Goal: Information Seeking & Learning: Compare options

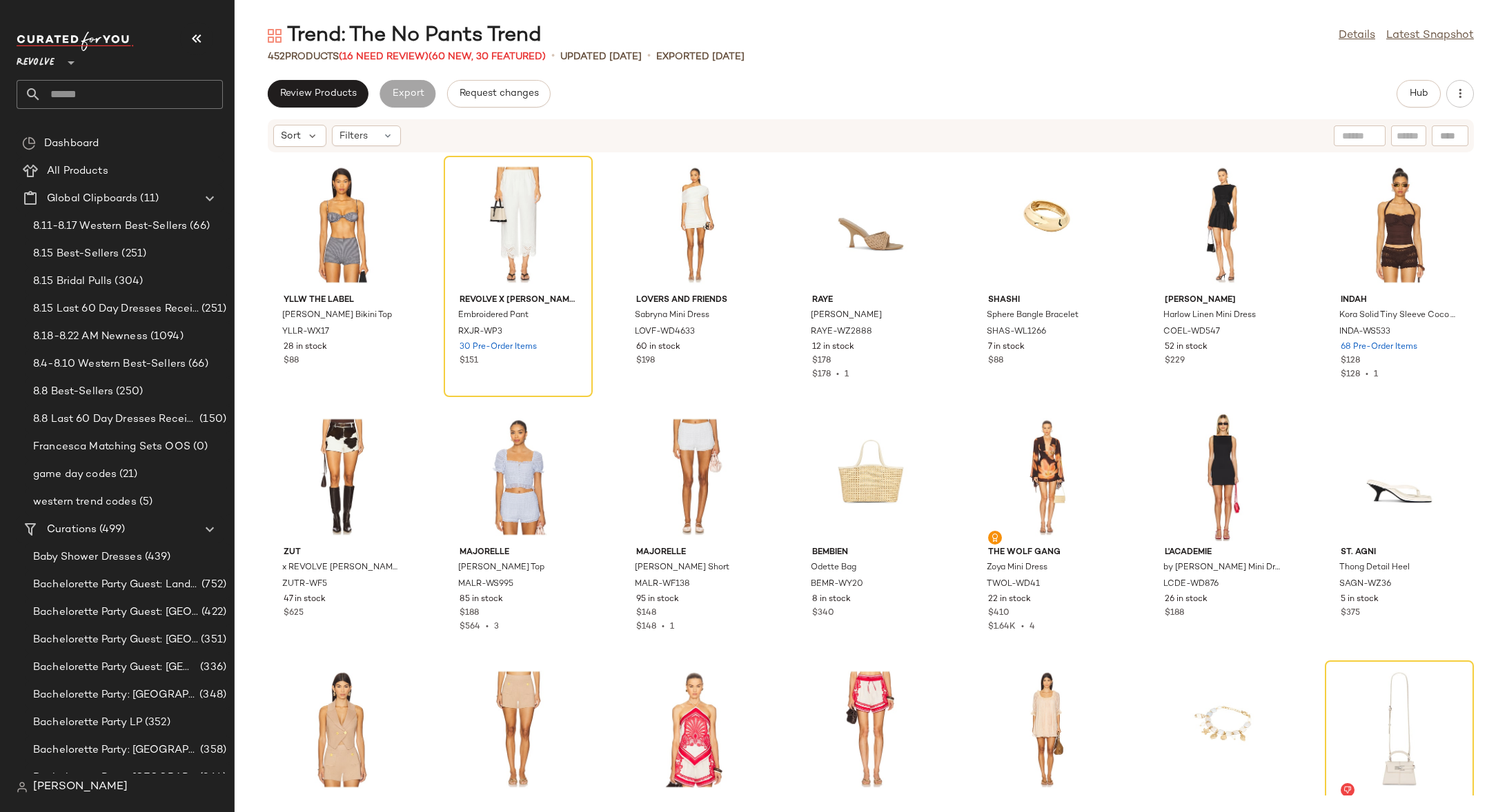
click at [97, 86] on input "text" at bounding box center [132, 95] width 182 height 29
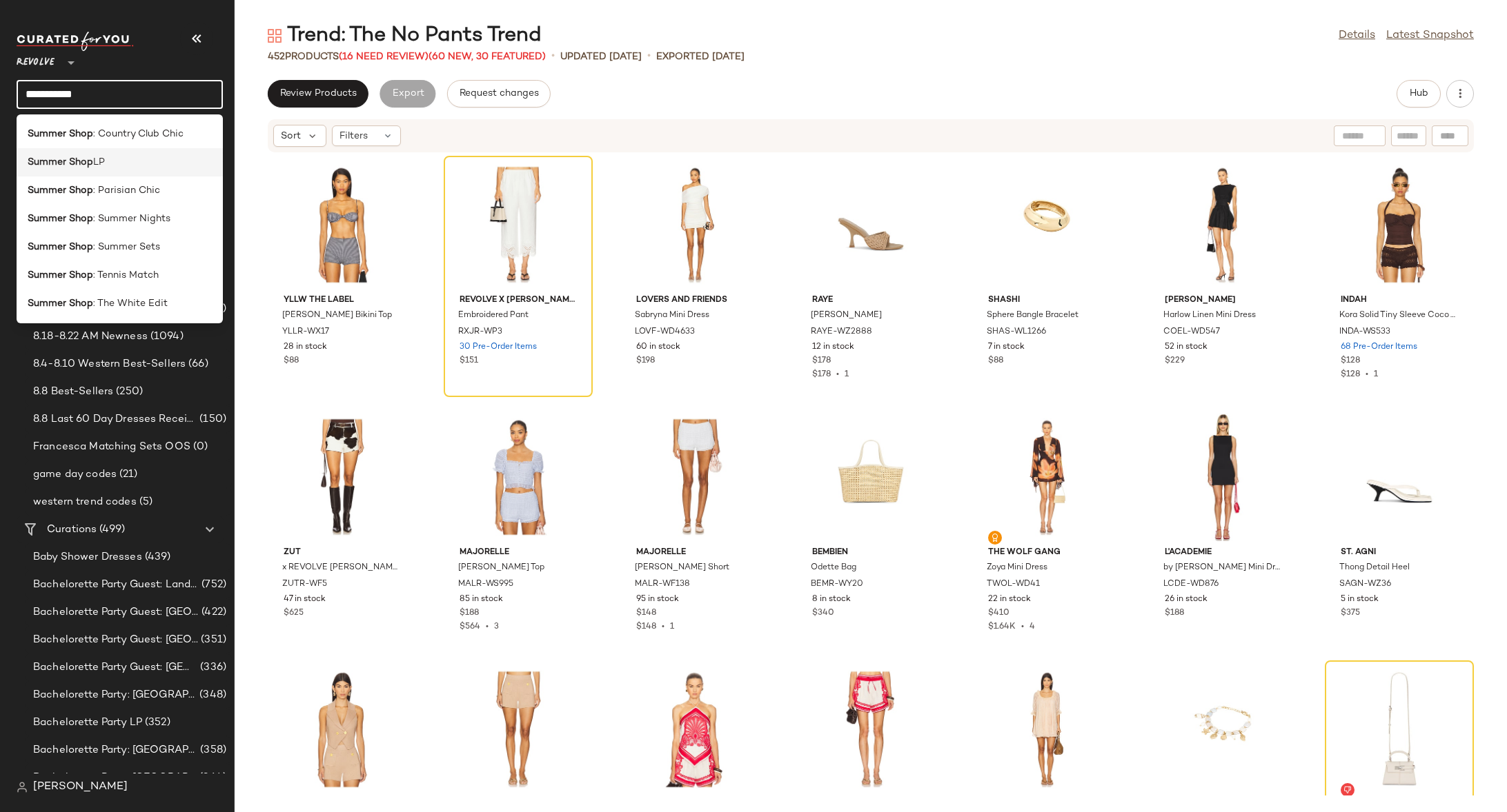
type input "**********"
click at [67, 160] on b "Summer Shop" at bounding box center [60, 163] width 66 height 15
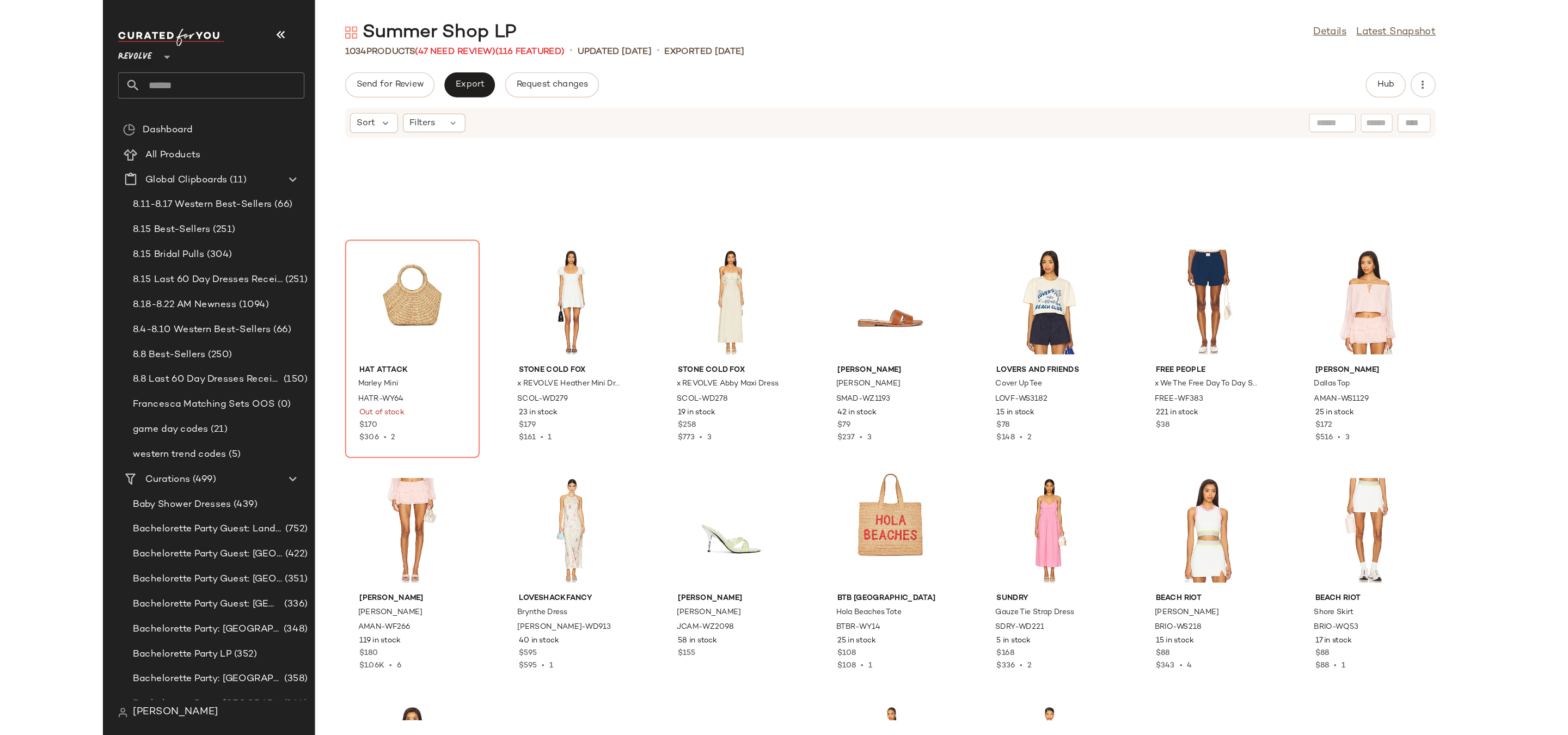
scroll to position [6976, 0]
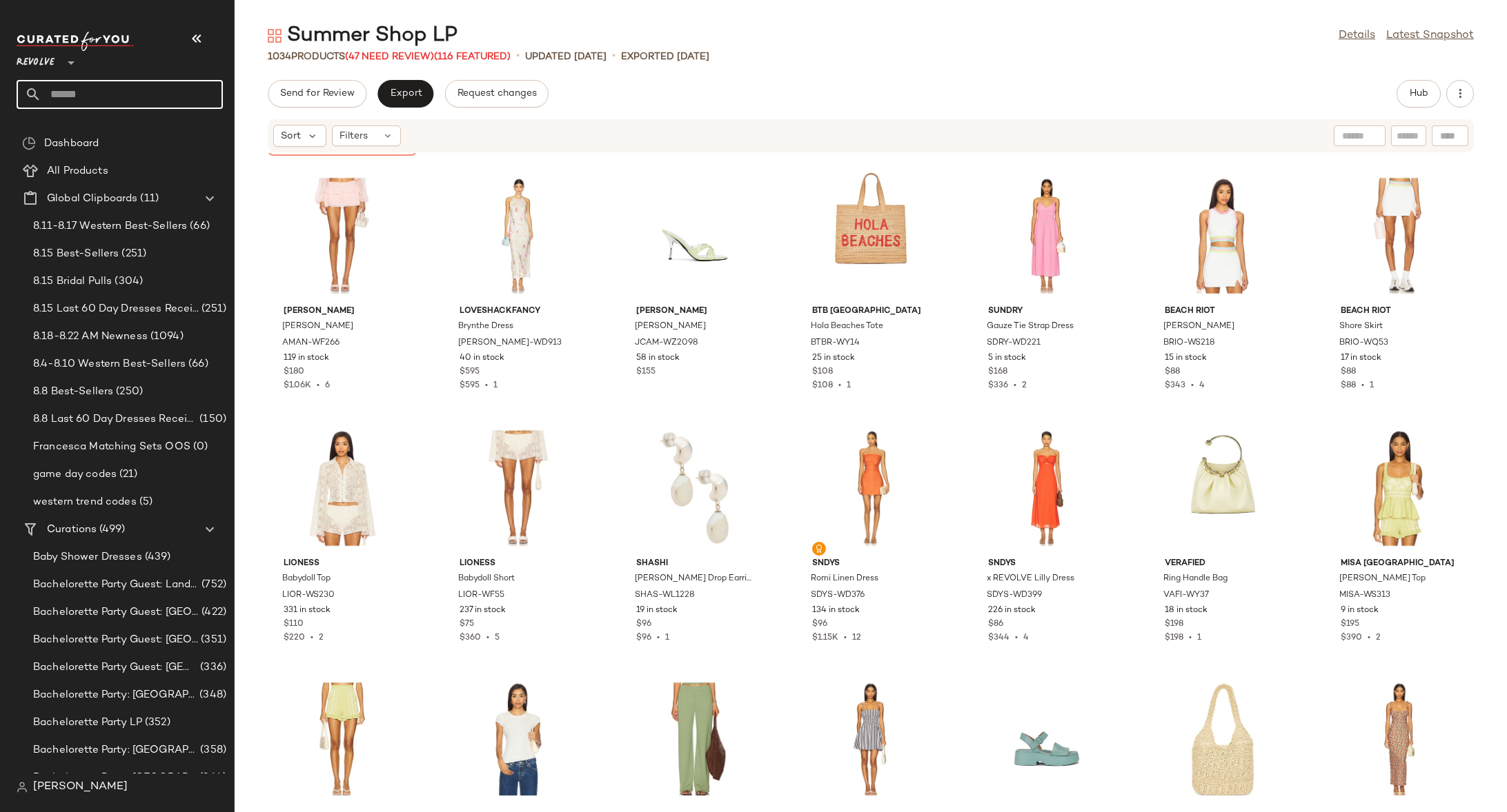
click at [144, 94] on input "text" at bounding box center [132, 95] width 182 height 29
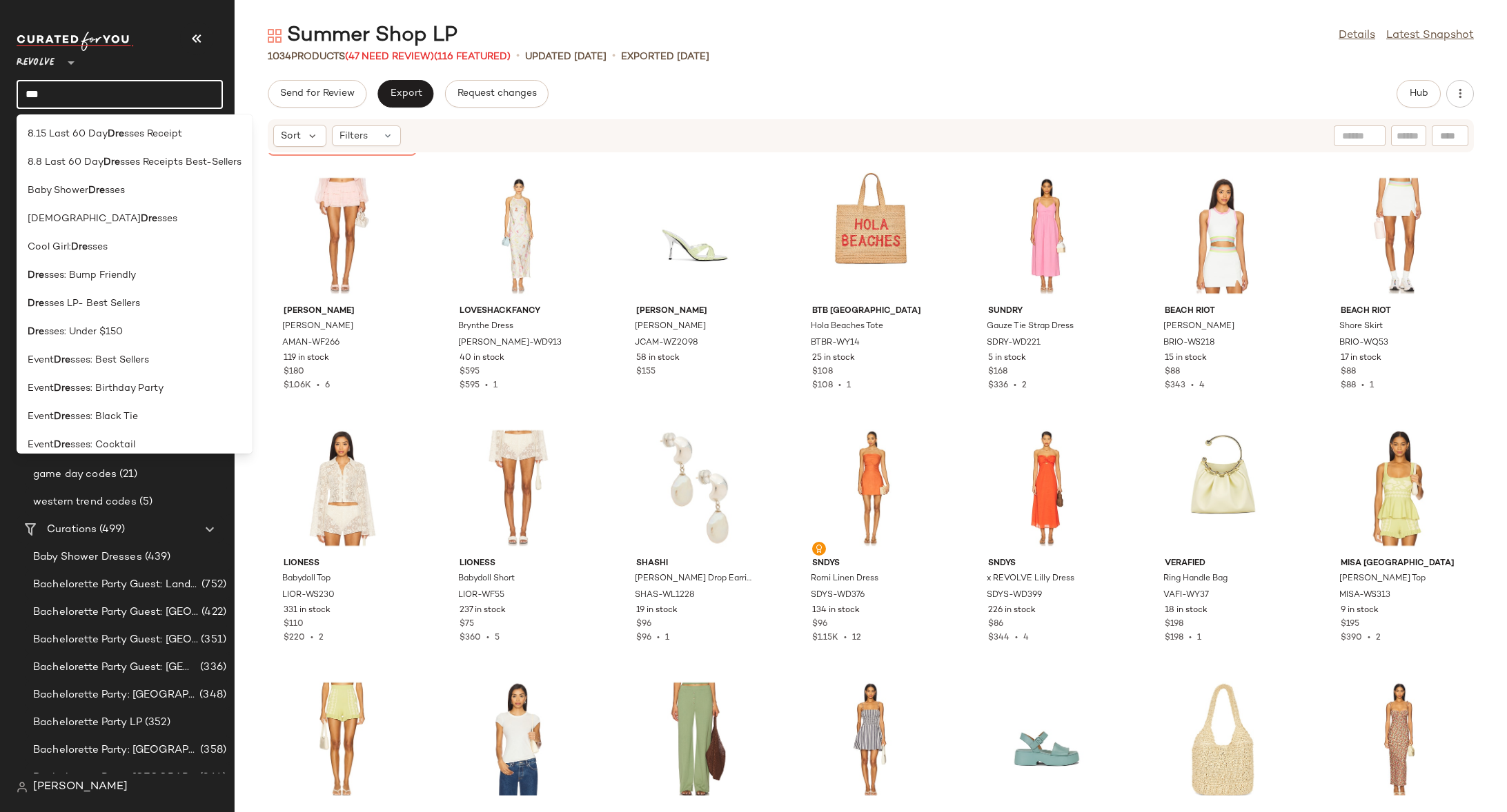
type input "*******"
click at [60, 331] on b "Dresses" at bounding box center [46, 332] width 37 height 15
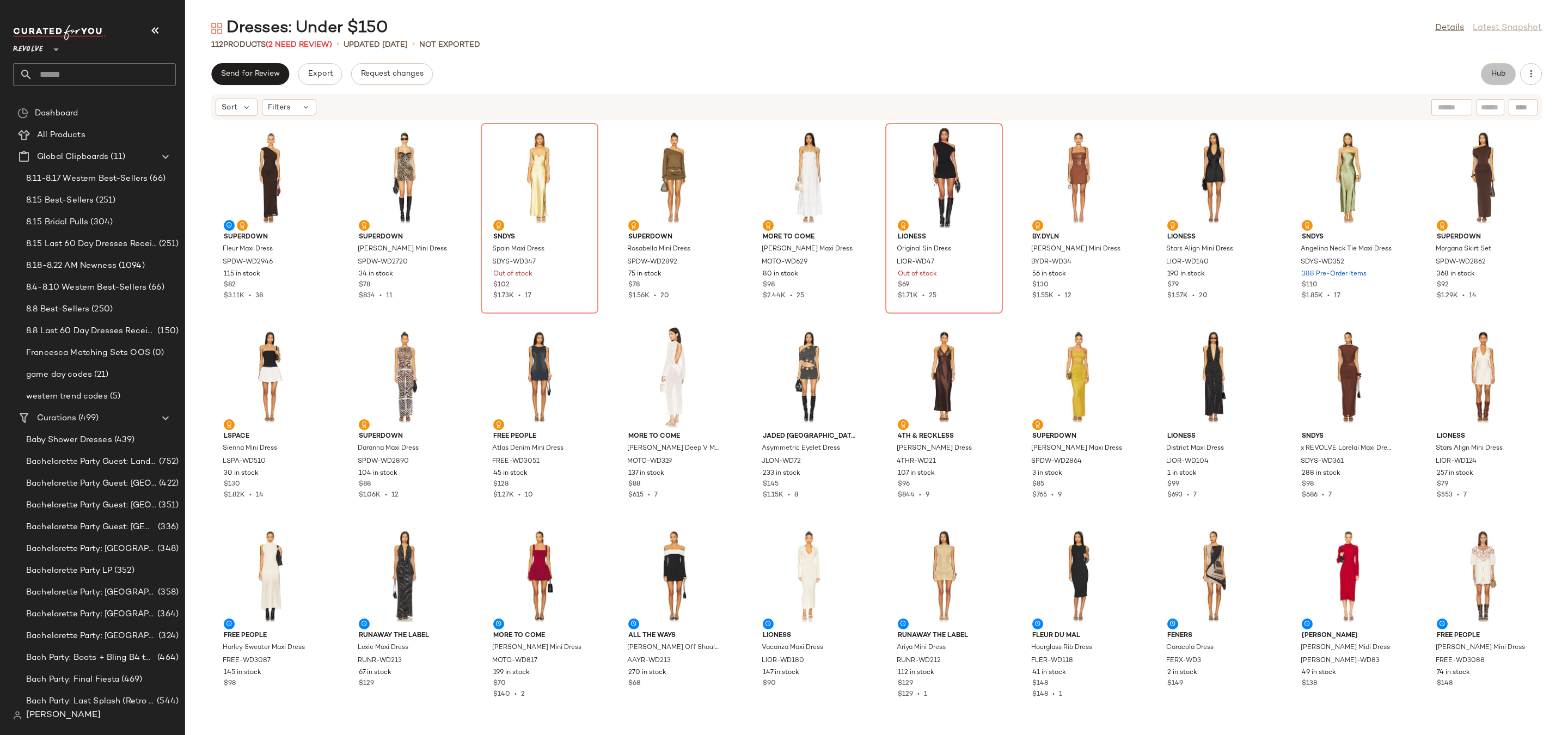
click at [1189, 82] on button "Hub" at bounding box center [1498, 74] width 35 height 22
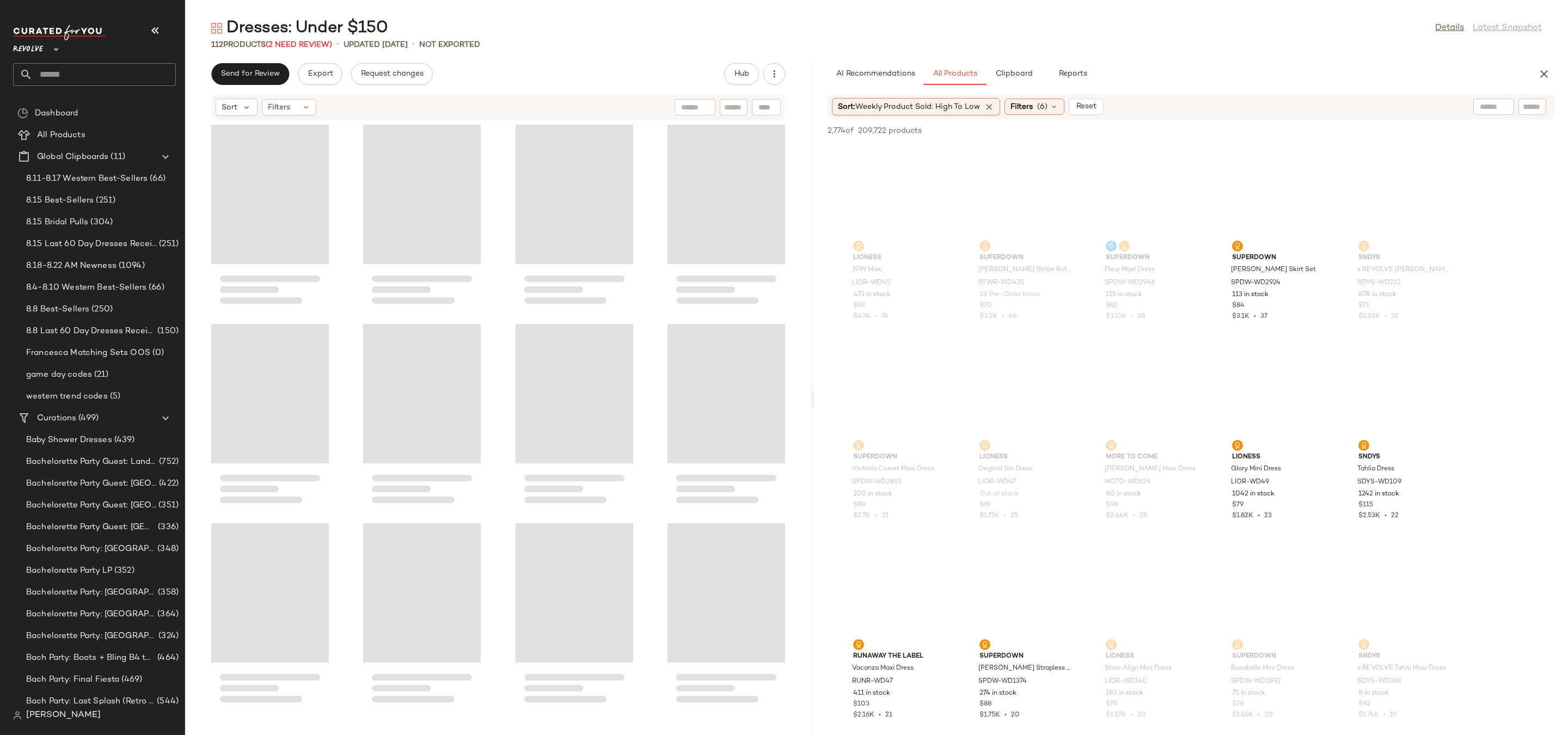
click at [814, 402] on div "Dresses: Under $150 Details Latest Snapshot 112 Products (2 Need Review) • upda…" at bounding box center [877, 376] width 1383 height 718
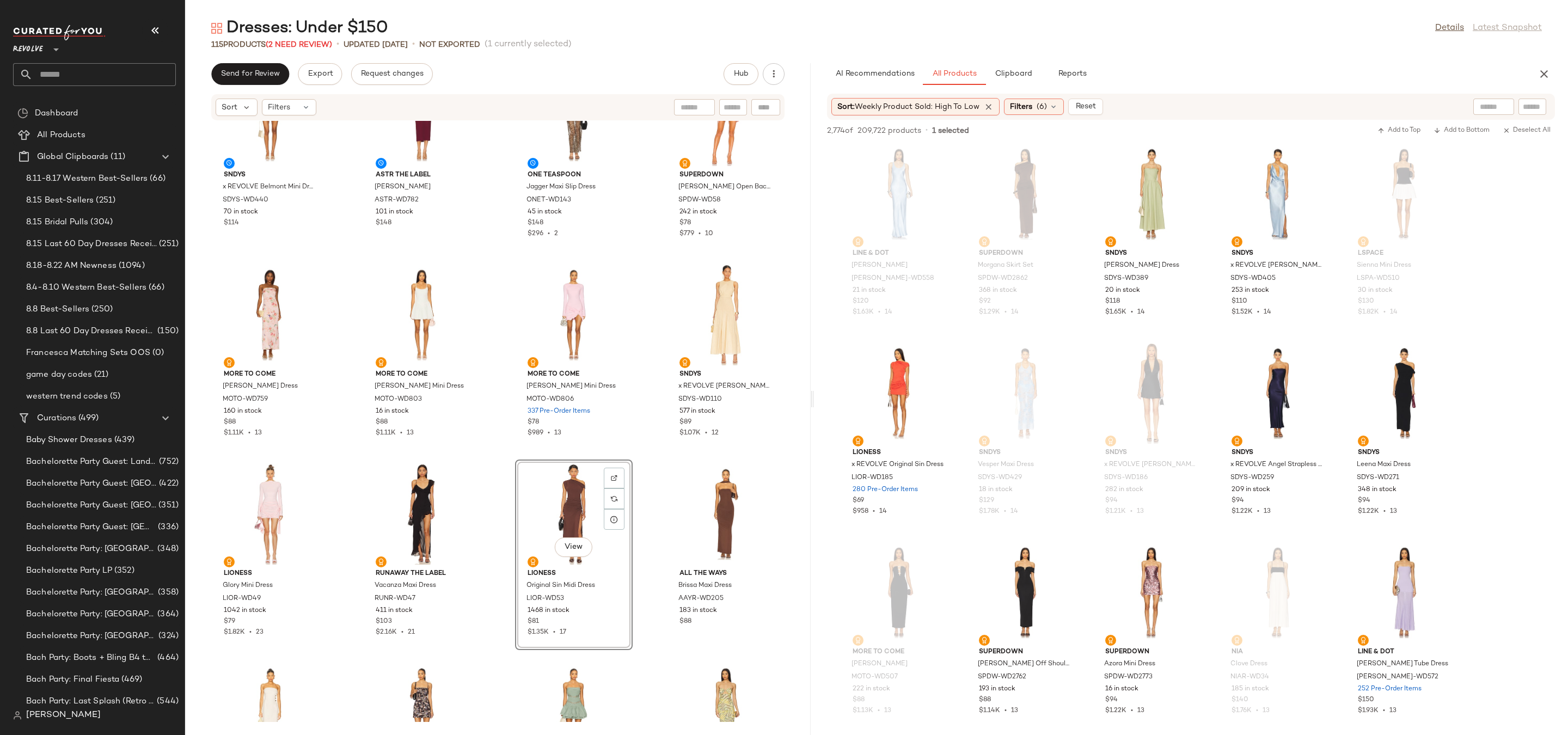
scroll to position [1685, 0]
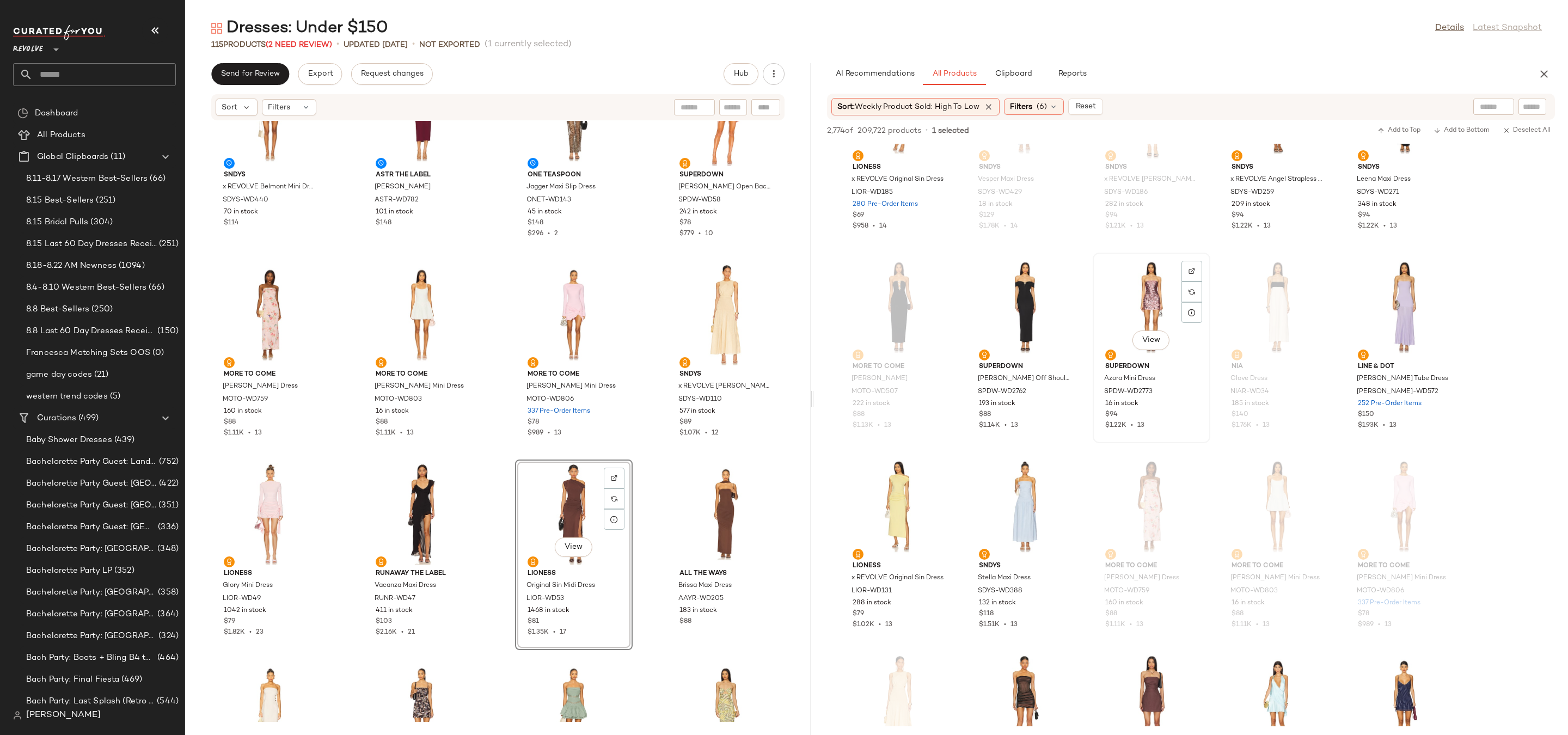
click at [1148, 294] on div "View" at bounding box center [1151, 307] width 110 height 101
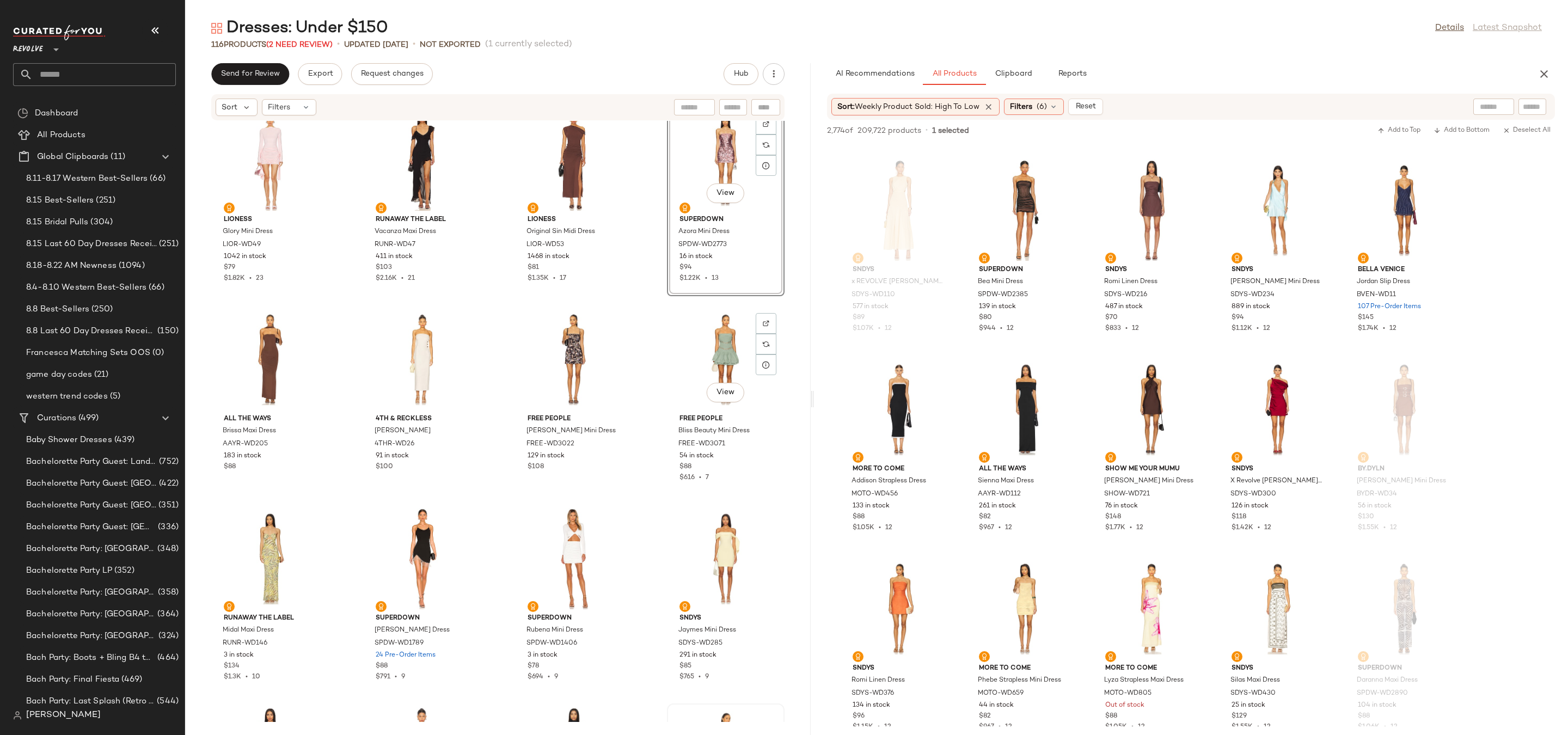
scroll to position [4014, 0]
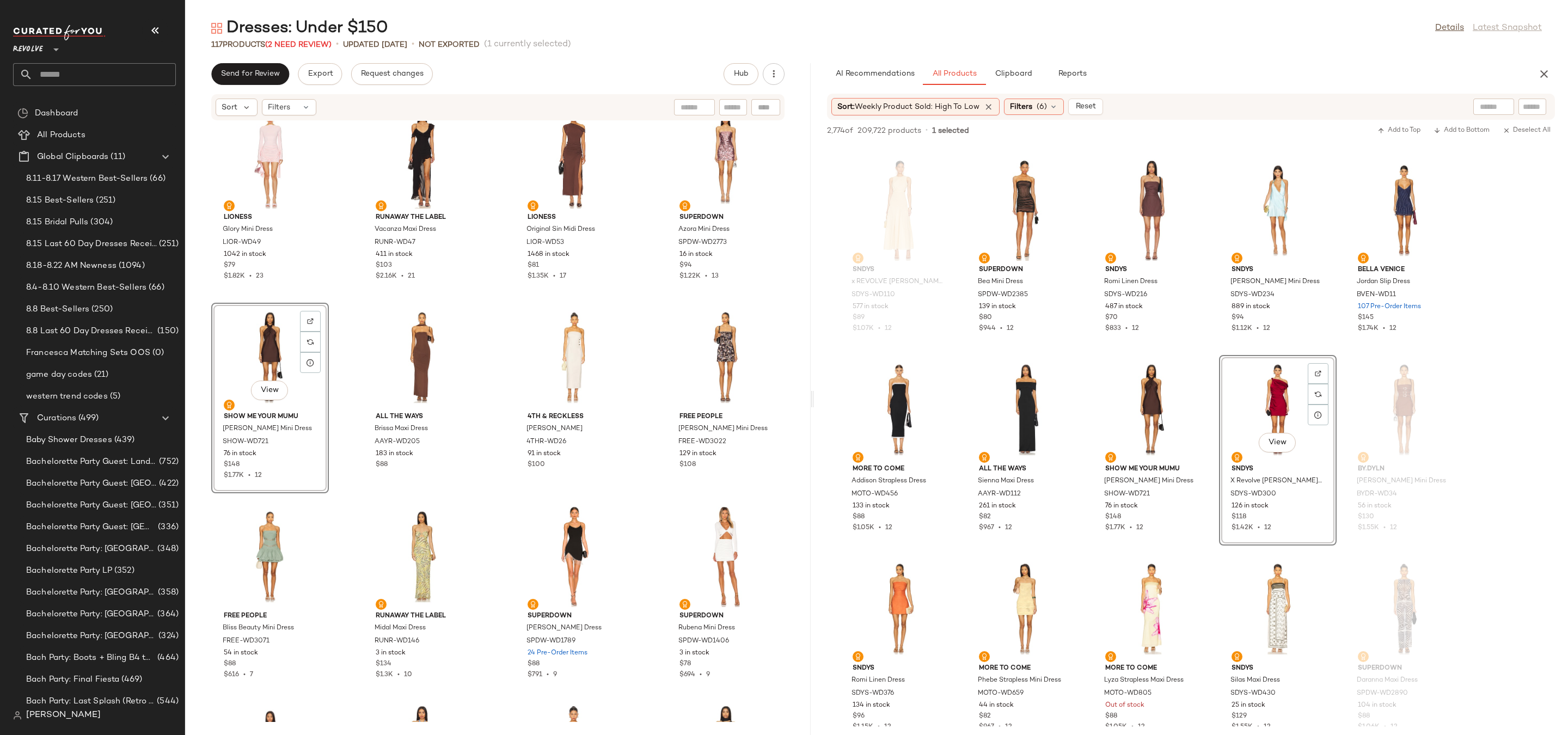
drag, startPoint x: 1252, startPoint y: 421, endPoint x: 1243, endPoint y: 421, distance: 9.0
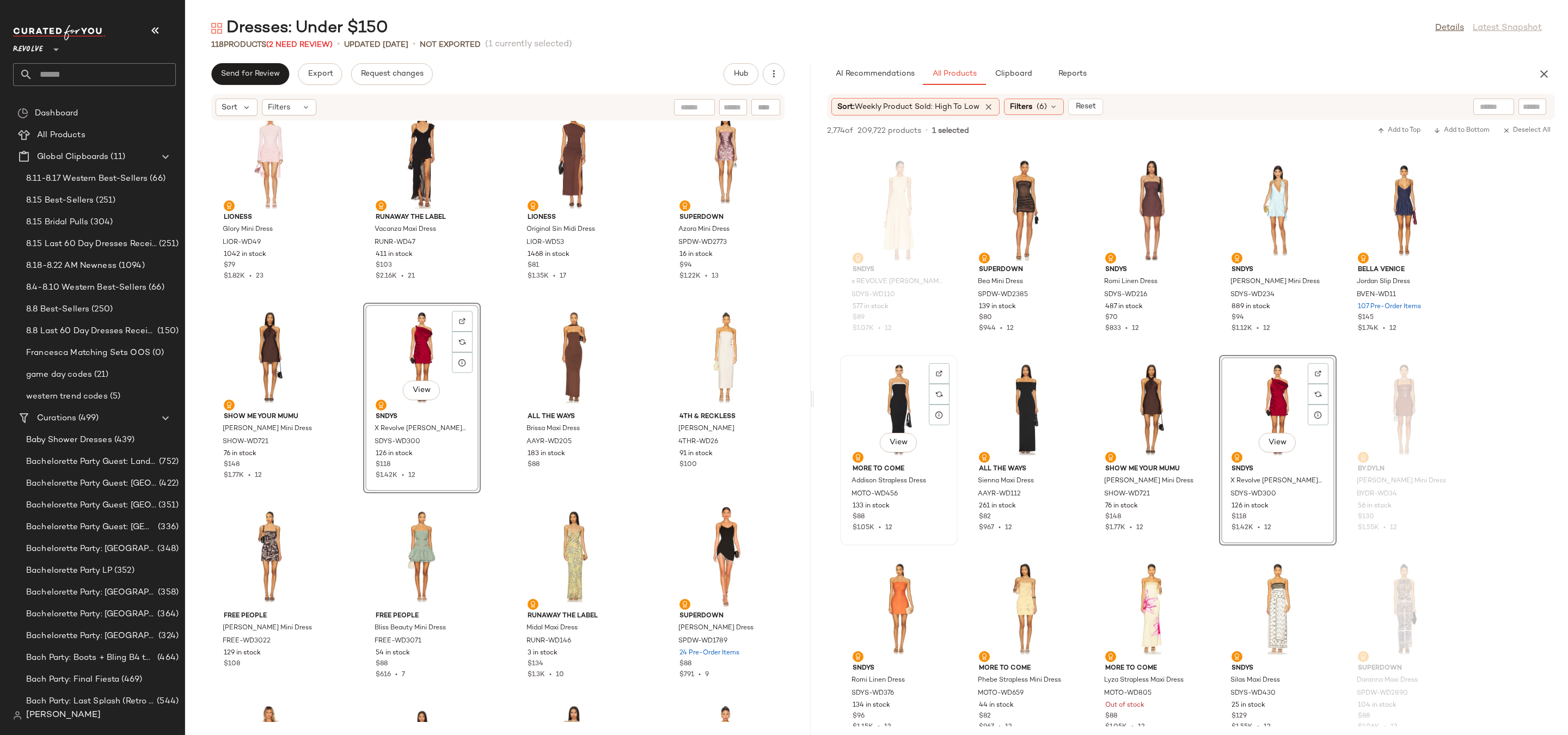
scroll to position [2183, 0]
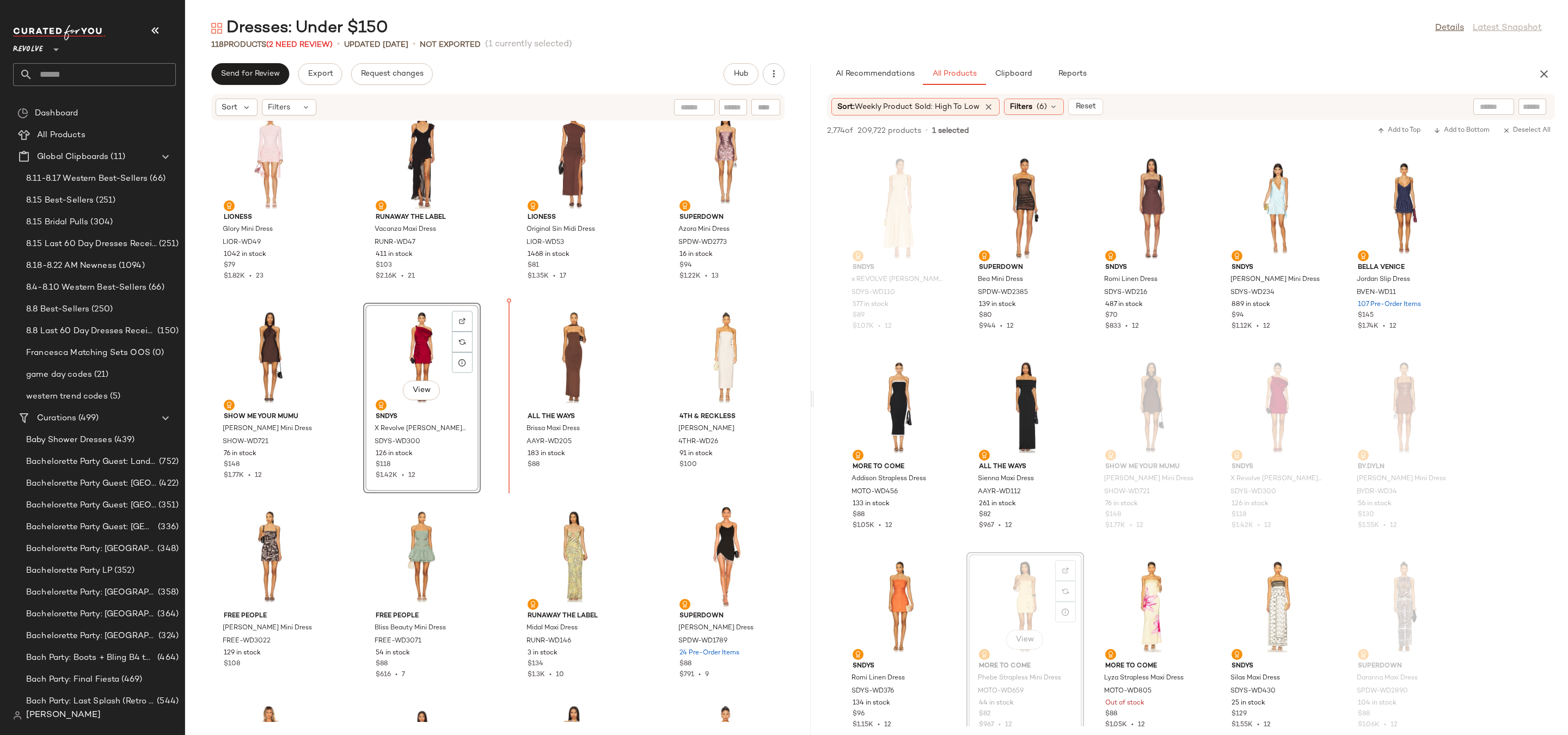
drag, startPoint x: 1001, startPoint y: 588, endPoint x: 998, endPoint y: 584, distance: 5.0
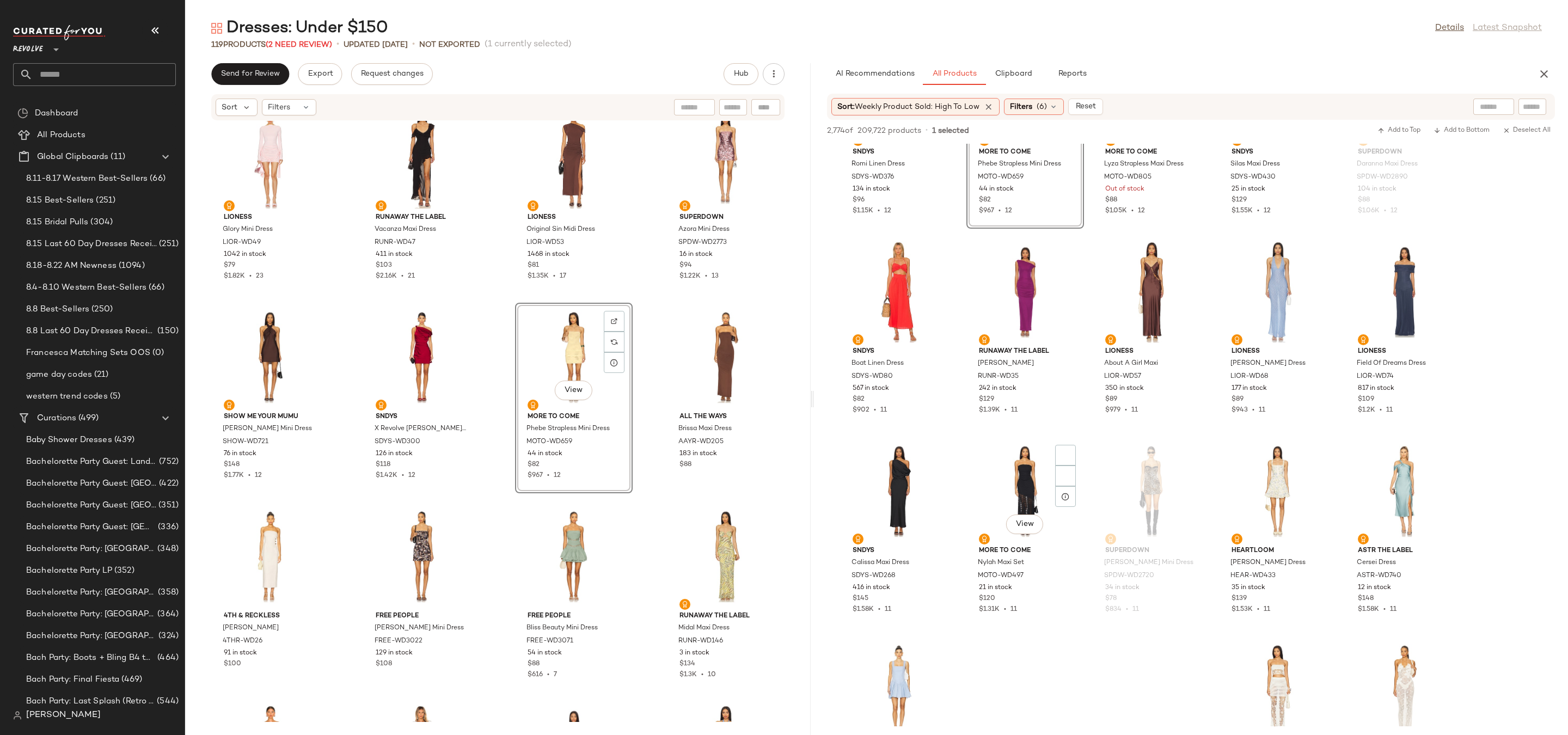
scroll to position [2799, 0]
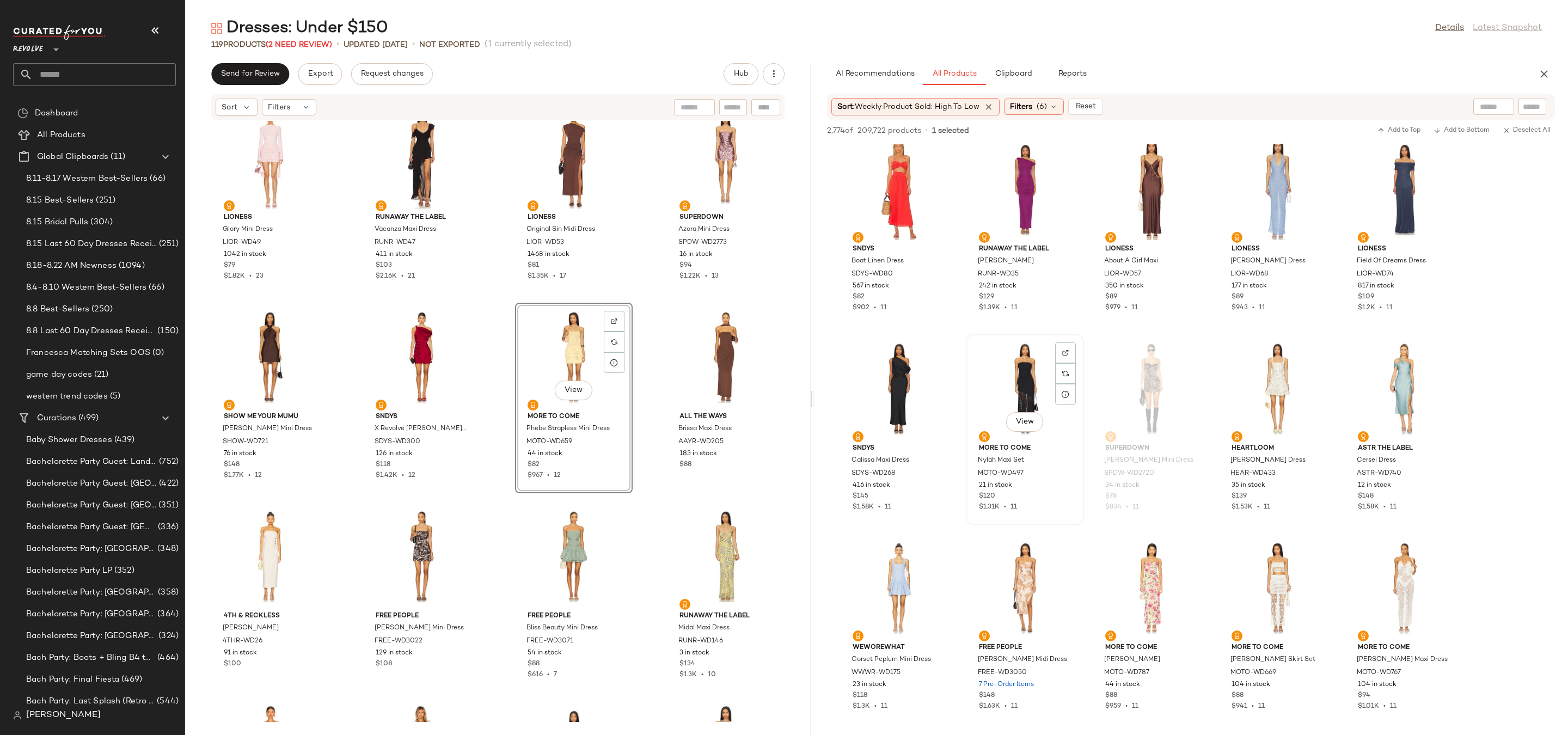
click at [1019, 366] on div "View" at bounding box center [1025, 389] width 110 height 101
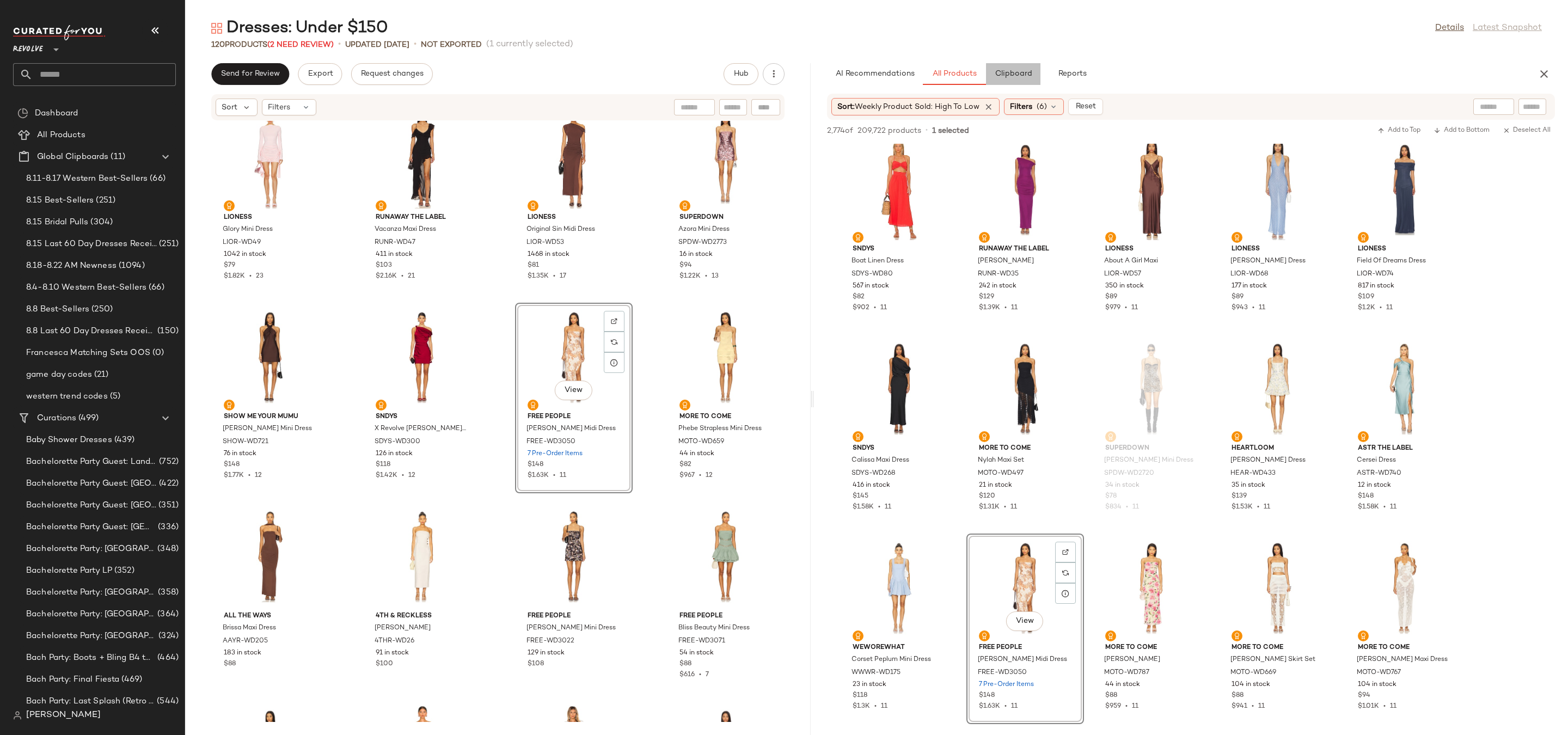
click at [1022, 80] on button "Clipboard" at bounding box center [1013, 74] width 54 height 22
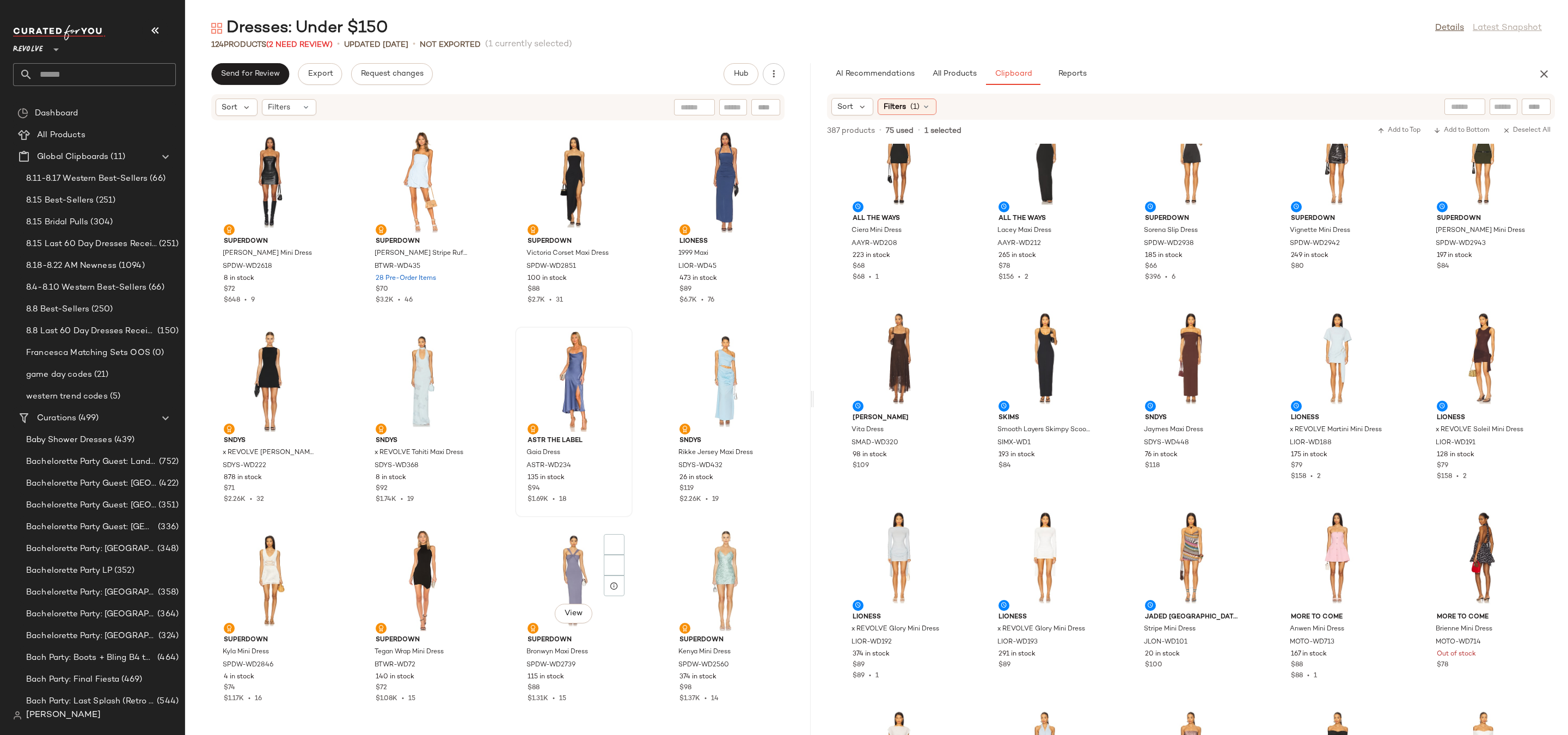
scroll to position [5214, 0]
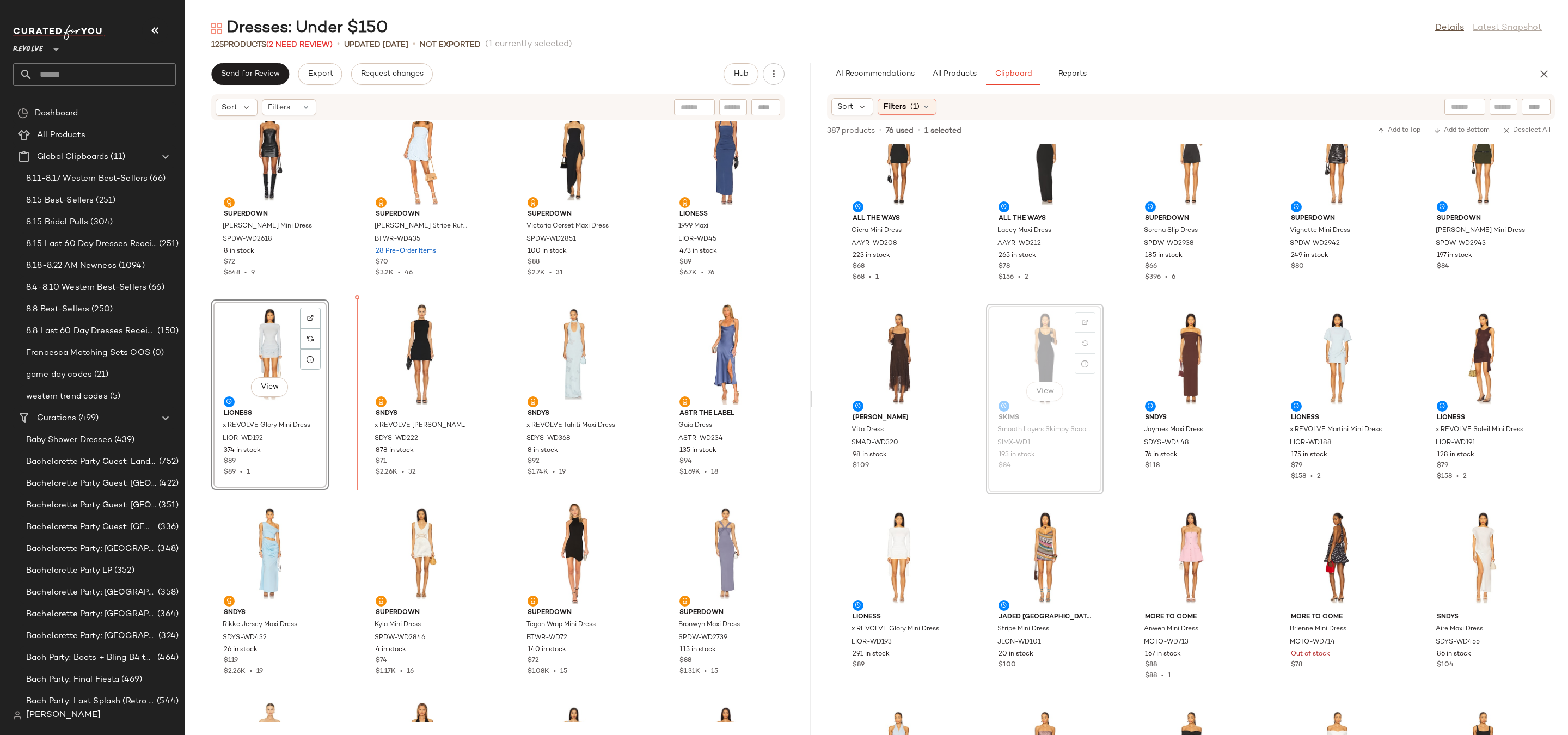
drag, startPoint x: 1048, startPoint y: 355, endPoint x: 1041, endPoint y: 355, distance: 7.0
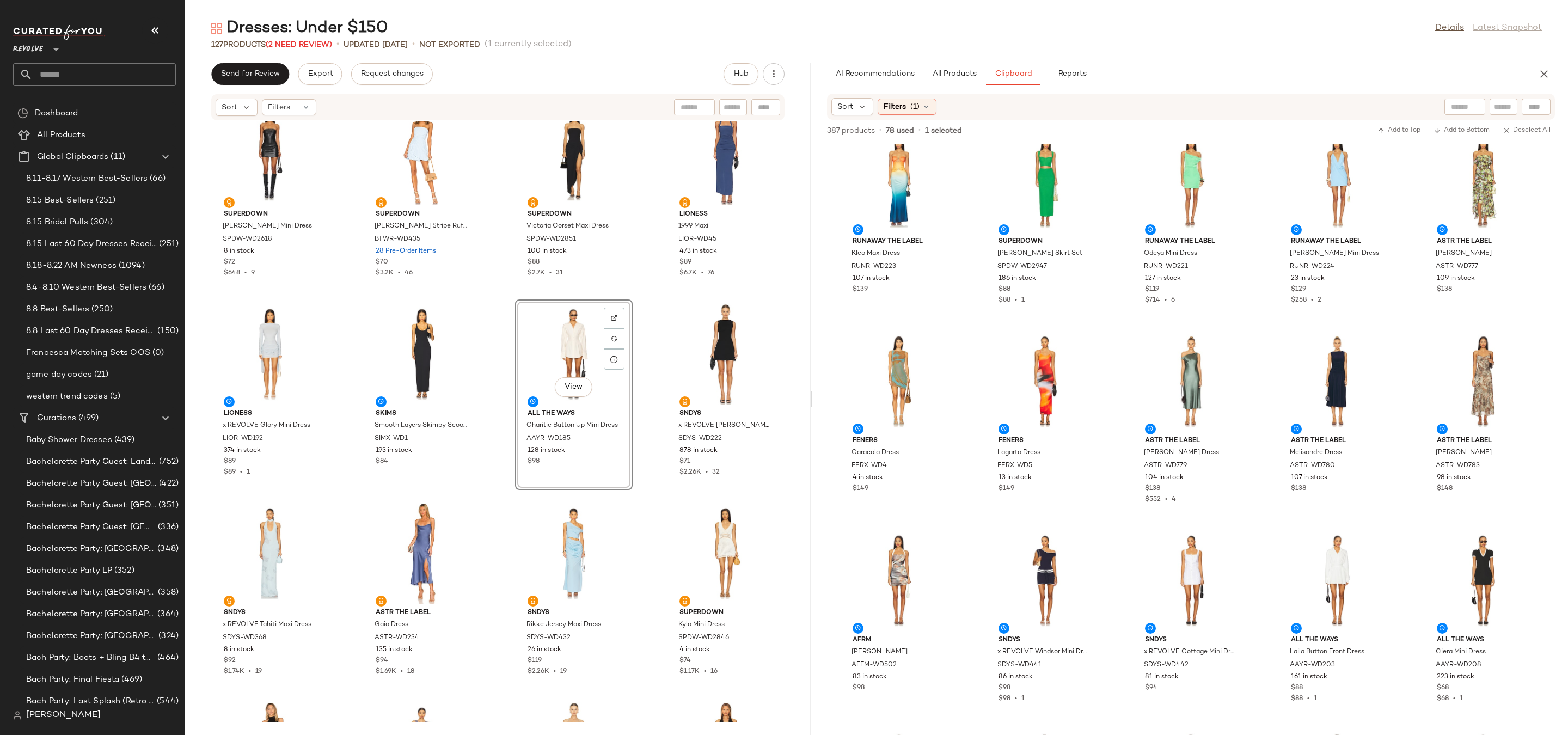
scroll to position [0, 0]
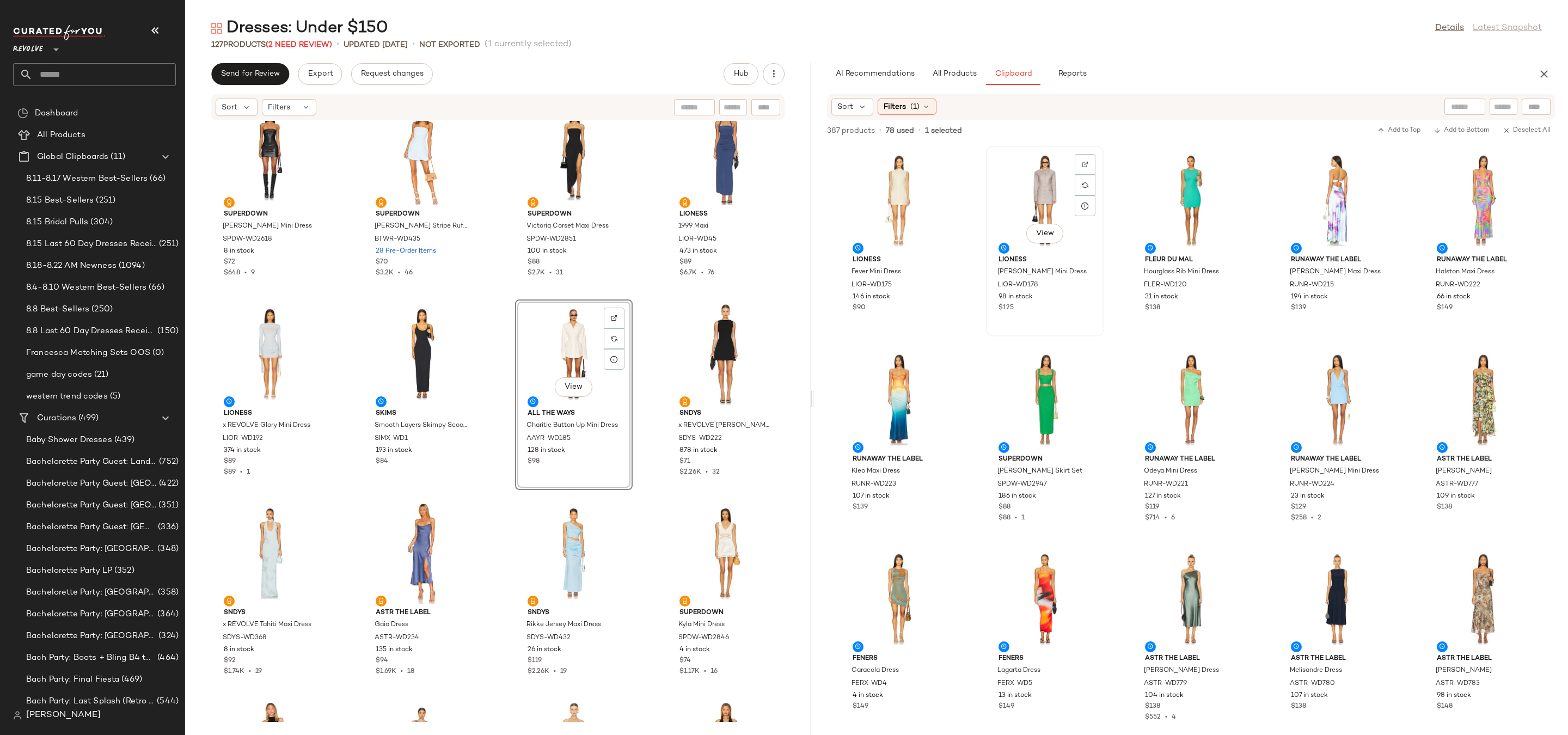
click at [1043, 185] on div "View" at bounding box center [1044, 201] width 110 height 101
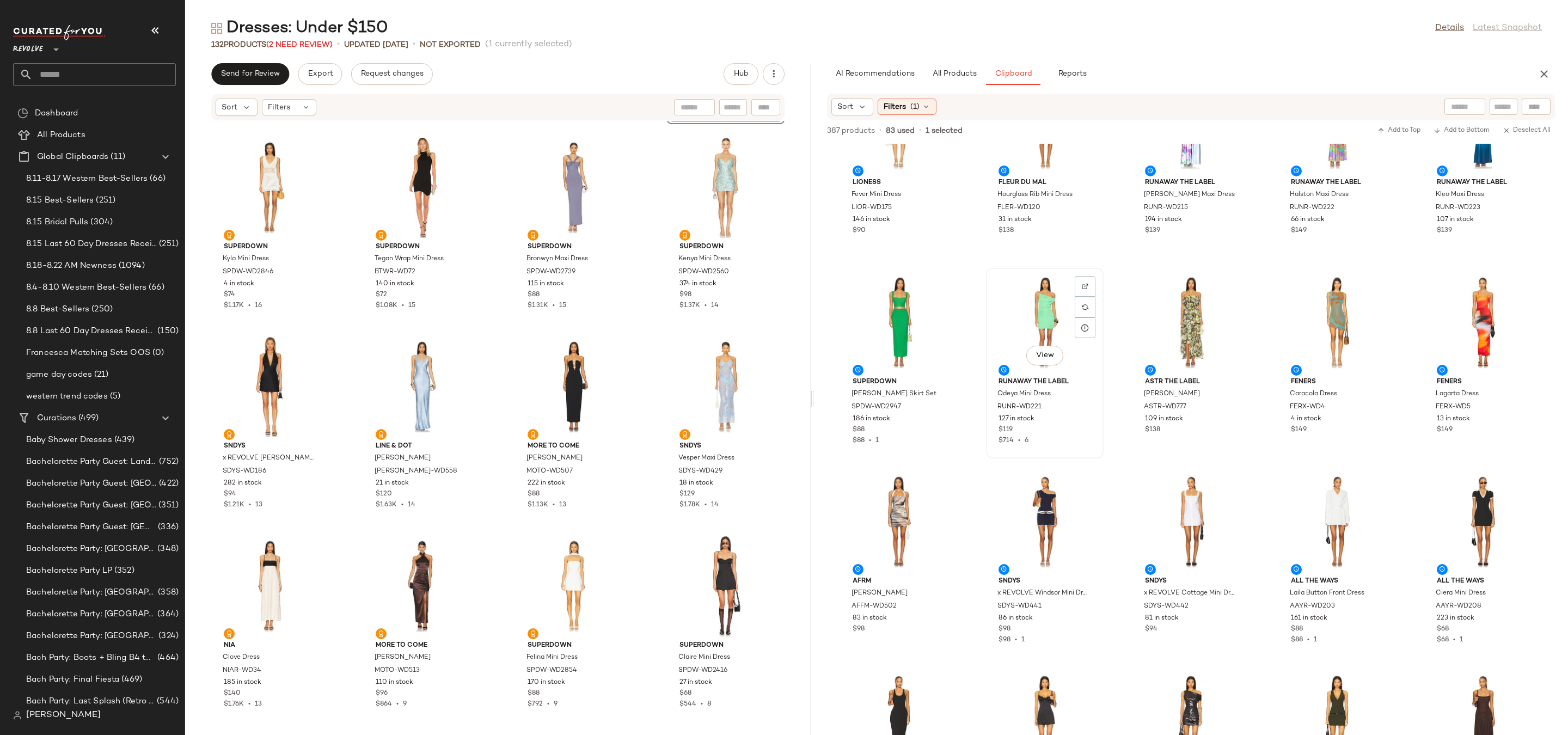
scroll to position [172, 0]
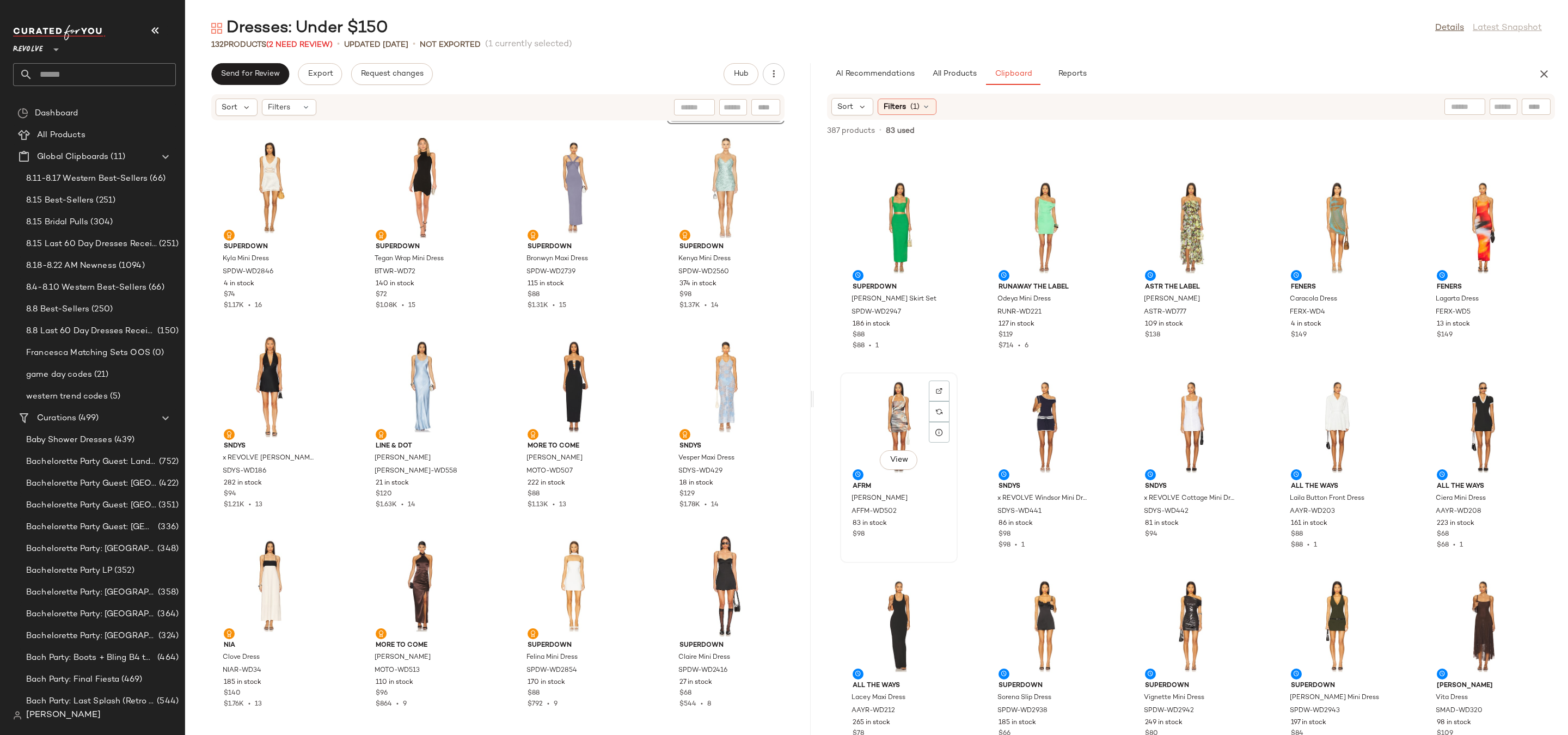
click at [897, 430] on div "View" at bounding box center [899, 427] width 110 height 101
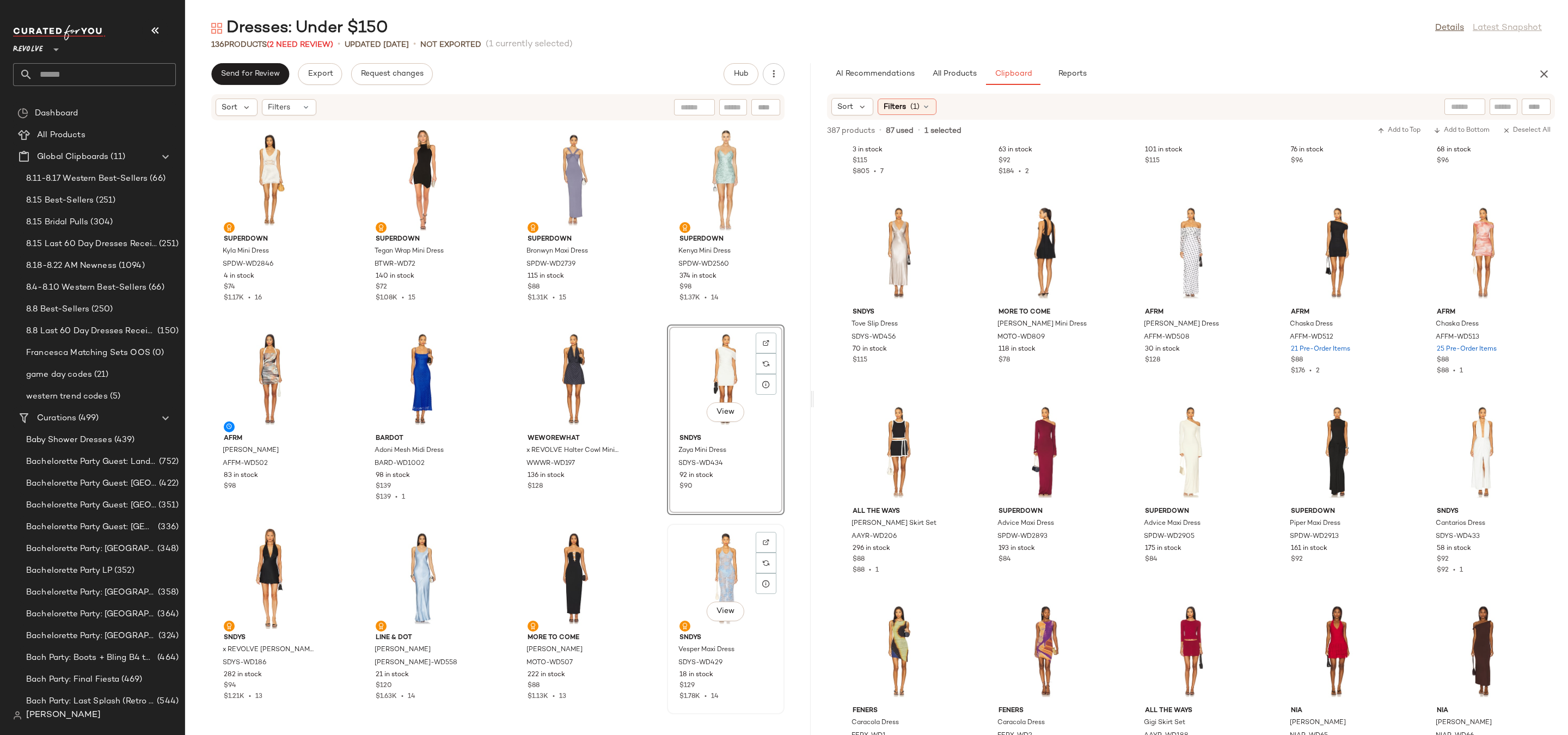
scroll to position [6008, 0]
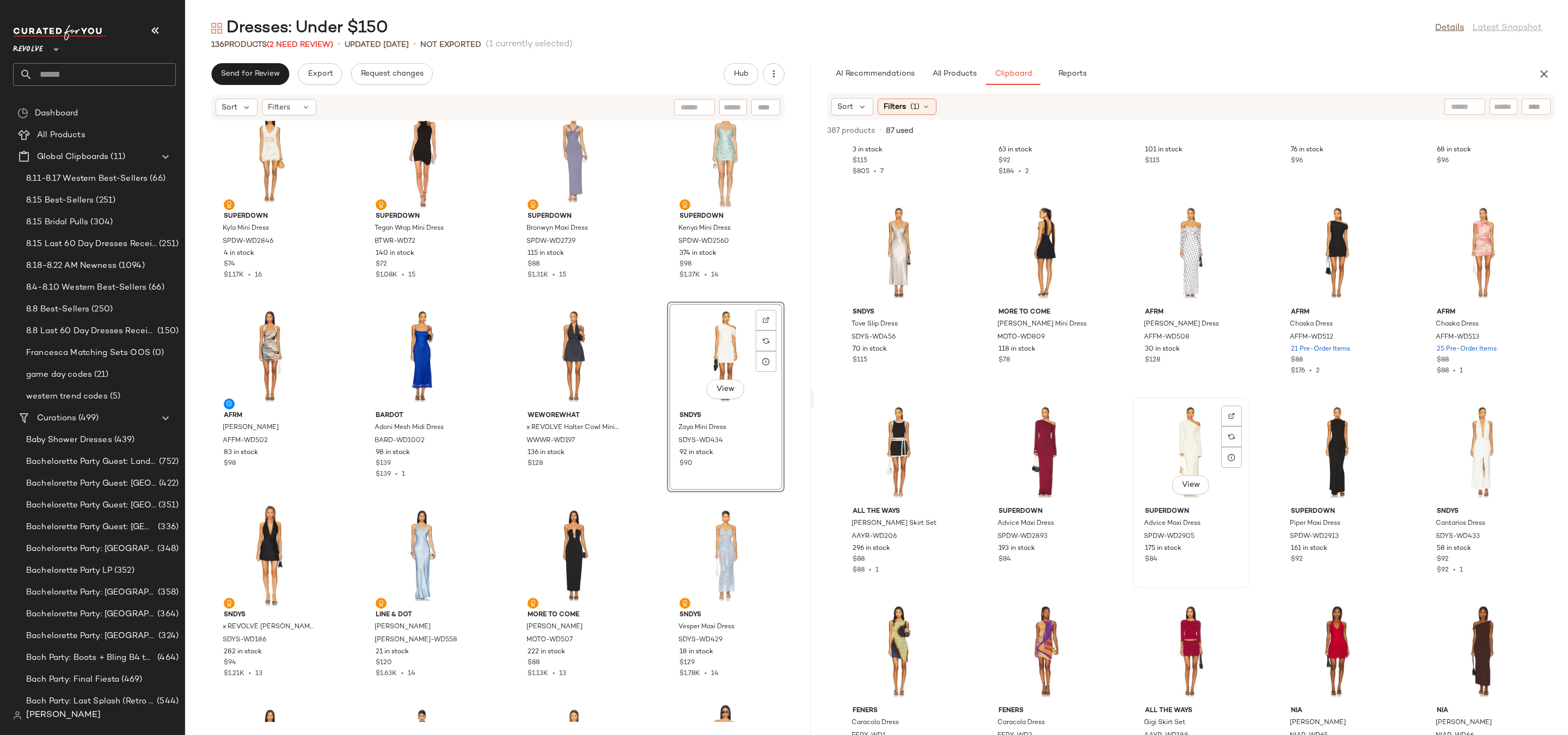
click at [1157, 467] on div "View" at bounding box center [1192, 452] width 110 height 101
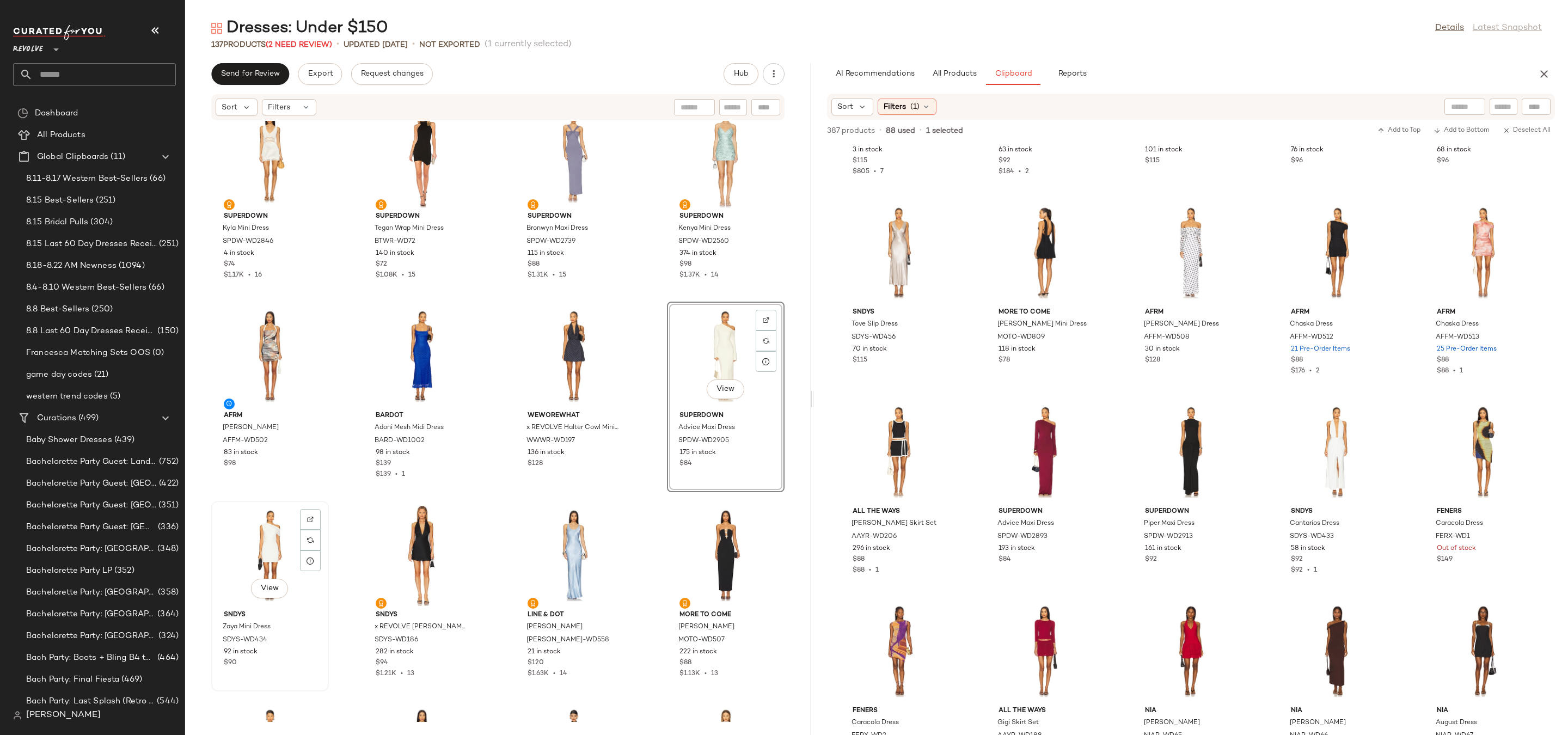
click at [267, 535] on div "View" at bounding box center [270, 555] width 110 height 101
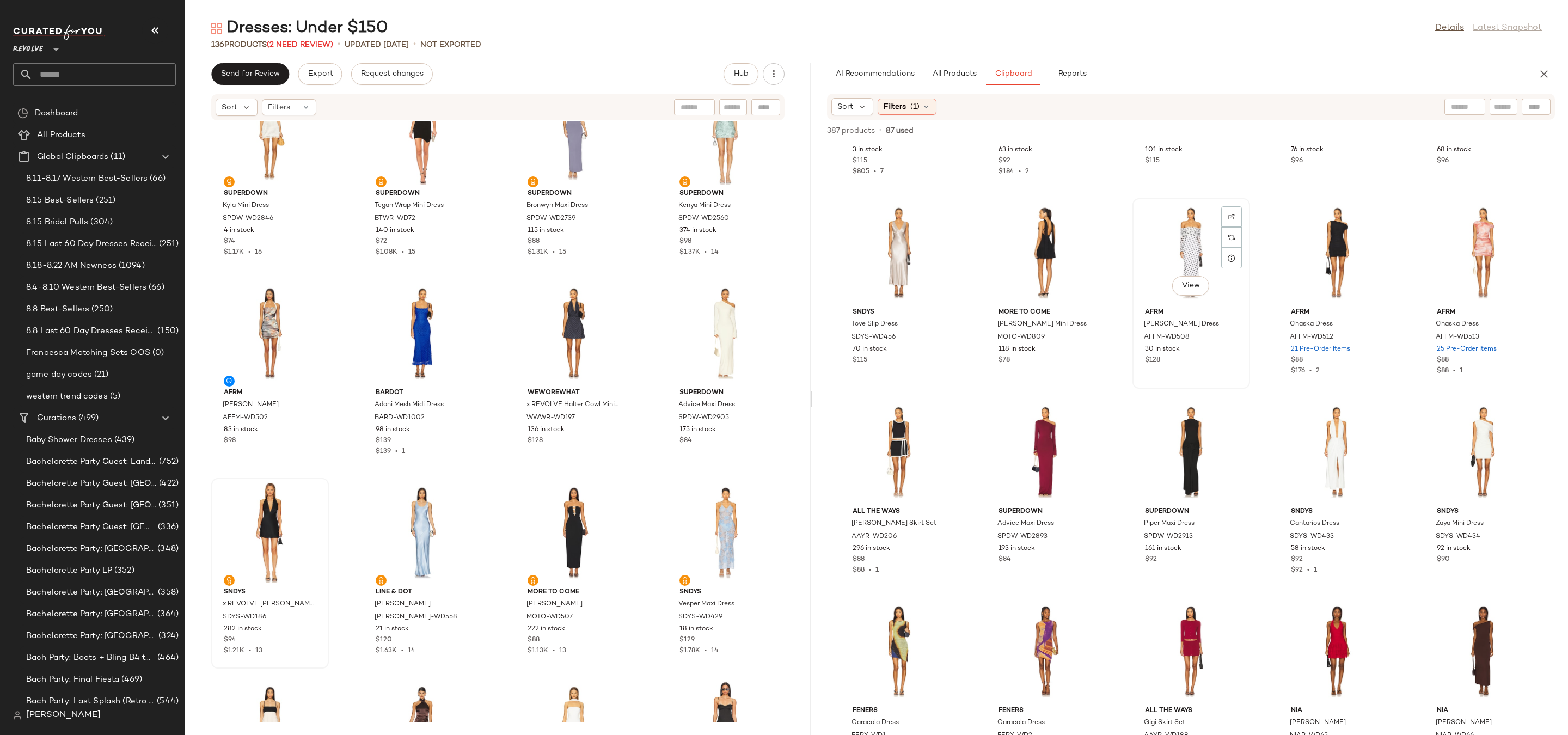
scroll to position [1205, 0]
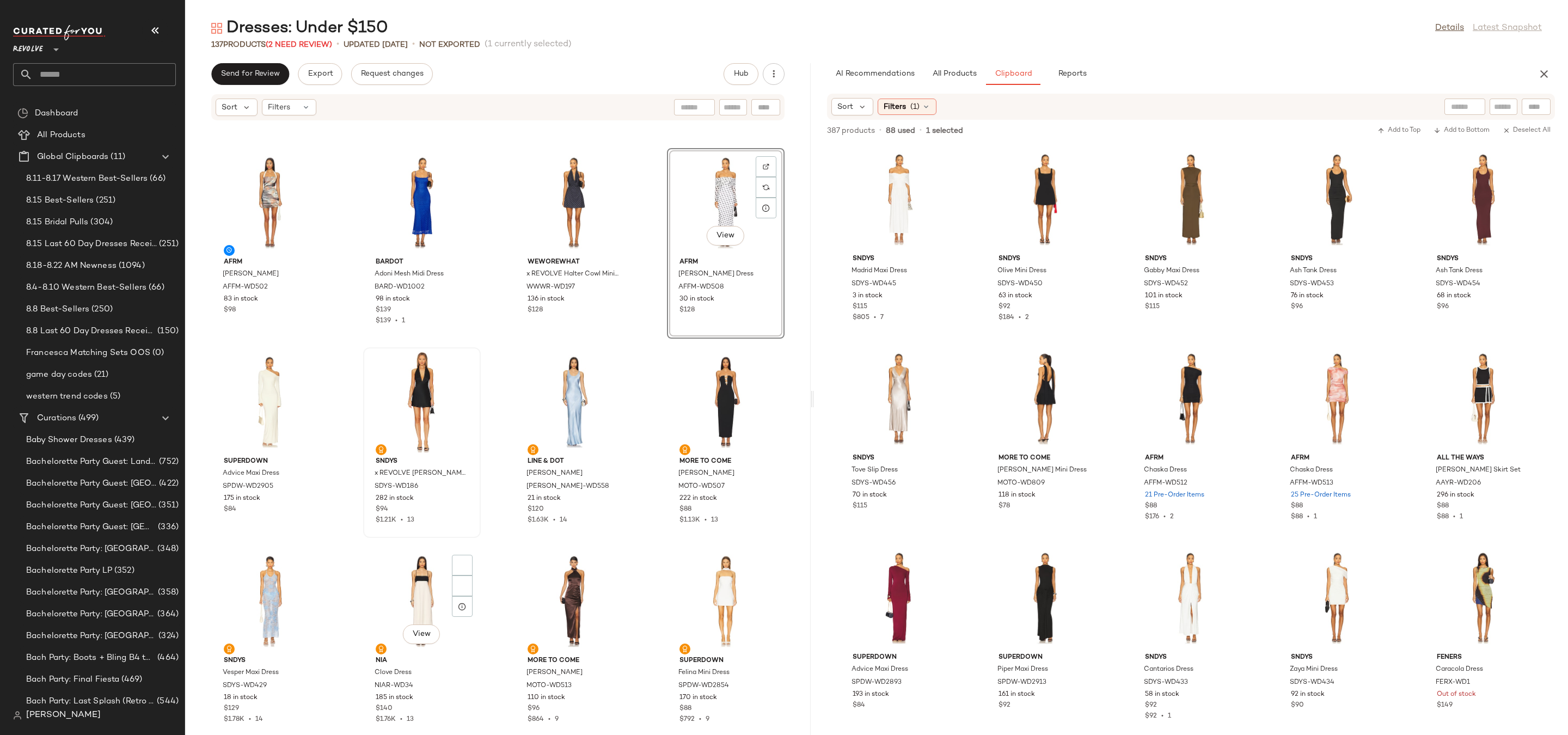
scroll to position [6350, 0]
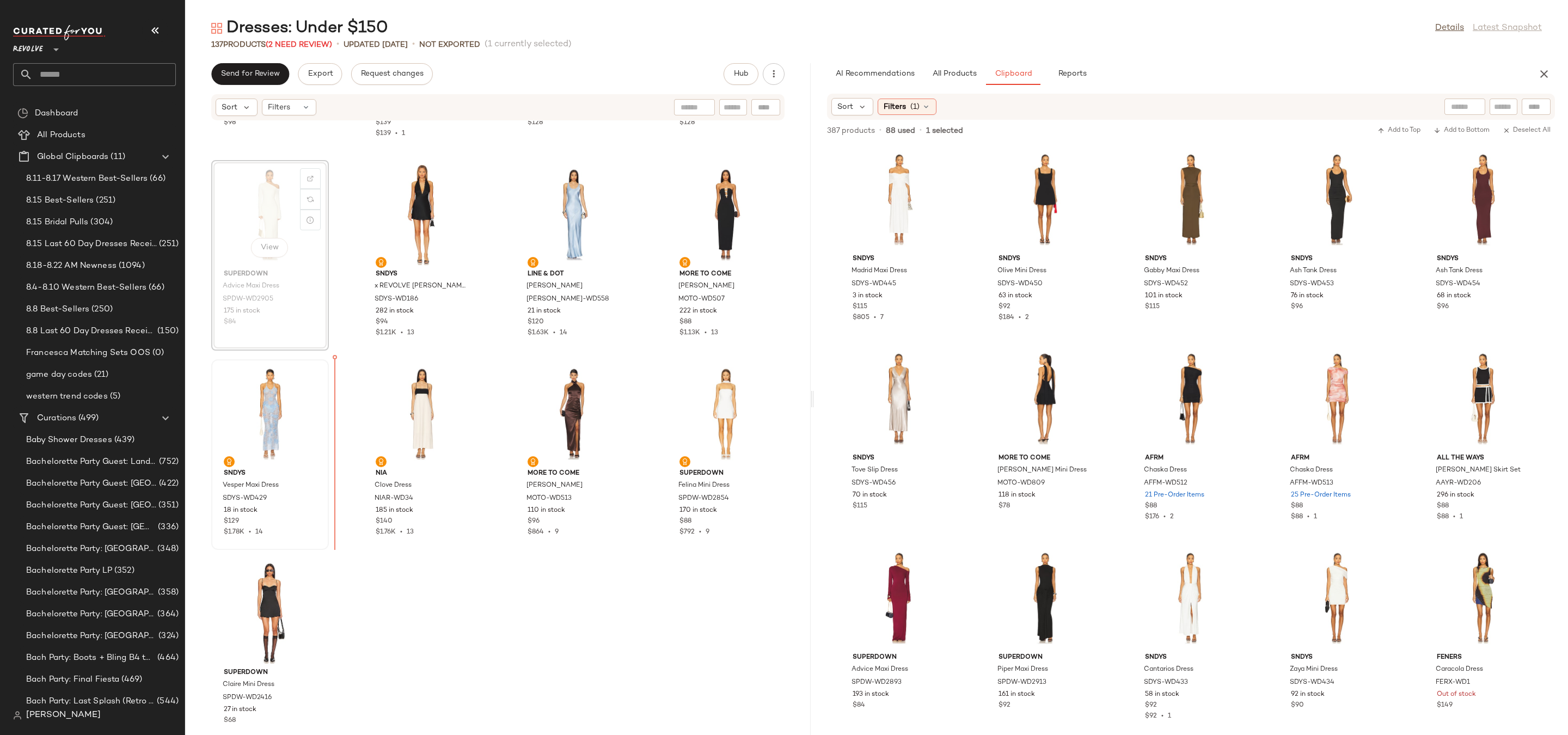
drag, startPoint x: 266, startPoint y: 236, endPoint x: 307, endPoint y: 436, distance: 204.2
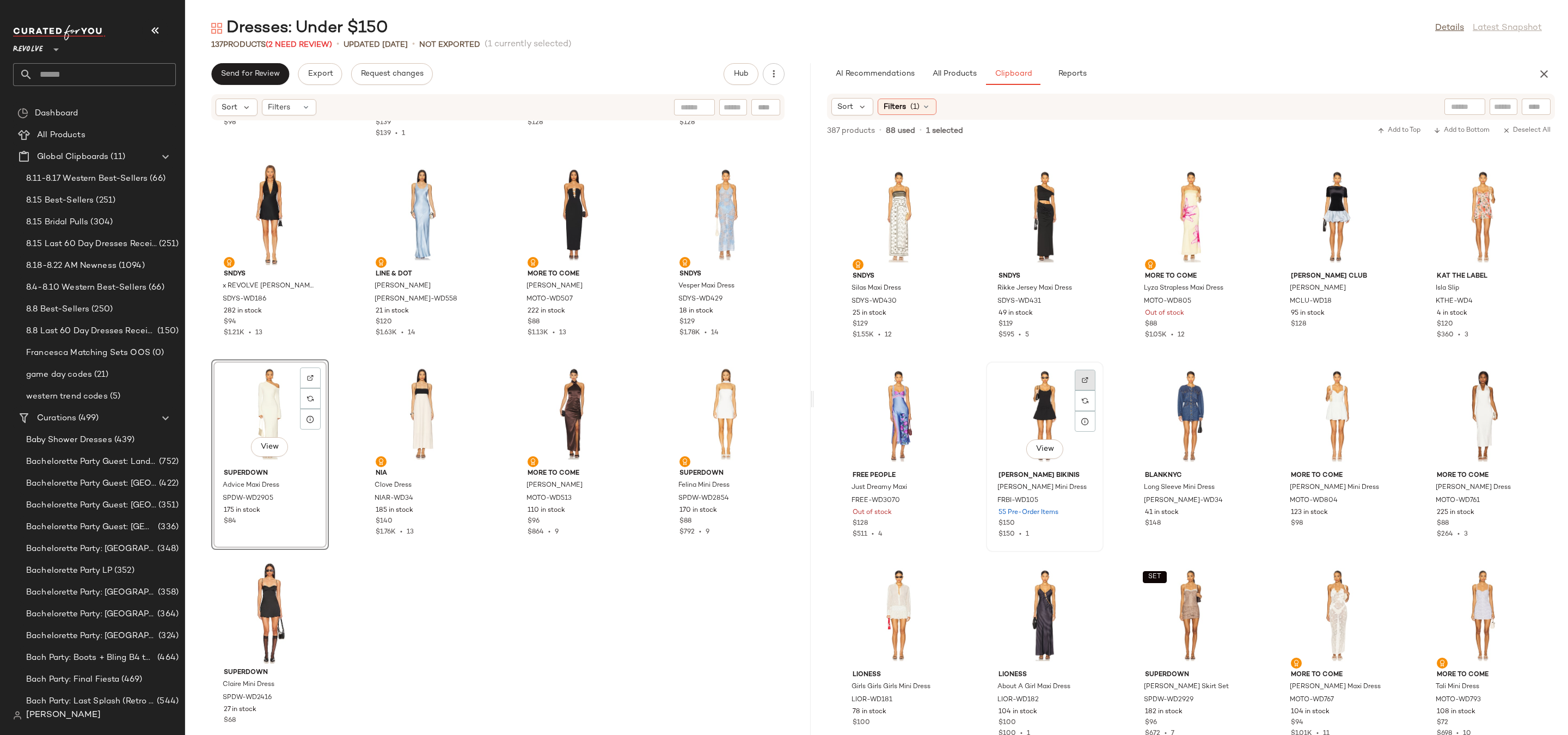
scroll to position [2985, 0]
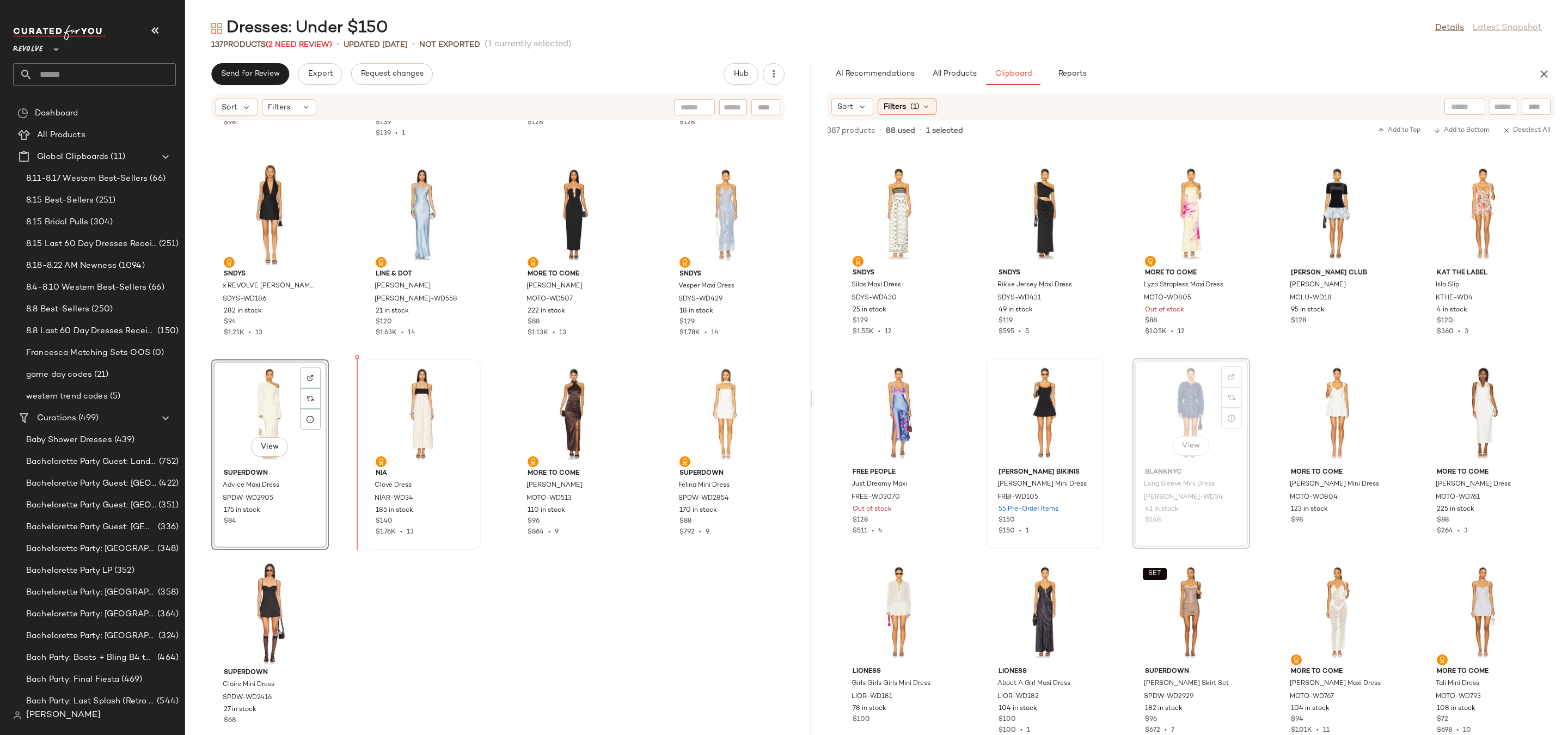
drag, startPoint x: 1192, startPoint y: 419, endPoint x: 391, endPoint y: 463, distance: 802.2
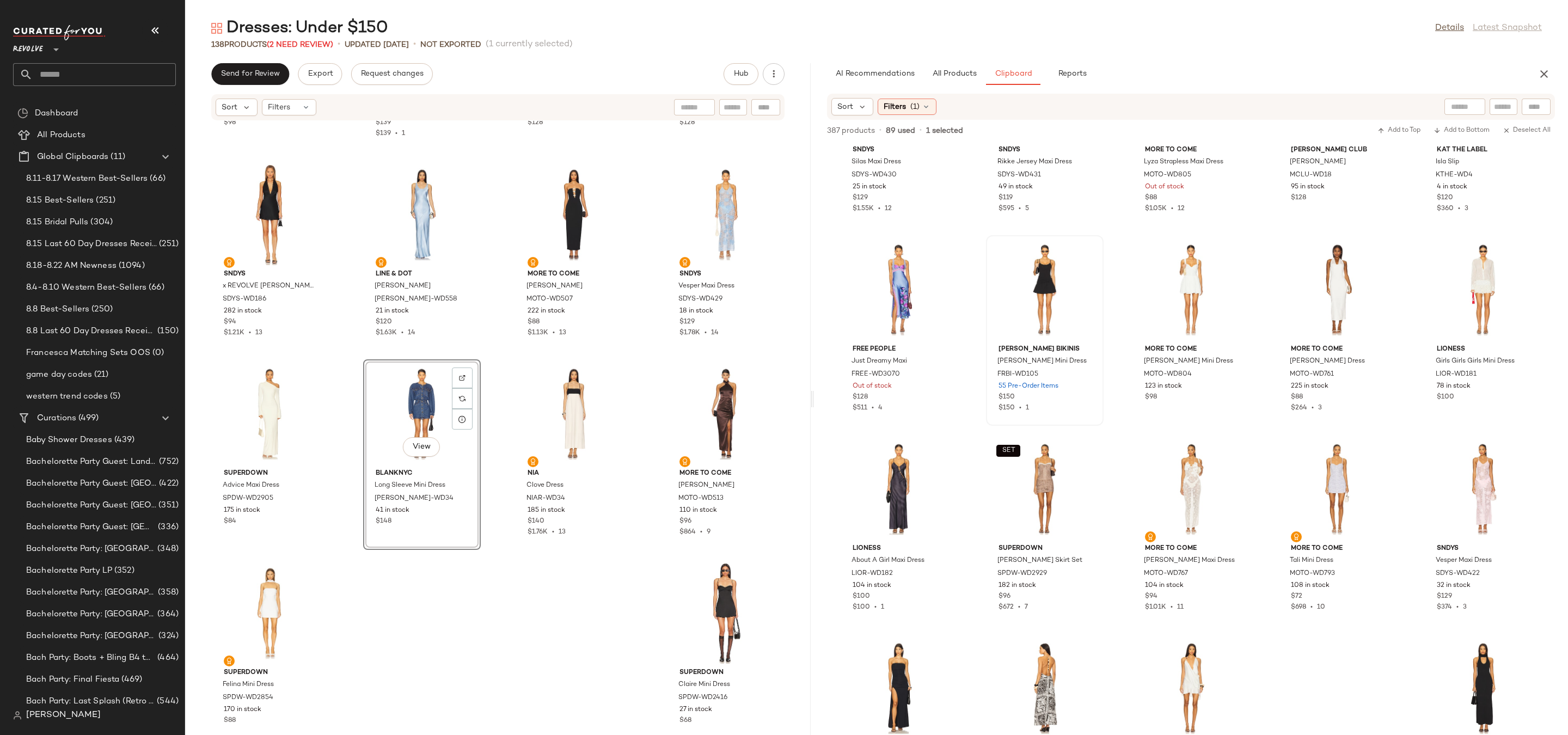
scroll to position [3129, 0]
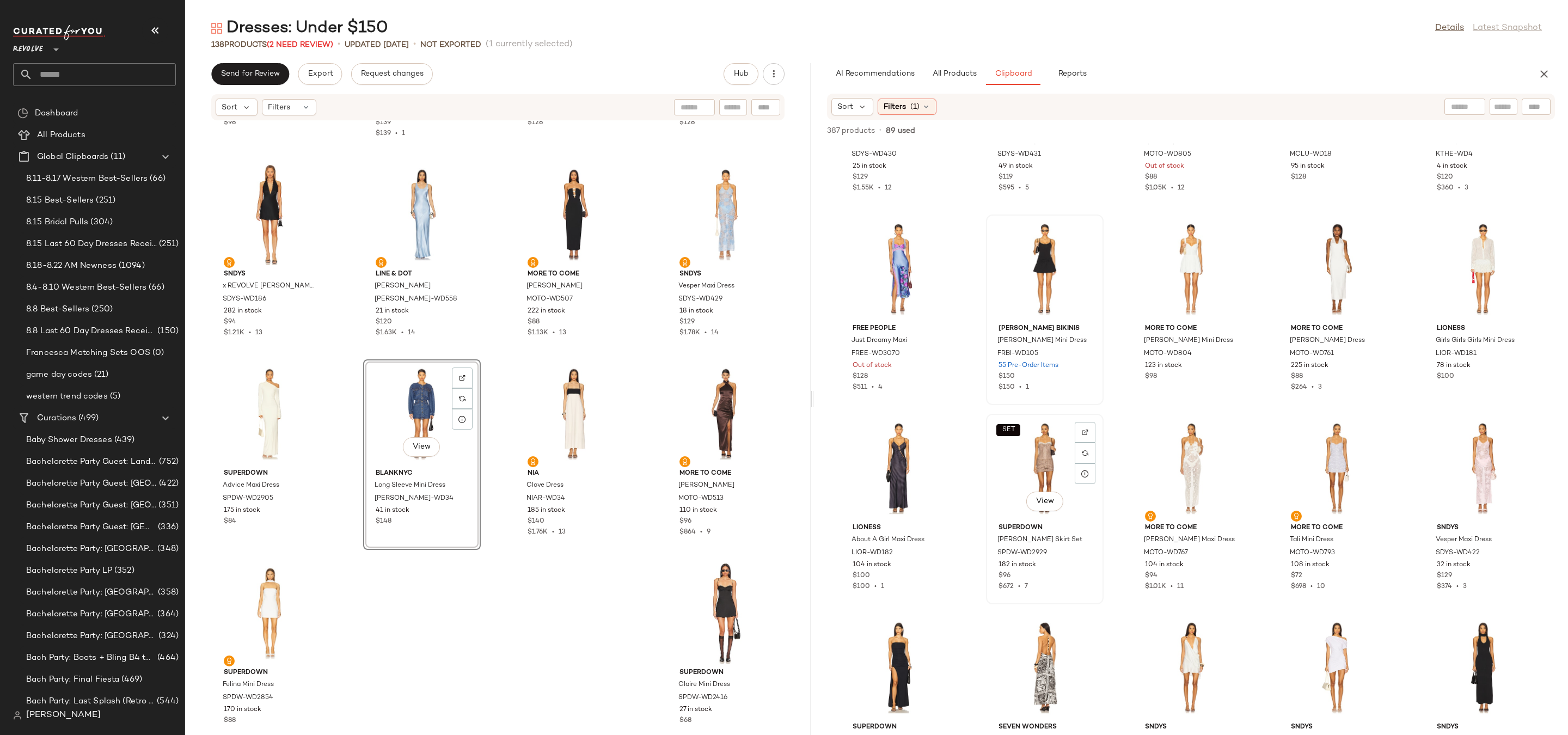
click at [1032, 456] on div "SET View" at bounding box center [1044, 468] width 110 height 101
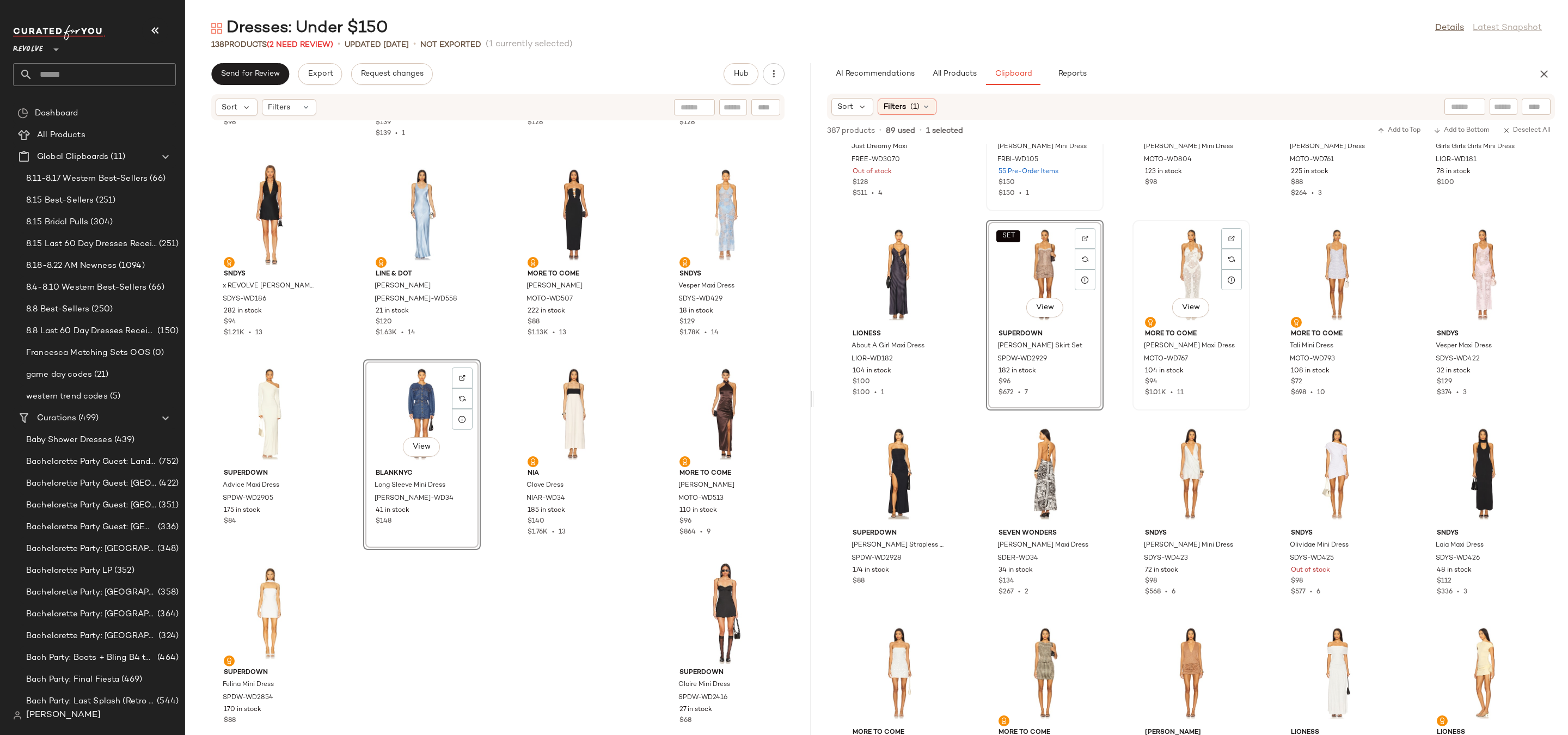
scroll to position [3328, 0]
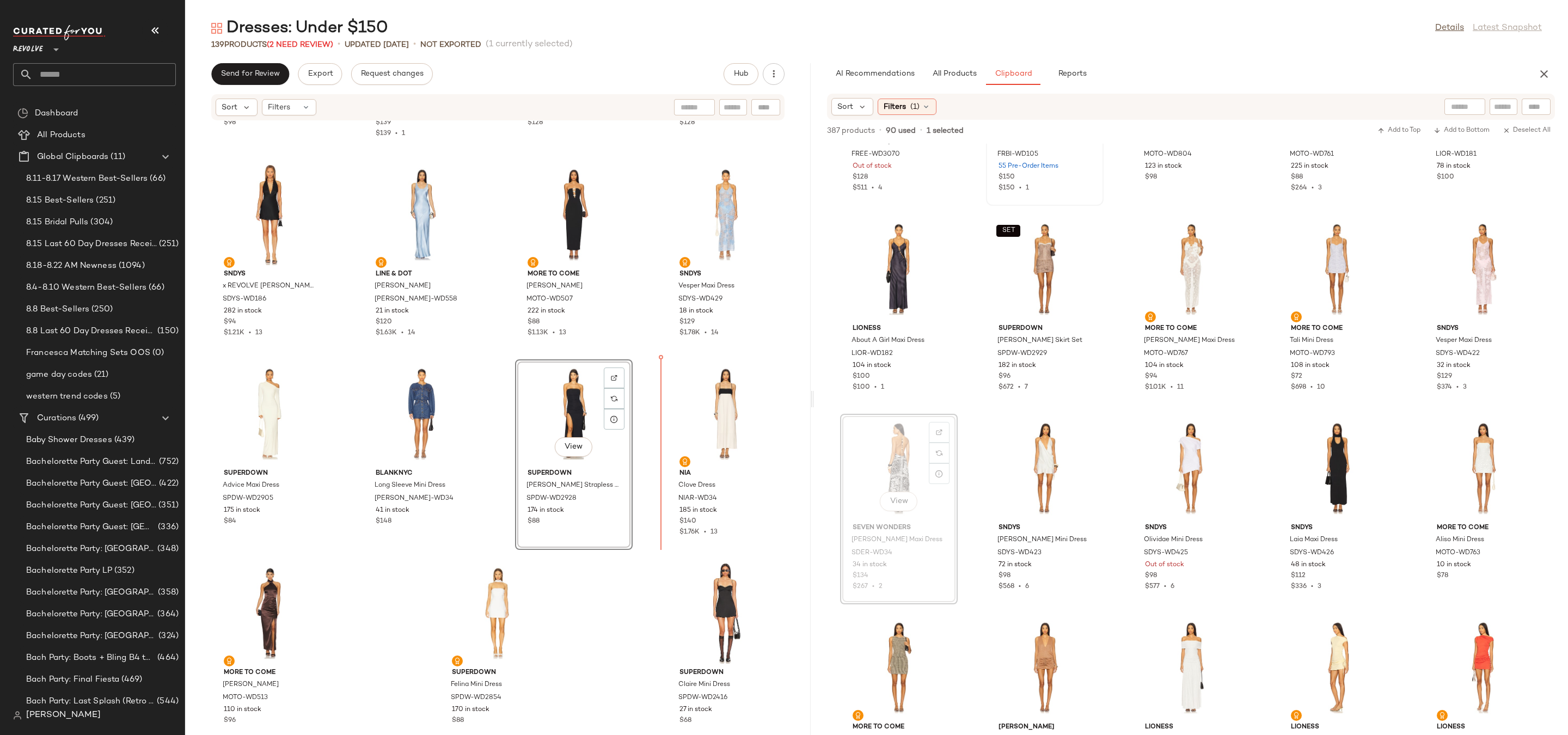
drag, startPoint x: 900, startPoint y: 459, endPoint x: 630, endPoint y: 478, distance: 270.7
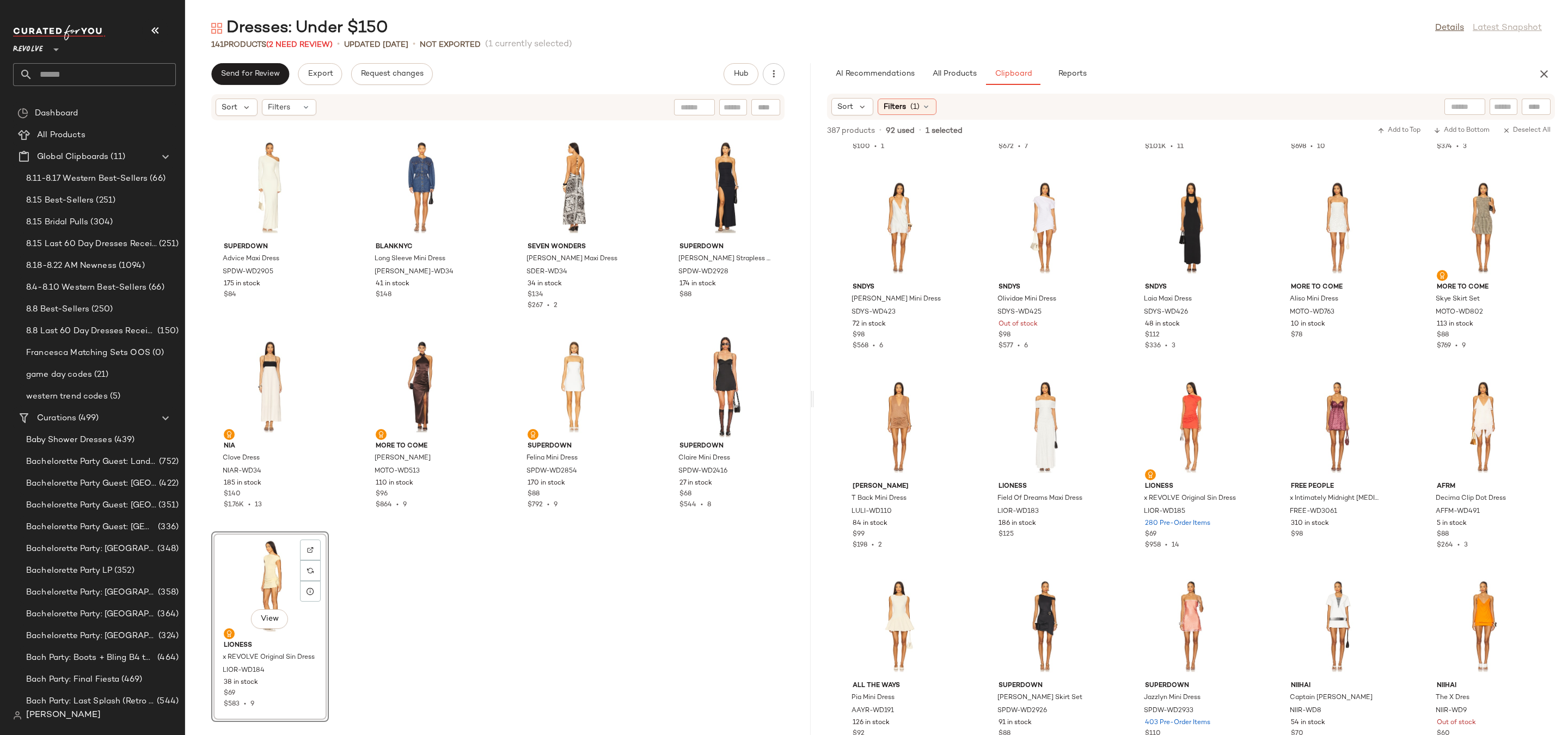
scroll to position [3788, 0]
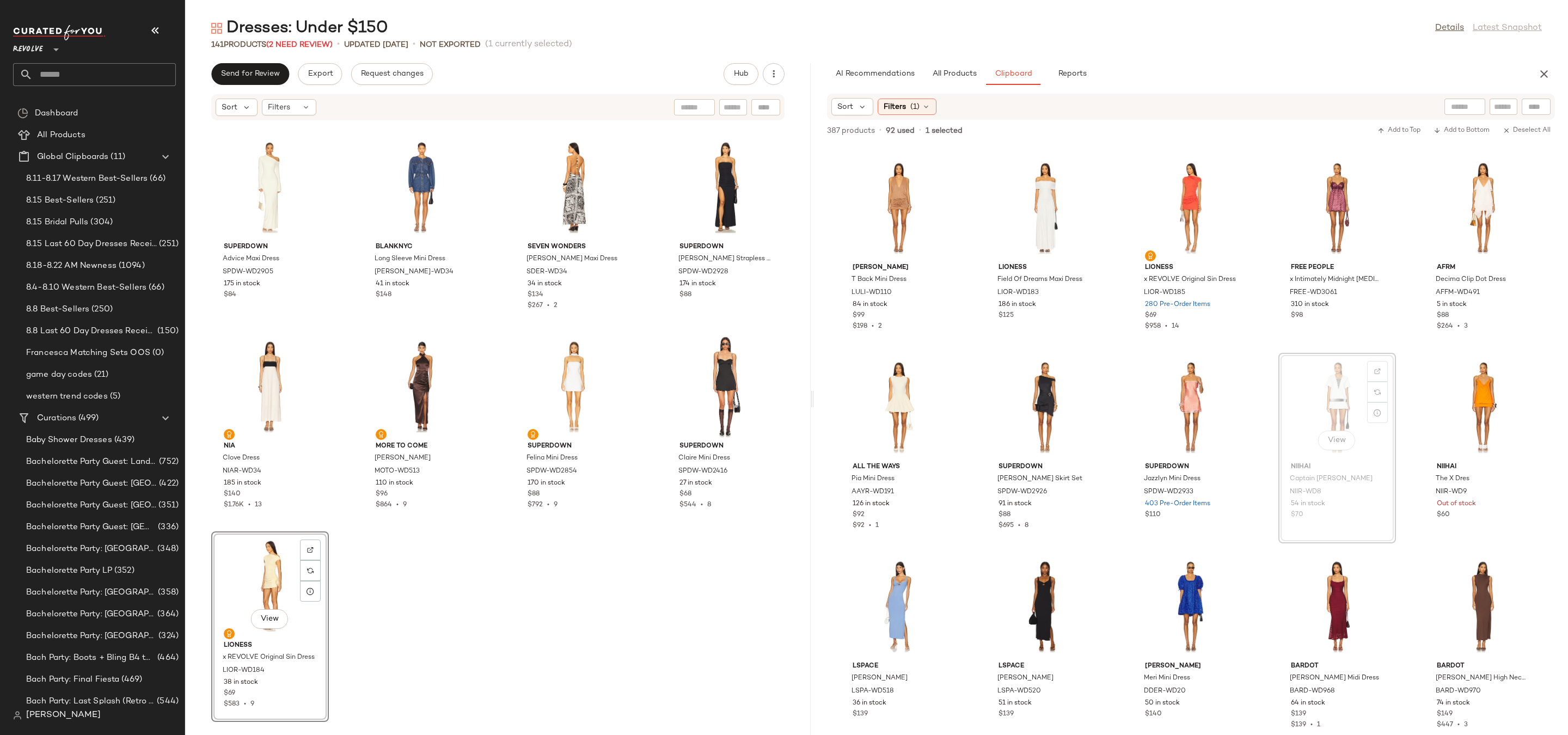
drag, startPoint x: 1333, startPoint y: 395, endPoint x: 424, endPoint y: 605, distance: 932.9
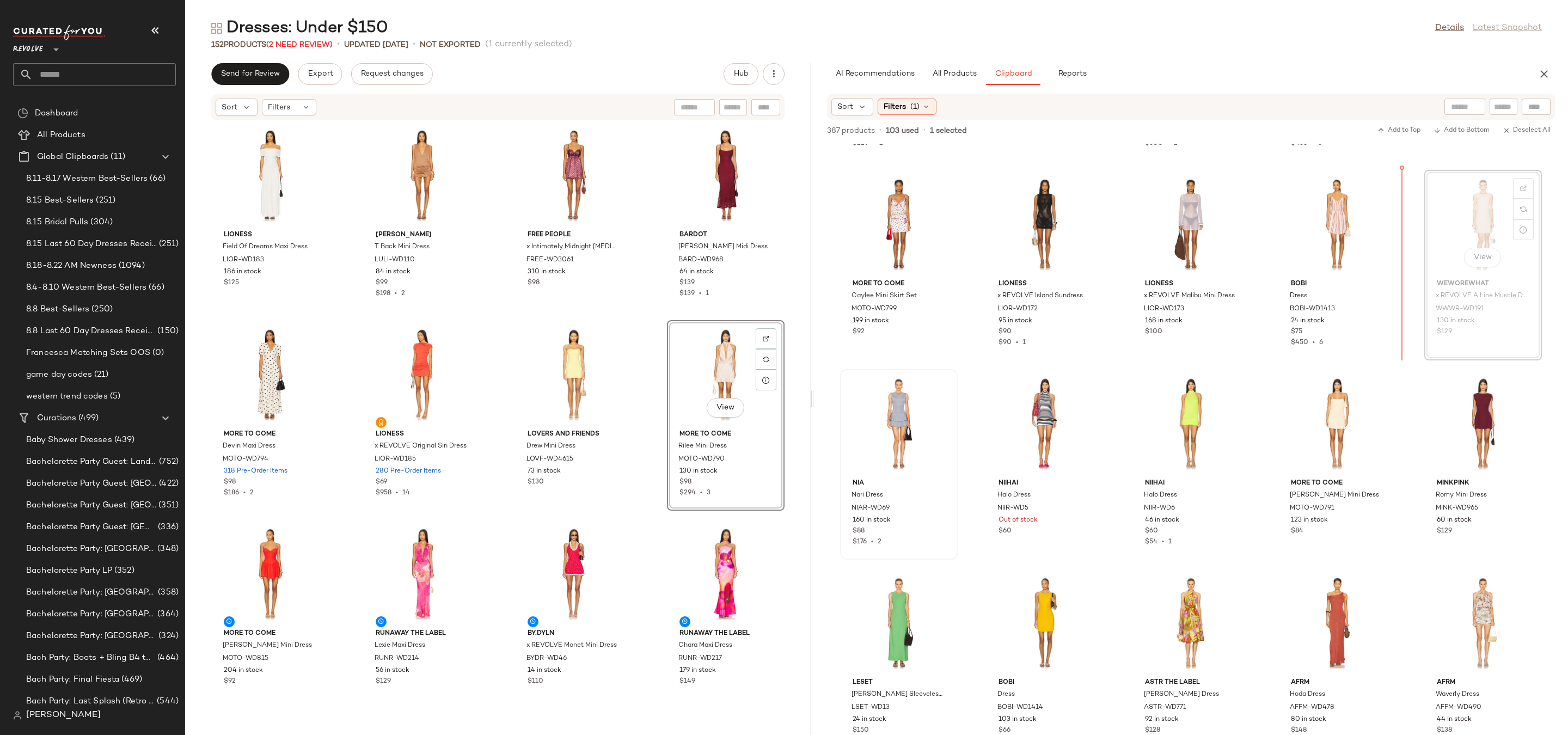
scroll to position [4768, 0]
drag, startPoint x: 1463, startPoint y: 228, endPoint x: 618, endPoint y: 400, distance: 862.3
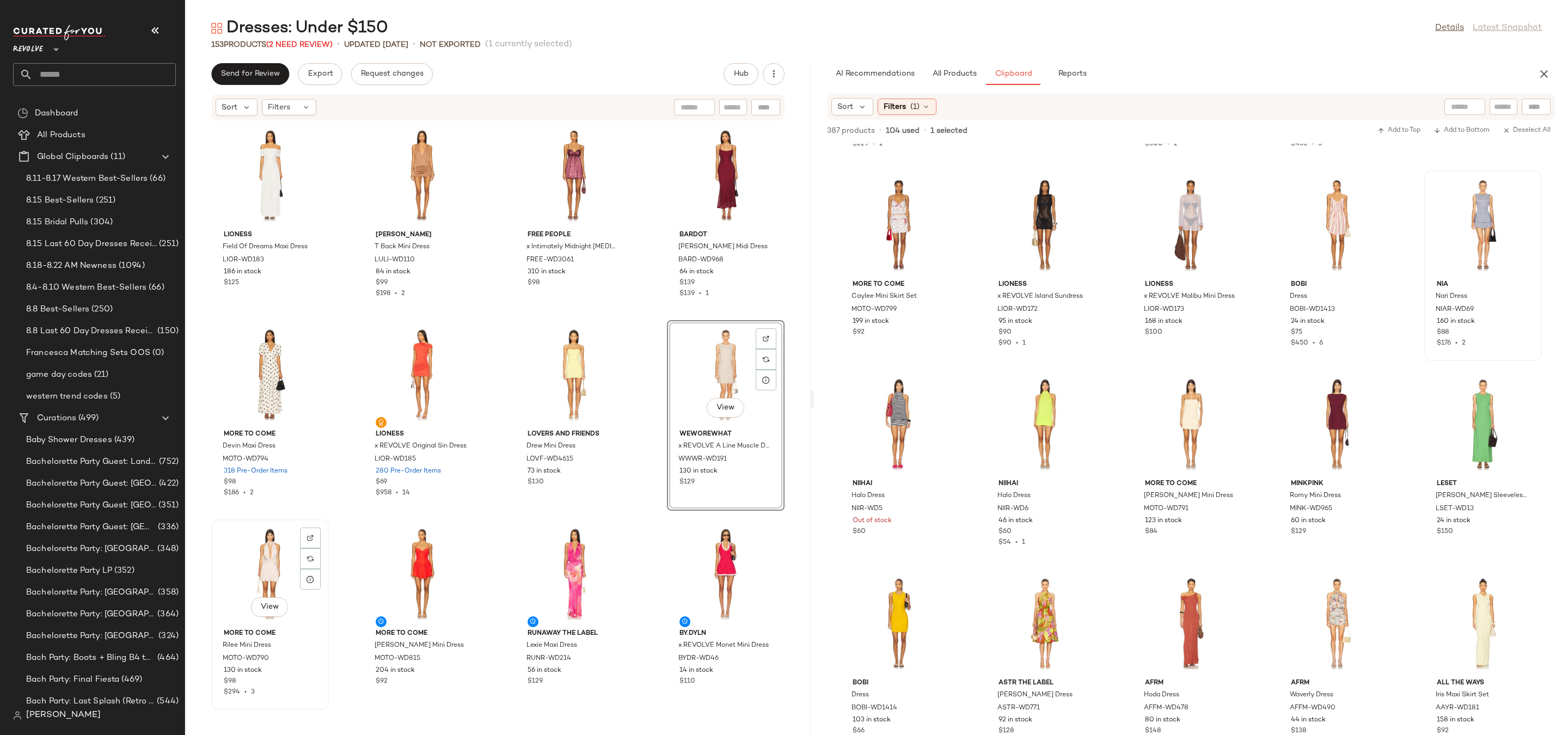
click at [274, 573] on div "View" at bounding box center [270, 574] width 110 height 101
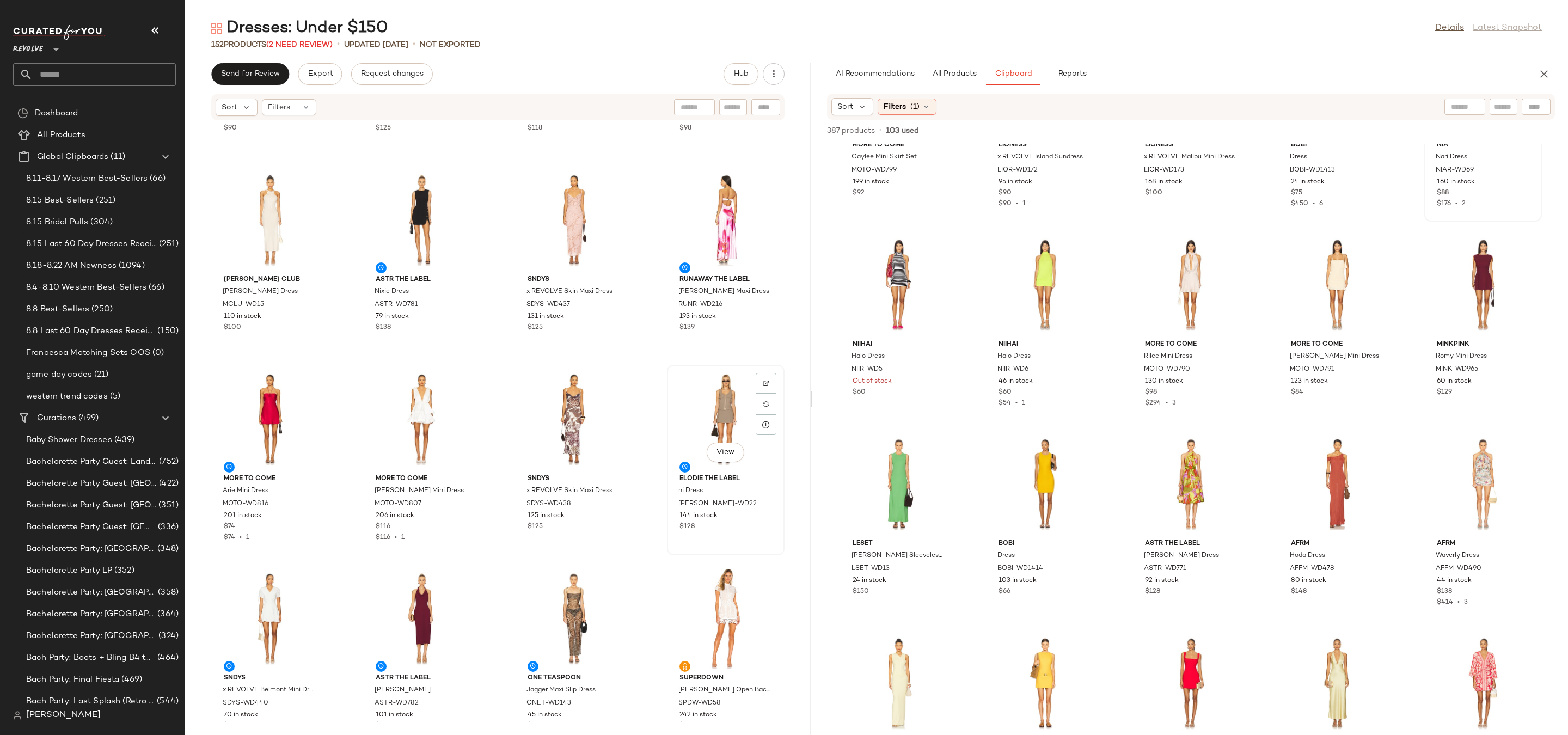
scroll to position [3653, 0]
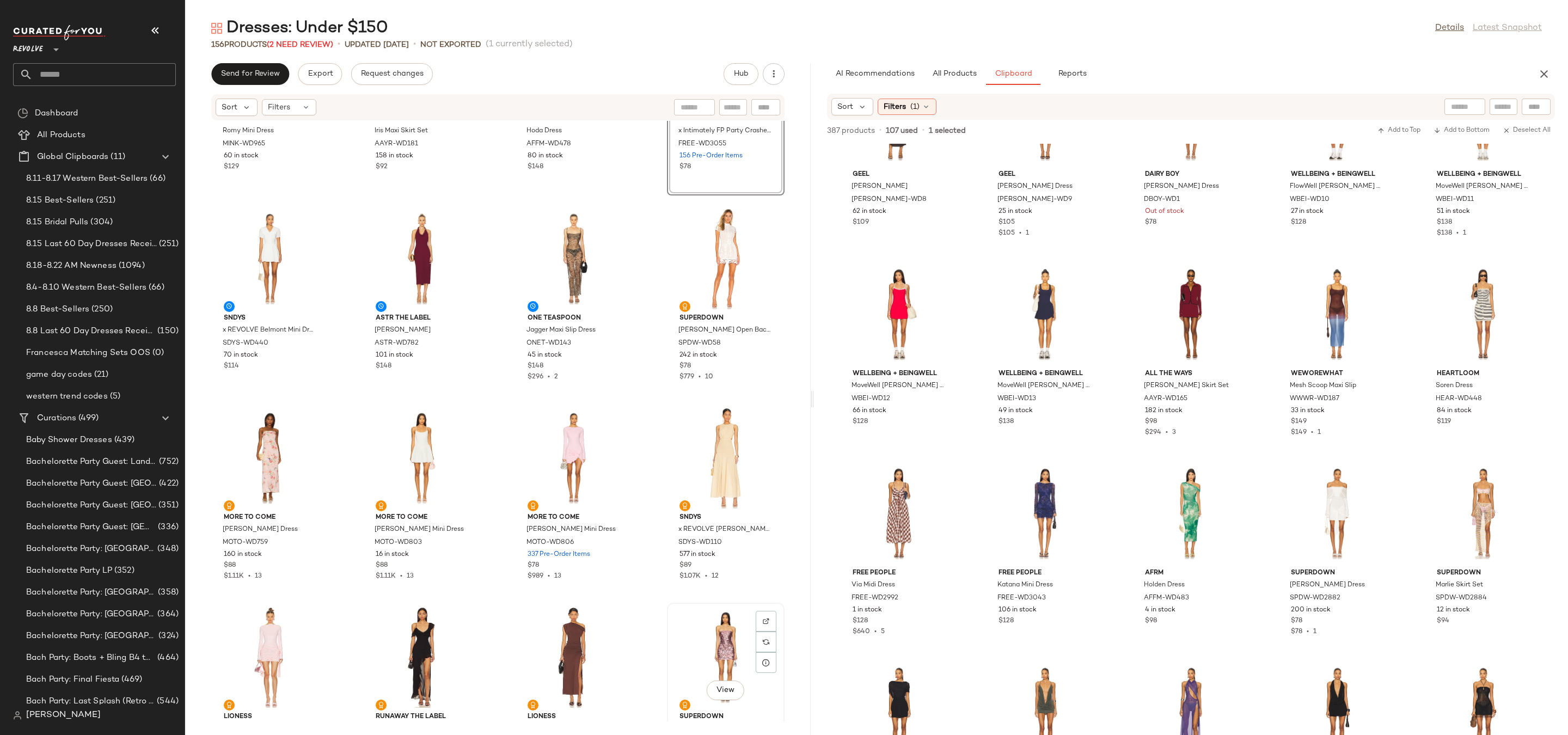
scroll to position [4106, 0]
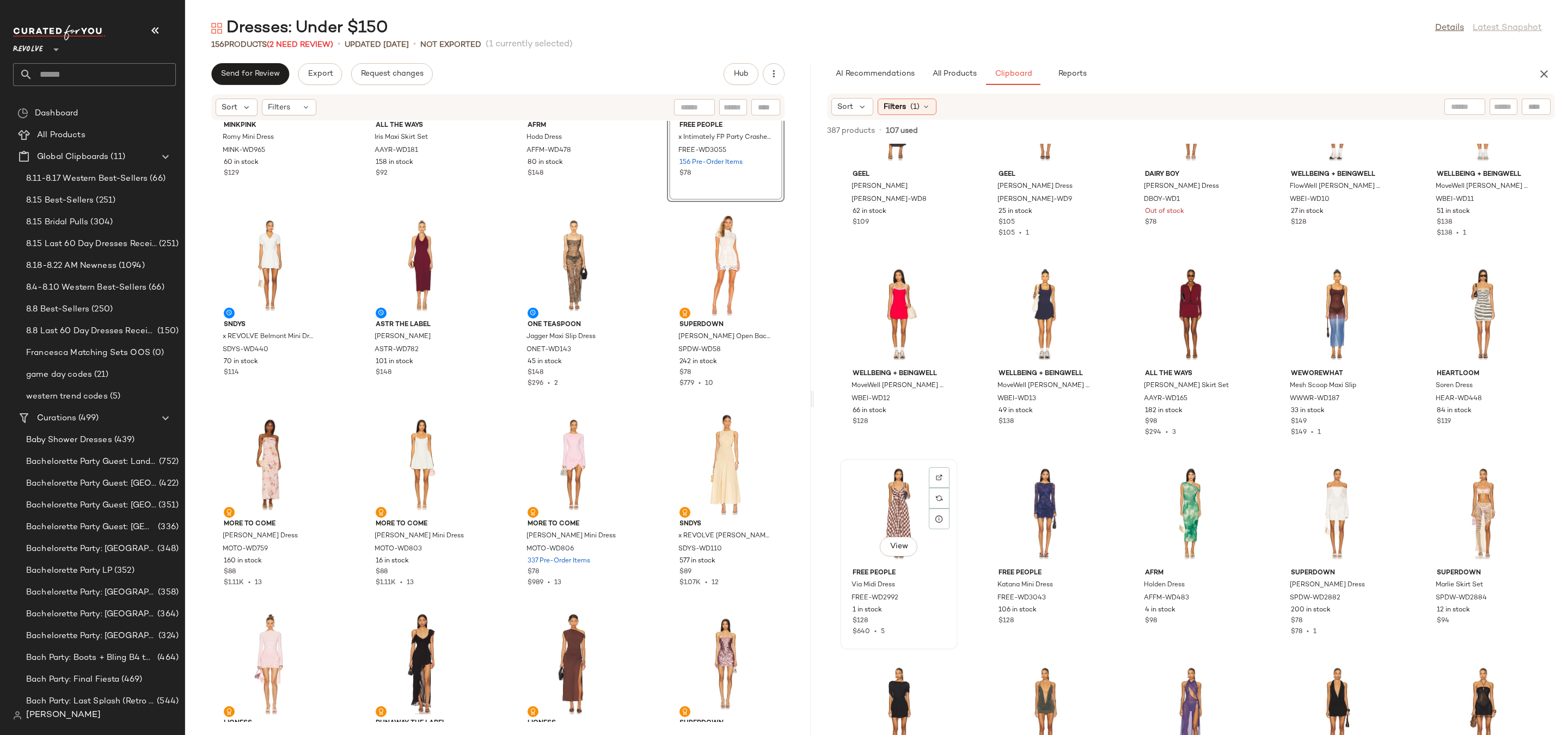
click at [906, 507] on div "View" at bounding box center [899, 514] width 110 height 101
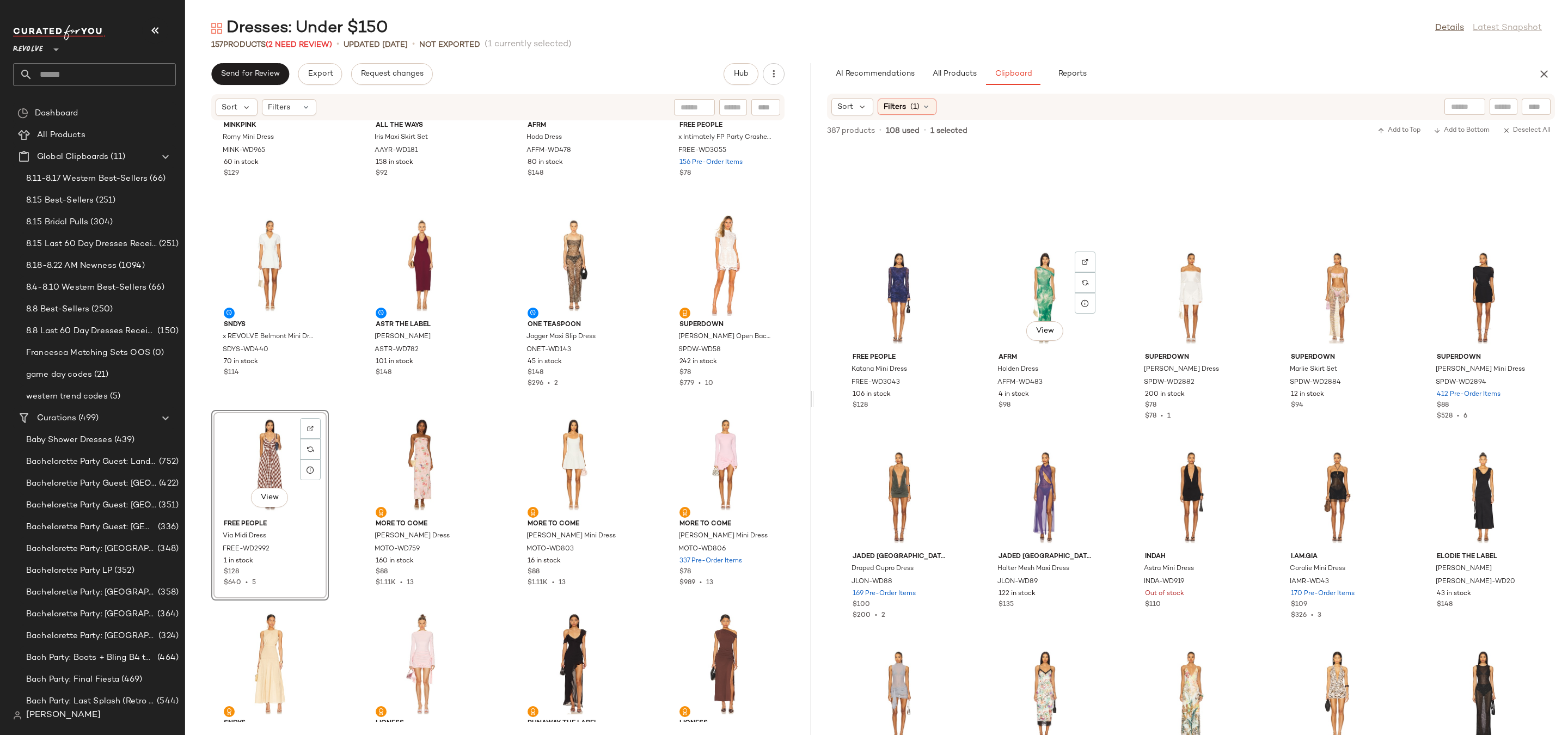
scroll to position [6575, 0]
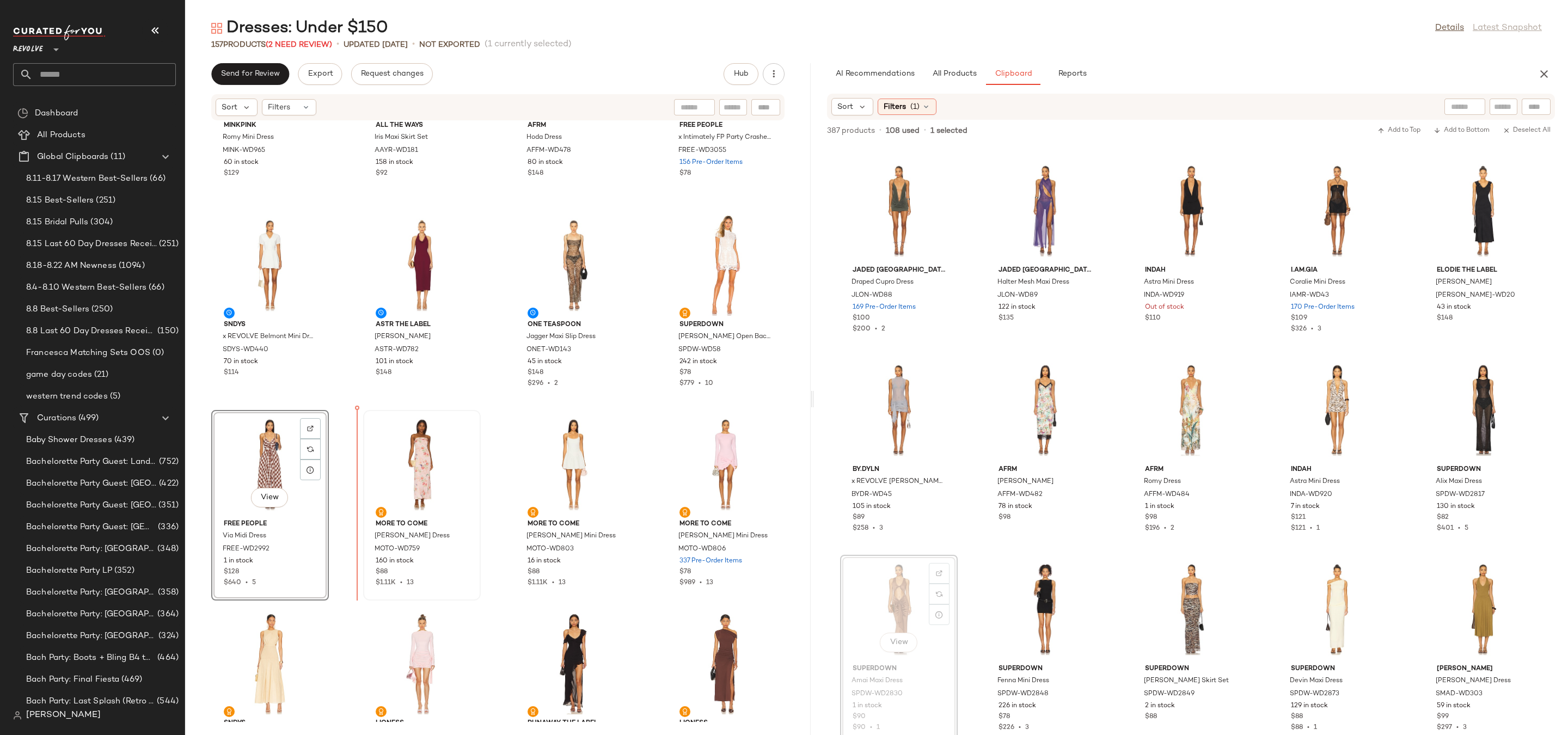
drag, startPoint x: 906, startPoint y: 586, endPoint x: 371, endPoint y: 518, distance: 539.3
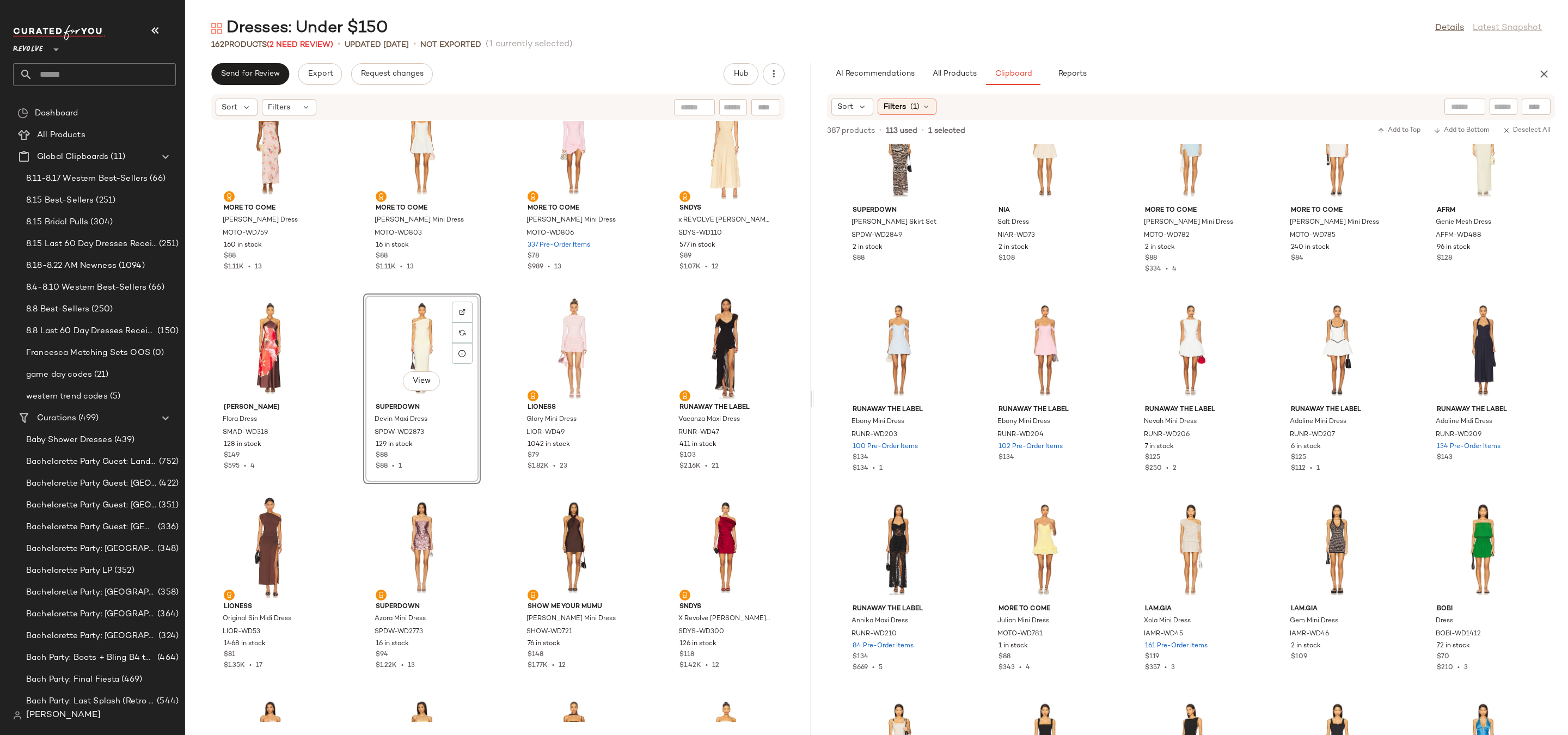
scroll to position [7039, 0]
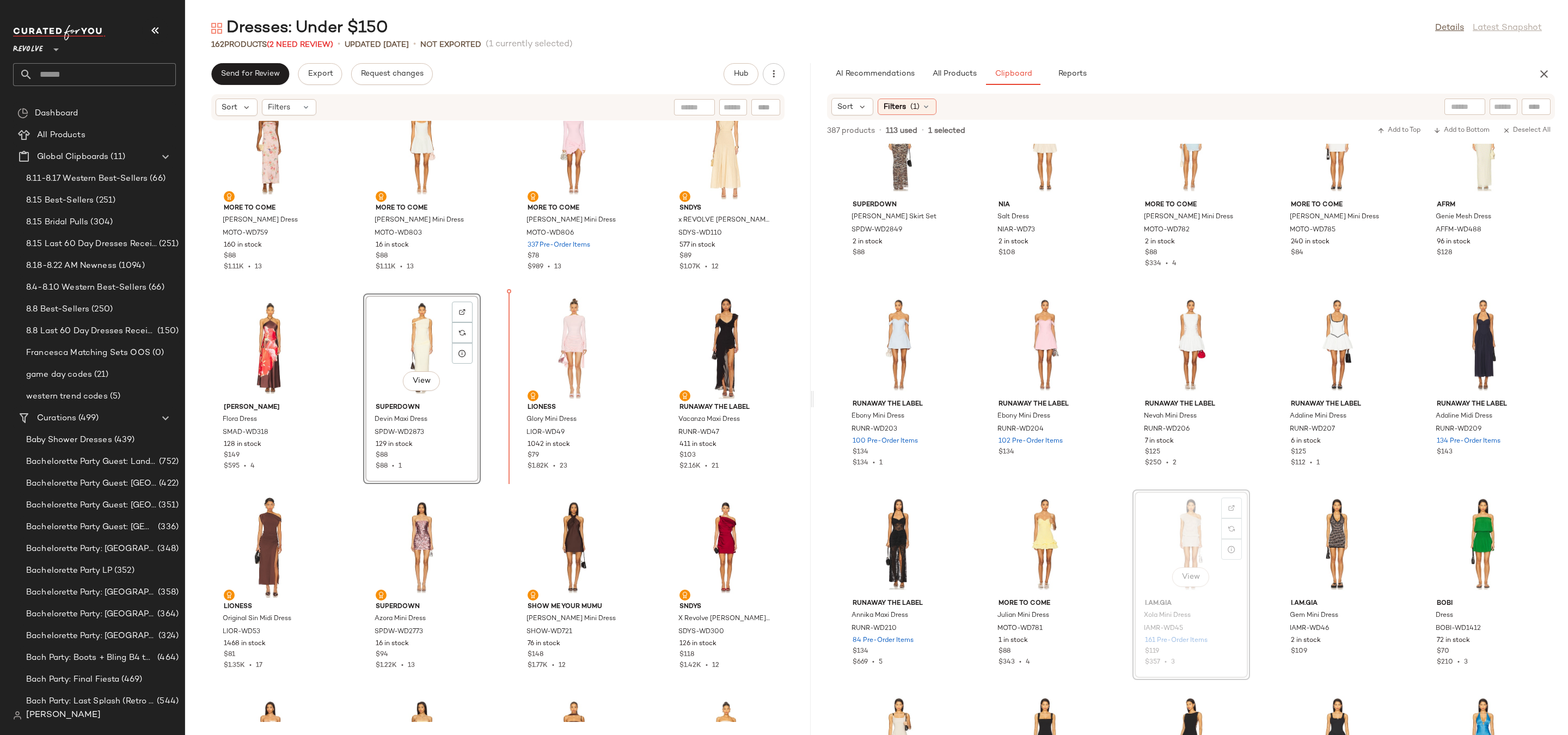
drag, startPoint x: 1217, startPoint y: 537, endPoint x: 1210, endPoint y: 536, distance: 7.1
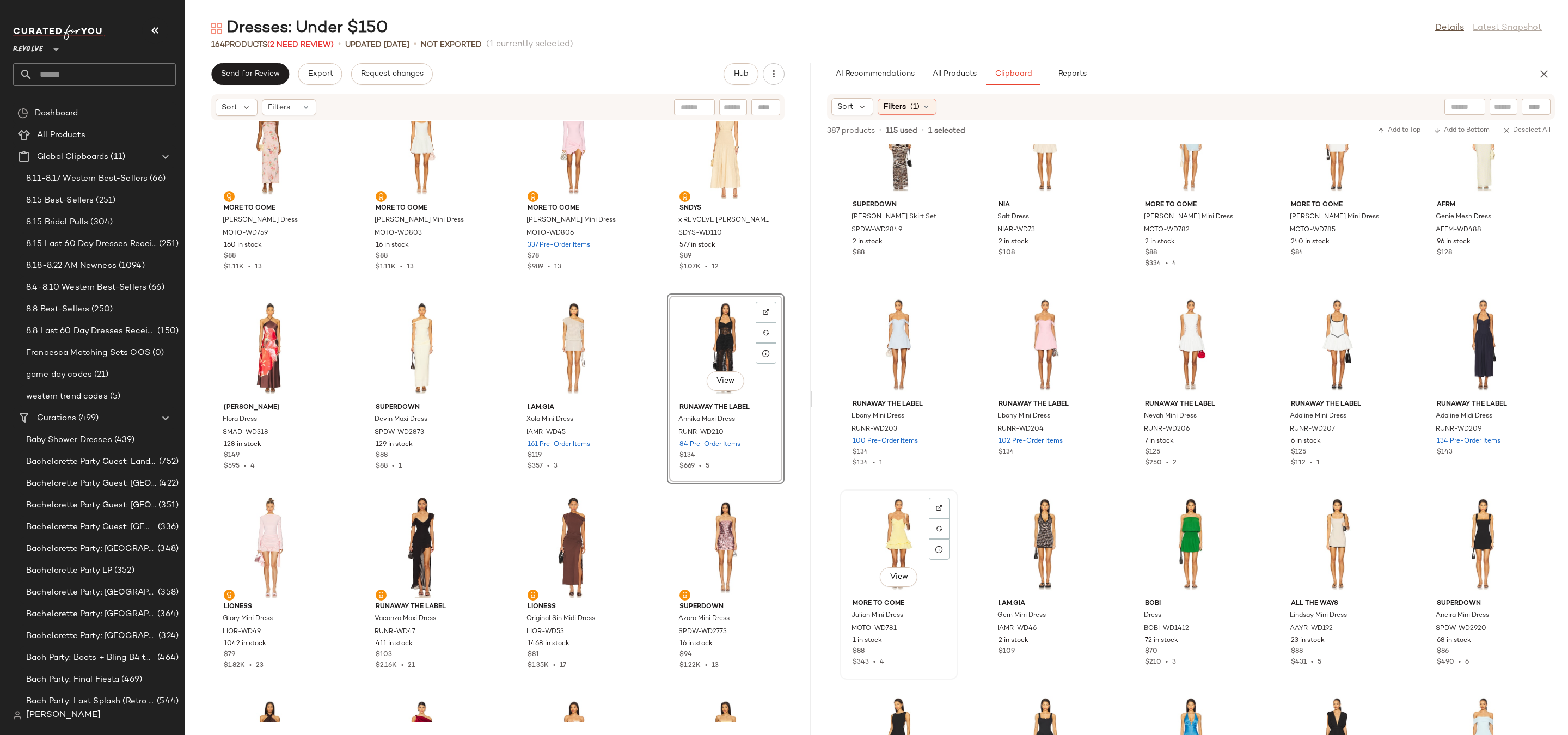
click at [908, 542] on div "View" at bounding box center [899, 544] width 110 height 101
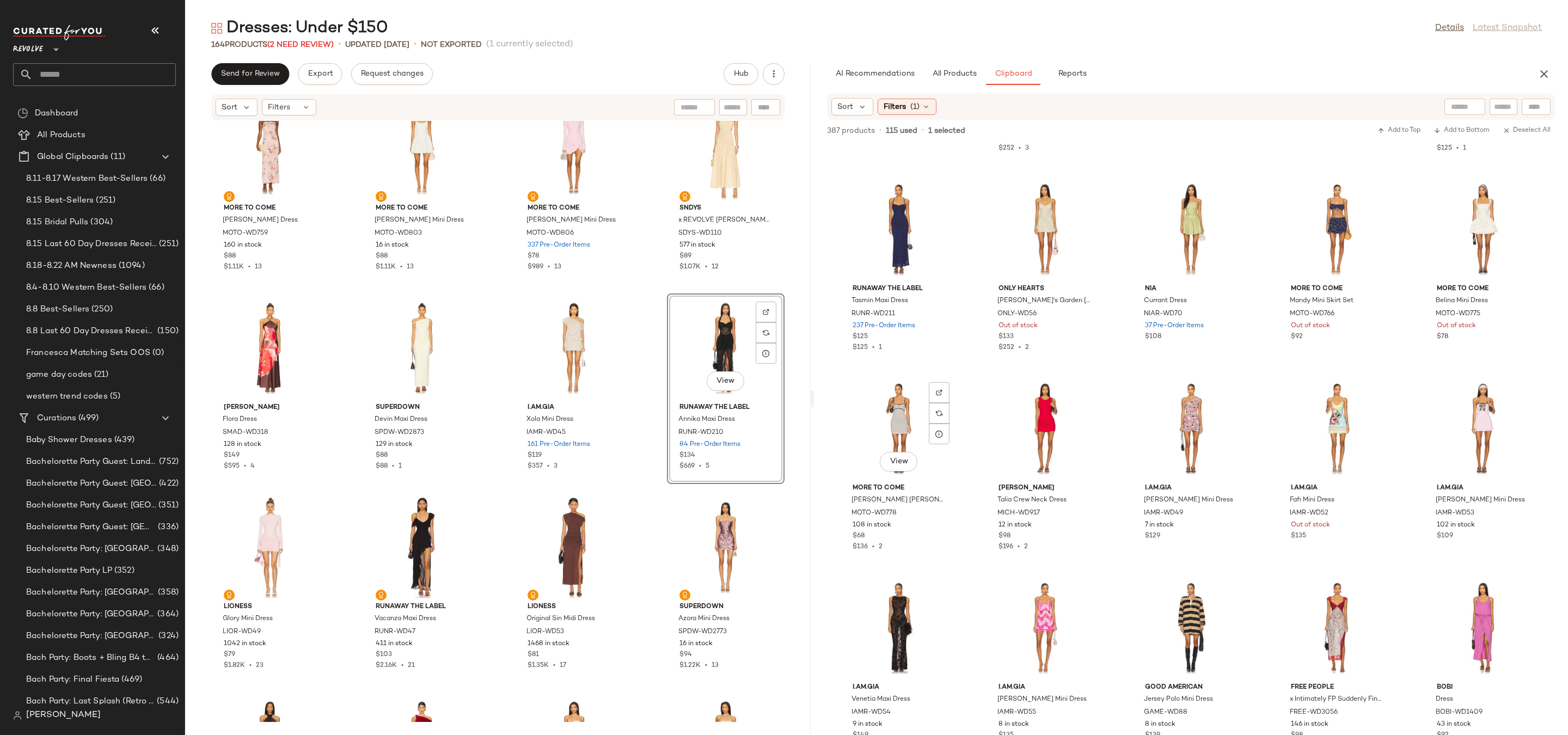
scroll to position [9004, 0]
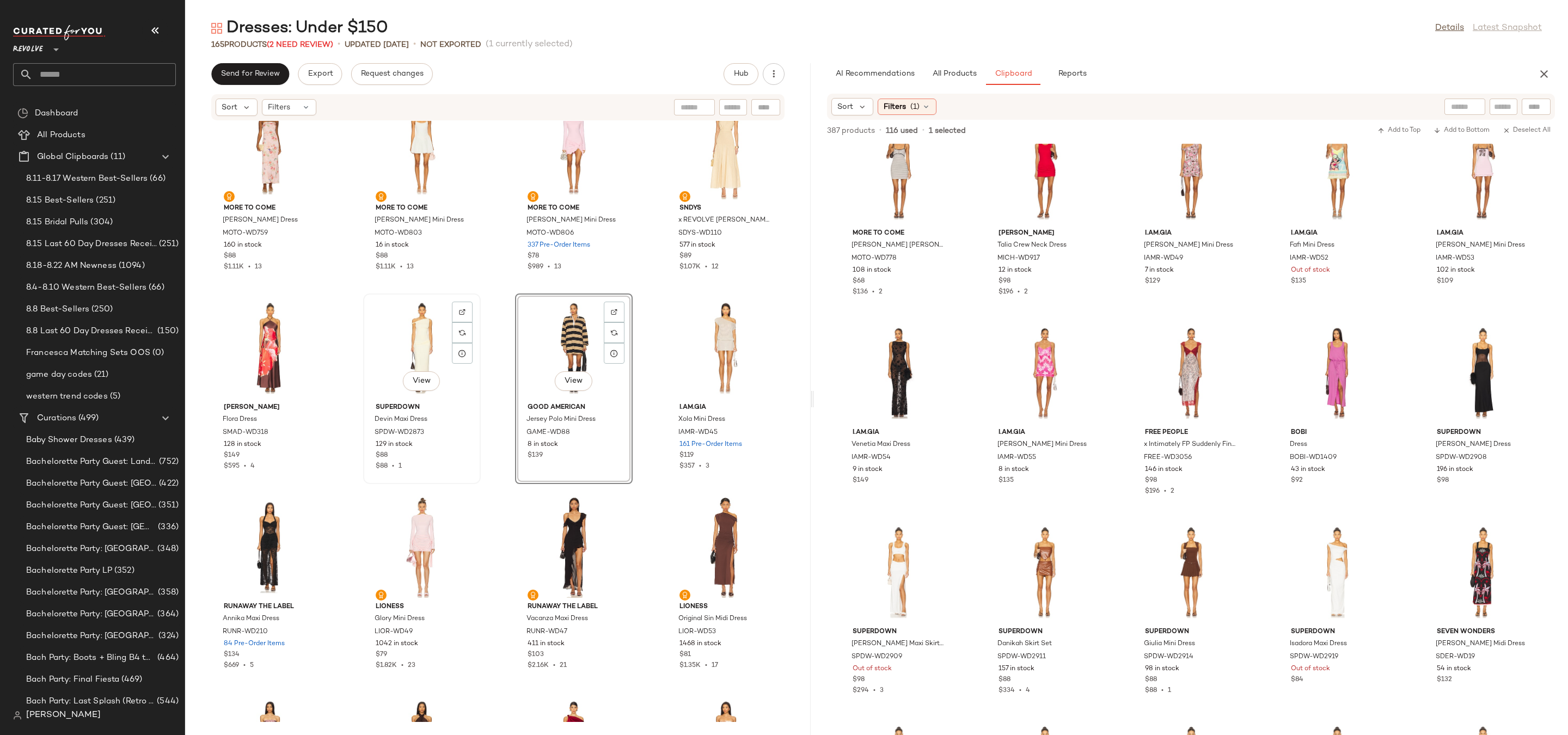
click at [412, 338] on div "View" at bounding box center [422, 348] width 110 height 101
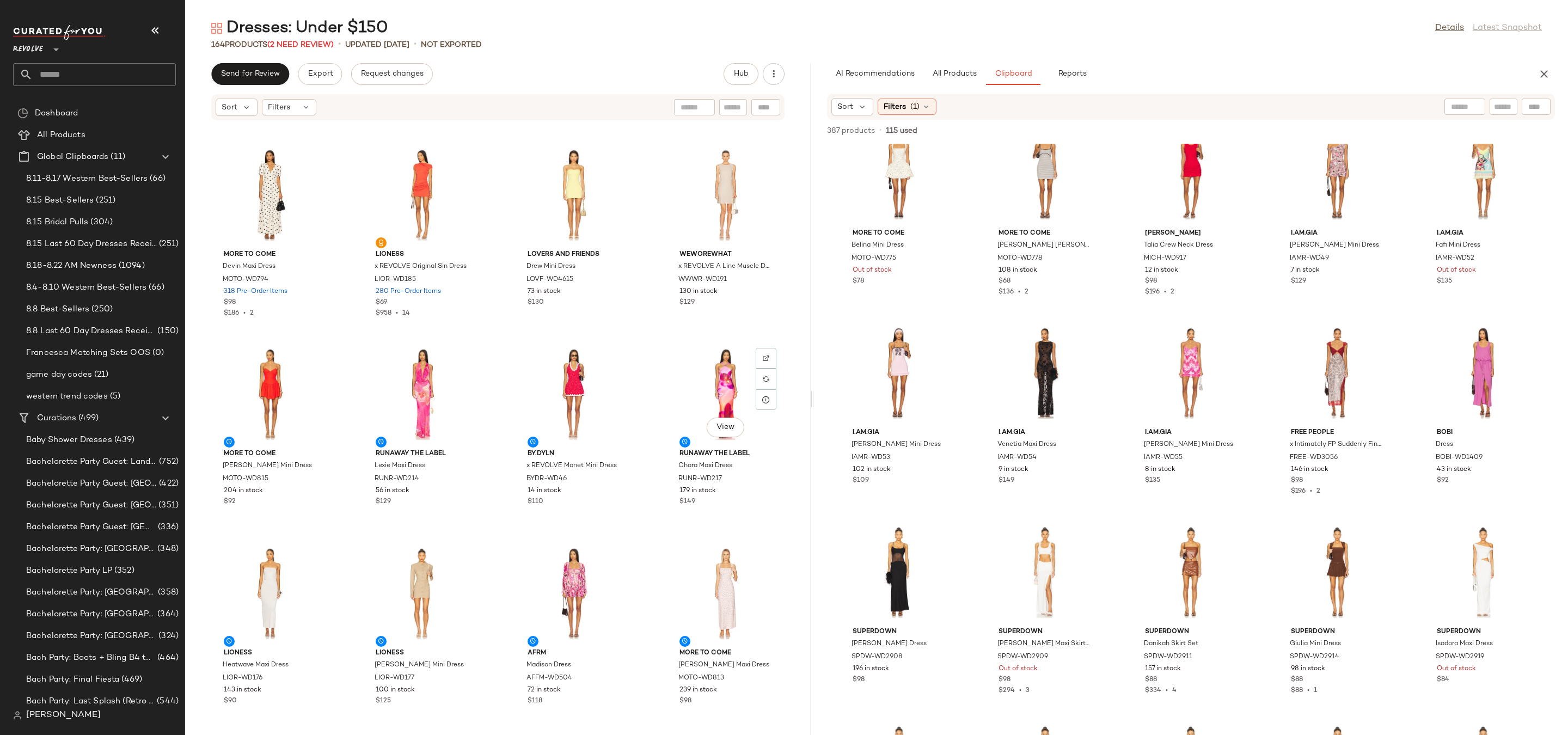
scroll to position [3189, 0]
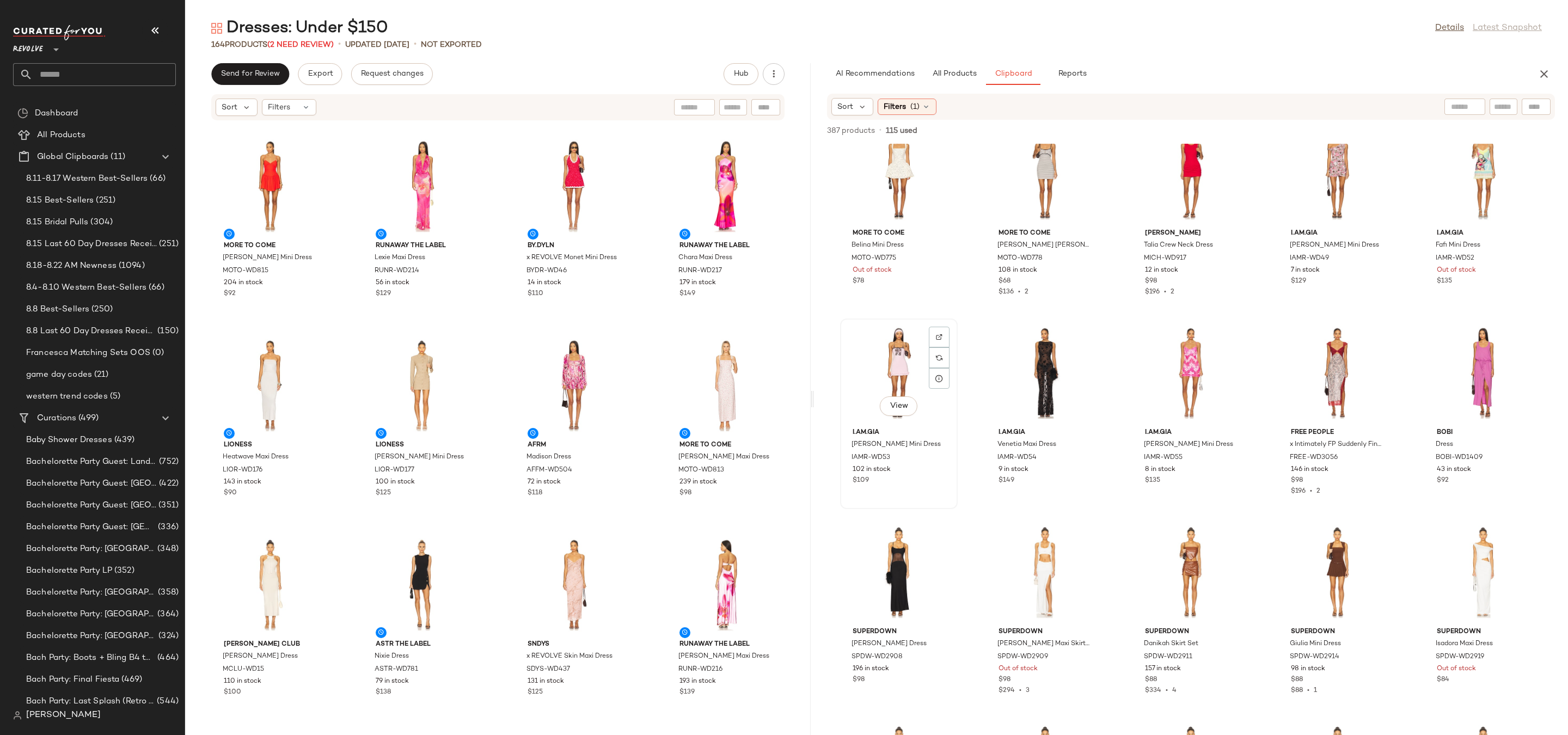
click at [899, 364] on div "View" at bounding box center [899, 373] width 110 height 101
click at [915, 383] on div "View" at bounding box center [899, 373] width 110 height 101
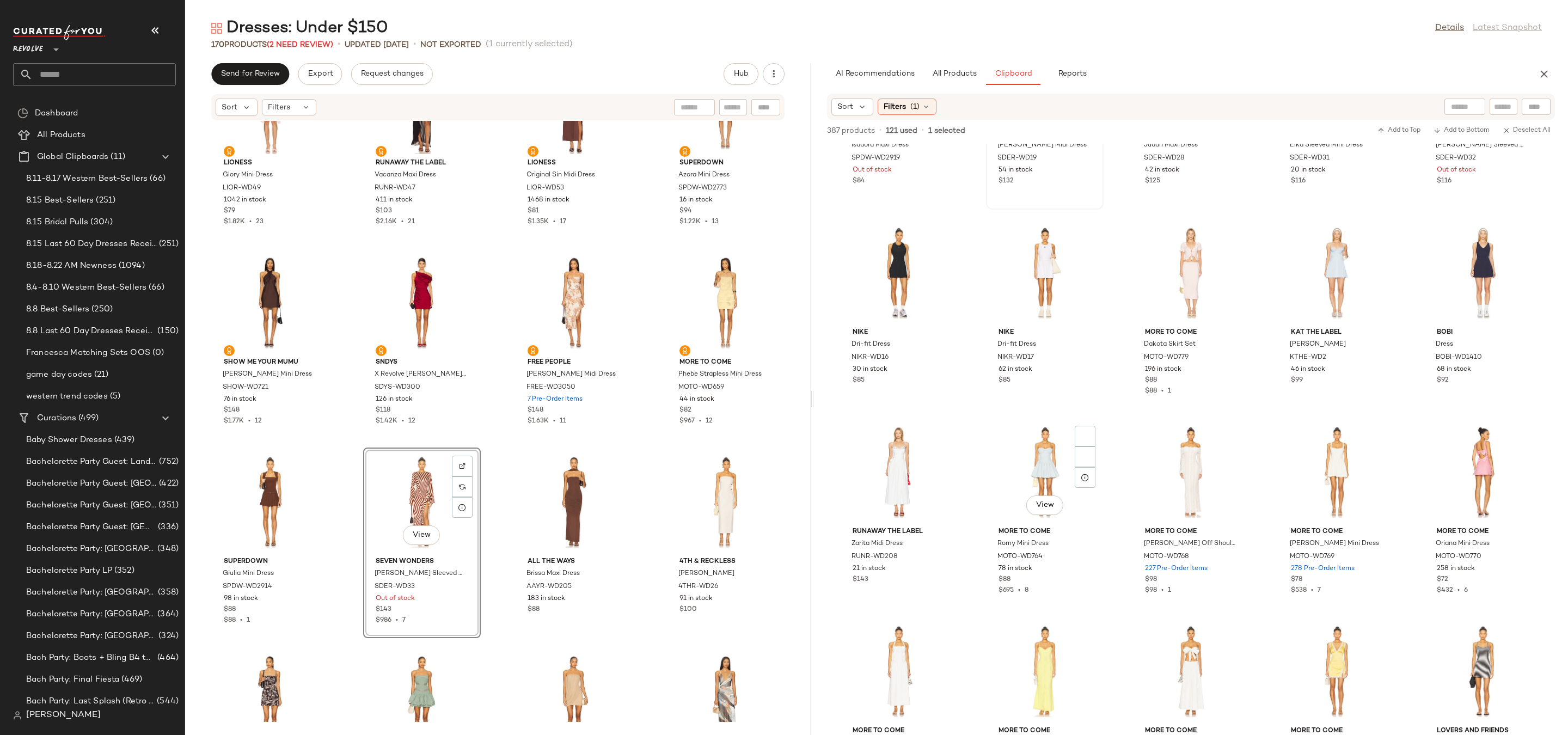
scroll to position [9574, 0]
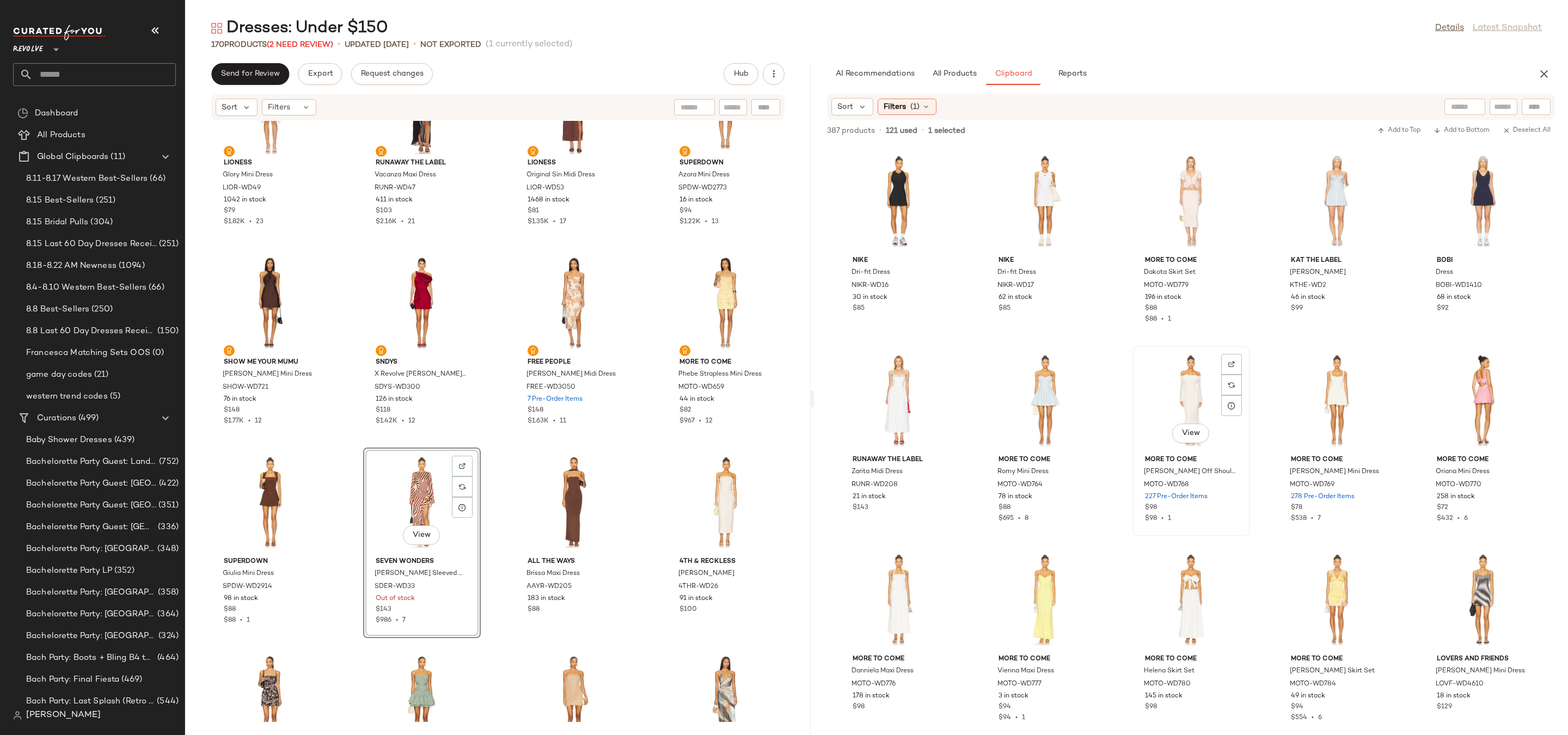
click at [1189, 392] on div "View" at bounding box center [1192, 400] width 110 height 101
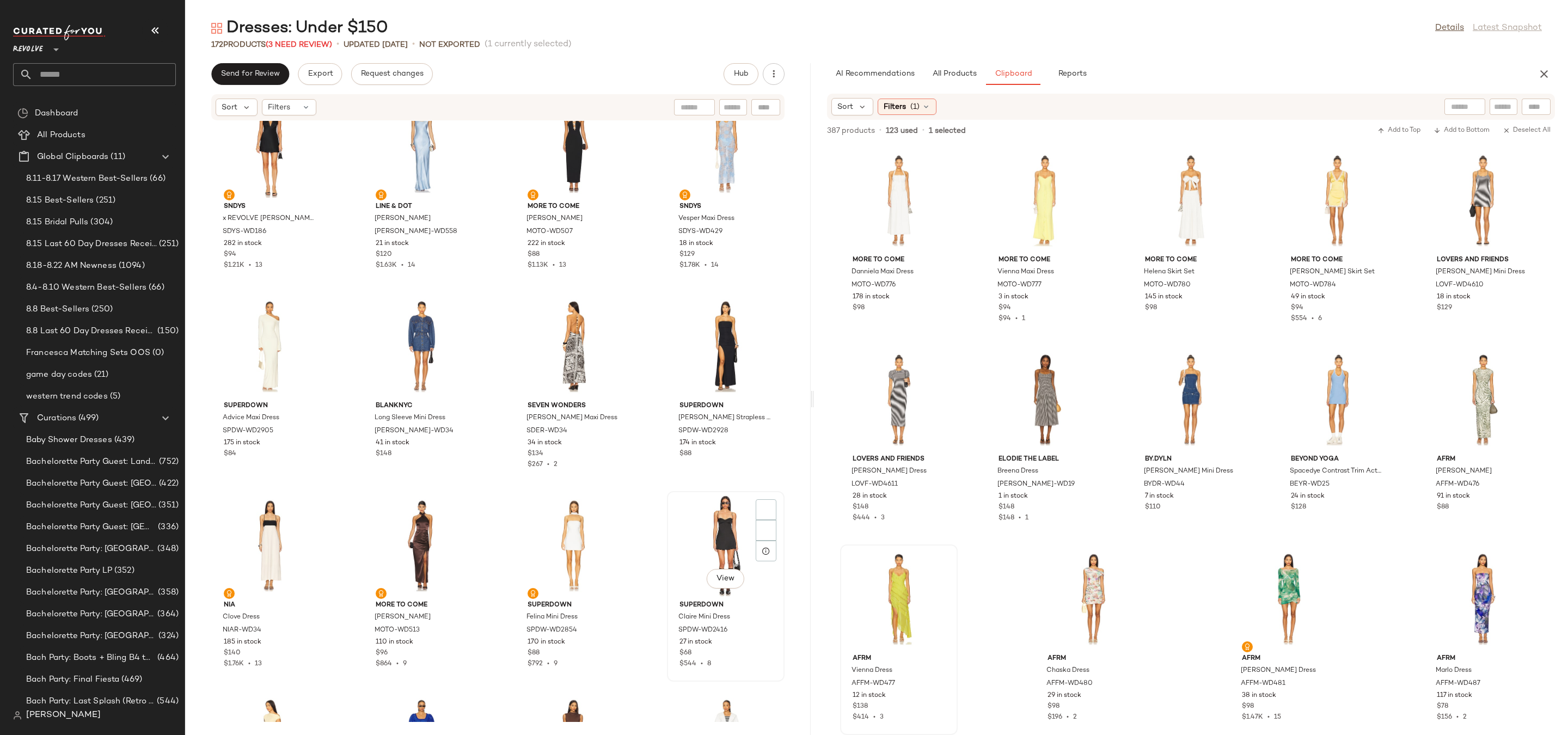
scroll to position [7971, 0]
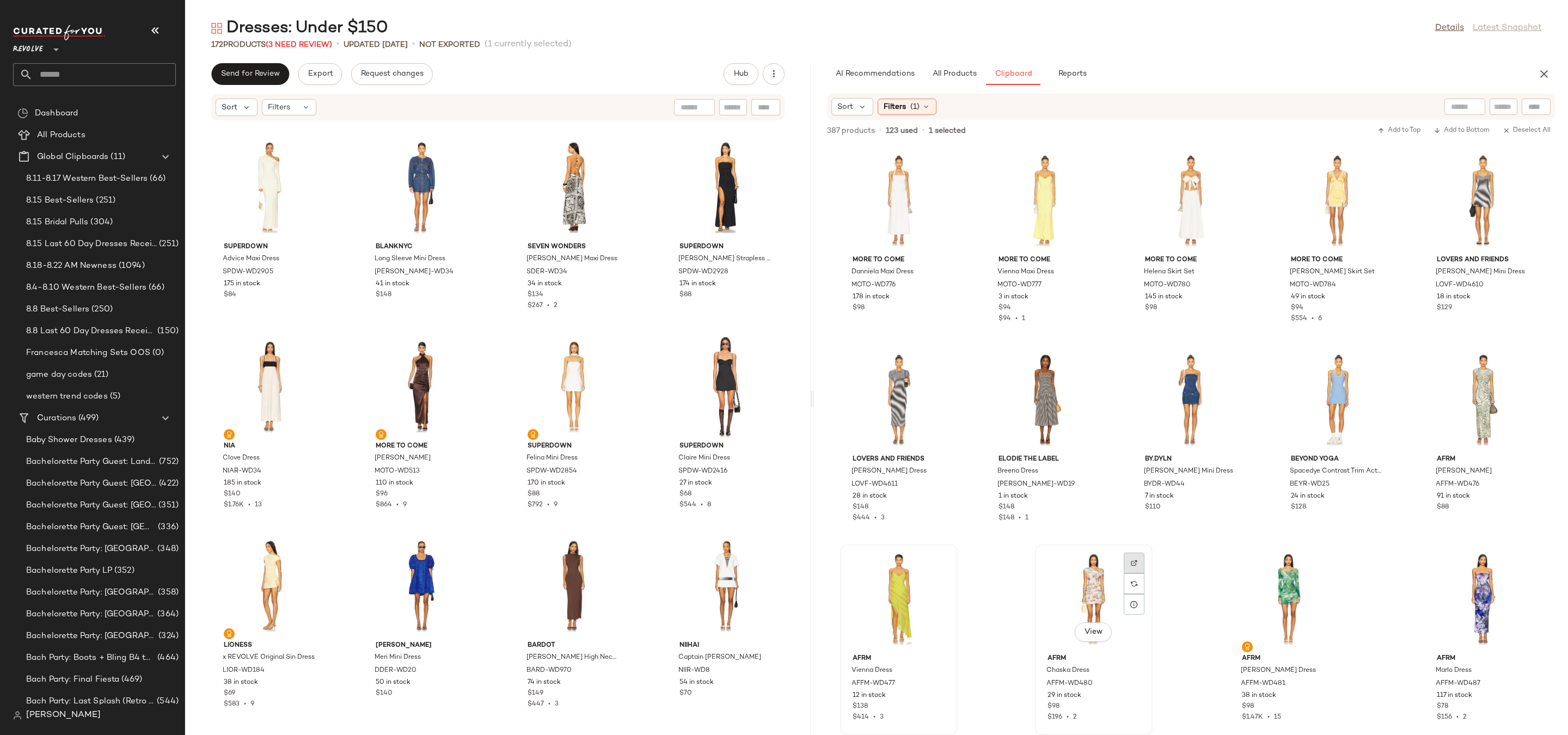
click at [1135, 573] on div at bounding box center [1134, 584] width 21 height 21
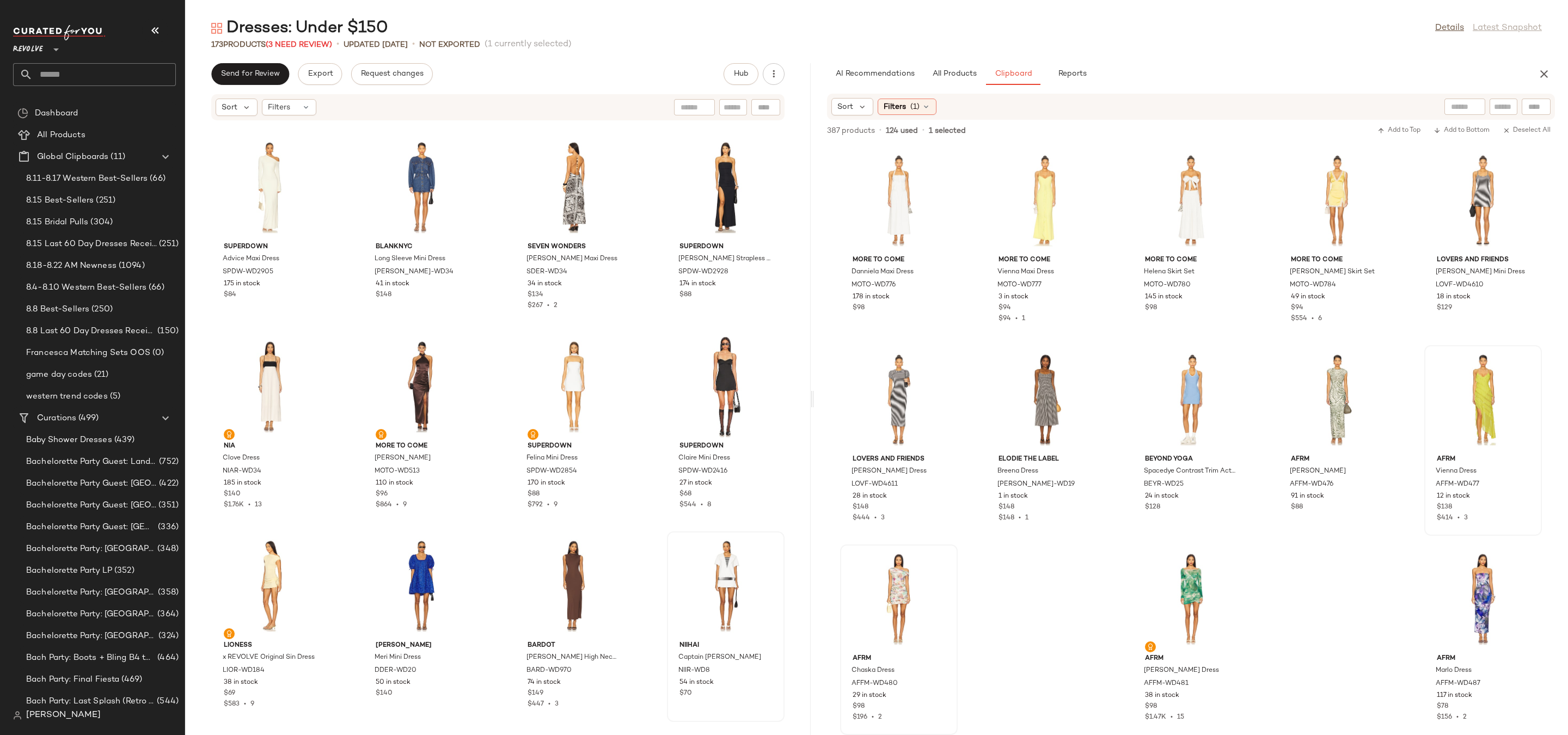
scroll to position [8170, 0]
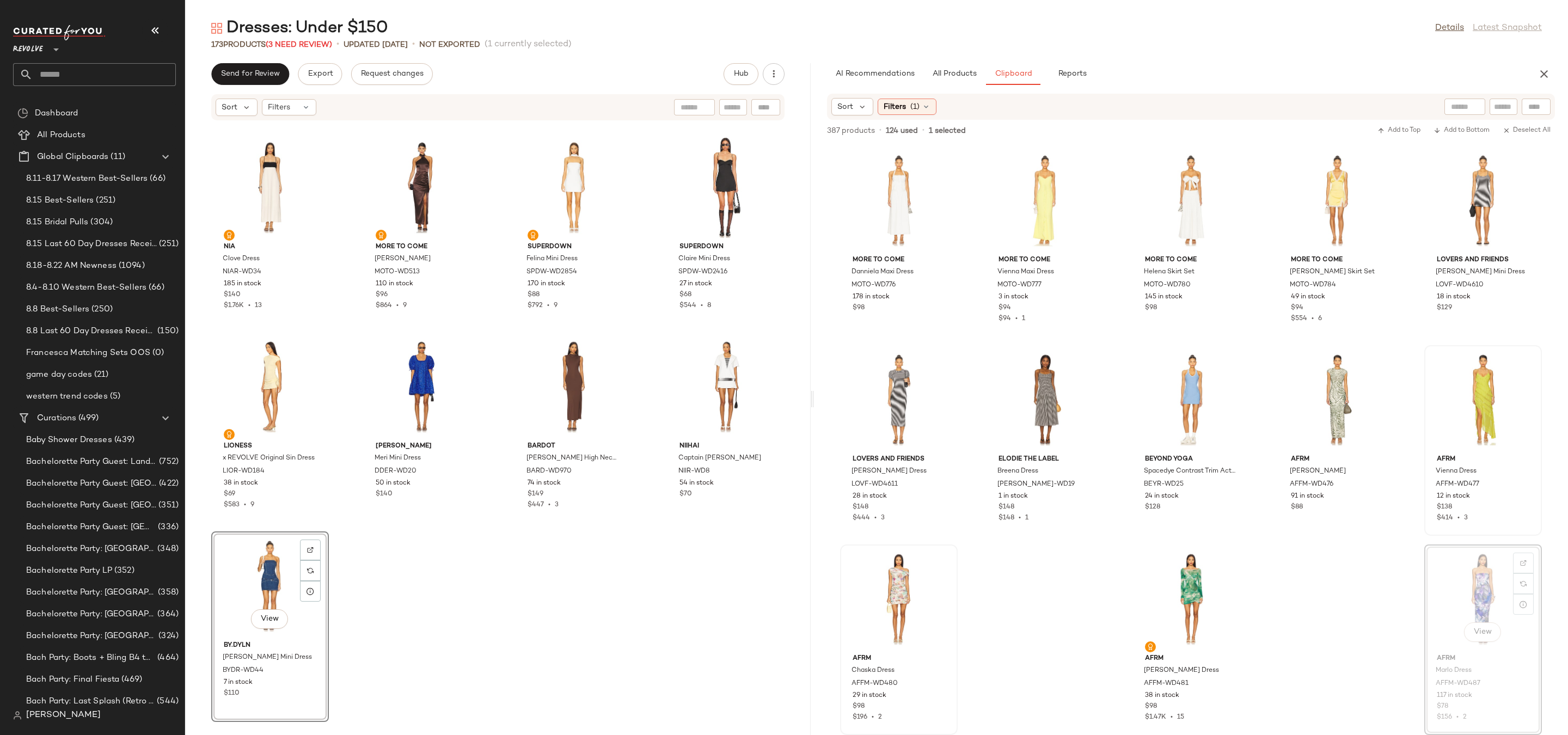
drag, startPoint x: 1463, startPoint y: 604, endPoint x: 550, endPoint y: 640, distance: 913.7
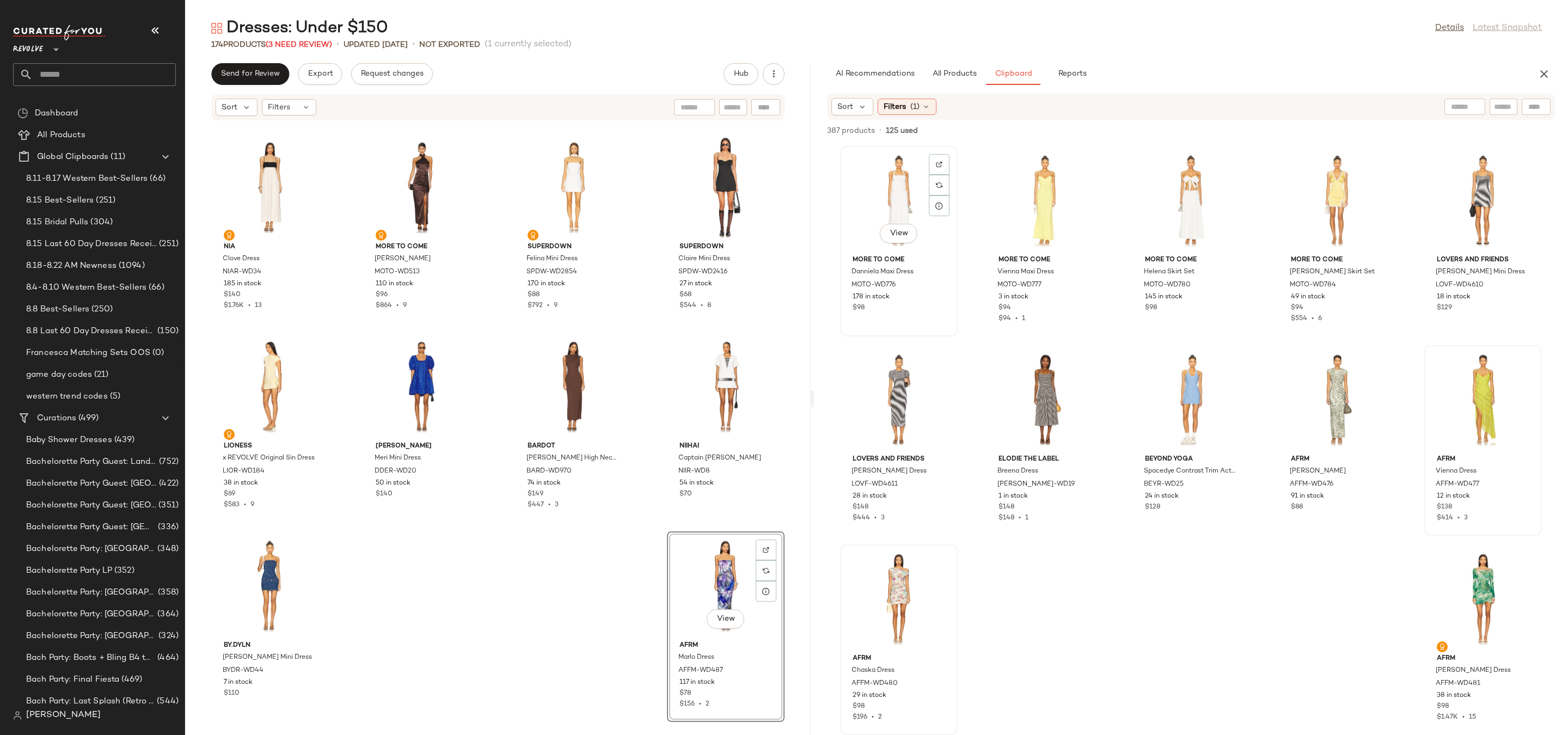
click at [876, 239] on div "View" at bounding box center [899, 201] width 110 height 101
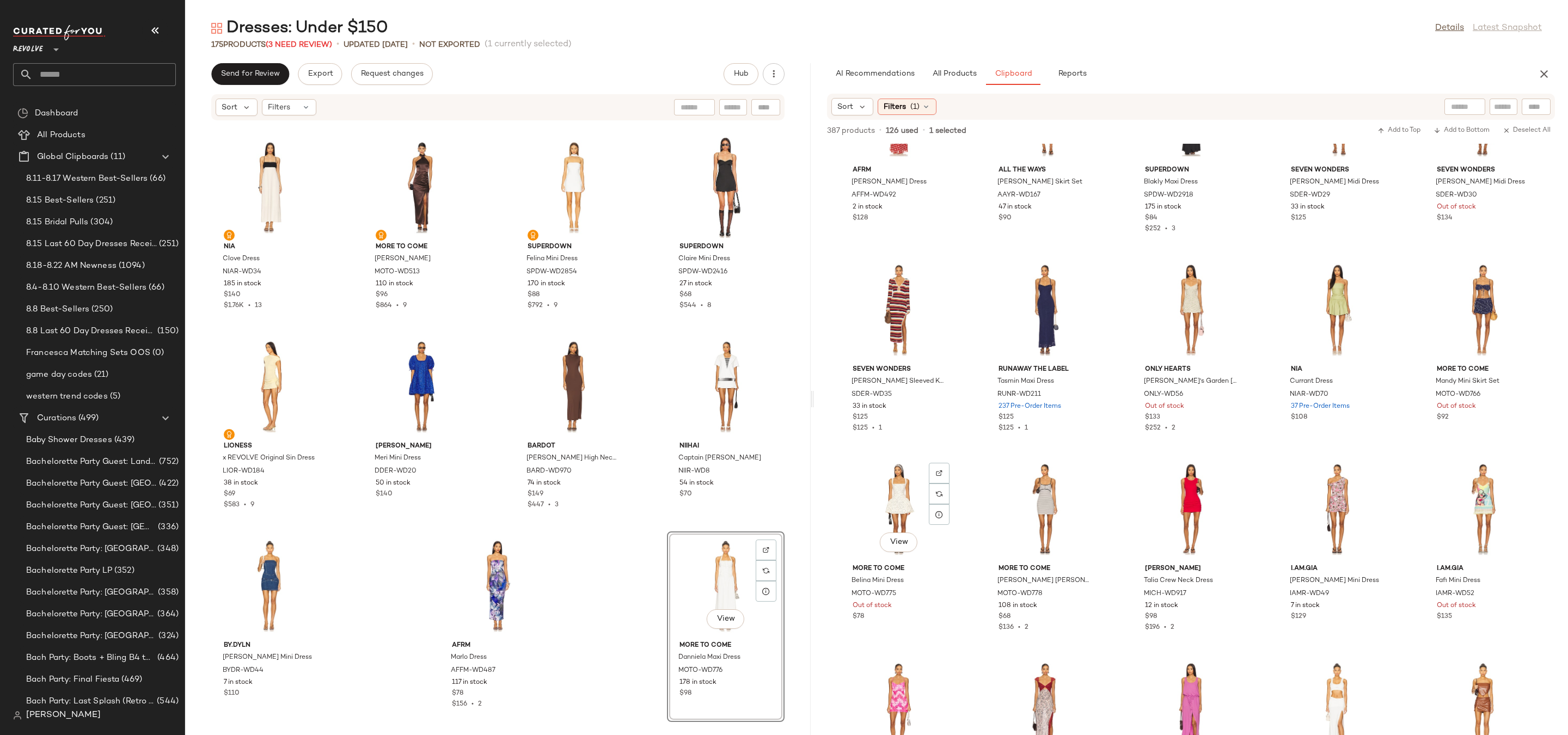
scroll to position [8671, 0]
click at [1038, 291] on div "View" at bounding box center [1044, 307] width 110 height 101
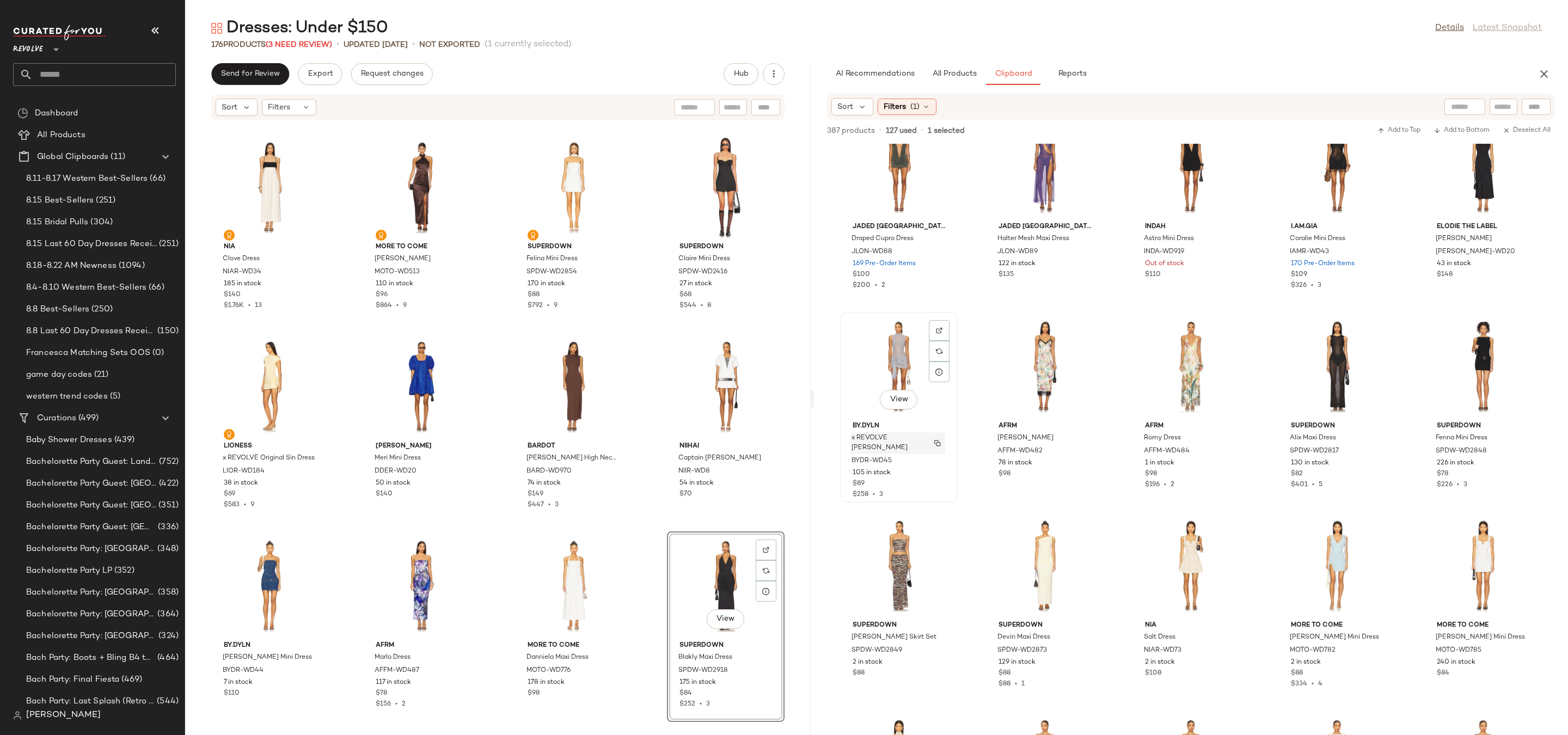
scroll to position [6421, 0]
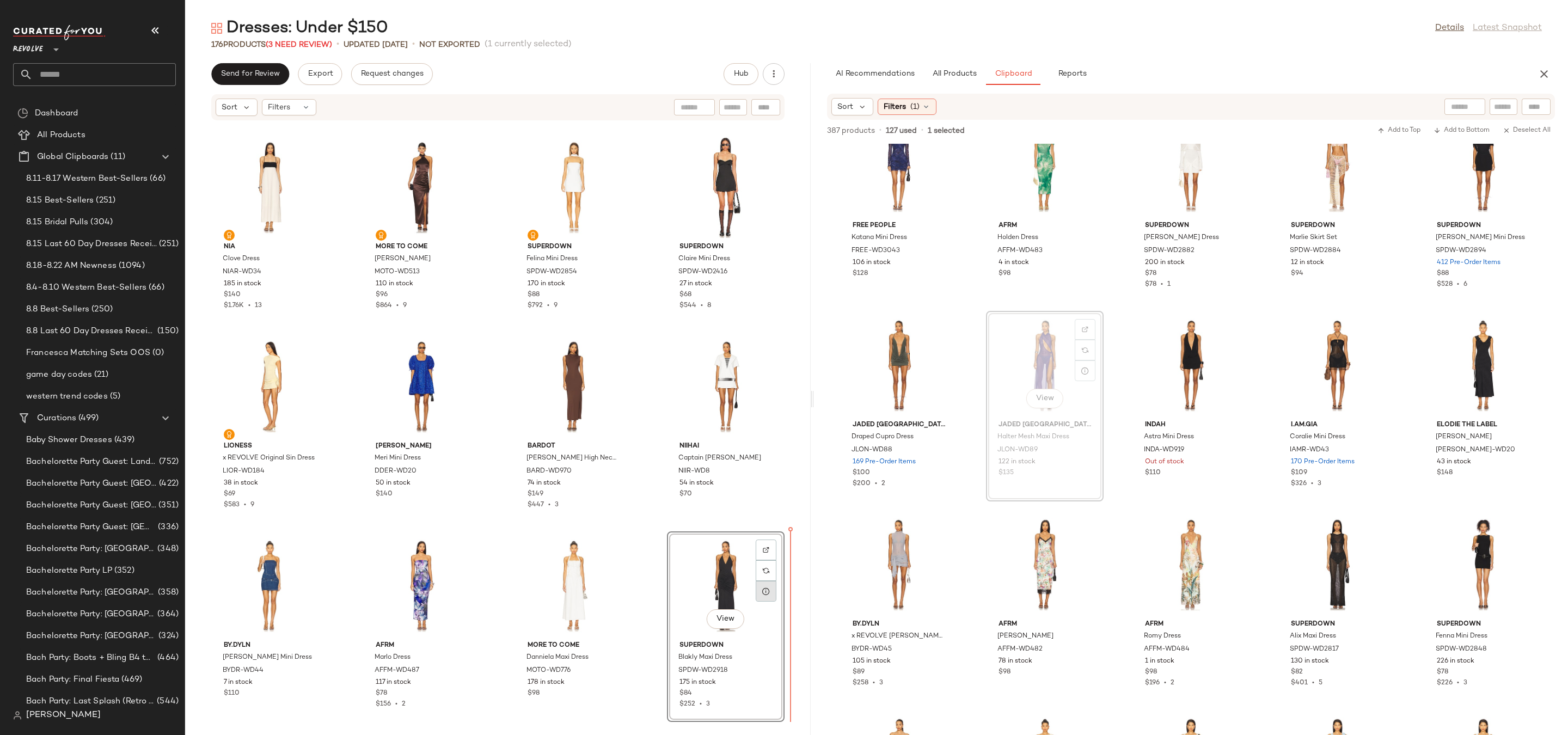
drag, startPoint x: 1021, startPoint y: 361, endPoint x: 767, endPoint y: 589, distance: 341.3
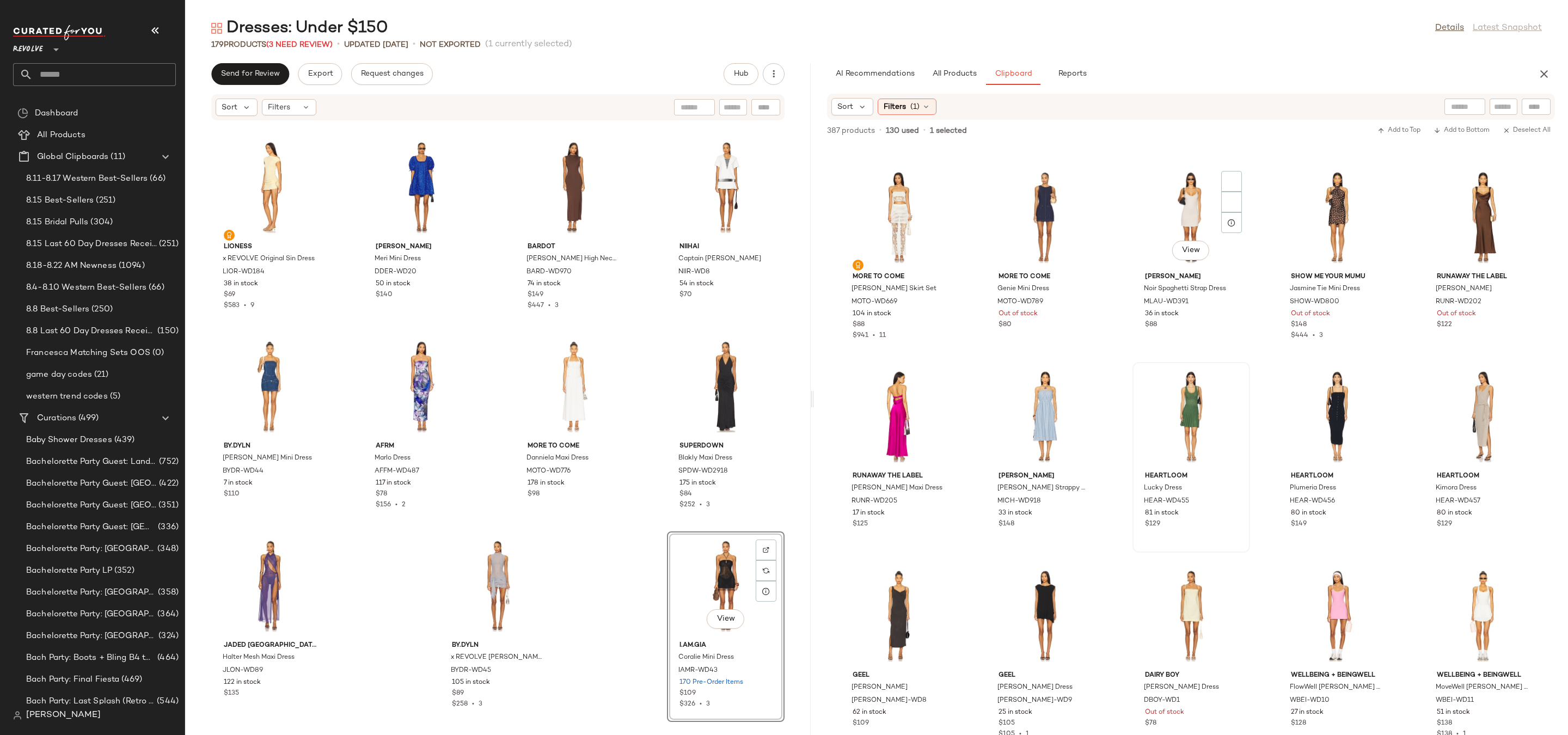
scroll to position [5347, 0]
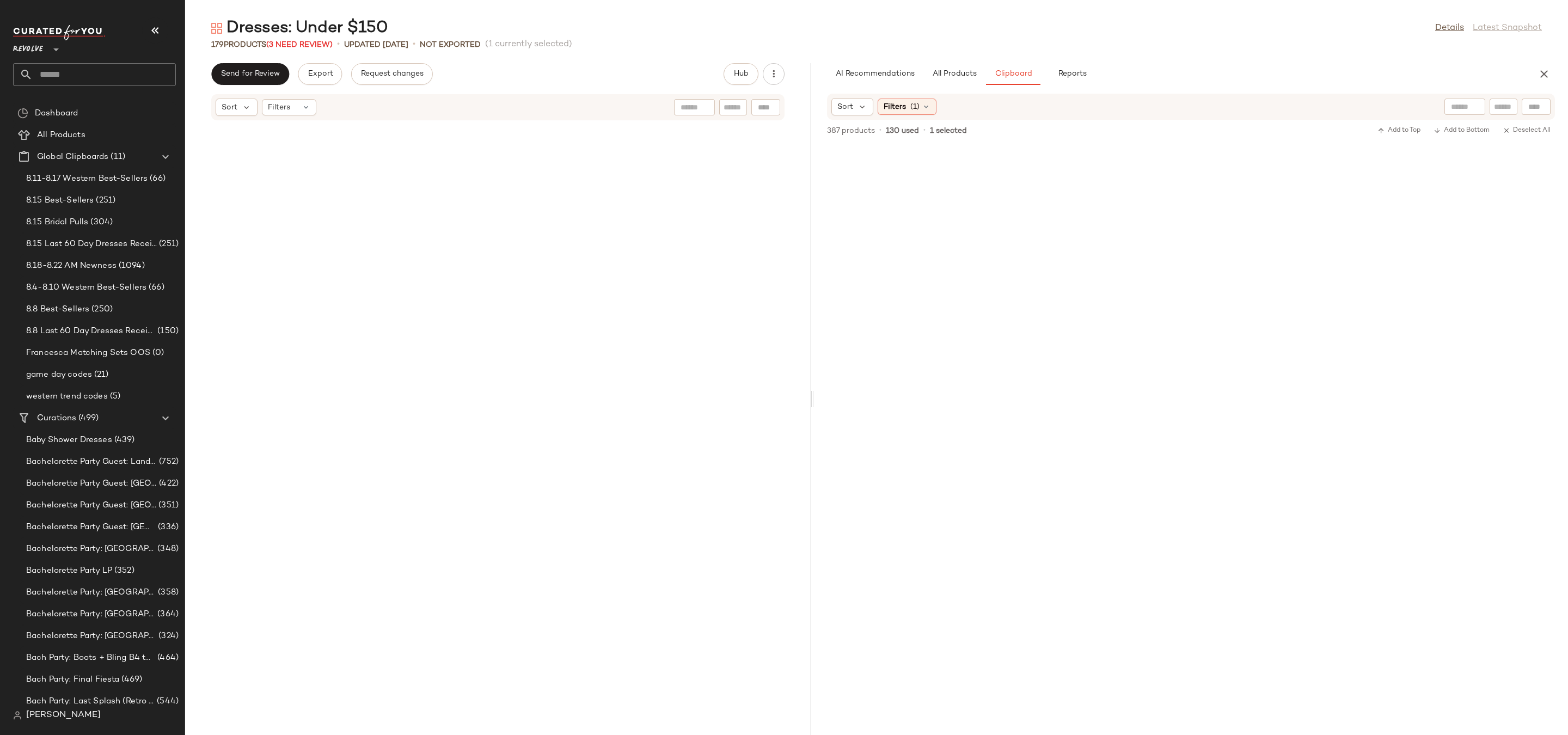
scroll to position [5347, 0]
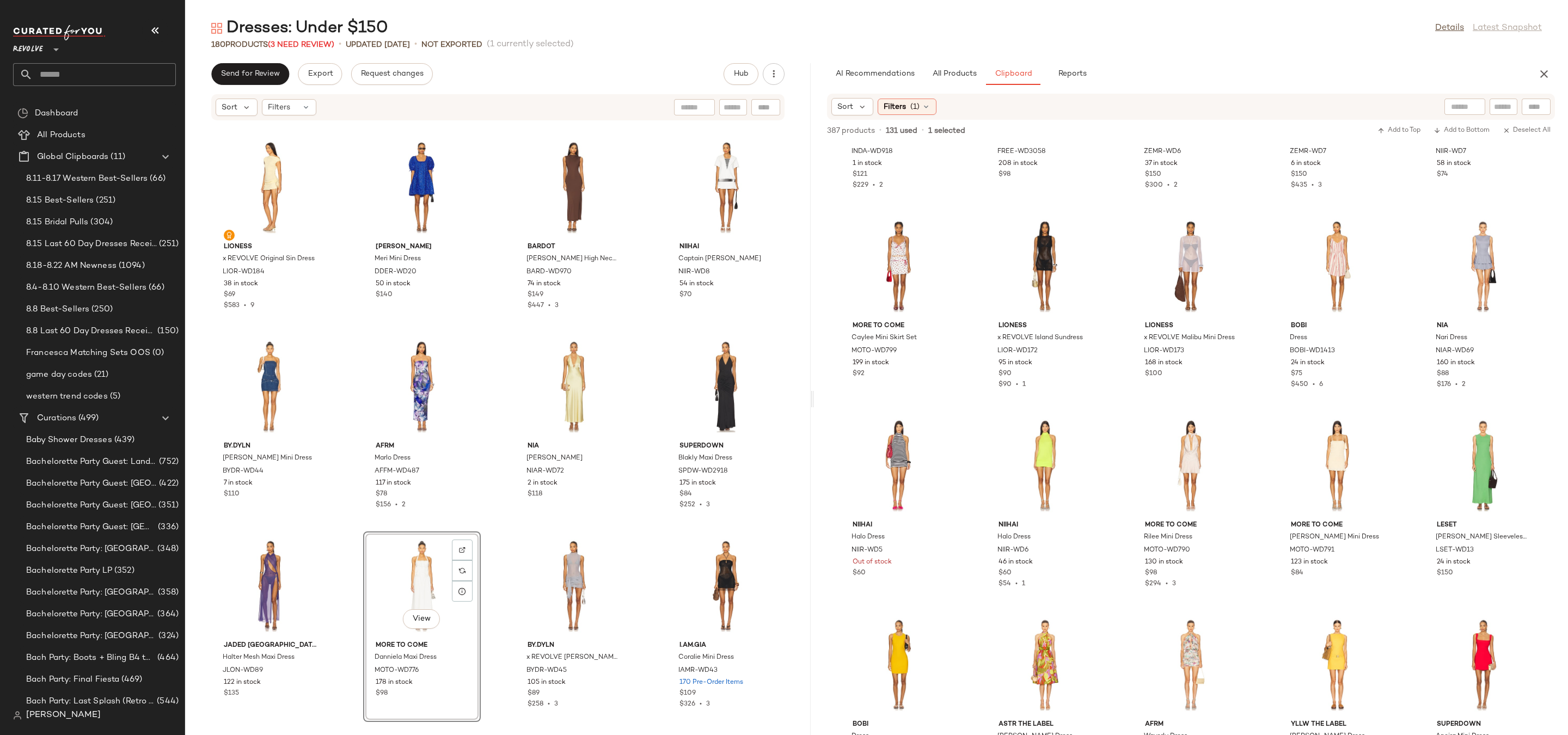
scroll to position [4568, 0]
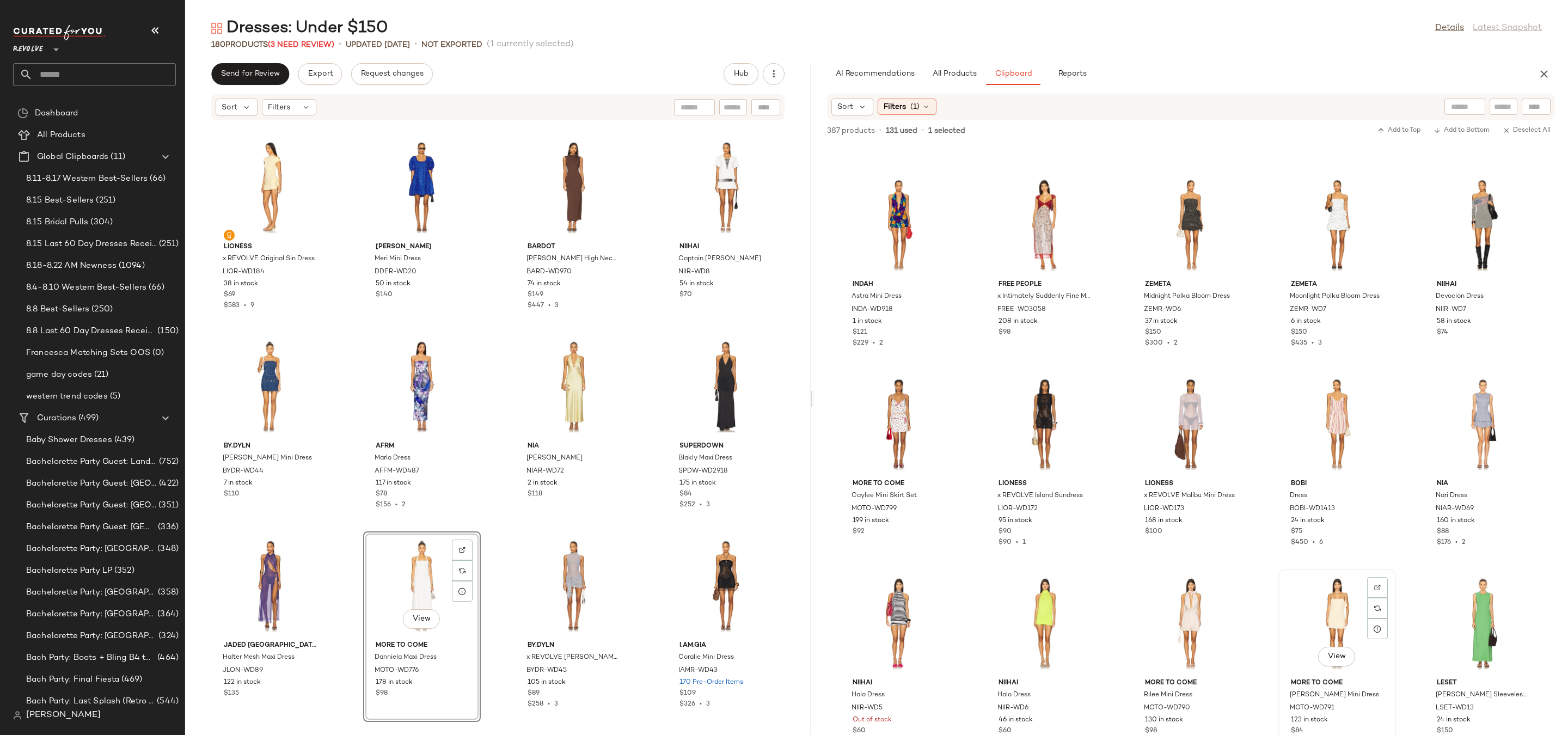
click at [1308, 590] on div "View" at bounding box center [1337, 623] width 110 height 101
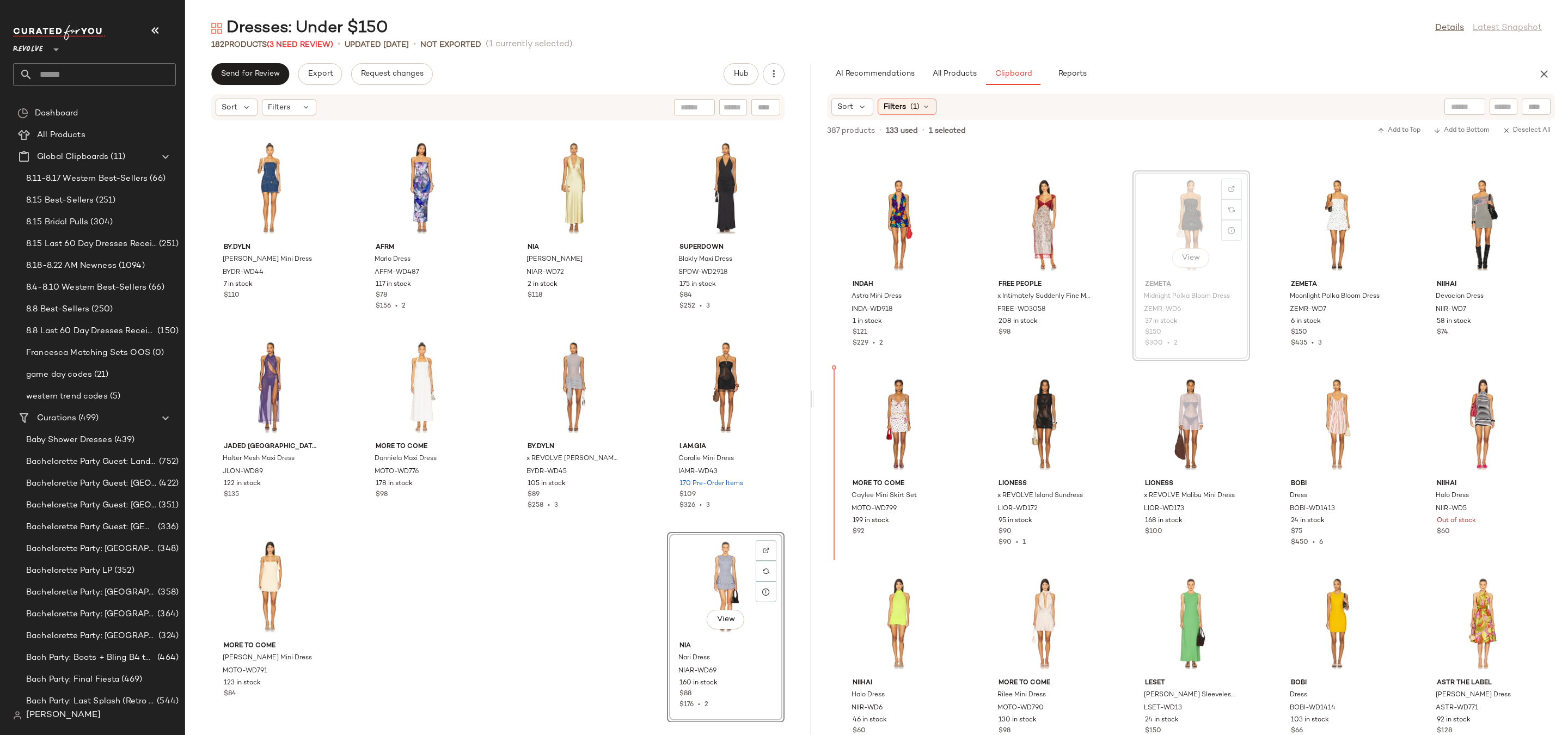
scroll to position [4567, 0]
drag, startPoint x: 1168, startPoint y: 198, endPoint x: 1160, endPoint y: 208, distance: 12.8
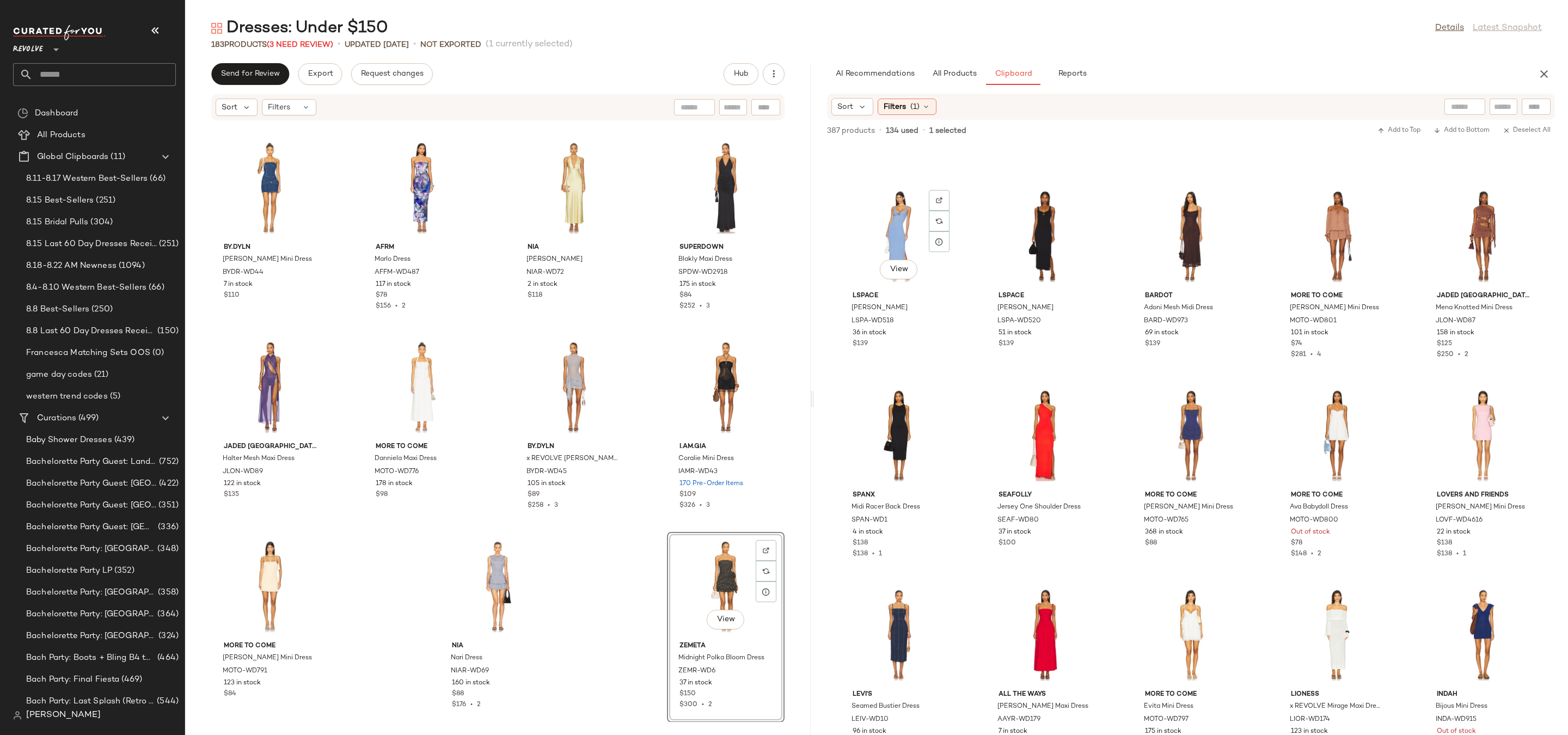
scroll to position [3958, 0]
click at [1165, 417] on div "View" at bounding box center [1192, 436] width 110 height 101
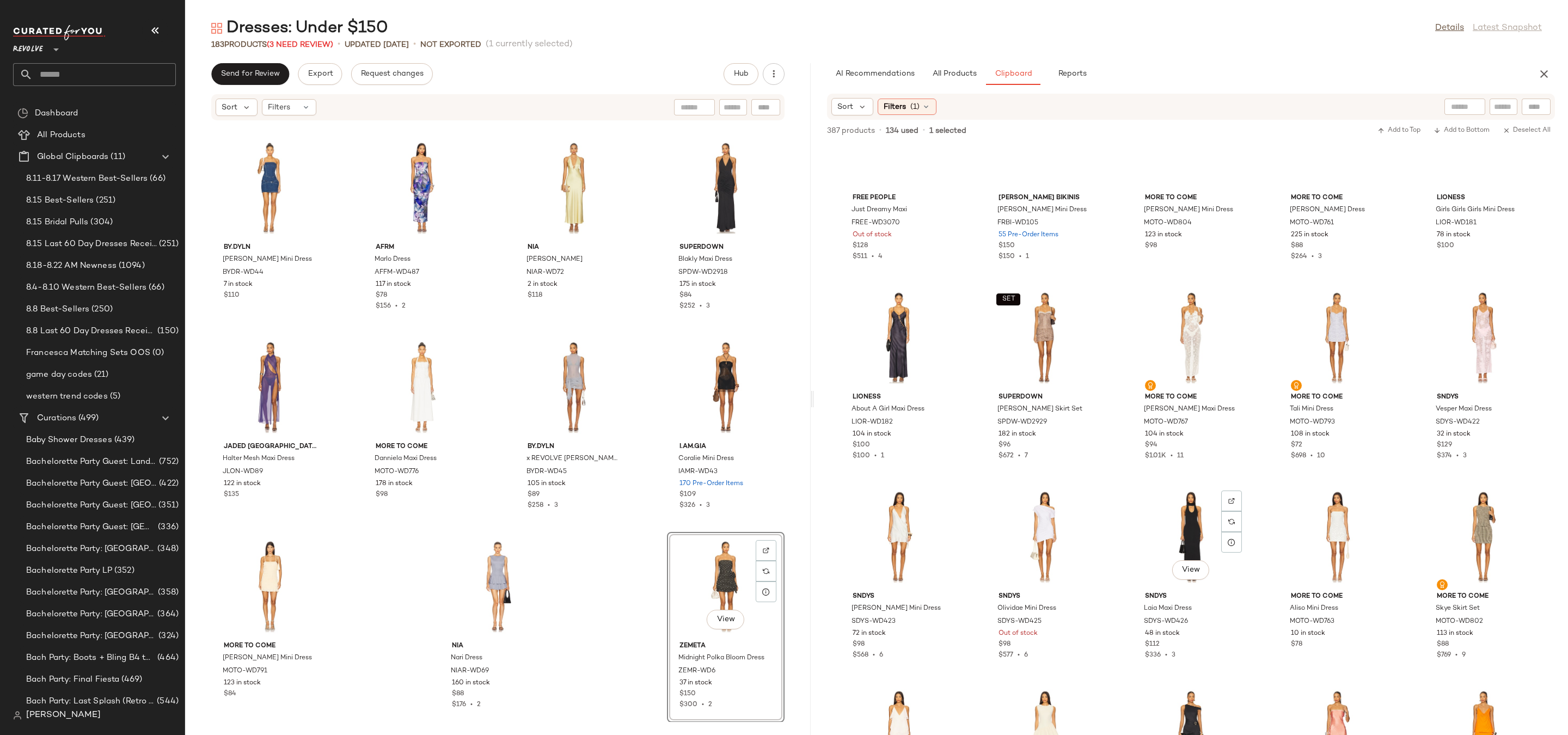
scroll to position [3073, 0]
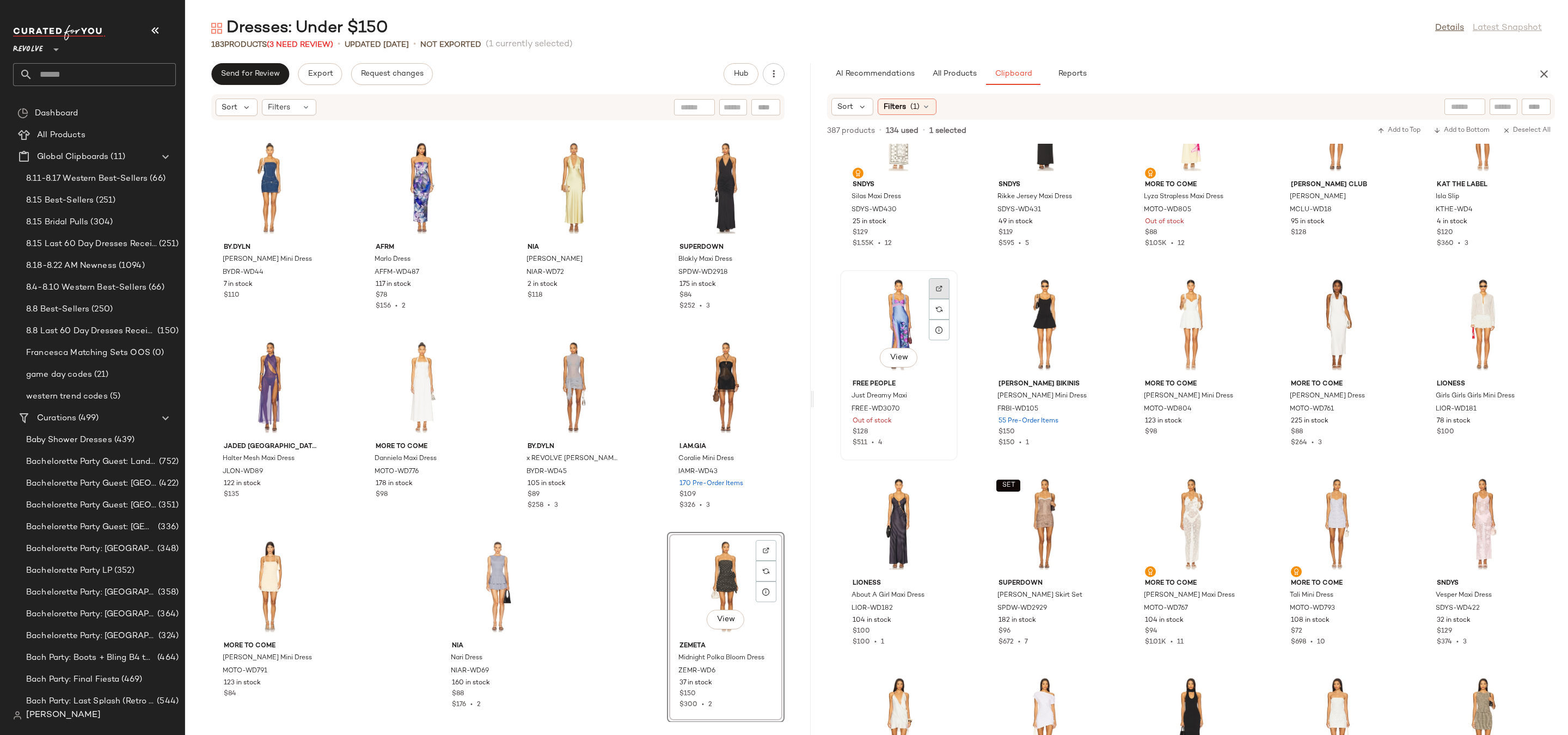
click at [939, 299] on div at bounding box center [939, 309] width 21 height 21
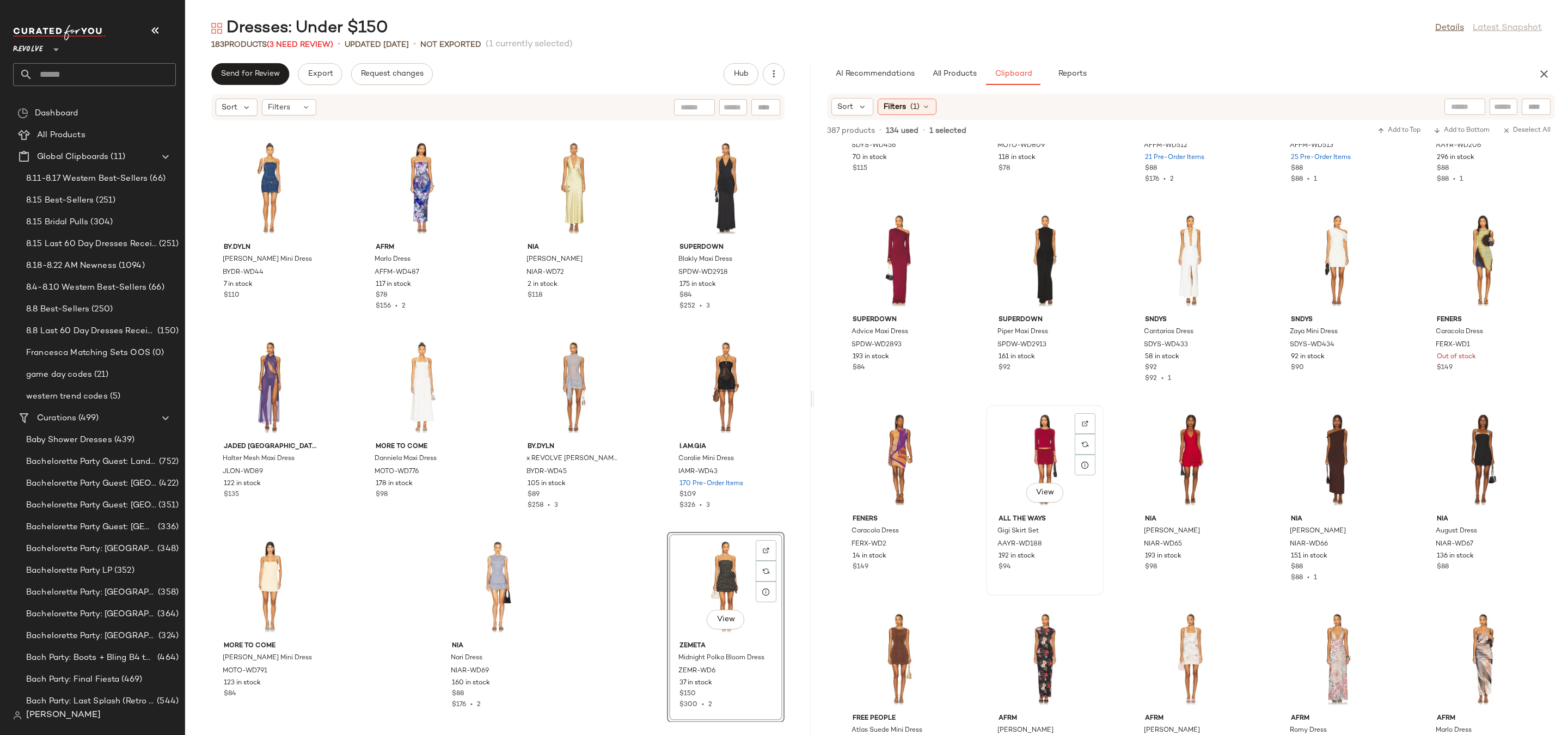
scroll to position [1783, 0]
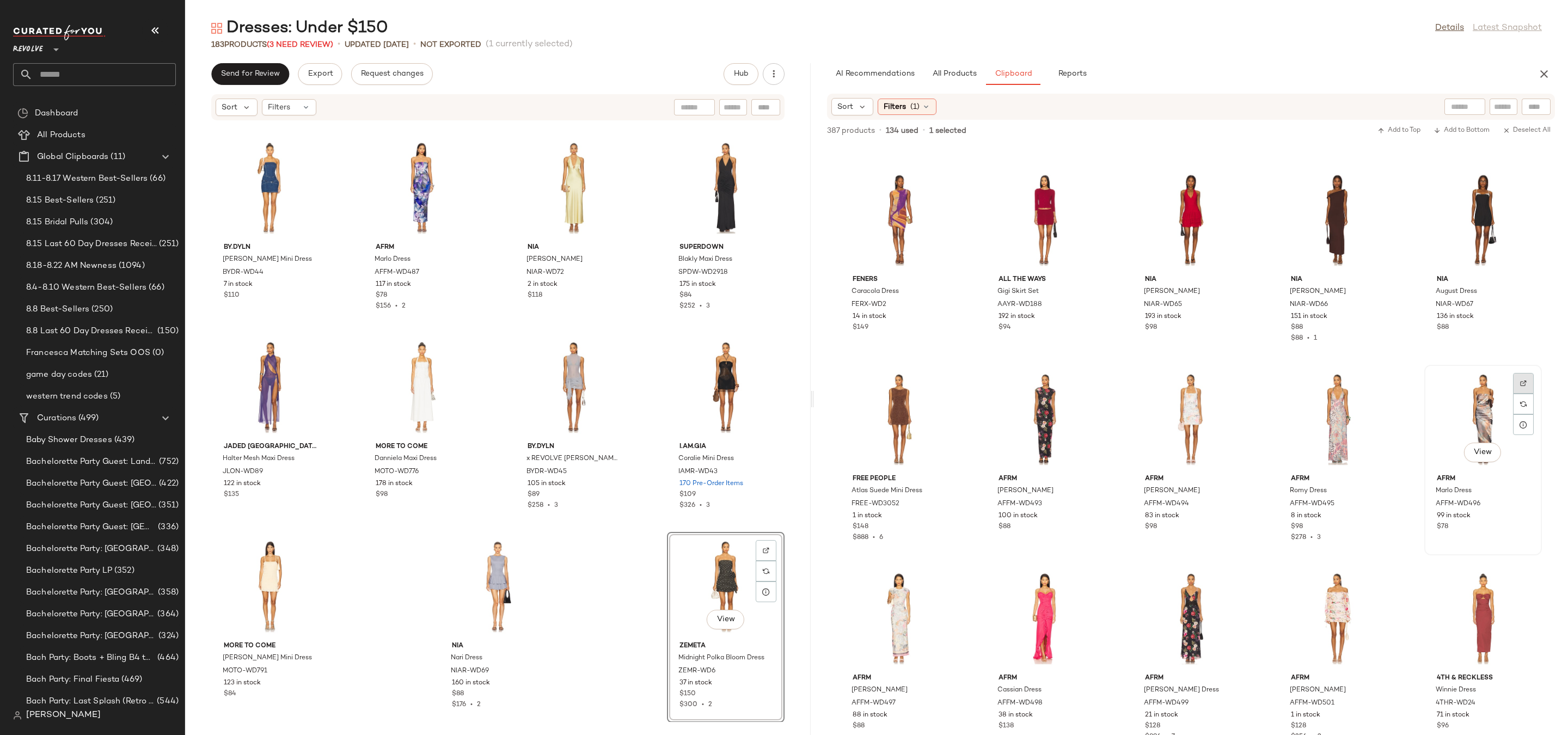
click at [1521, 394] on div at bounding box center [1523, 404] width 21 height 21
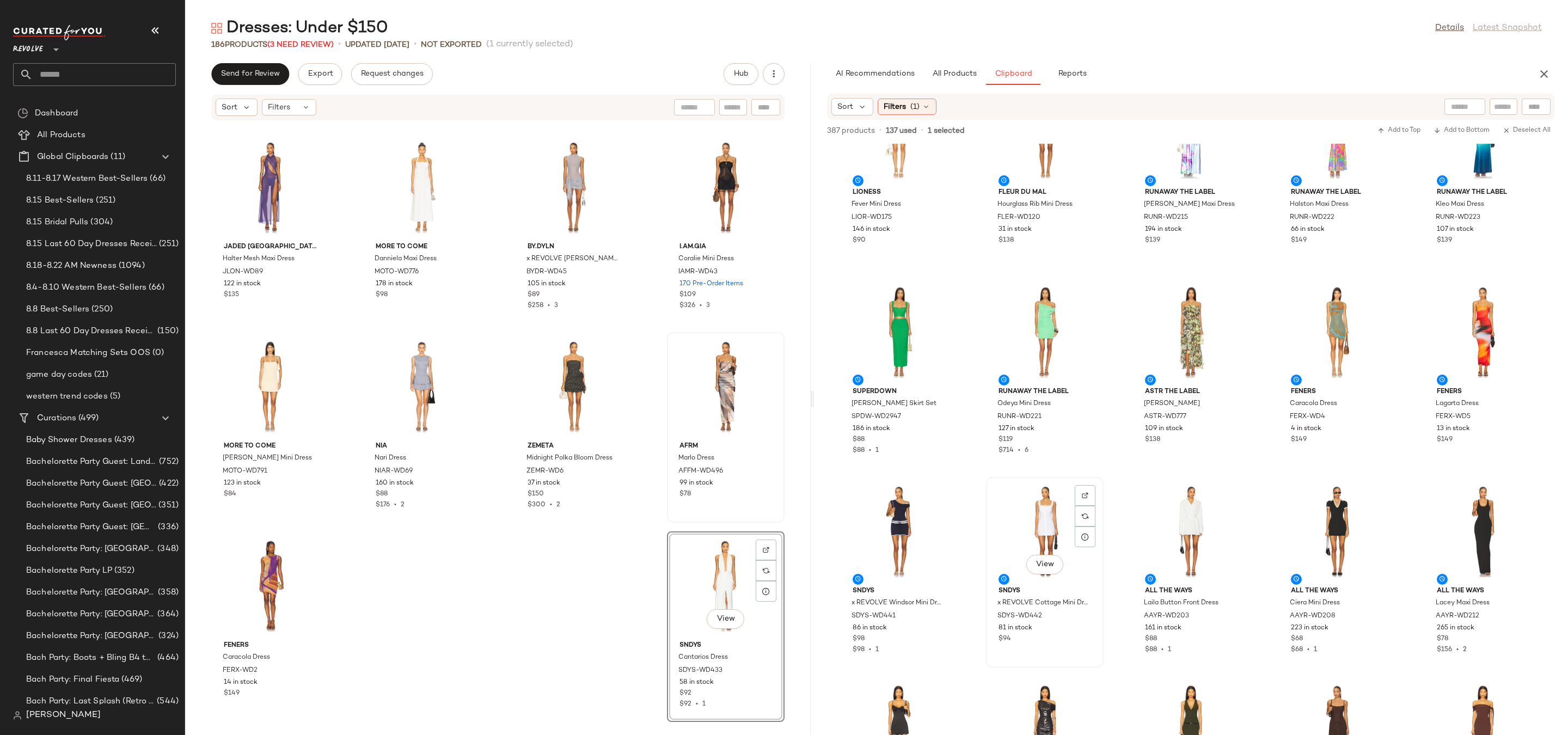
scroll to position [0, 0]
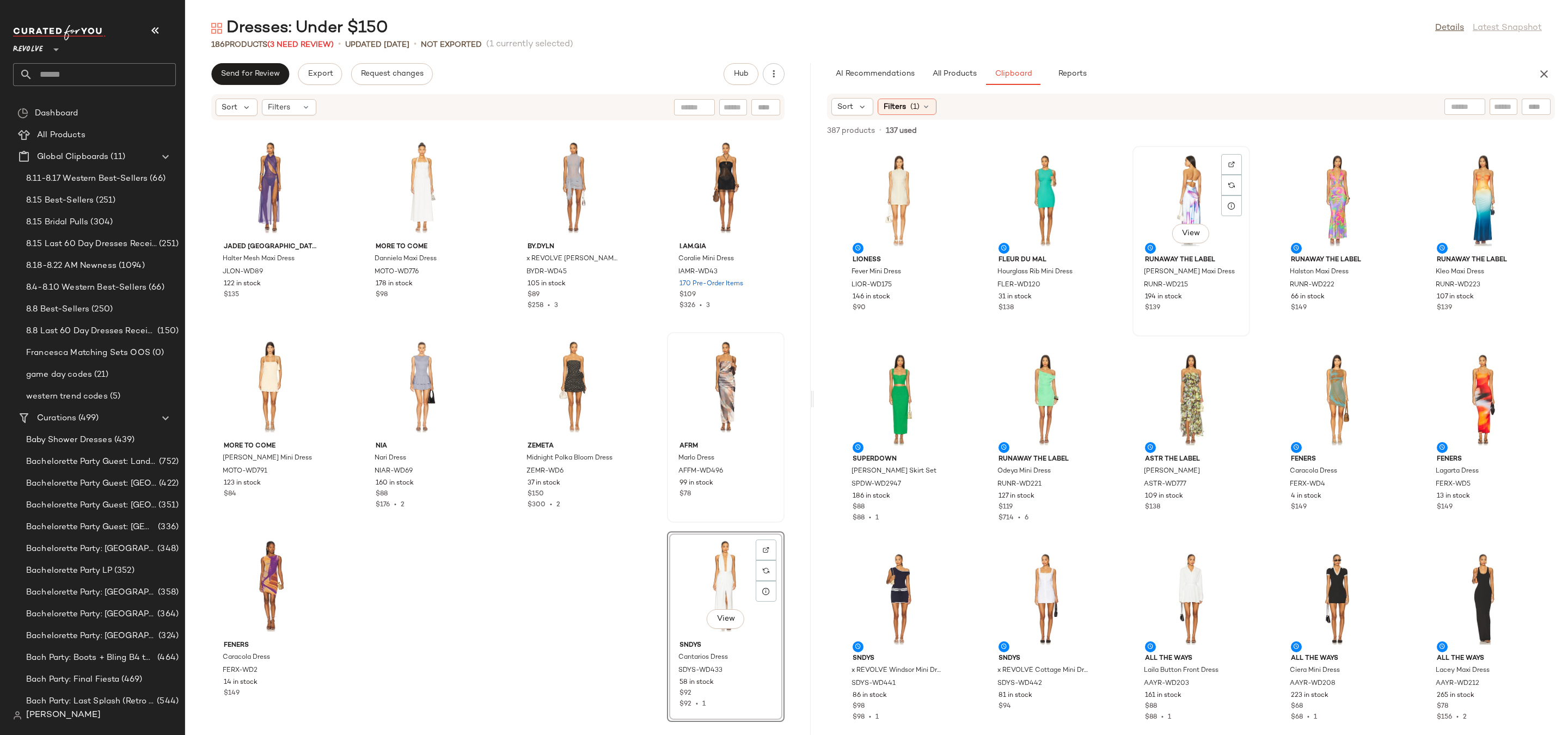
click at [1174, 194] on div "View" at bounding box center [1192, 201] width 110 height 101
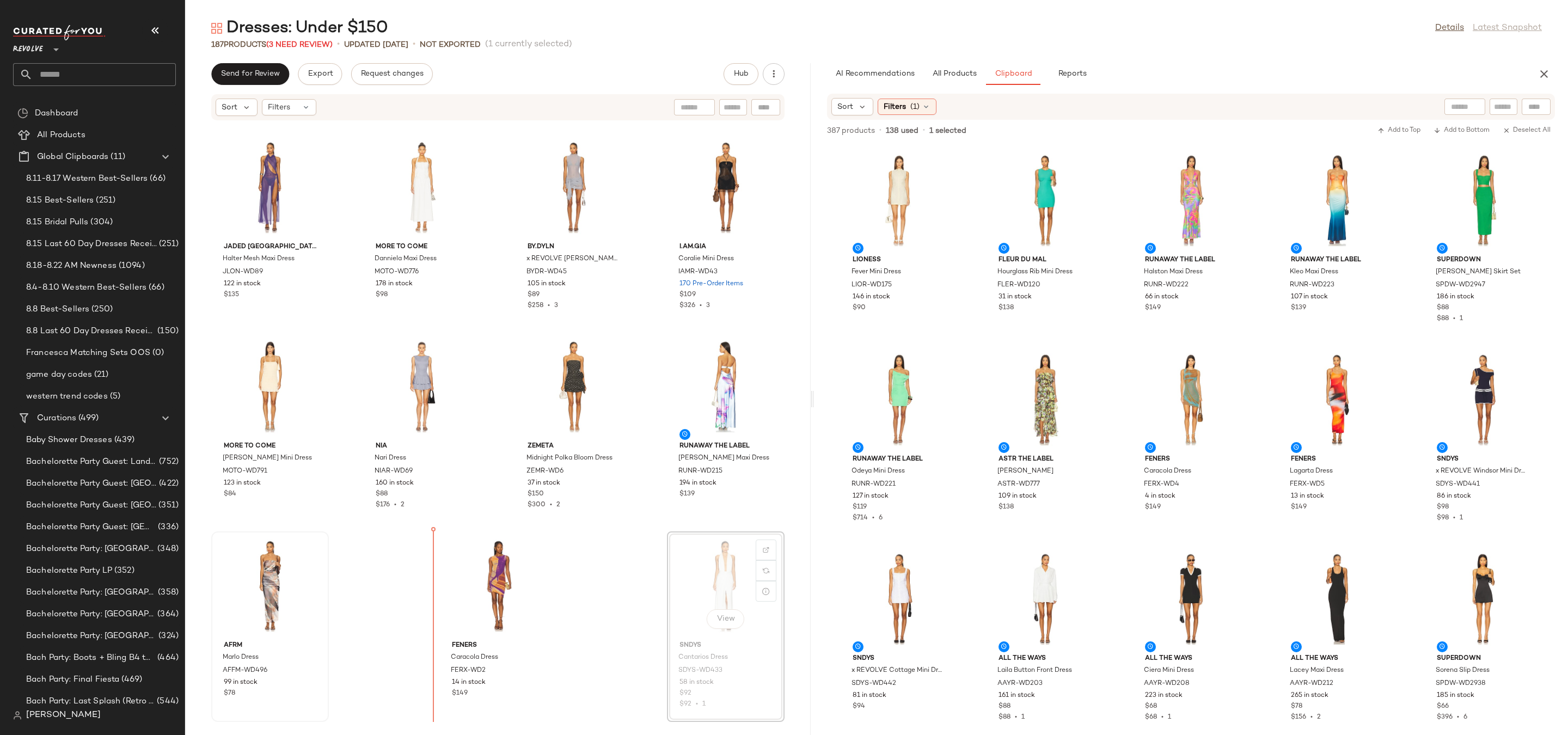
drag, startPoint x: 710, startPoint y: 584, endPoint x: 348, endPoint y: 588, distance: 362.0
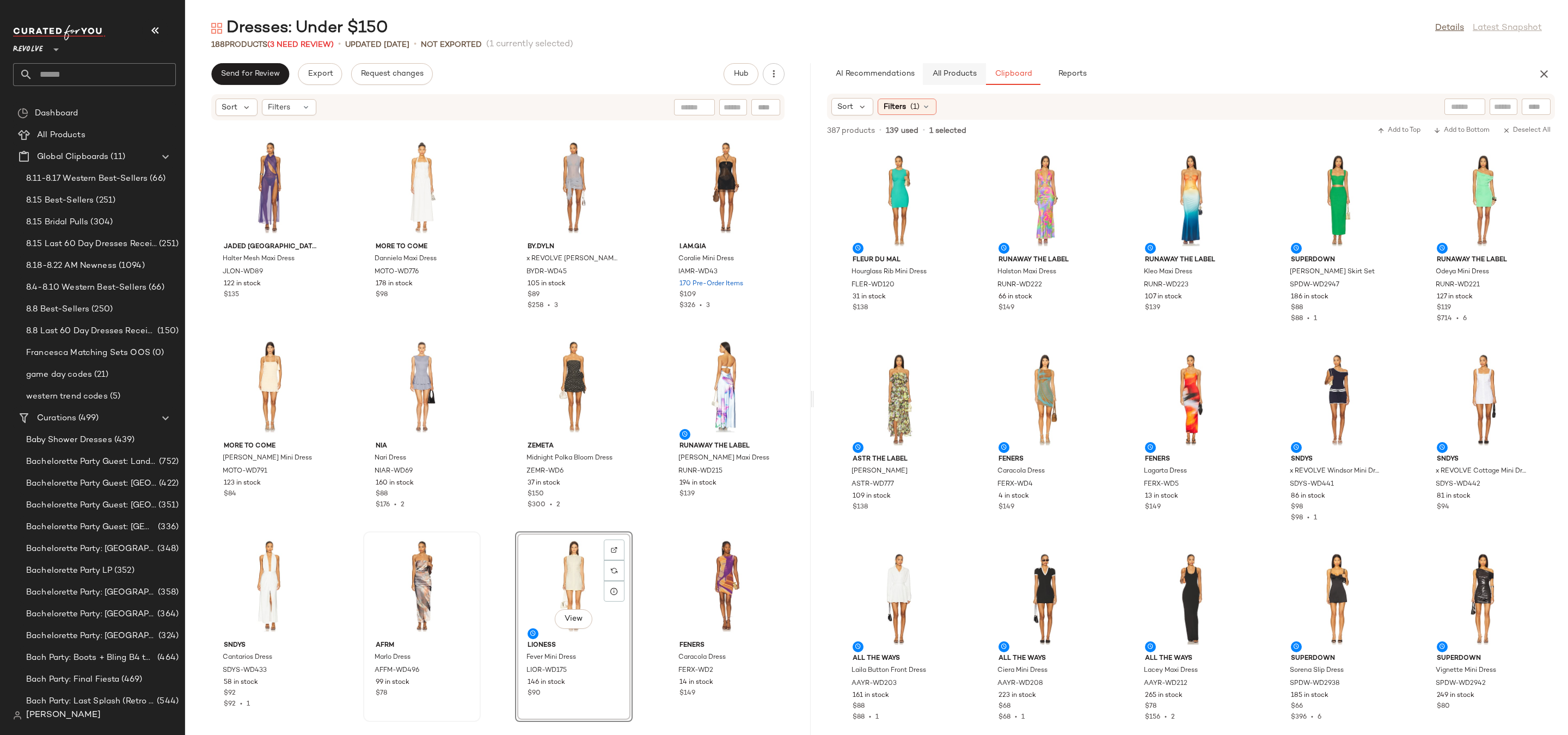
click at [952, 82] on button "All Products" at bounding box center [955, 74] width 63 height 22
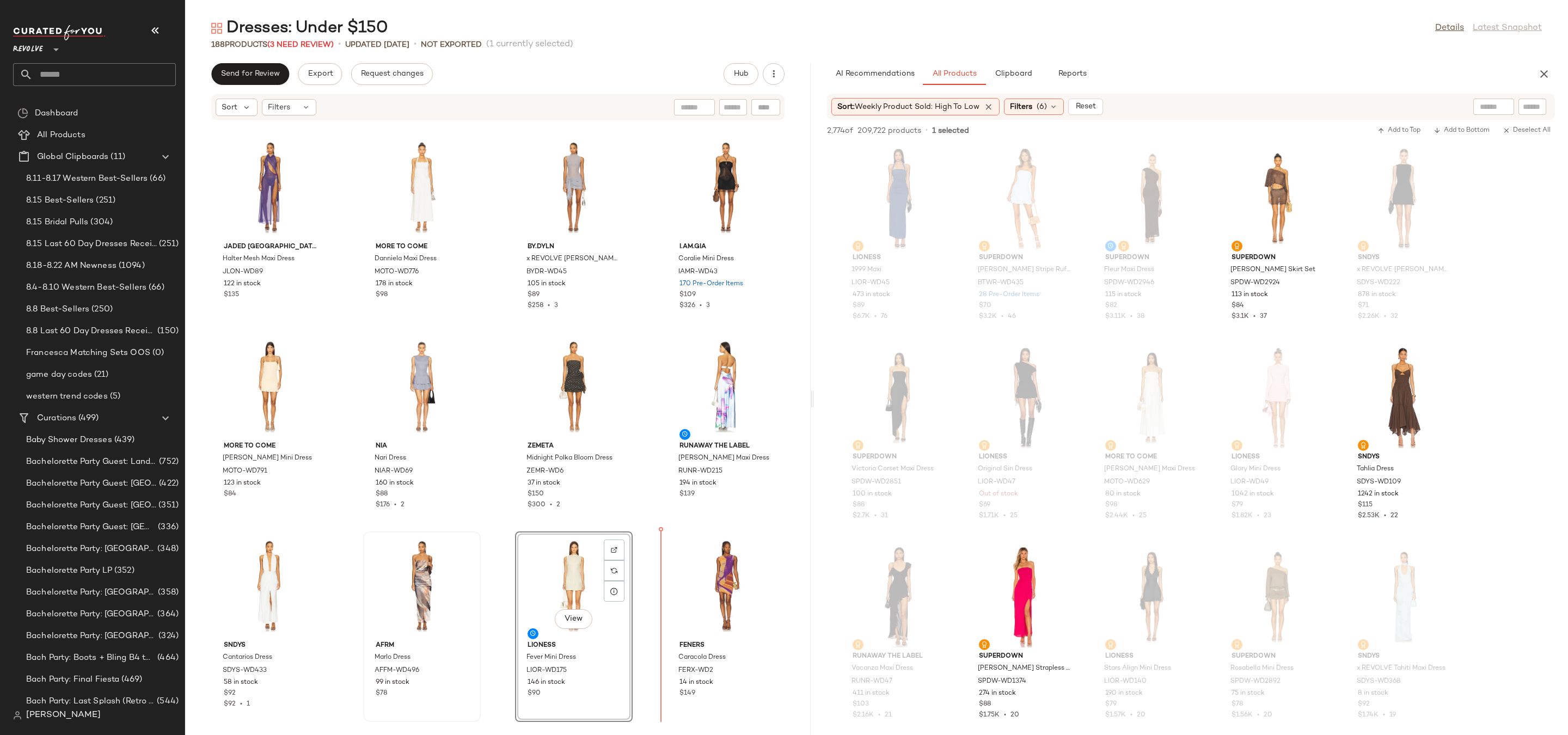
drag, startPoint x: 1034, startPoint y: 181, endPoint x: 1034, endPoint y: 186, distance: 5.0
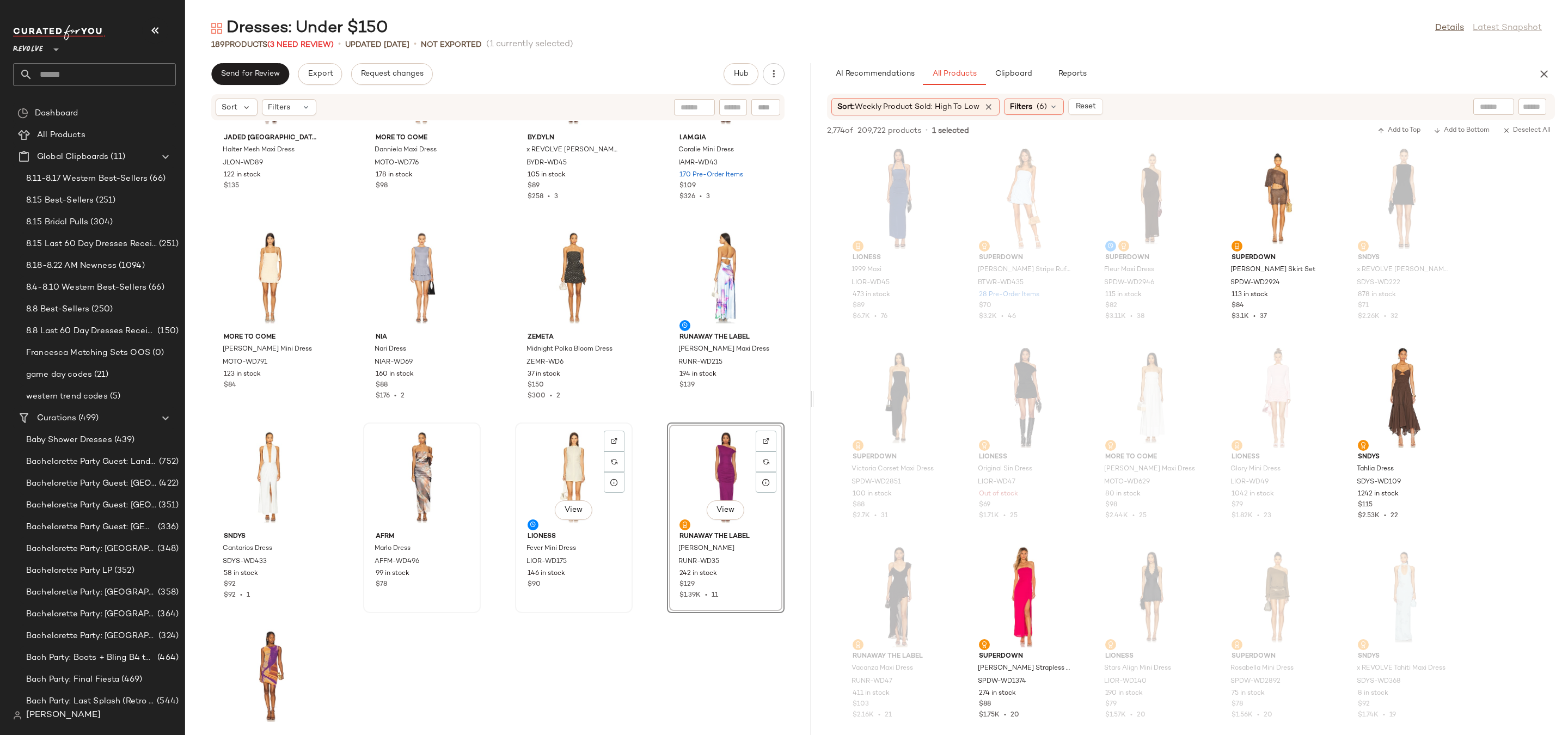
scroll to position [8920, 0]
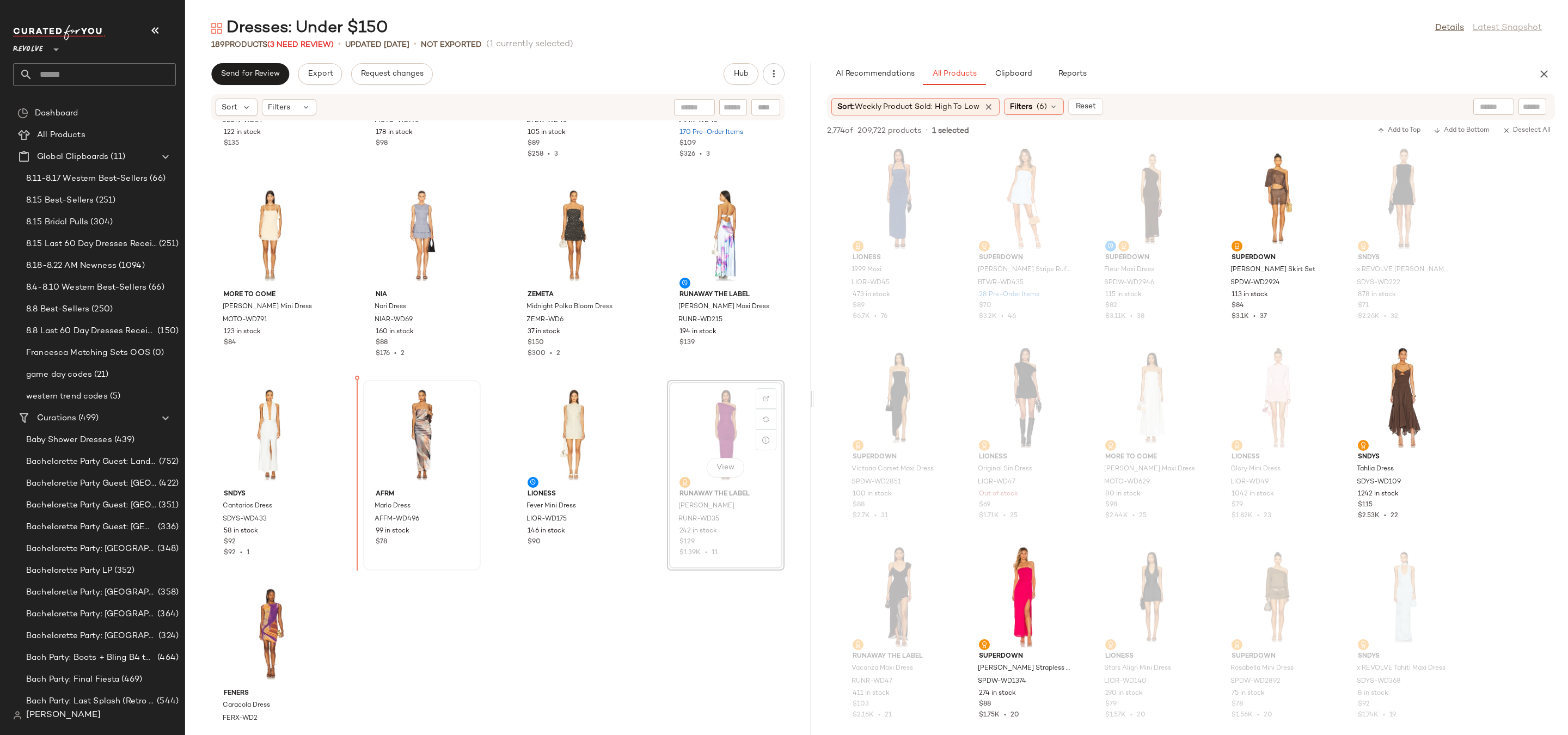
drag, startPoint x: 745, startPoint y: 452, endPoint x: 739, endPoint y: 452, distance: 6.0
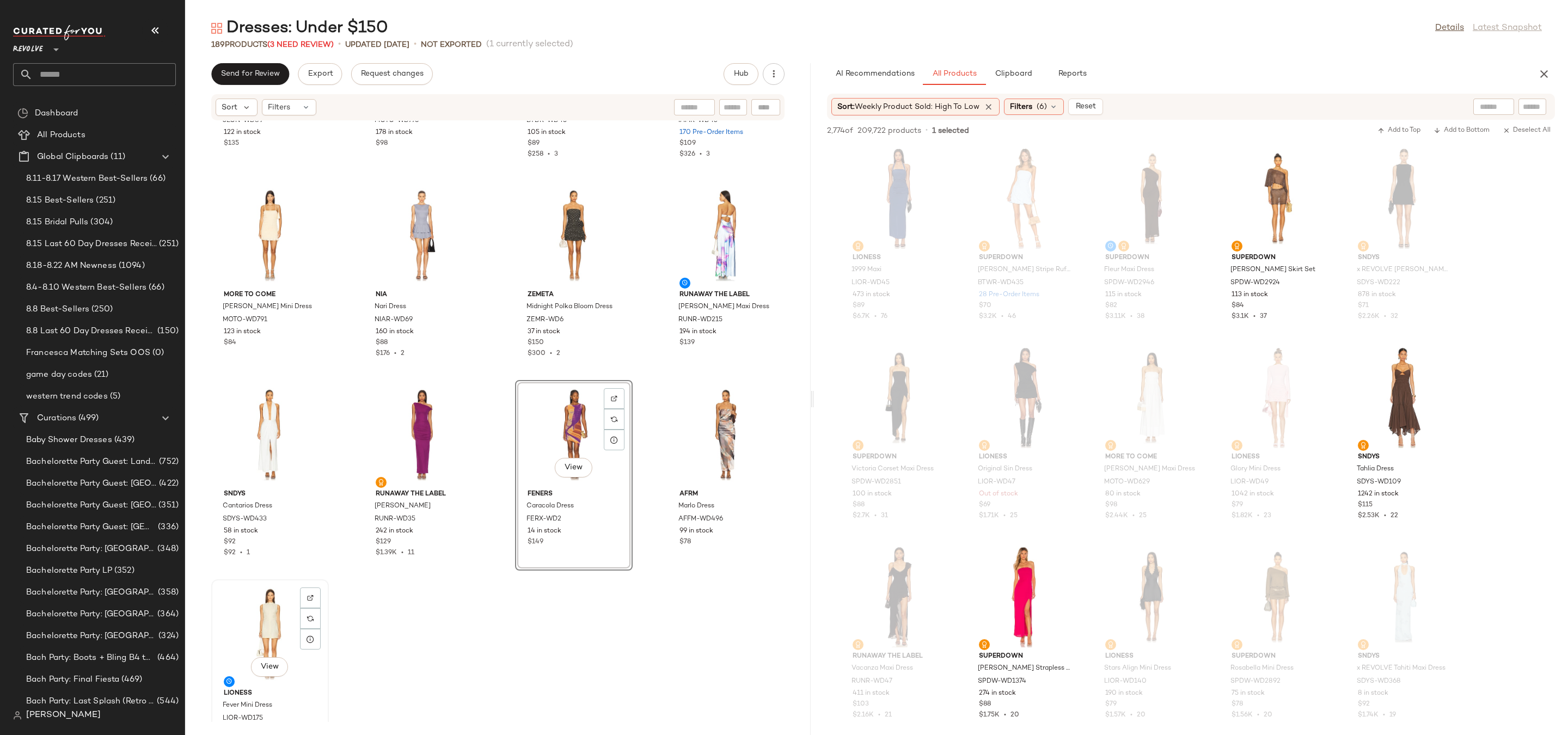
scroll to position [8920, 0]
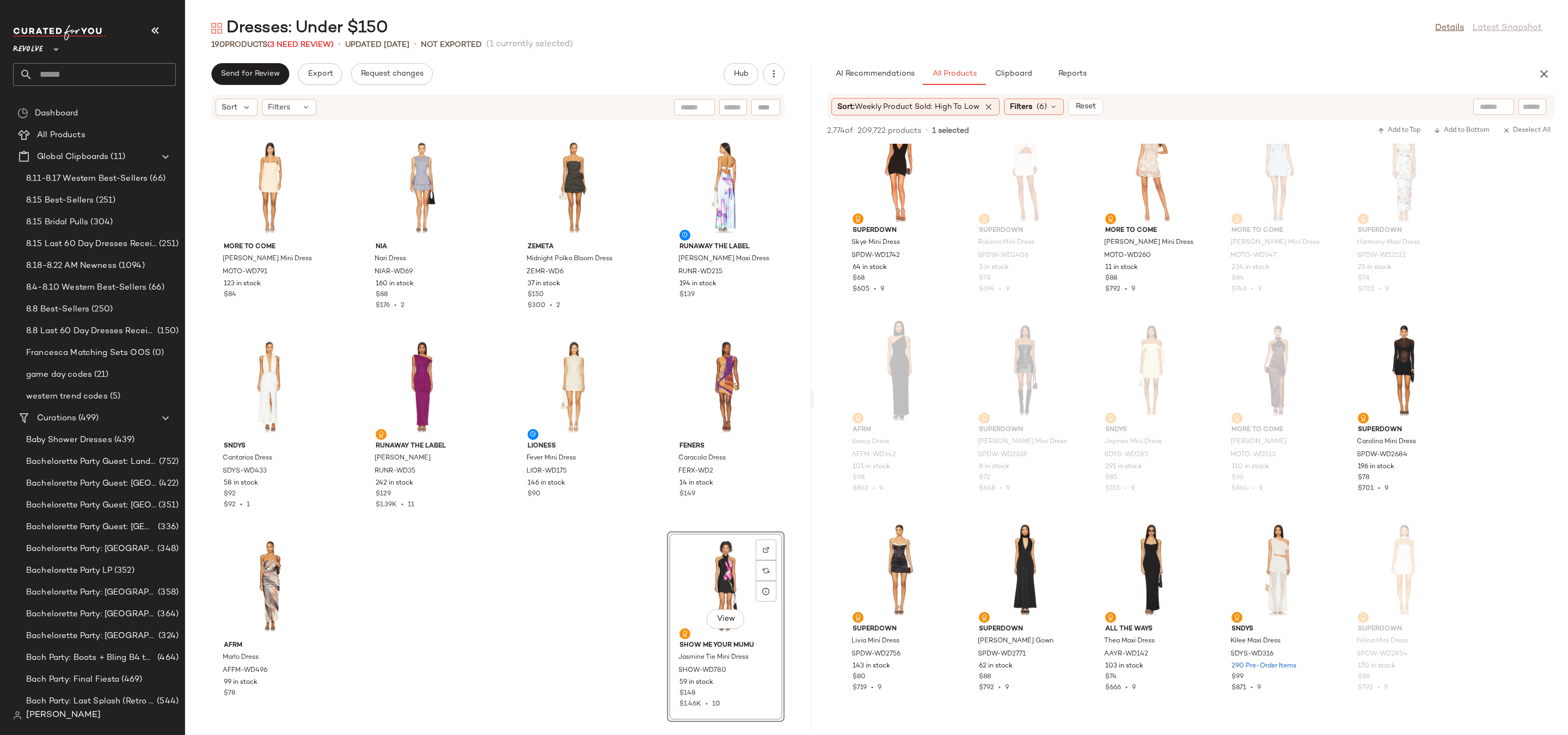
scroll to position [4339, 0]
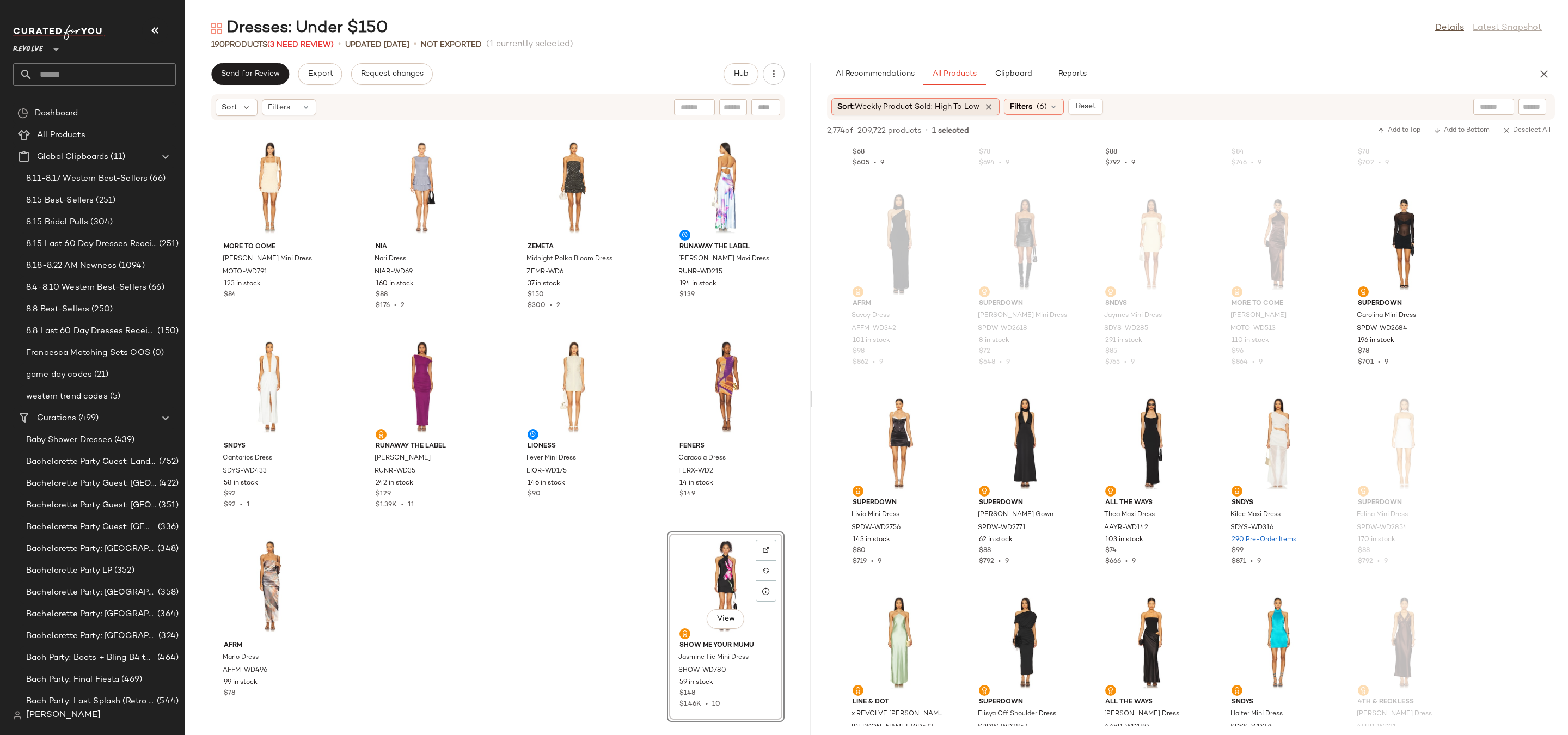
click at [875, 110] on span "Weekly Product Sold: High to Low" at bounding box center [917, 107] width 125 height 8
click at [906, 179] on span "Is Trending: High to Low" at bounding box center [902, 180] width 89 height 12
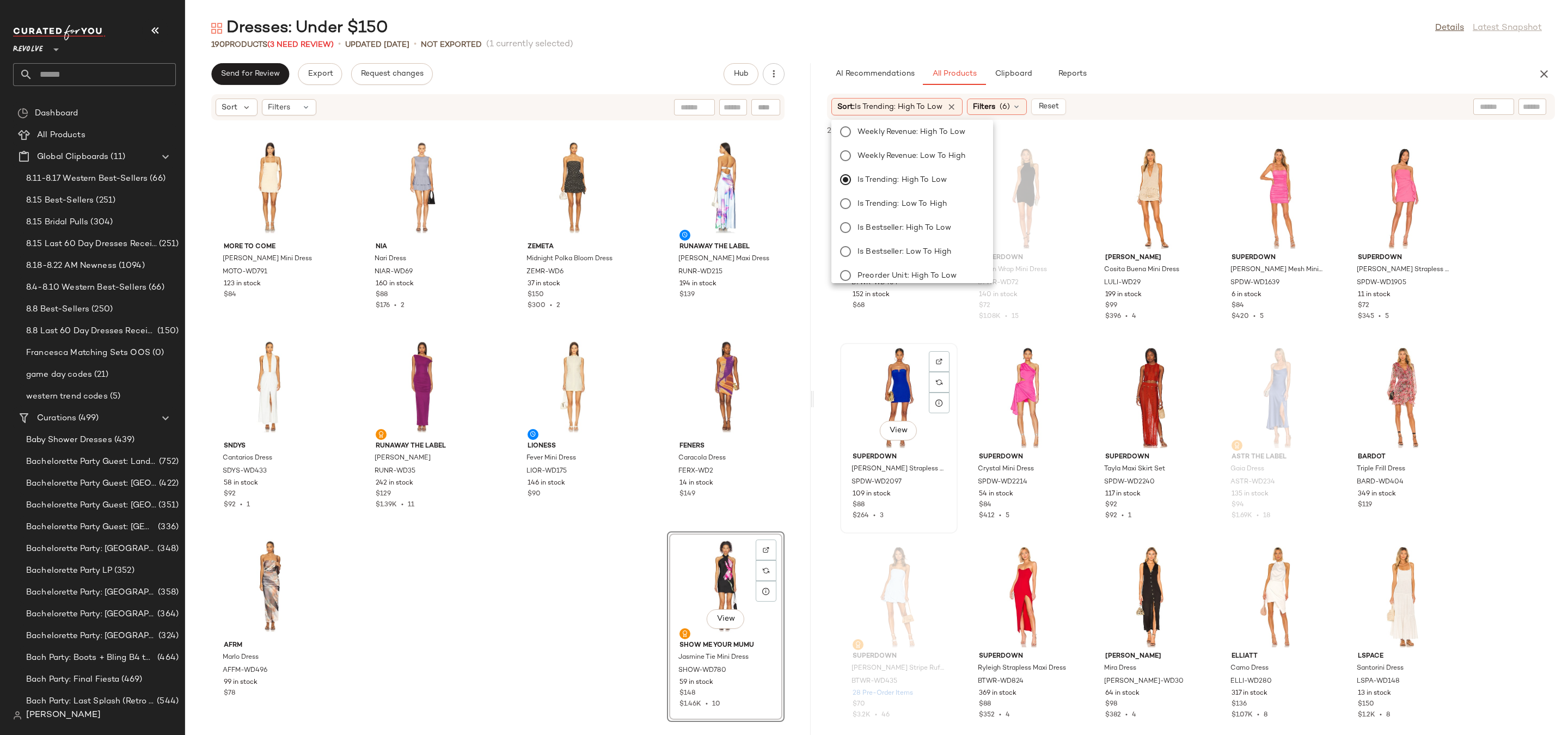
click at [870, 388] on div "View" at bounding box center [899, 397] width 110 height 101
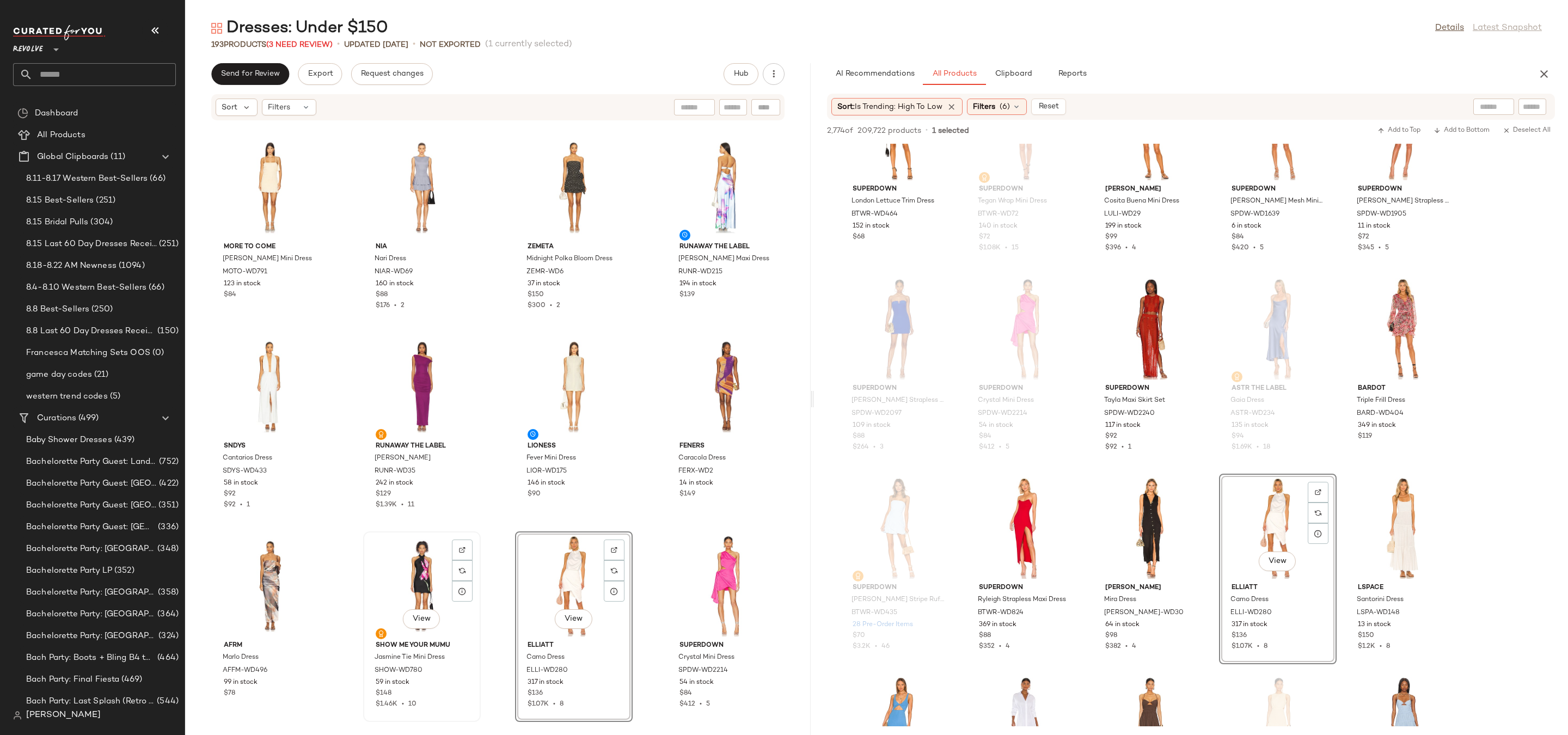
scroll to position [9167, 0]
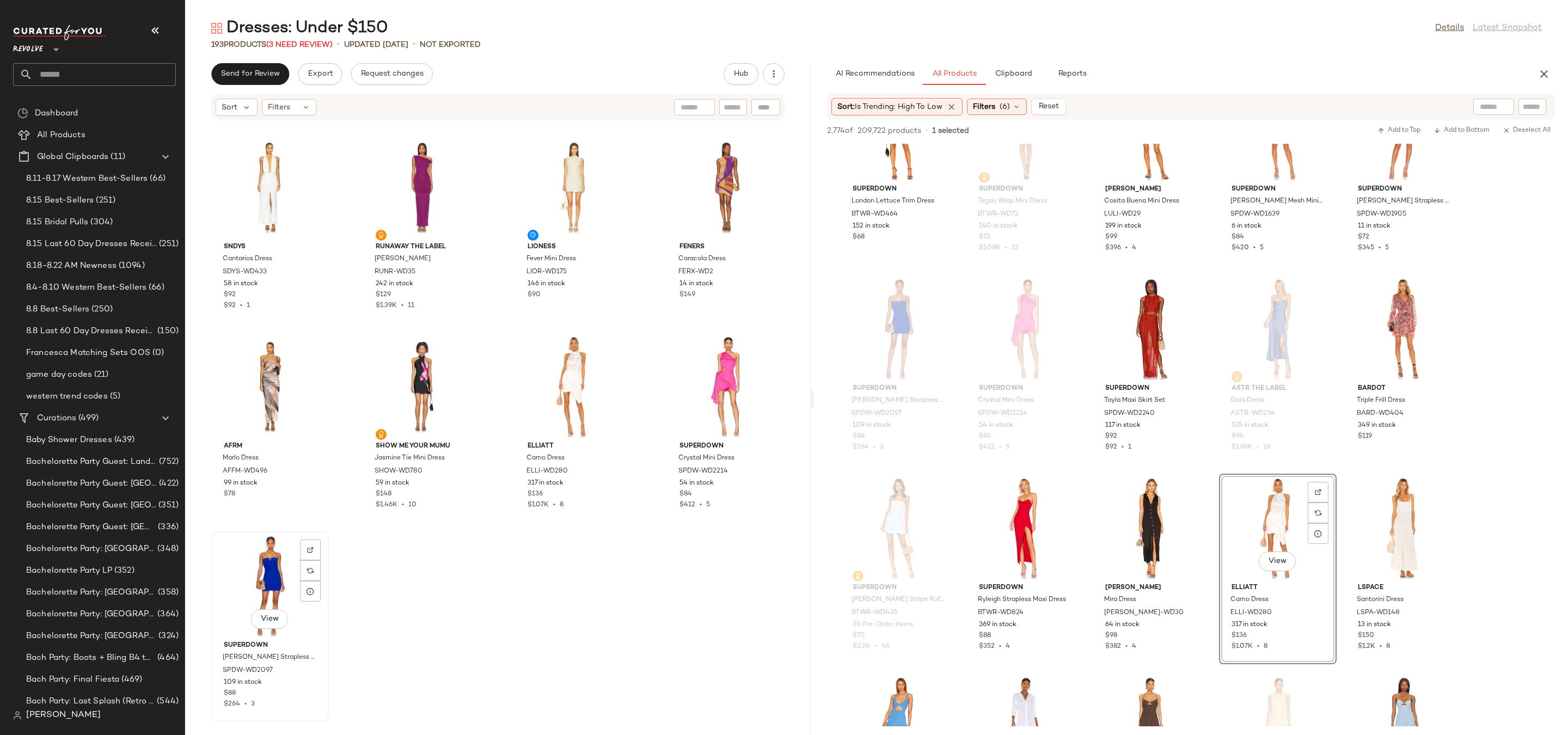
click at [268, 570] on div "View" at bounding box center [270, 586] width 110 height 101
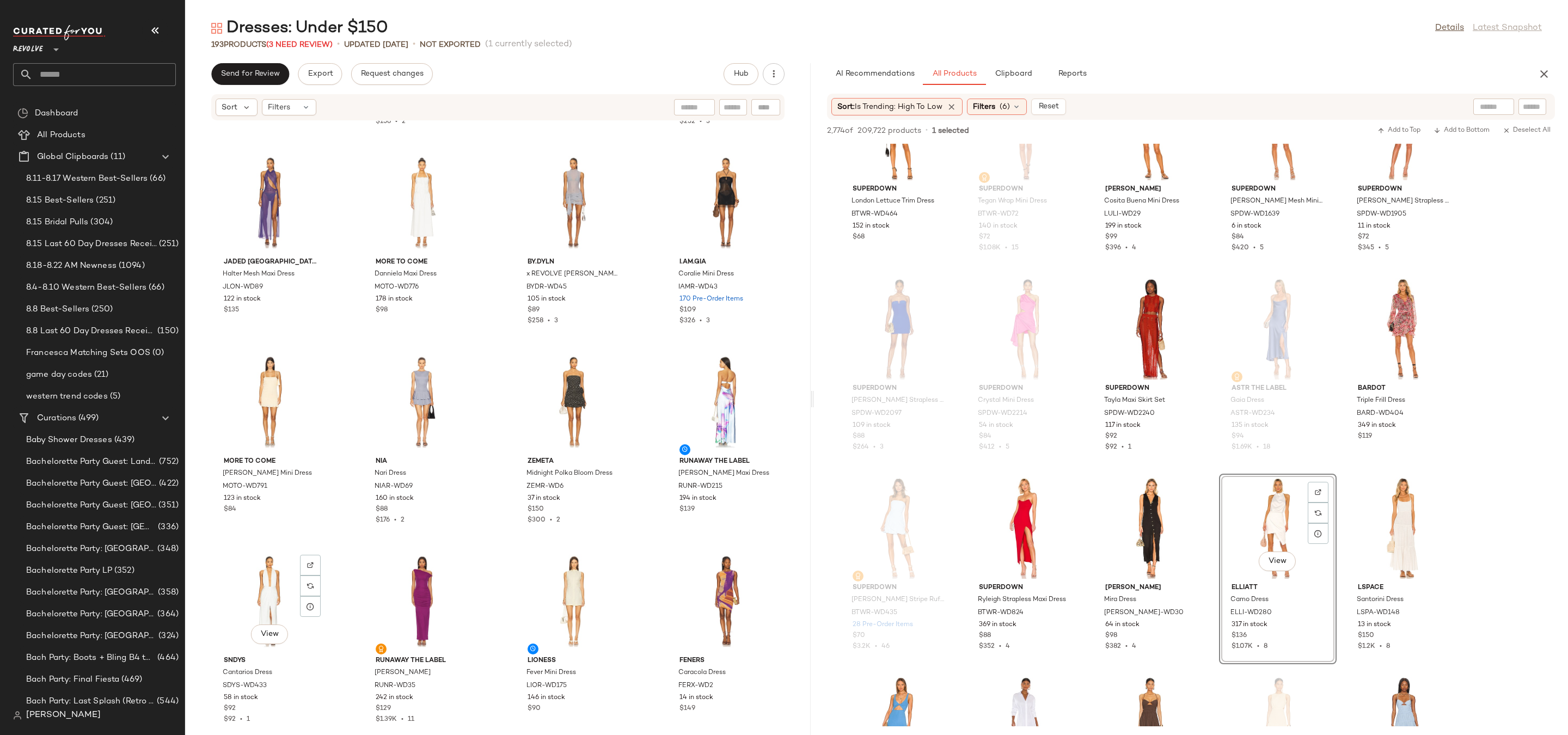
scroll to position [9095, 0]
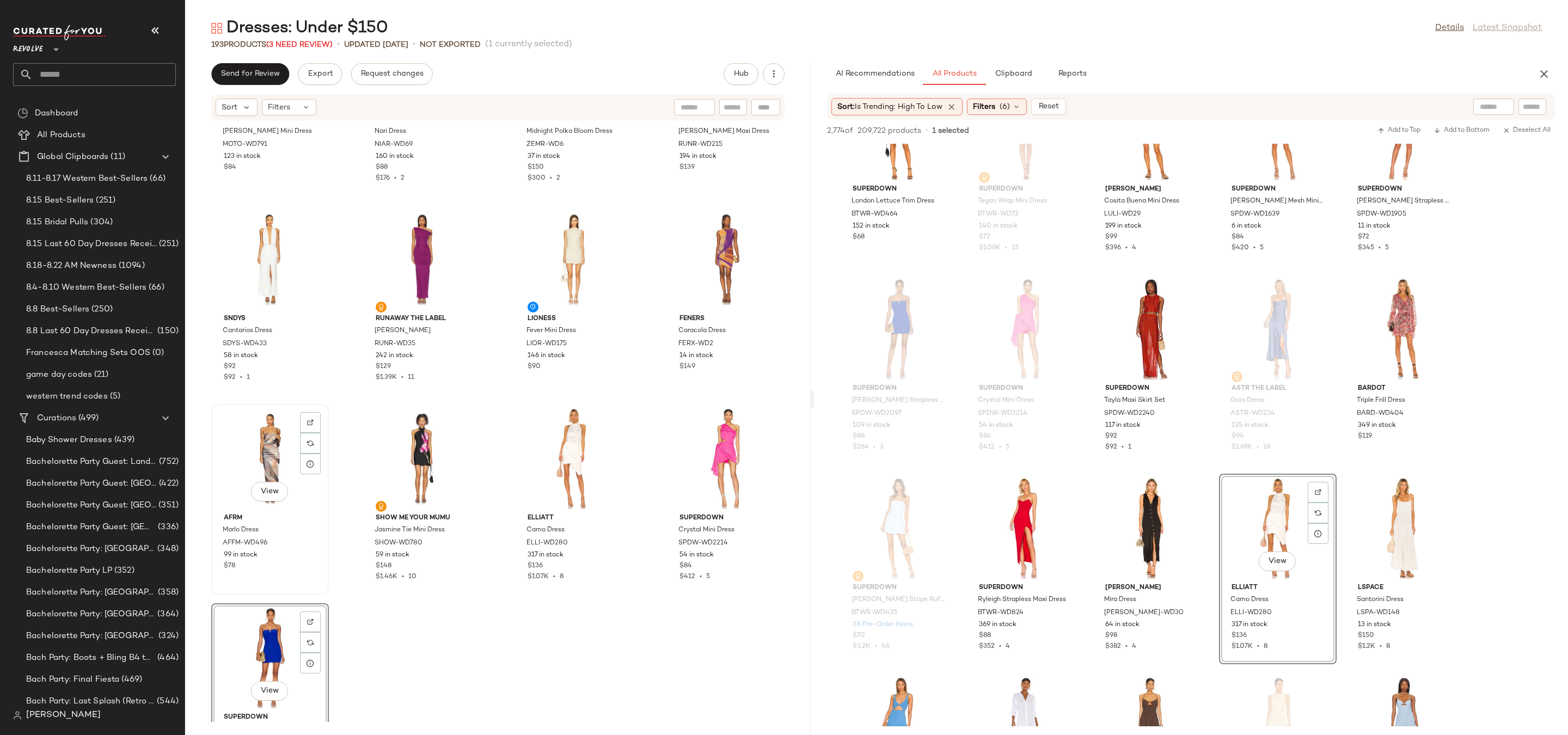
click at [278, 563] on div "$78" at bounding box center [270, 566] width 92 height 10
drag, startPoint x: 255, startPoint y: 641, endPoint x: 312, endPoint y: 467, distance: 183.1
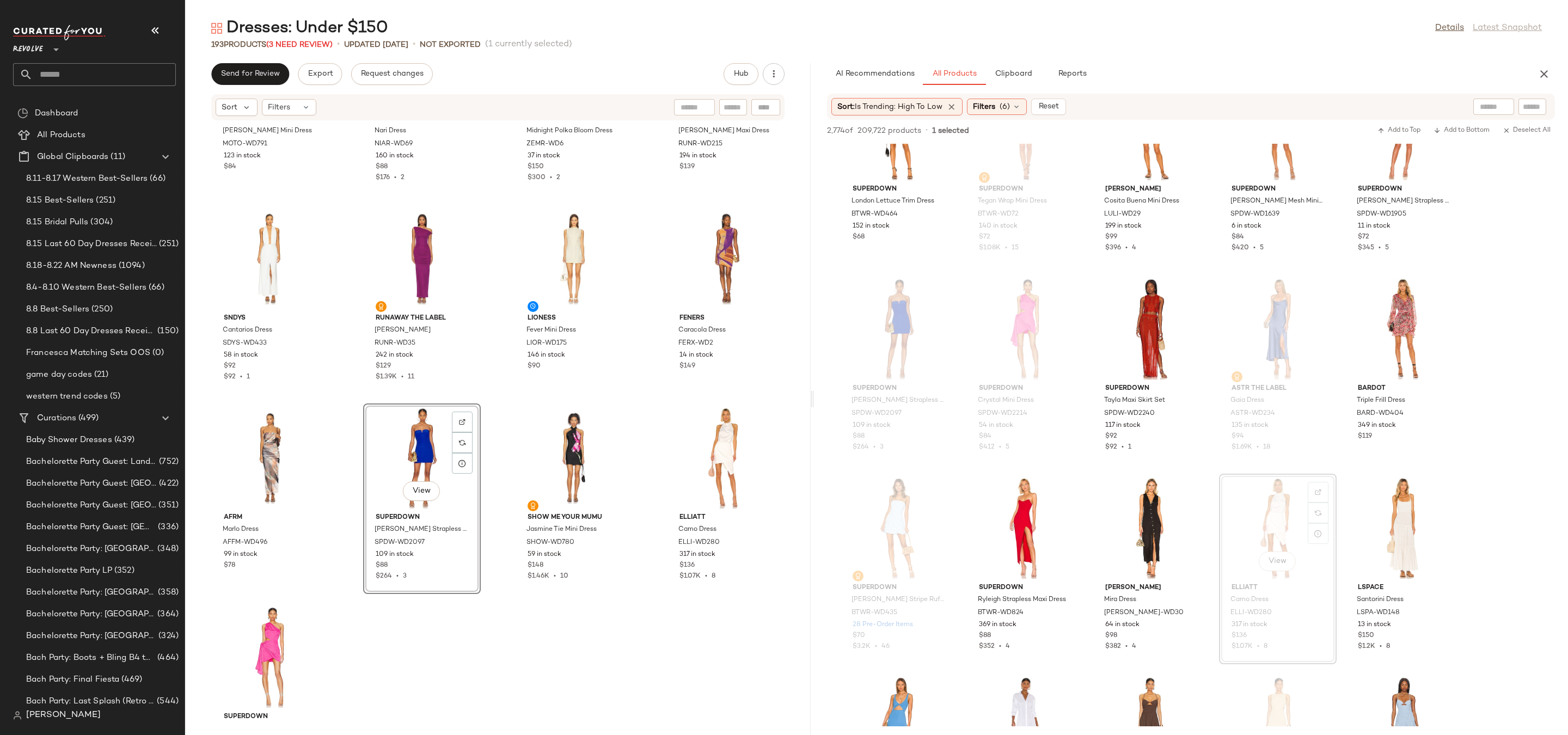
click at [393, 457] on div "View" at bounding box center [422, 458] width 110 height 101
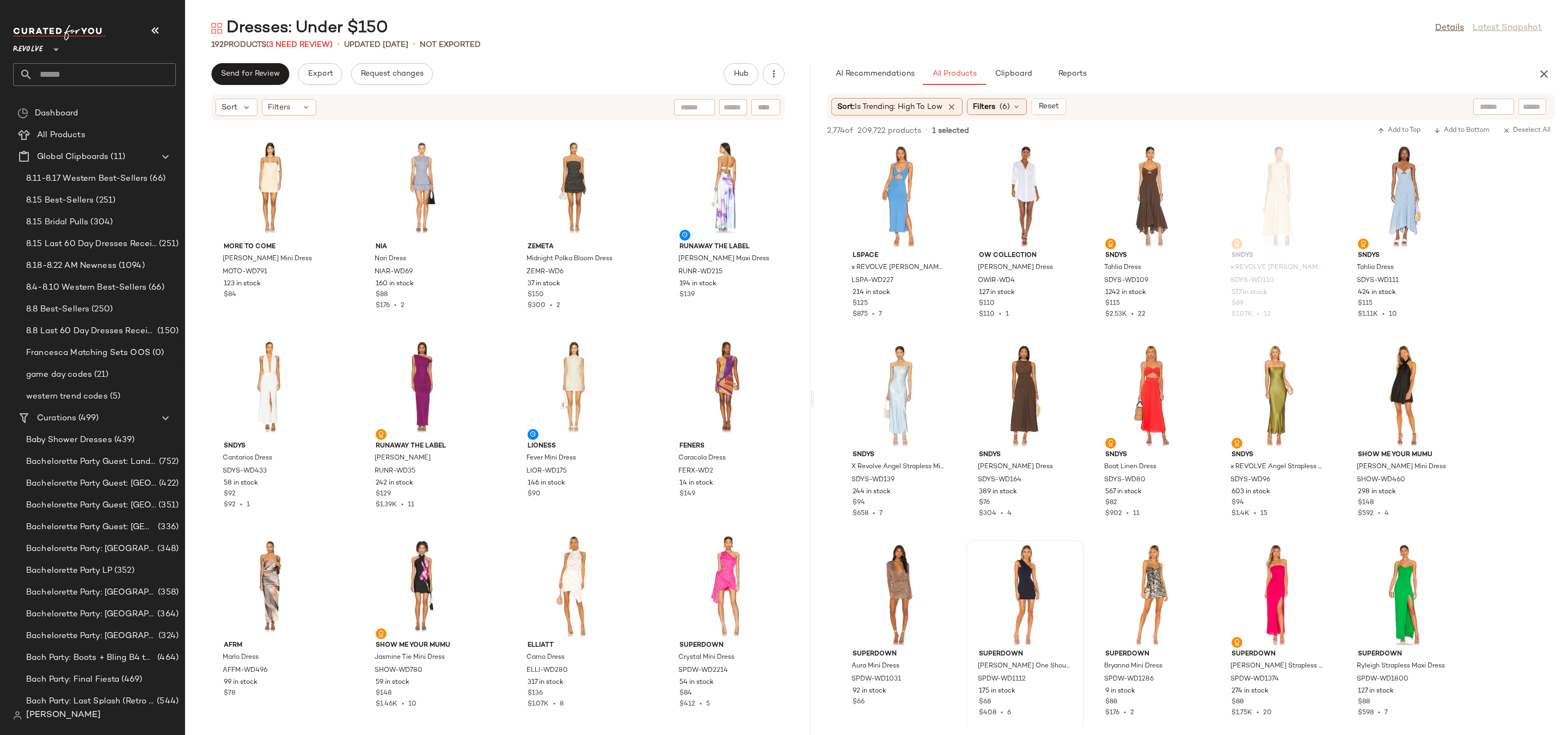
scroll to position [1348, 0]
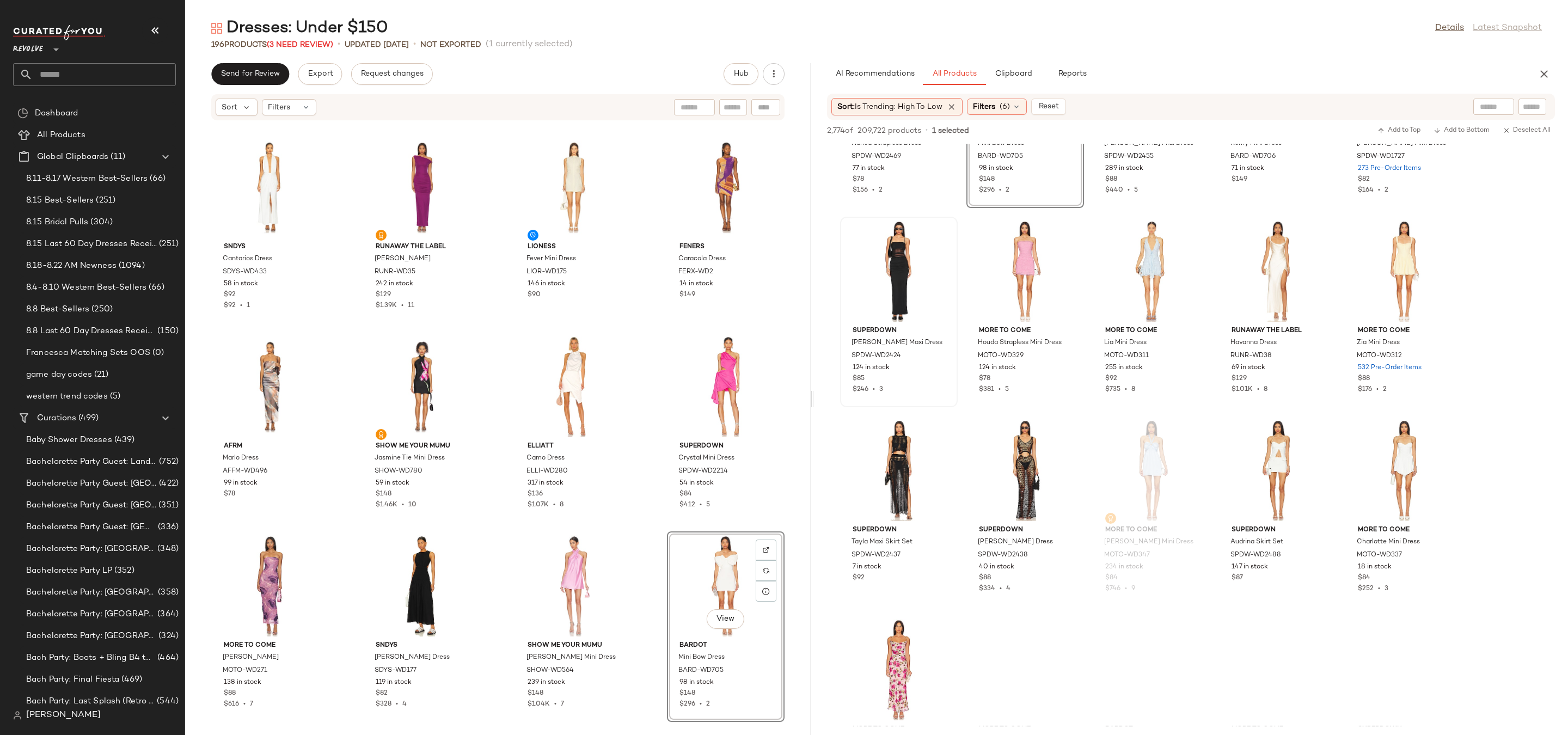
scroll to position [3473, 0]
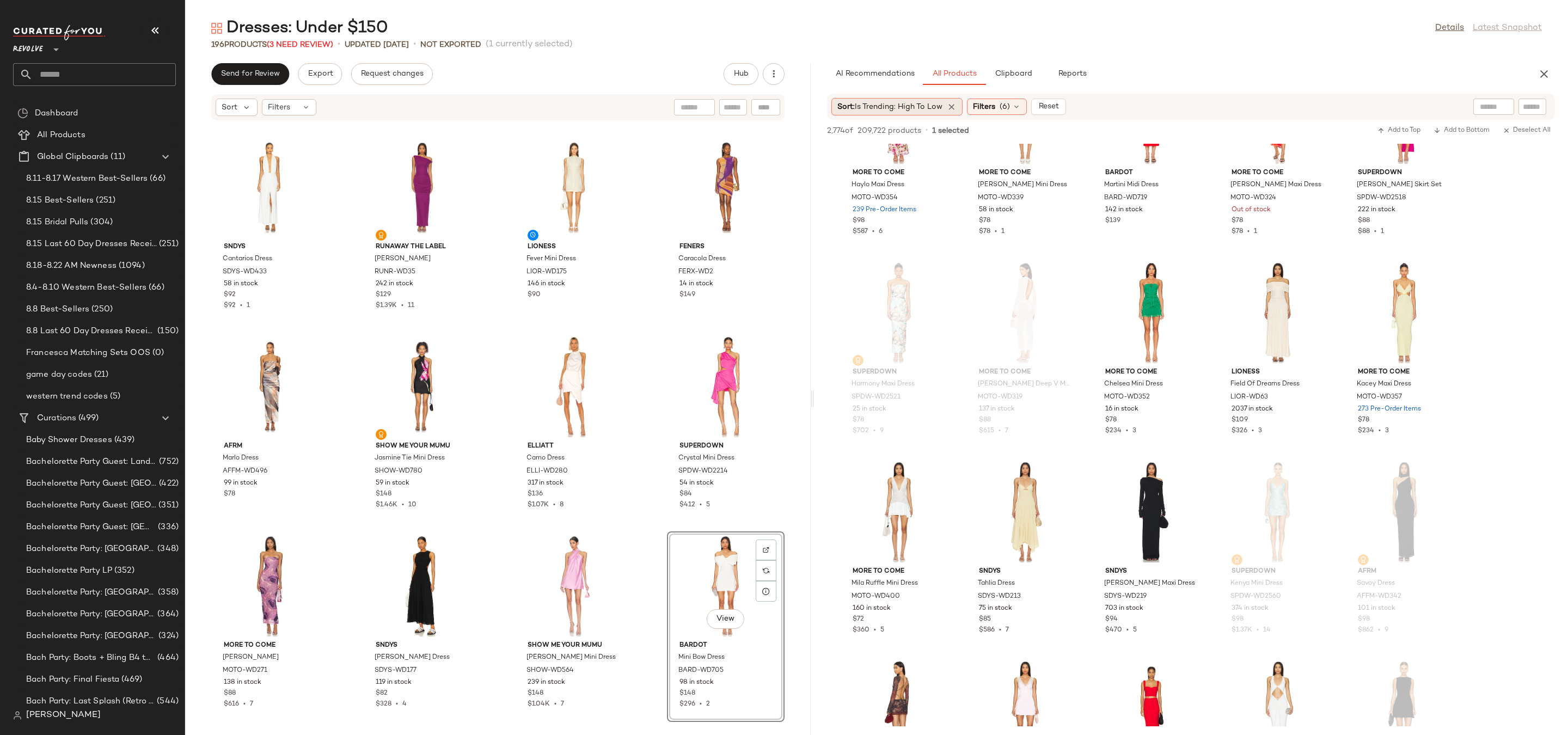
click at [923, 103] on span "Is Trending: High to Low" at bounding box center [899, 107] width 88 height 8
click at [903, 138] on label "Newest" at bounding box center [919, 136] width 131 height 15
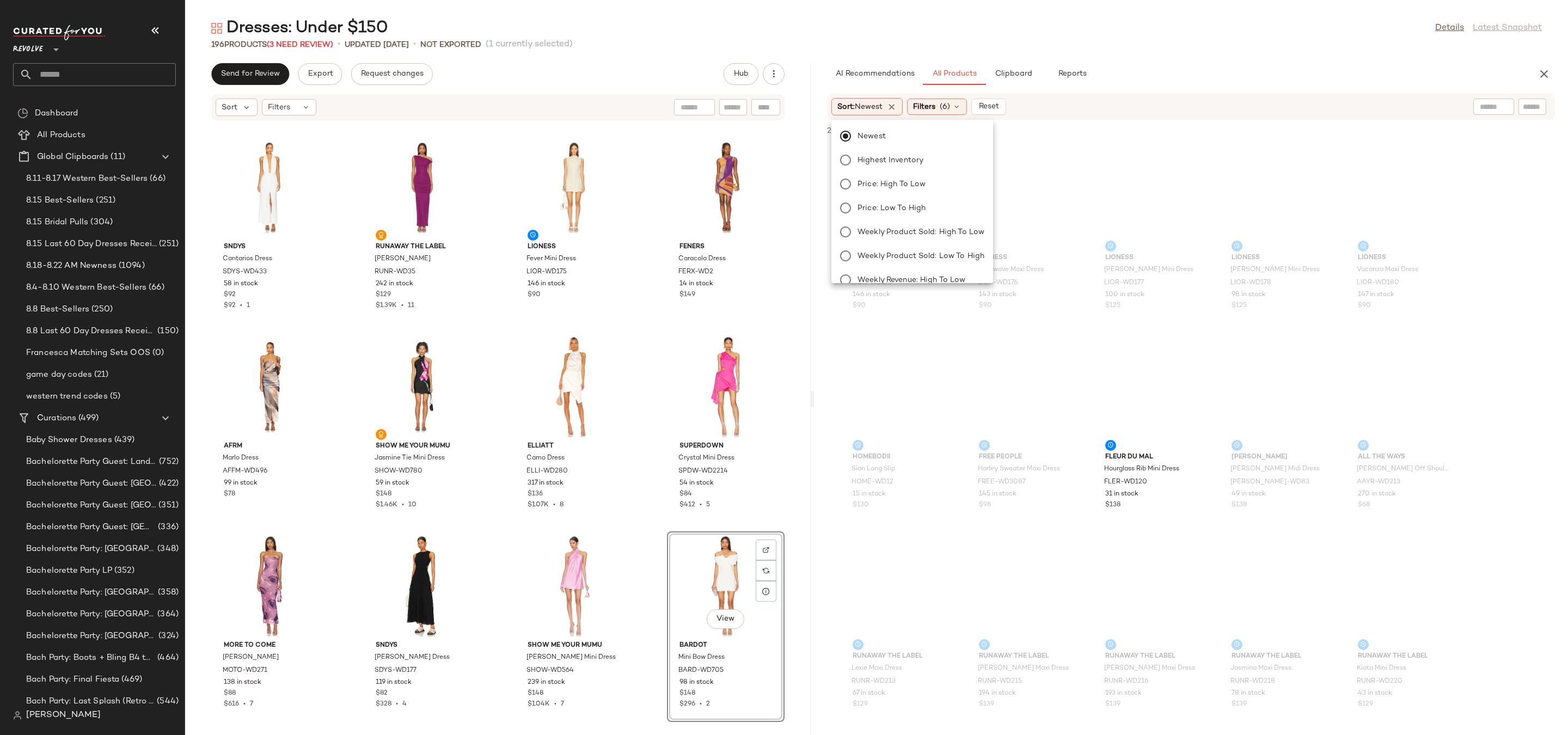
click at [1052, 22] on div "Dresses: Under $150 Details Latest Snapshot" at bounding box center [877, 28] width 1383 height 22
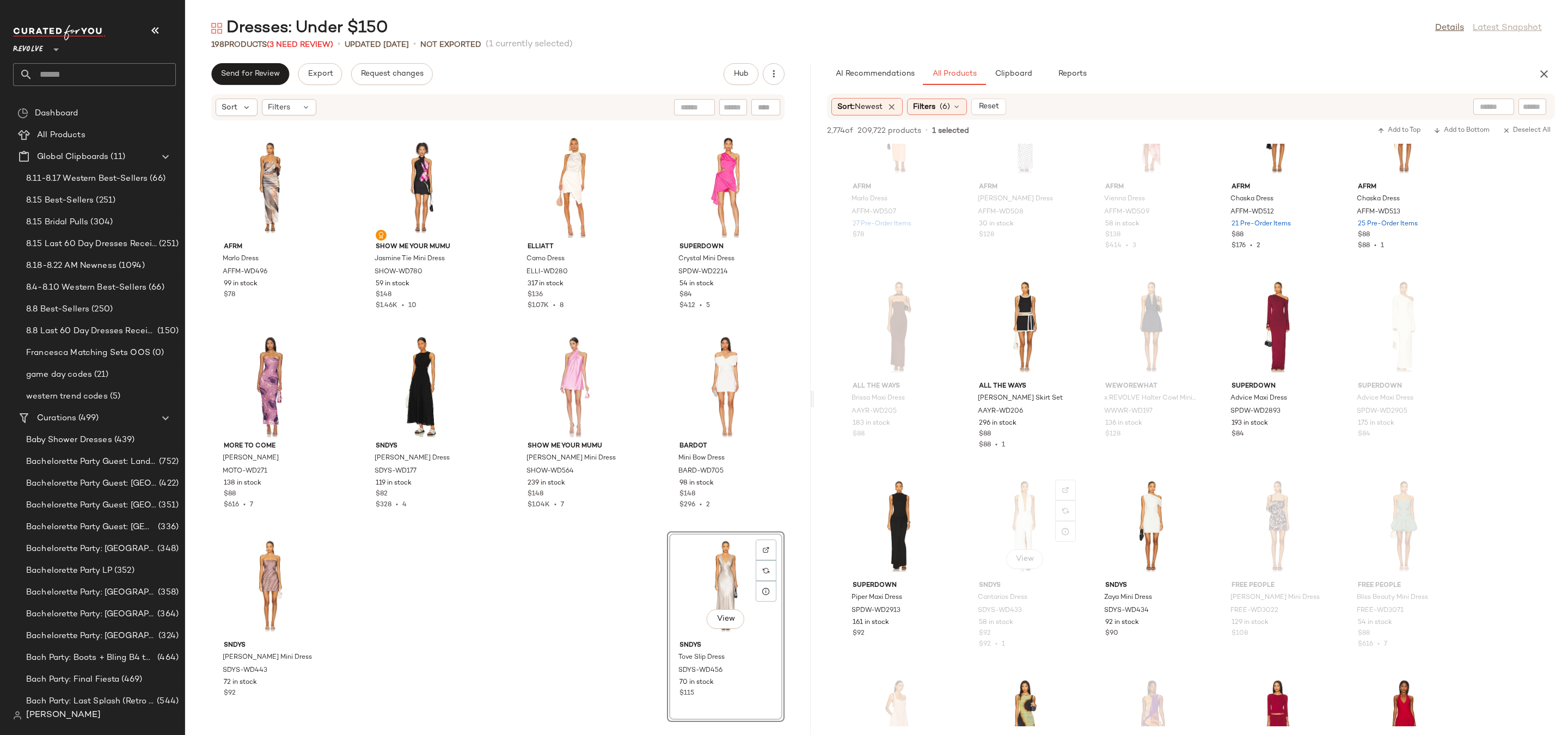
scroll to position [5064, 0]
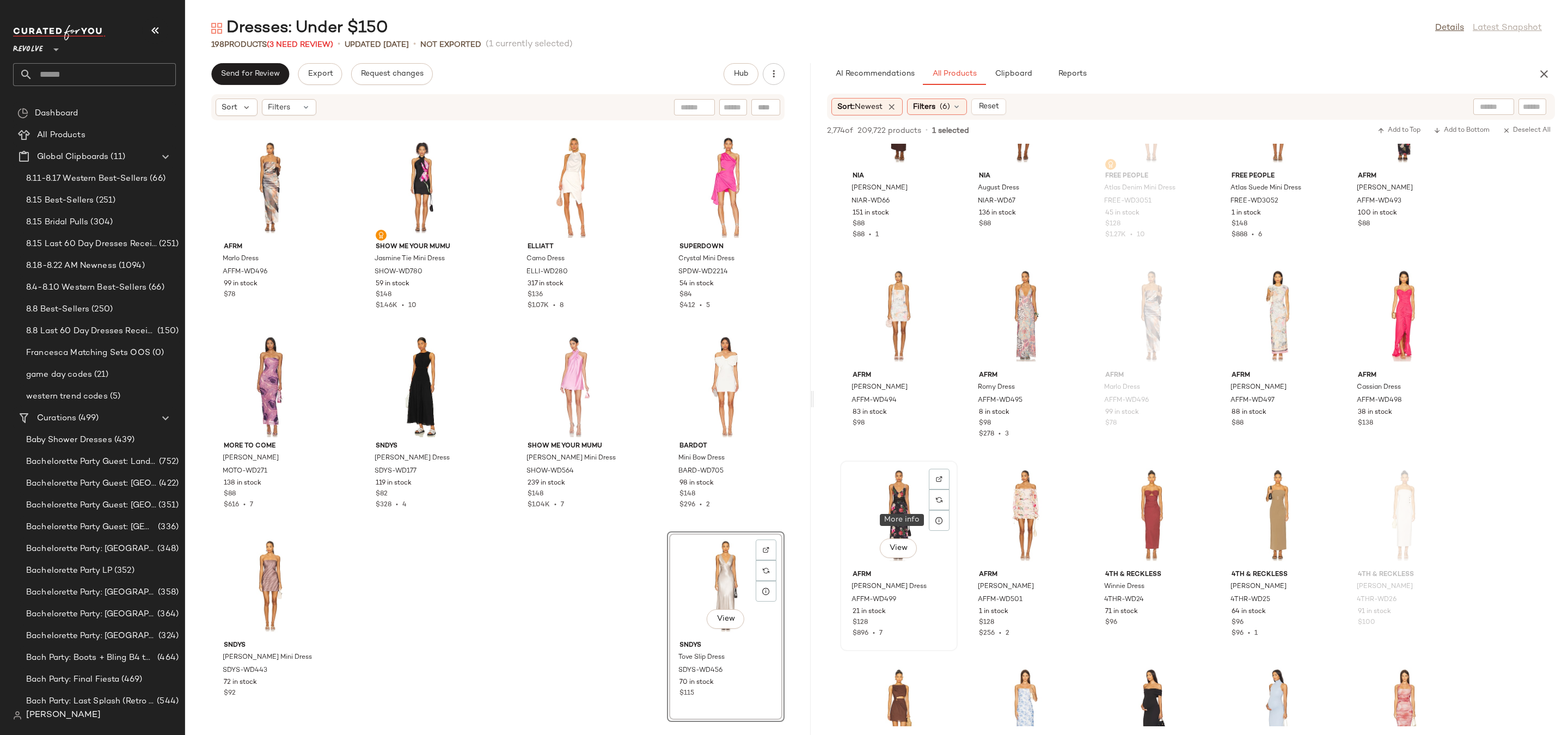
click at [883, 508] on div "View" at bounding box center [899, 515] width 110 height 101
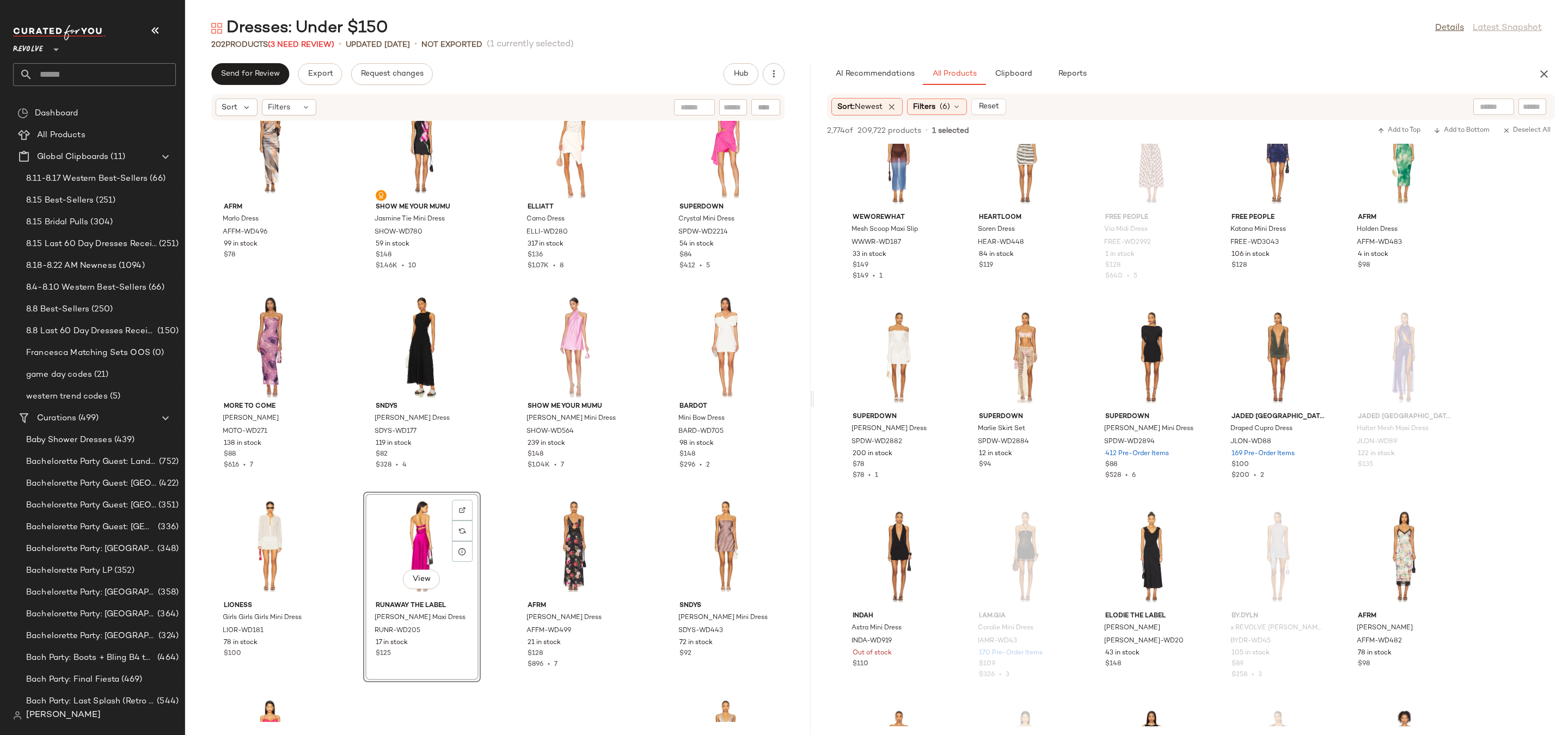
scroll to position [10620, 0]
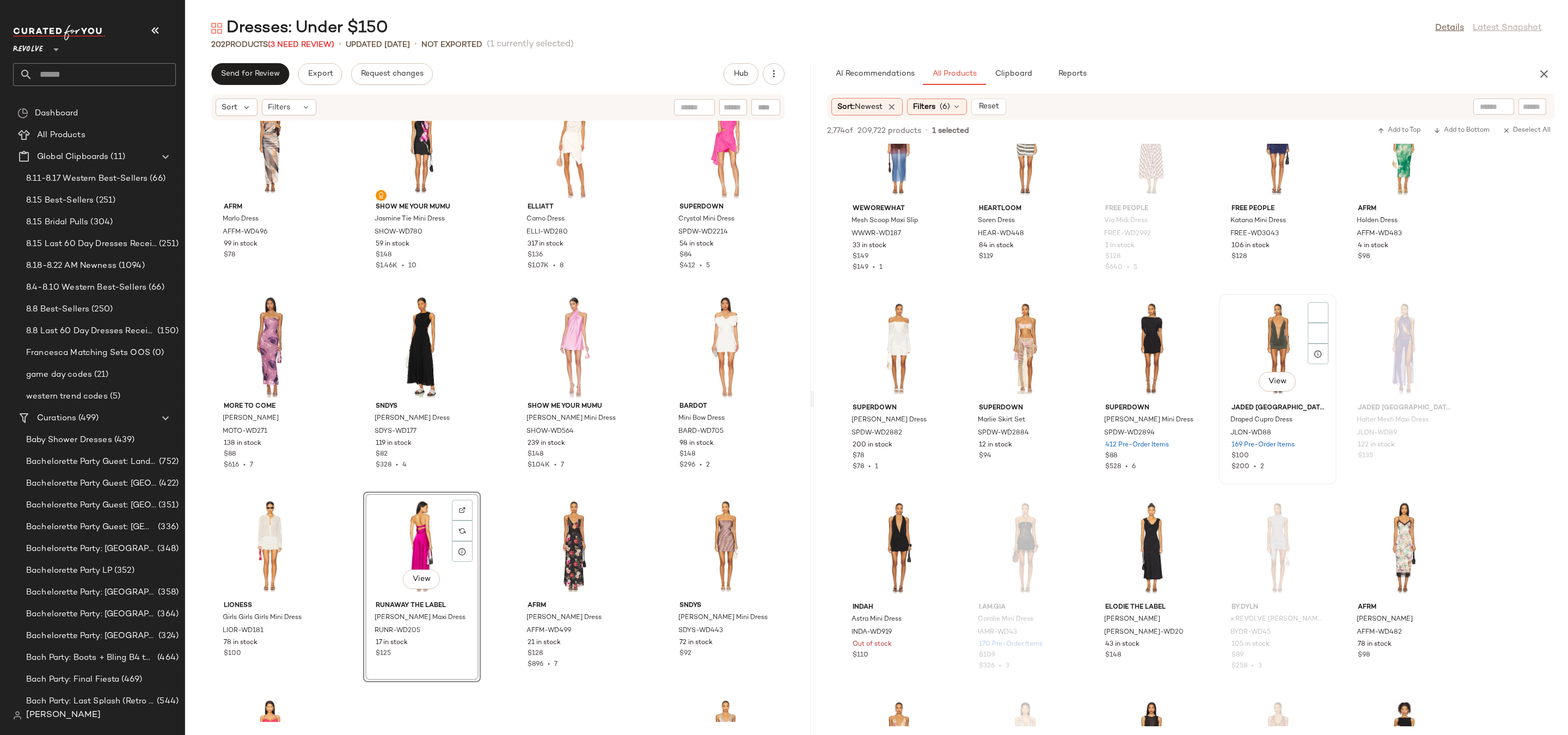
click at [1273, 344] on div "View" at bounding box center [1278, 348] width 110 height 101
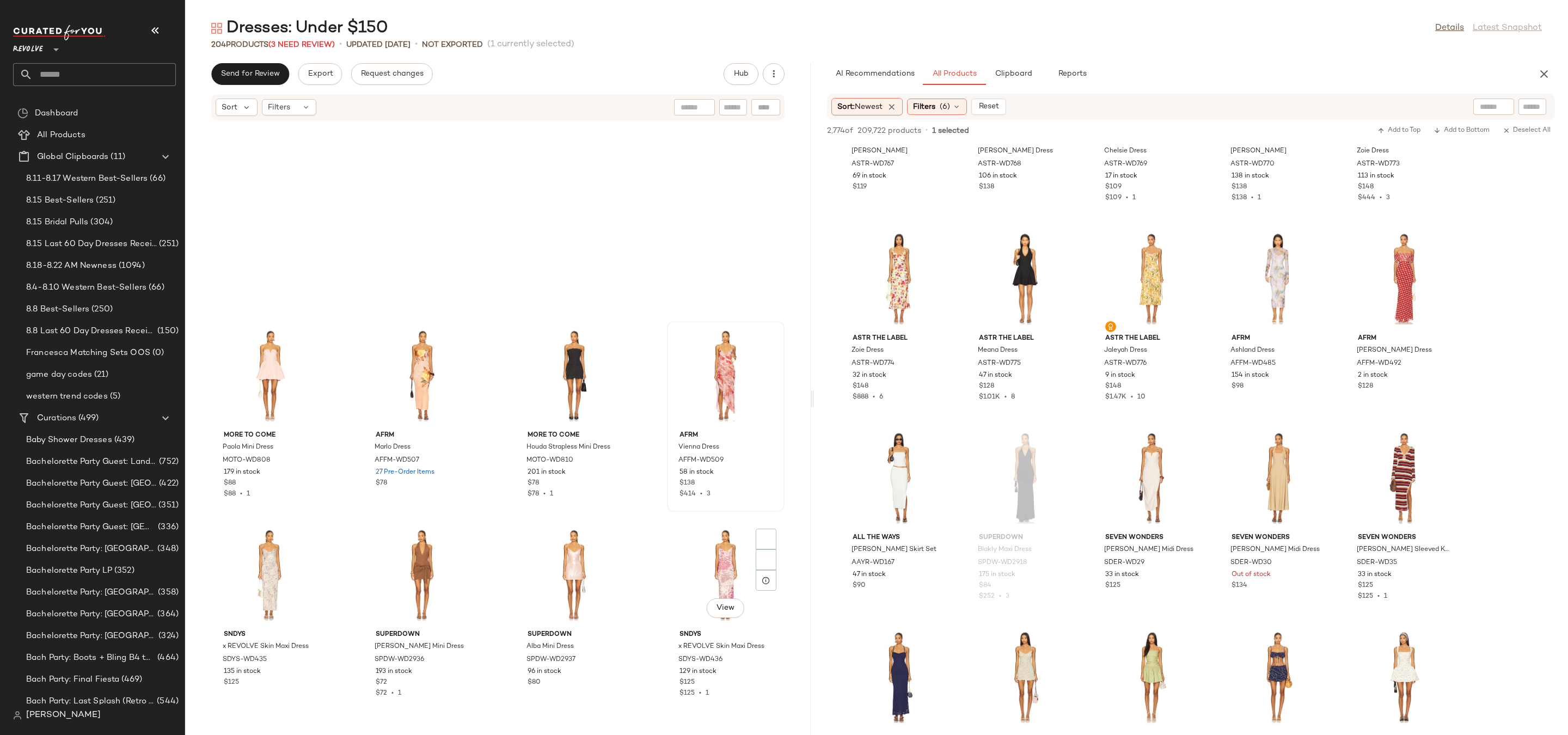
scroll to position [2676, 0]
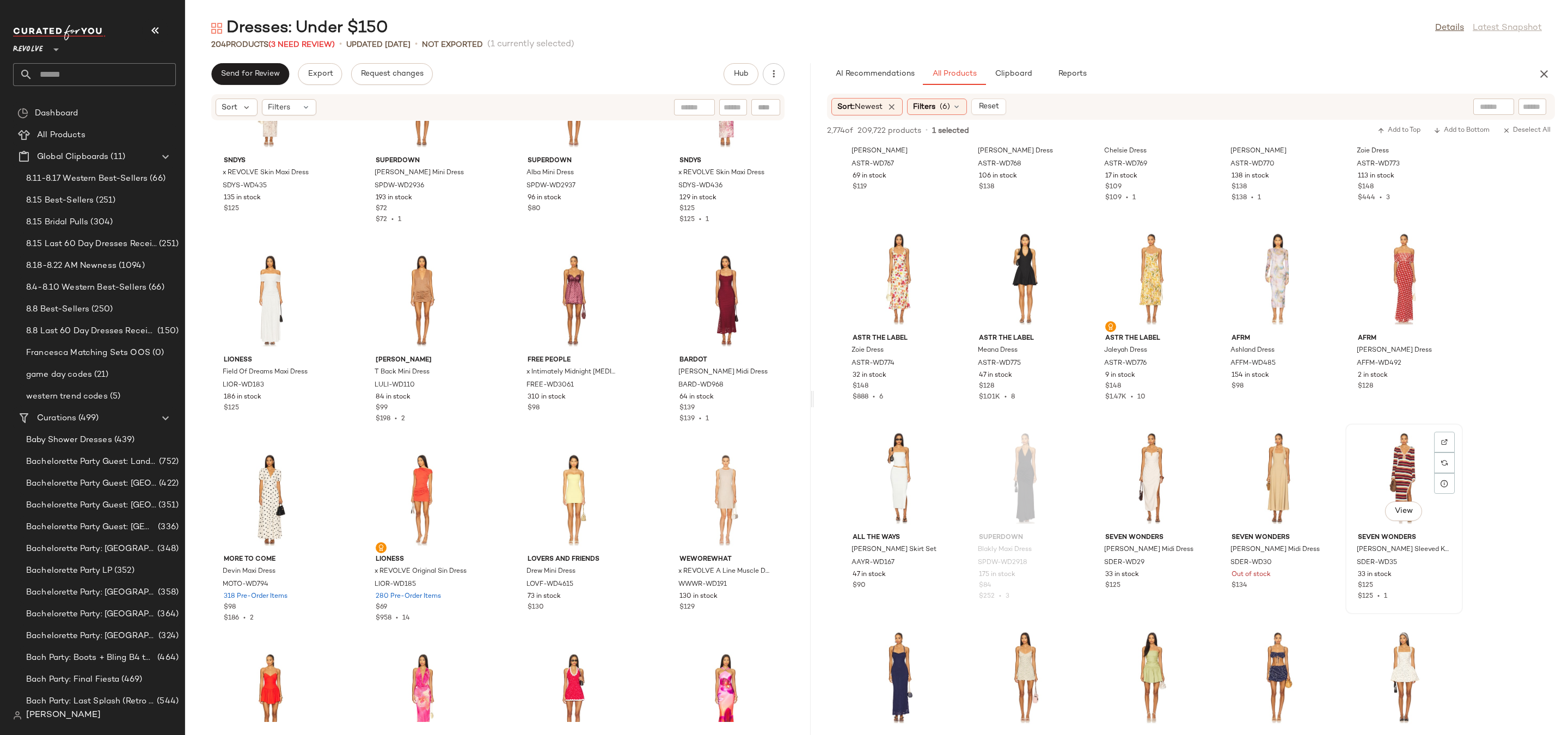
click at [1379, 470] on div "View" at bounding box center [1404, 478] width 110 height 101
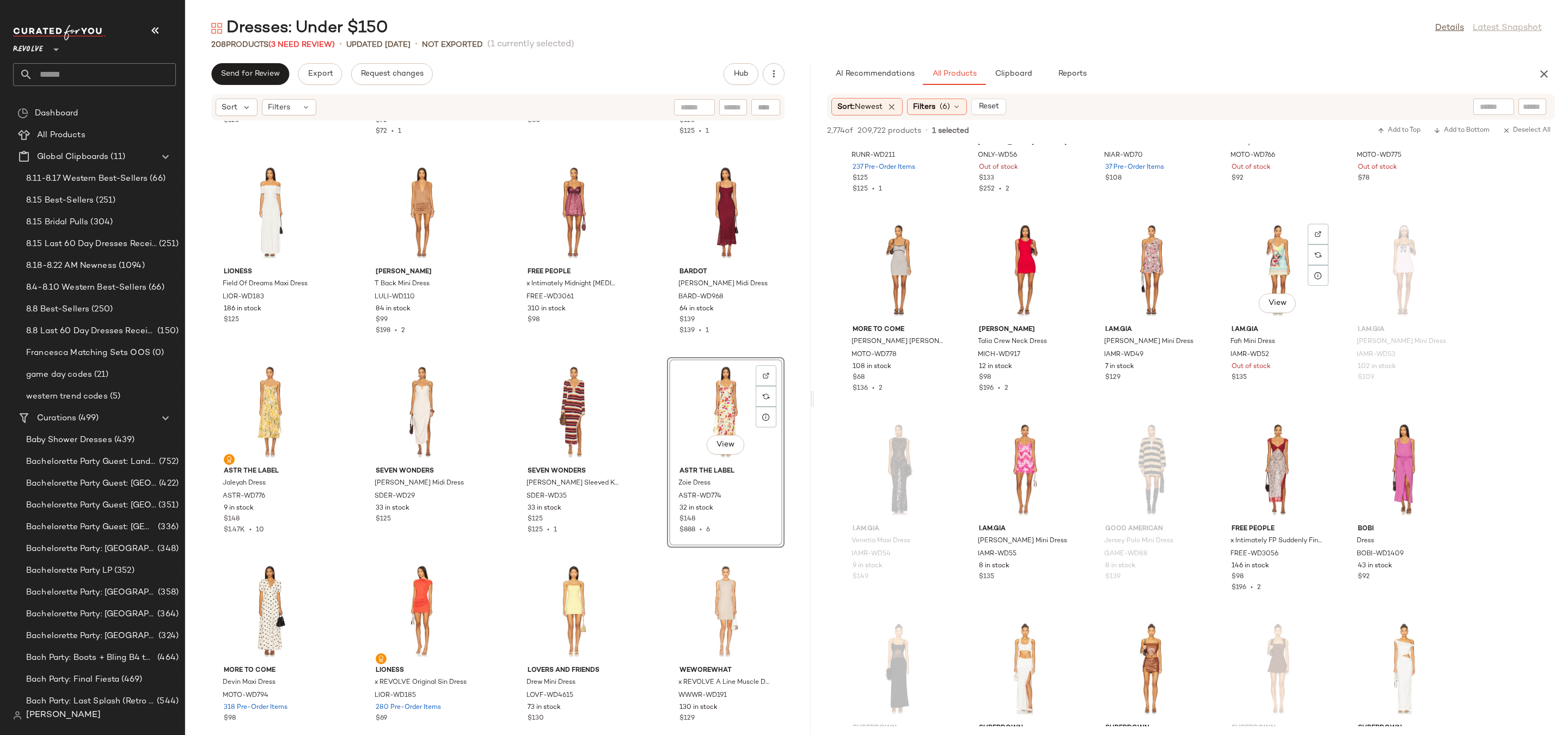
scroll to position [13629, 0]
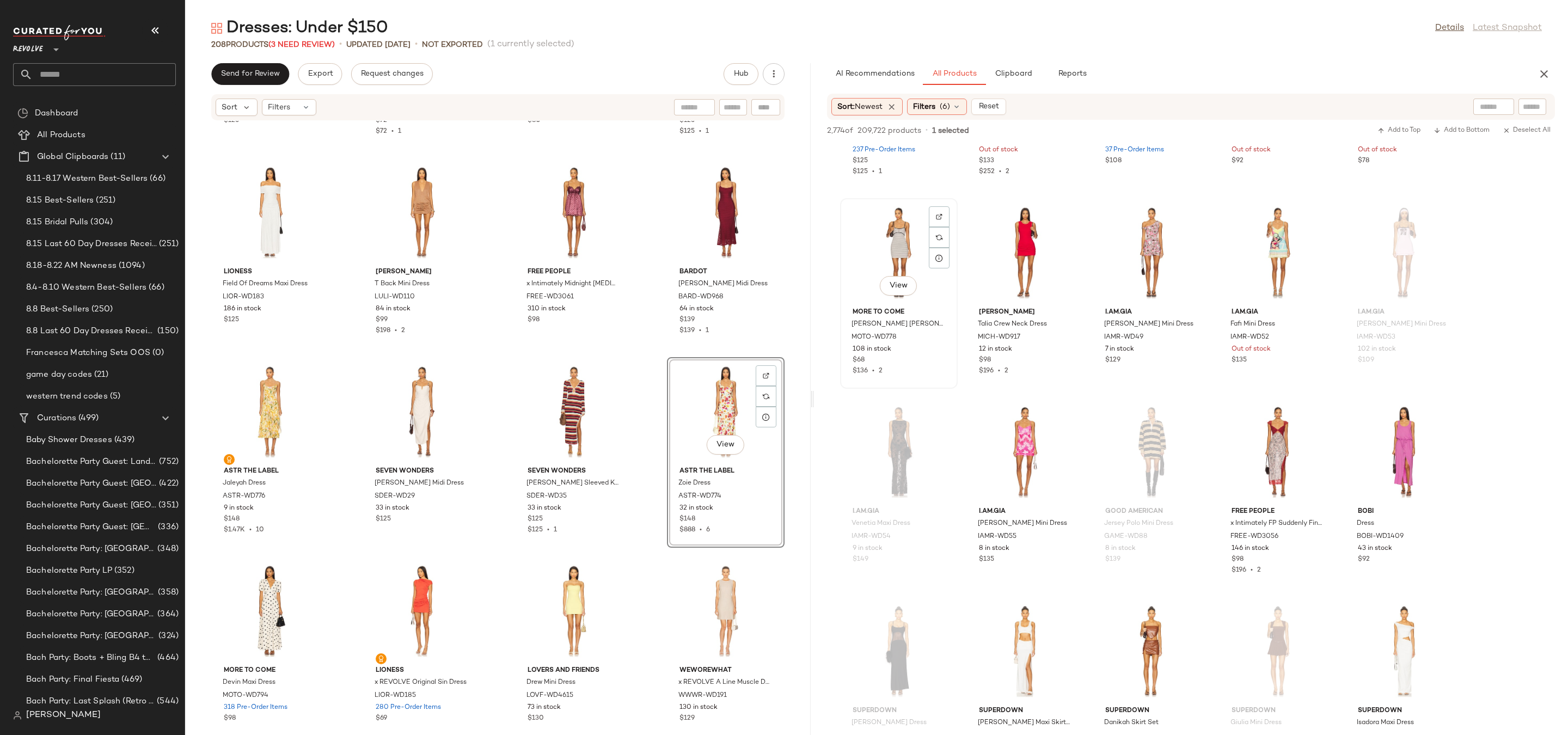
click at [897, 250] on div "View" at bounding box center [899, 252] width 110 height 101
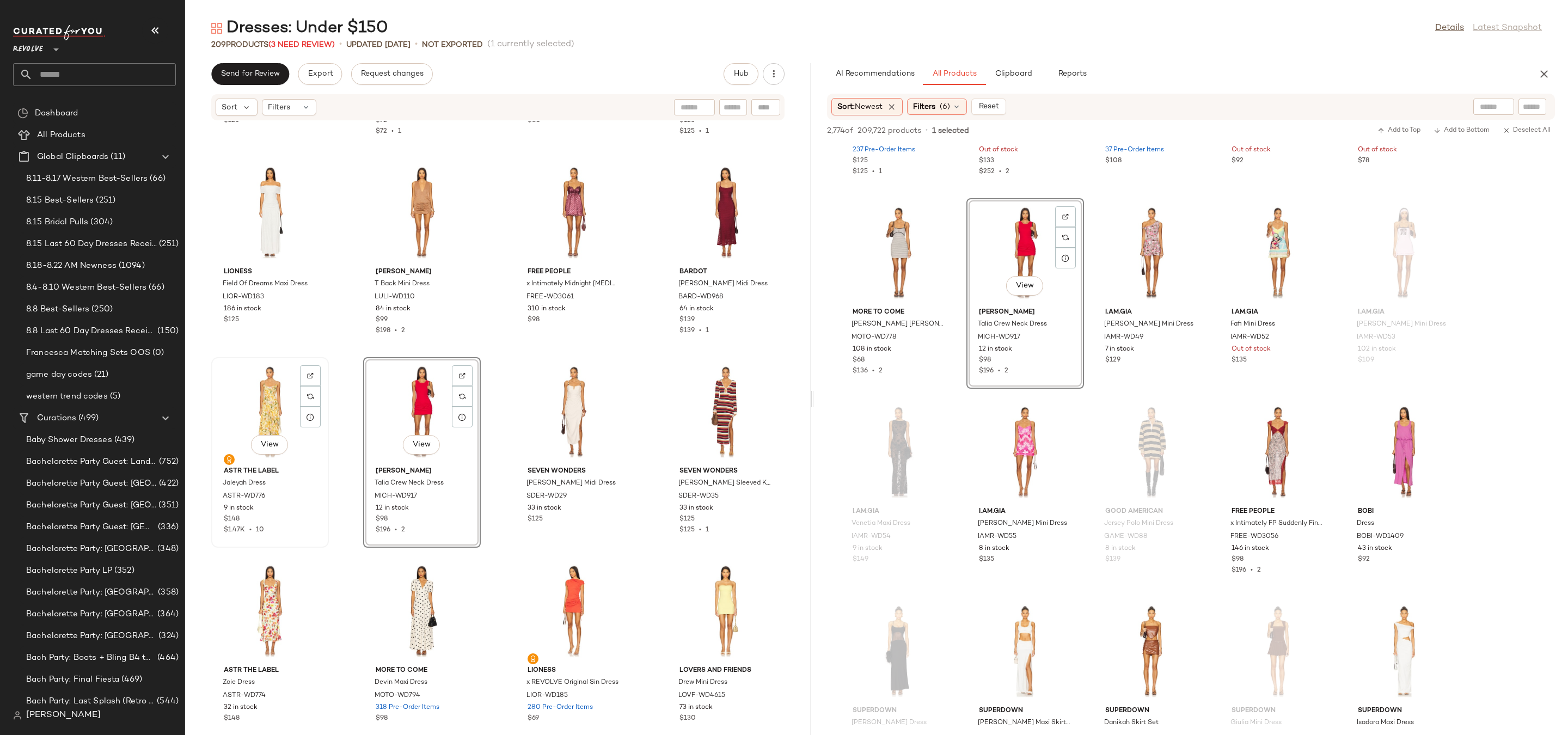
click at [235, 418] on div "View" at bounding box center [270, 412] width 110 height 101
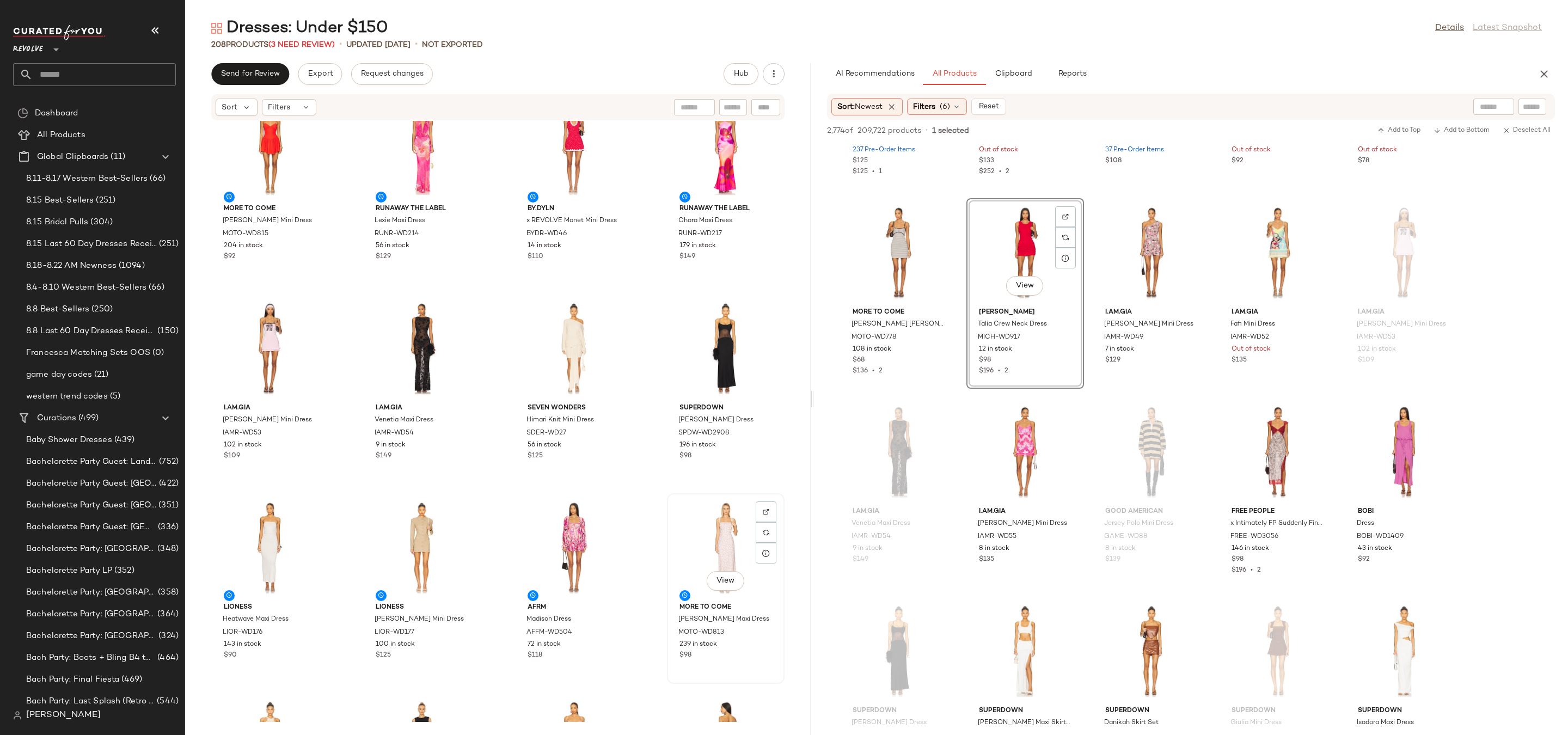
scroll to position [3575, 0]
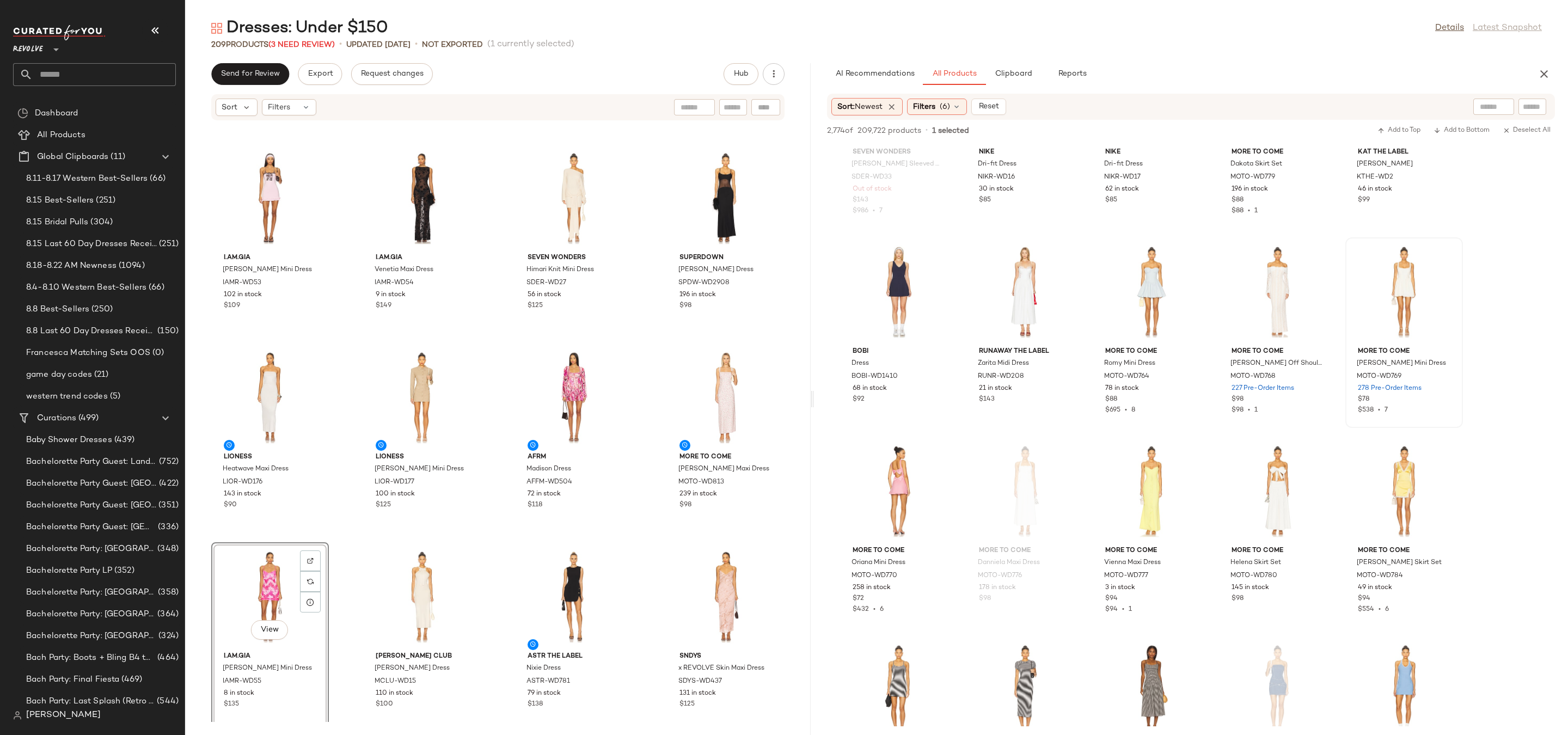
scroll to position [14647, 0]
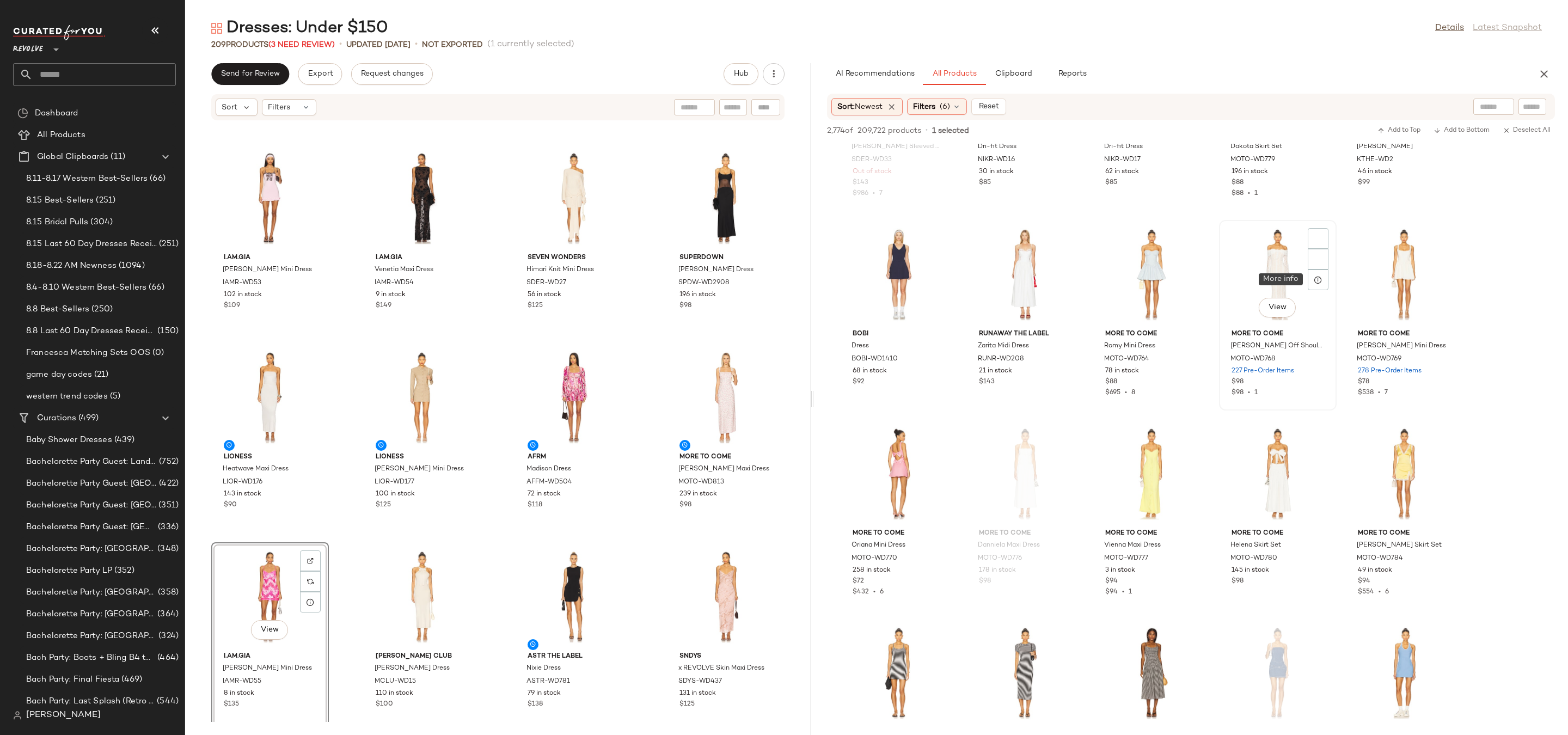
click at [1274, 280] on div "View" at bounding box center [1278, 274] width 110 height 101
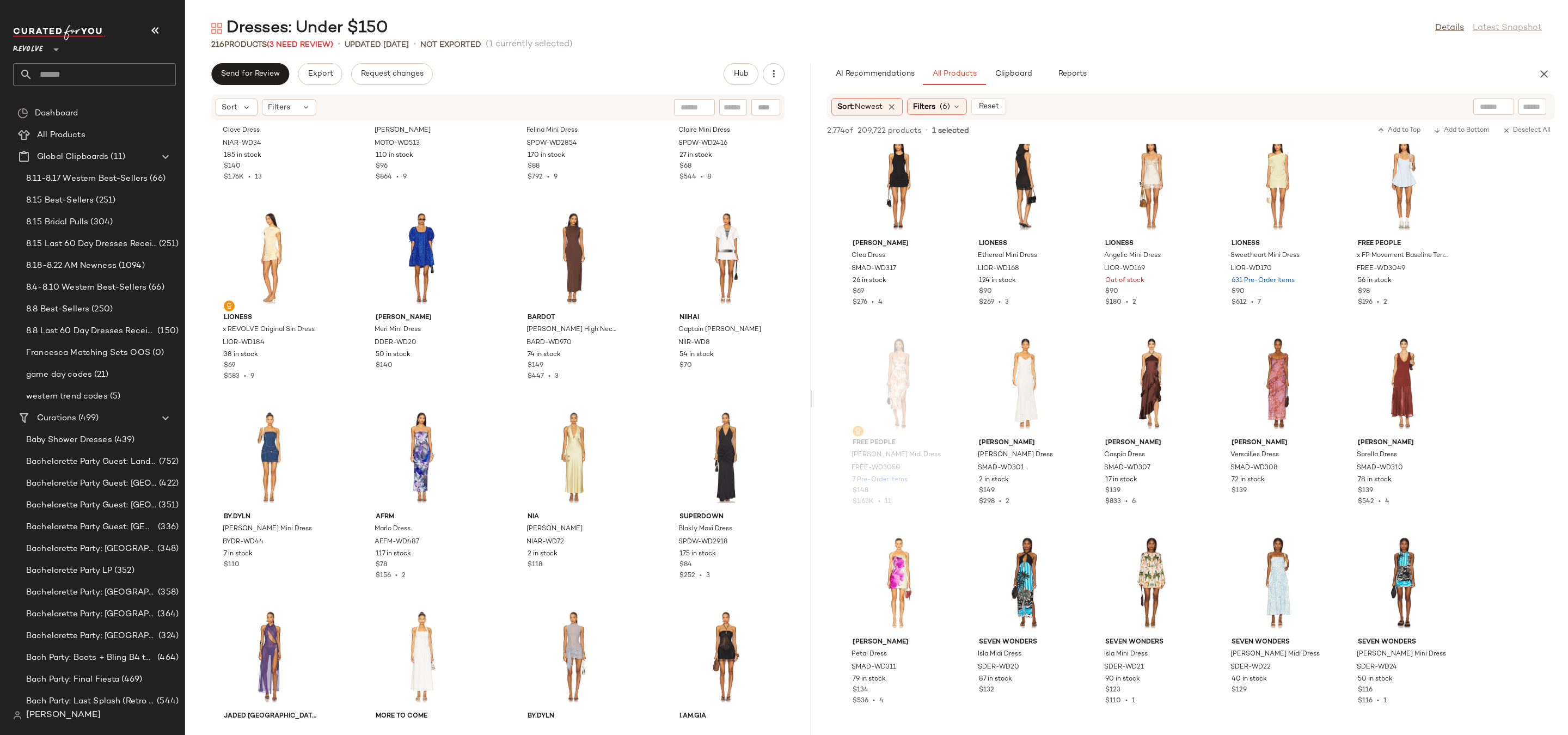
scroll to position [9144, 0]
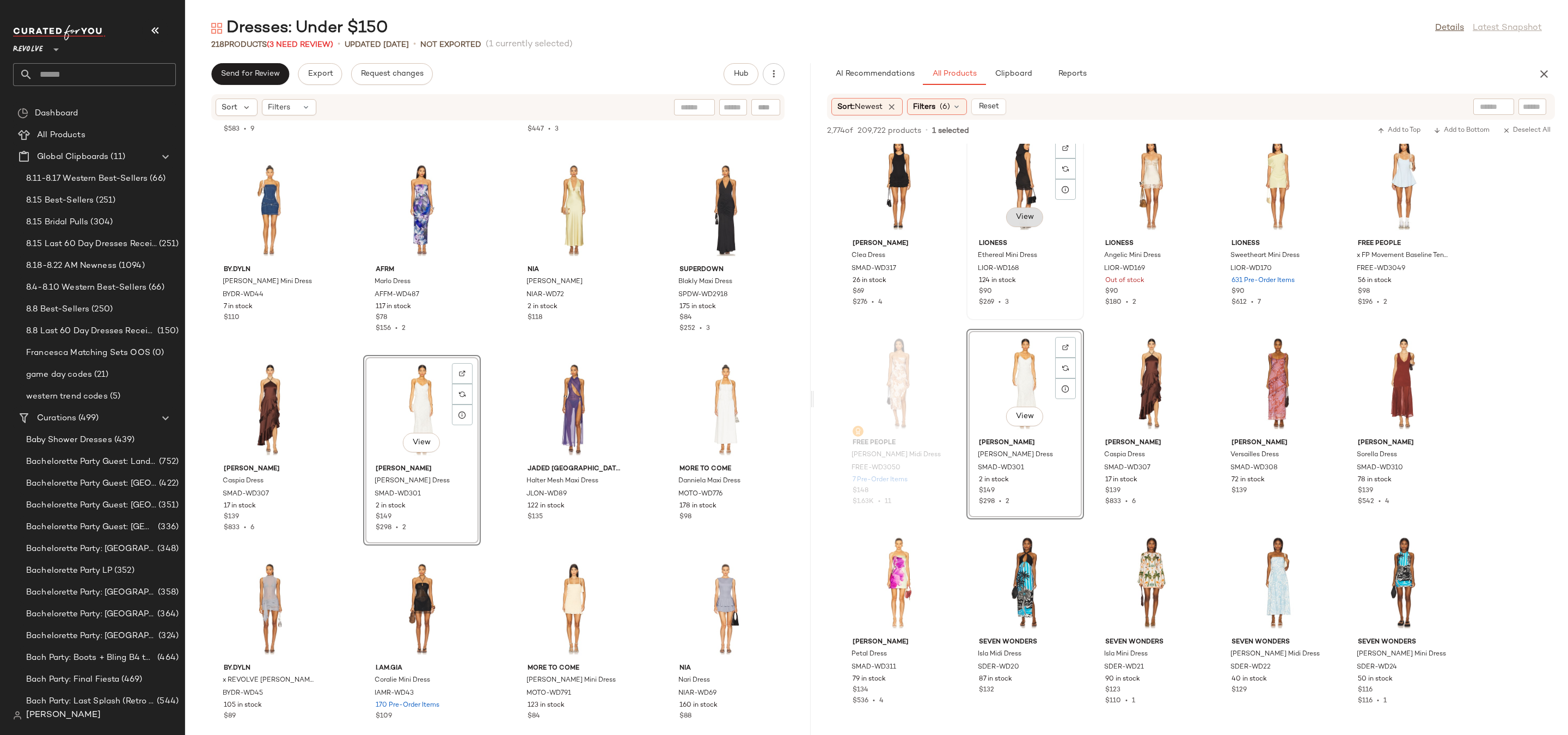
click at [1010, 210] on button "View" at bounding box center [1024, 217] width 37 height 19
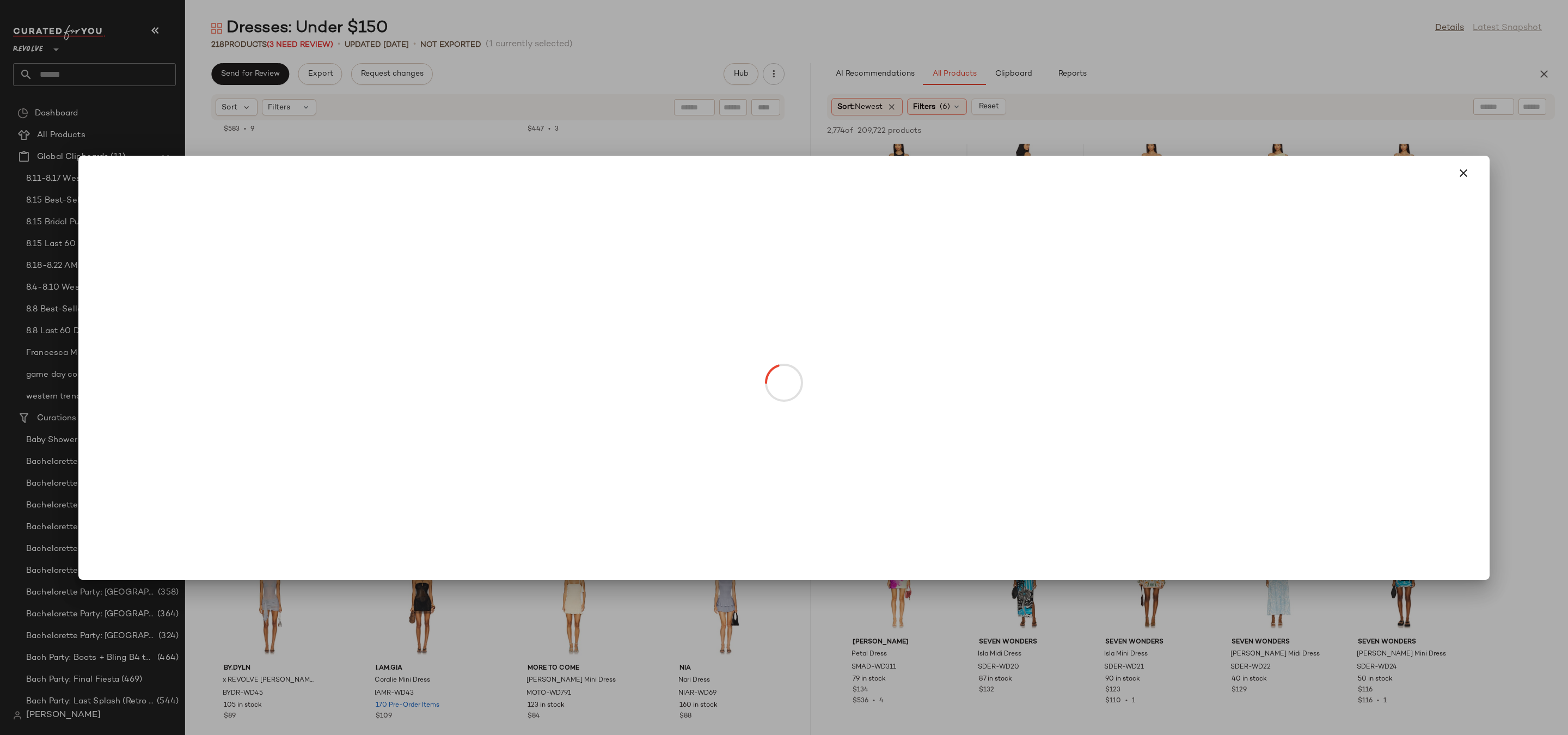
click at [1028, 183] on div at bounding box center [784, 173] width 1386 height 26
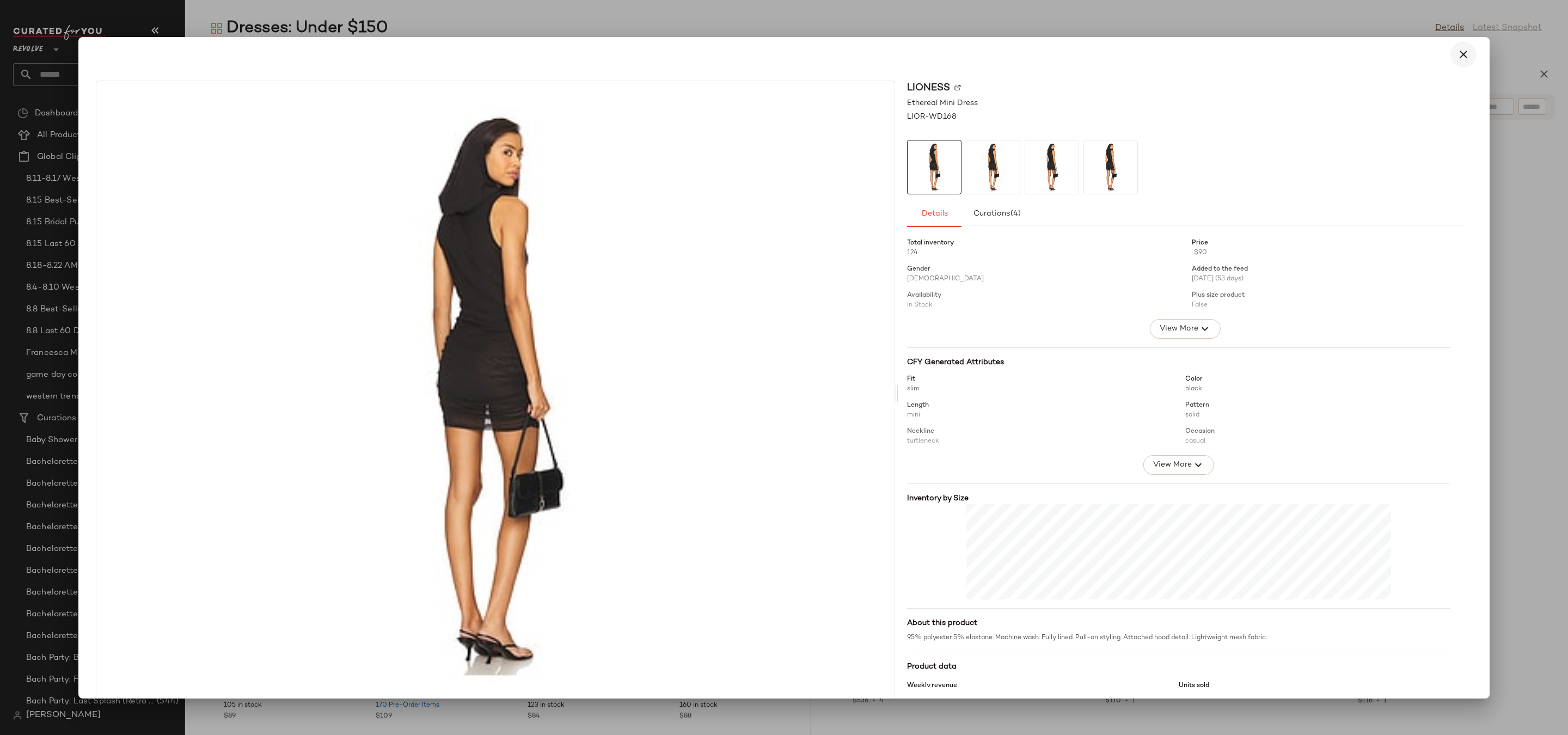
click at [1450, 57] on button "button" at bounding box center [1463, 54] width 26 height 26
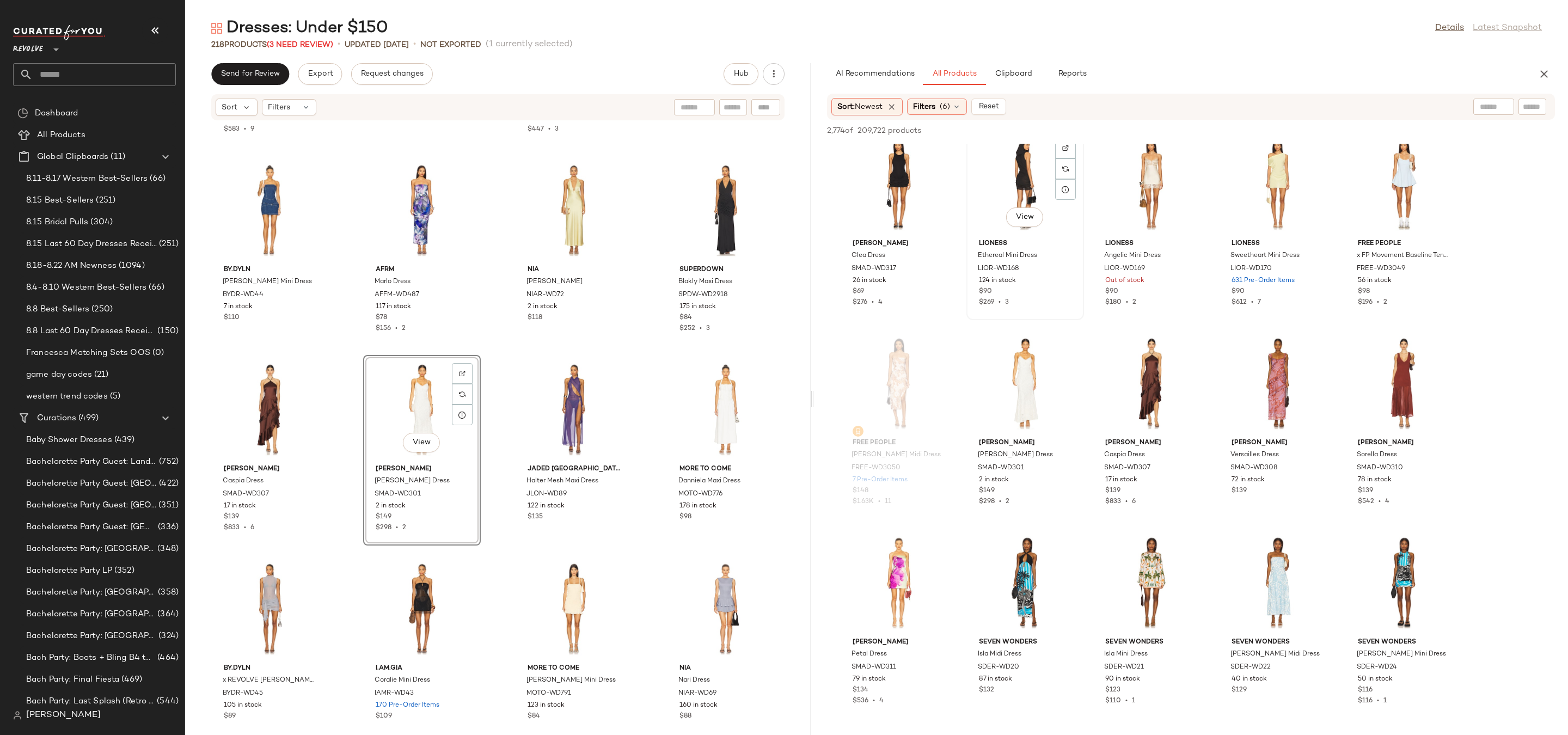
click at [1026, 169] on div "View" at bounding box center [1025, 184] width 110 height 101
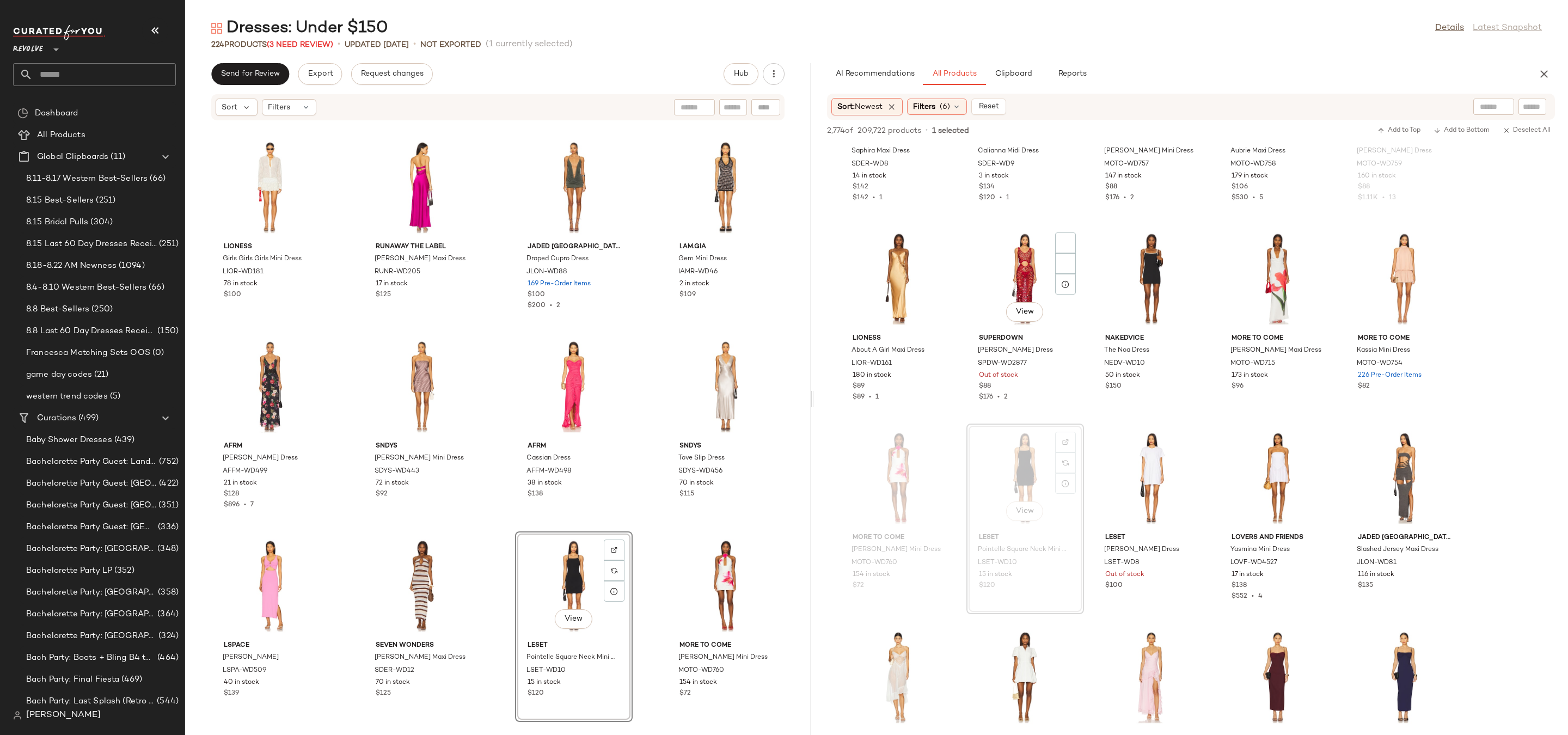
scroll to position [18828, 0]
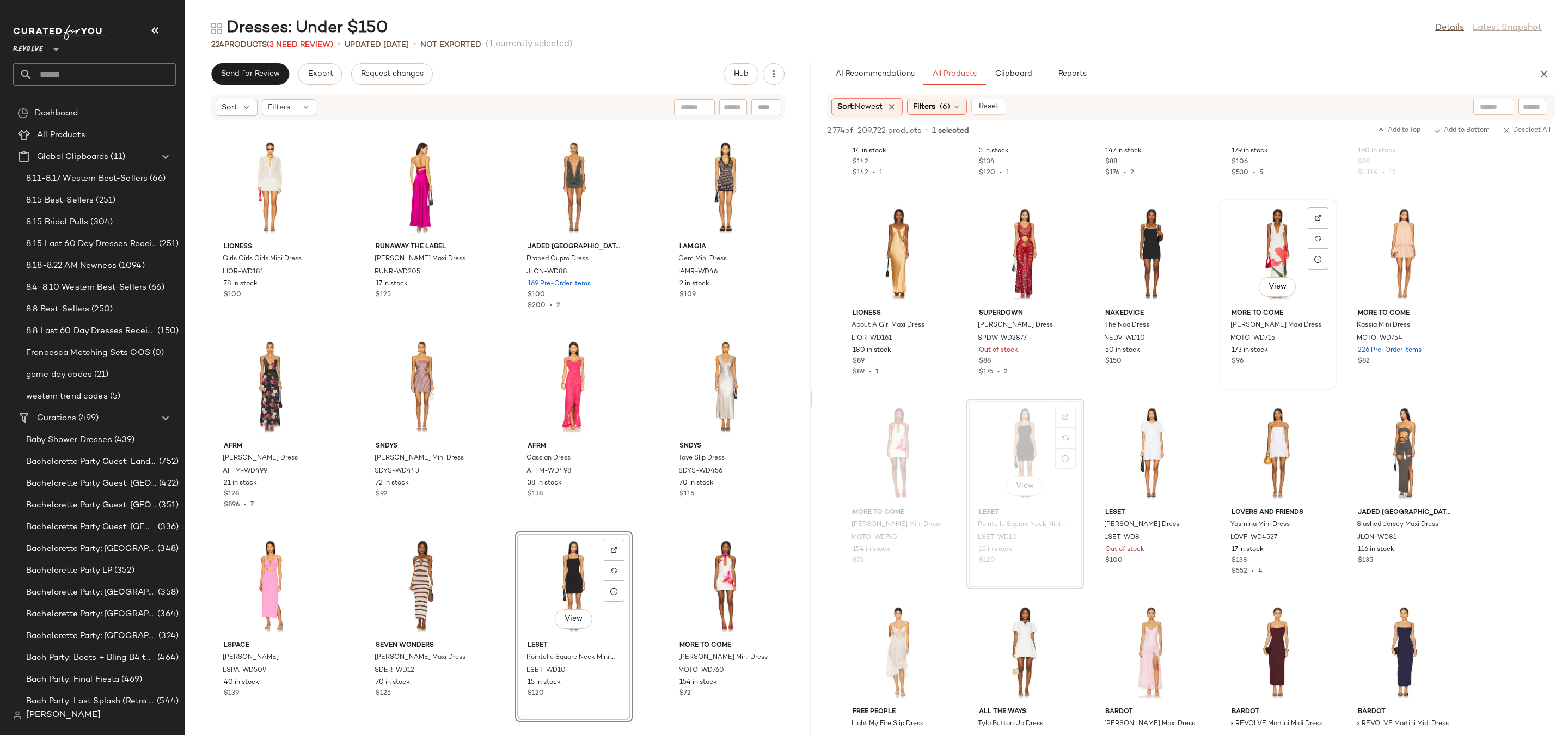
click at [1272, 248] on div "View" at bounding box center [1278, 254] width 110 height 101
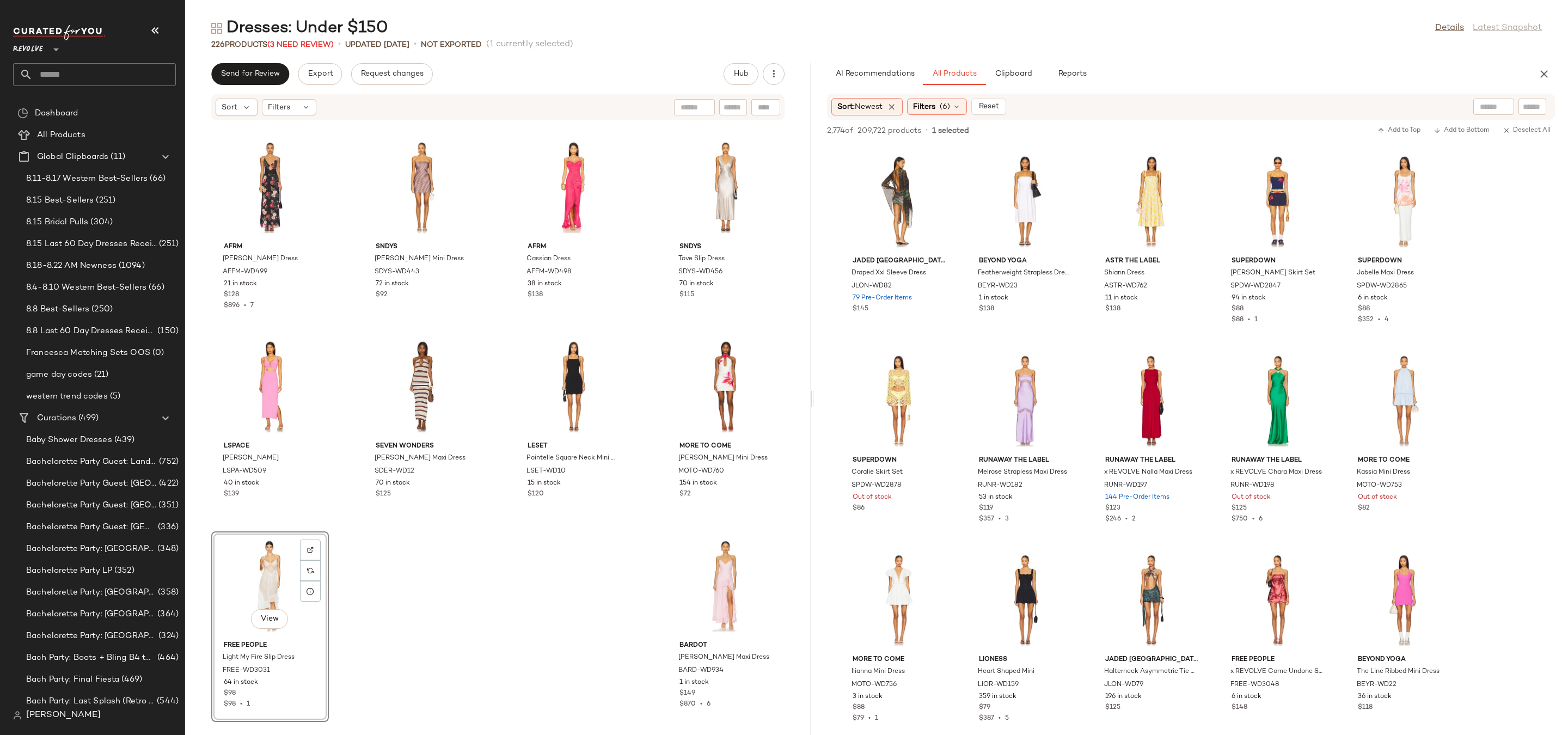
scroll to position [19862, 0]
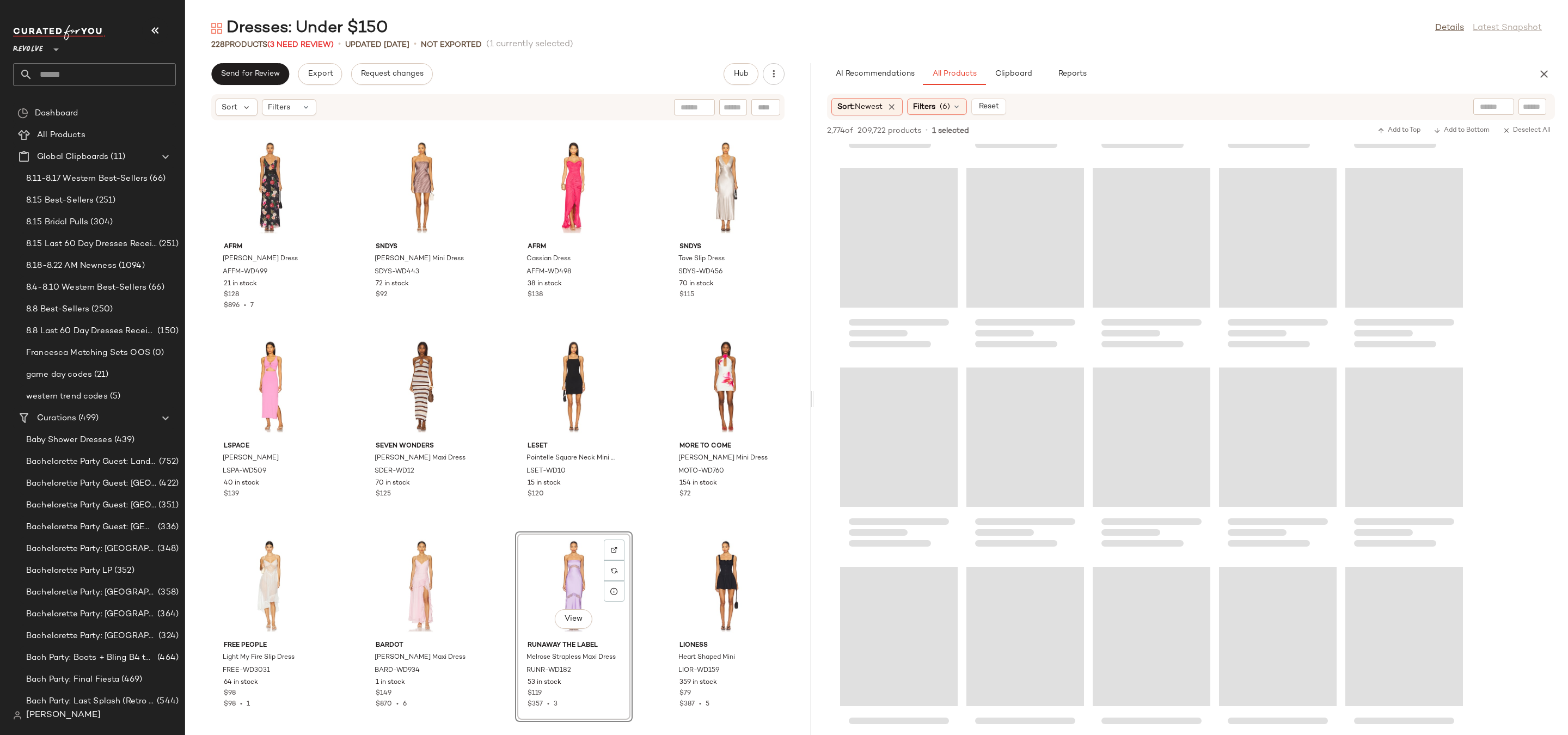
scroll to position [20677, 0]
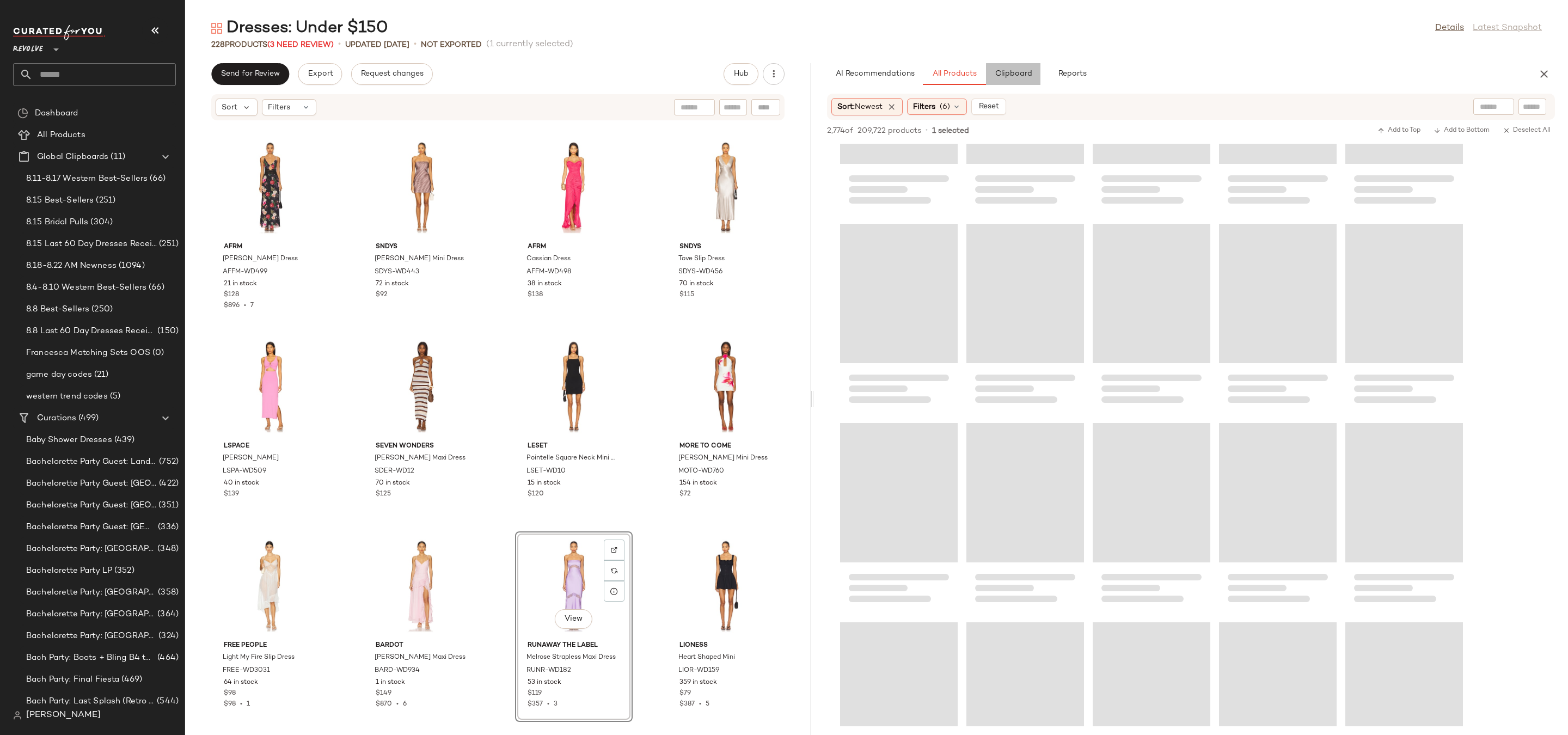
click at [1016, 76] on span "Clipboard" at bounding box center [1013, 74] width 38 height 9
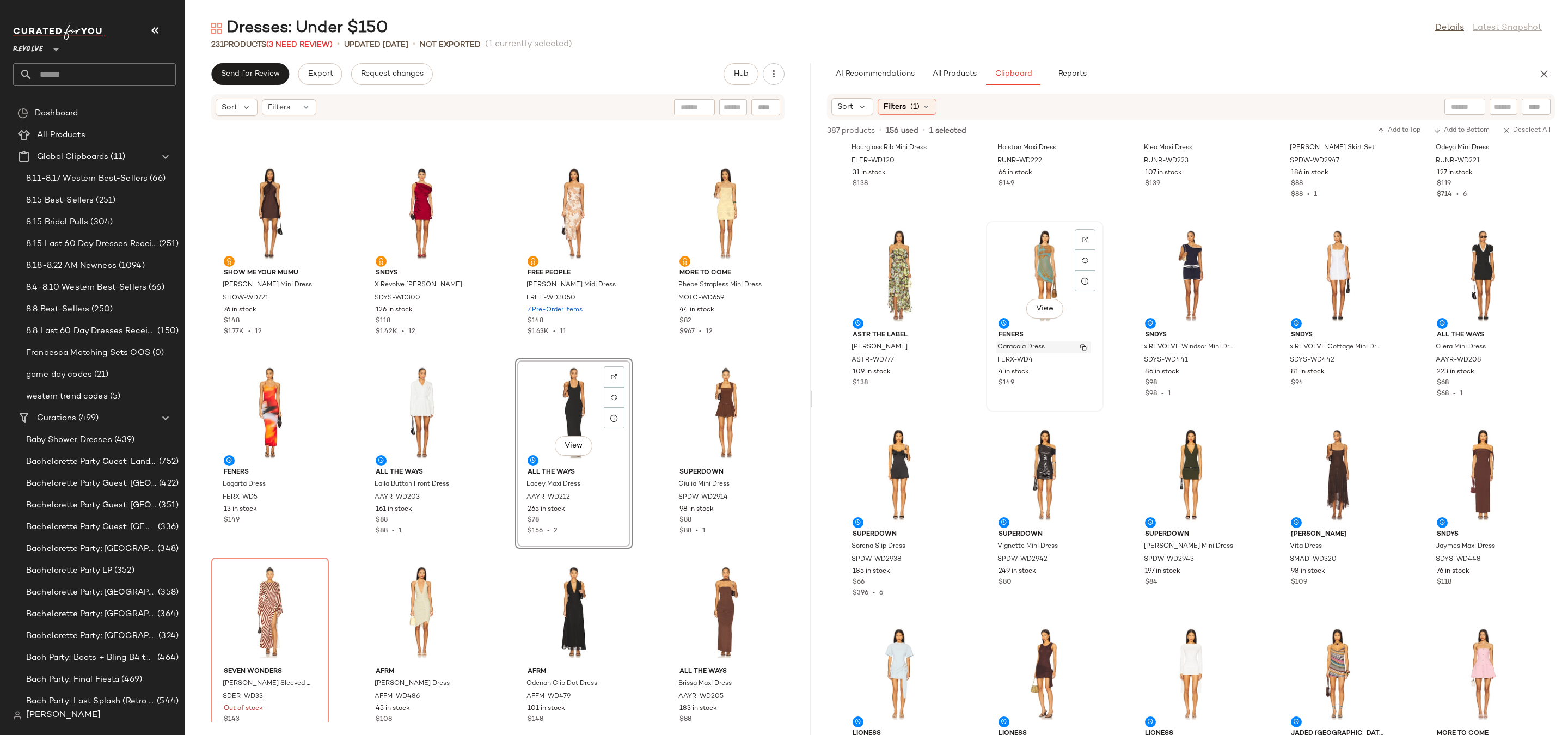
scroll to position [304, 0]
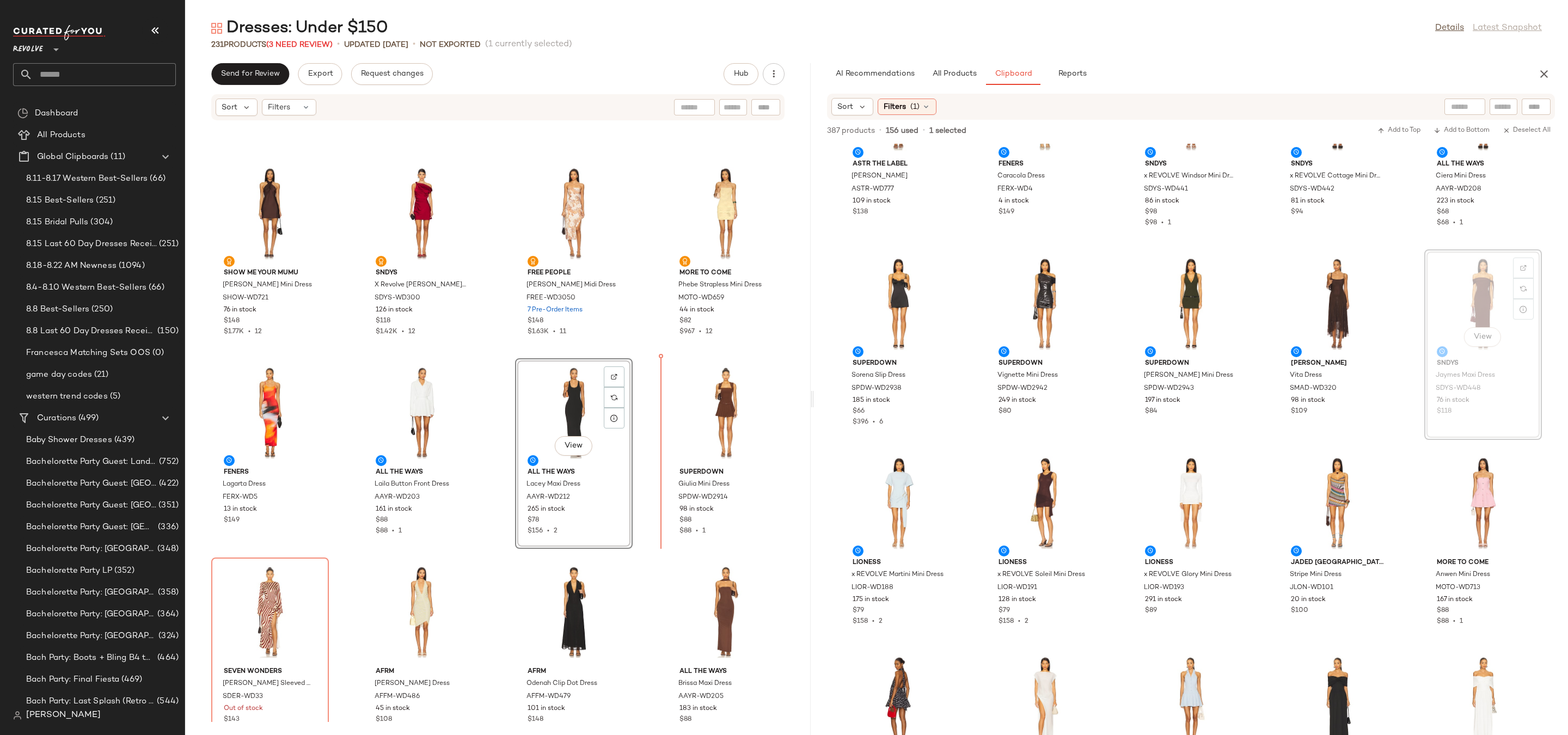
drag, startPoint x: 1485, startPoint y: 312, endPoint x: 1476, endPoint y: 312, distance: 9.0
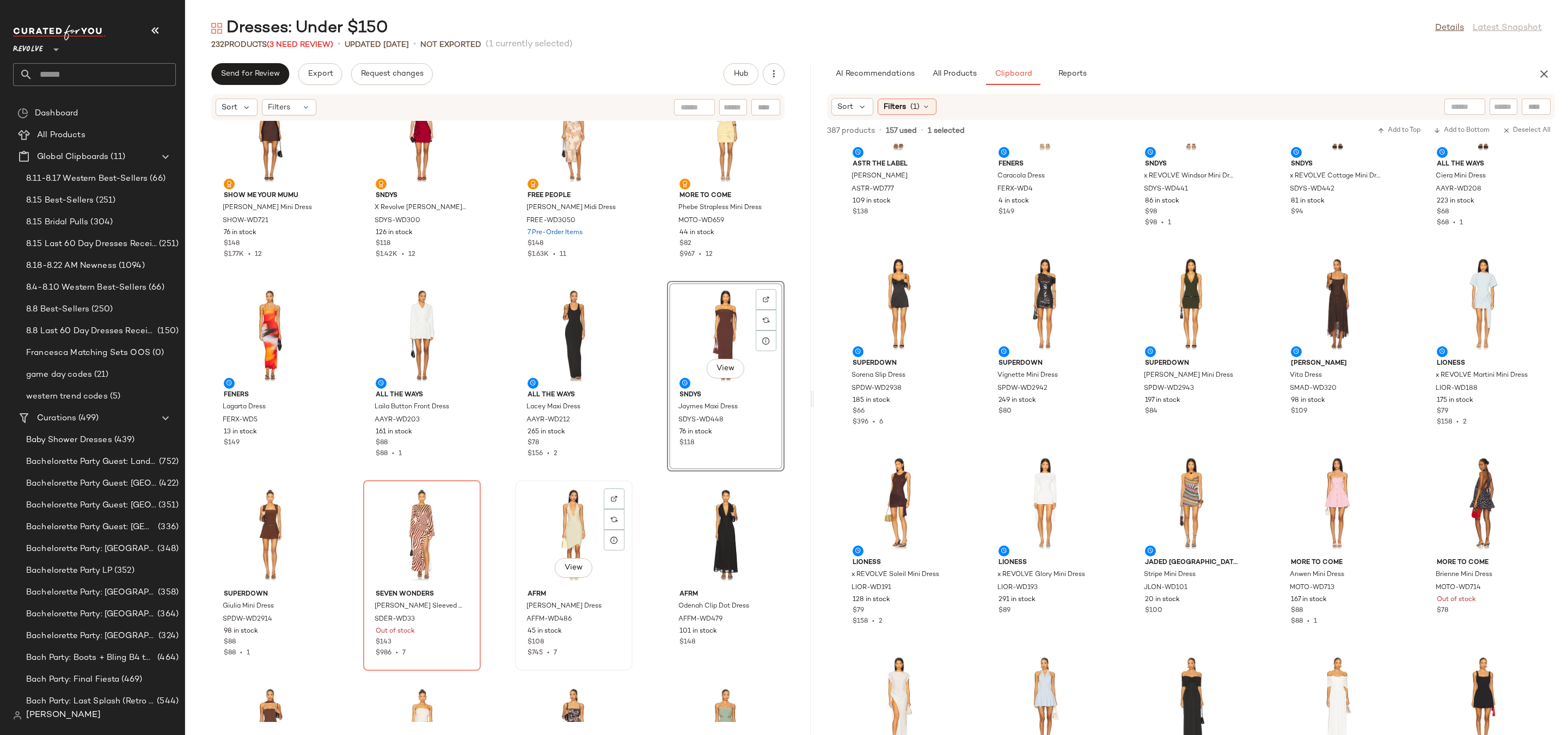
scroll to position [5834, 0]
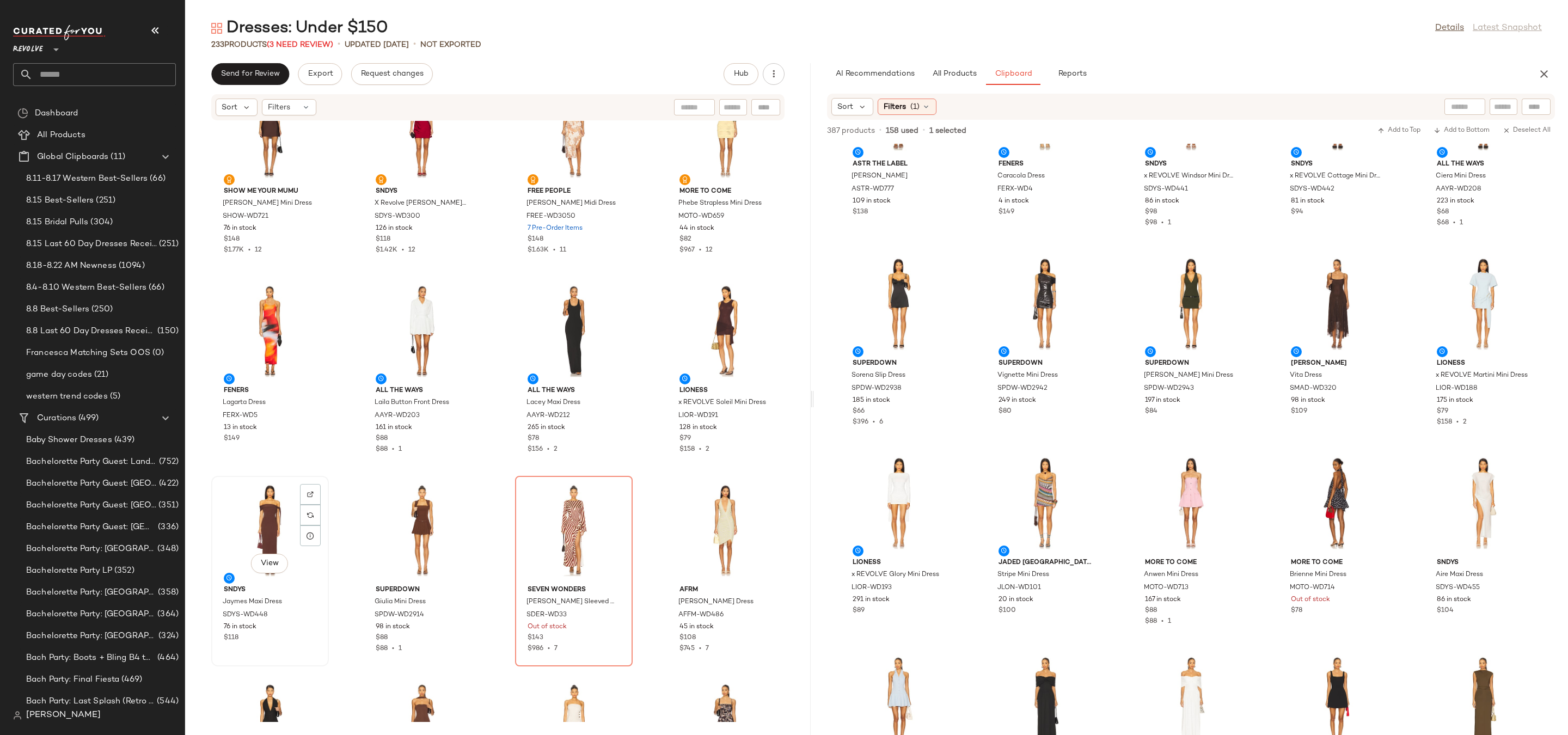
click at [289, 513] on div "View" at bounding box center [270, 530] width 110 height 101
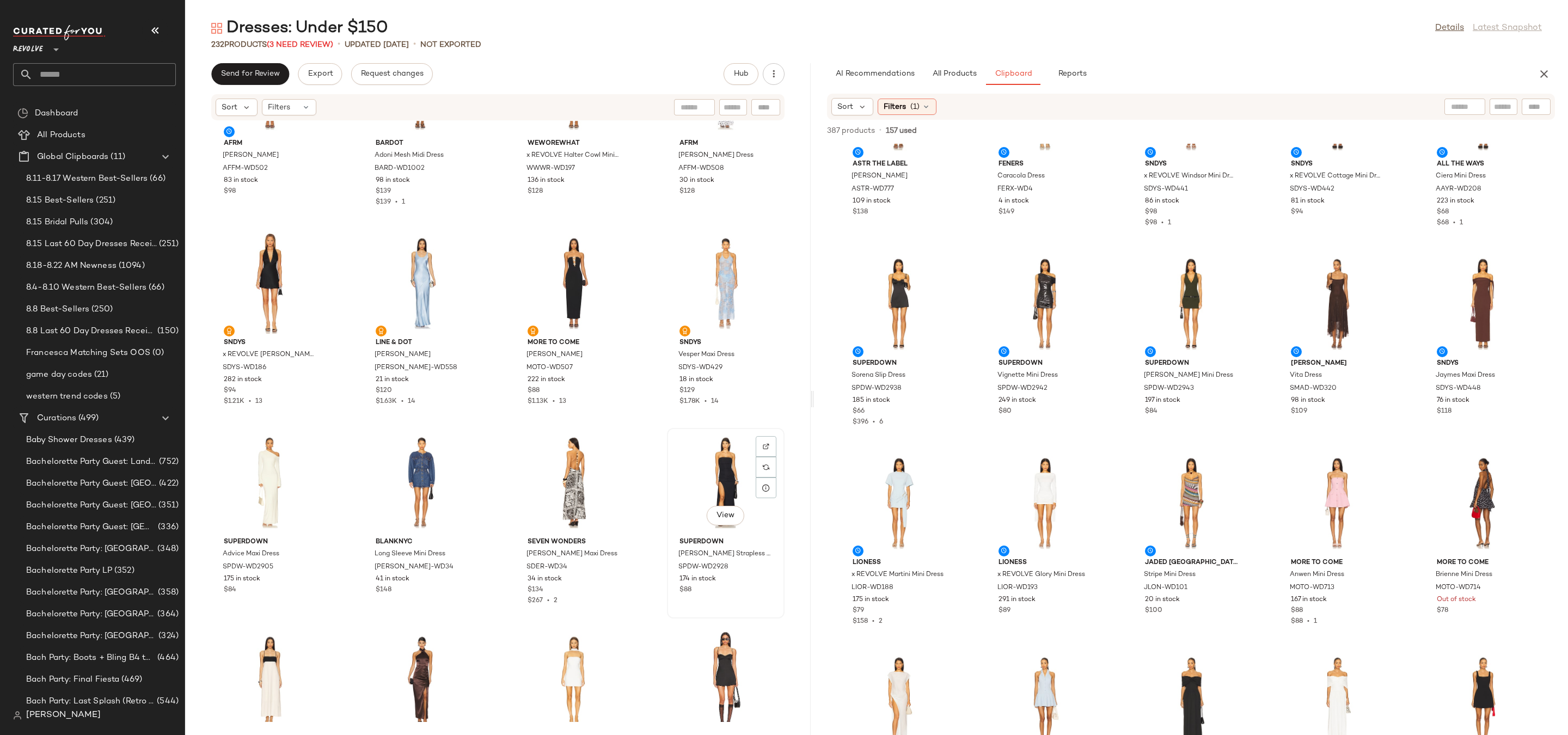
scroll to position [8394, 0]
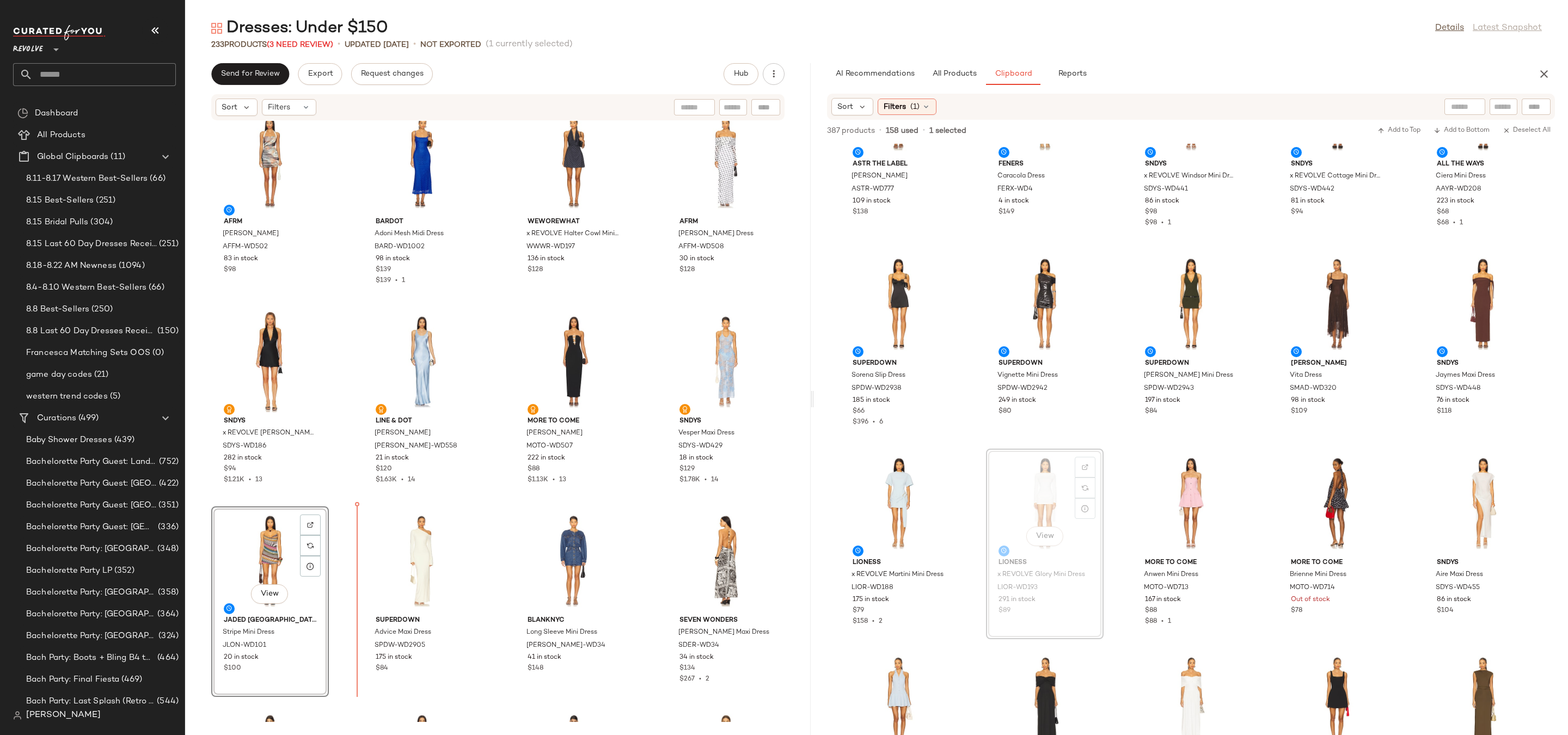
scroll to position [8399, 0]
drag, startPoint x: 1026, startPoint y: 474, endPoint x: 1020, endPoint y: 474, distance: 6.0
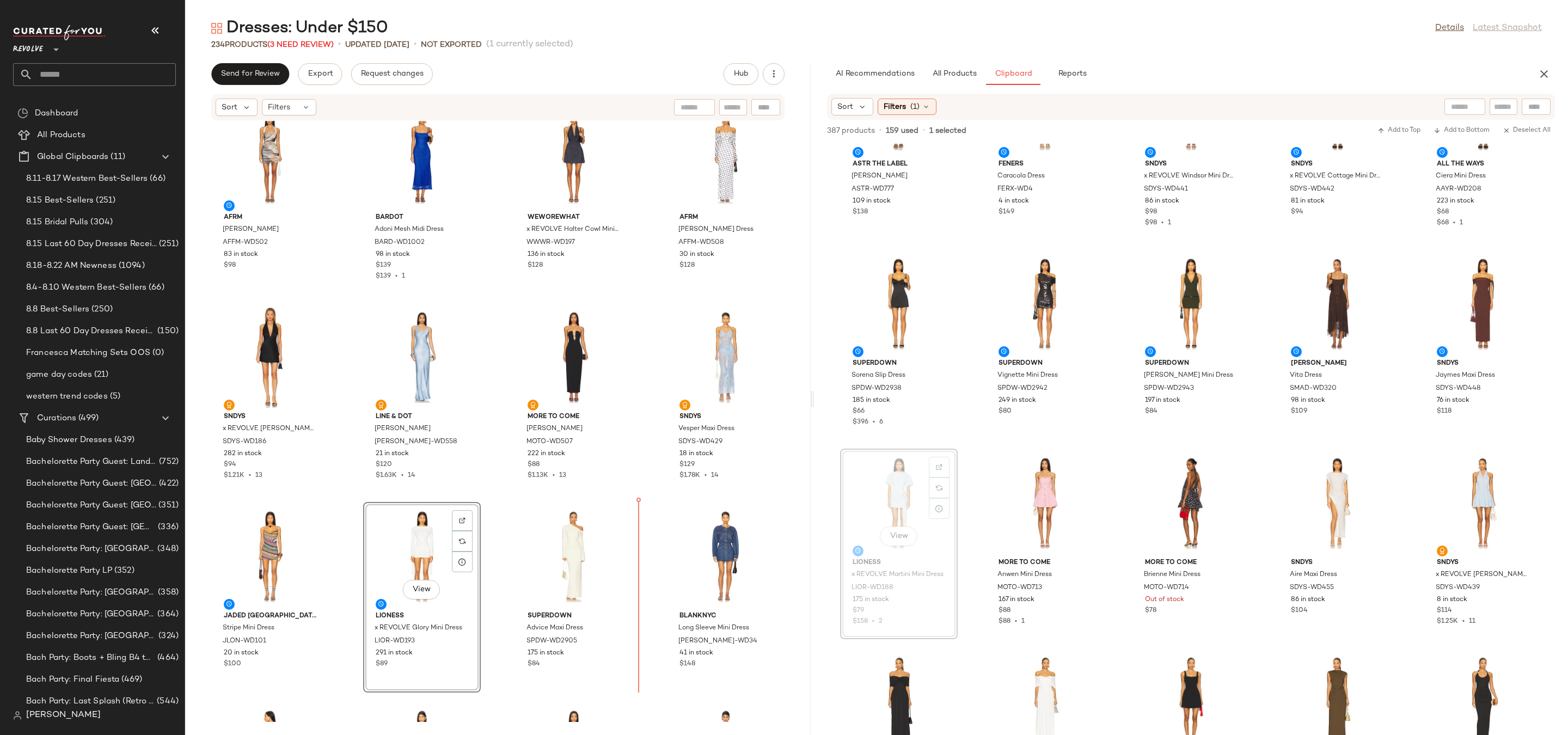
drag, startPoint x: 905, startPoint y: 526, endPoint x: 875, endPoint y: 526, distance: 30.0
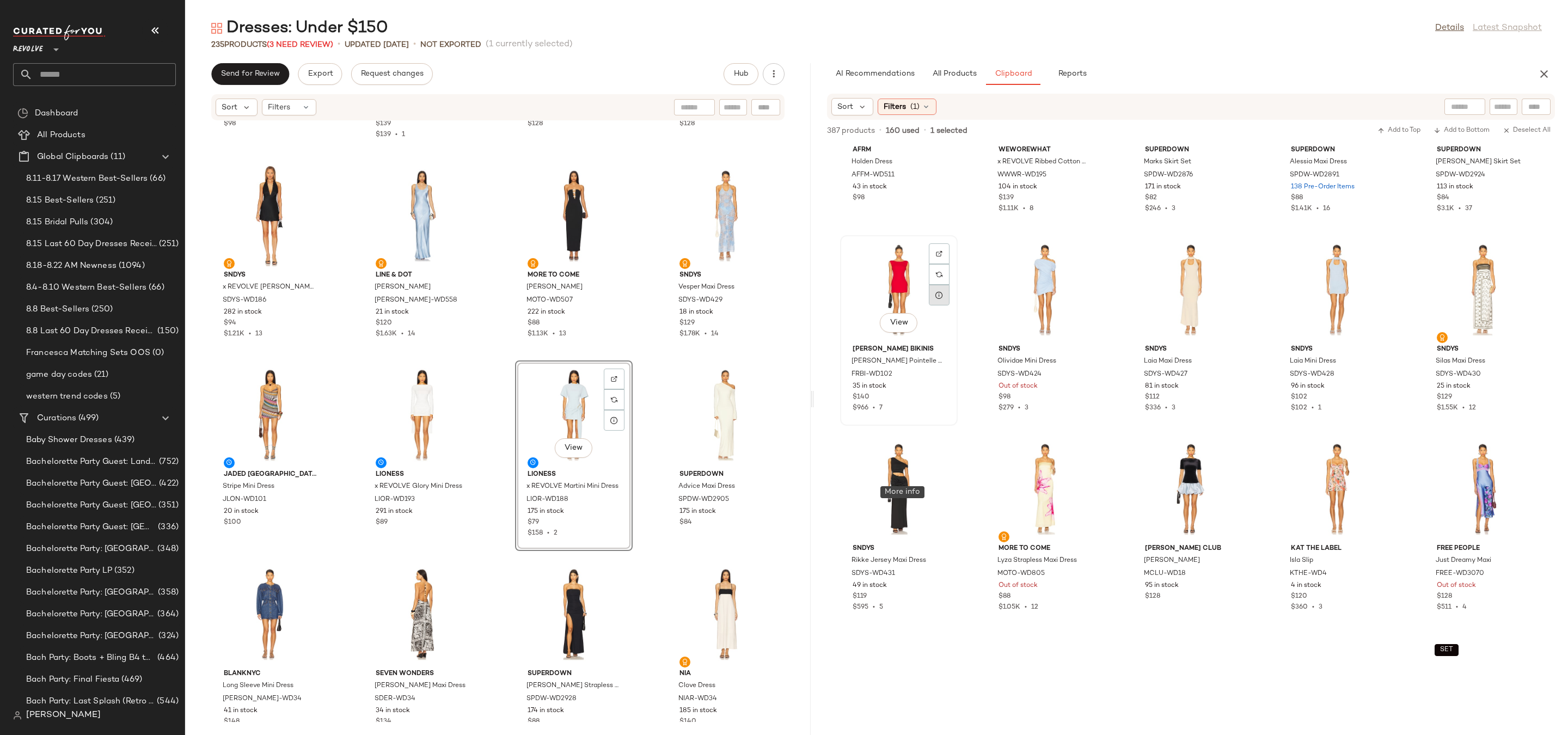
scroll to position [2501, 0]
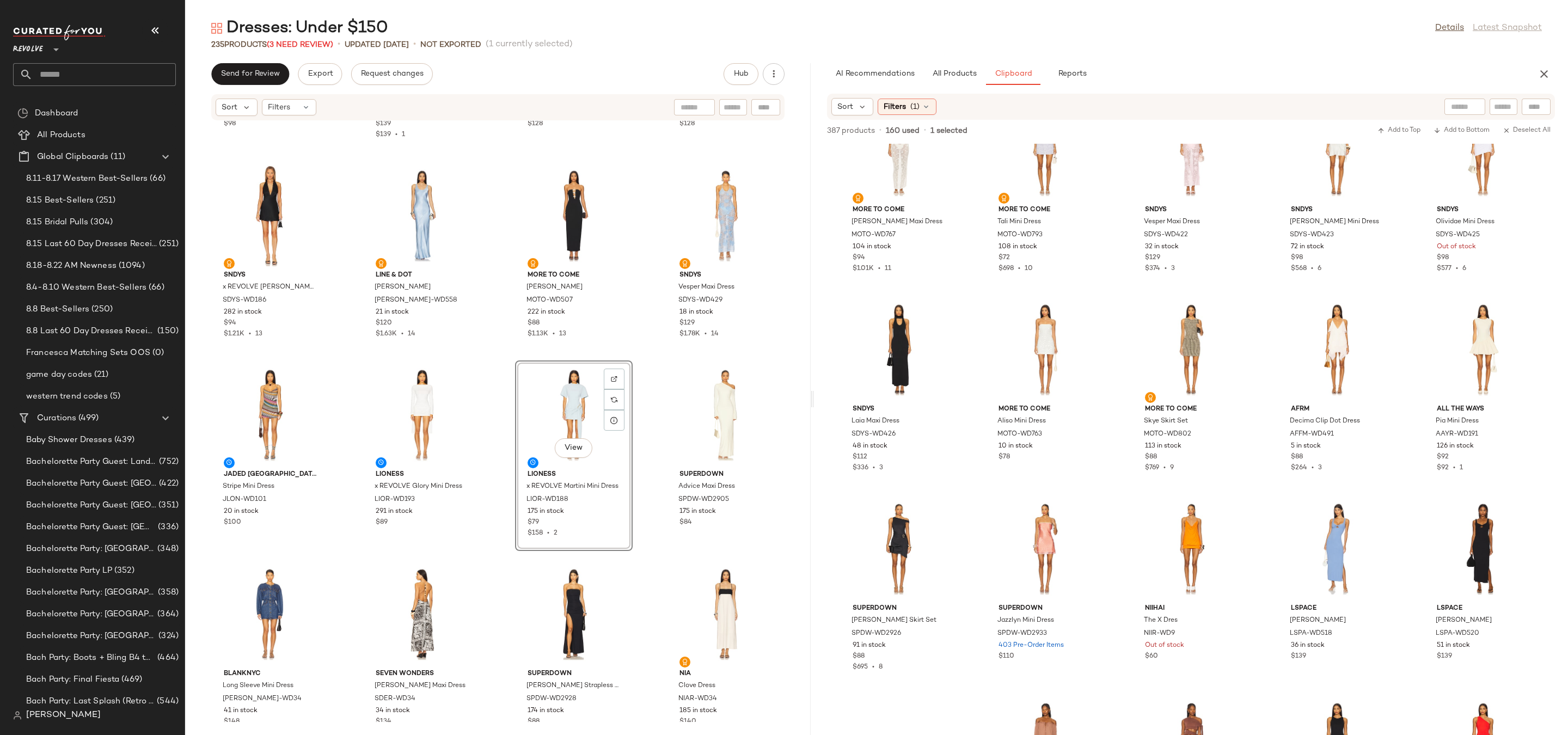
scroll to position [2975, 0]
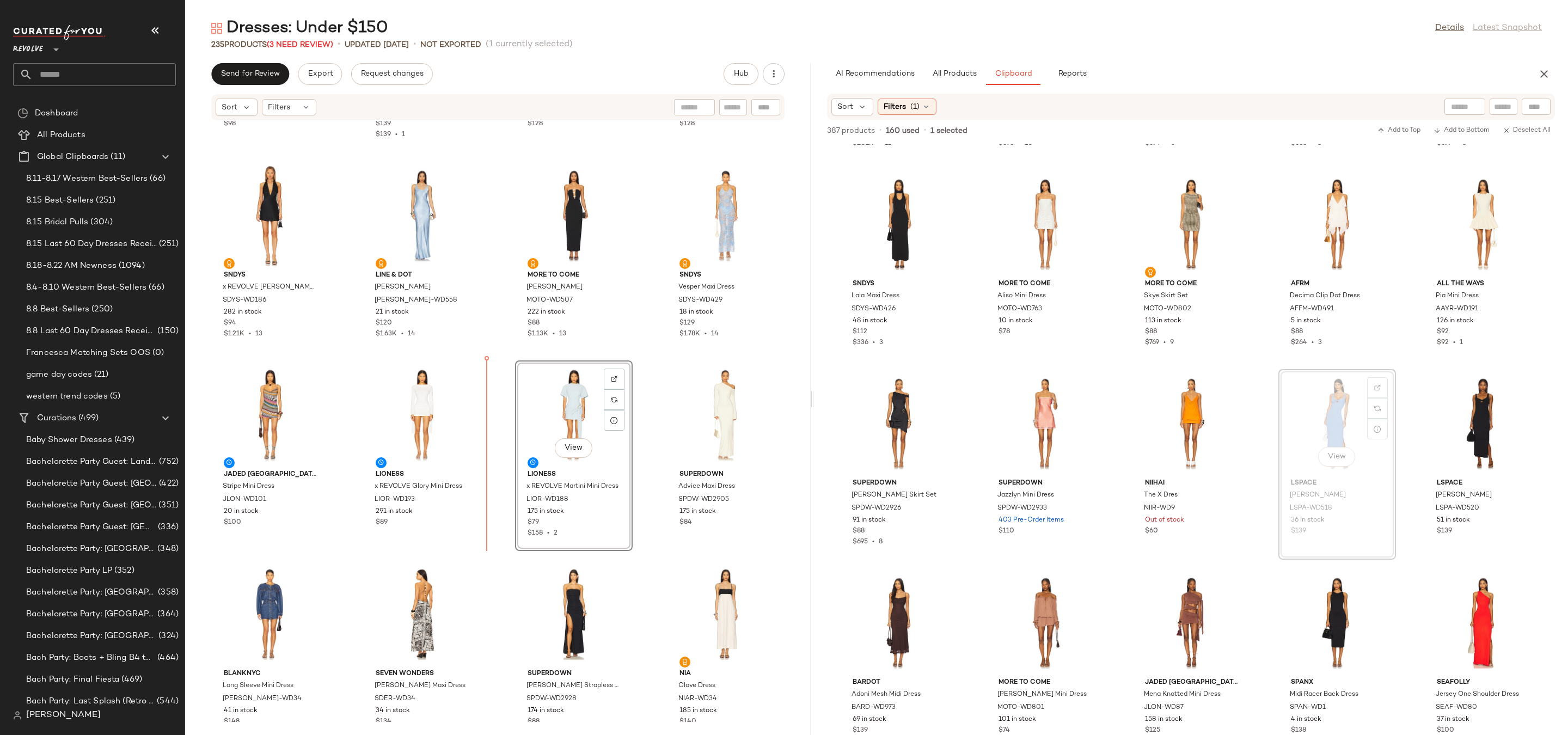
drag, startPoint x: 1292, startPoint y: 446, endPoint x: 495, endPoint y: 460, distance: 797.1
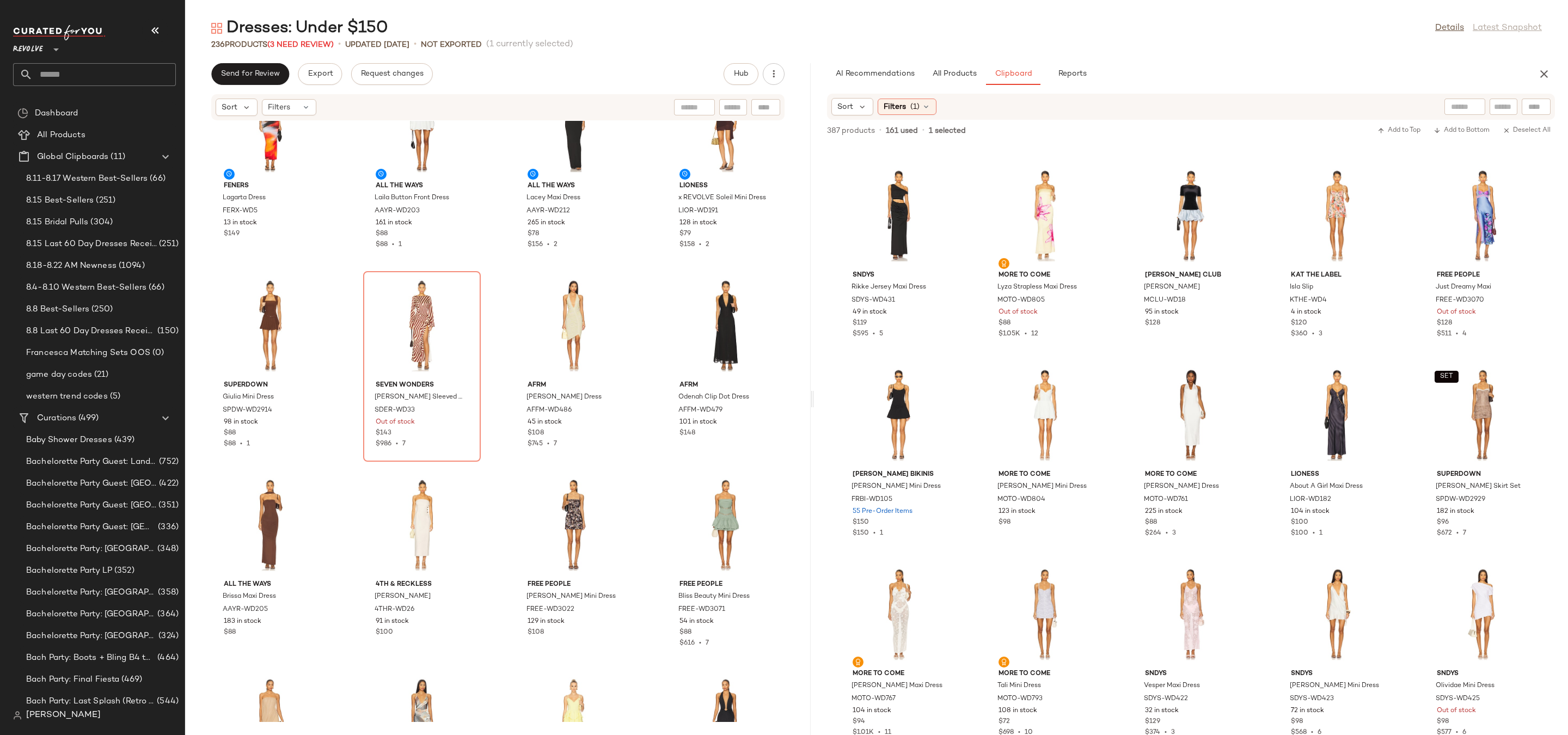
scroll to position [2106, 0]
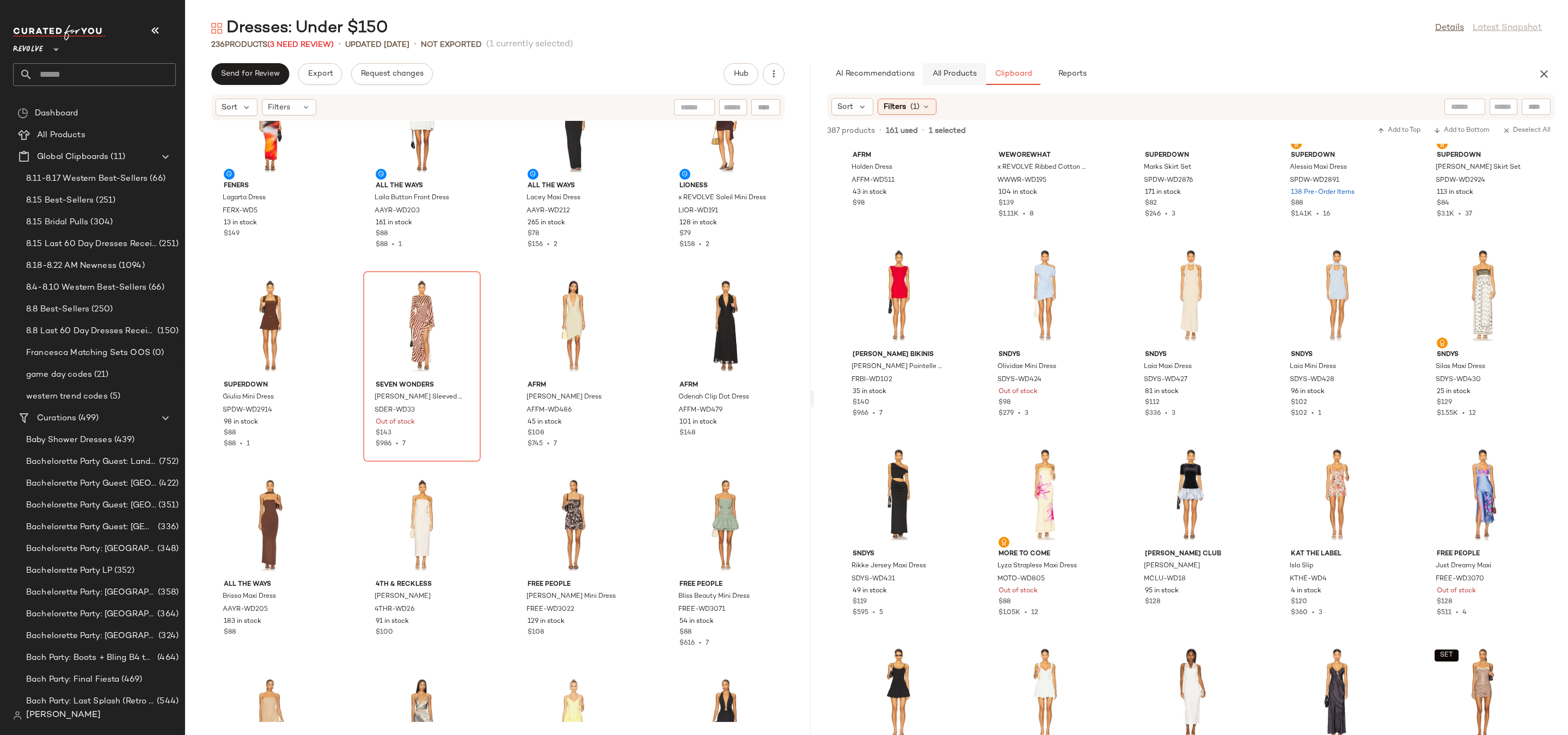
click at [953, 76] on span "All Products" at bounding box center [954, 74] width 45 height 9
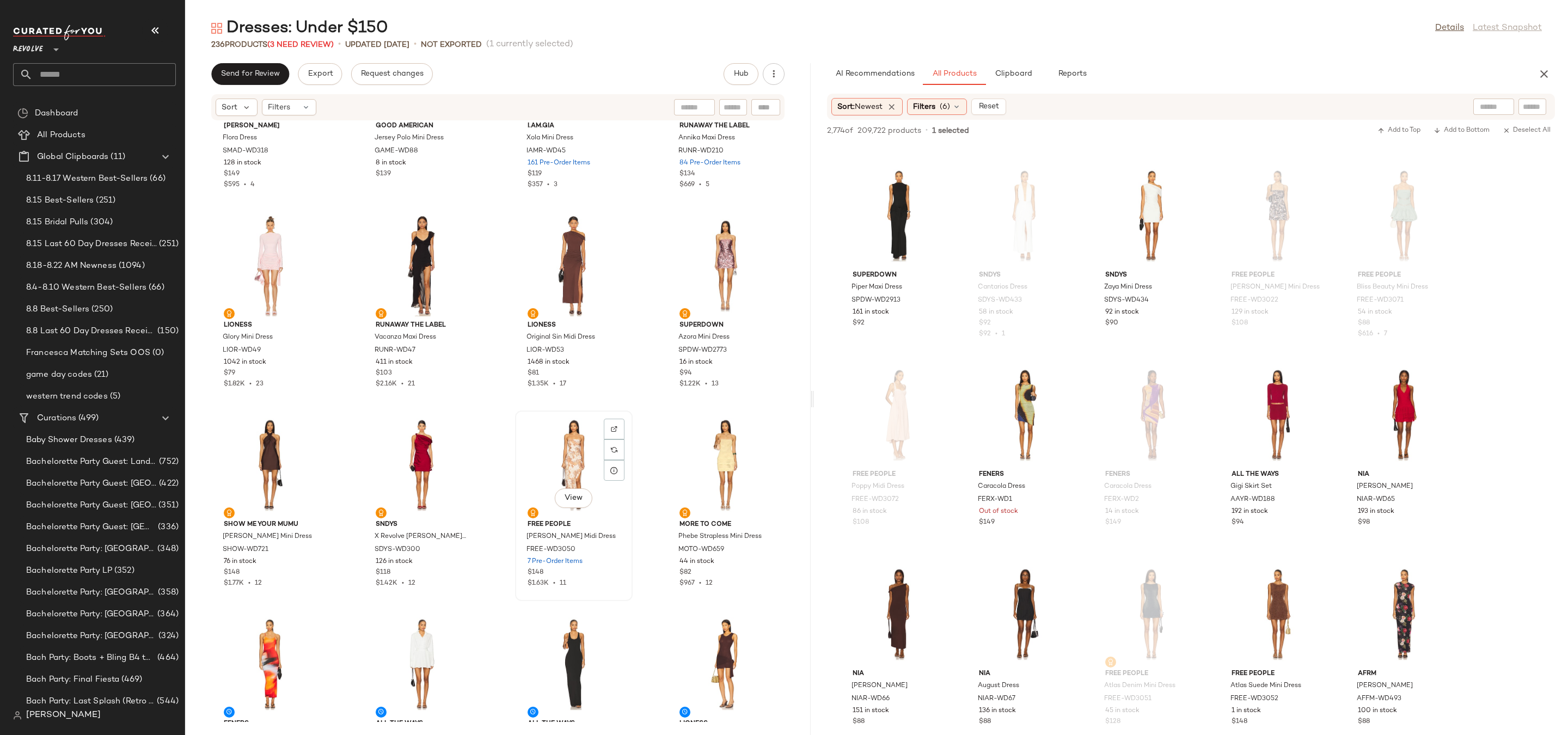
scroll to position [5427, 0]
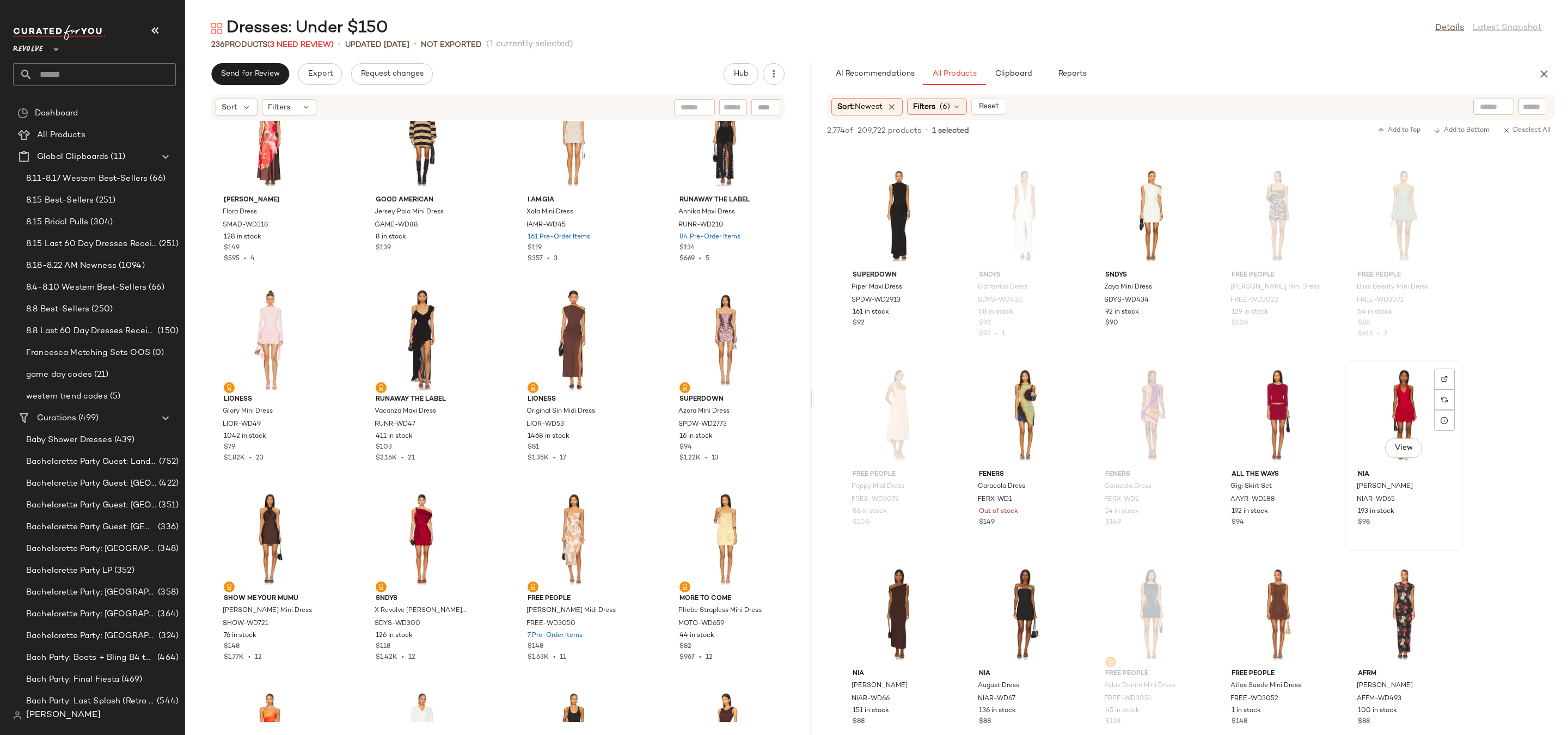
click at [1417, 412] on div "View" at bounding box center [1404, 415] width 110 height 101
click at [876, 604] on div "View" at bounding box center [899, 614] width 110 height 101
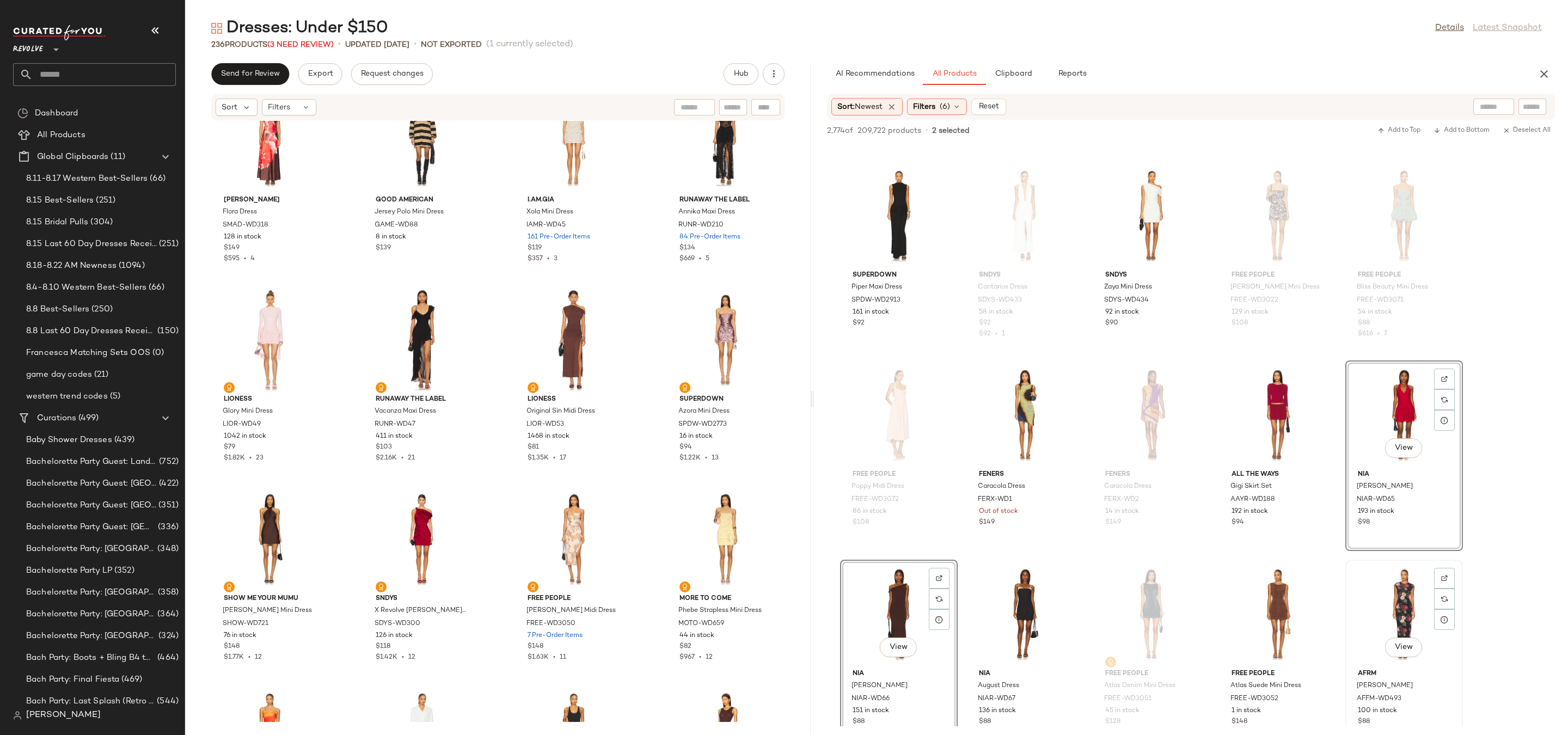
click at [1386, 602] on div "View" at bounding box center [1404, 614] width 110 height 101
click at [1278, 607] on div "View" at bounding box center [1278, 614] width 110 height 101
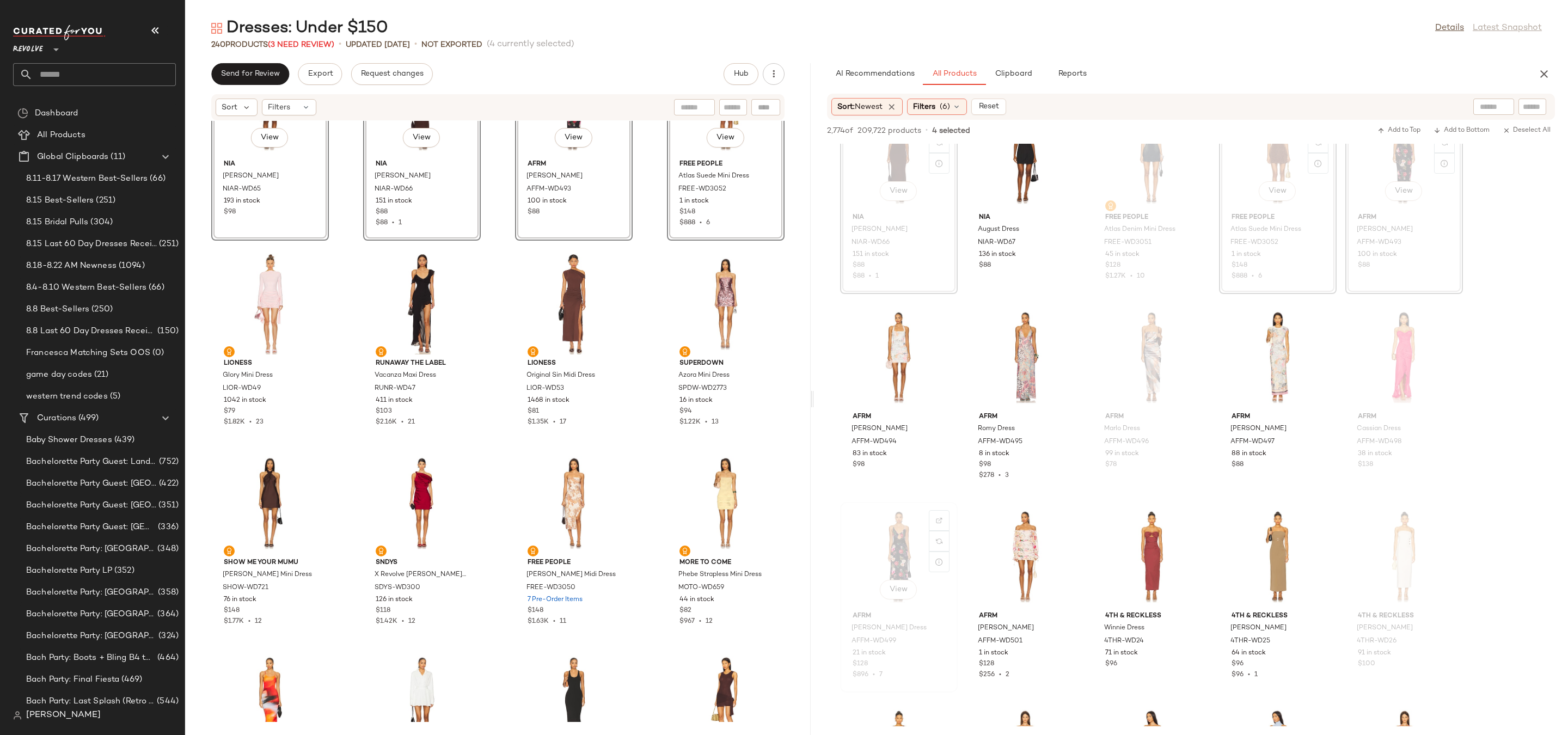
scroll to position [5335, 0]
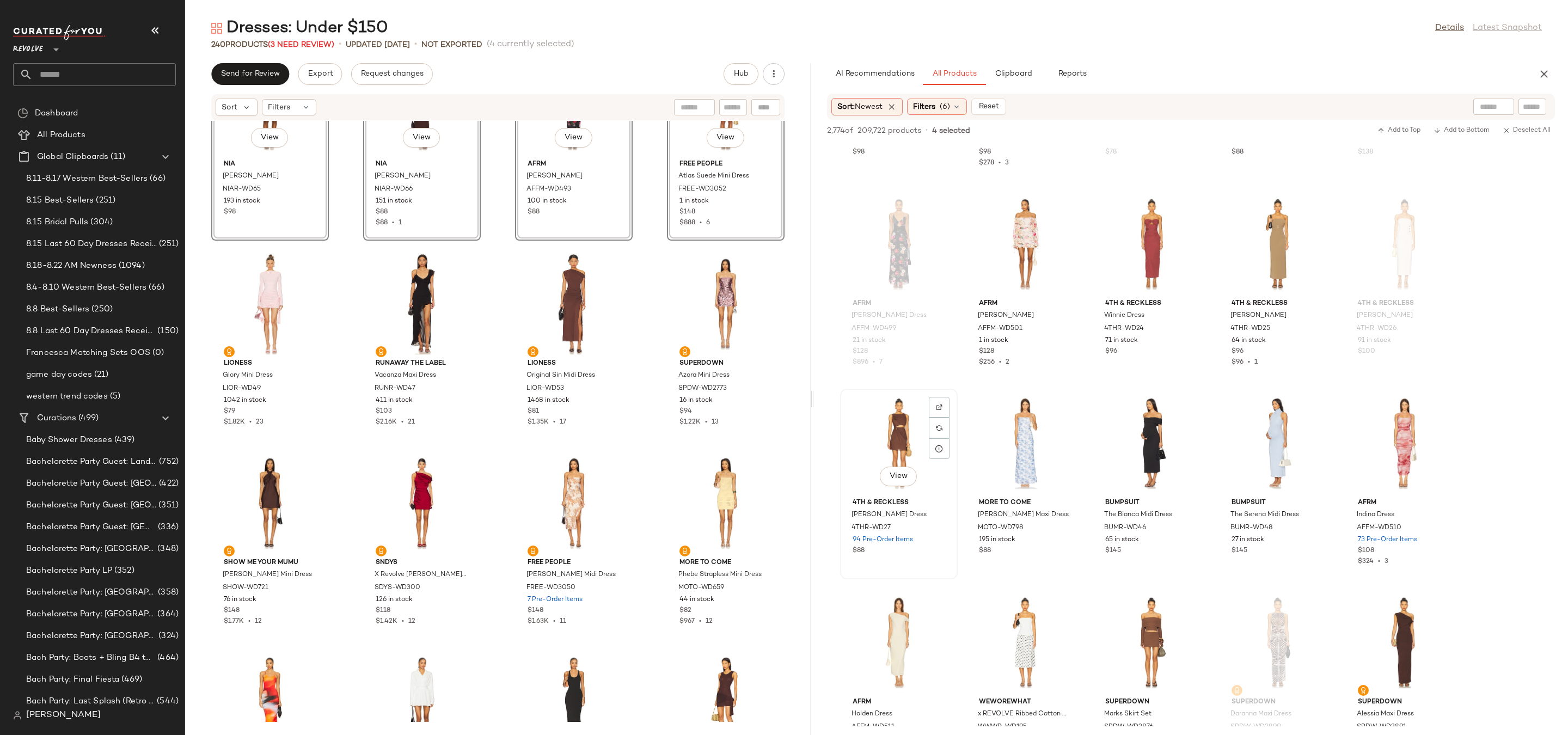
click at [886, 407] on div "View" at bounding box center [899, 443] width 110 height 101
click at [1146, 242] on div "View" at bounding box center [1151, 244] width 110 height 101
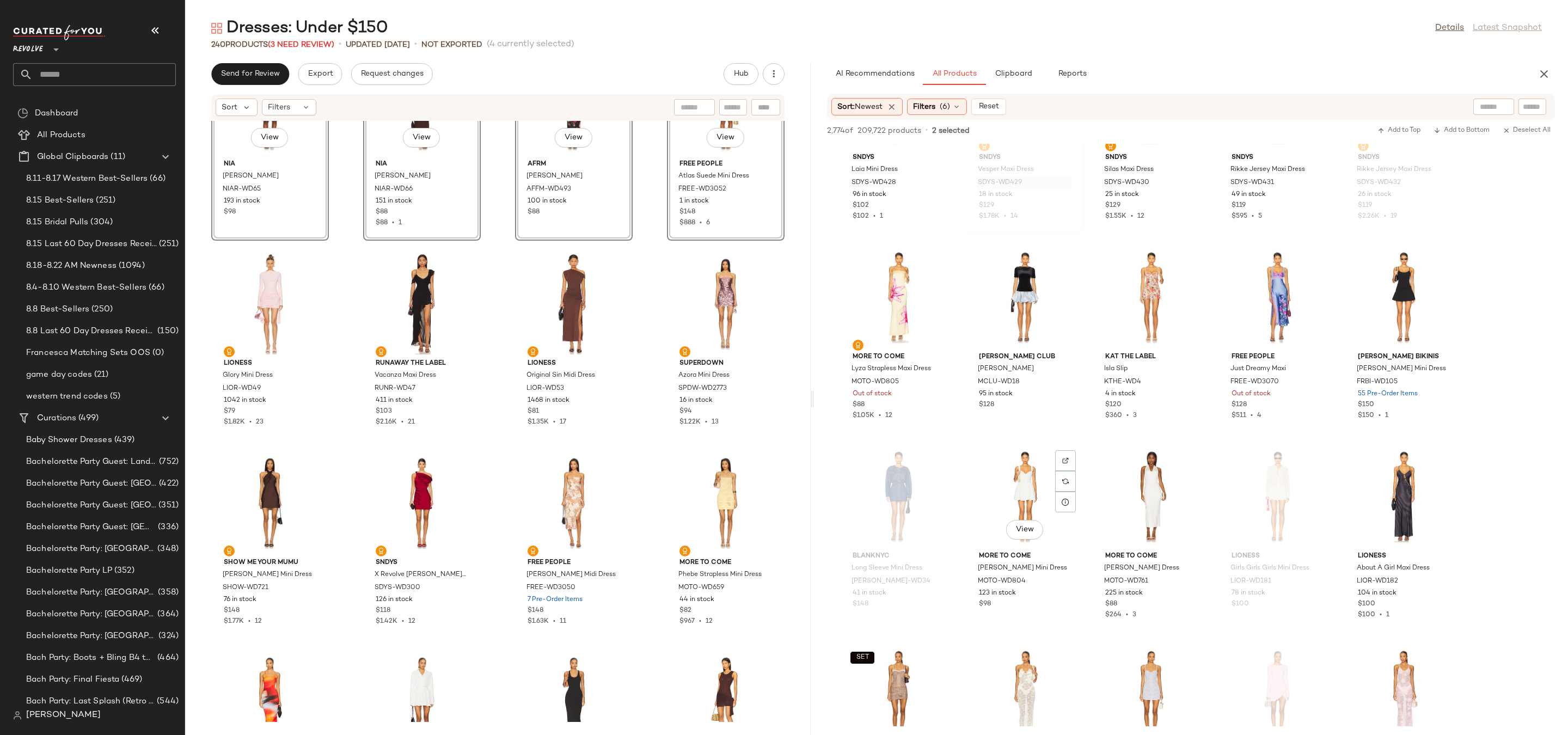
scroll to position [6493, 0]
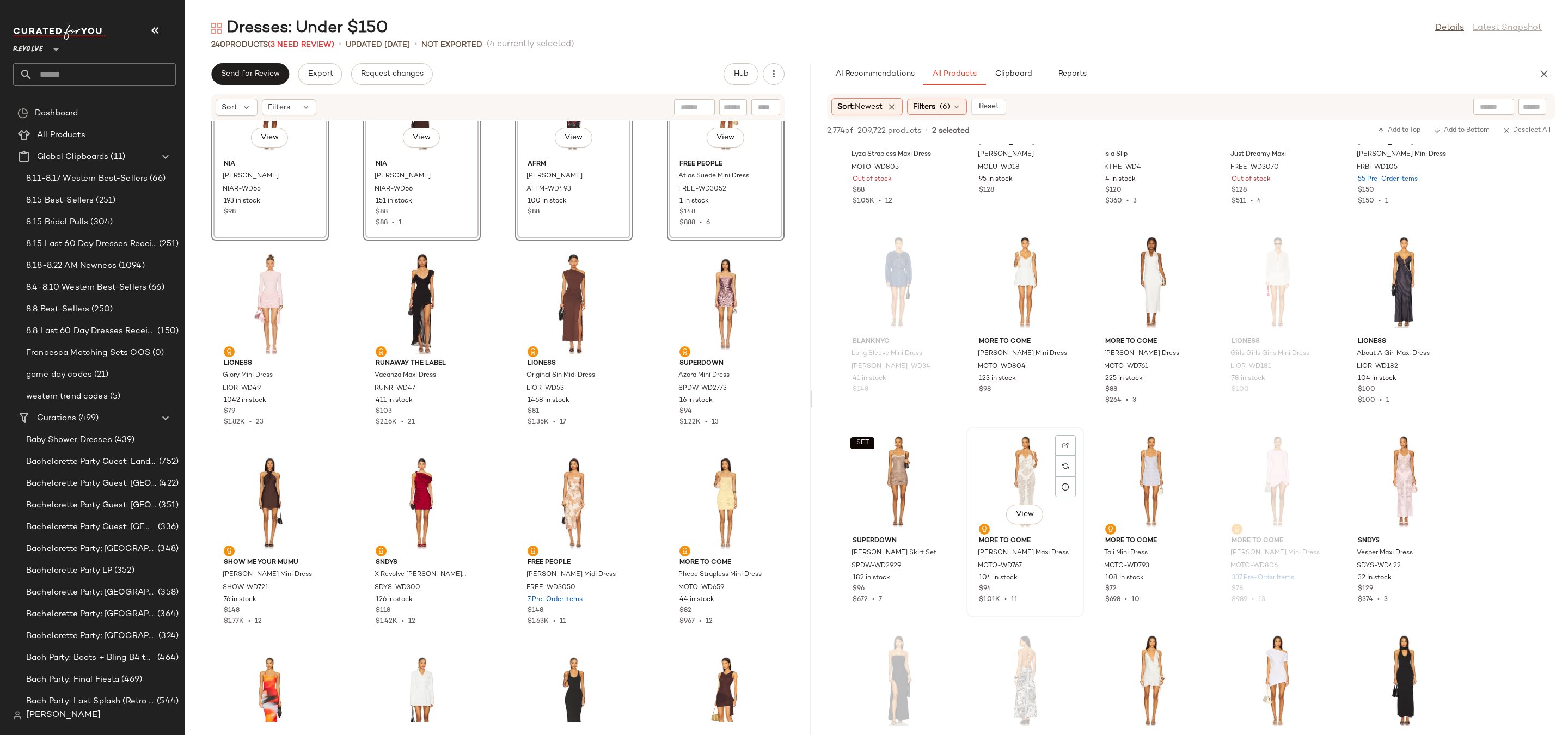
click at [1018, 463] on div "View" at bounding box center [1025, 481] width 110 height 101
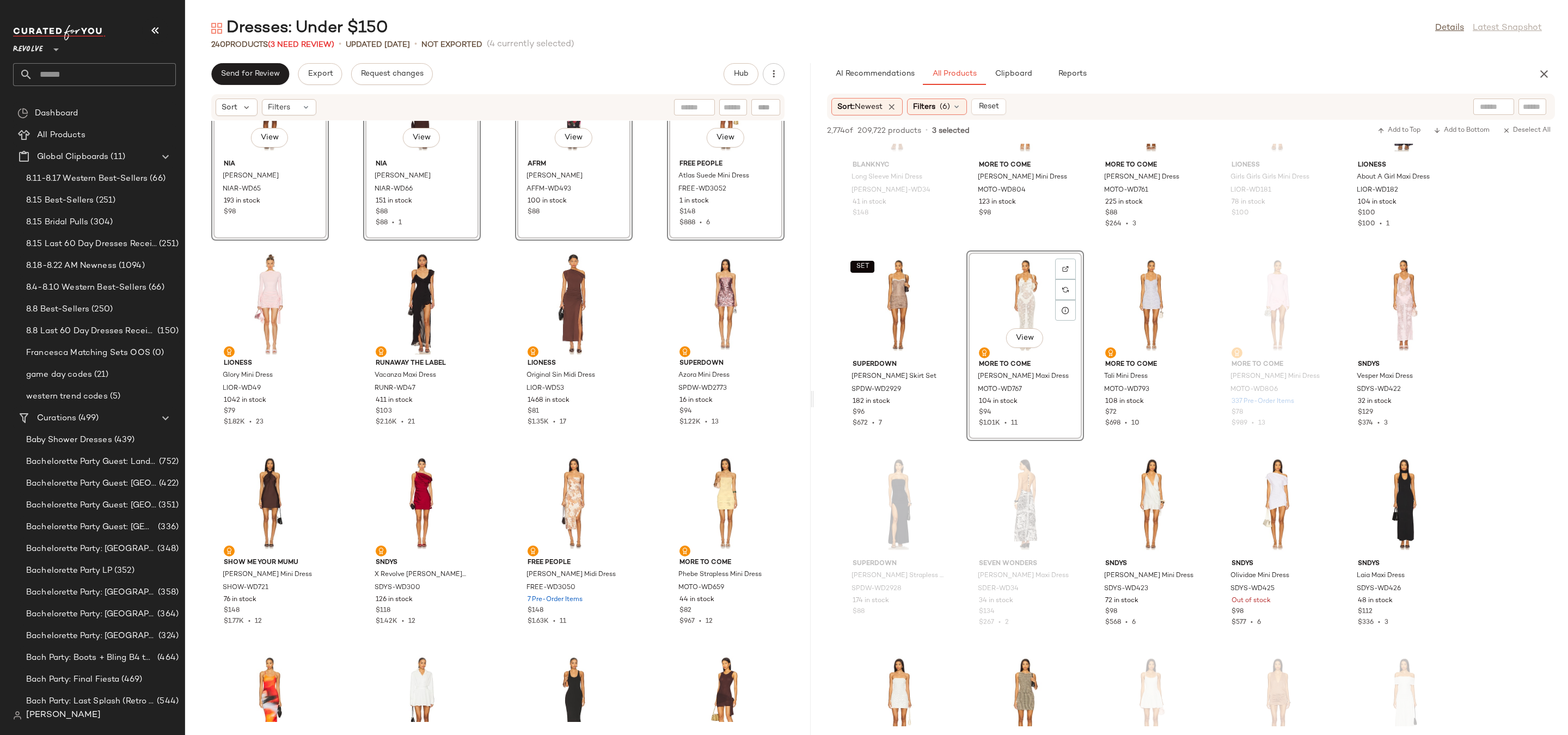
click at [1027, 294] on div "View" at bounding box center [1025, 305] width 110 height 101
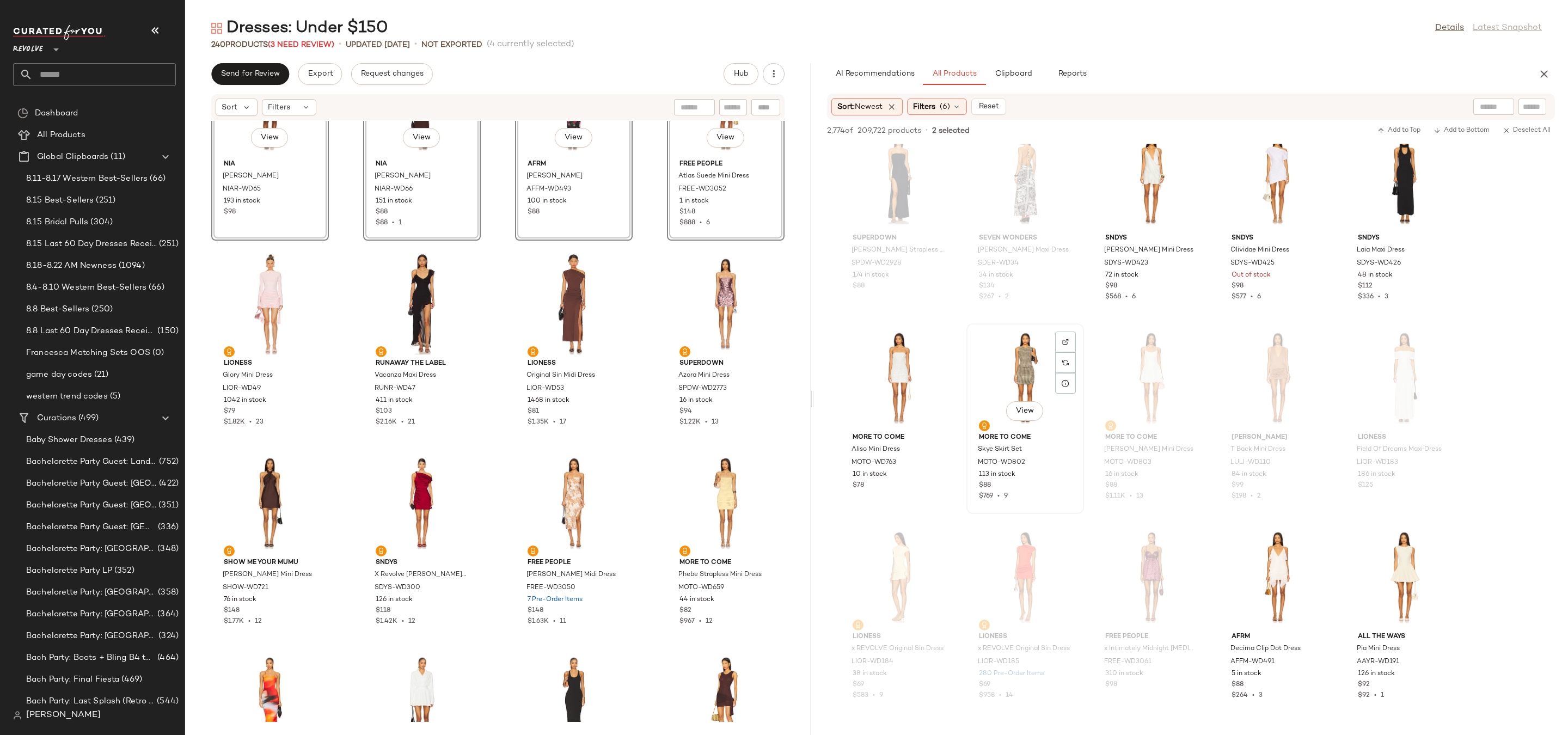
scroll to position [7175, 0]
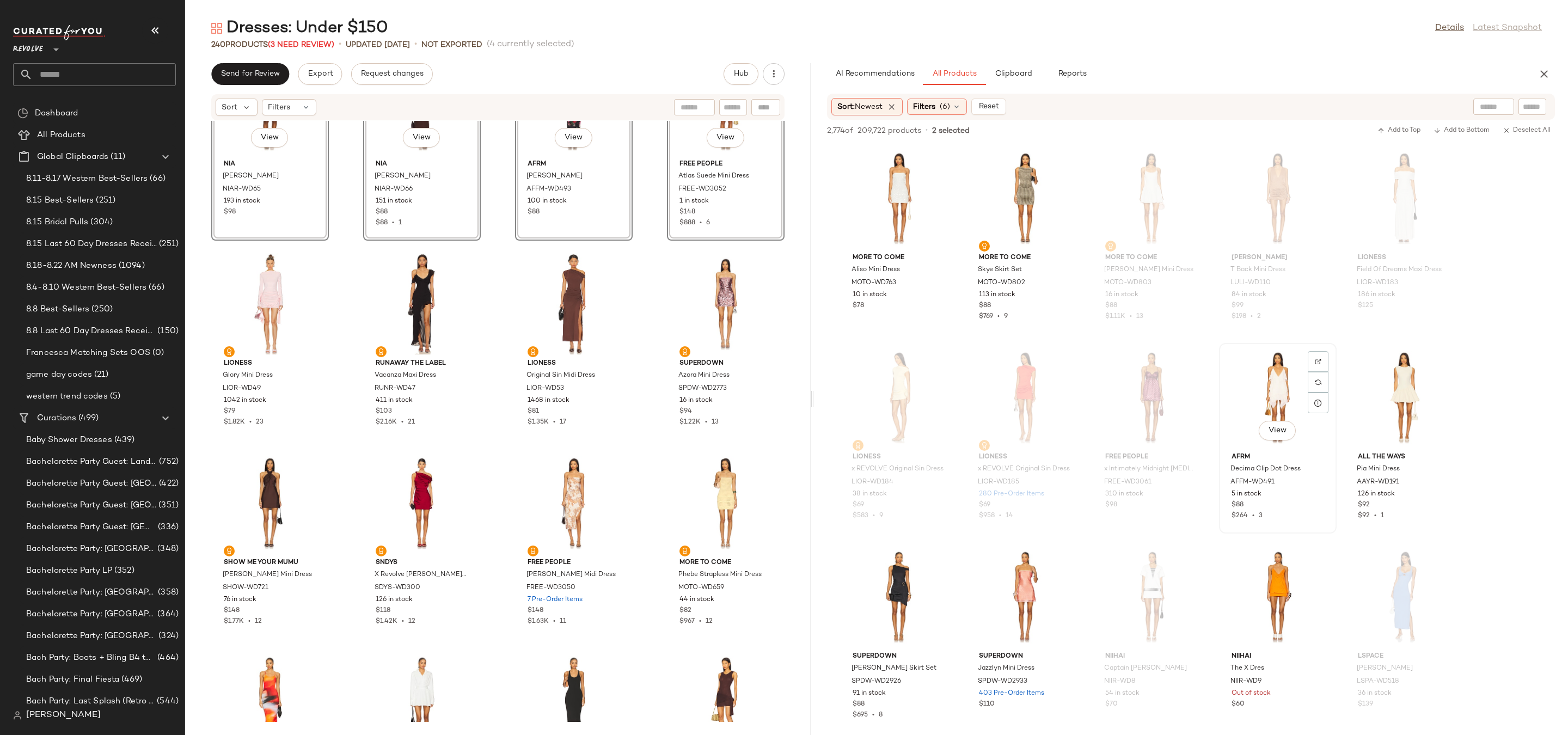
click at [1274, 395] on div "View" at bounding box center [1278, 397] width 110 height 101
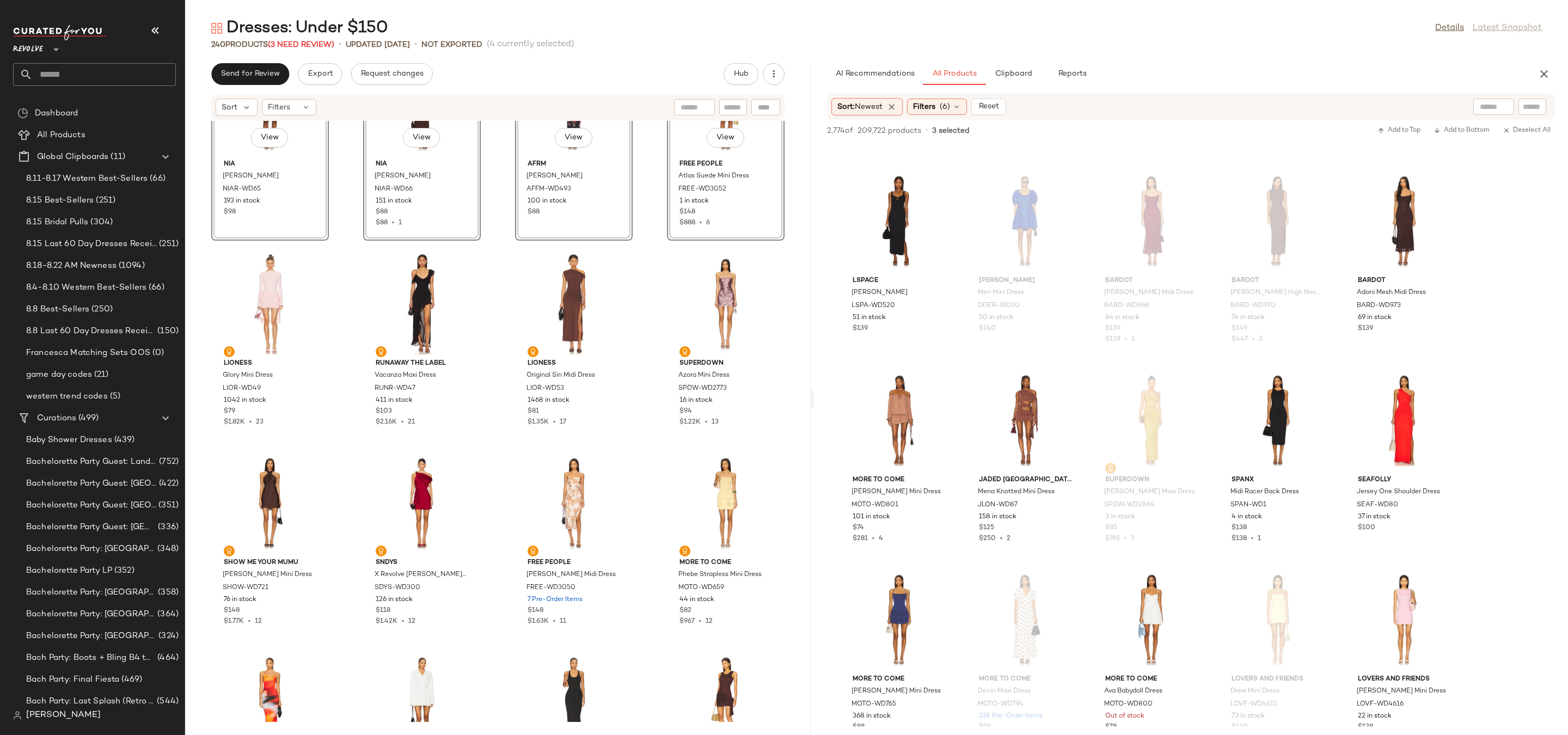
scroll to position [7777, 0]
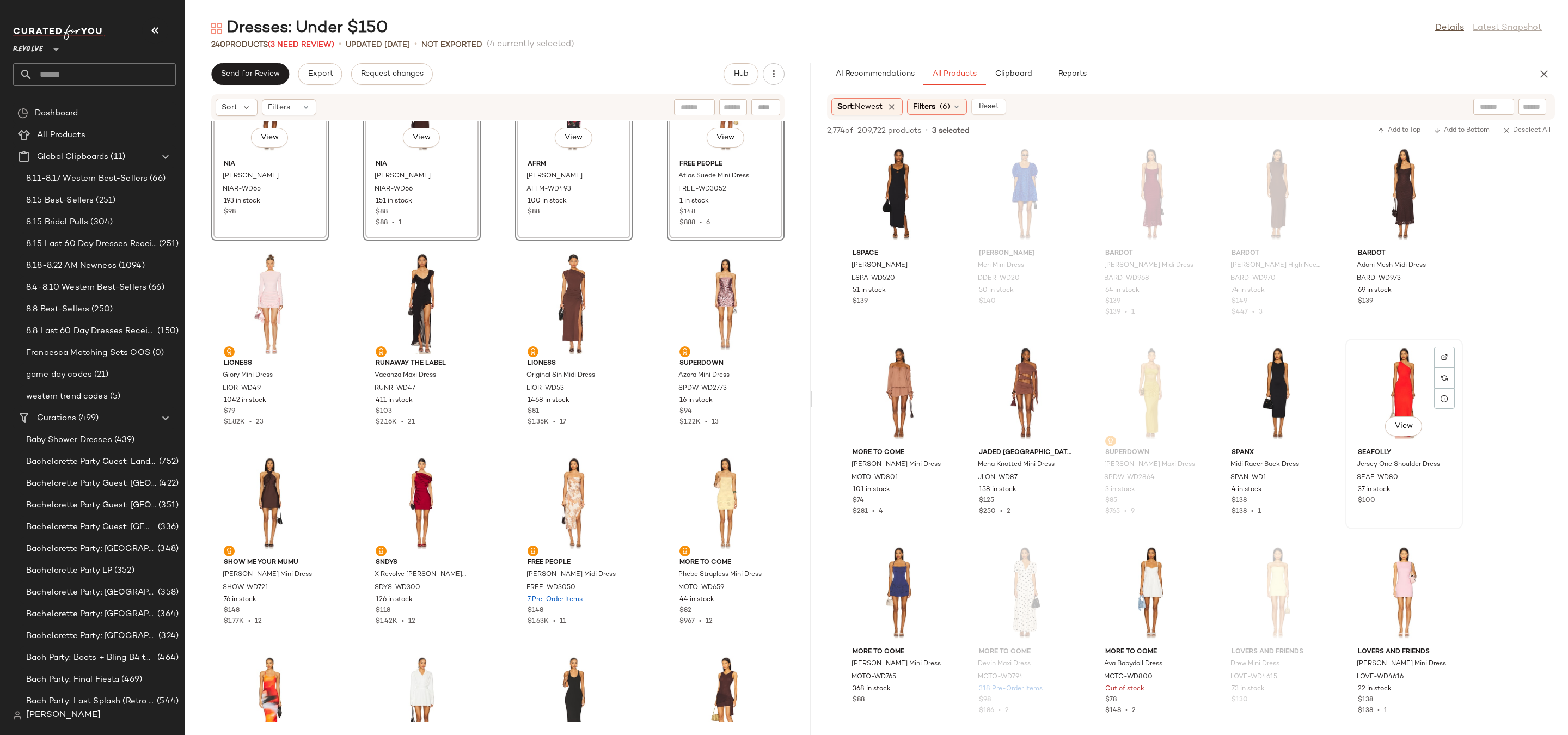
click at [1394, 387] on div "View" at bounding box center [1404, 393] width 110 height 101
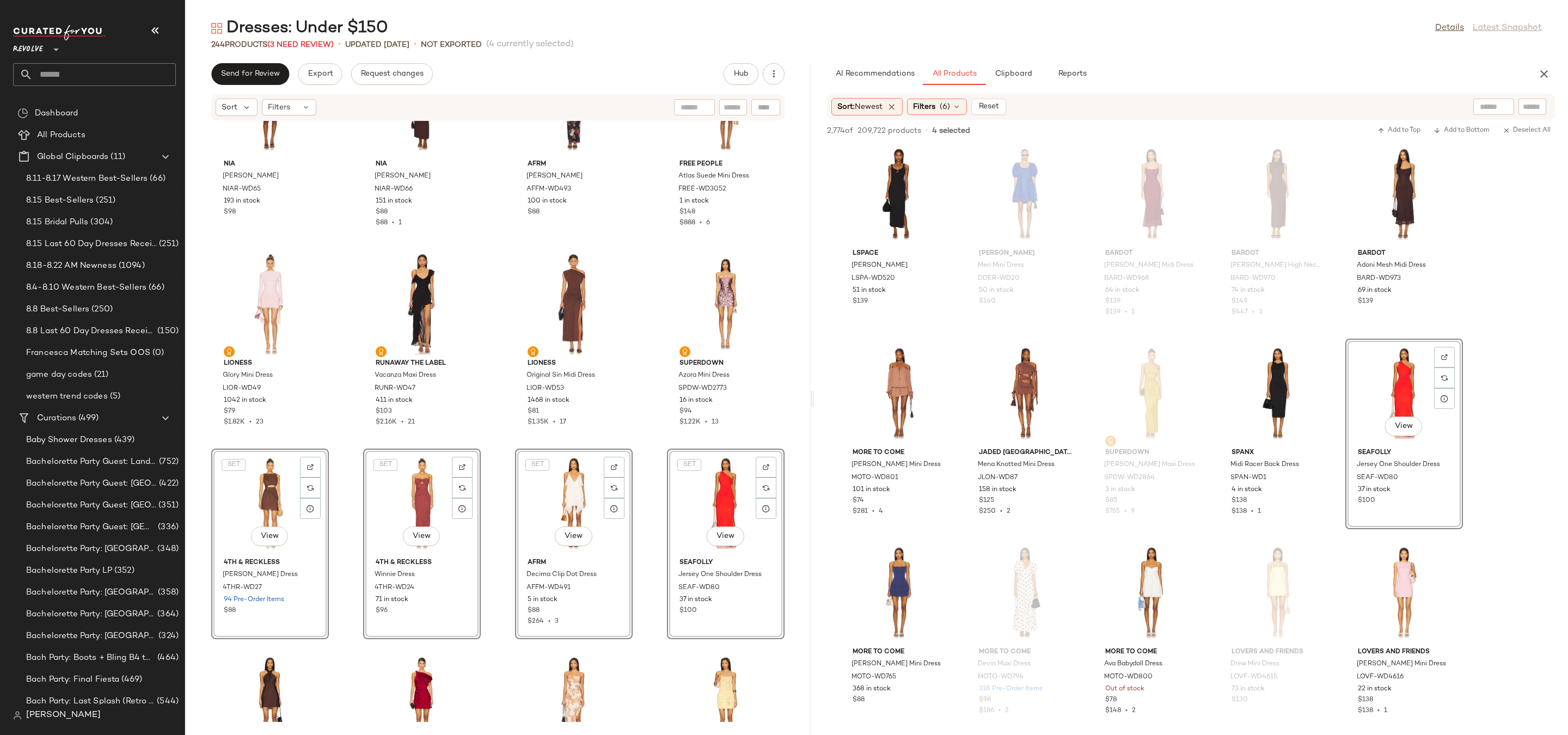
scroll to position [5874, 0]
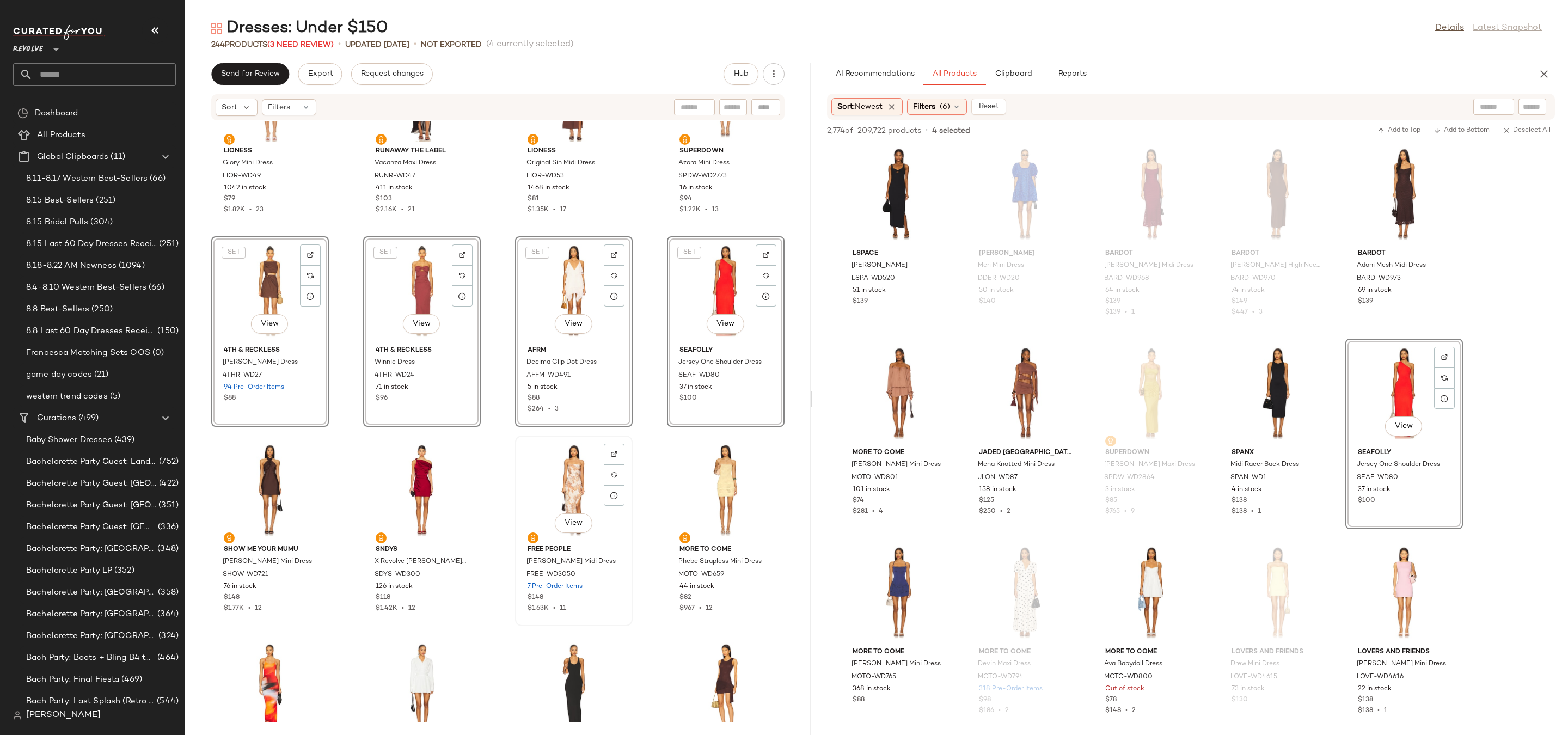
click at [547, 485] on div "View" at bounding box center [573, 490] width 110 height 101
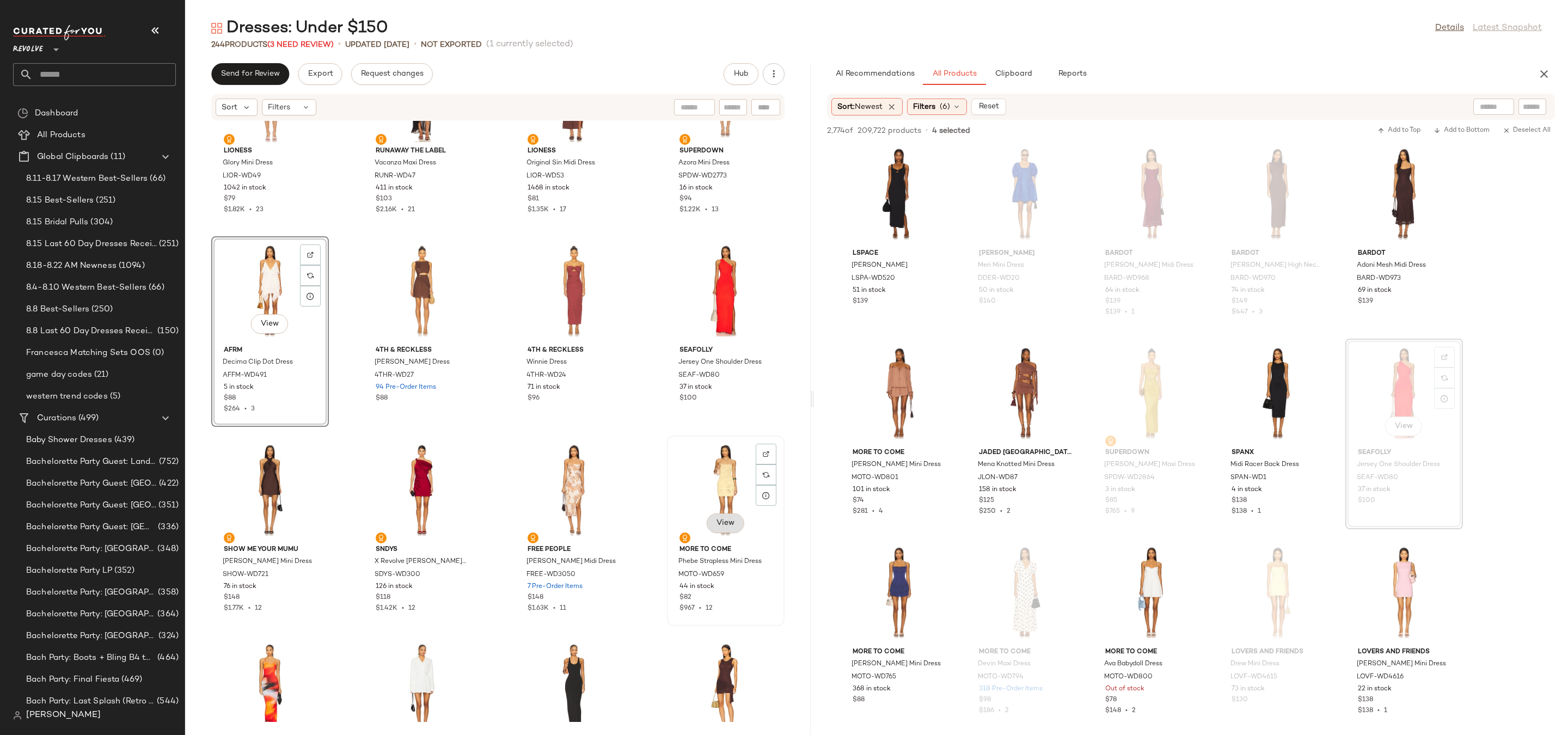
scroll to position [6189, 0]
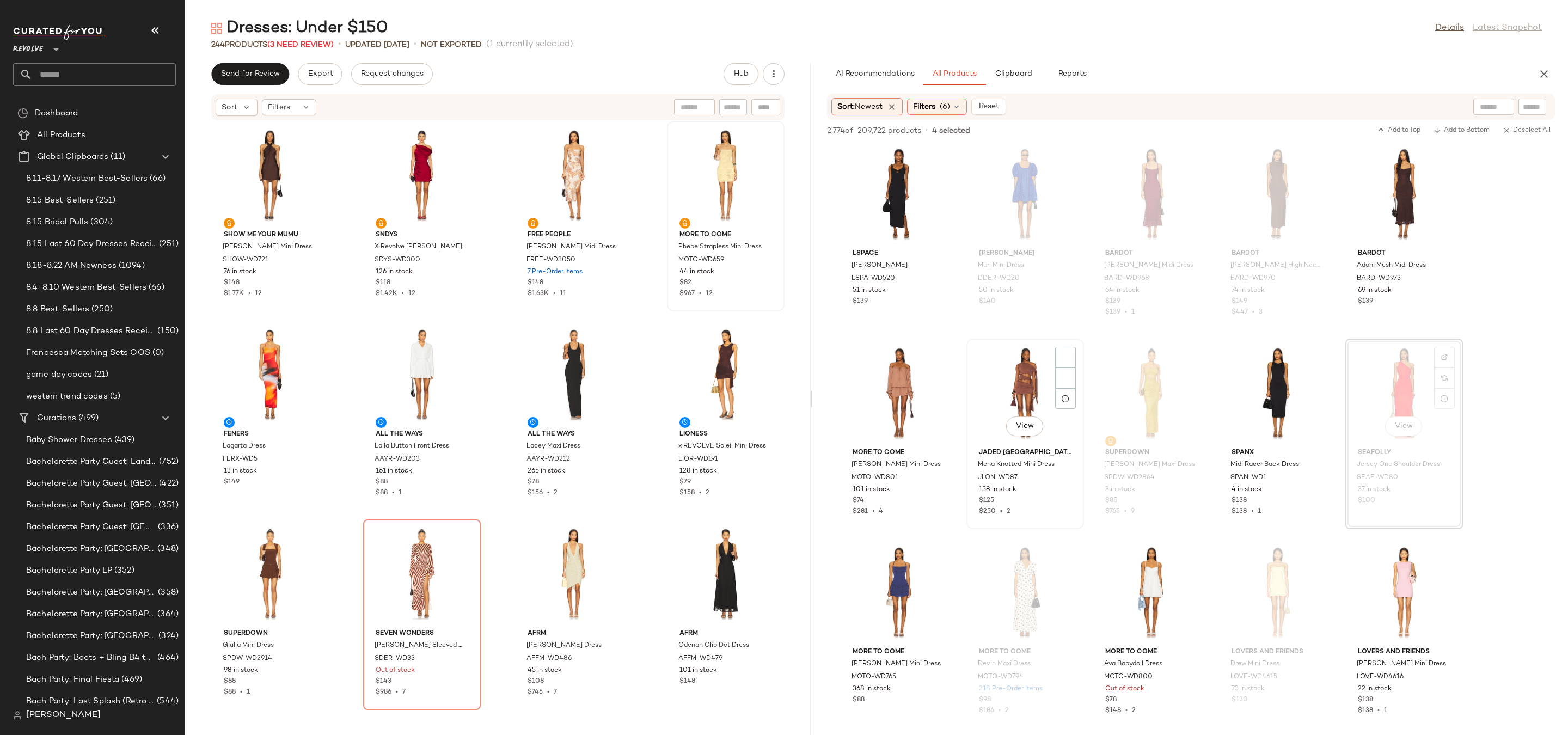
click at [1026, 404] on div "View" at bounding box center [1025, 393] width 110 height 101
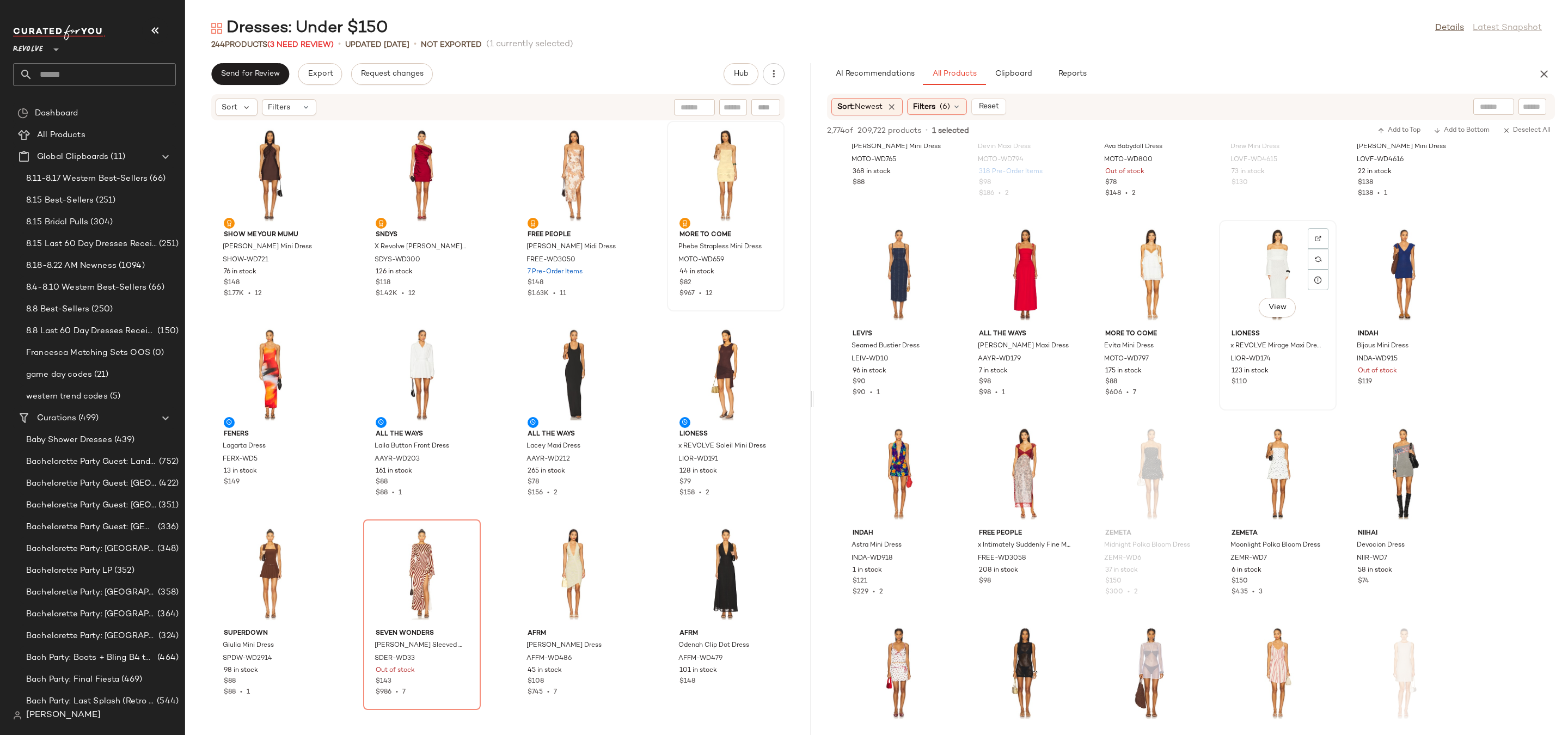
click at [1273, 266] on div "View" at bounding box center [1278, 274] width 110 height 101
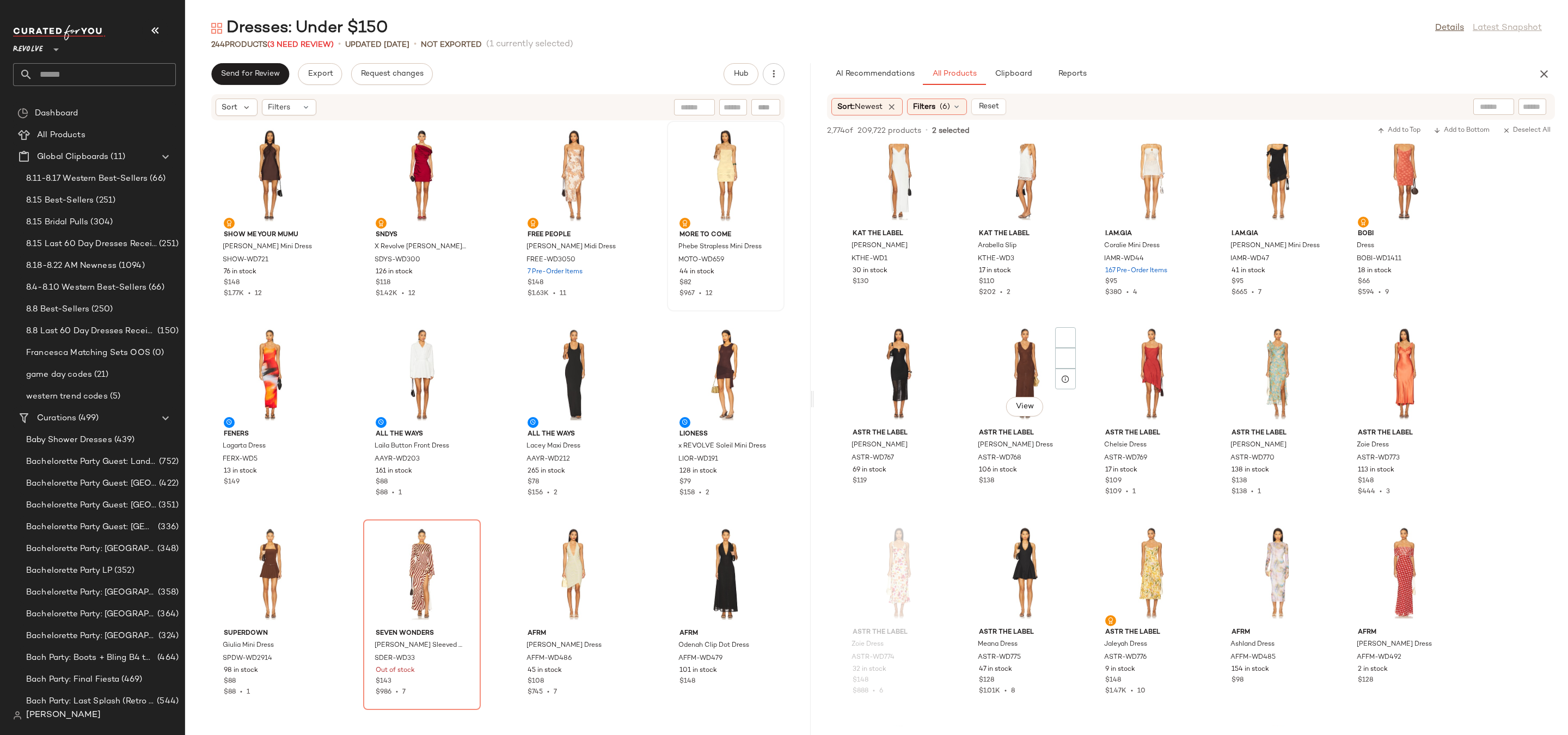
scroll to position [12728, 0]
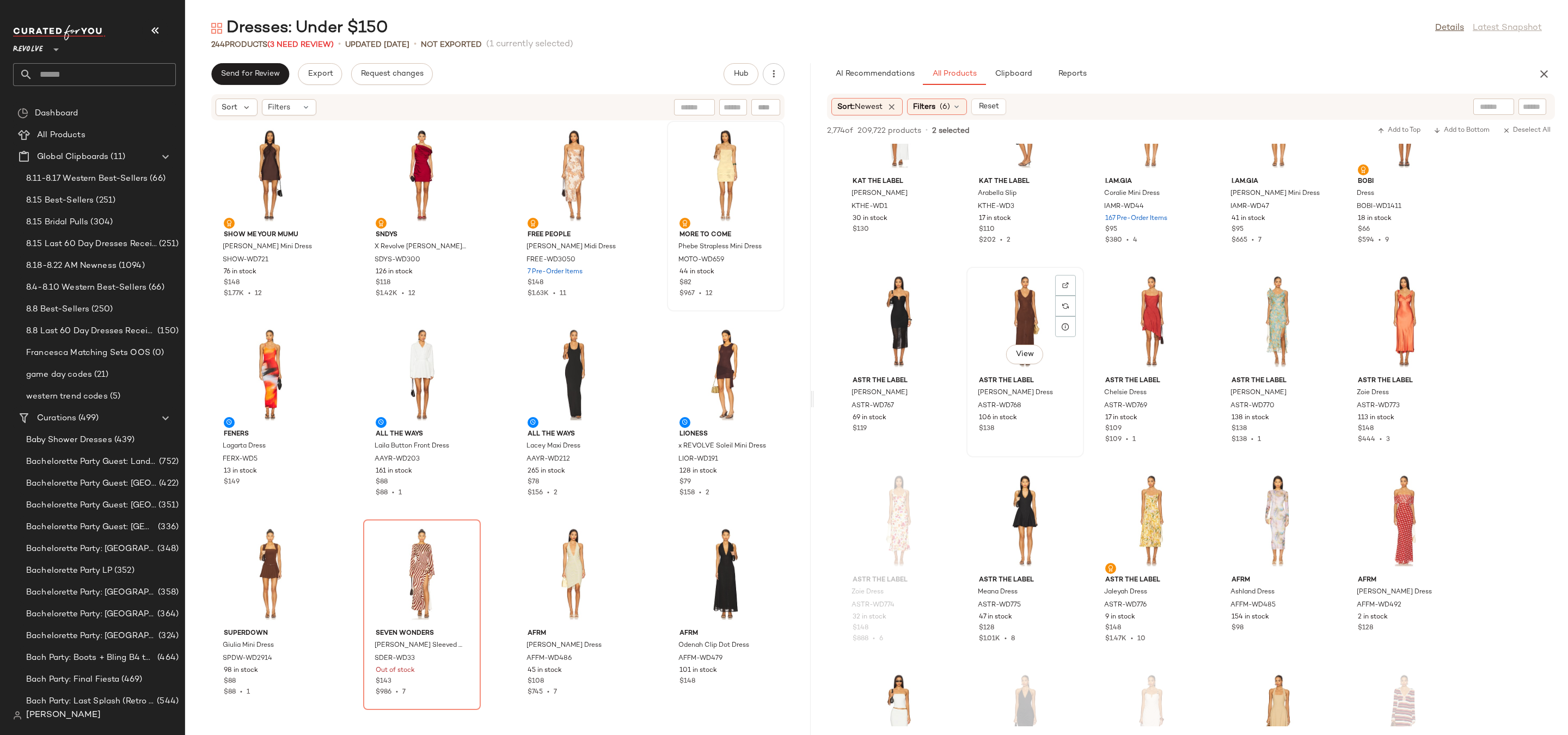
click at [1022, 305] on div "View" at bounding box center [1025, 321] width 110 height 101
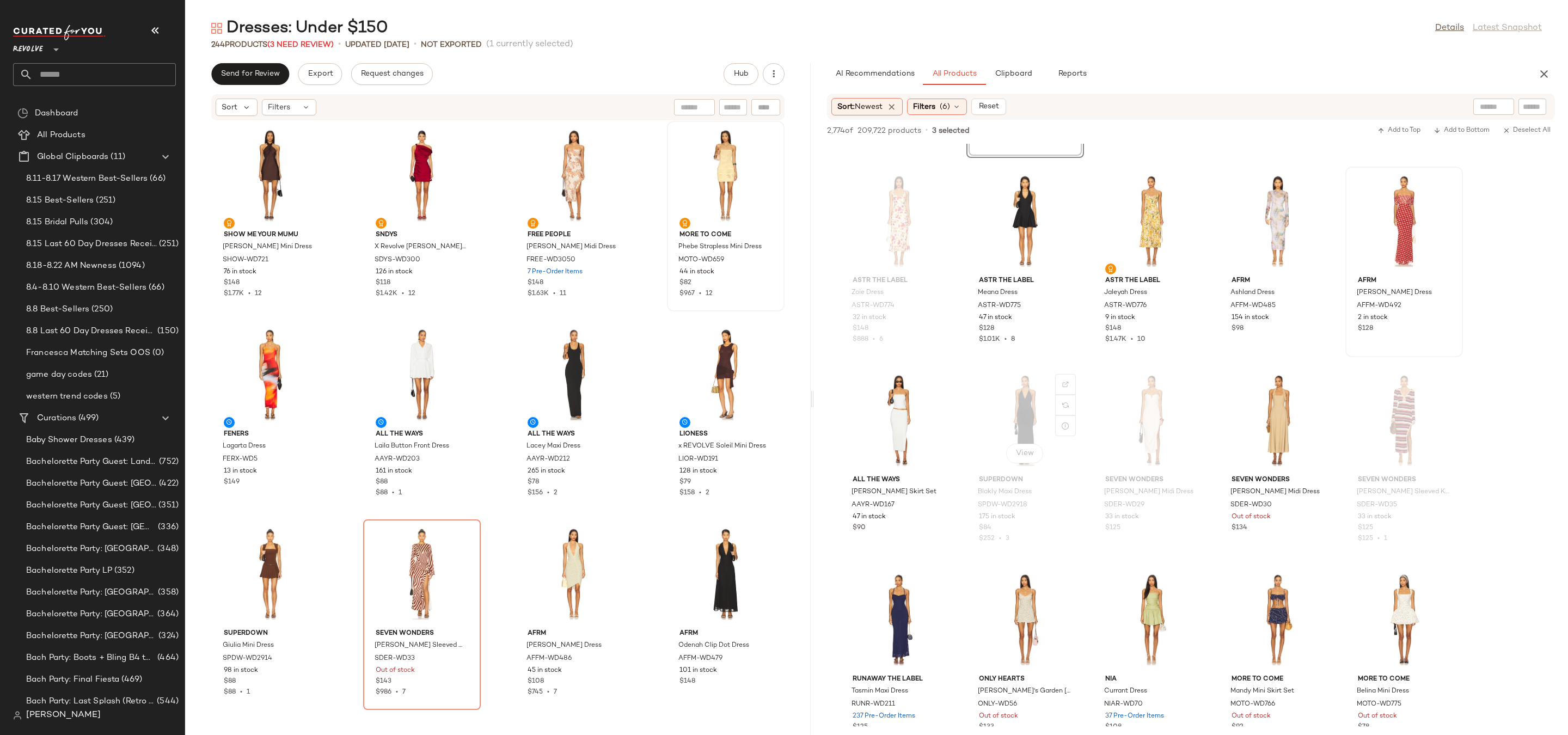
scroll to position [13027, 0]
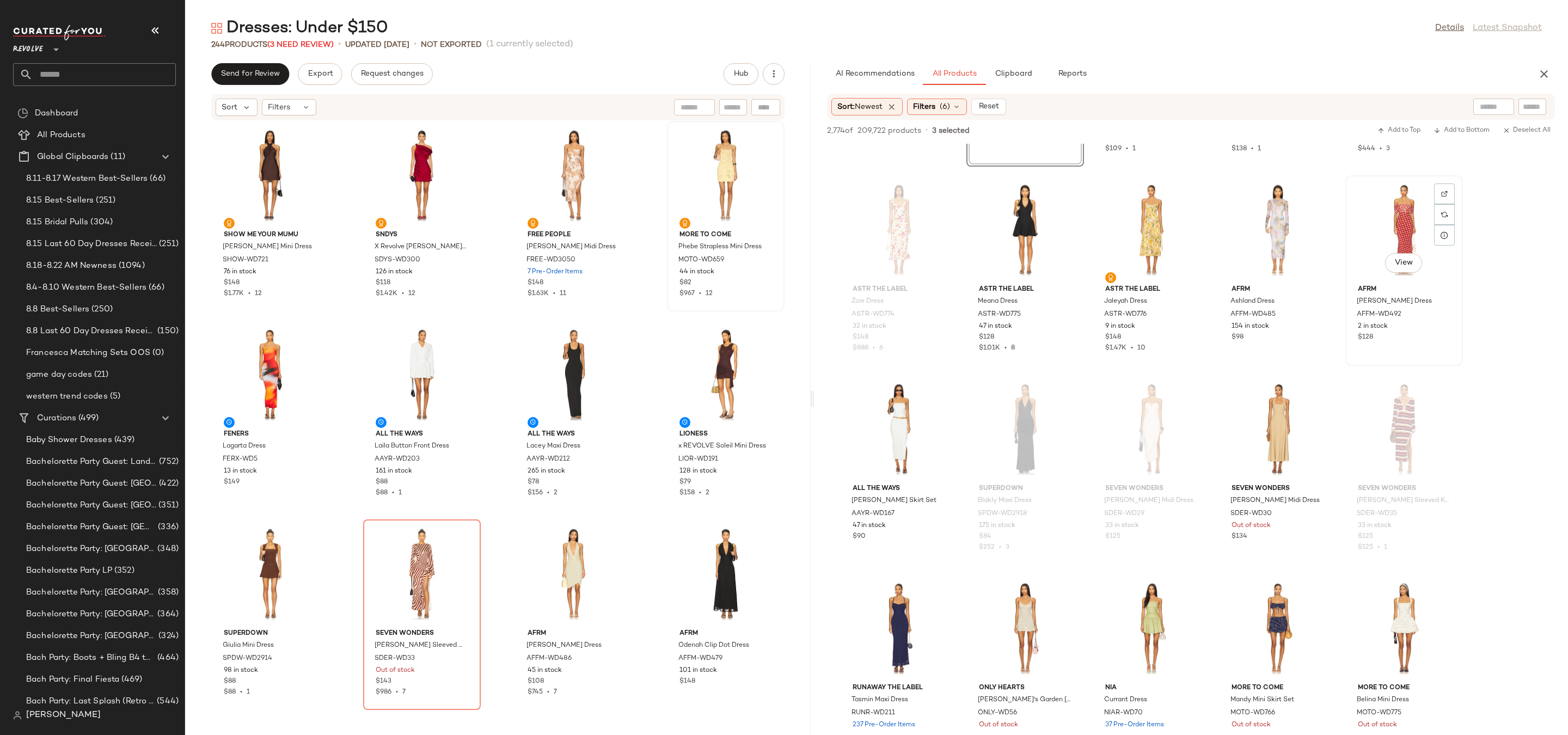
click at [1396, 241] on div "View" at bounding box center [1404, 229] width 110 height 101
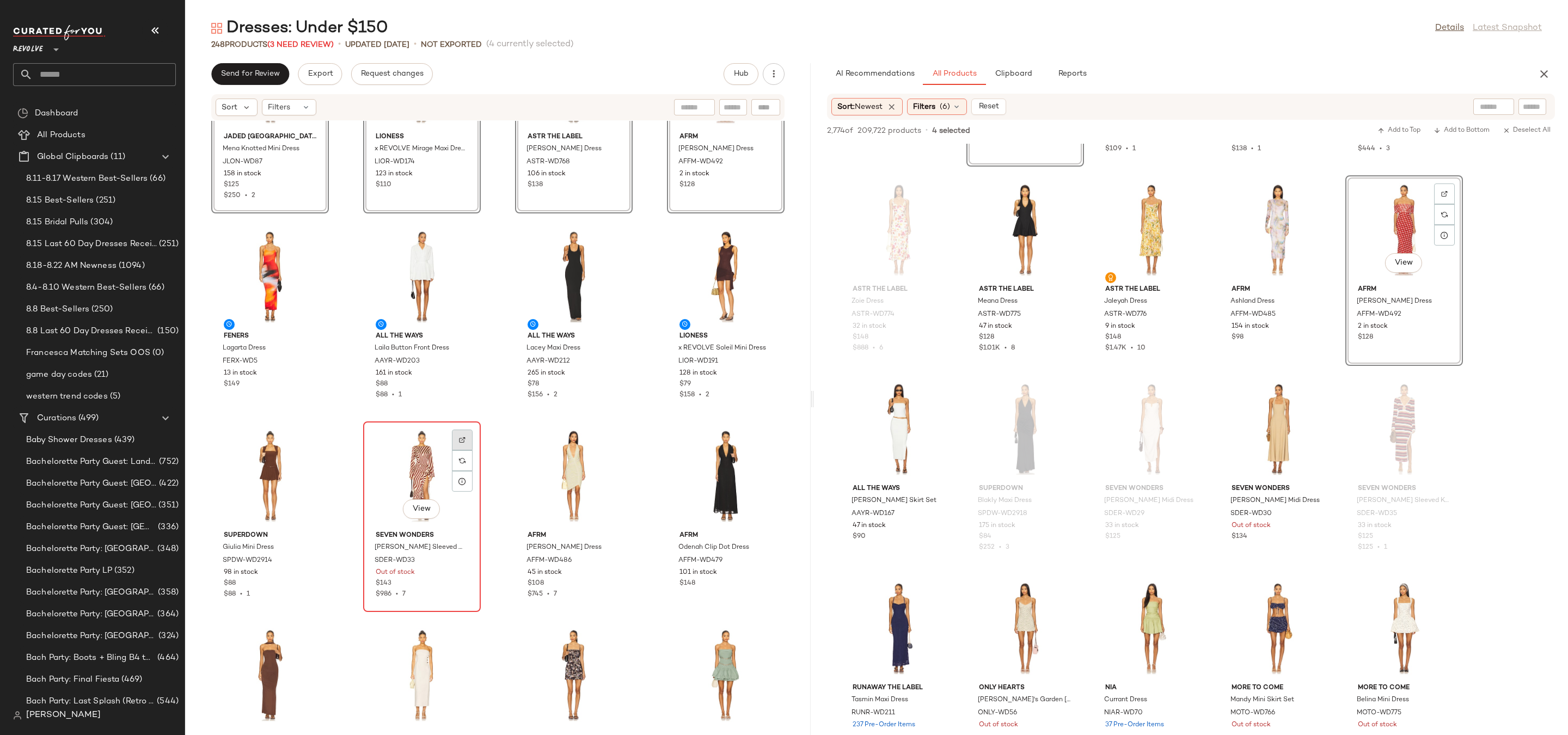
scroll to position [6325, 0]
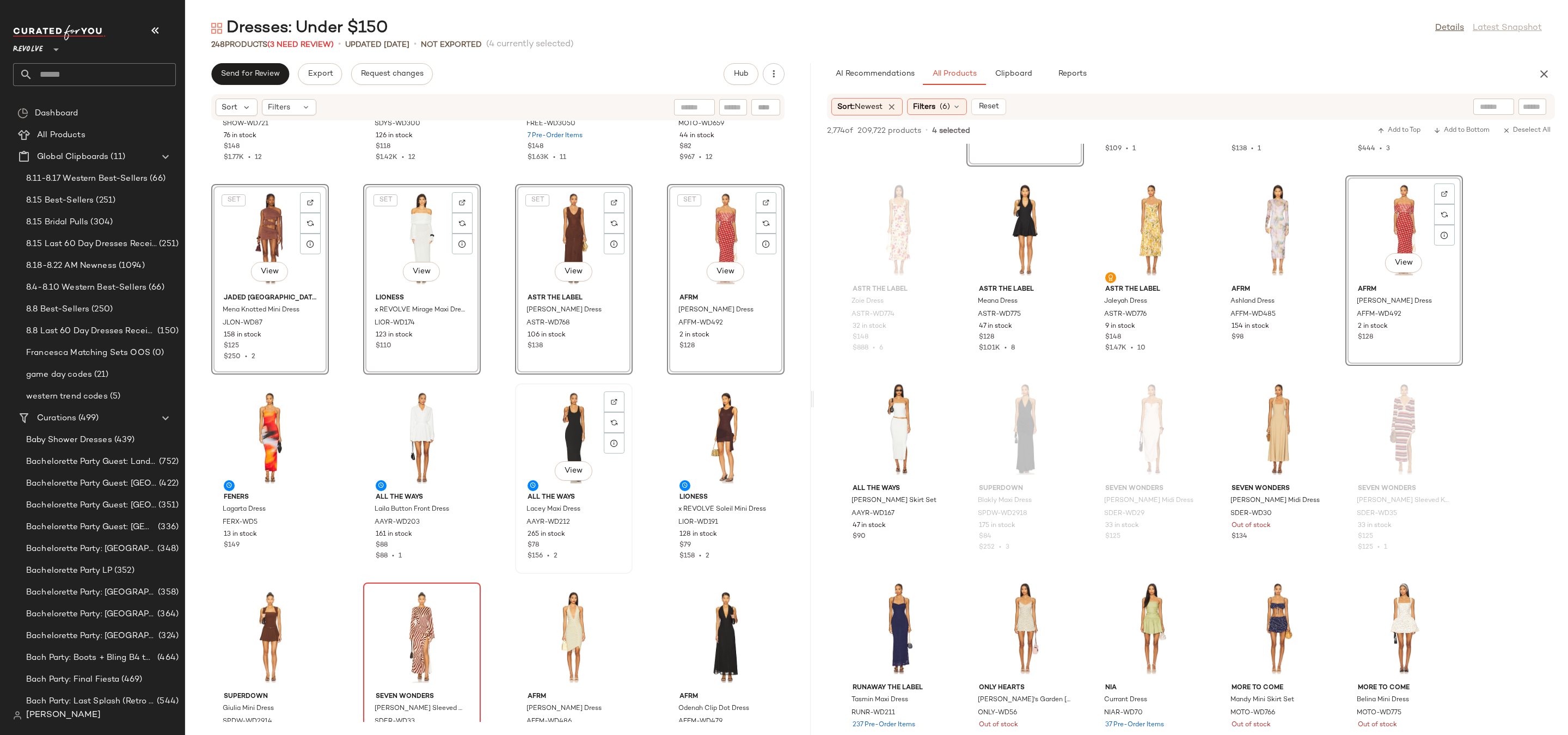
click at [547, 472] on div "View" at bounding box center [573, 438] width 110 height 101
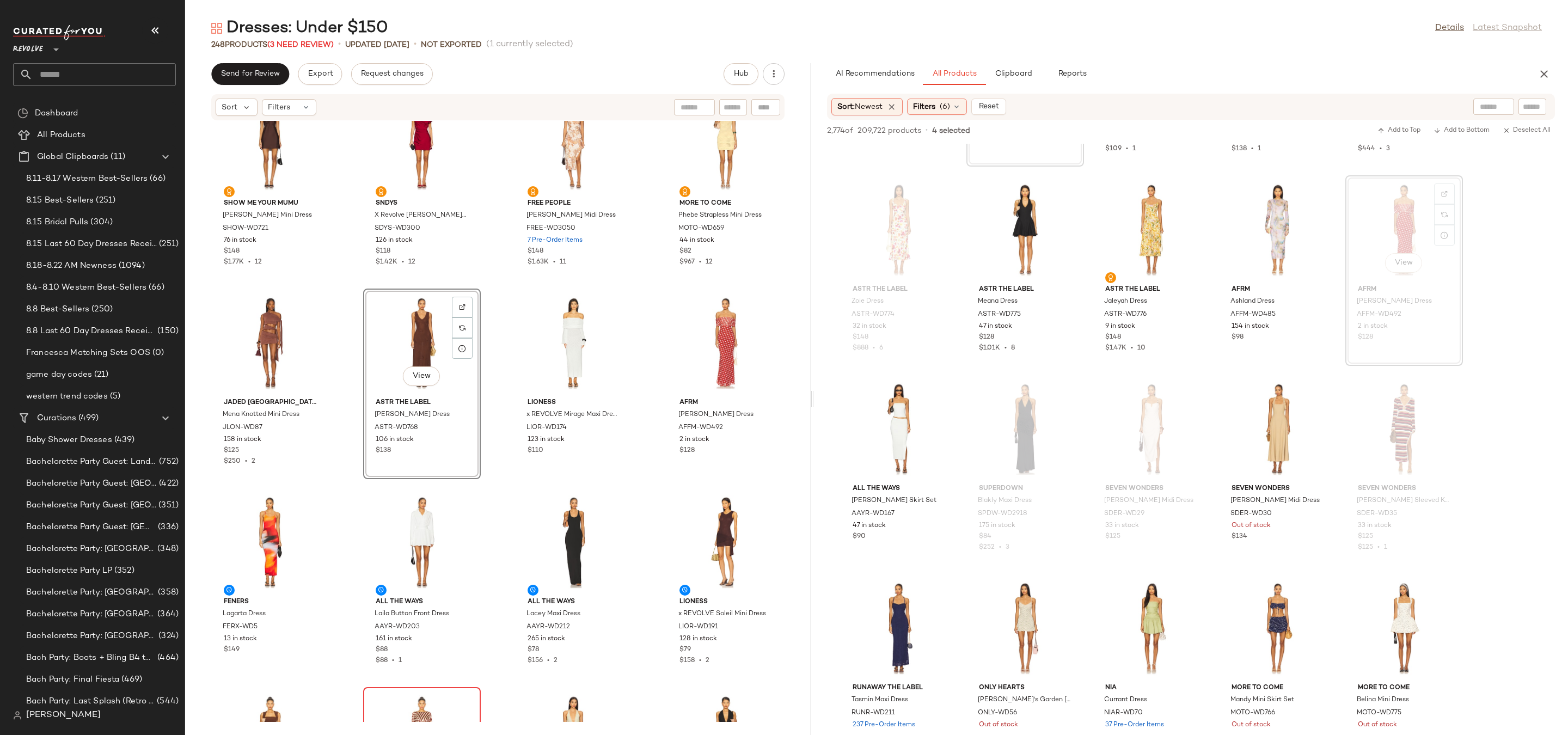
scroll to position [6062, 0]
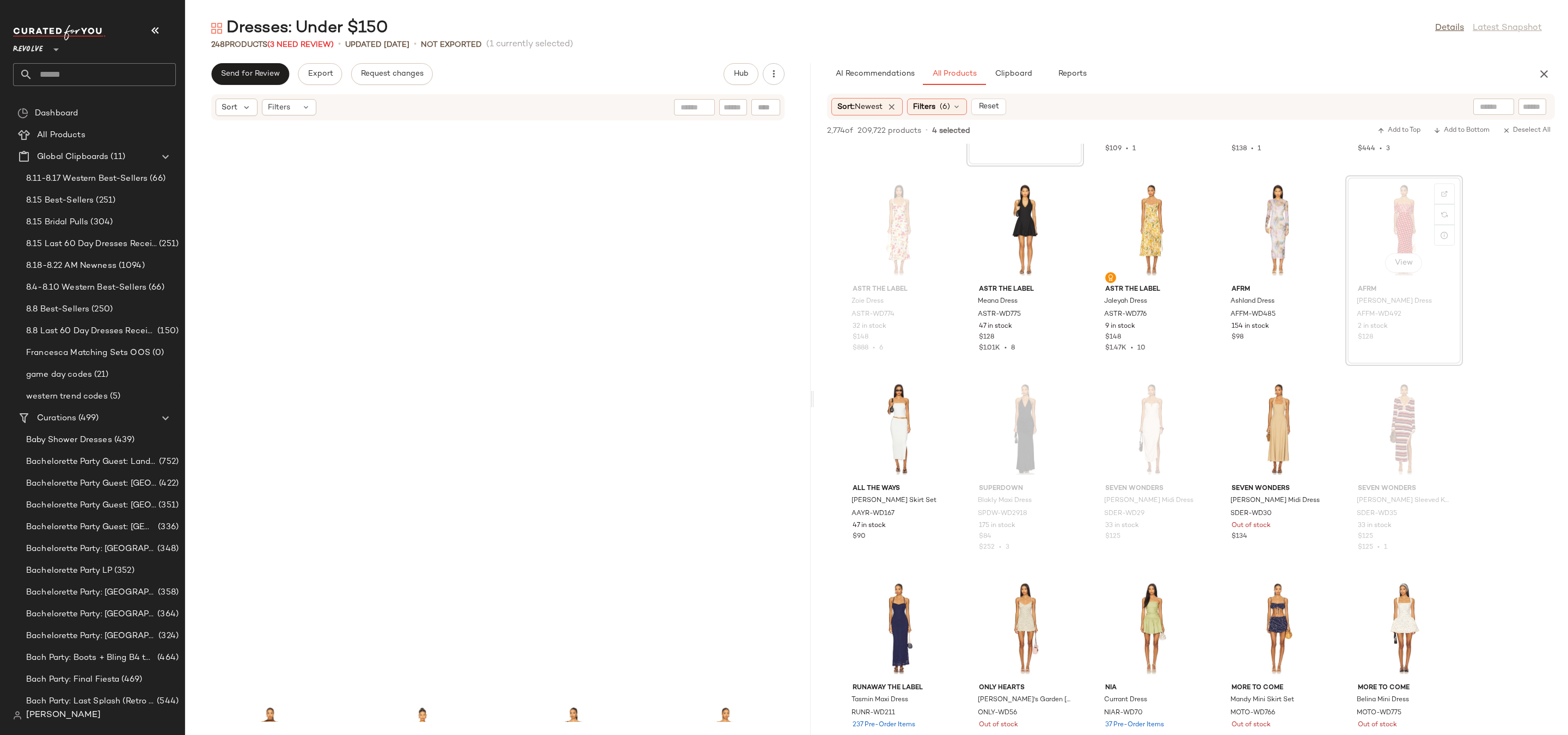
scroll to position [7131, 0]
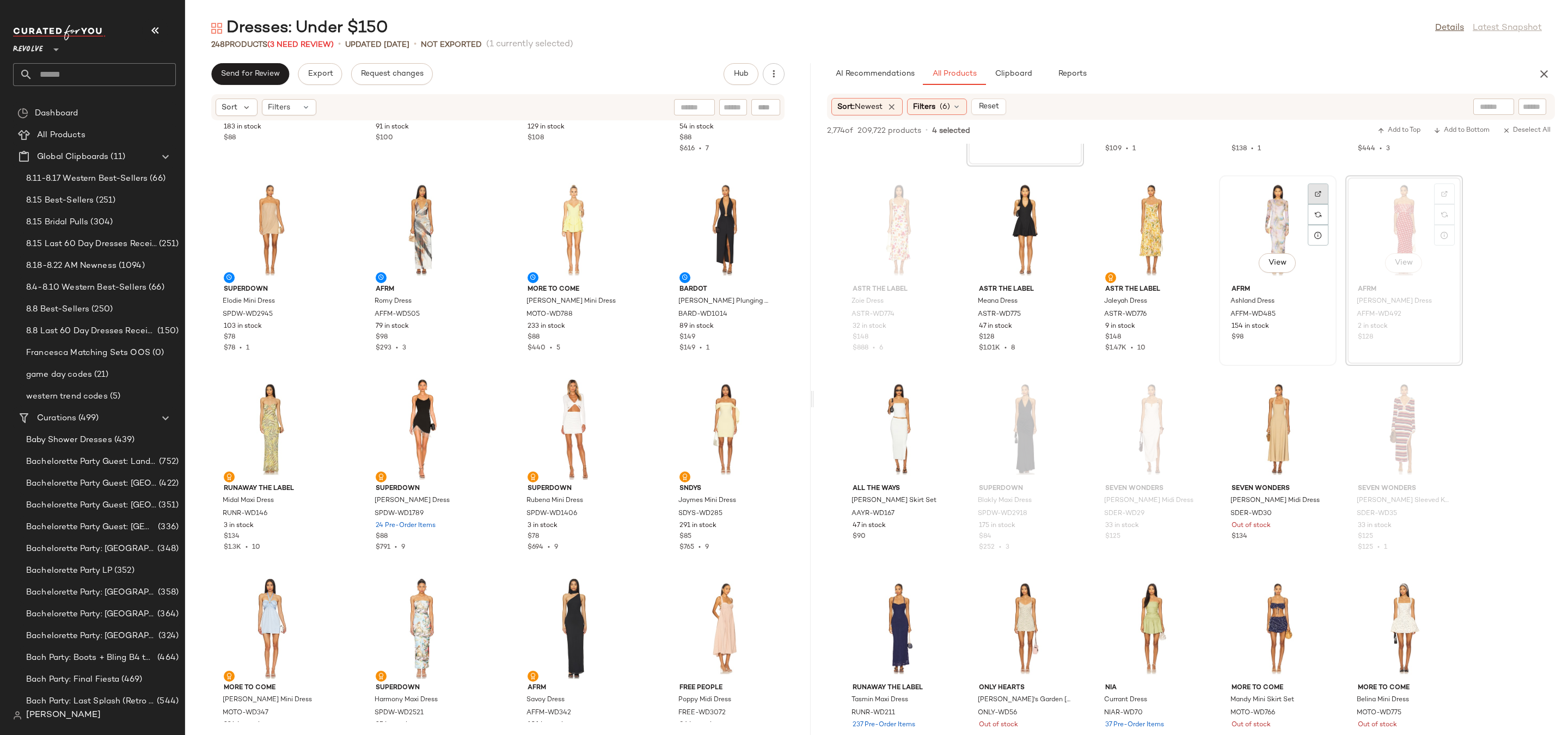
click at [1315, 195] on img at bounding box center [1318, 193] width 6 height 6
click at [1166, 214] on div "View" at bounding box center [1151, 229] width 110 height 101
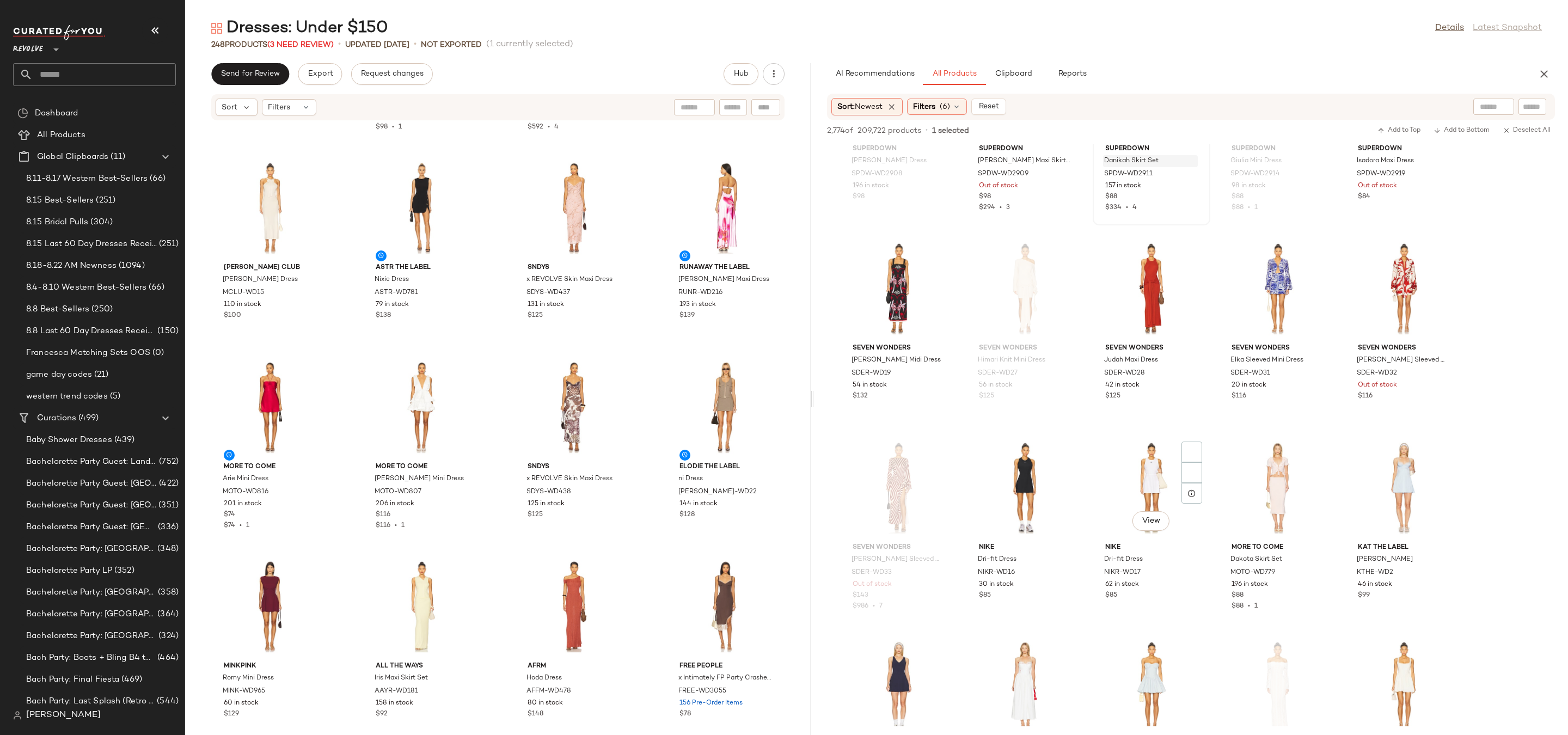
scroll to position [14270, 0]
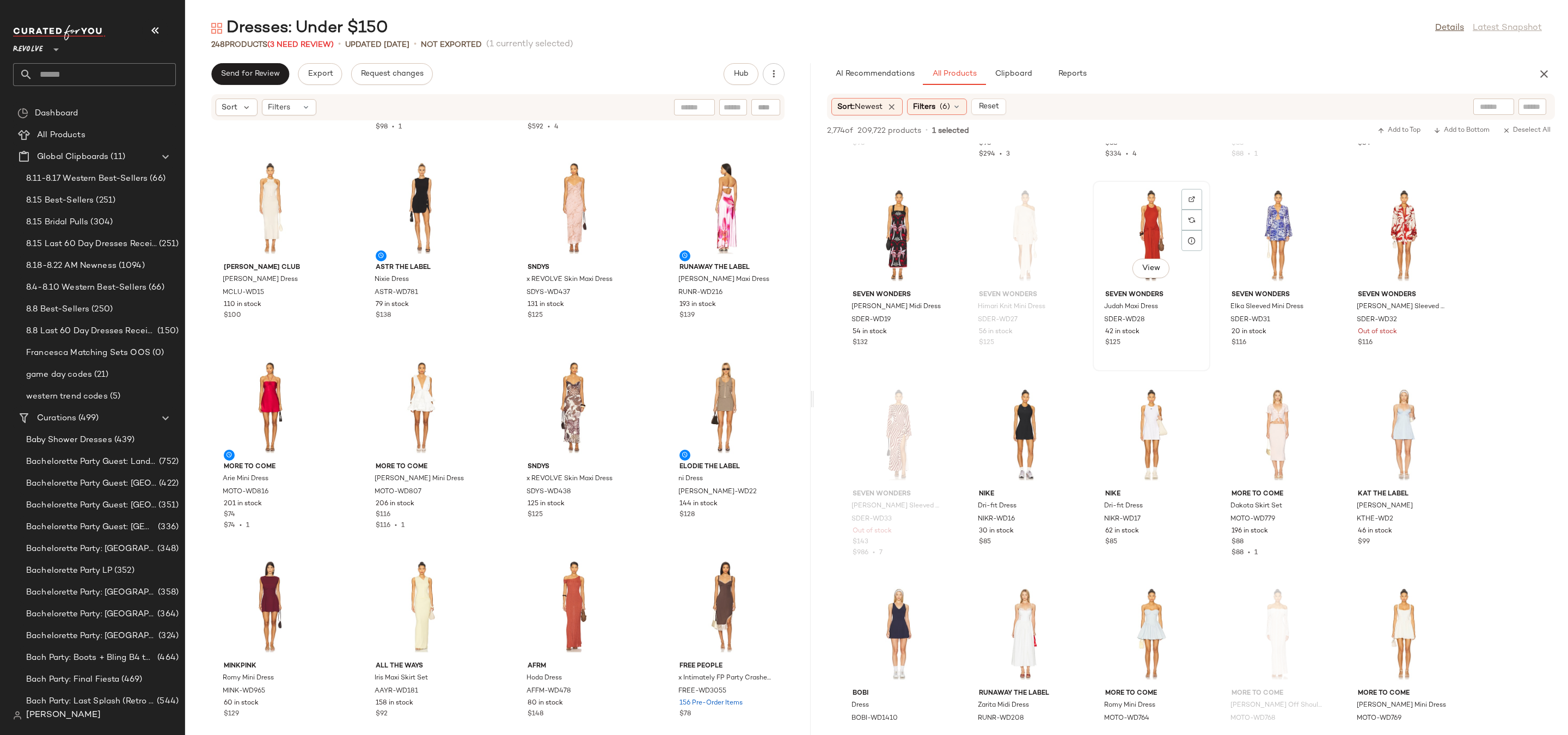
click at [1154, 220] on div "View" at bounding box center [1151, 235] width 110 height 101
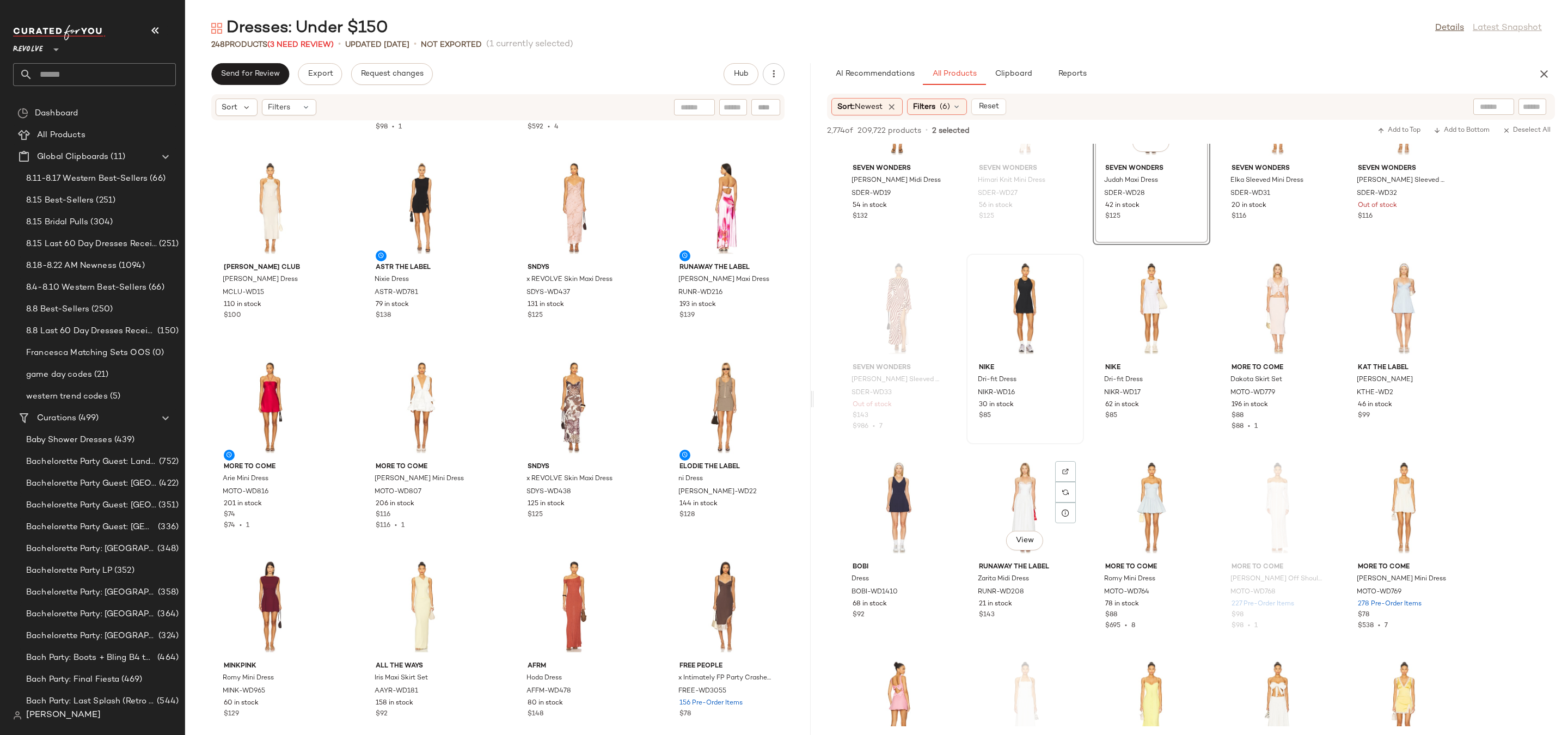
scroll to position [14533, 0]
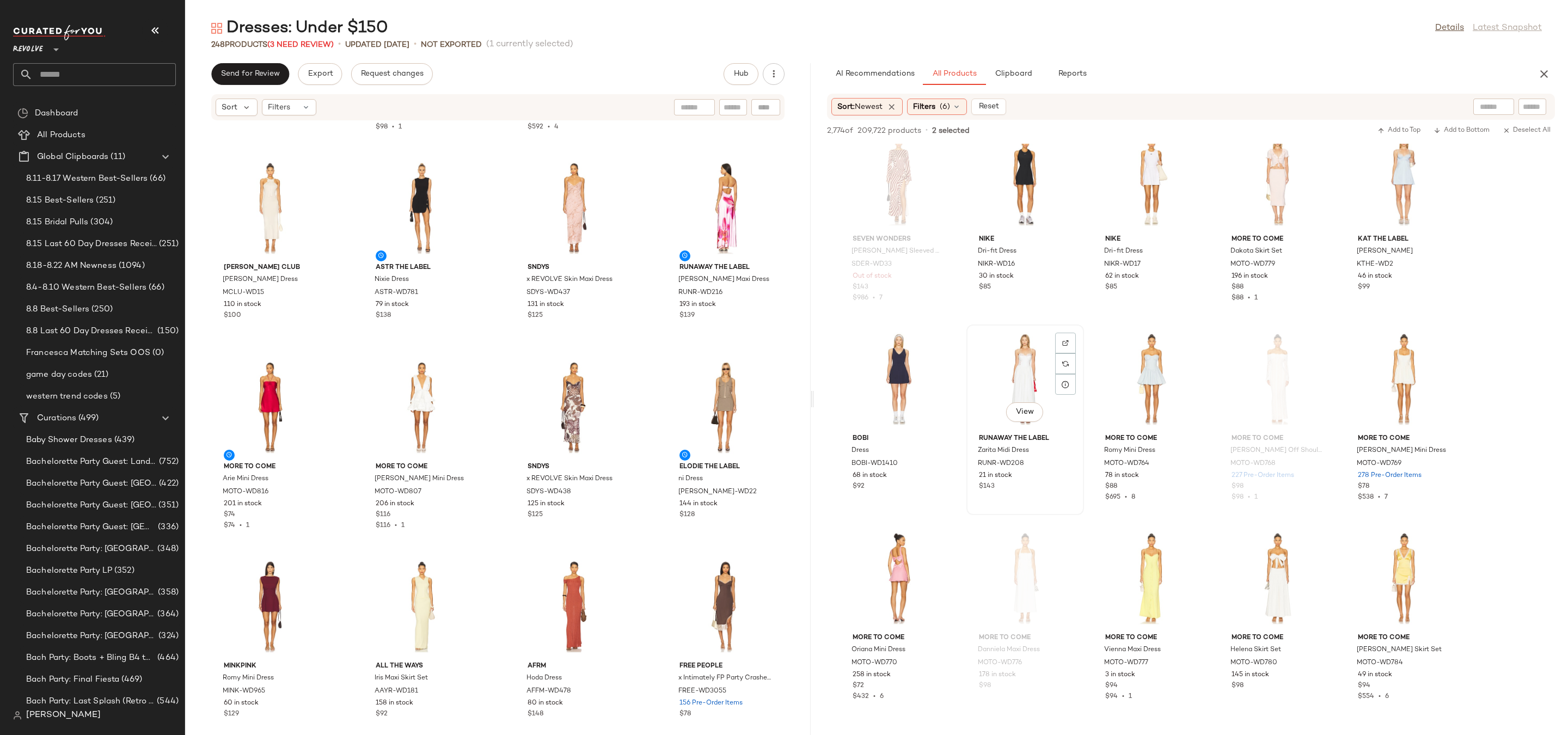
click at [1026, 366] on div "View" at bounding box center [1025, 379] width 110 height 101
click at [1019, 374] on div "View" at bounding box center [1025, 379] width 110 height 101
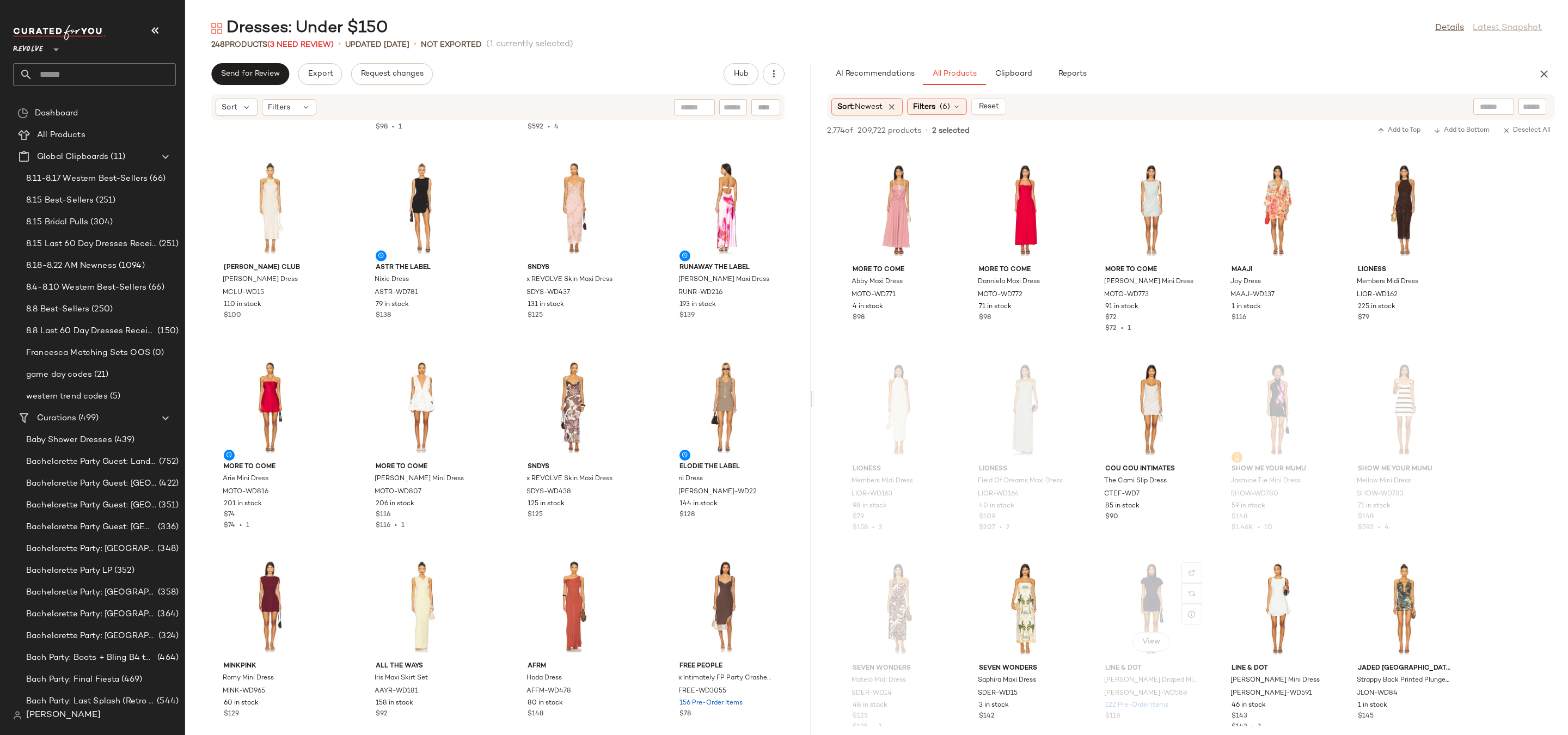
scroll to position [15985, 0]
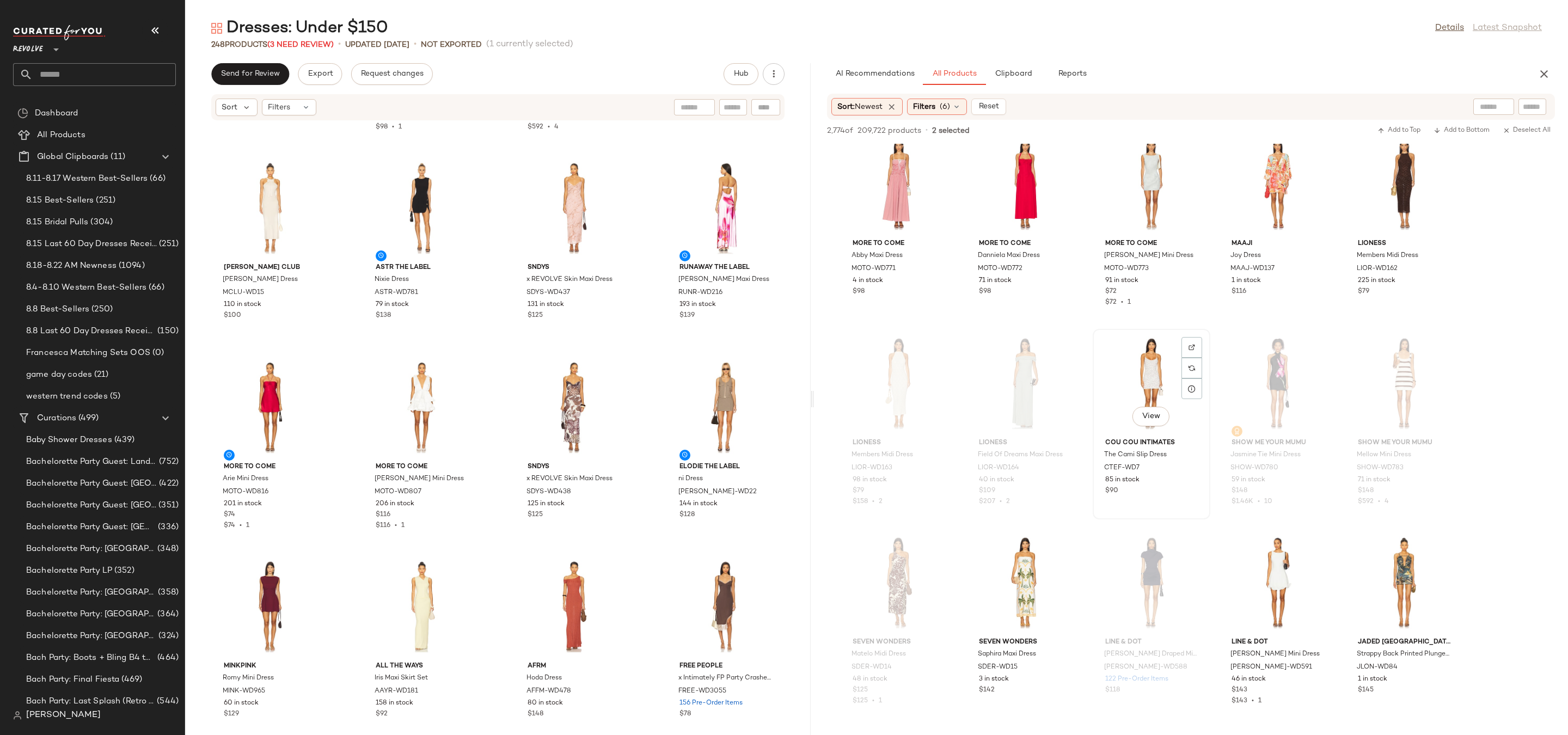
click at [1139, 380] on div "View" at bounding box center [1151, 383] width 110 height 101
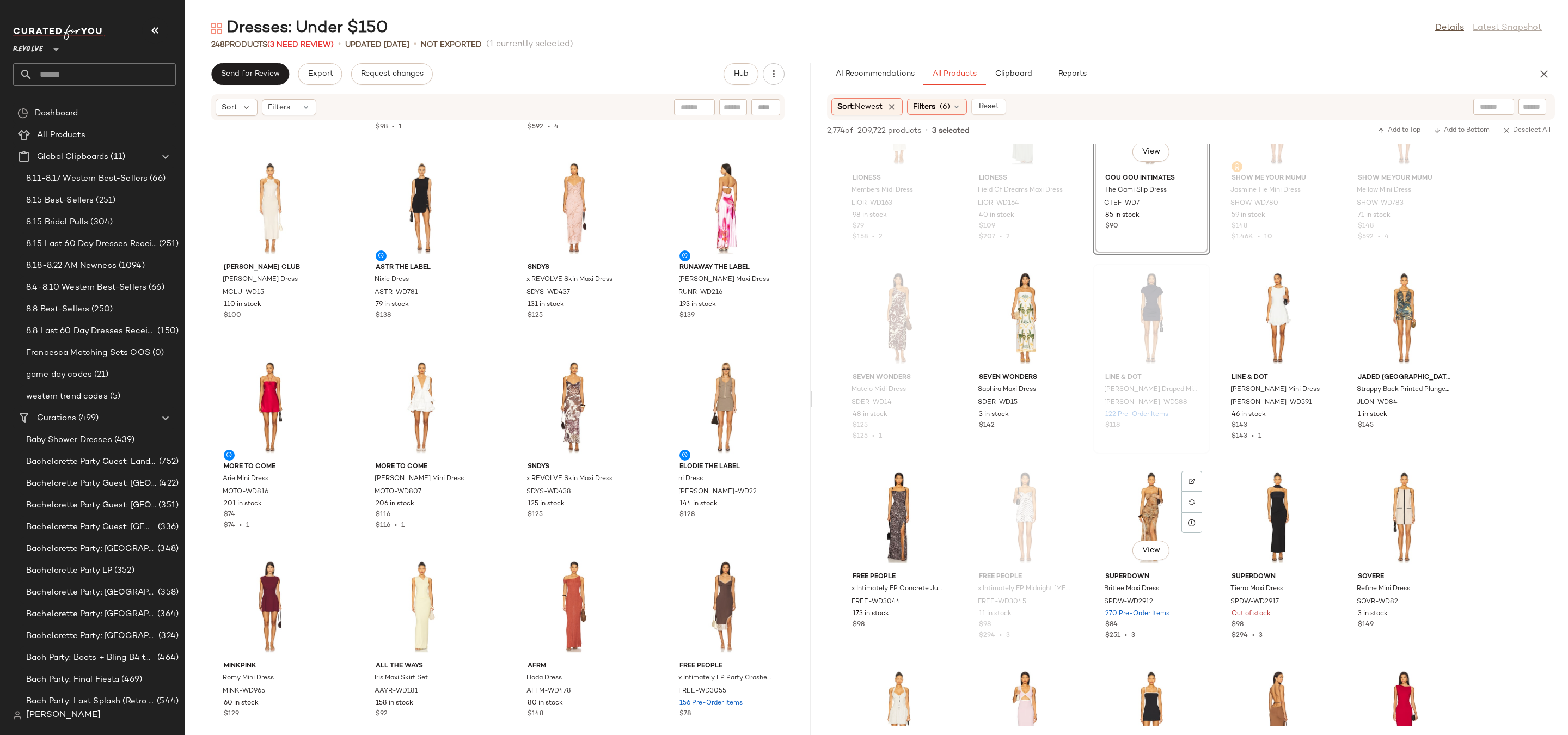
scroll to position [16287, 0]
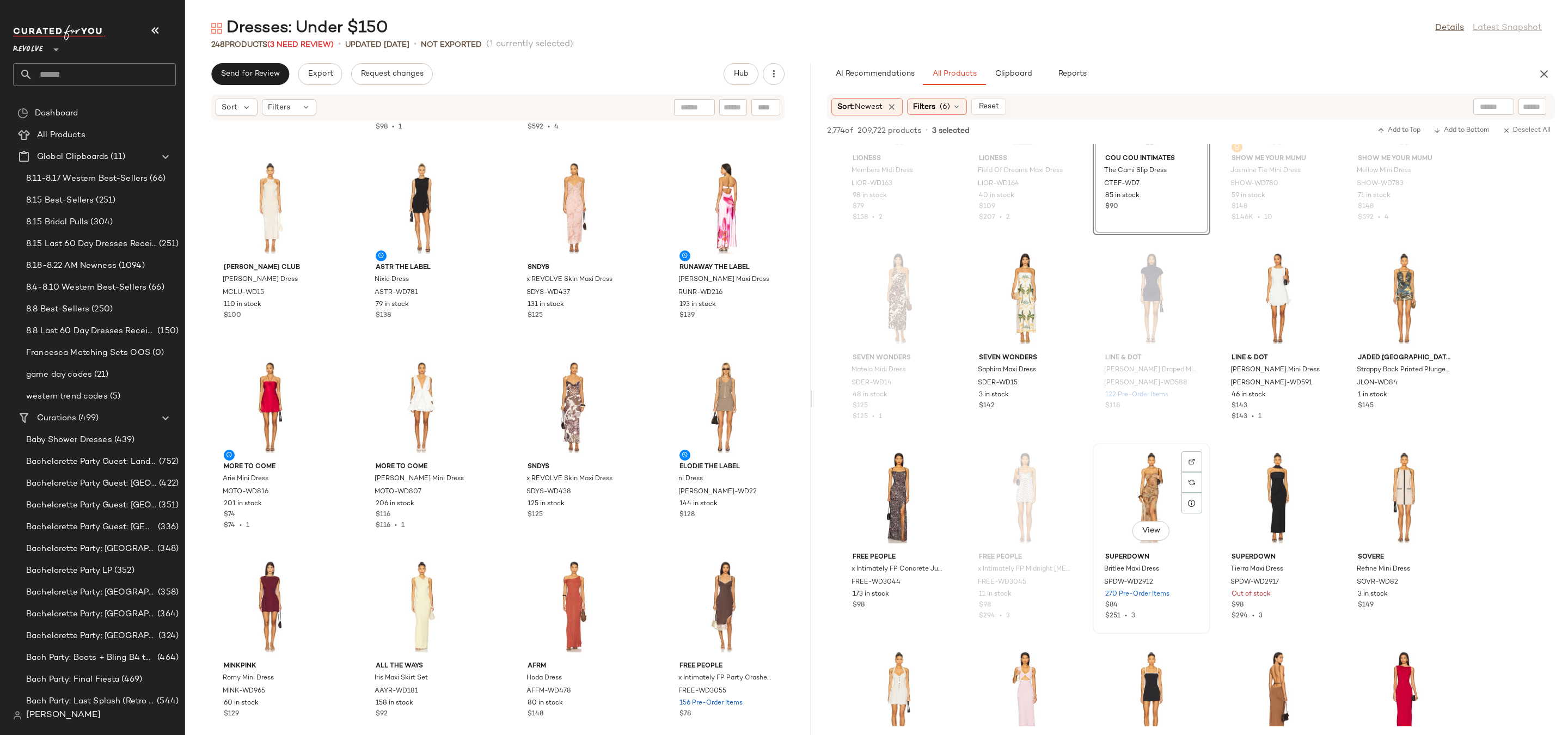
click at [1144, 475] on div "View" at bounding box center [1151, 498] width 110 height 101
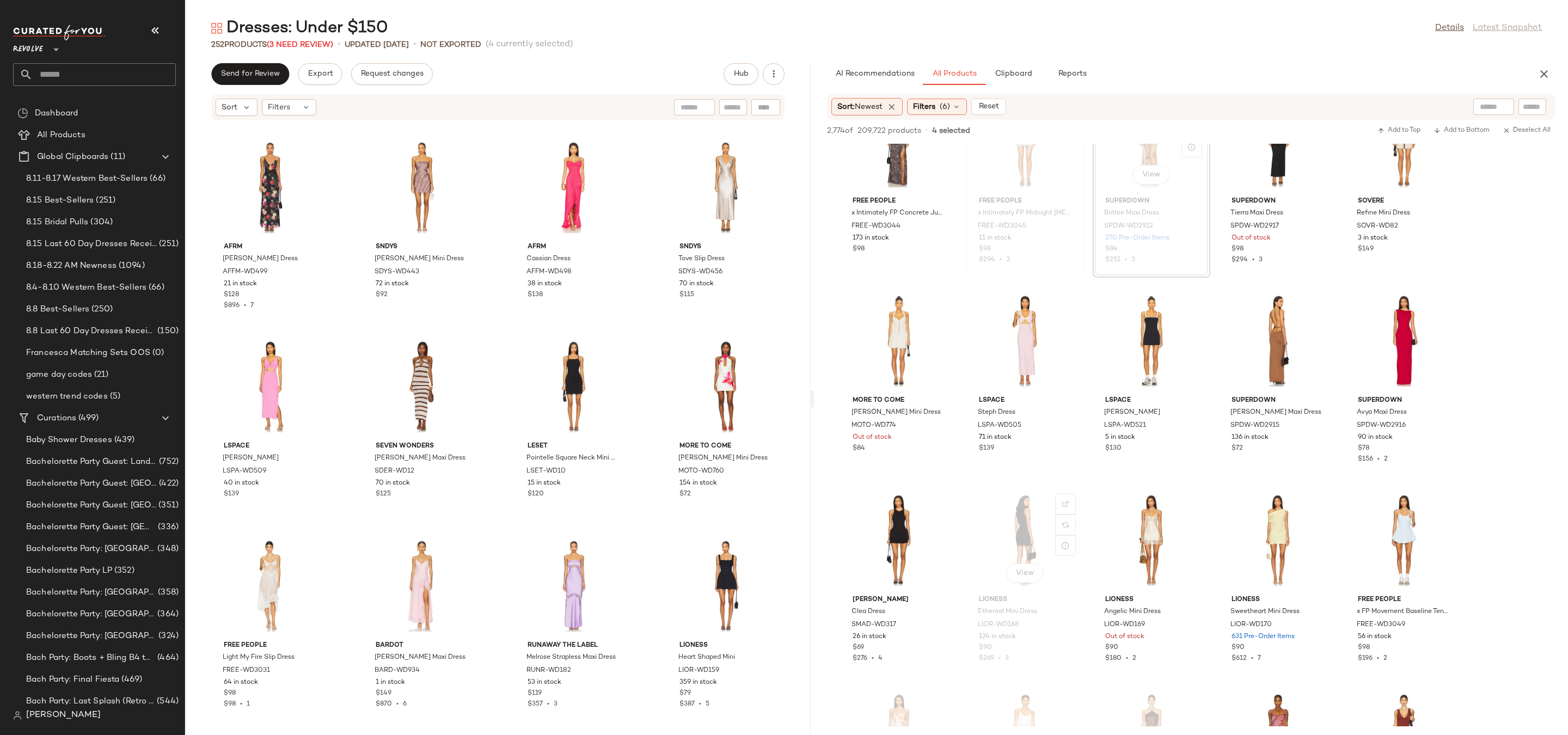
scroll to position [16678, 0]
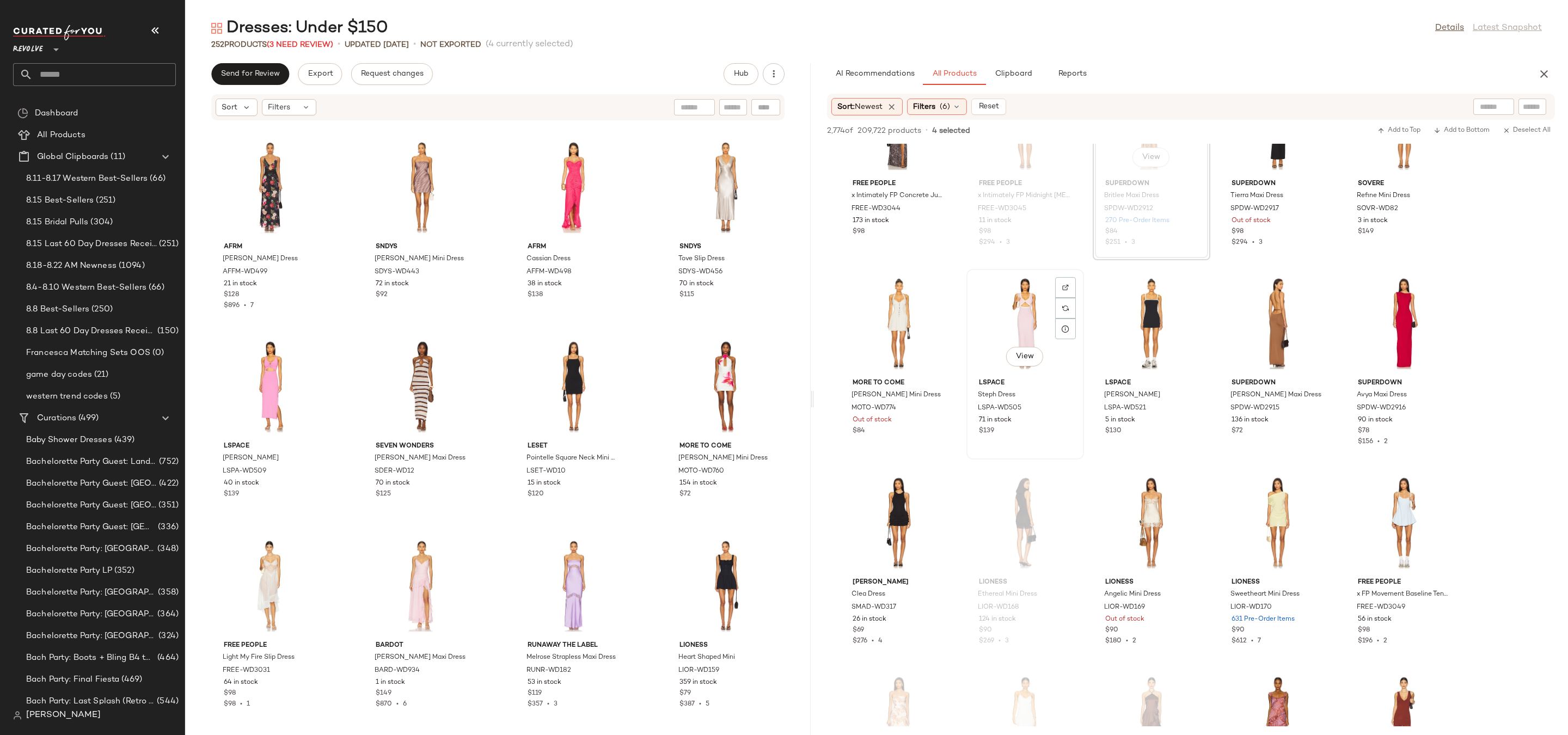
click at [1012, 314] on div "View" at bounding box center [1025, 323] width 110 height 101
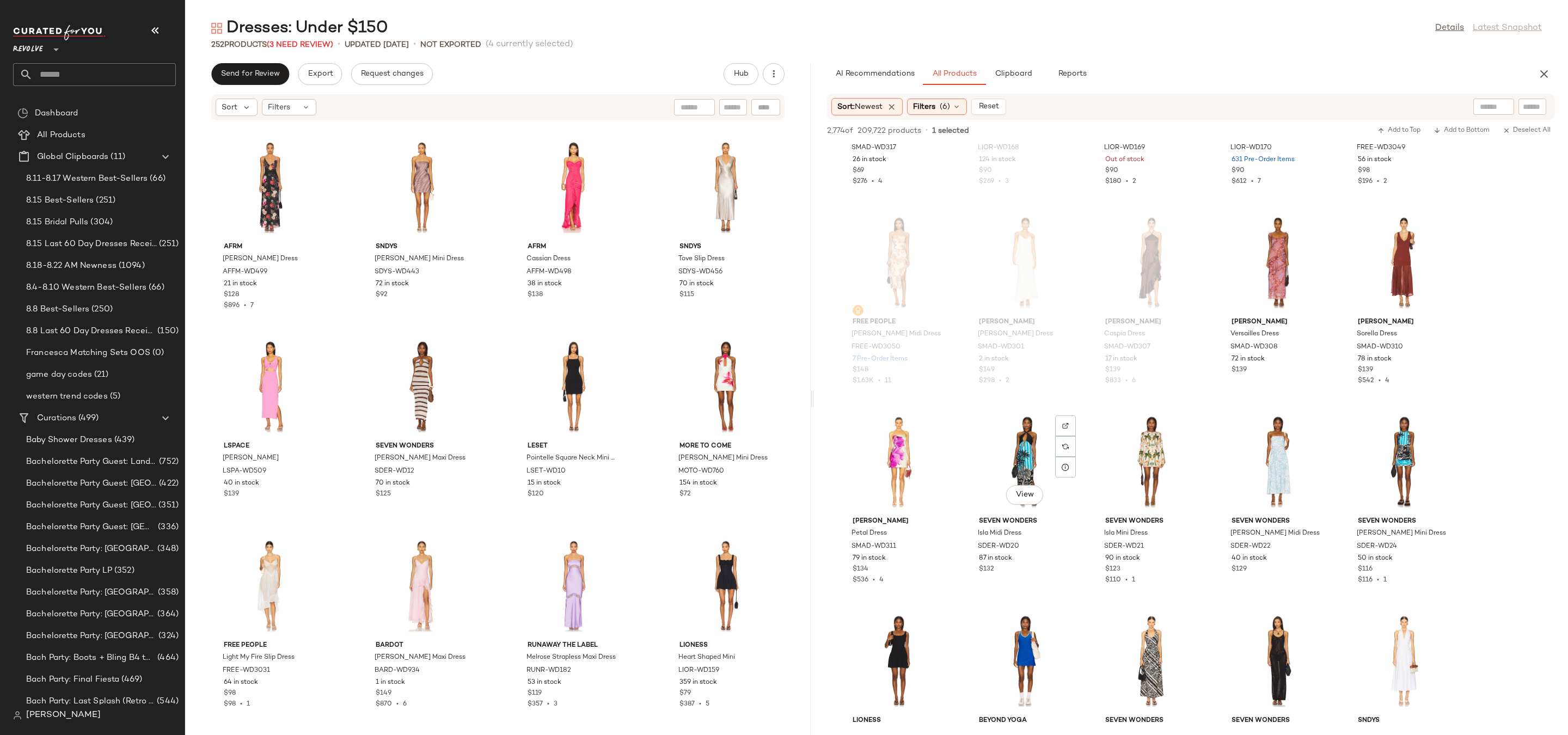
scroll to position [17173, 0]
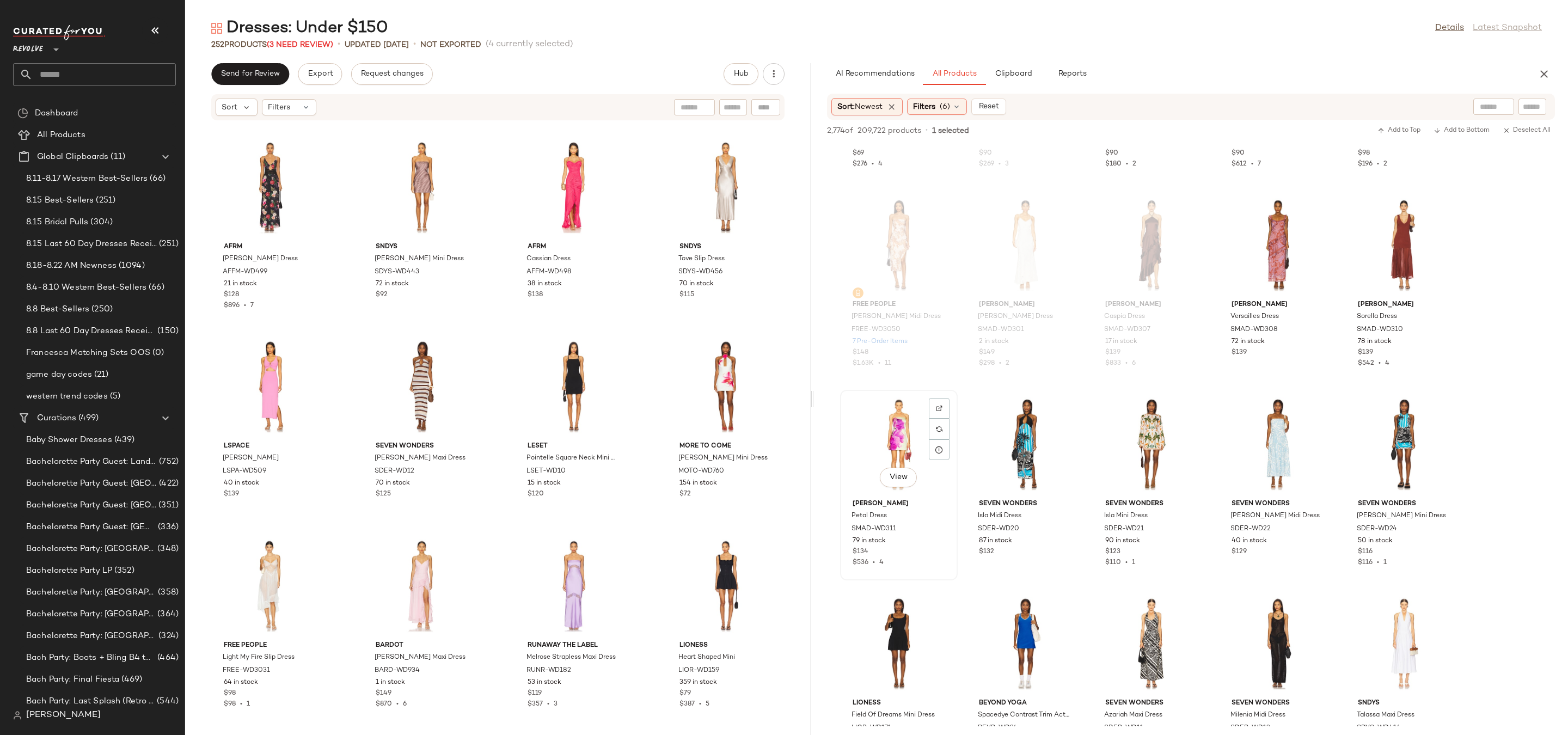
click at [903, 431] on div "View" at bounding box center [899, 444] width 110 height 101
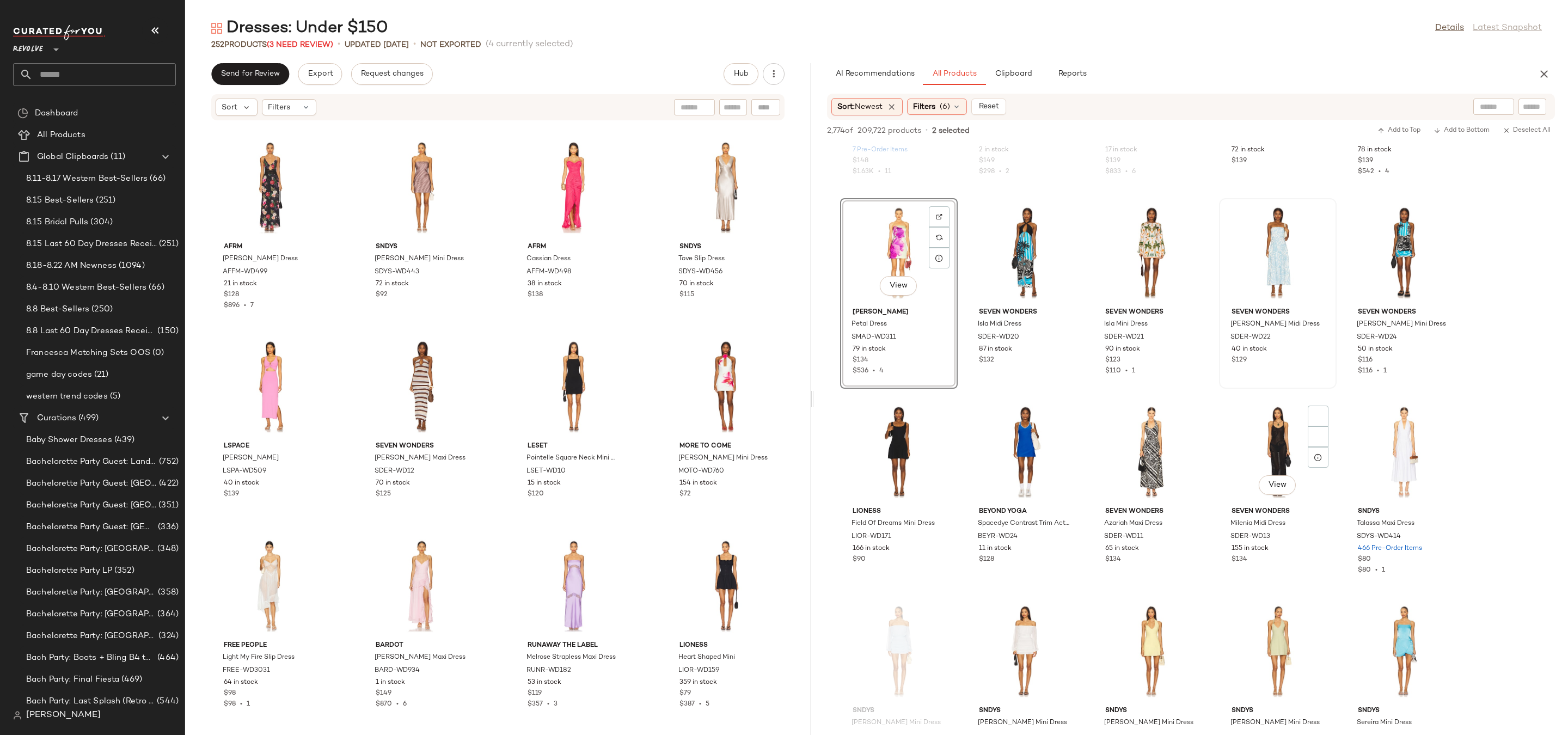
scroll to position [17512, 0]
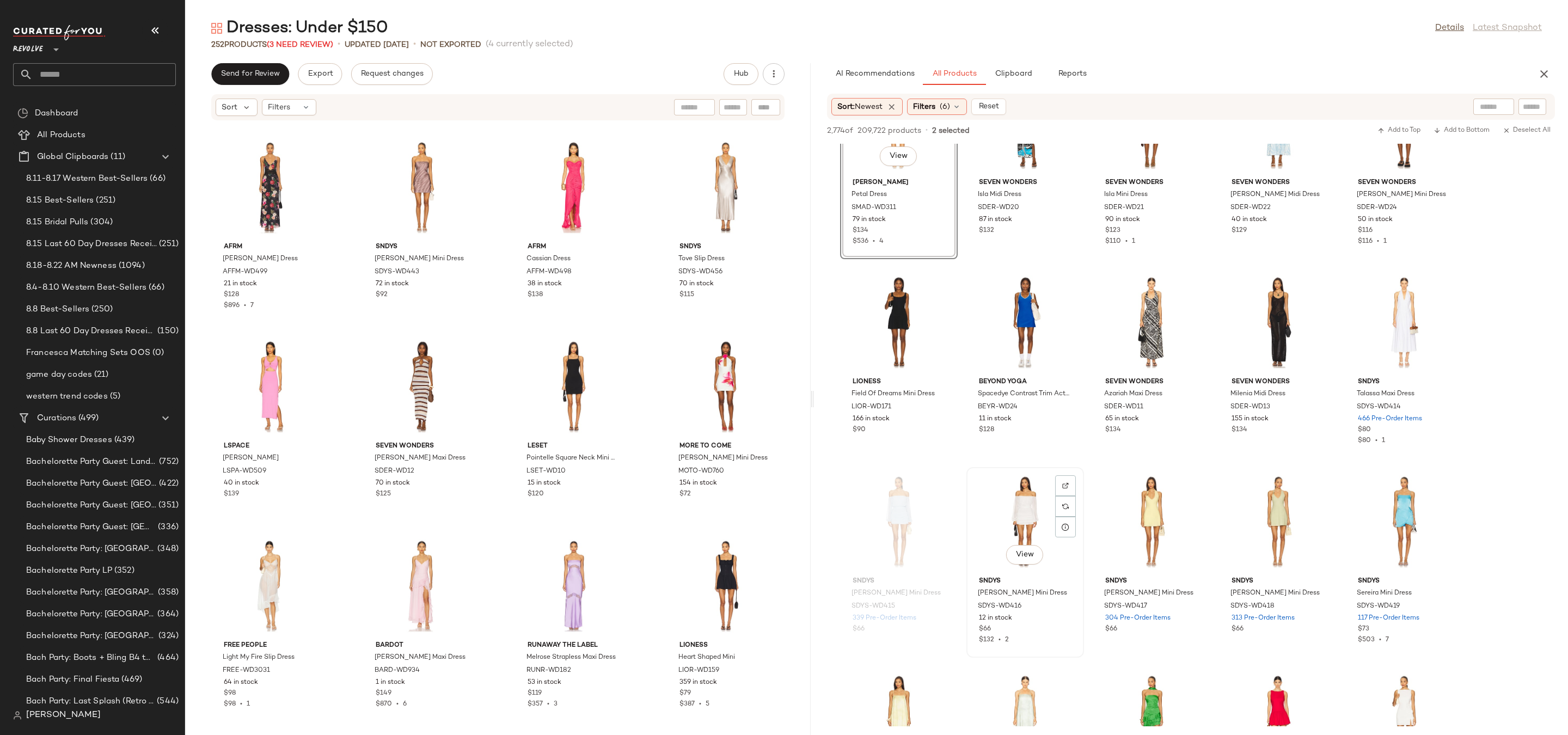
click at [1021, 516] on div "View" at bounding box center [1025, 521] width 110 height 101
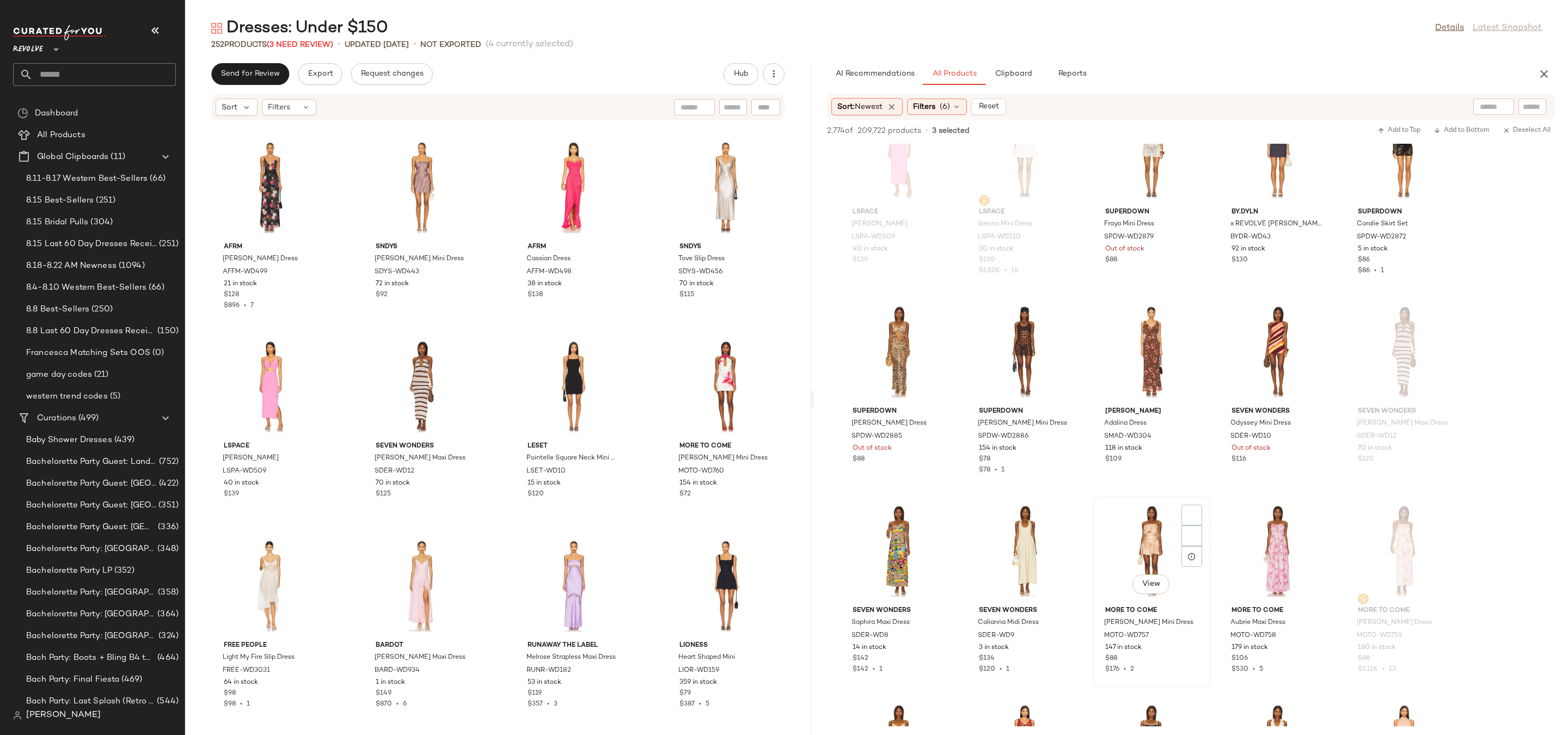
scroll to position [18322, 0]
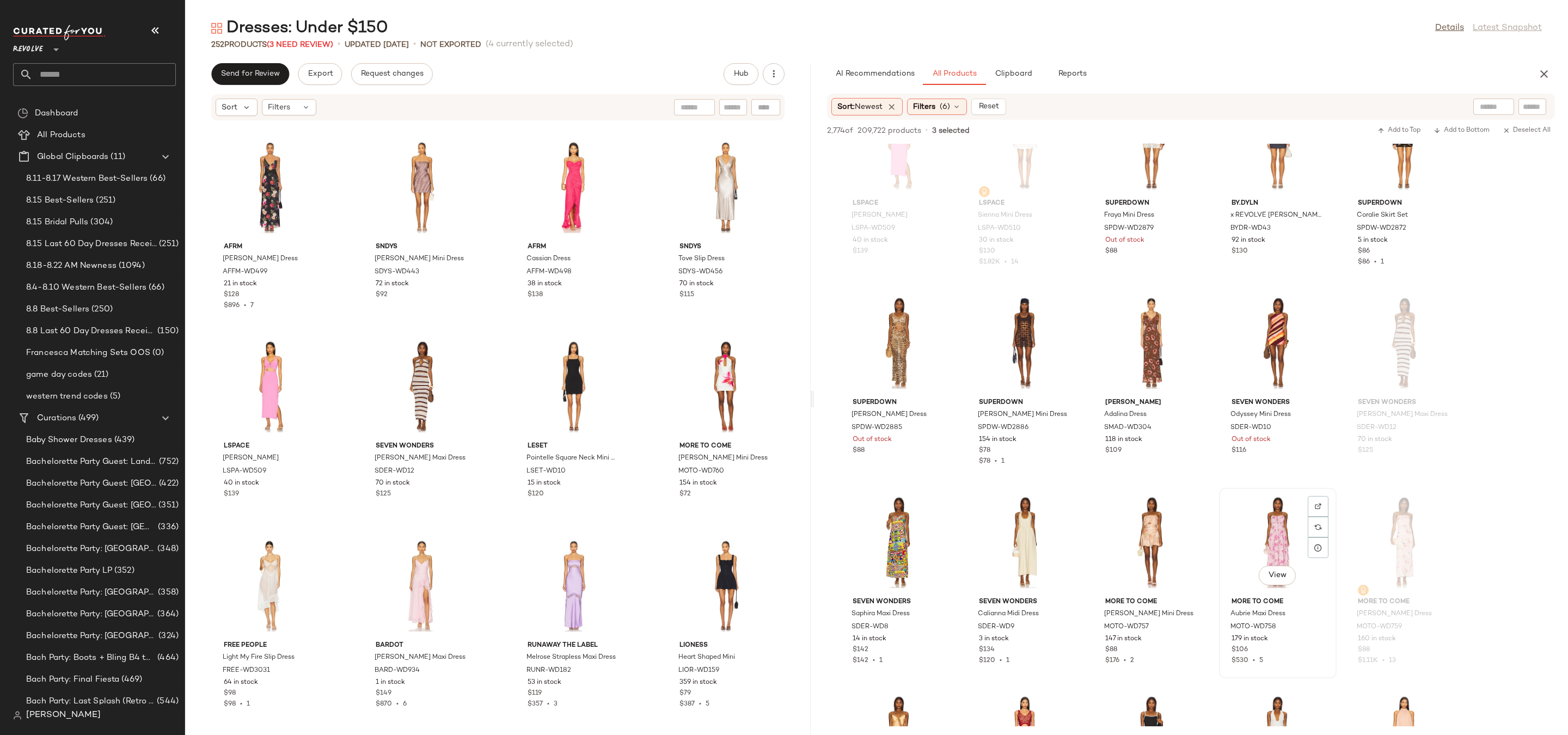
click at [1264, 543] on div "View" at bounding box center [1278, 542] width 110 height 101
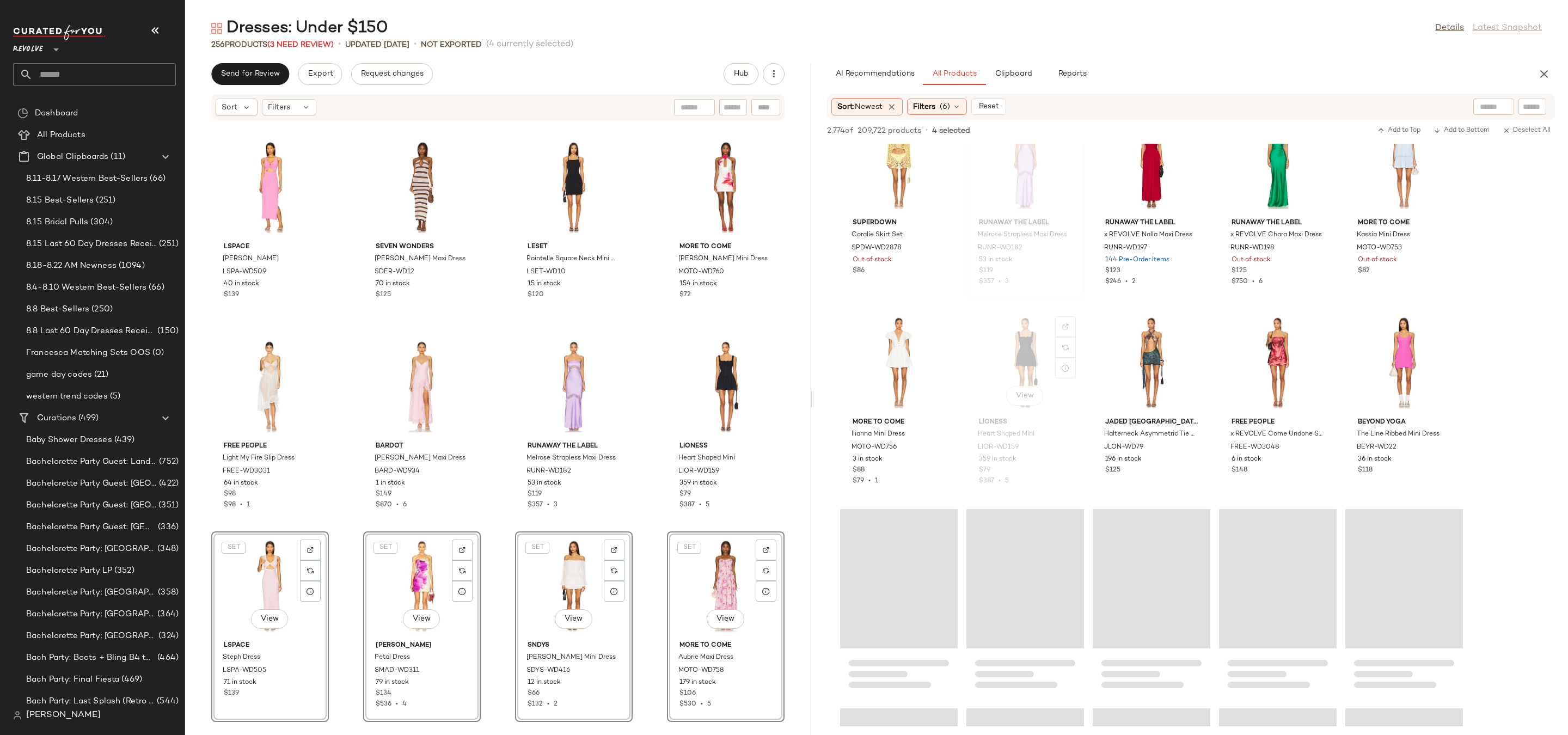
scroll to position [19967, 0]
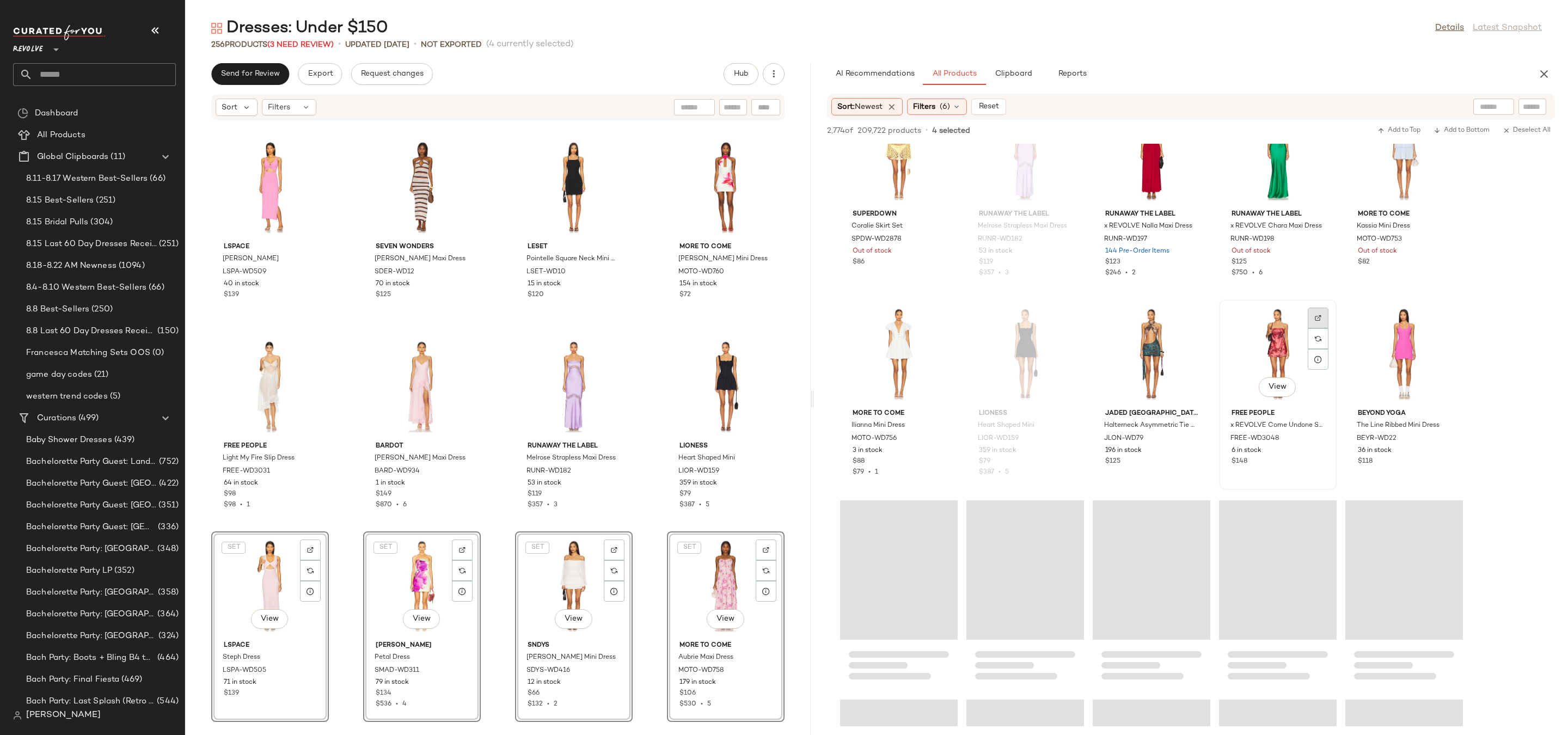
click at [1322, 328] on div at bounding box center [1318, 338] width 21 height 21
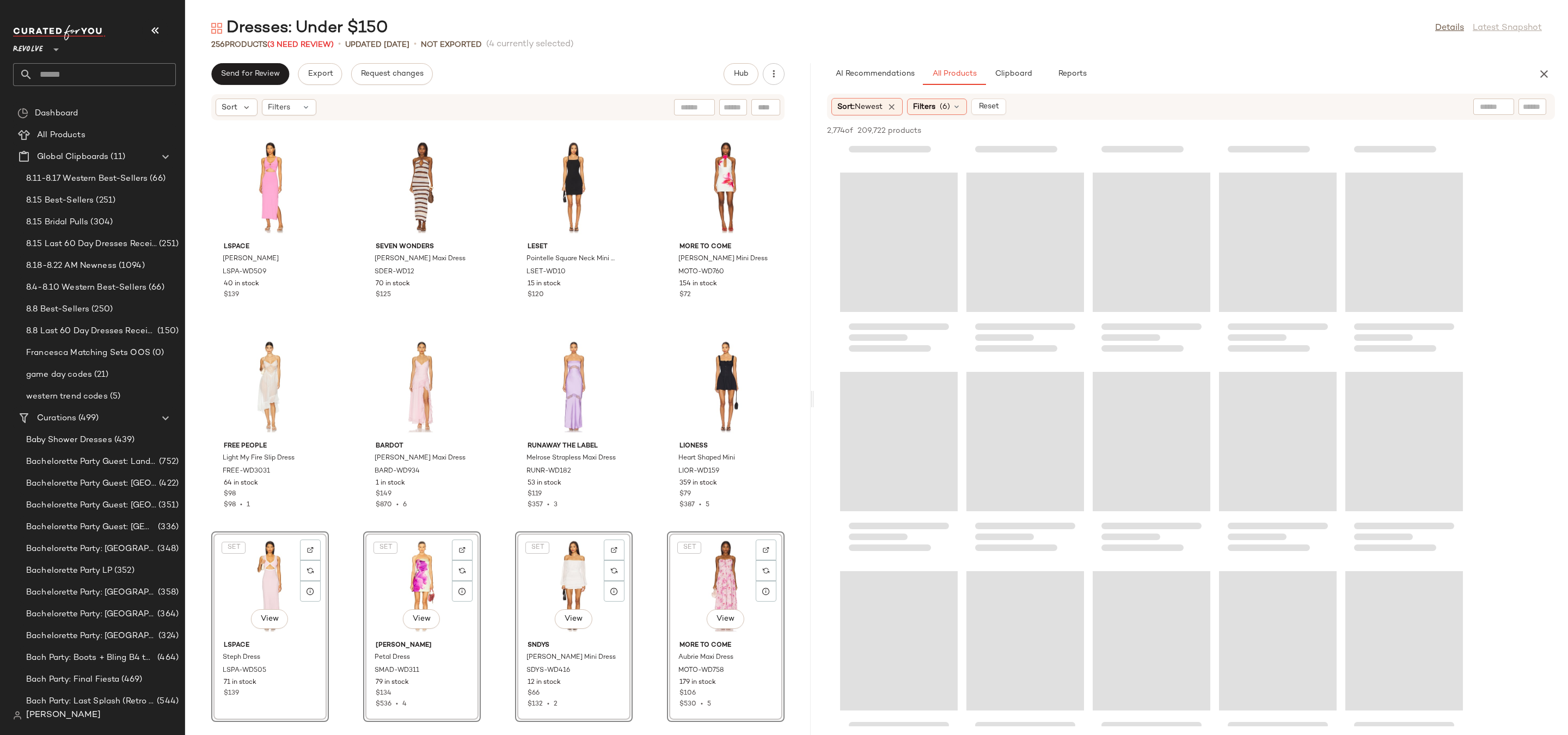
scroll to position [21704, 0]
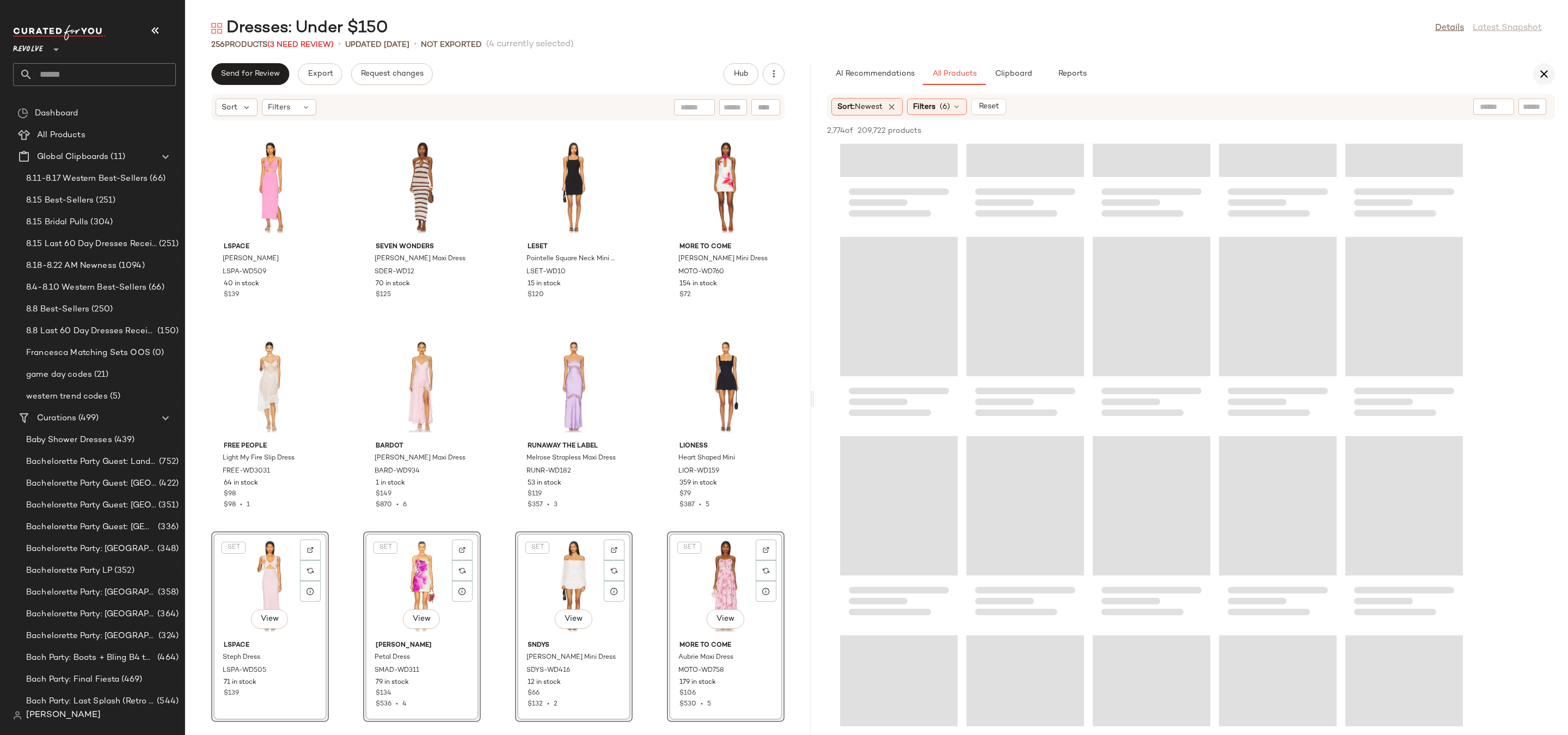
click at [1543, 73] on icon "button" at bounding box center [1544, 74] width 13 height 13
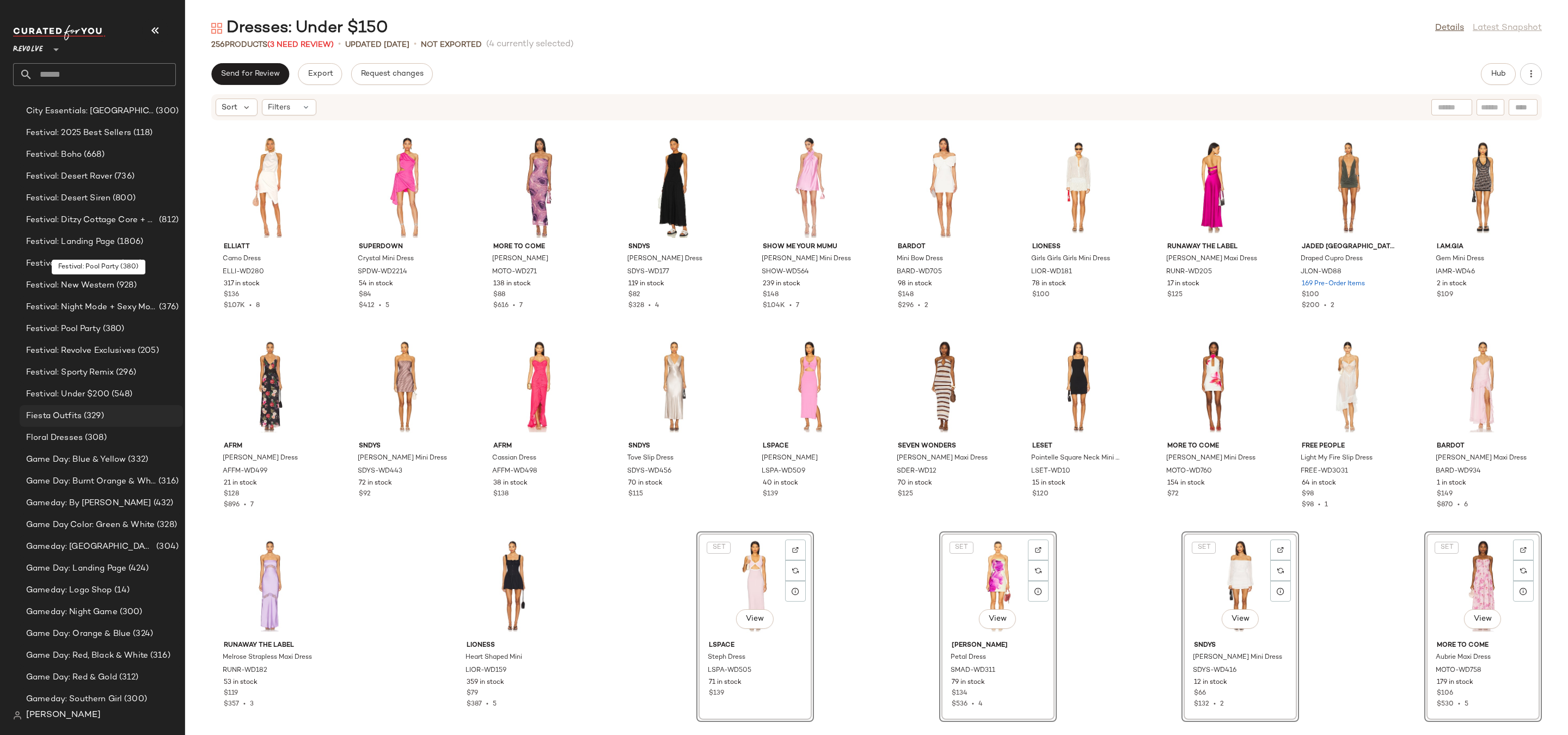
scroll to position [1313, 0]
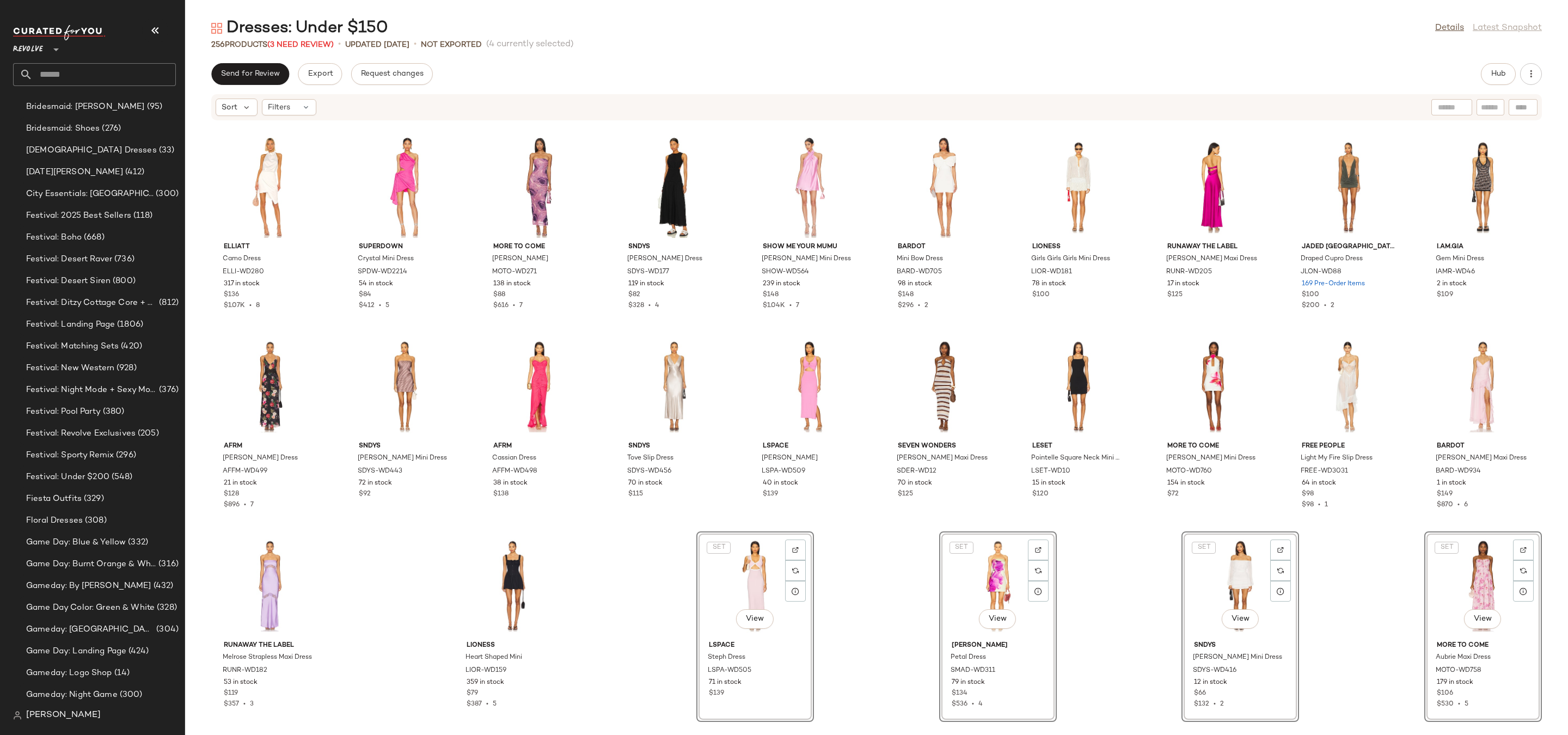
click at [89, 74] on input "text" at bounding box center [104, 75] width 144 height 23
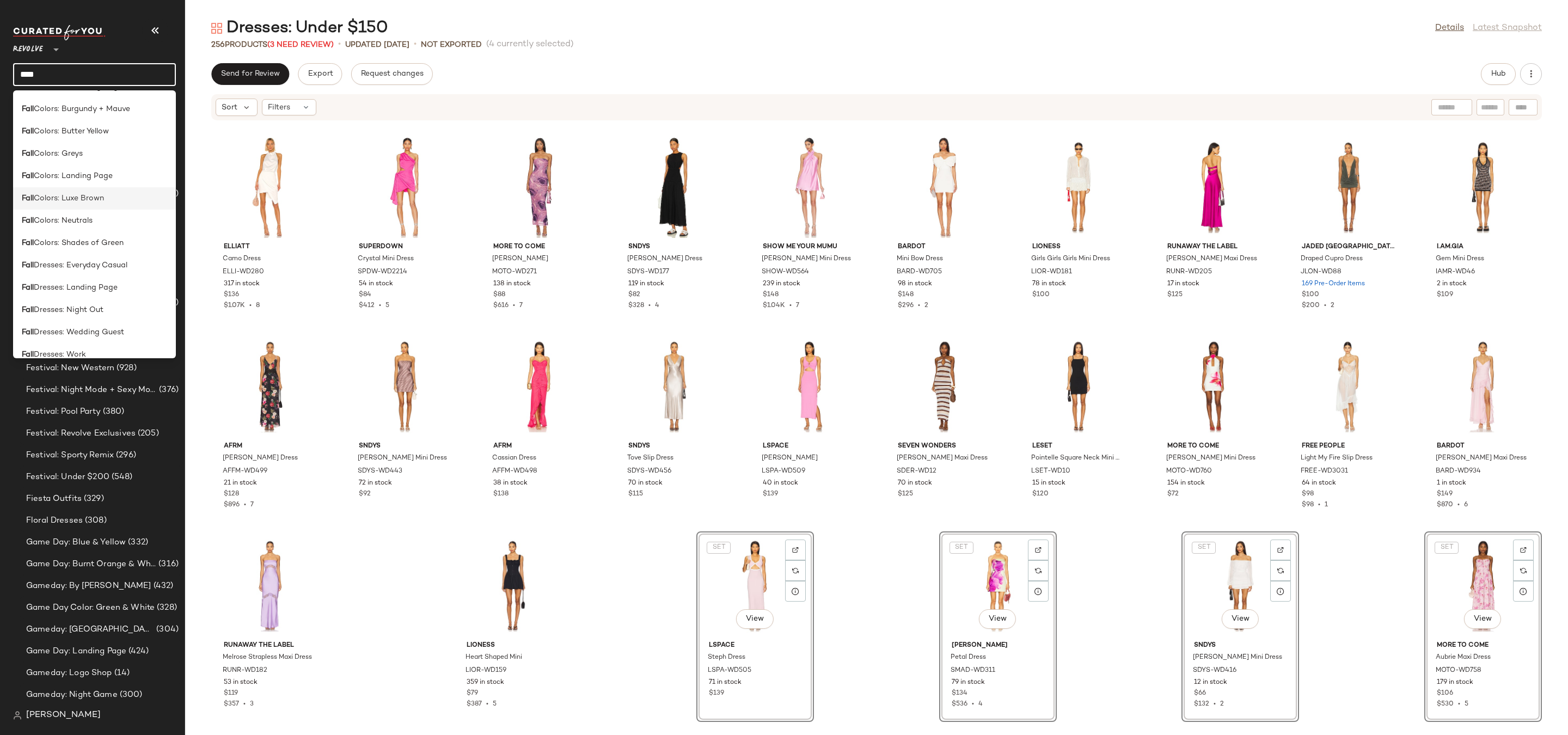
scroll to position [102, 0]
type input "****"
click at [529, 39] on span "(4 currently selected)" at bounding box center [530, 45] width 88 height 13
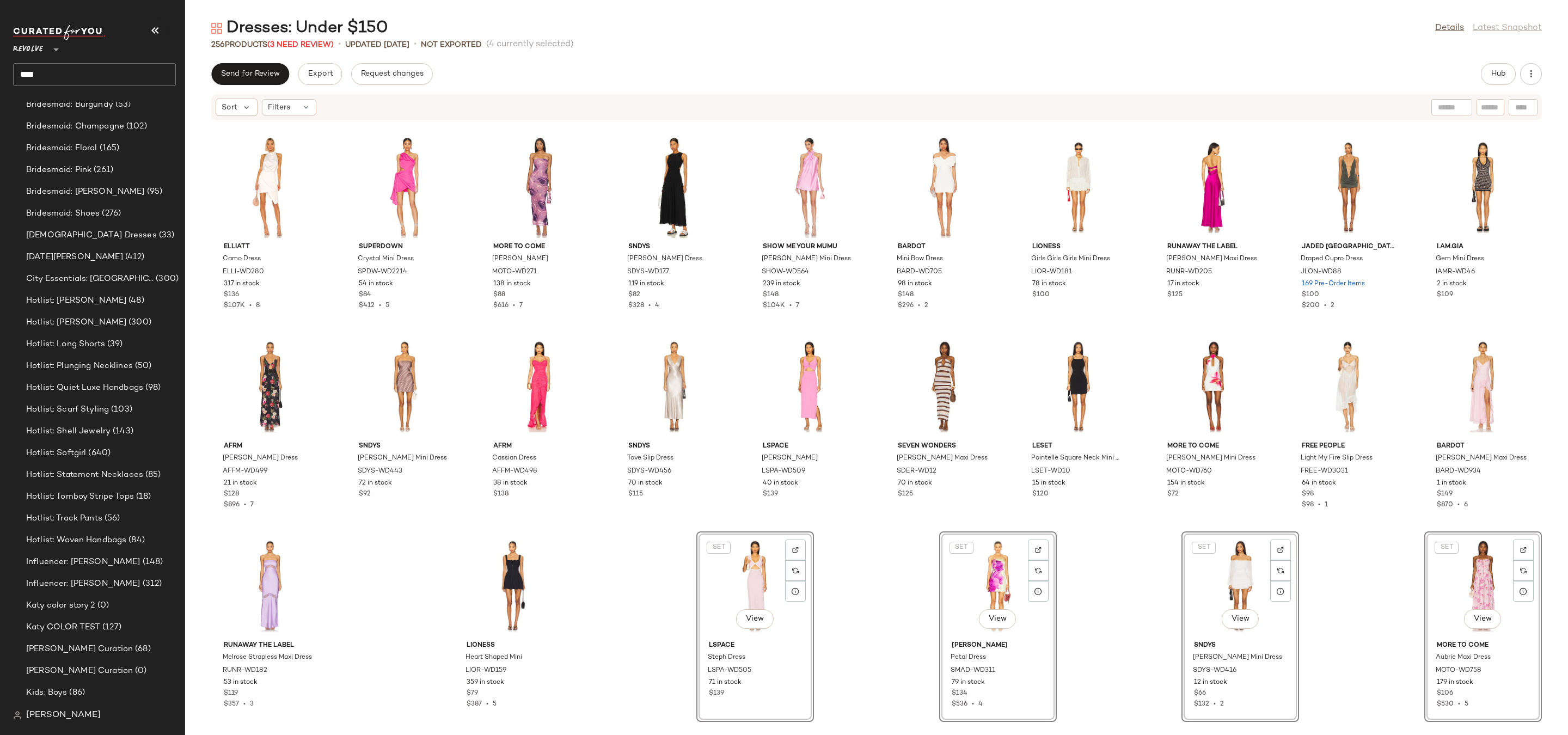
scroll to position [1124, 0]
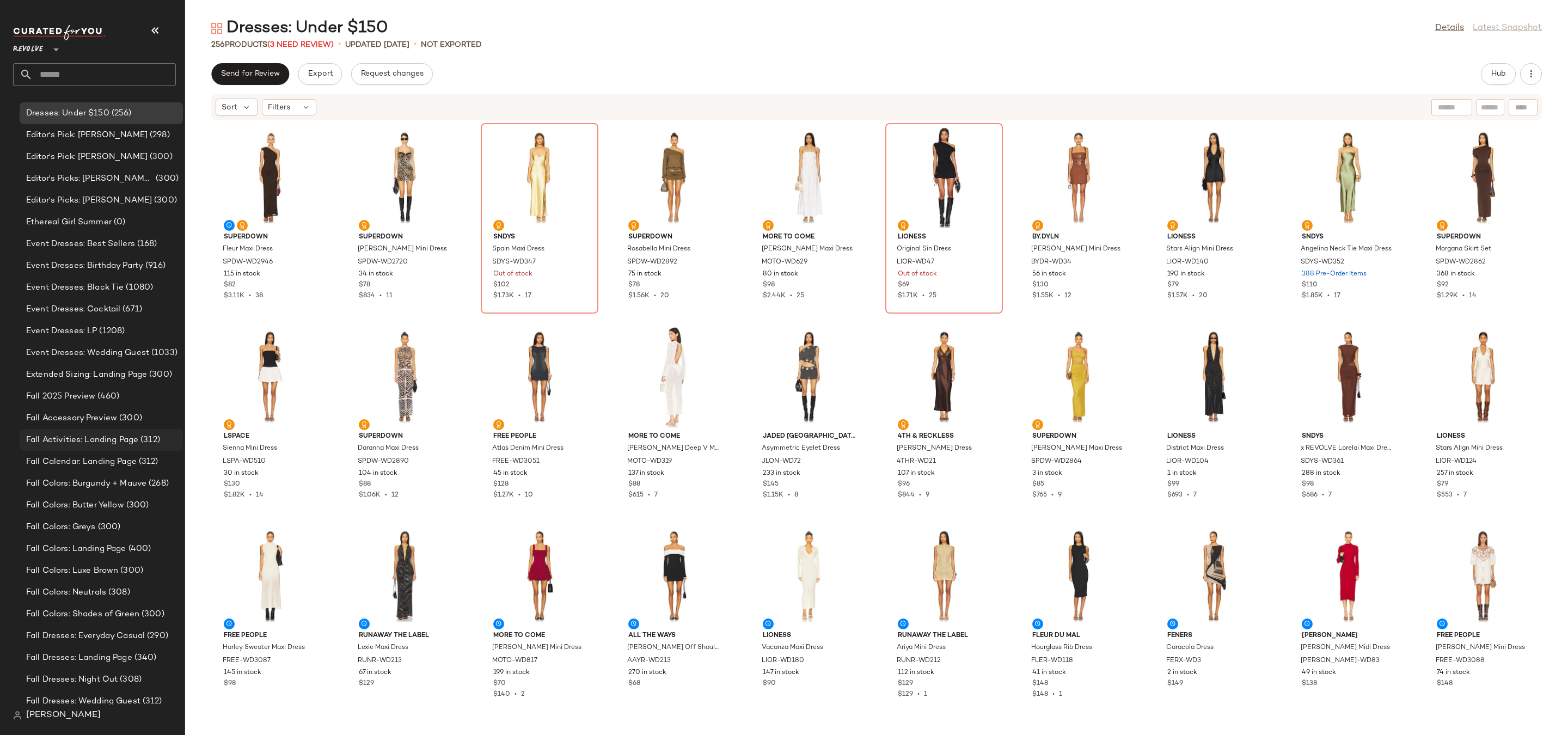
scroll to position [1899, 0]
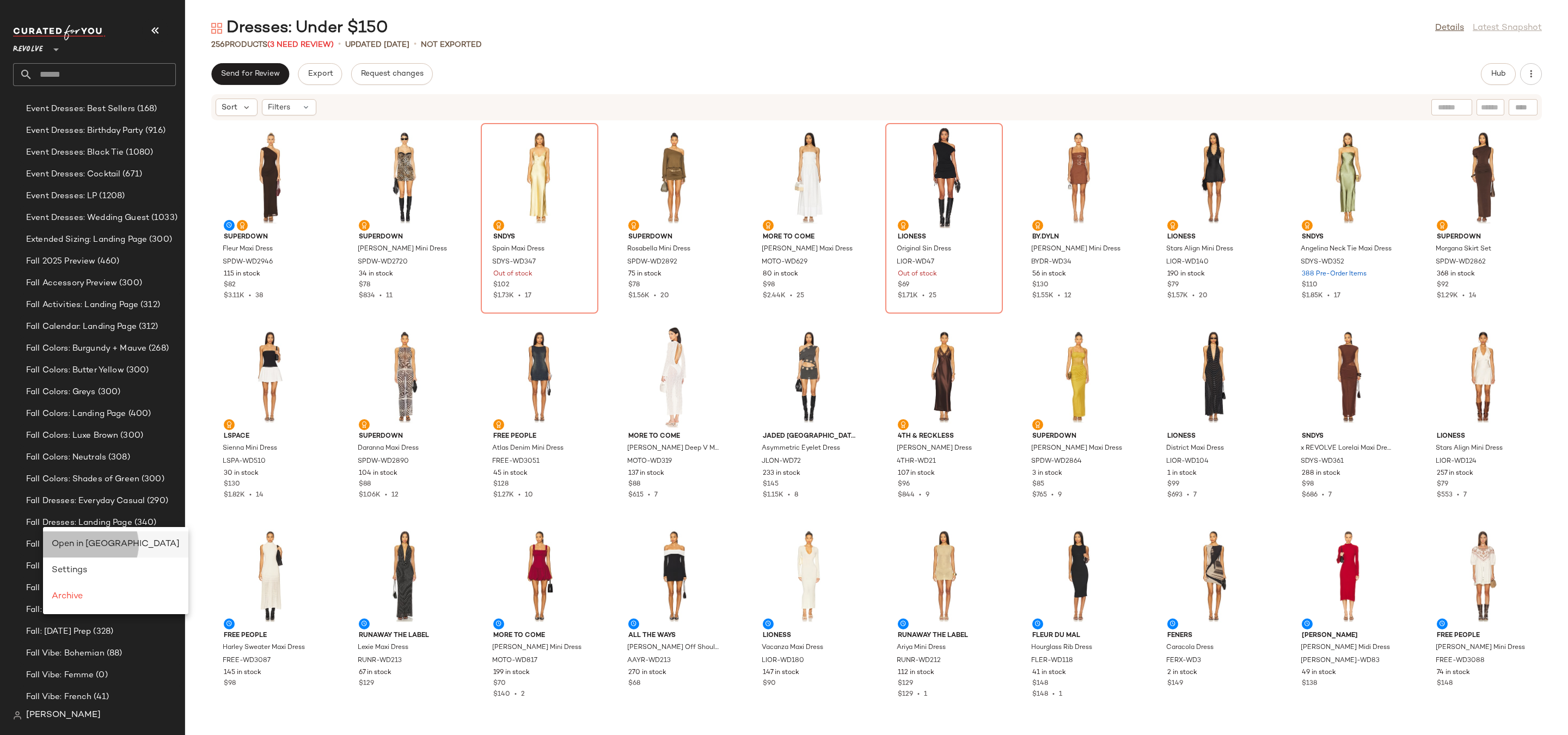
click at [53, 538] on div "Open in Split View" at bounding box center [115, 545] width 128 height 13
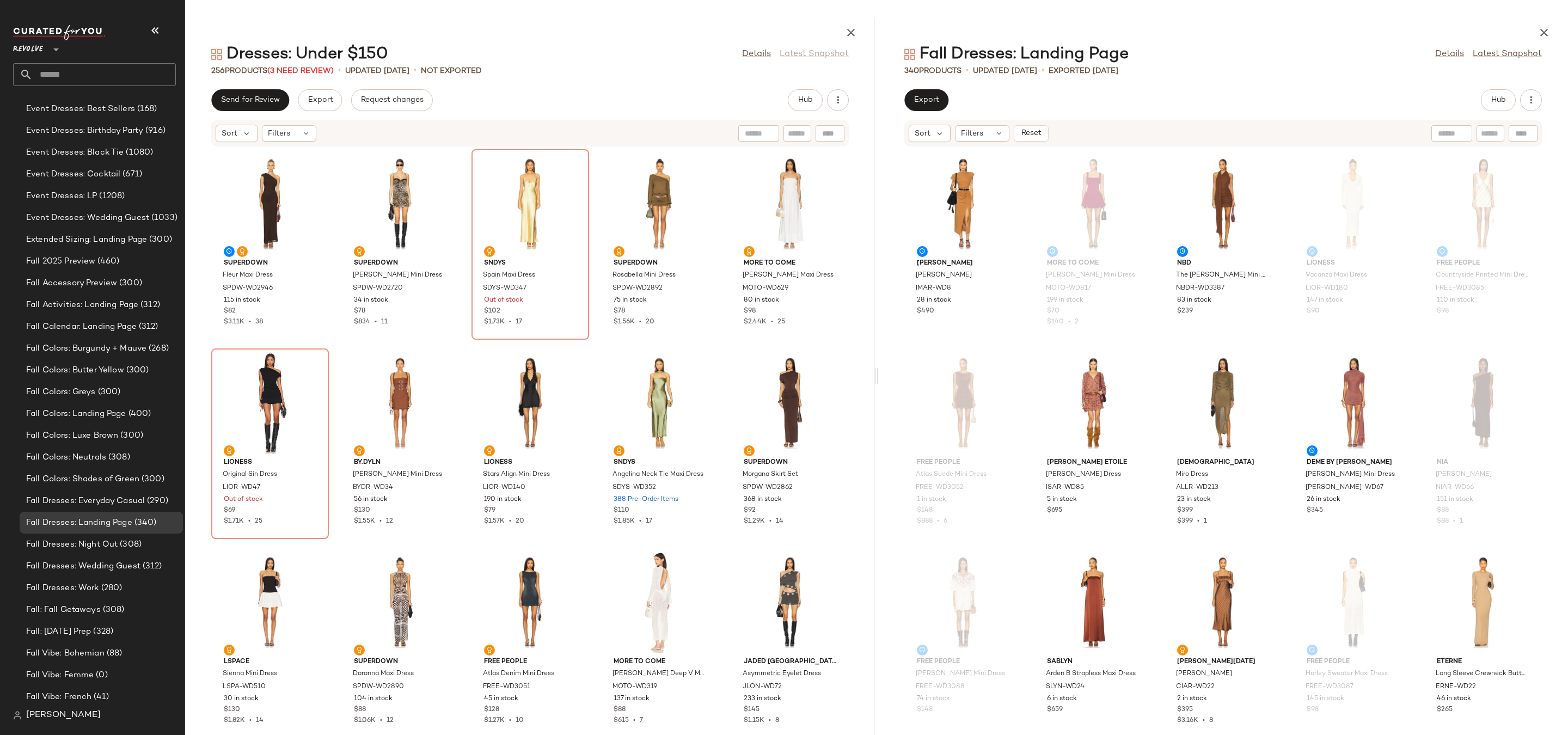
click at [982, 123] on div "Sort Filters Reset" at bounding box center [1223, 133] width 638 height 26
click at [987, 135] on div "Filters" at bounding box center [982, 133] width 54 height 17
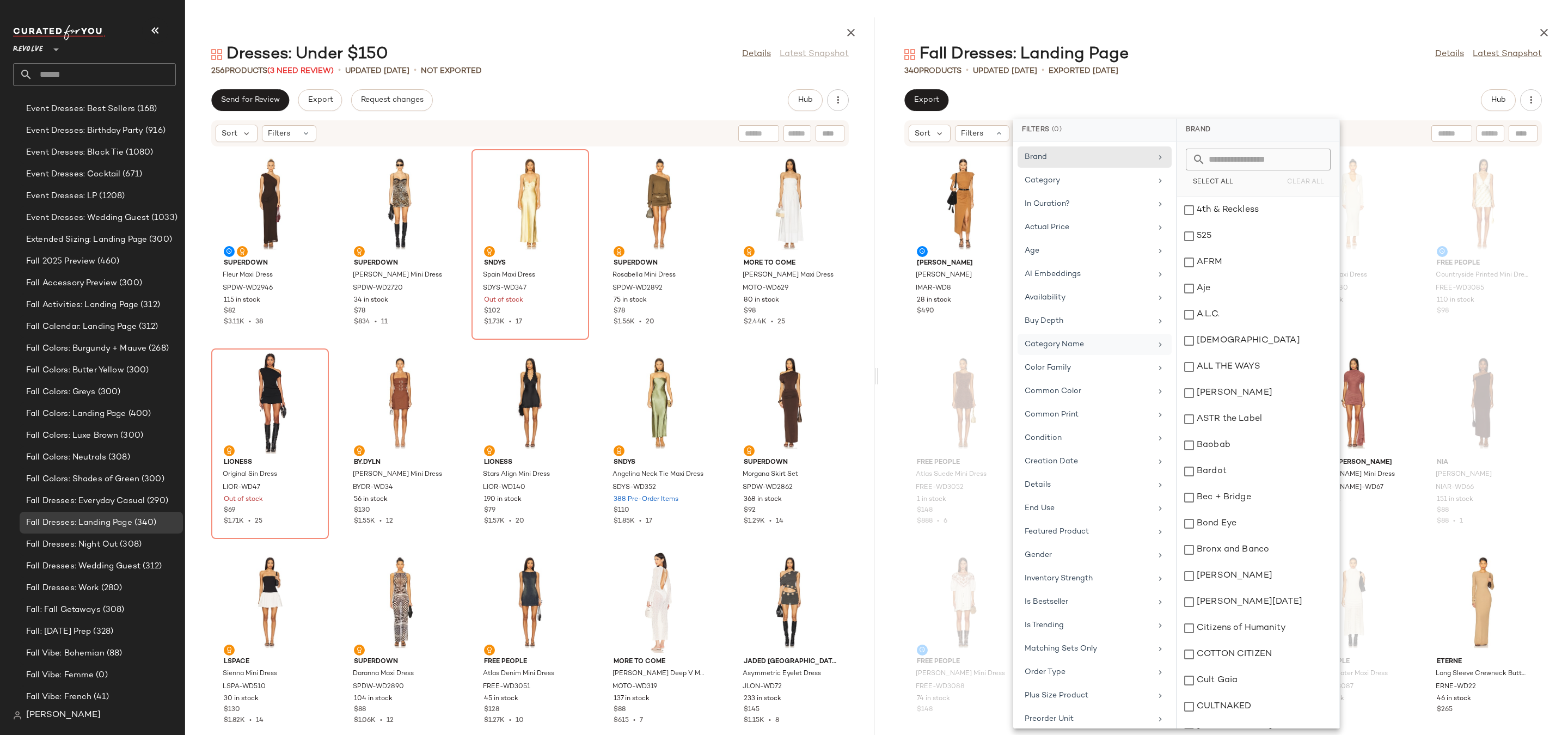
scroll to position [195, 0]
click at [1085, 542] on div "Price" at bounding box center [1088, 547] width 127 height 12
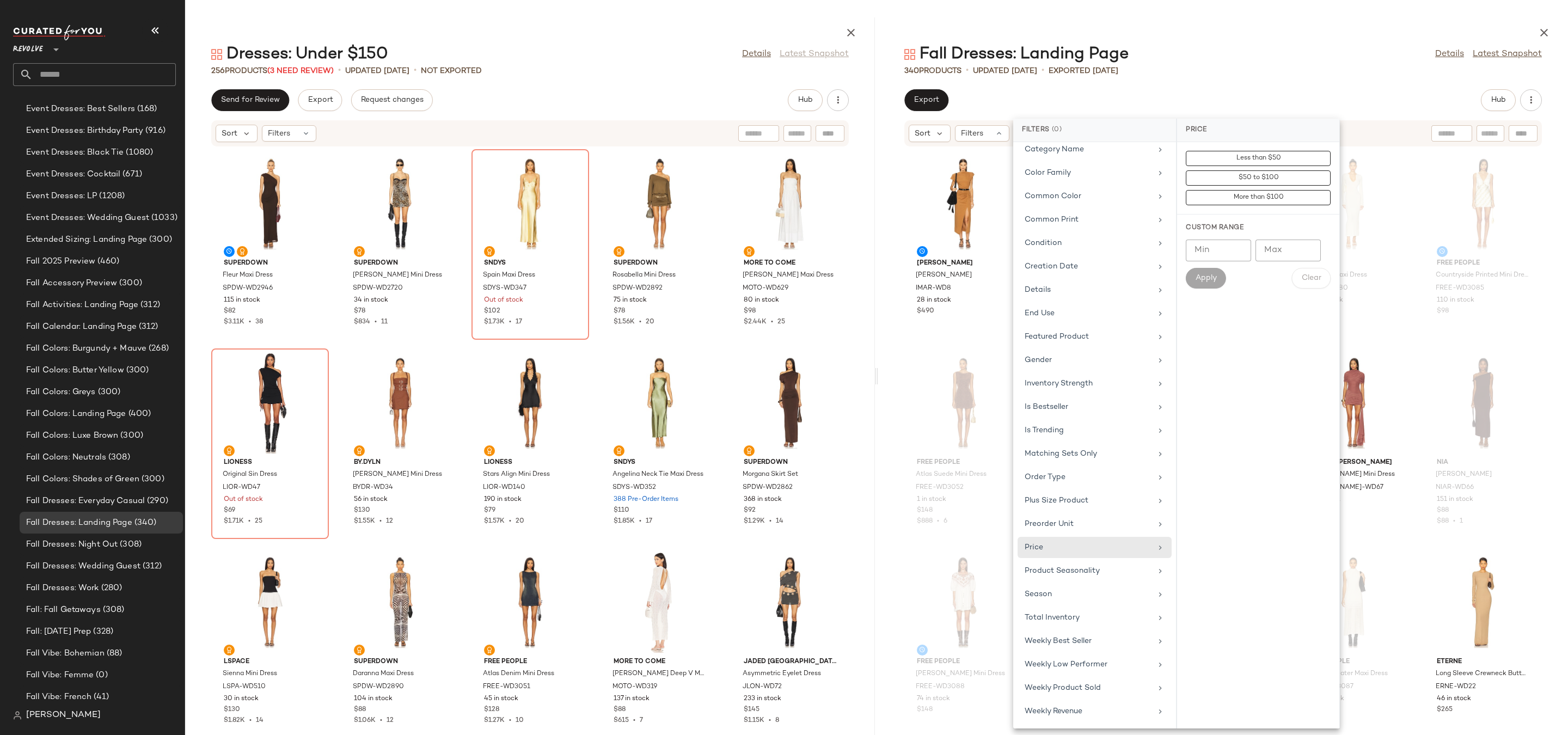
click at [1291, 255] on input "Max" at bounding box center [1288, 250] width 66 height 22
type input "***"
click at [1219, 272] on button "Apply" at bounding box center [1206, 278] width 40 height 21
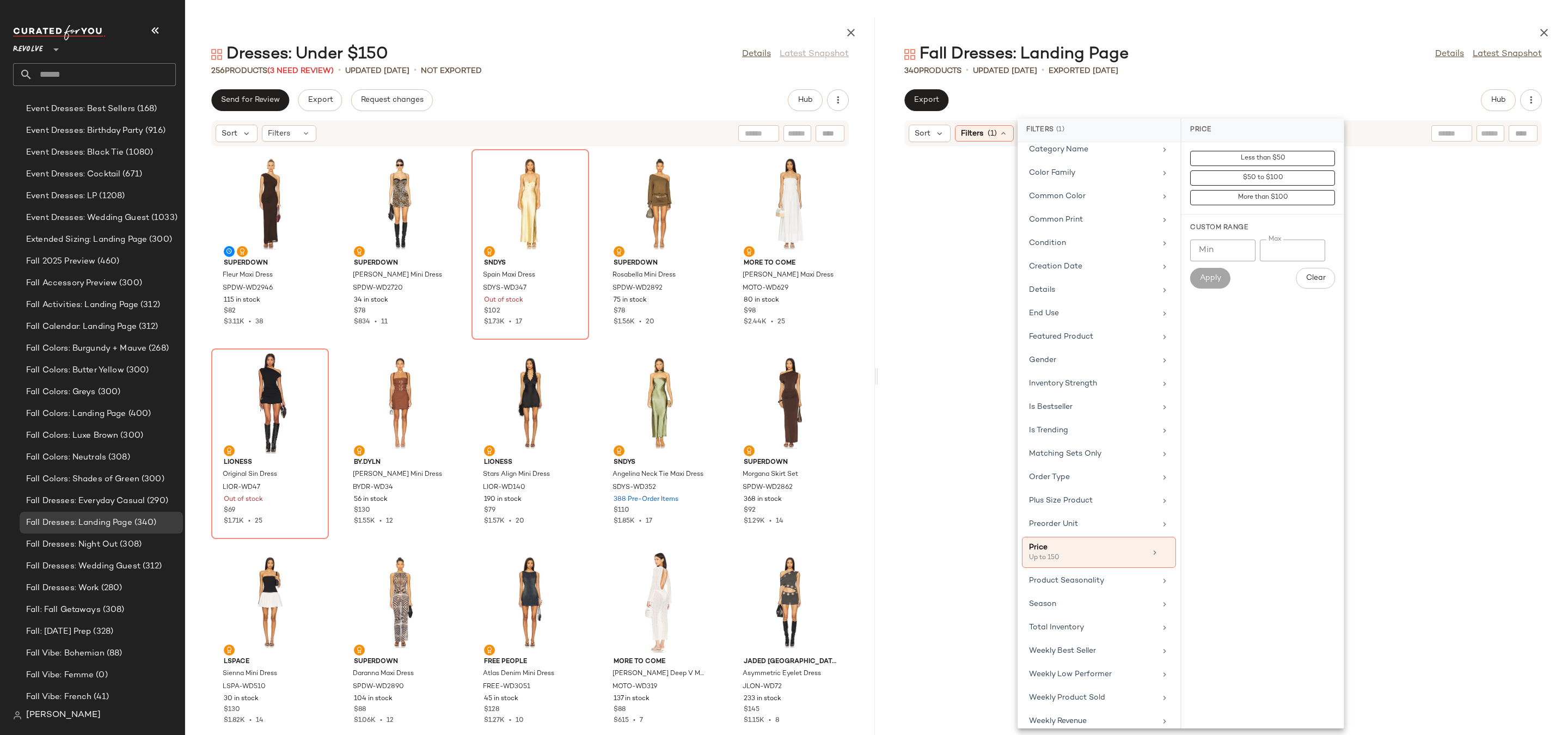
click at [1339, 55] on div "Fall Dresses: Landing Page Details Latest Snapshot" at bounding box center [1223, 54] width 690 height 22
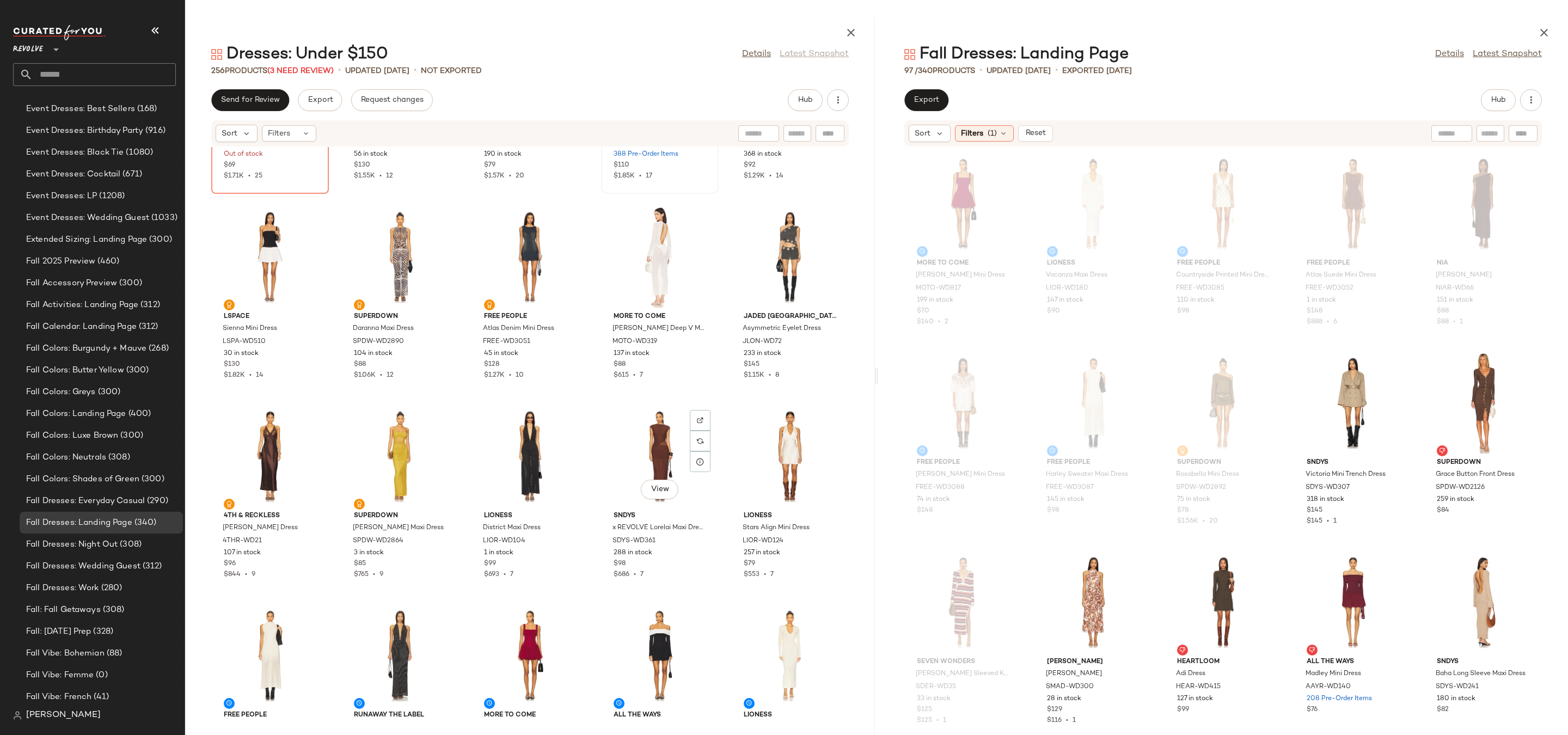
scroll to position [314, 0]
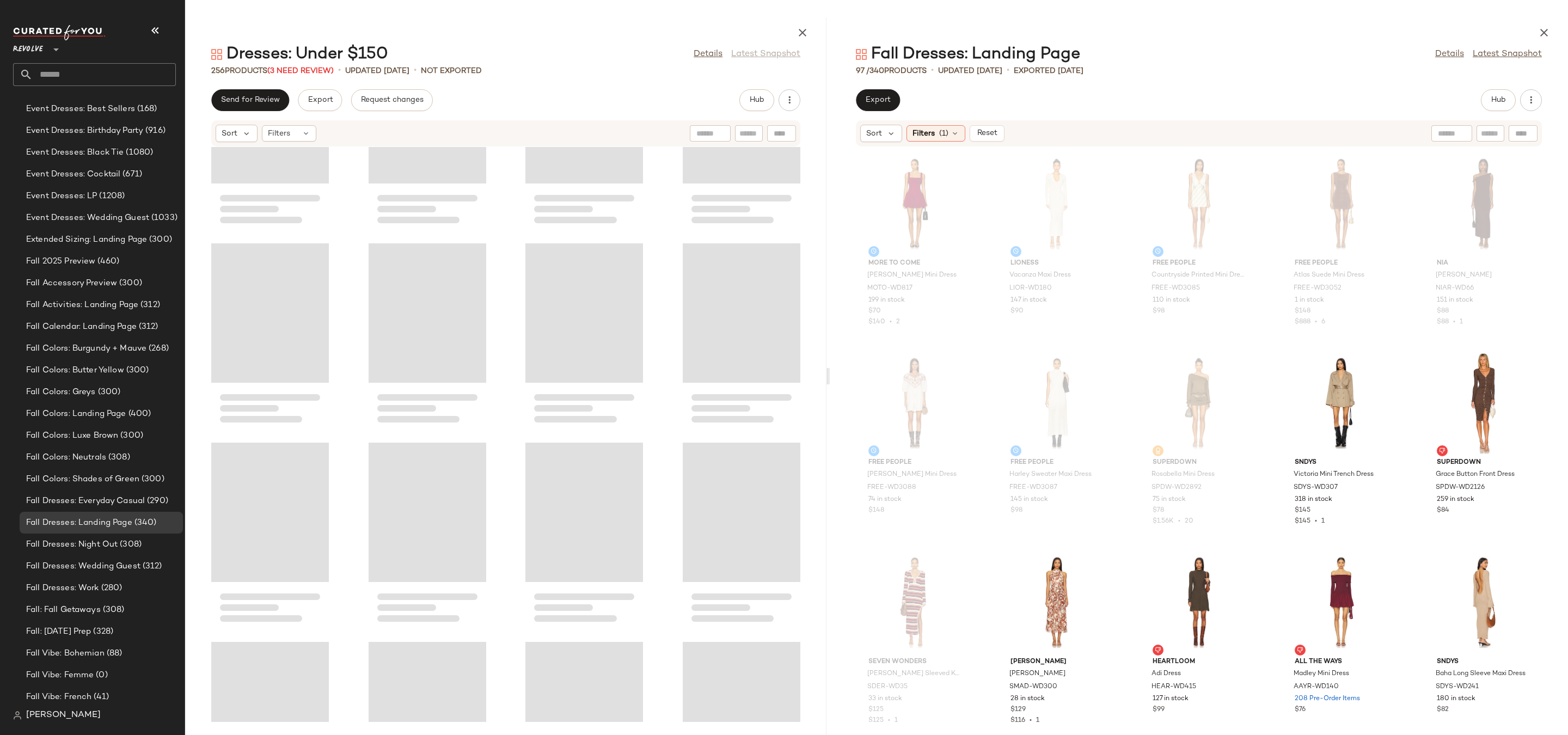
drag, startPoint x: 876, startPoint y: 372, endPoint x: 823, endPoint y: 373, distance: 53.0
click at [823, 373] on div "Dresses: Under $150 Details Latest Snapshot 256 Products (3 Need Review) • upda…" at bounding box center [877, 376] width 1383 height 718
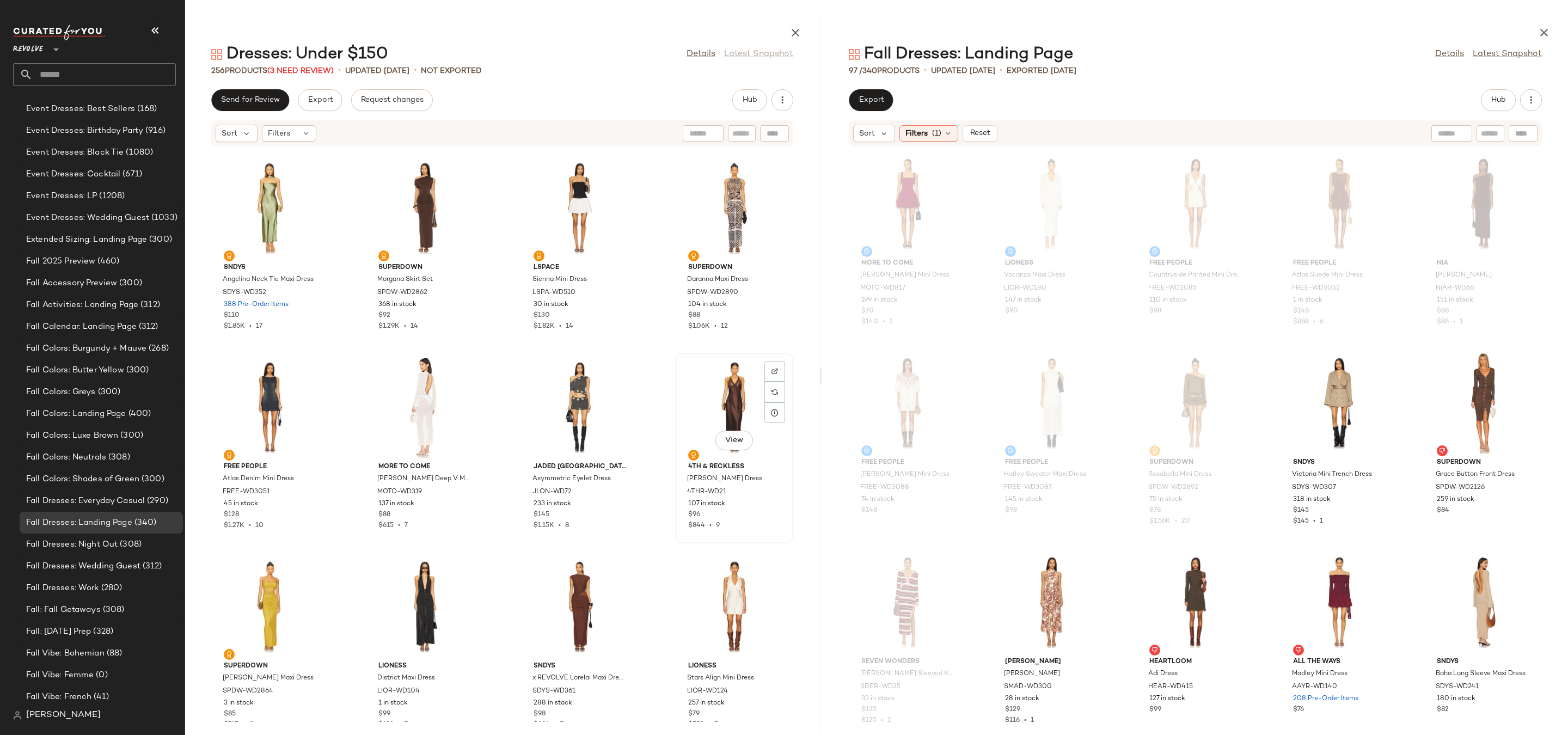
scroll to position [788, 0]
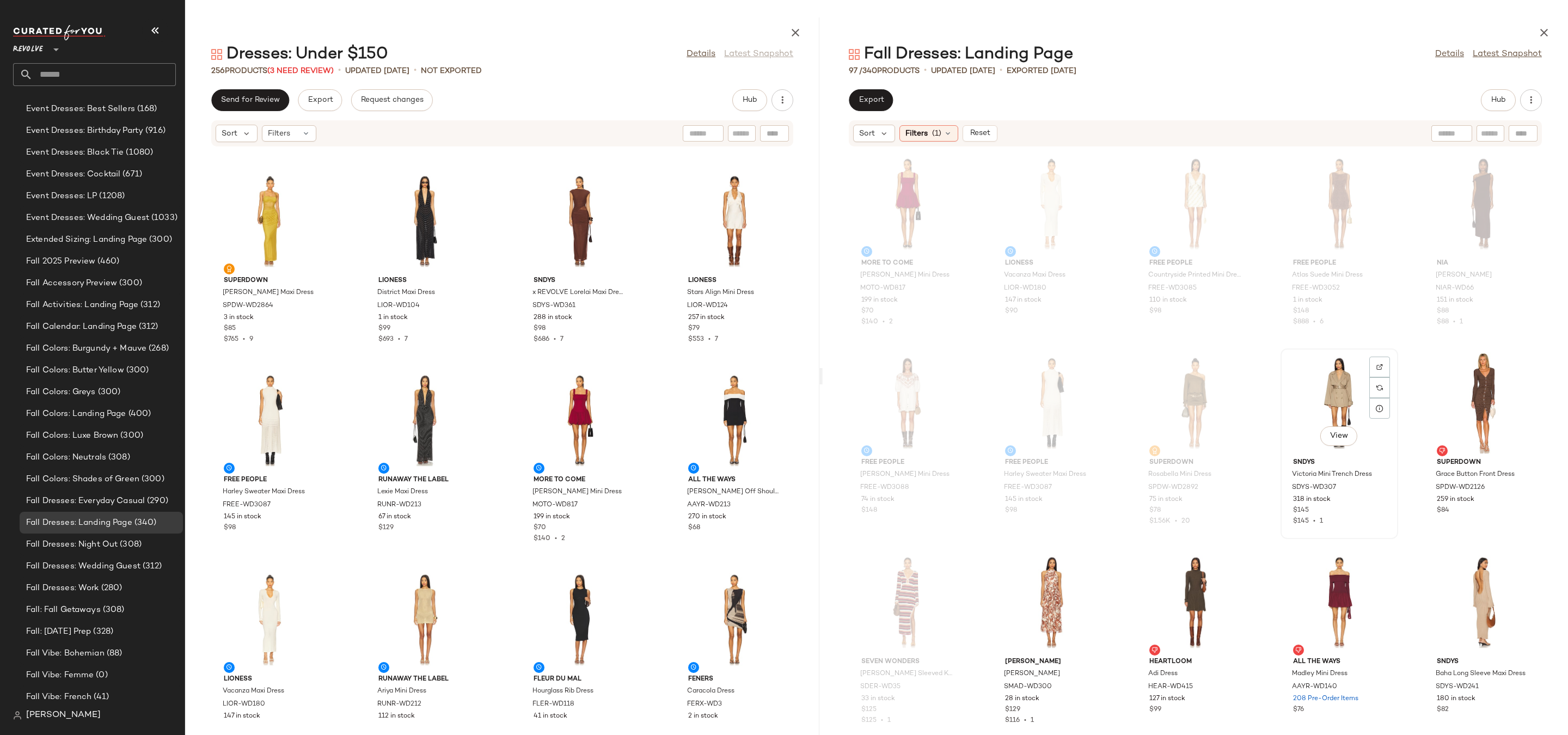
click at [1318, 391] on div "View" at bounding box center [1339, 402] width 110 height 101
click at [1046, 594] on div "View" at bounding box center [1052, 602] width 110 height 101
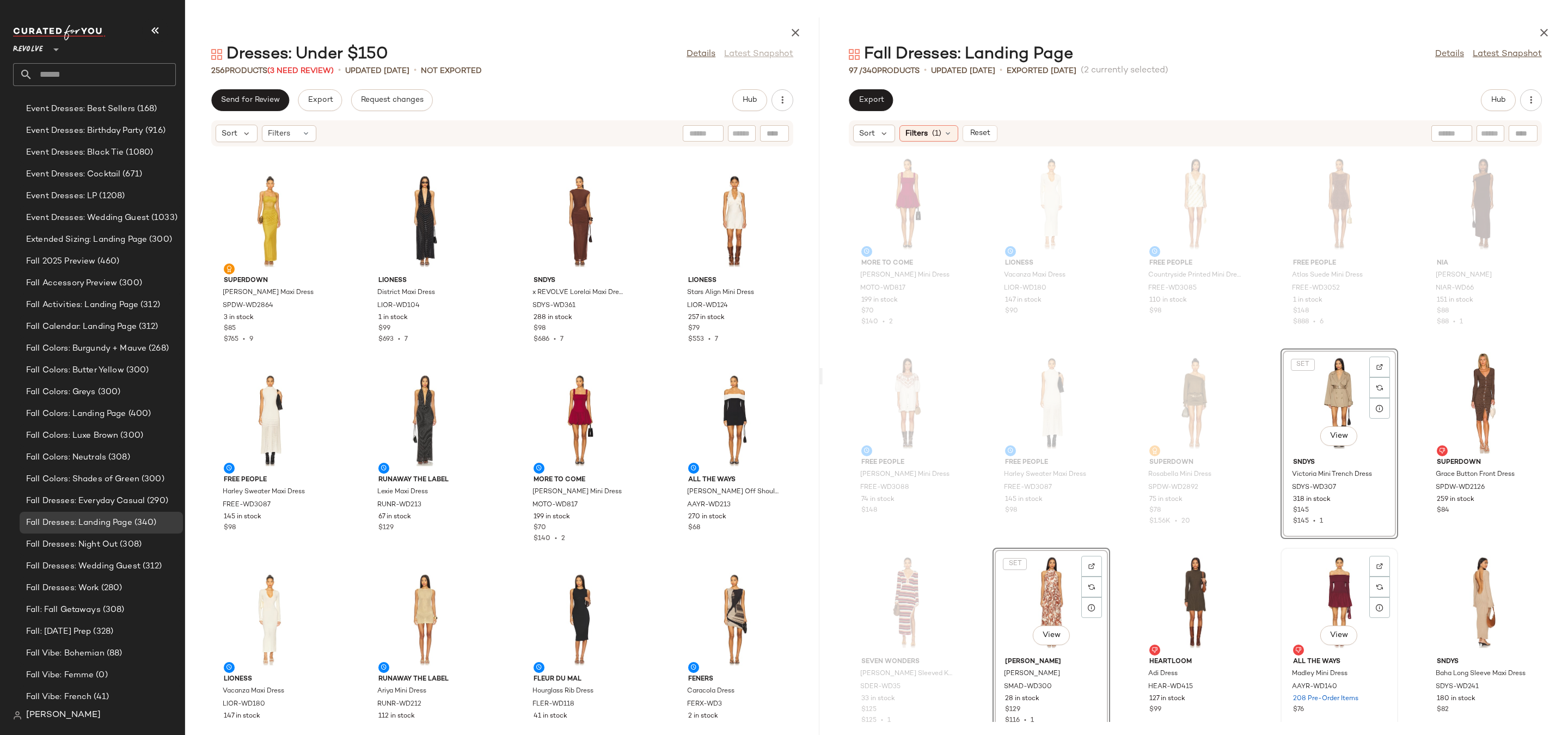
click at [1339, 581] on div "View" at bounding box center [1339, 602] width 110 height 101
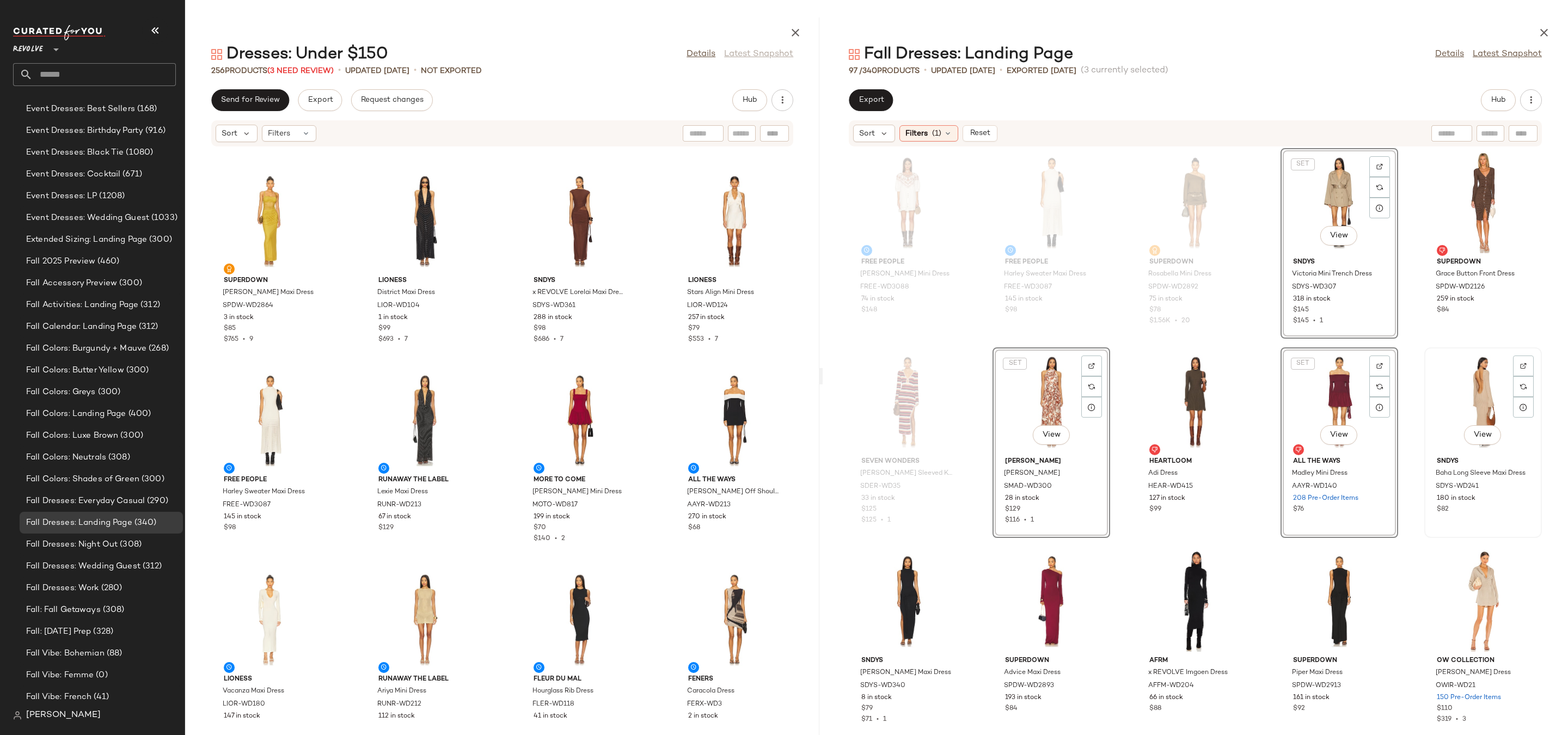
scroll to position [273, 0]
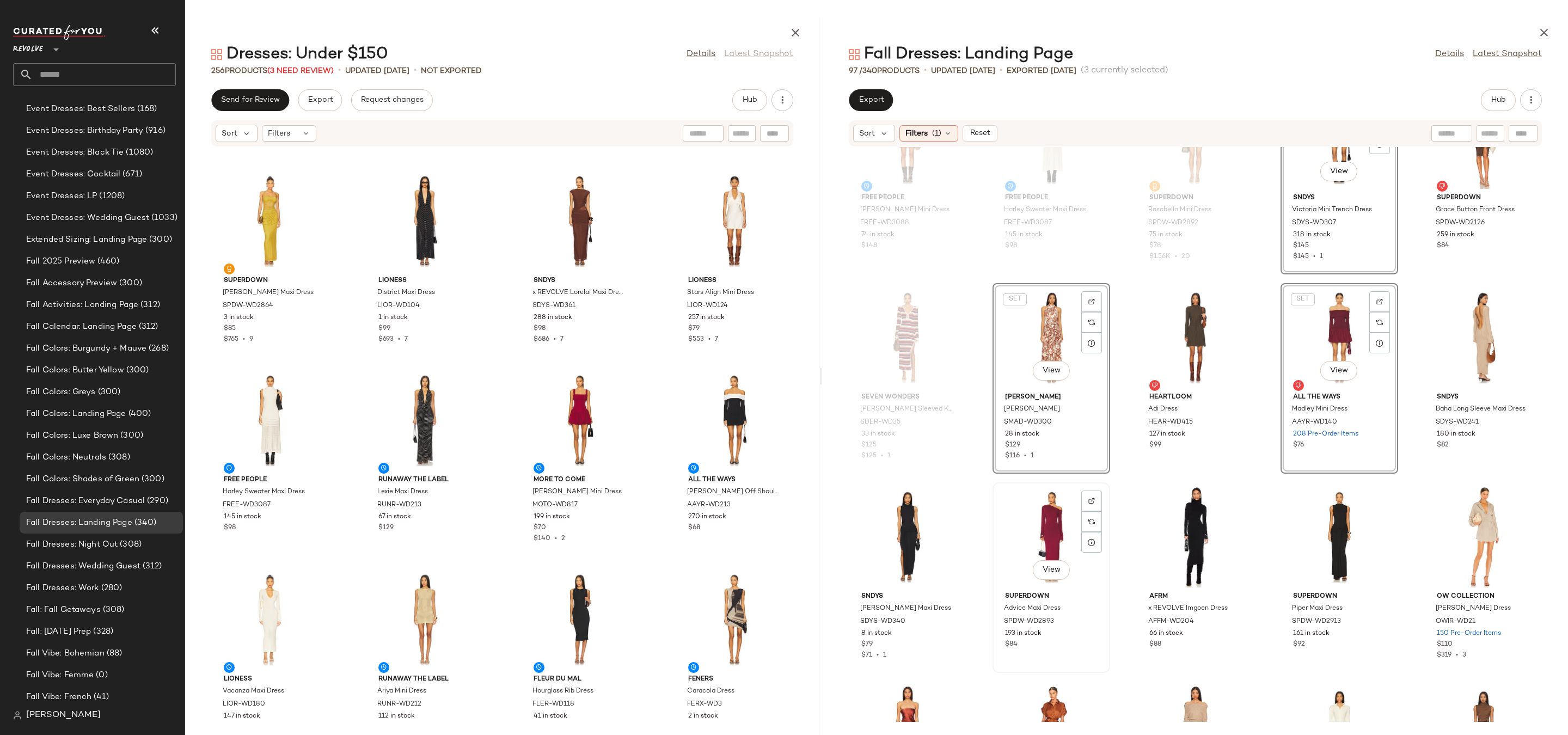
click at [1038, 540] on div "View" at bounding box center [1052, 537] width 110 height 101
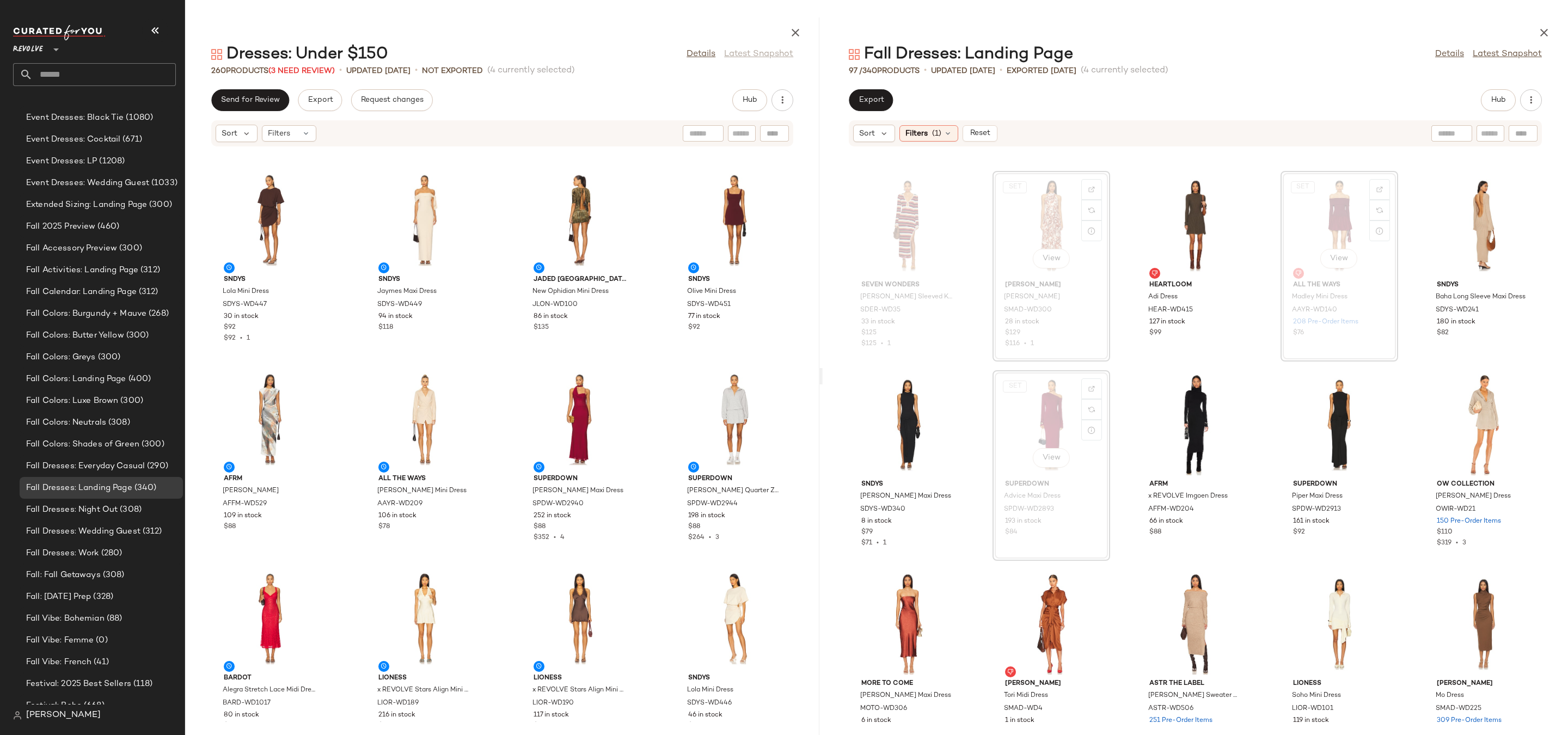
scroll to position [465, 0]
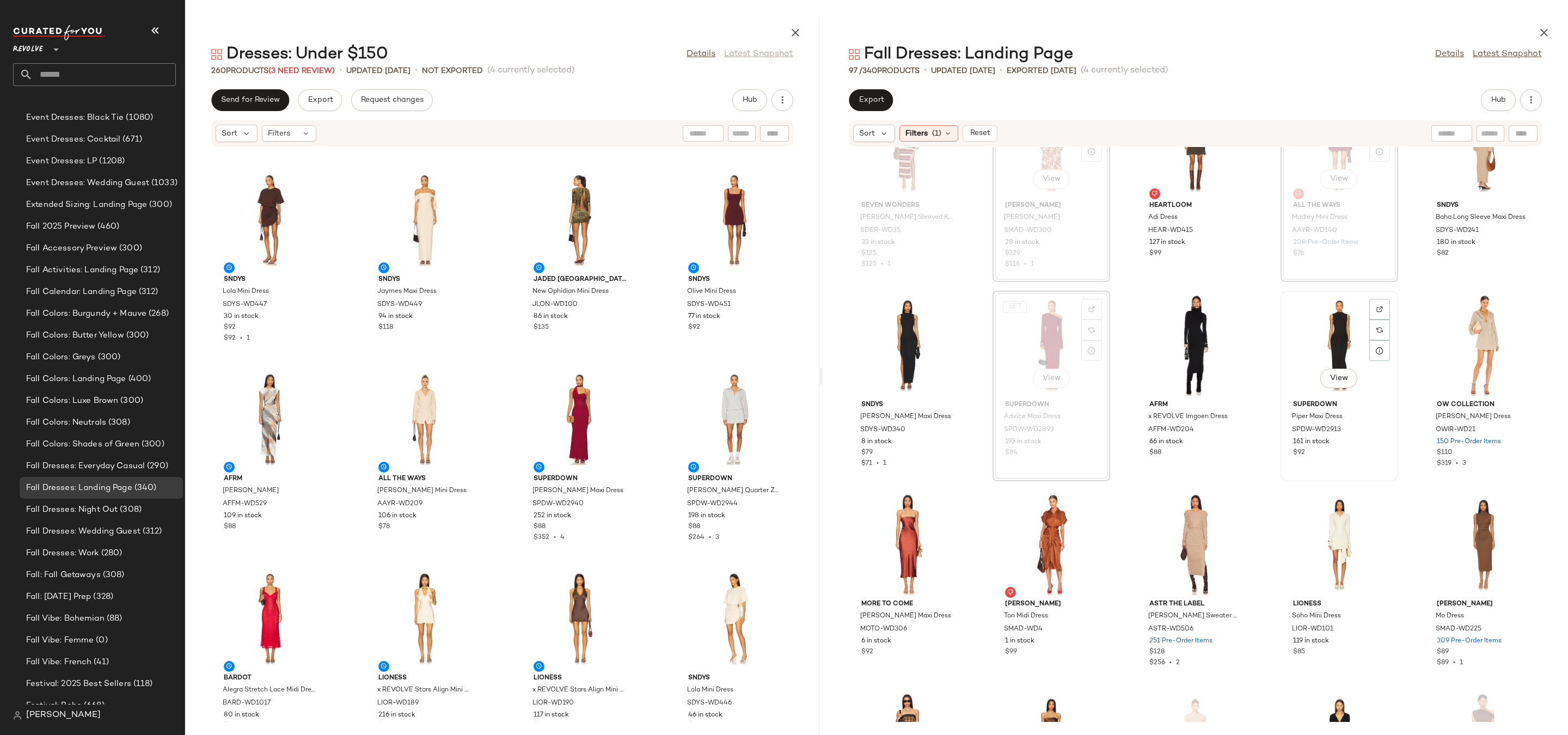
click at [1329, 345] on div "View" at bounding box center [1339, 345] width 110 height 101
click at [1485, 335] on div "View" at bounding box center [1483, 345] width 110 height 101
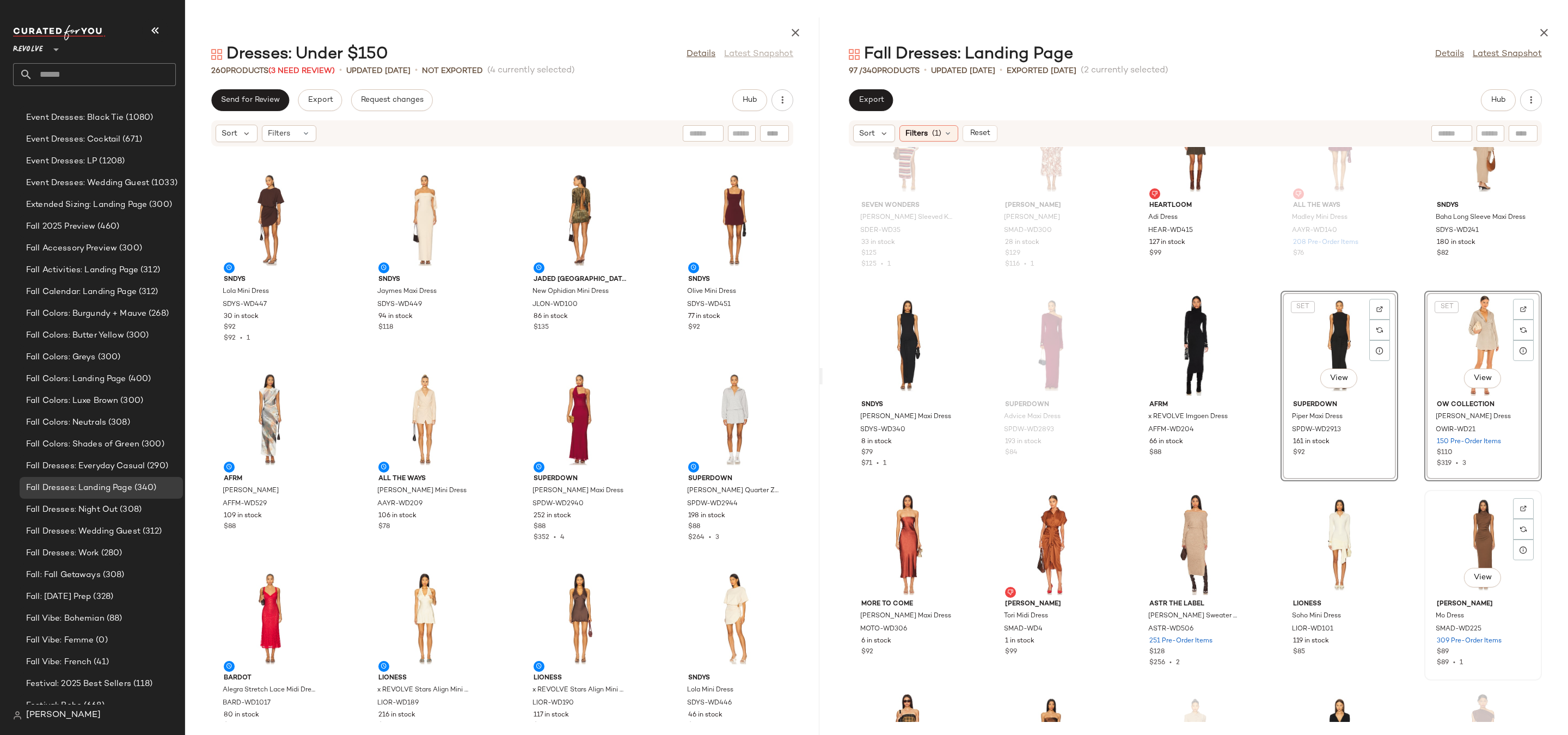
click at [1484, 543] on div "View" at bounding box center [1483, 545] width 110 height 101
click at [1303, 550] on div "View" at bounding box center [1339, 545] width 110 height 101
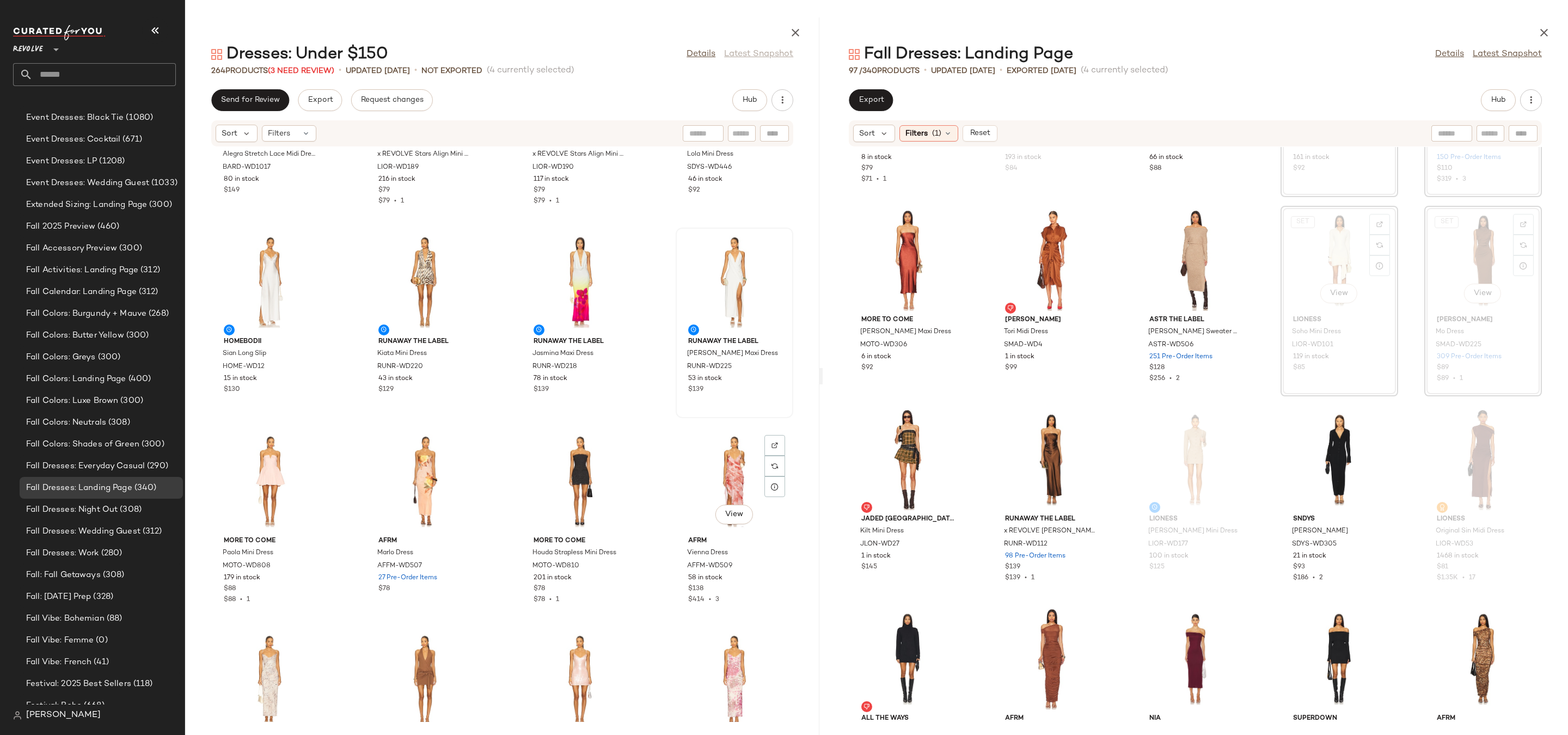
scroll to position [2538, 0]
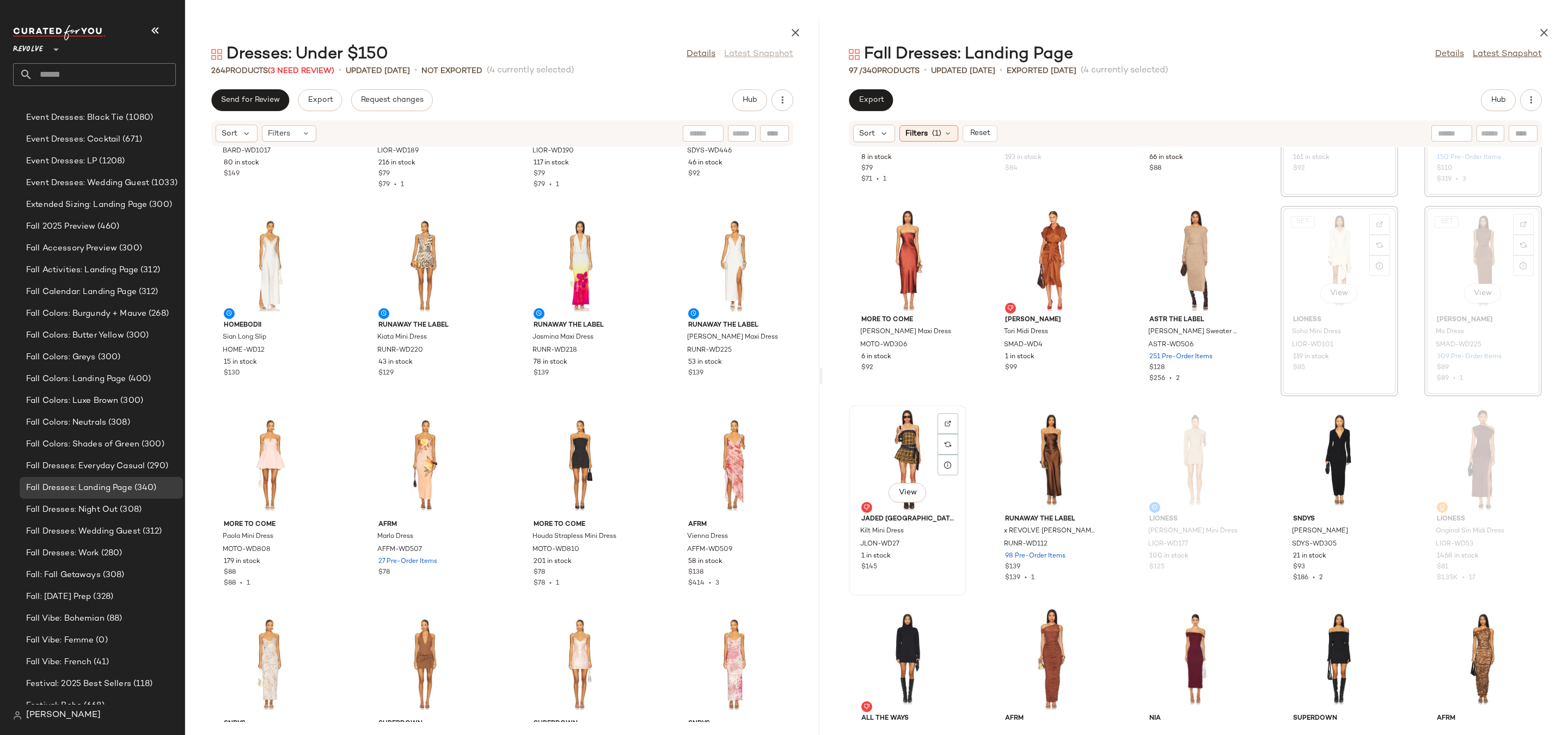
click at [921, 439] on div "View" at bounding box center [907, 459] width 110 height 101
click at [900, 255] on div "View" at bounding box center [907, 260] width 110 height 101
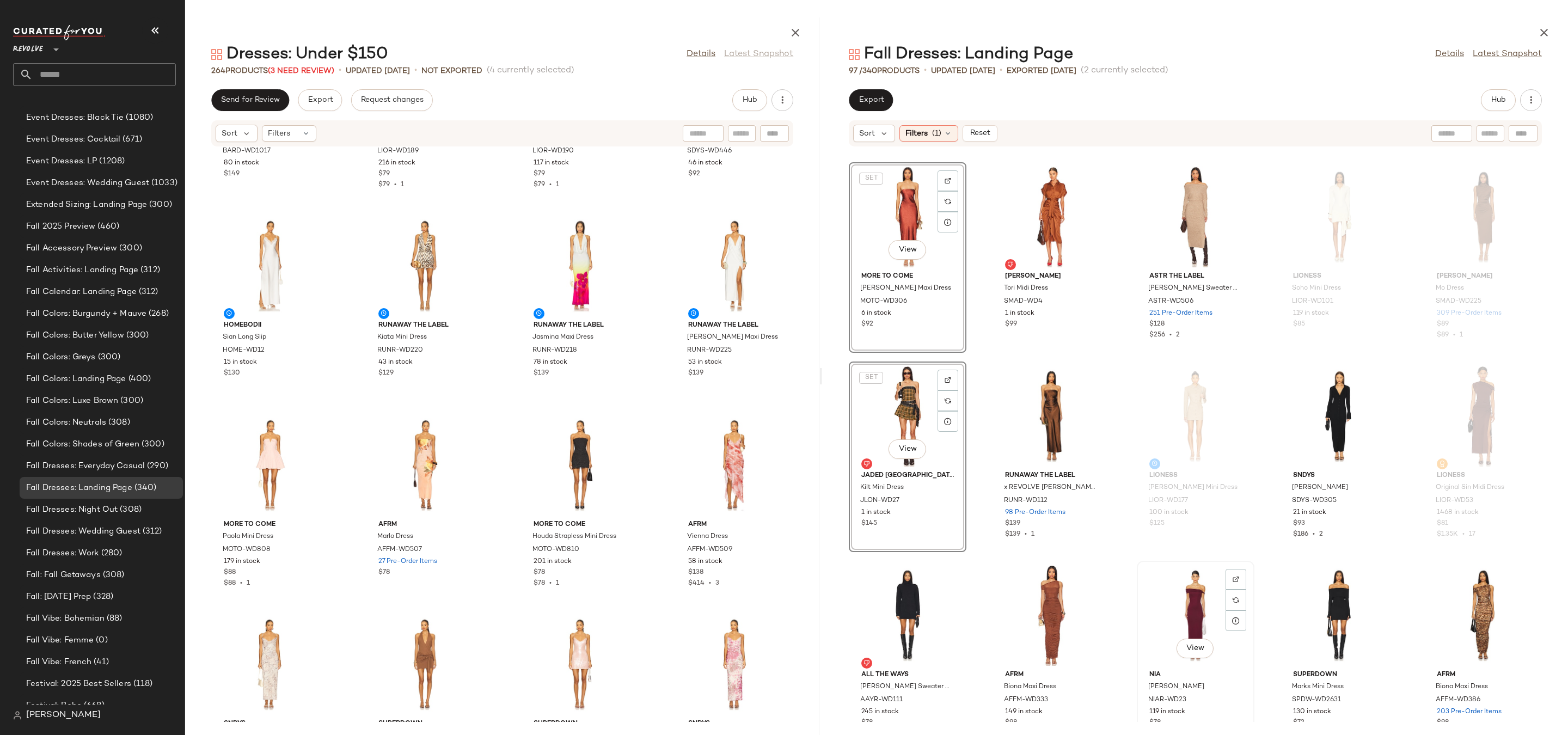
scroll to position [801, 0]
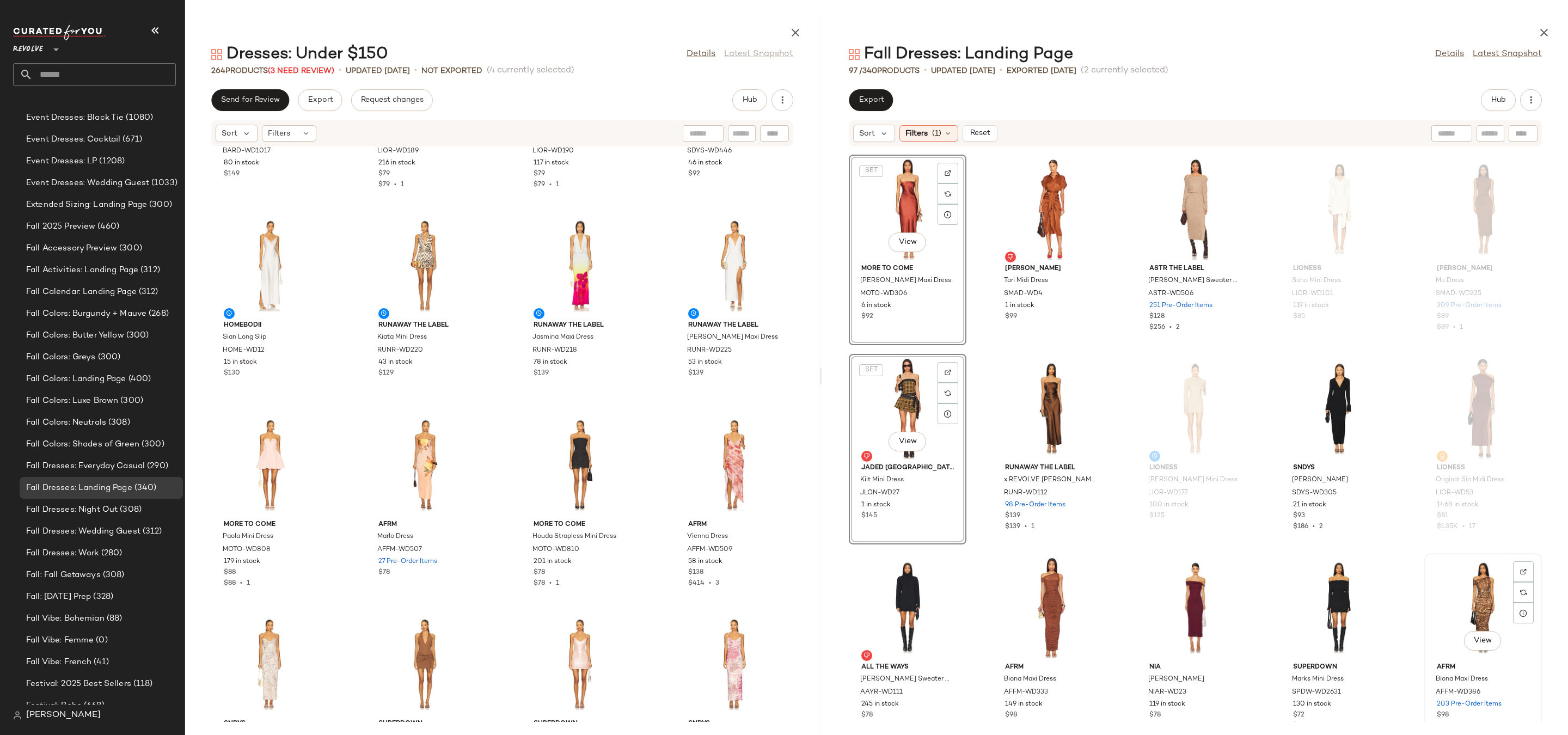
click at [1492, 597] on div "View" at bounding box center [1483, 607] width 110 height 101
click at [1338, 397] on div "View" at bounding box center [1339, 408] width 110 height 101
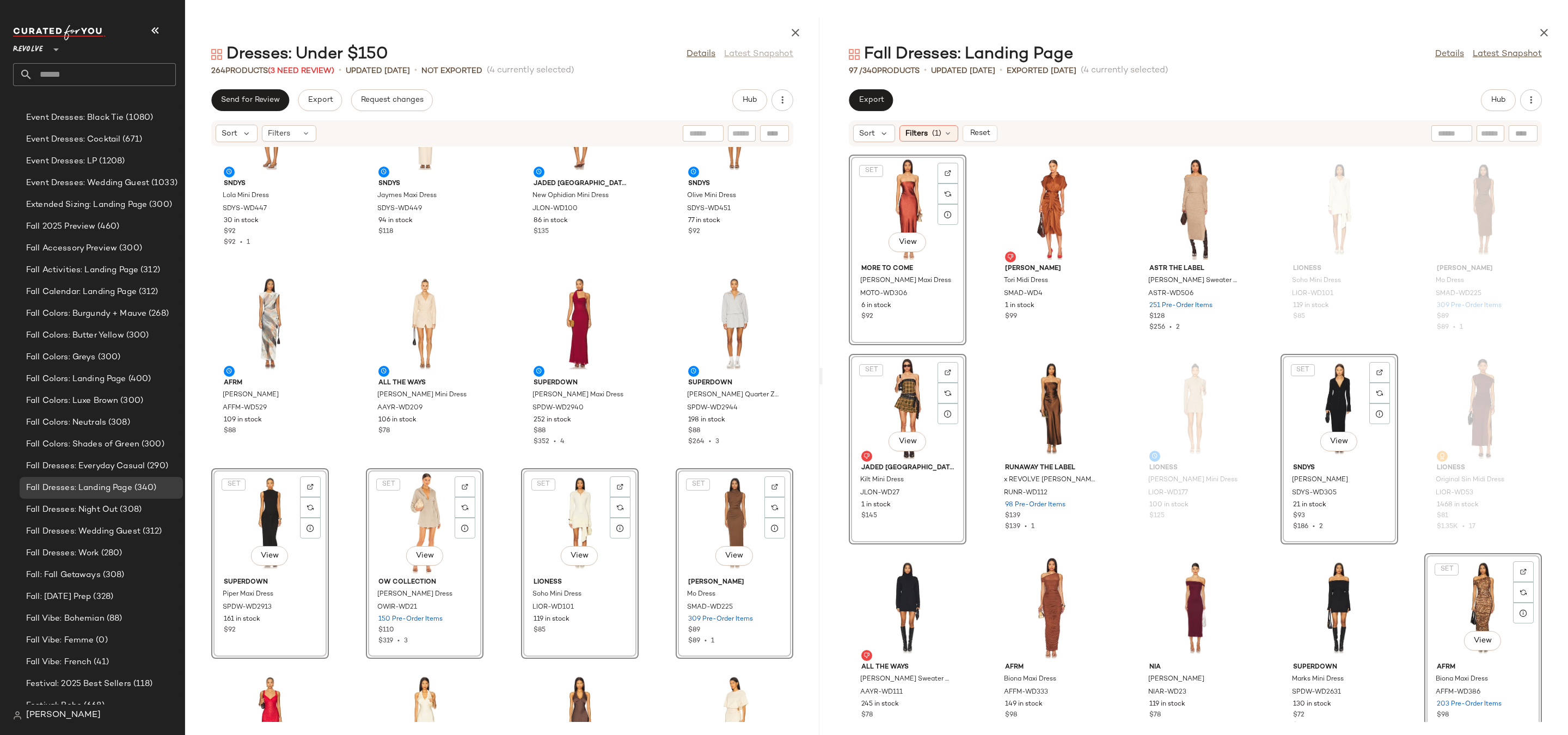
scroll to position [2029, 0]
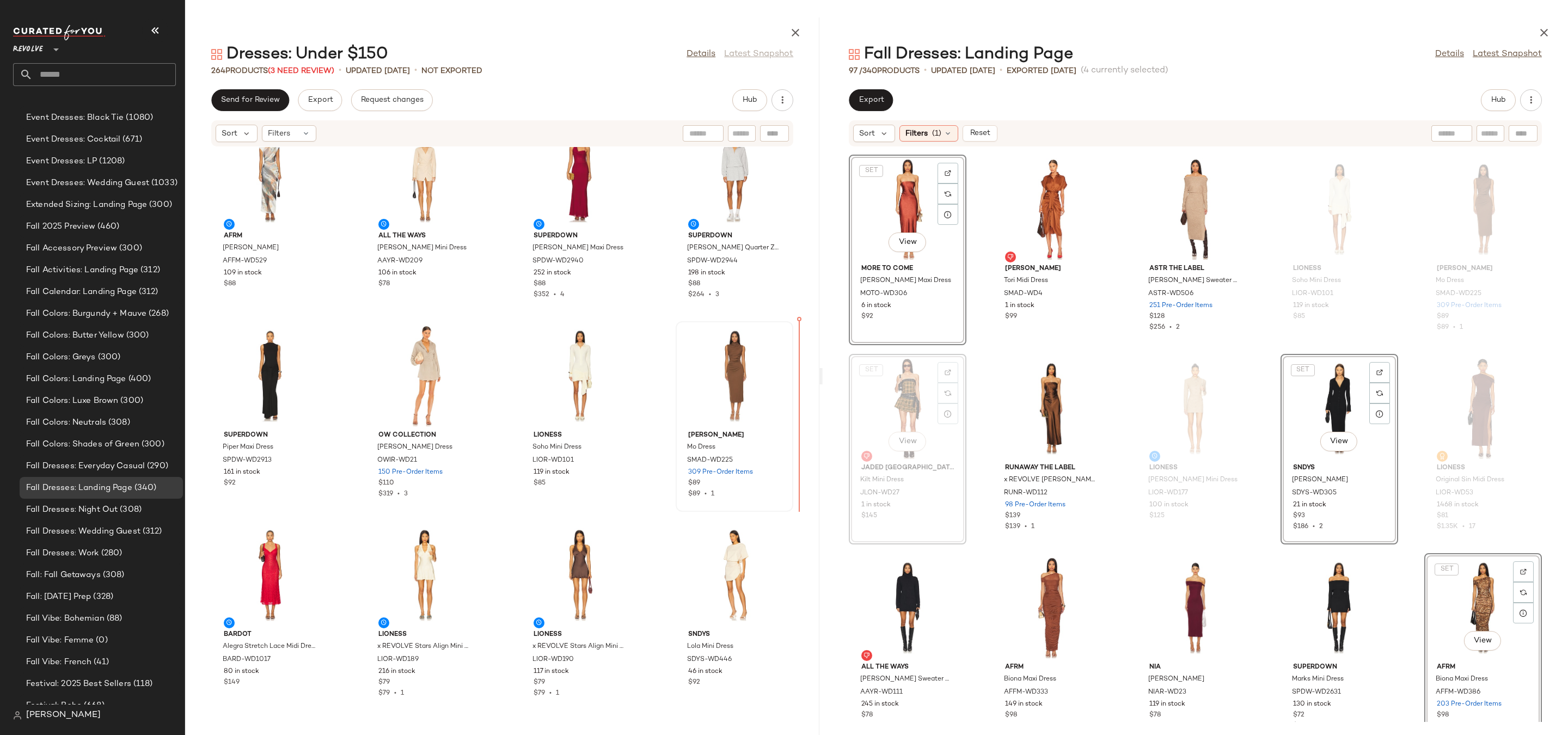
drag, startPoint x: 924, startPoint y: 401, endPoint x: 757, endPoint y: 397, distance: 167.0
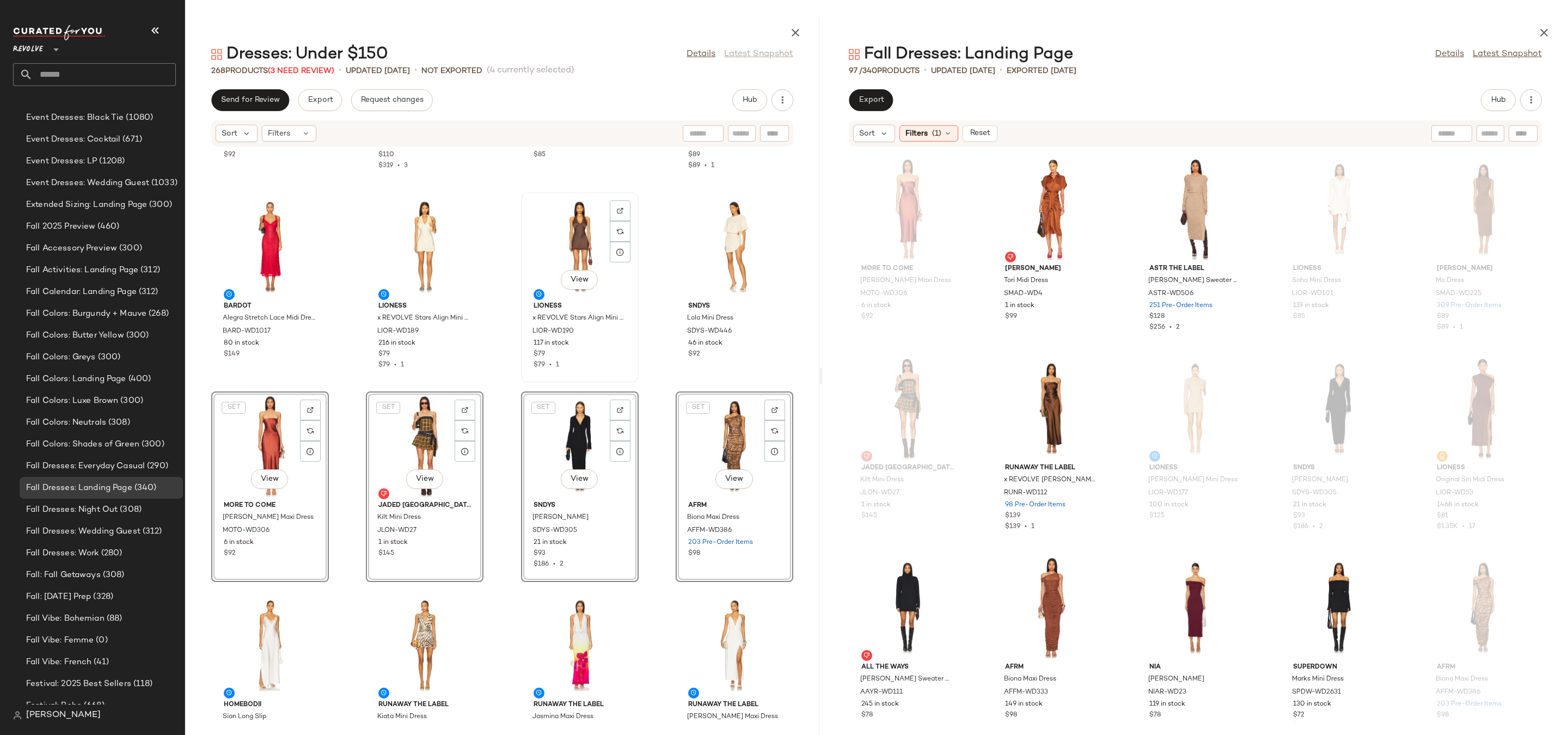
scroll to position [2274, 0]
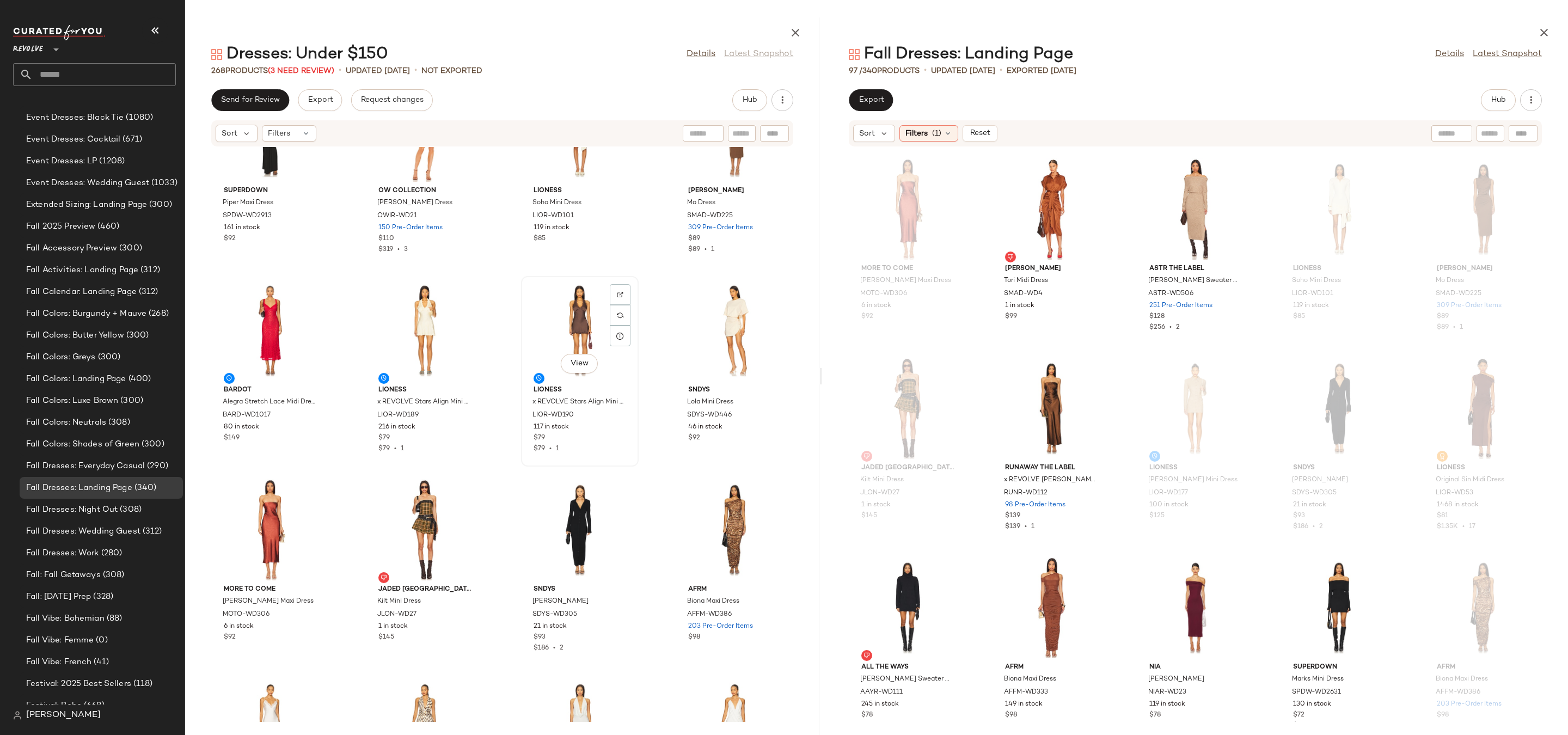
click at [573, 317] on div "View" at bounding box center [580, 330] width 110 height 101
click at [243, 519] on div "View" at bounding box center [270, 529] width 110 height 101
click at [751, 532] on div "View" at bounding box center [734, 529] width 110 height 101
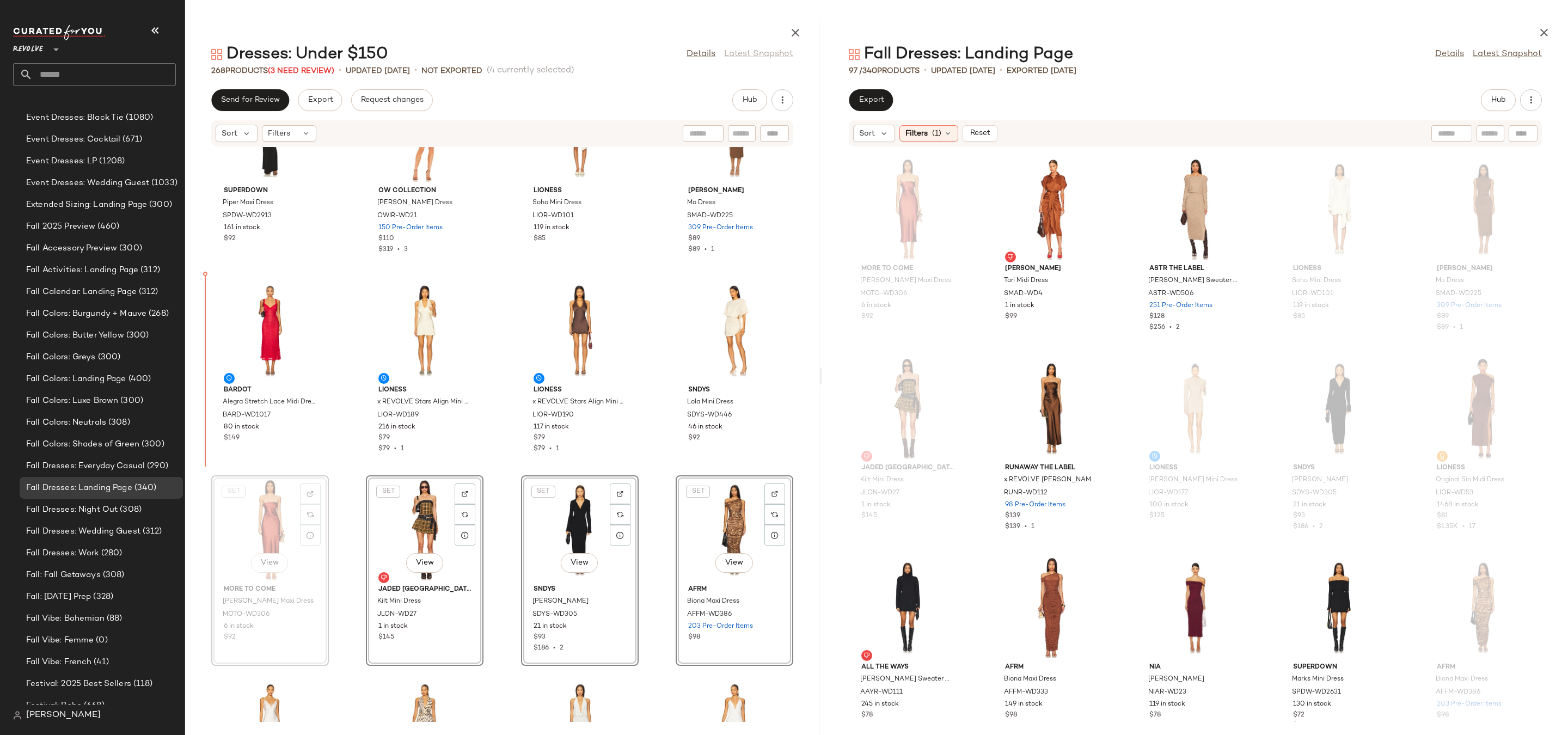
drag, startPoint x: 274, startPoint y: 516, endPoint x: 273, endPoint y: 508, distance: 8.1
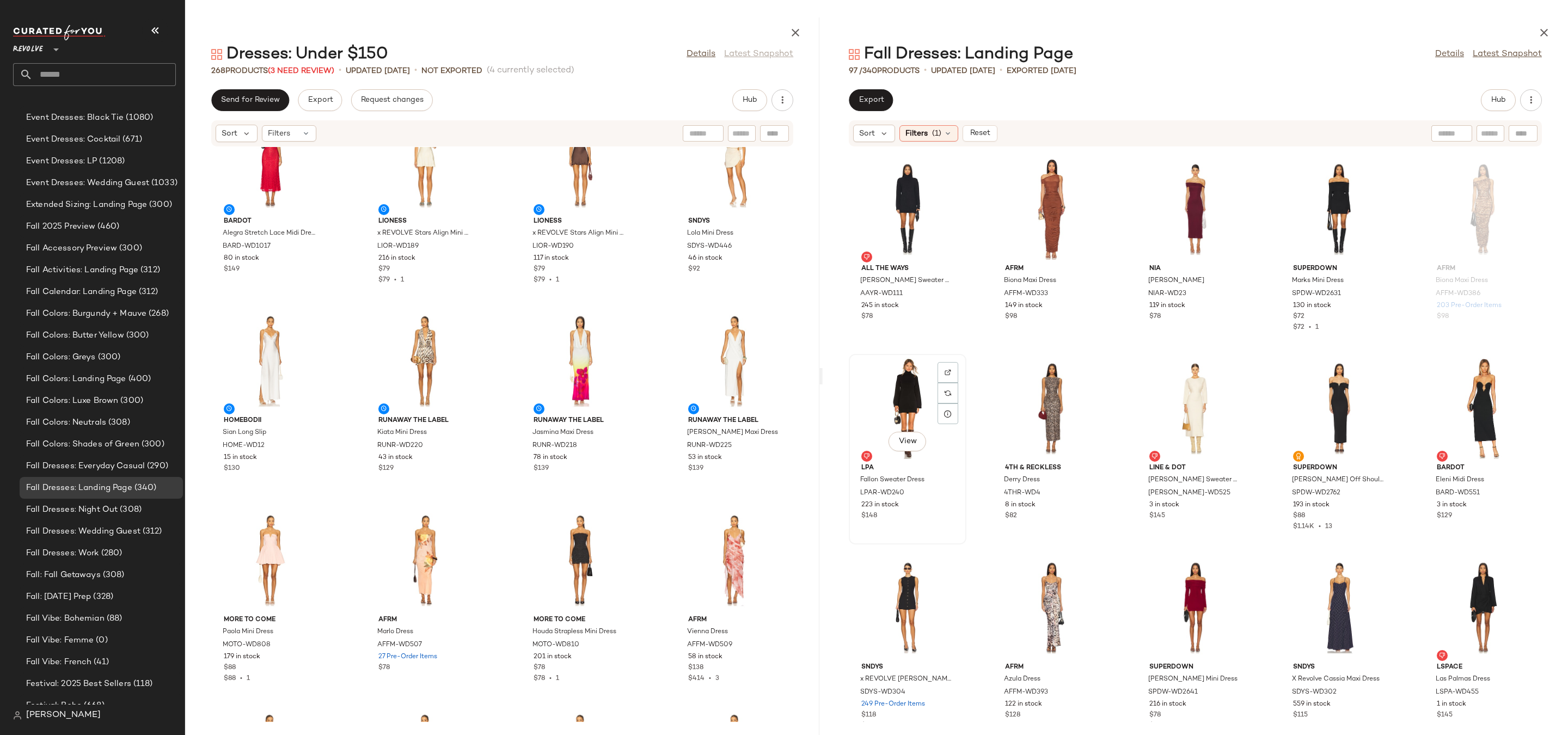
scroll to position [1198, 0]
click at [1085, 584] on div at bounding box center [1091, 594] width 21 height 21
click at [1026, 606] on div "View" at bounding box center [1052, 609] width 110 height 101
click at [1173, 597] on div "View" at bounding box center [1196, 609] width 110 height 101
click at [1316, 426] on div "View" at bounding box center [1339, 410] width 110 height 101
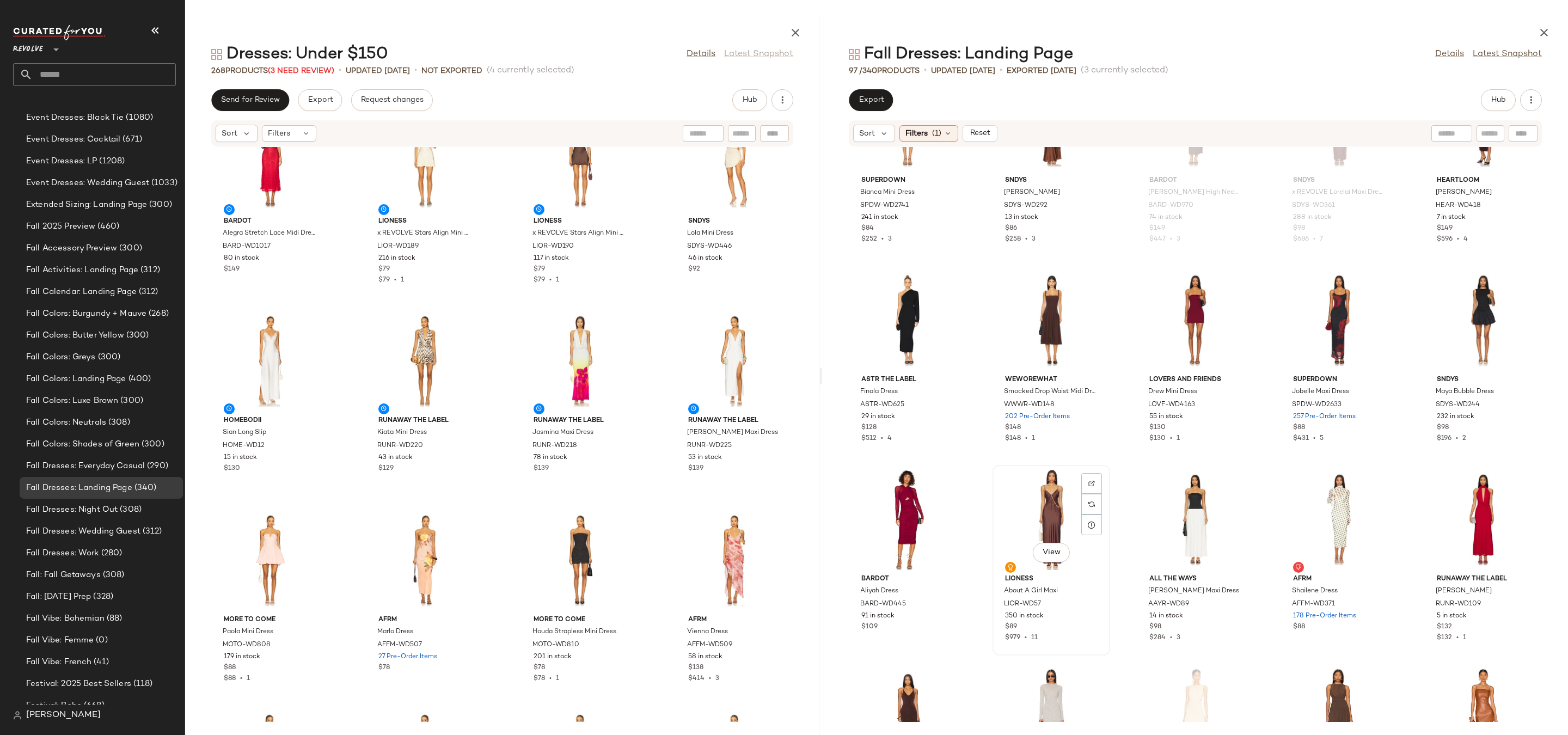
scroll to position [2099, 0]
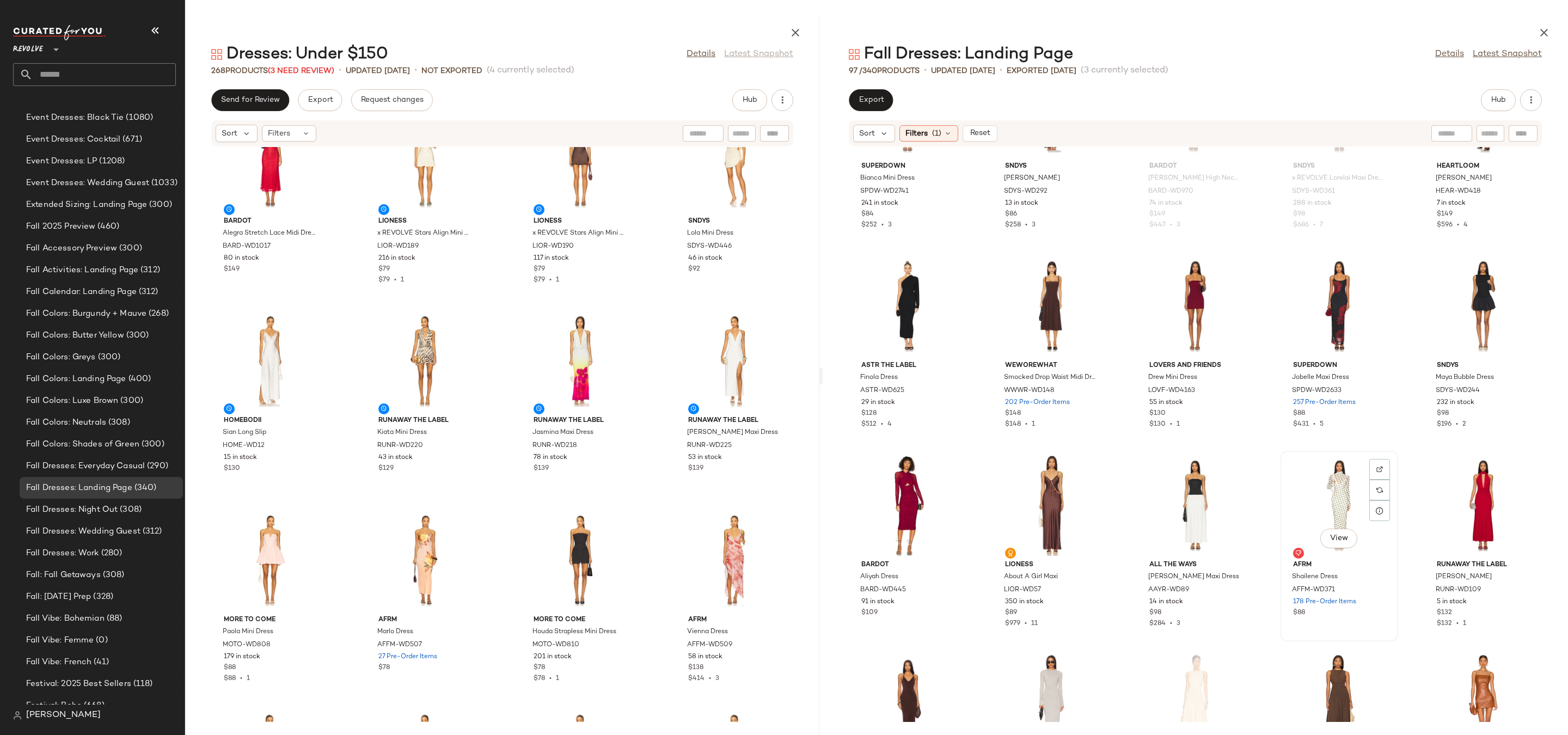
click at [1334, 490] on div "View" at bounding box center [1339, 505] width 110 height 101
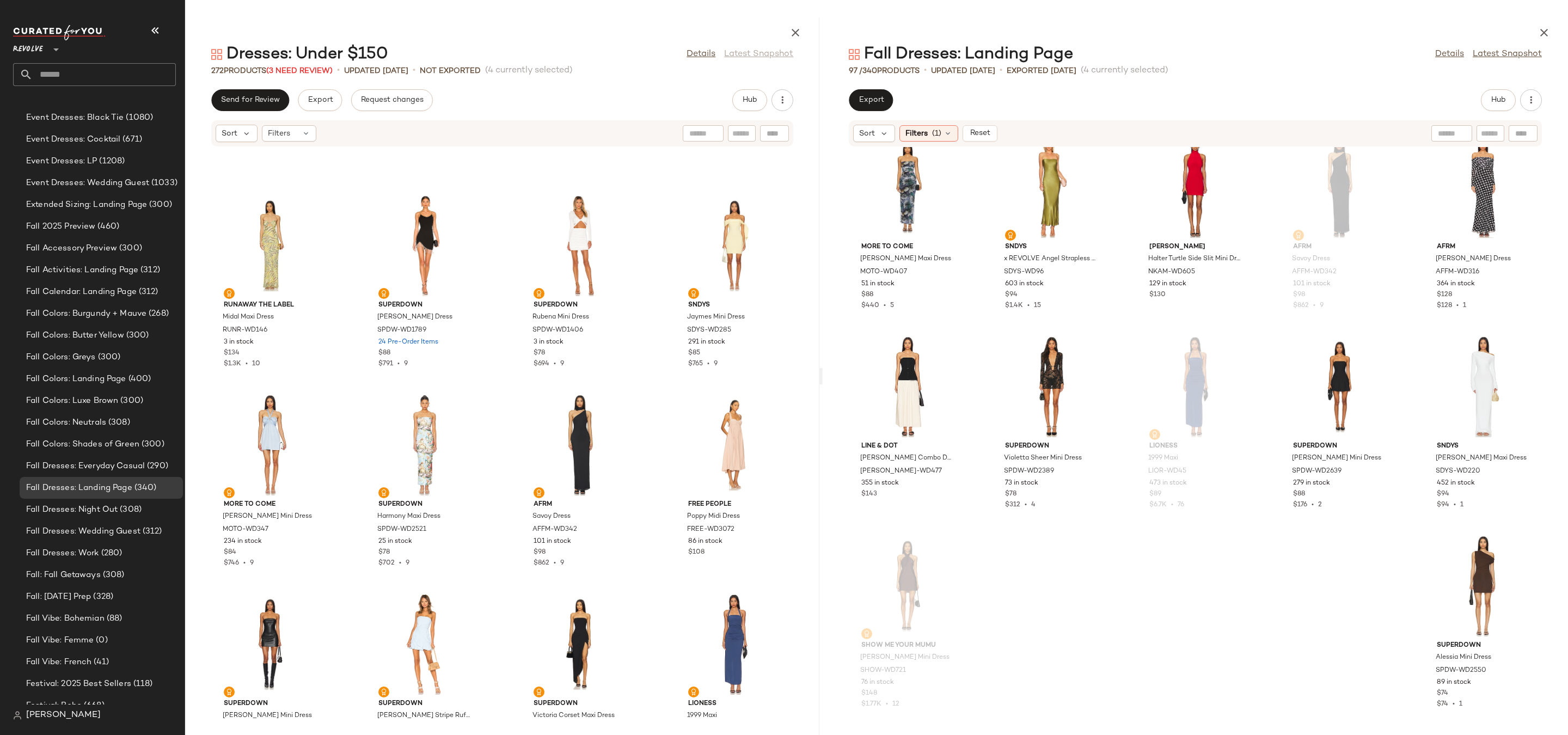
scroll to position [8322, 0]
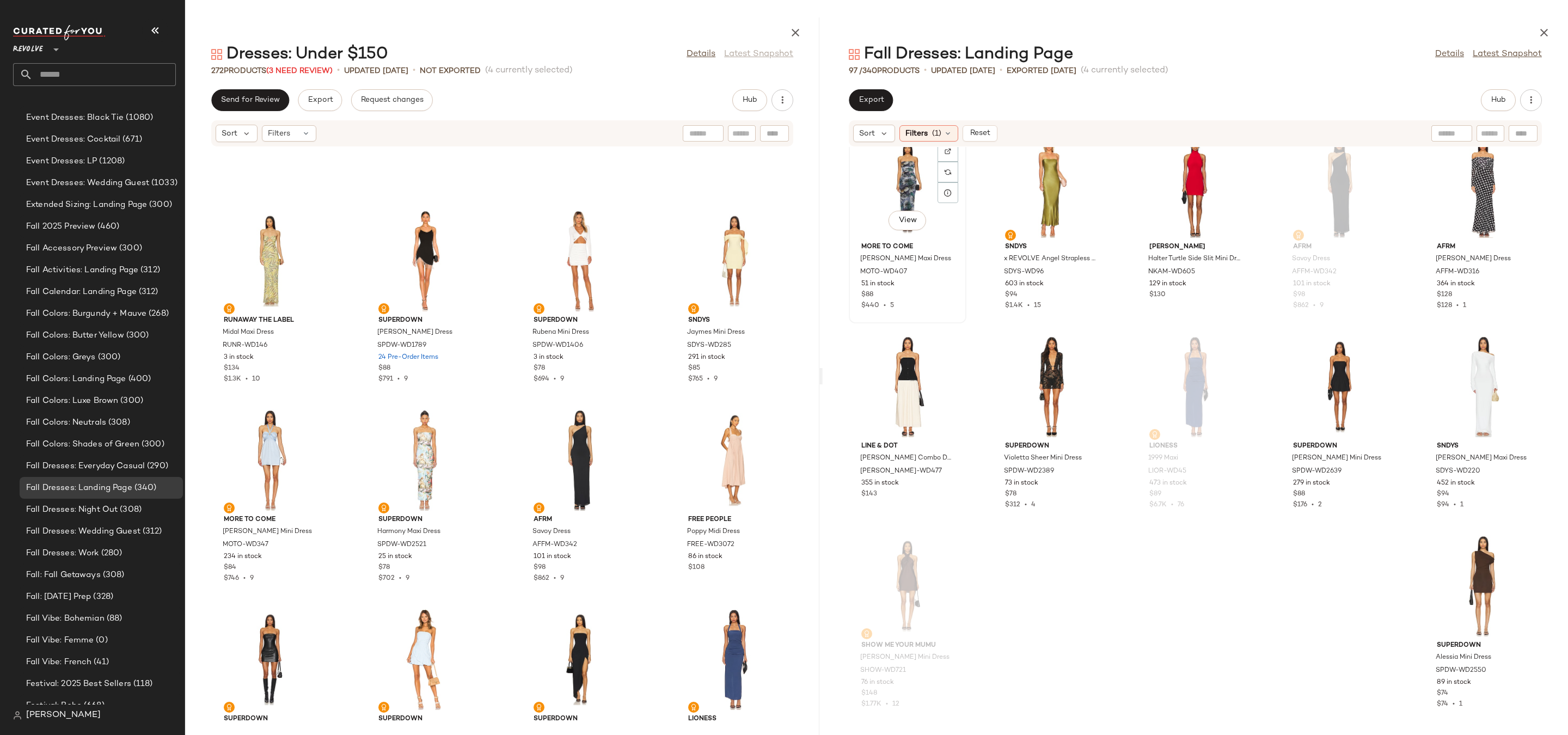
click at [892, 171] on div "View" at bounding box center [907, 187] width 110 height 101
click at [1043, 189] on div "View" at bounding box center [1052, 187] width 110 height 101
click at [904, 374] on div "View" at bounding box center [907, 387] width 110 height 101
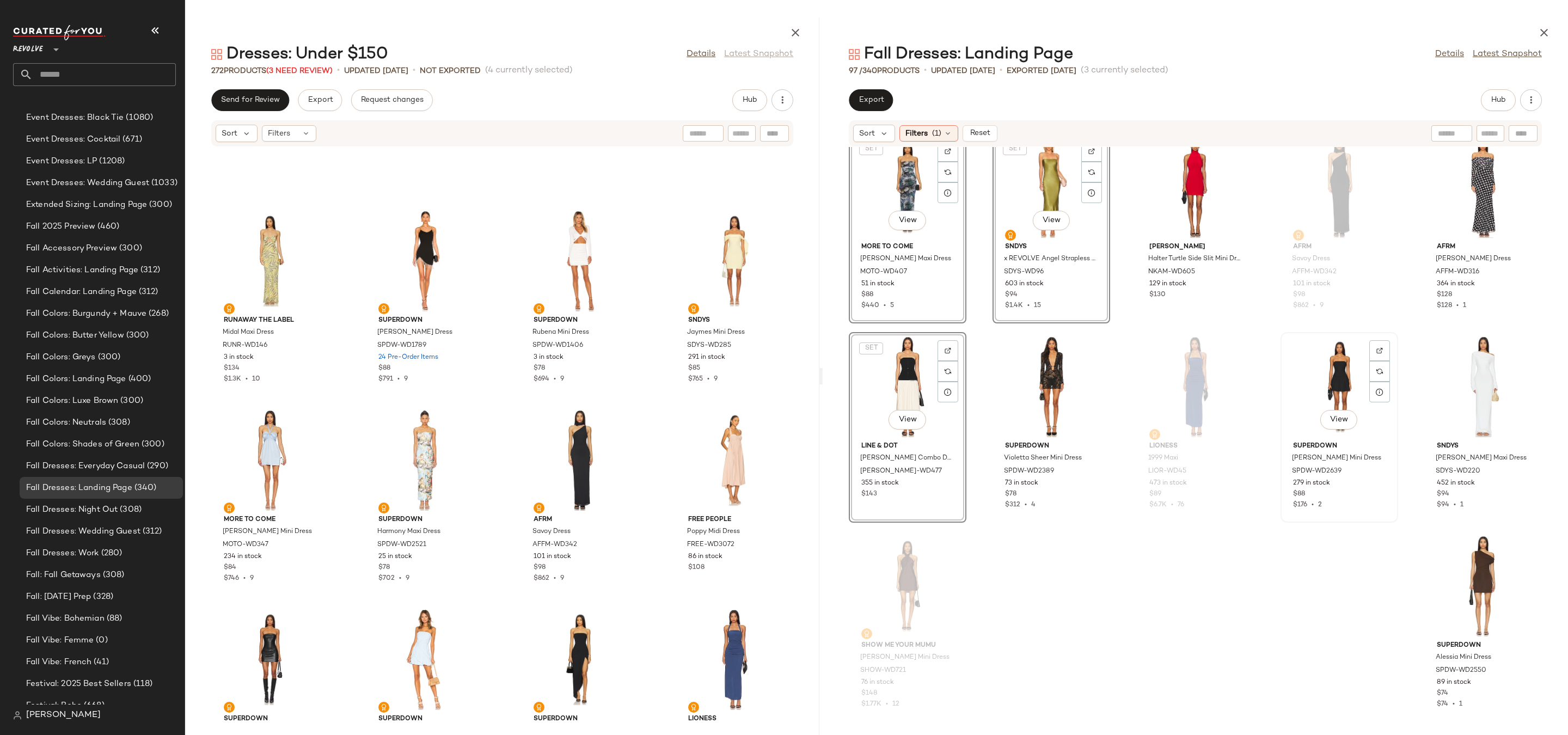
click at [1345, 391] on div "View" at bounding box center [1339, 387] width 110 height 101
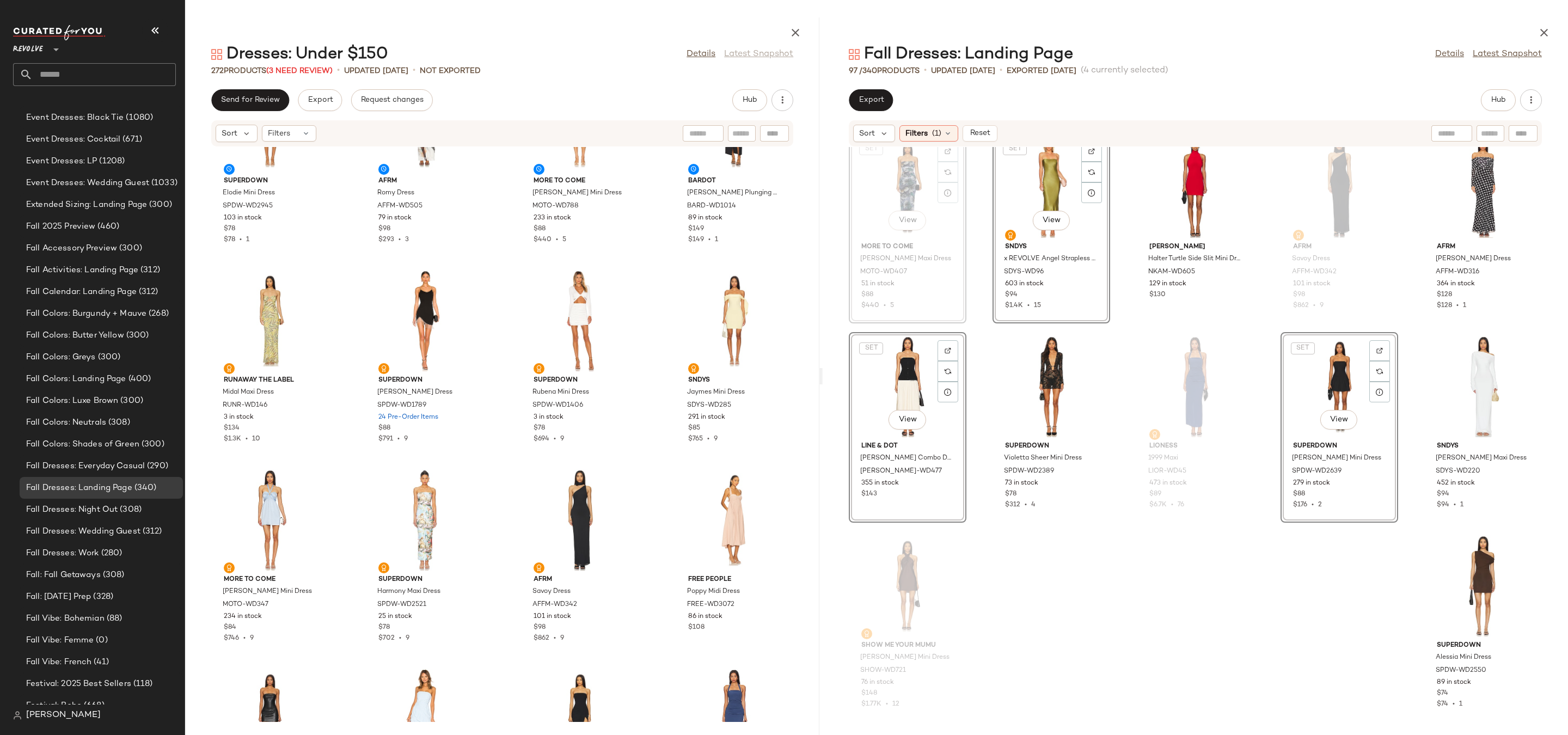
scroll to position [3412, 0]
drag, startPoint x: 894, startPoint y: 193, endPoint x: 761, endPoint y: 361, distance: 214.3
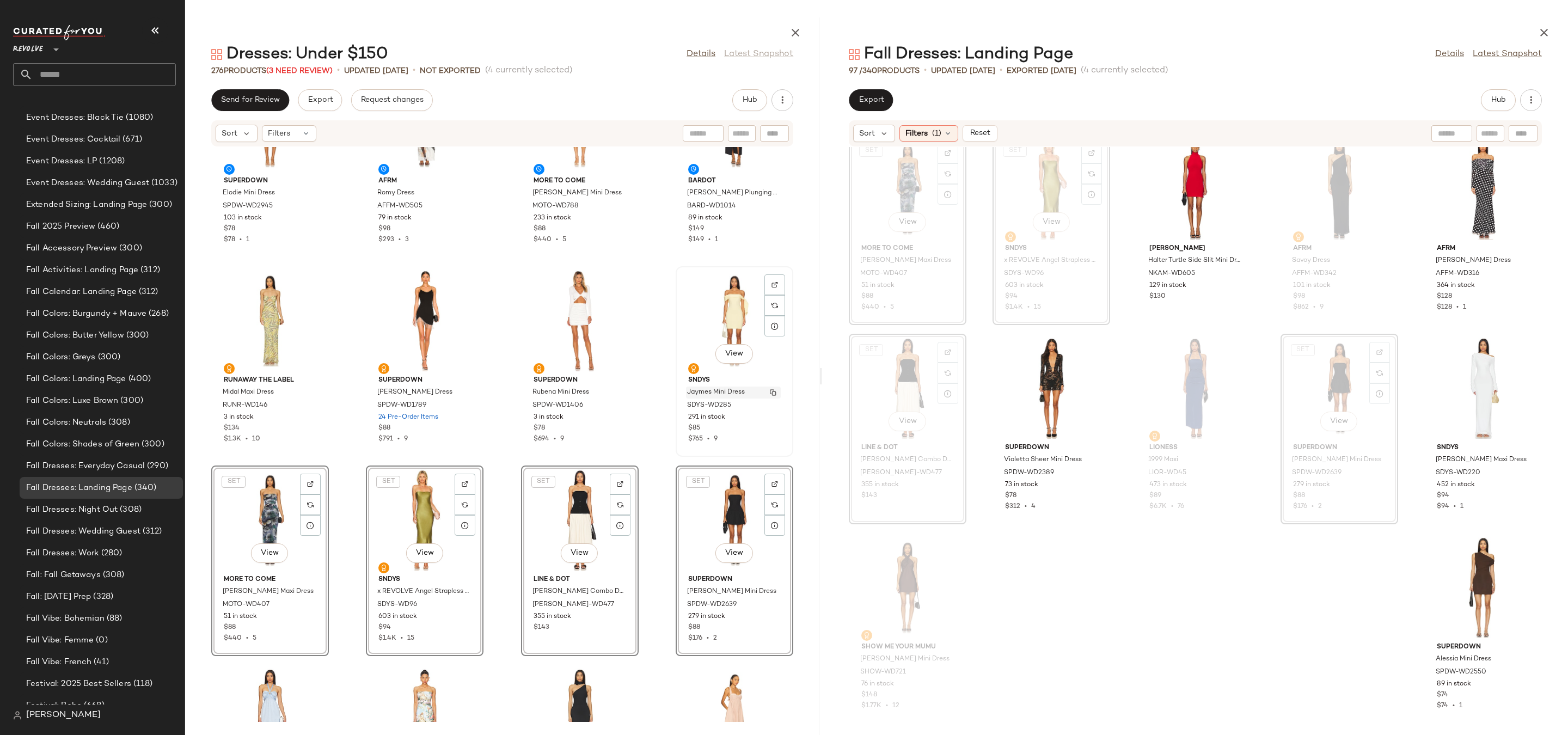
scroll to position [8518, 0]
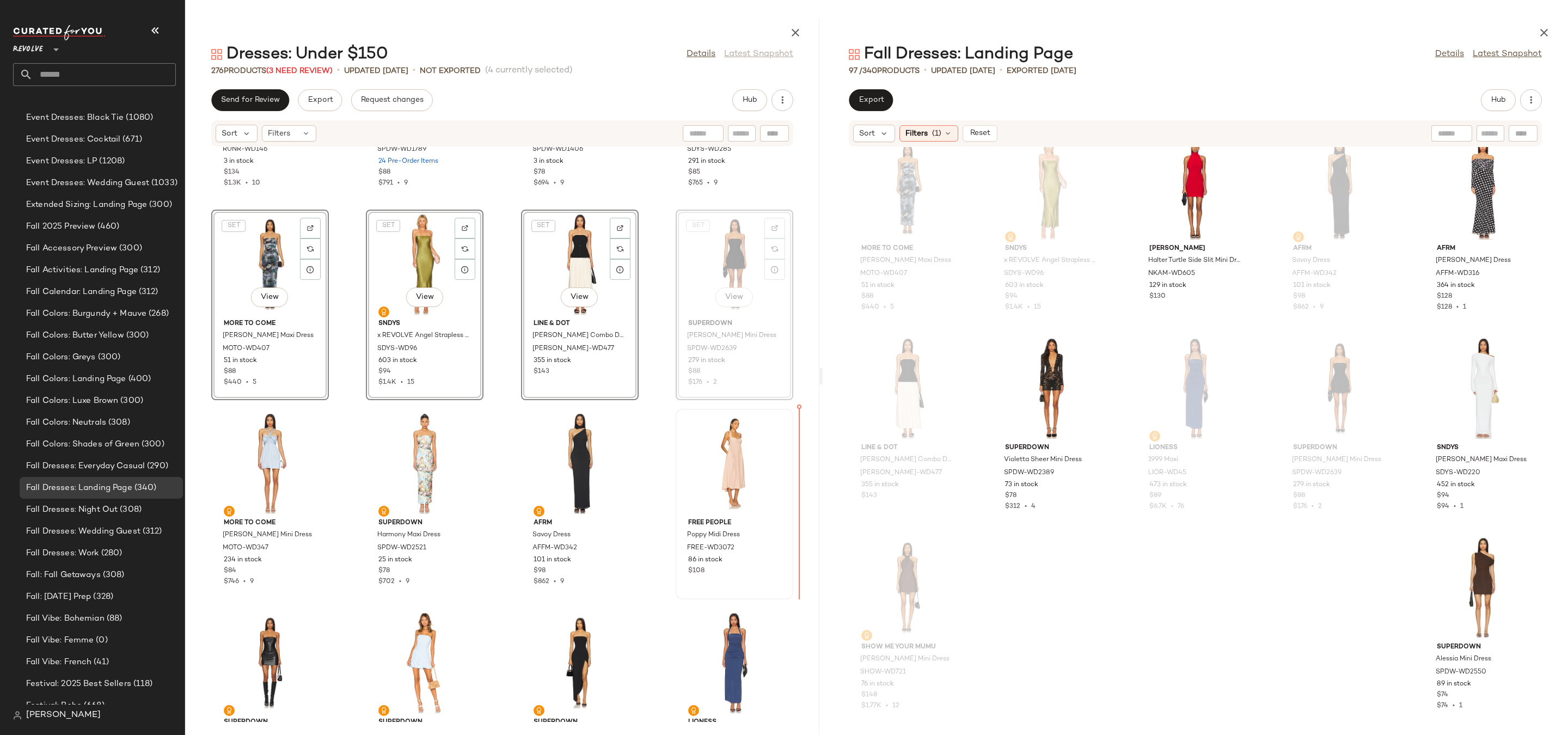
drag, startPoint x: 752, startPoint y: 296, endPoint x: 753, endPoint y: 448, distance: 152.0
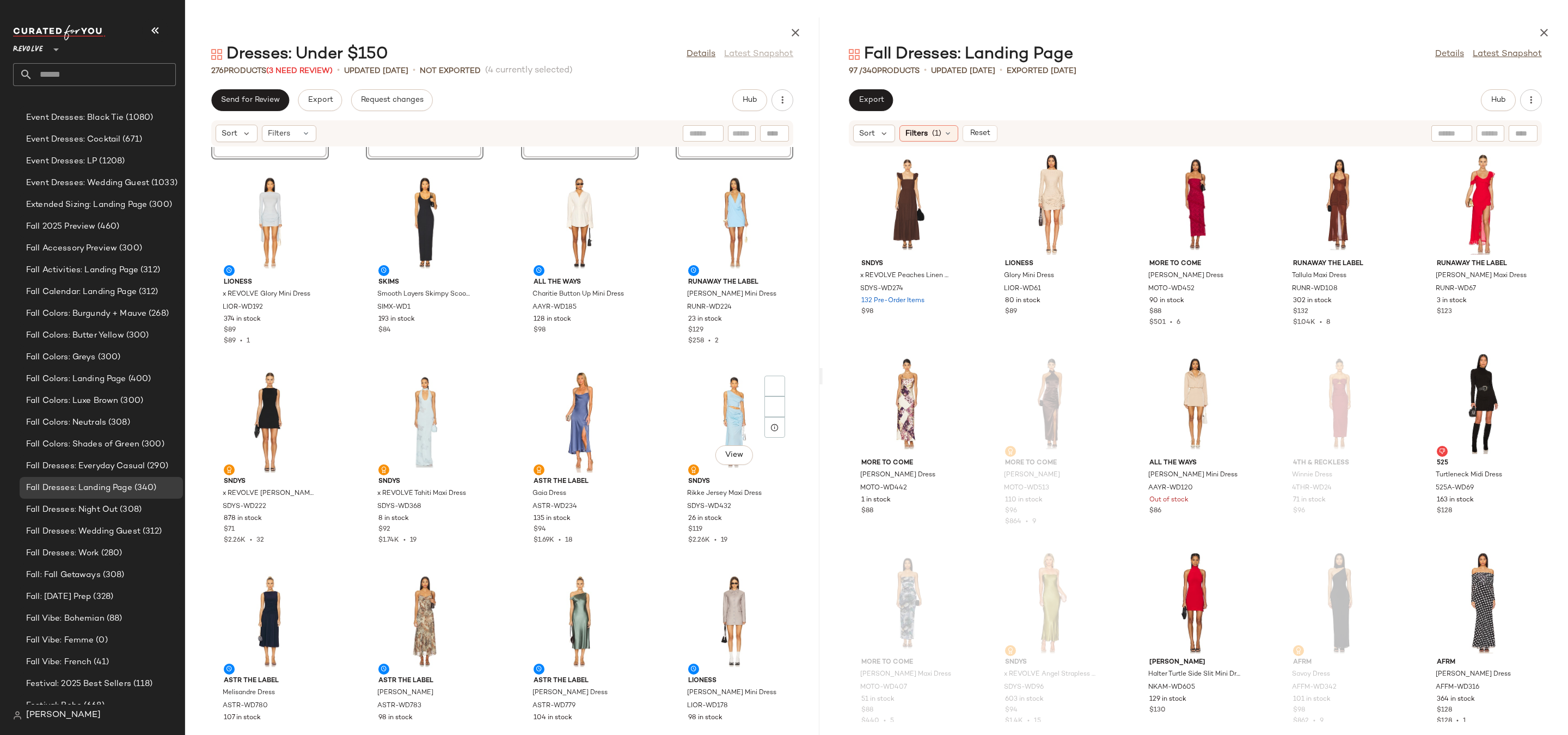
scroll to position [9205, 0]
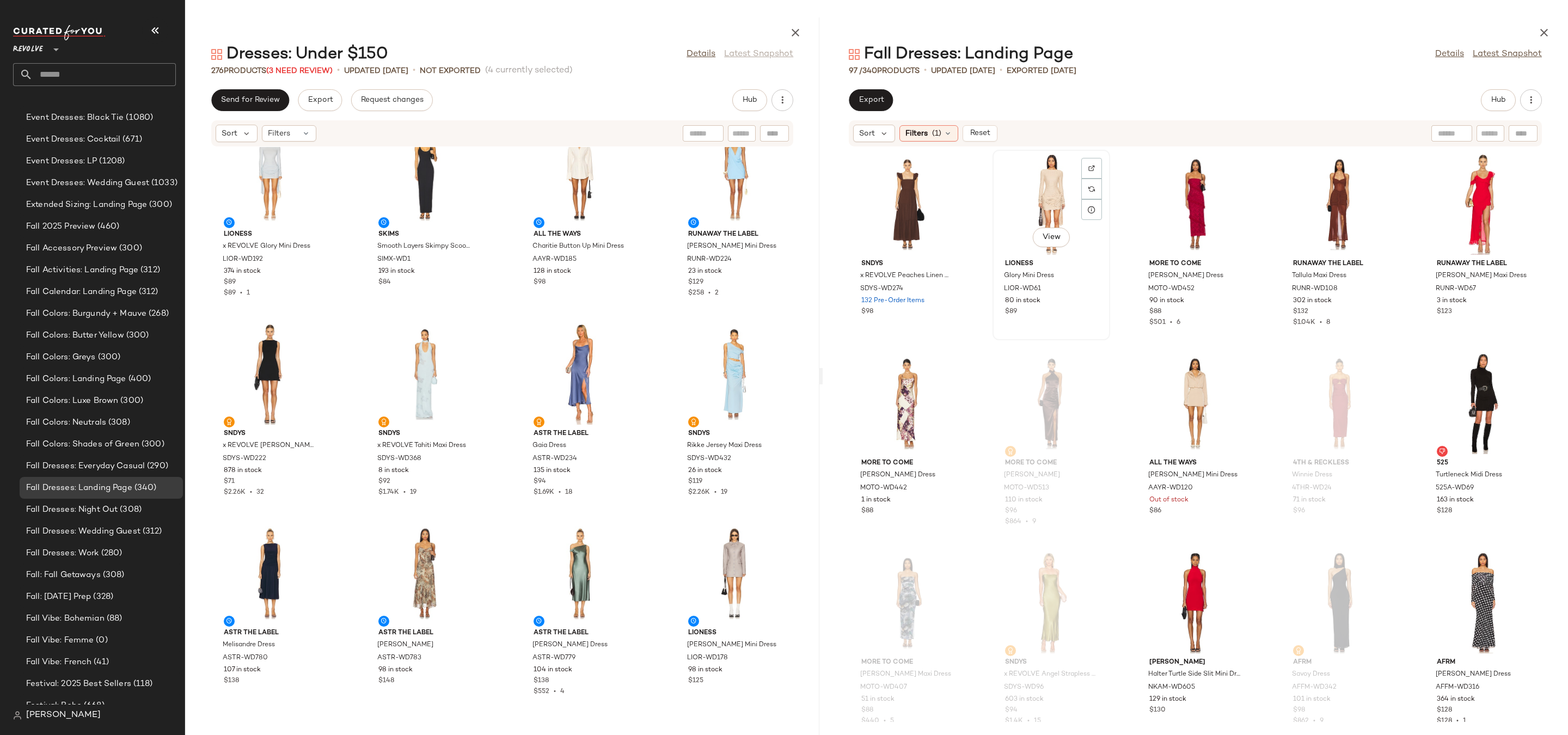
click at [1032, 195] on div "View" at bounding box center [1052, 204] width 110 height 101
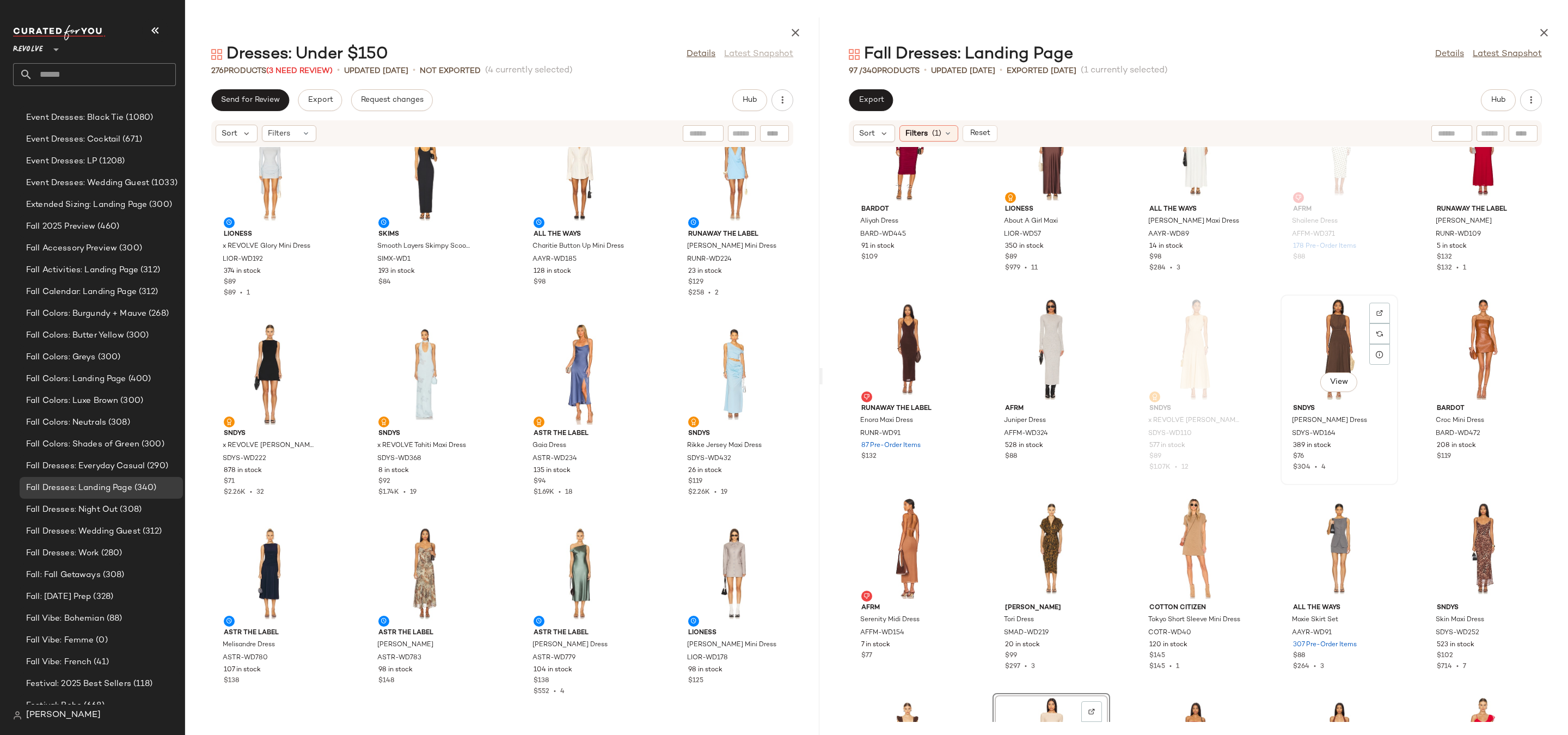
scroll to position [2635, 0]
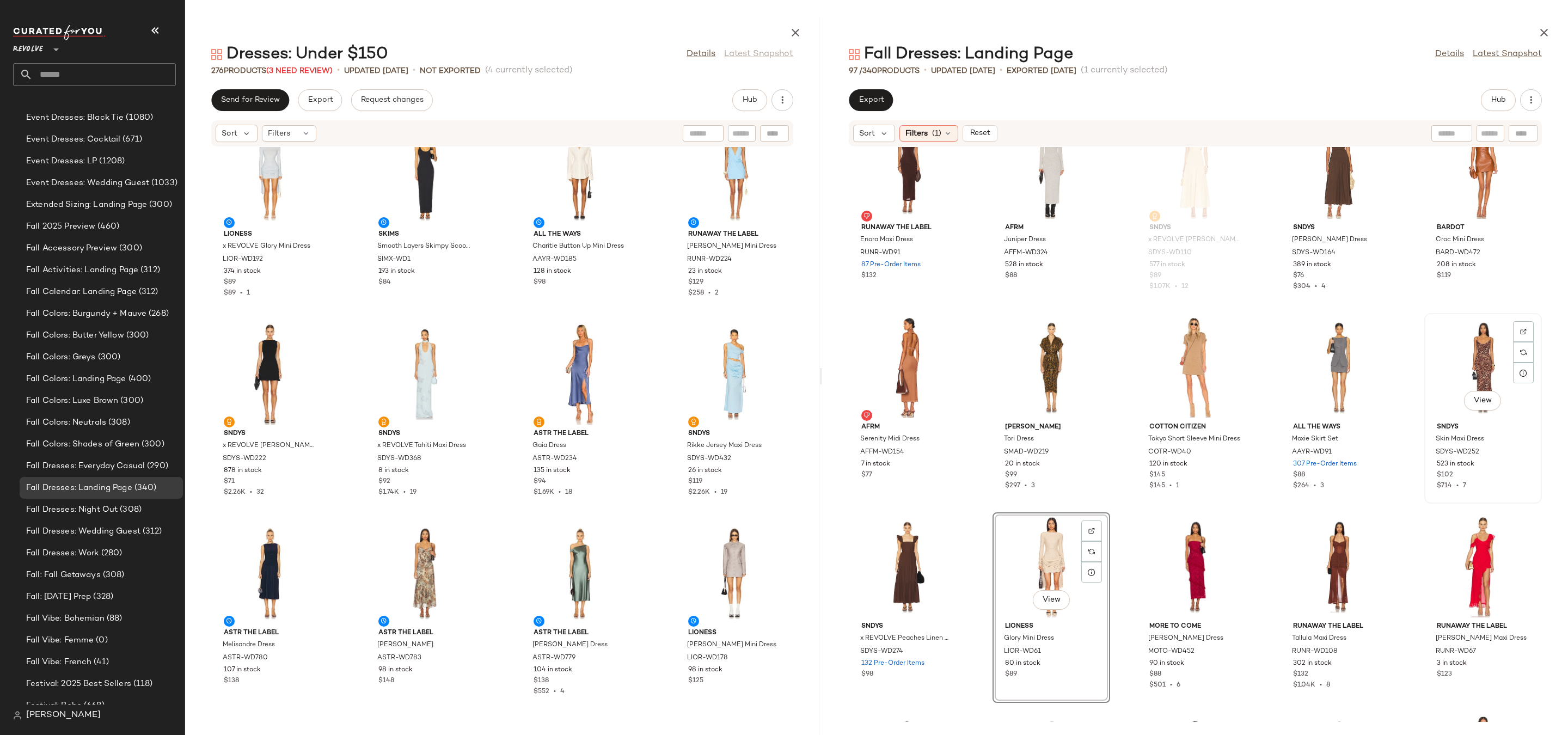
click at [1461, 369] on div "View" at bounding box center [1483, 367] width 110 height 101
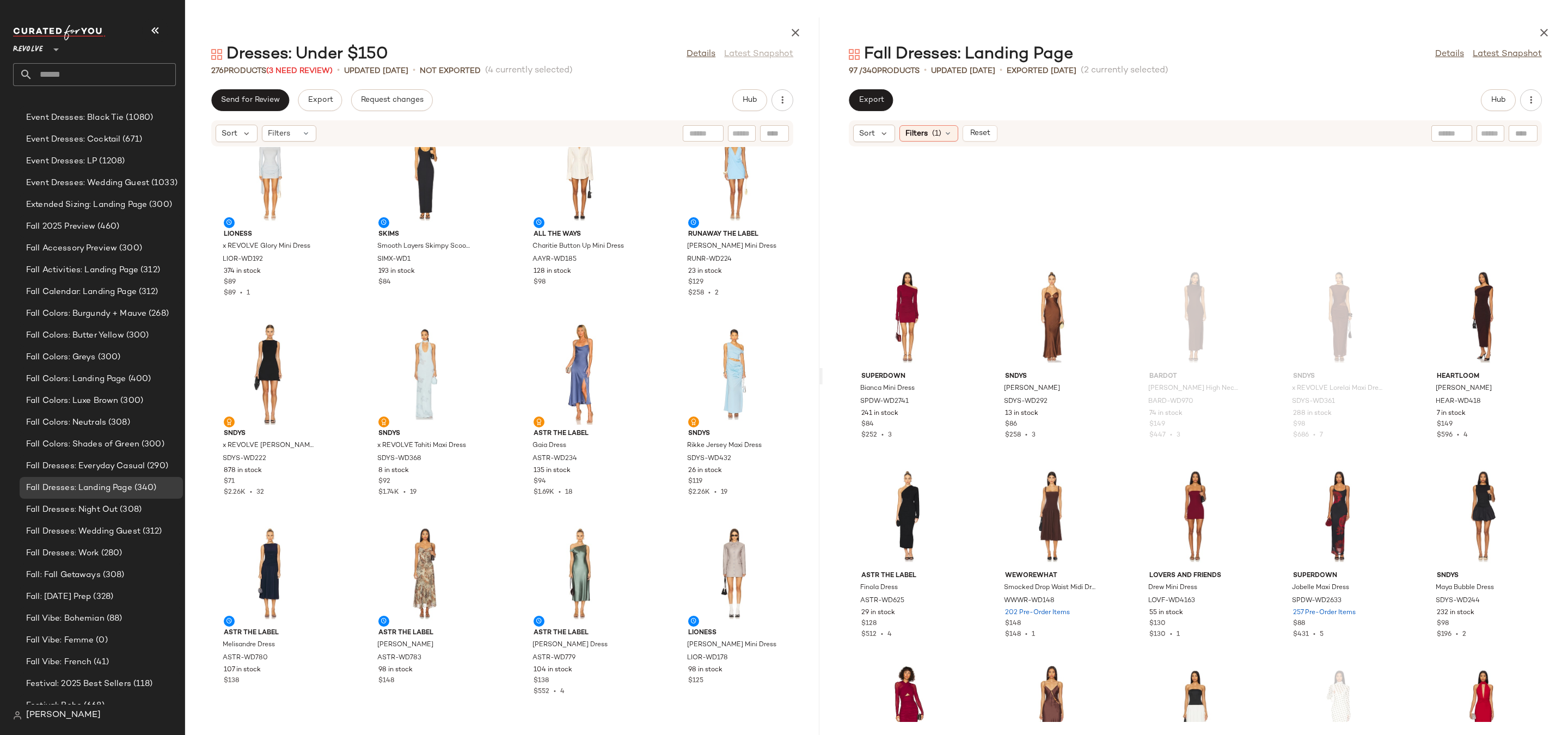
scroll to position [2497, 0]
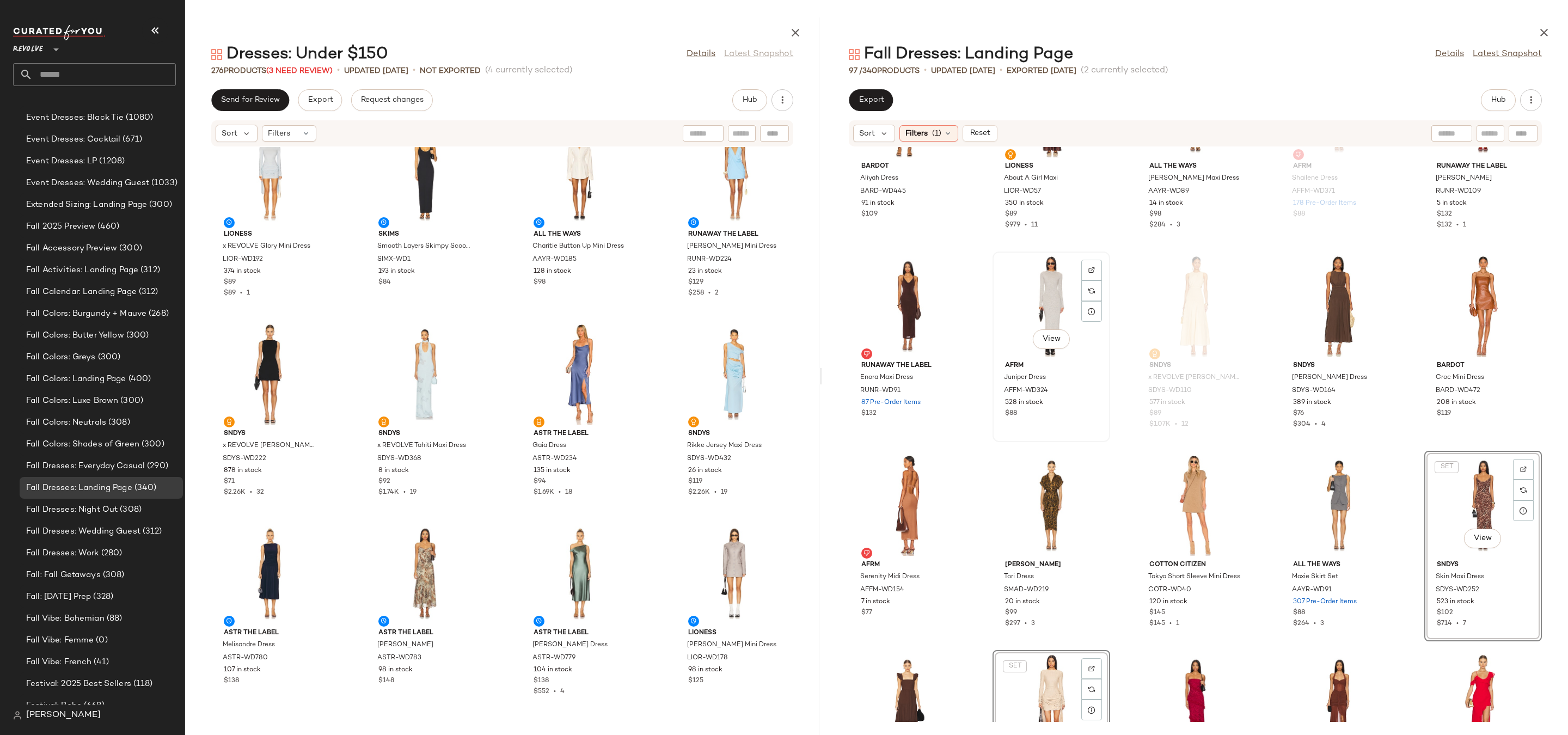
click at [1032, 312] on div "View" at bounding box center [1052, 306] width 110 height 101
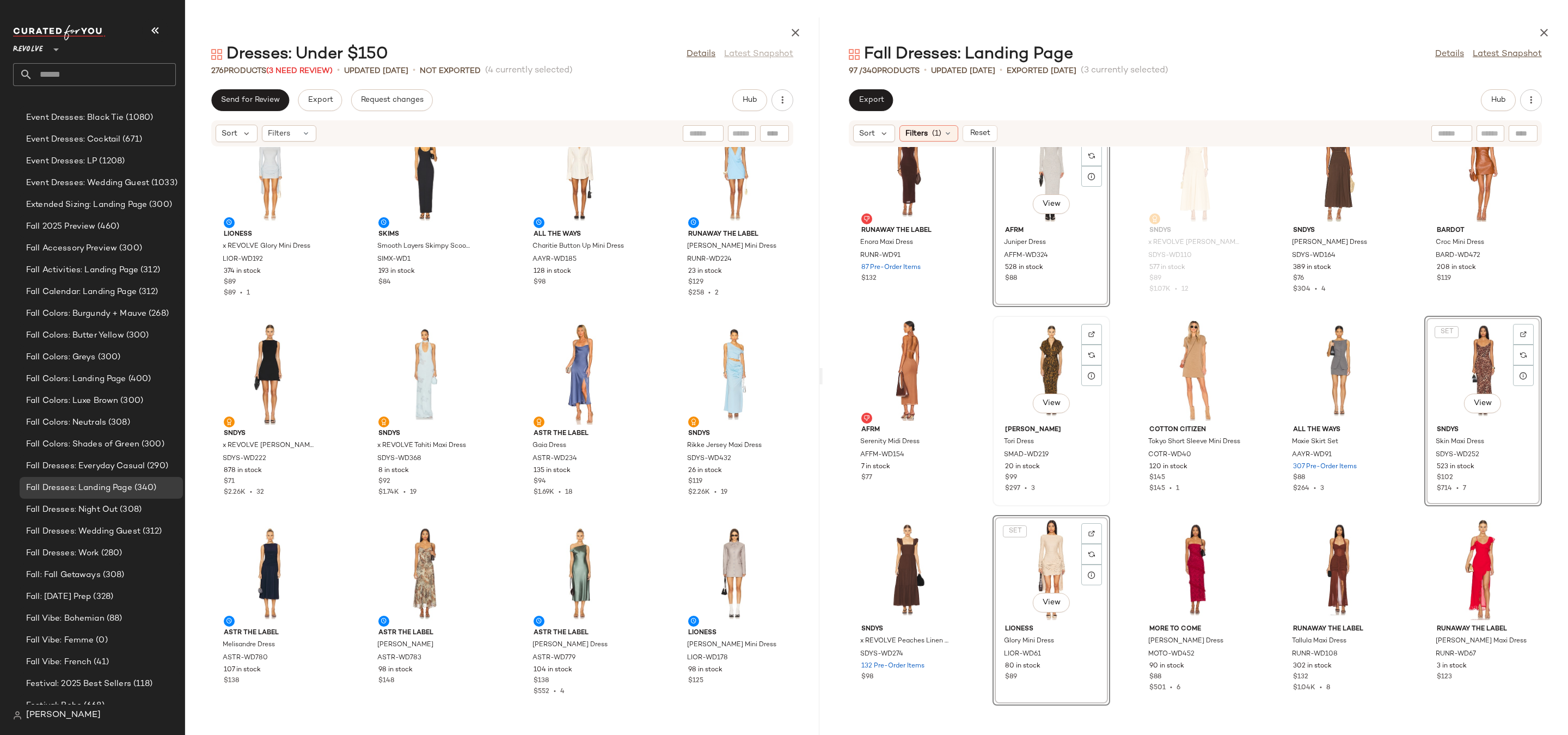
scroll to position [2711, 0]
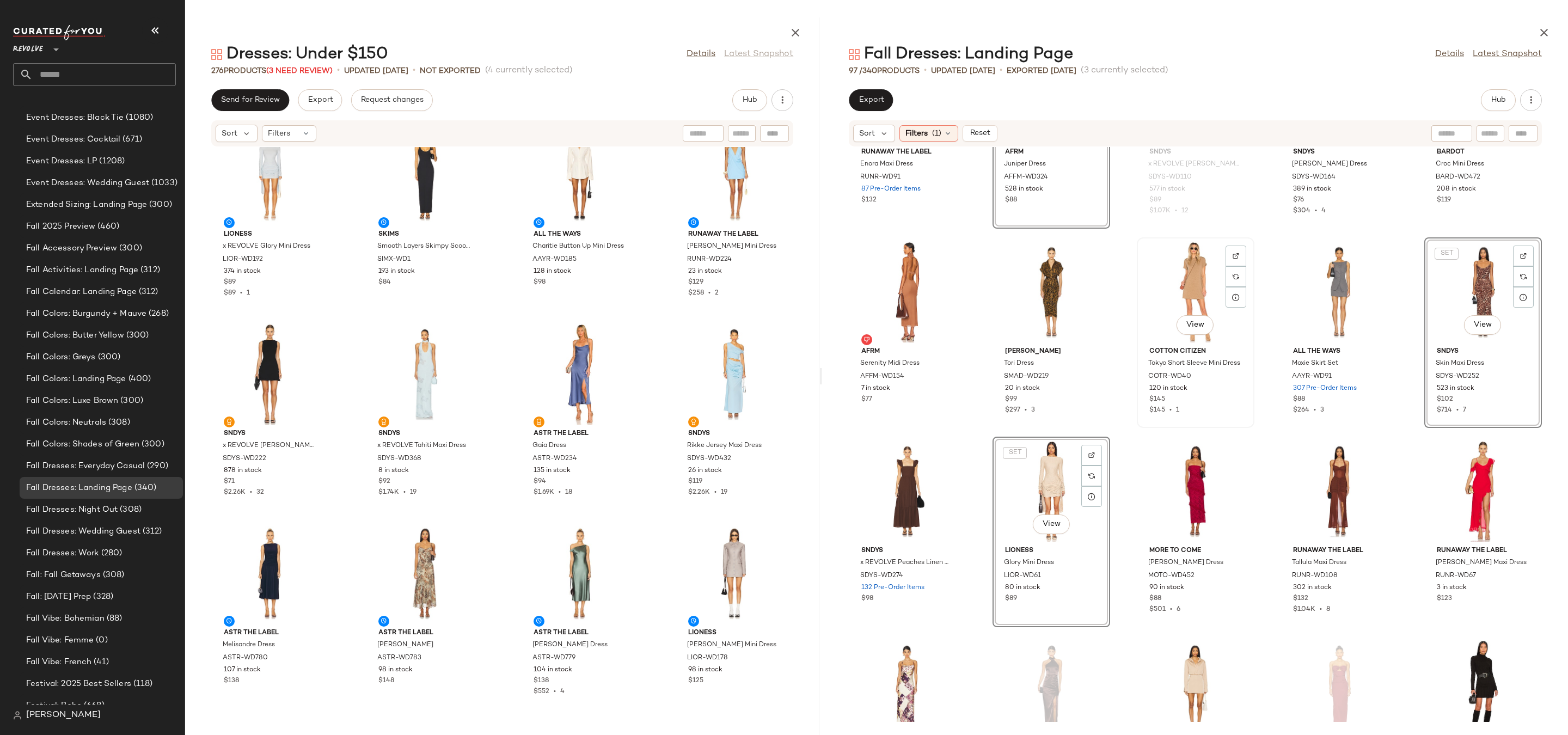
click at [1171, 286] on div "View" at bounding box center [1196, 291] width 110 height 101
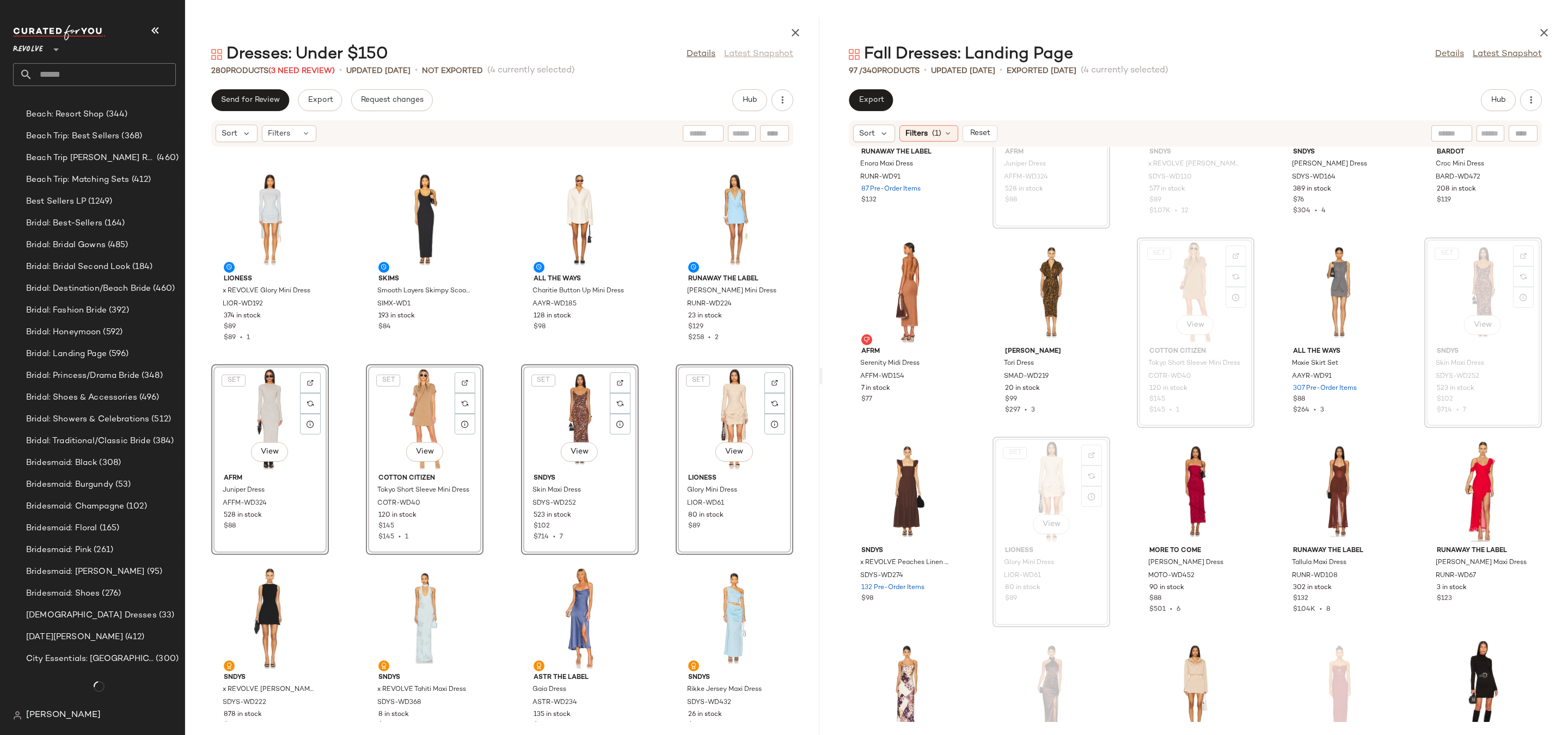
scroll to position [1935, 0]
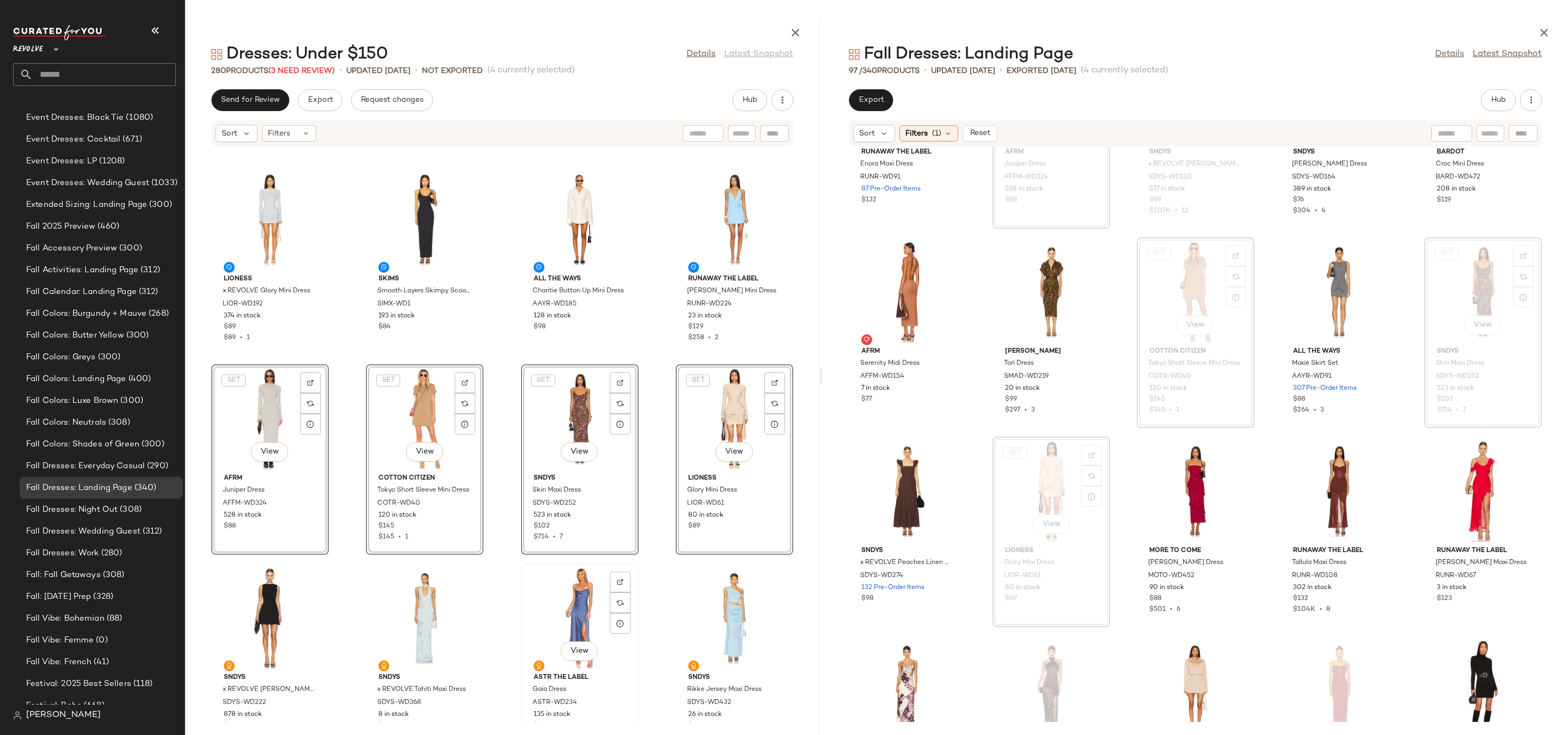
click at [583, 586] on div "View" at bounding box center [580, 618] width 110 height 101
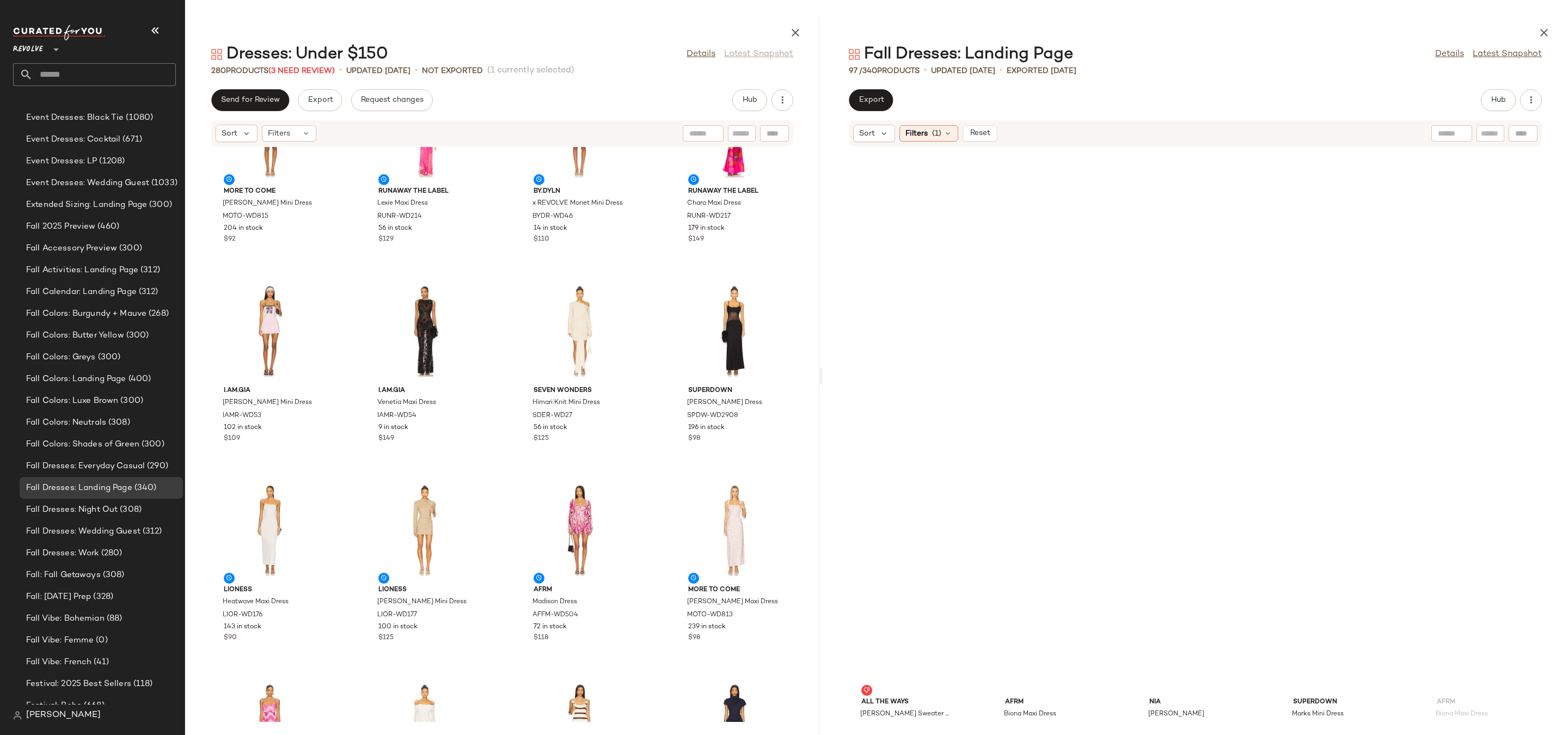
scroll to position [594, 0]
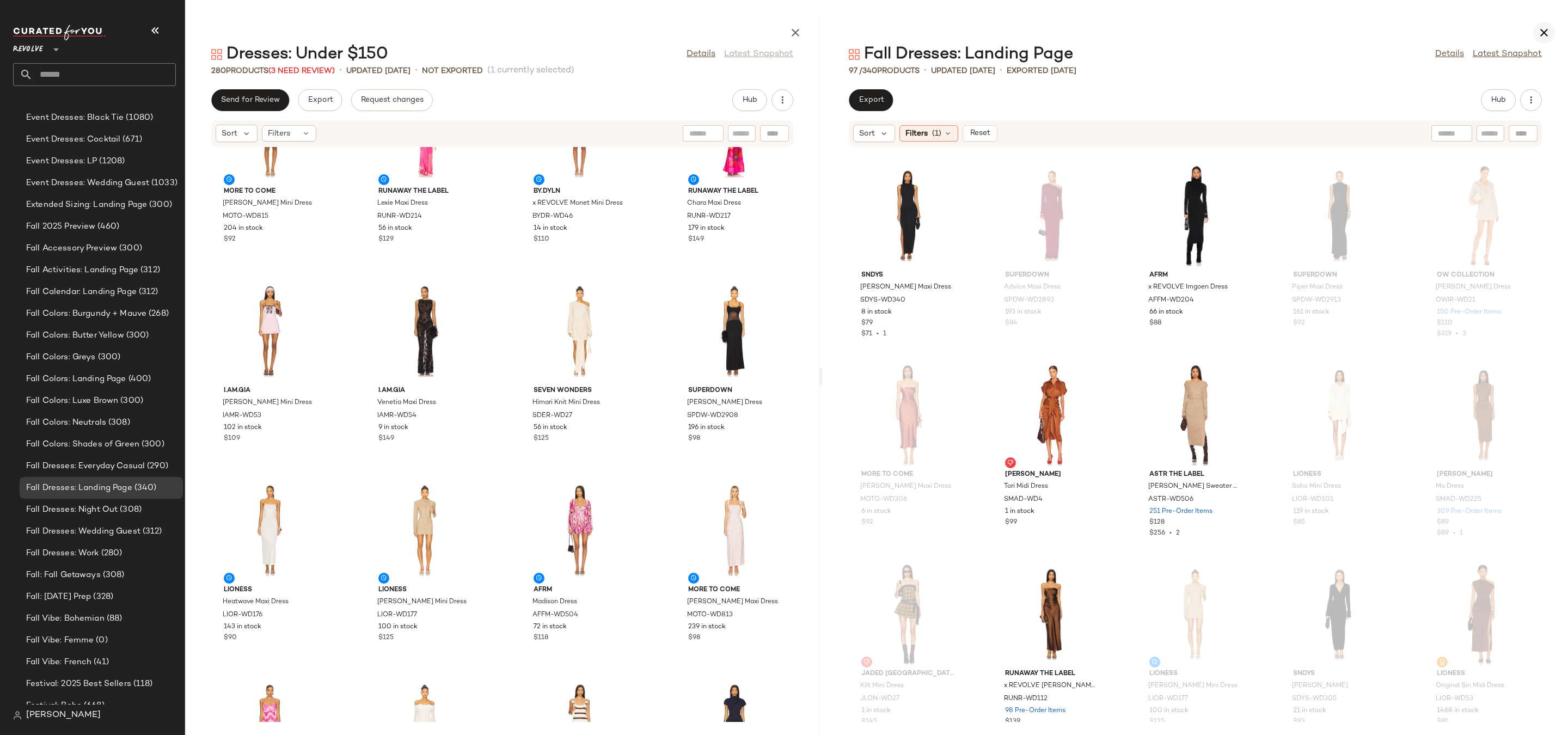
click at [1546, 24] on button "button" at bounding box center [1544, 32] width 22 height 22
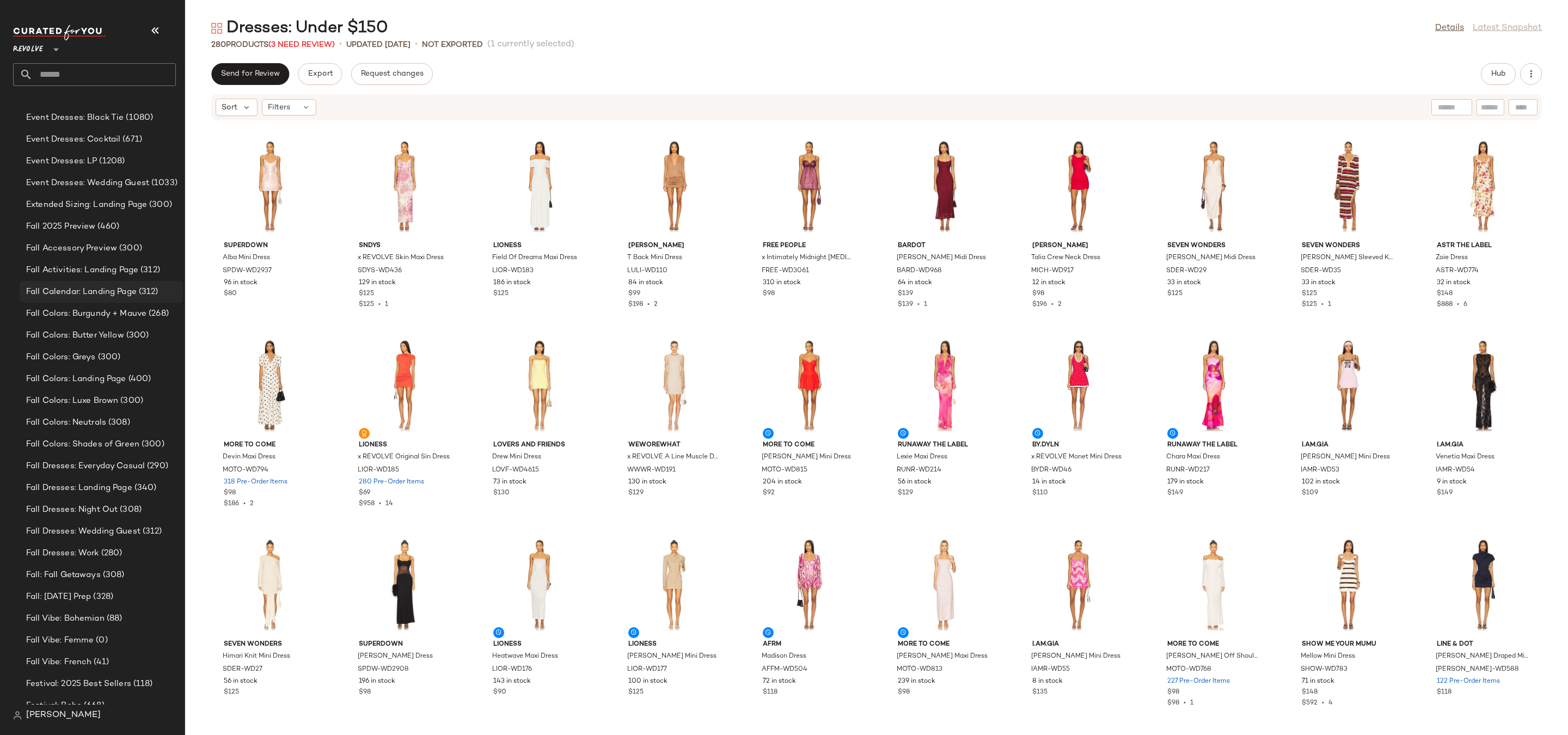
scroll to position [1704, 0]
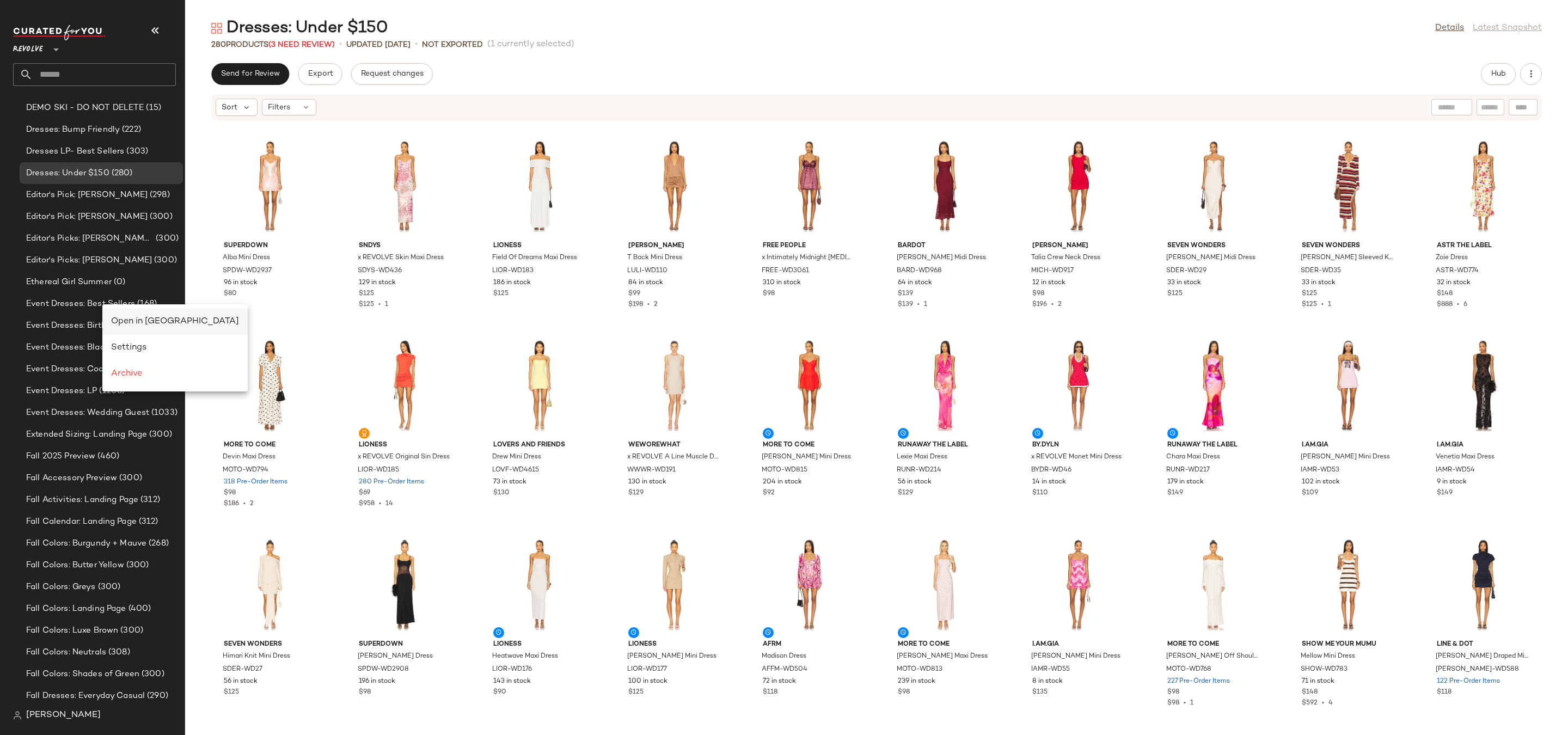
click at [117, 318] on span "Open in Split View" at bounding box center [175, 321] width 128 height 9
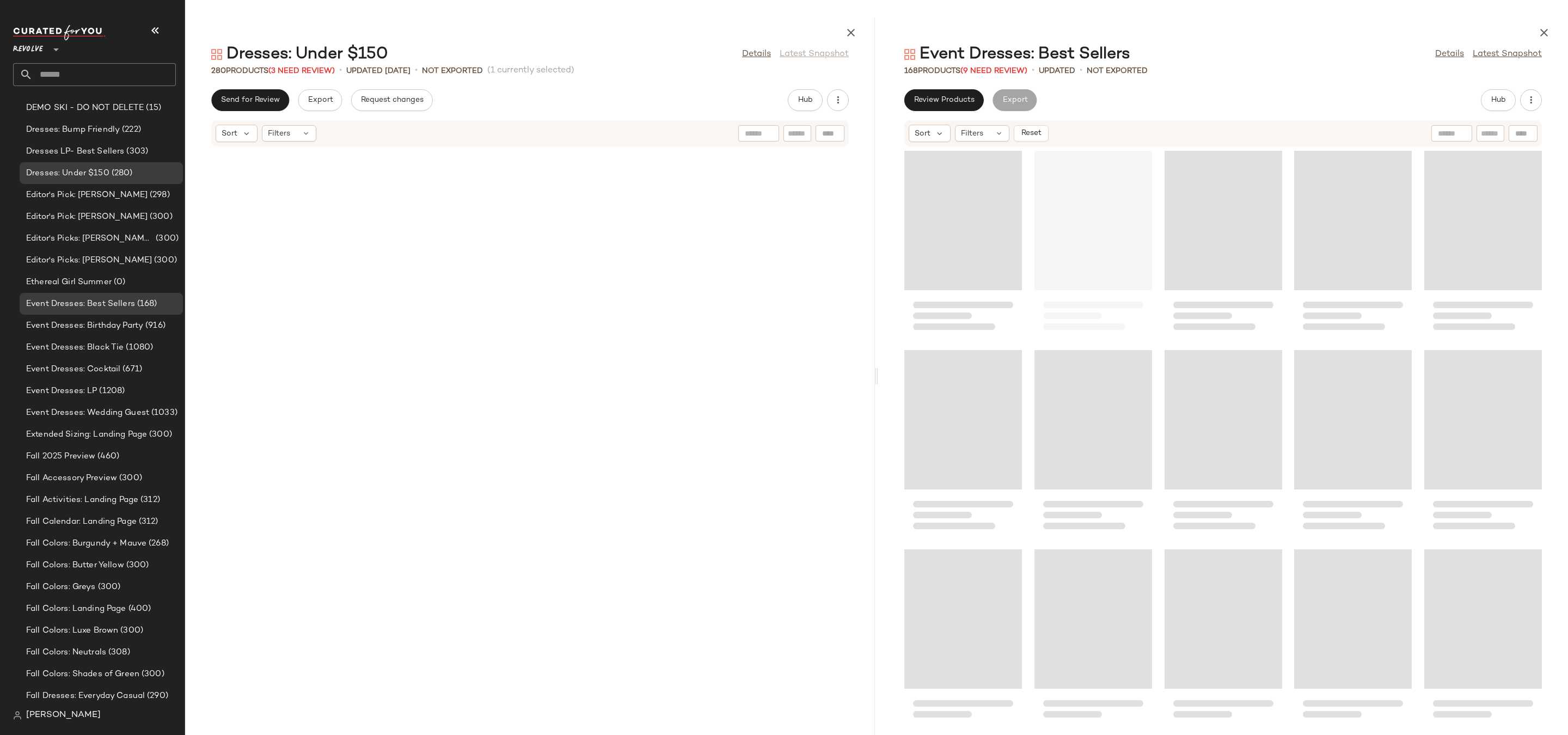
scroll to position [2591, 0]
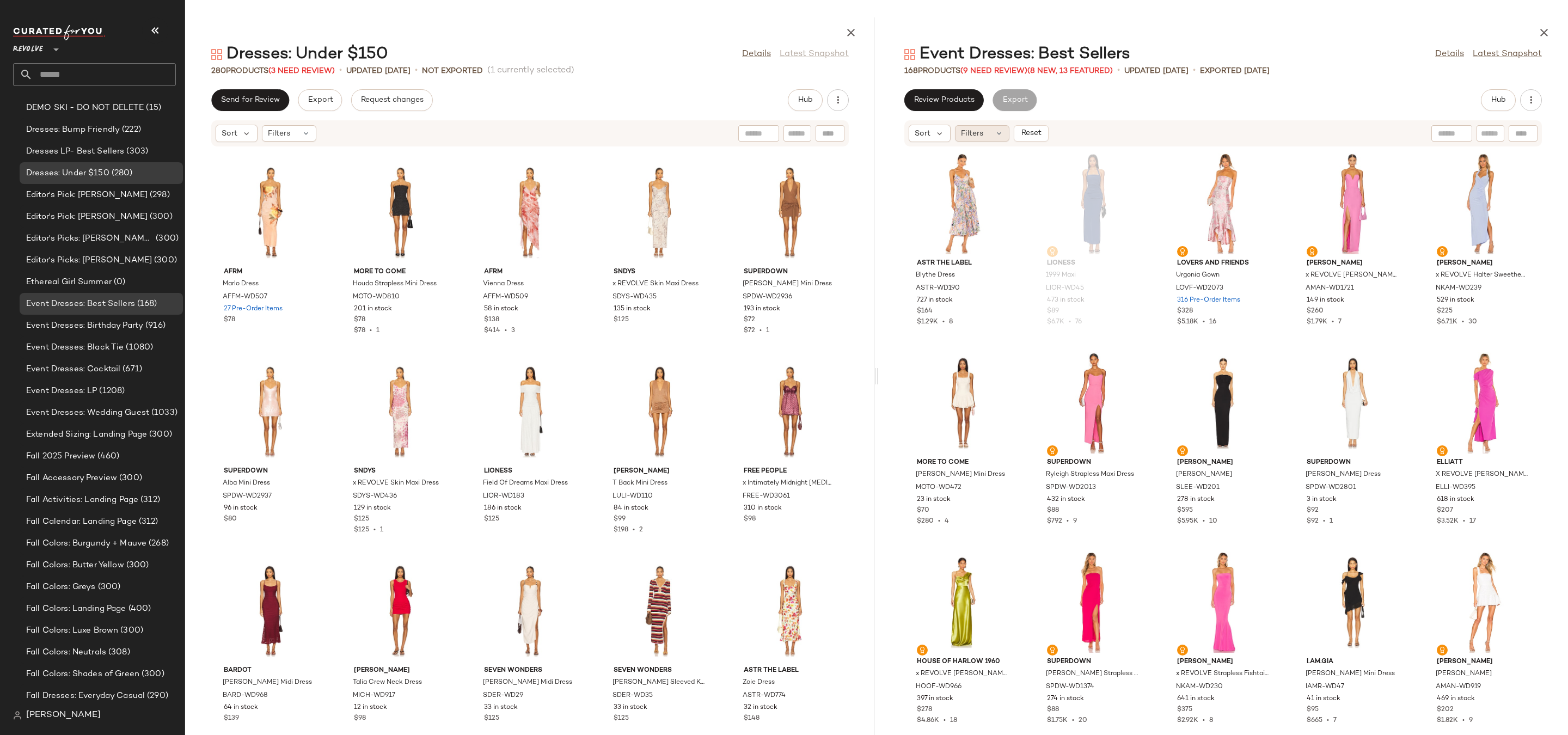
click at [968, 128] on span "Filters" at bounding box center [972, 133] width 22 height 12
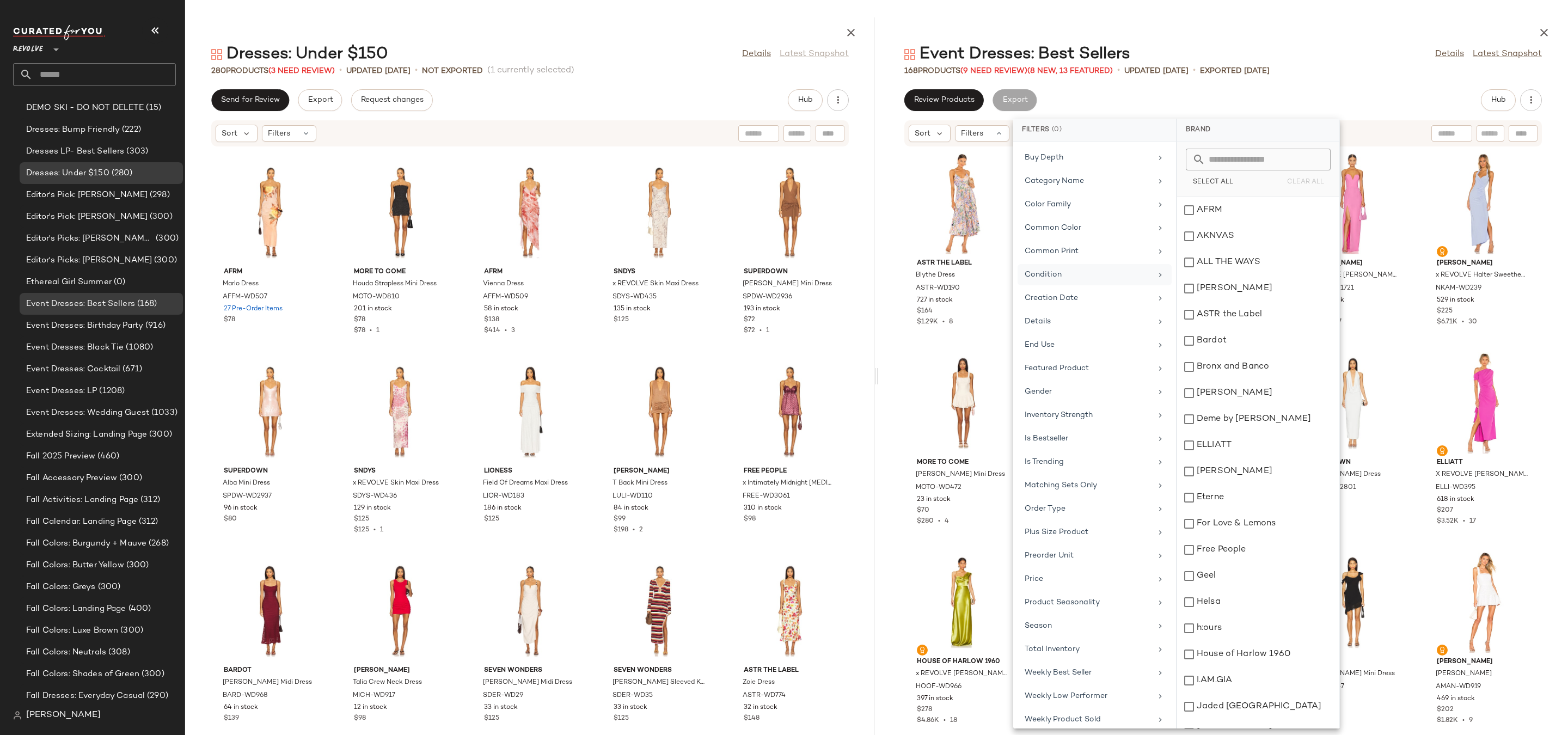
scroll to position [195, 0]
click at [1067, 548] on div "Price" at bounding box center [1088, 547] width 127 height 12
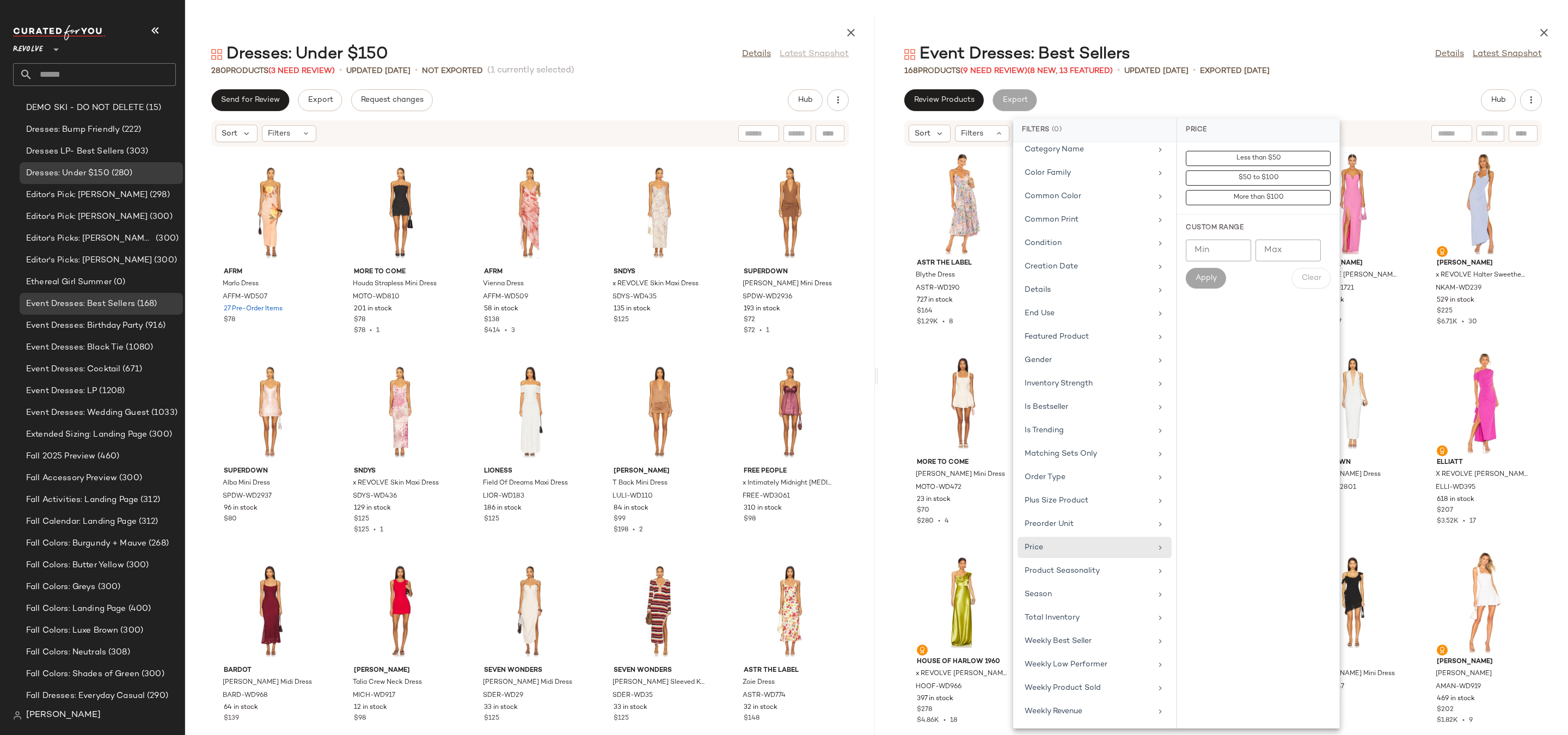
click at [1287, 263] on div "Min Min Max Max Apply Clear" at bounding box center [1258, 264] width 145 height 49
type input "***"
click at [1217, 278] on button "Apply" at bounding box center [1206, 278] width 40 height 21
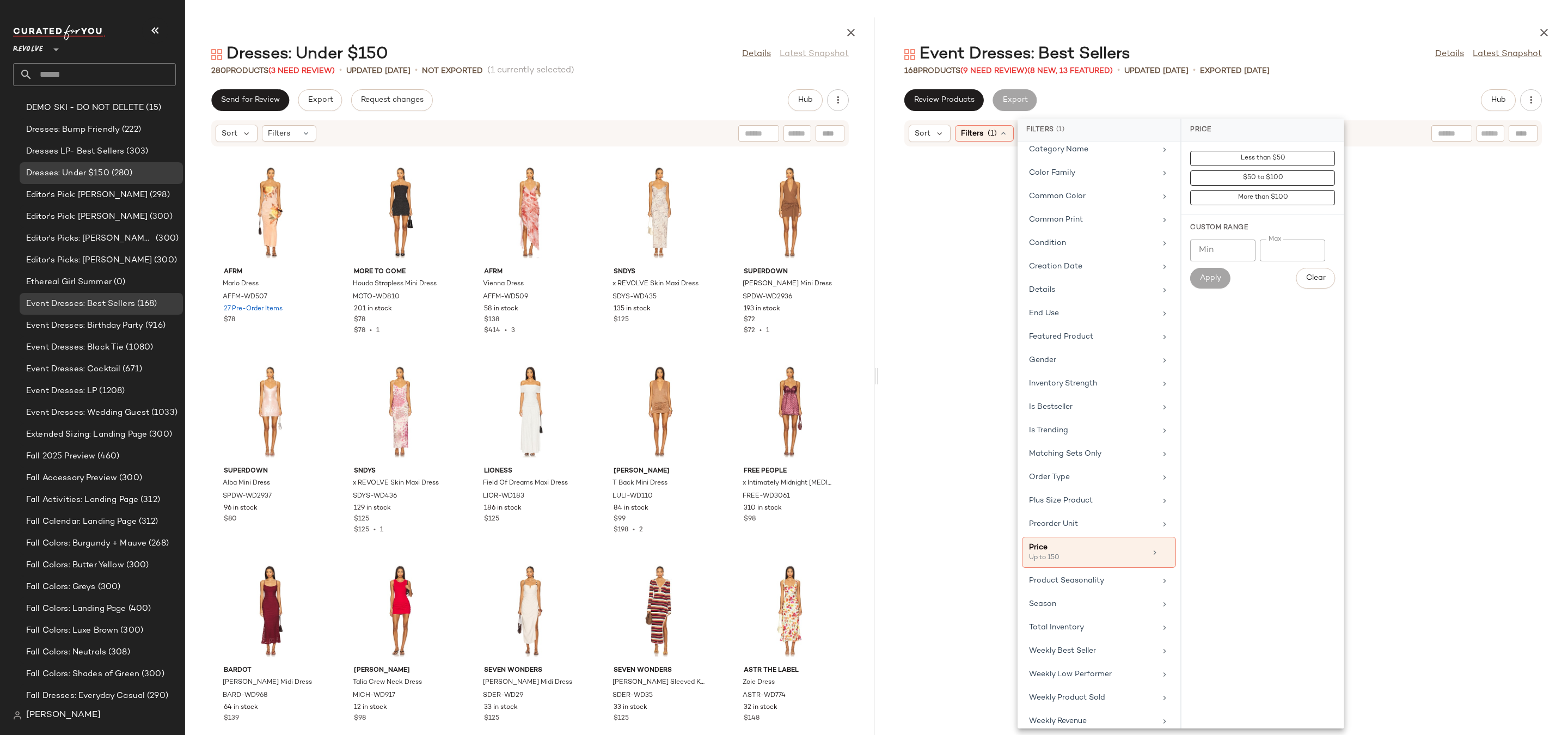
click at [1359, 25] on div at bounding box center [1223, 30] width 690 height 26
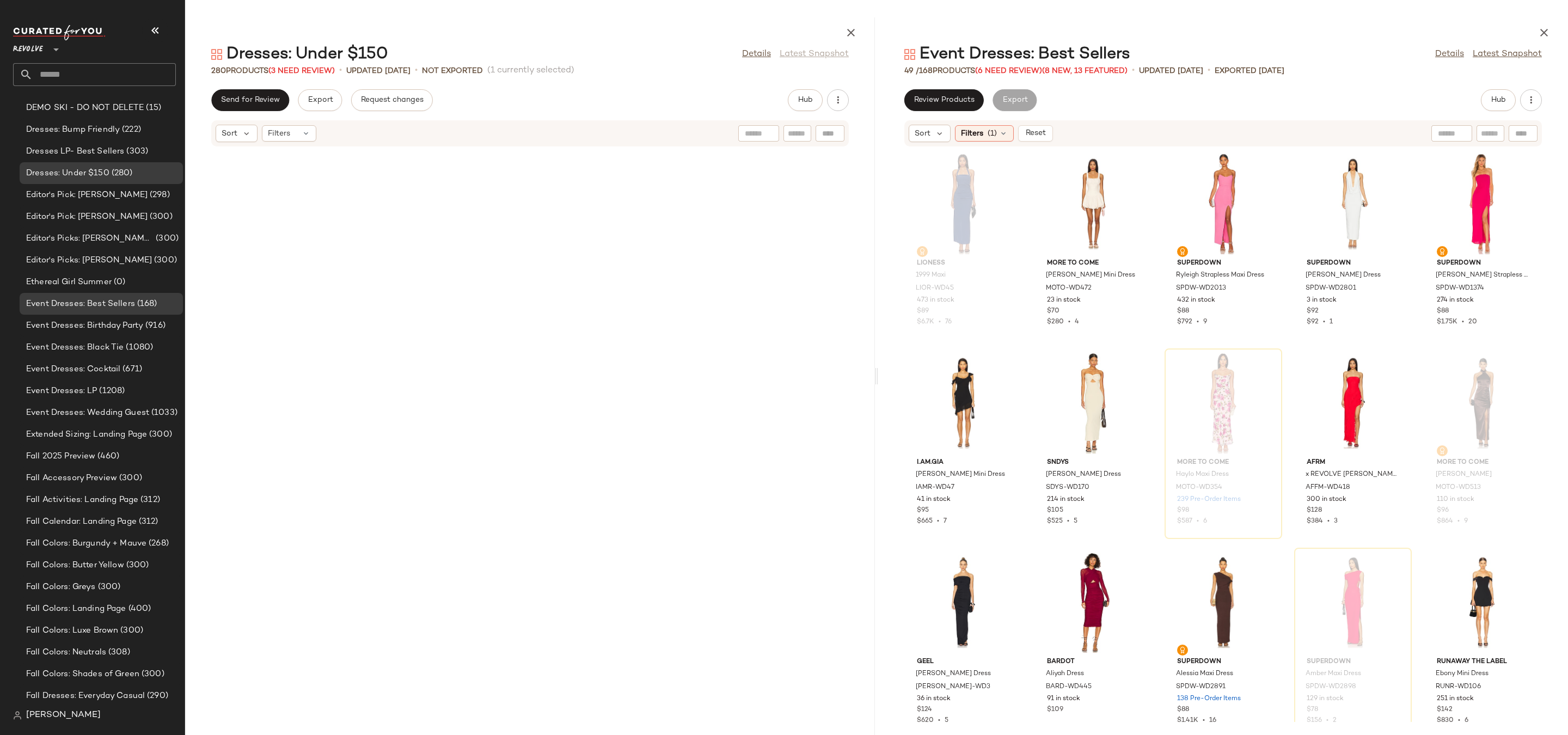
scroll to position [4039, 0]
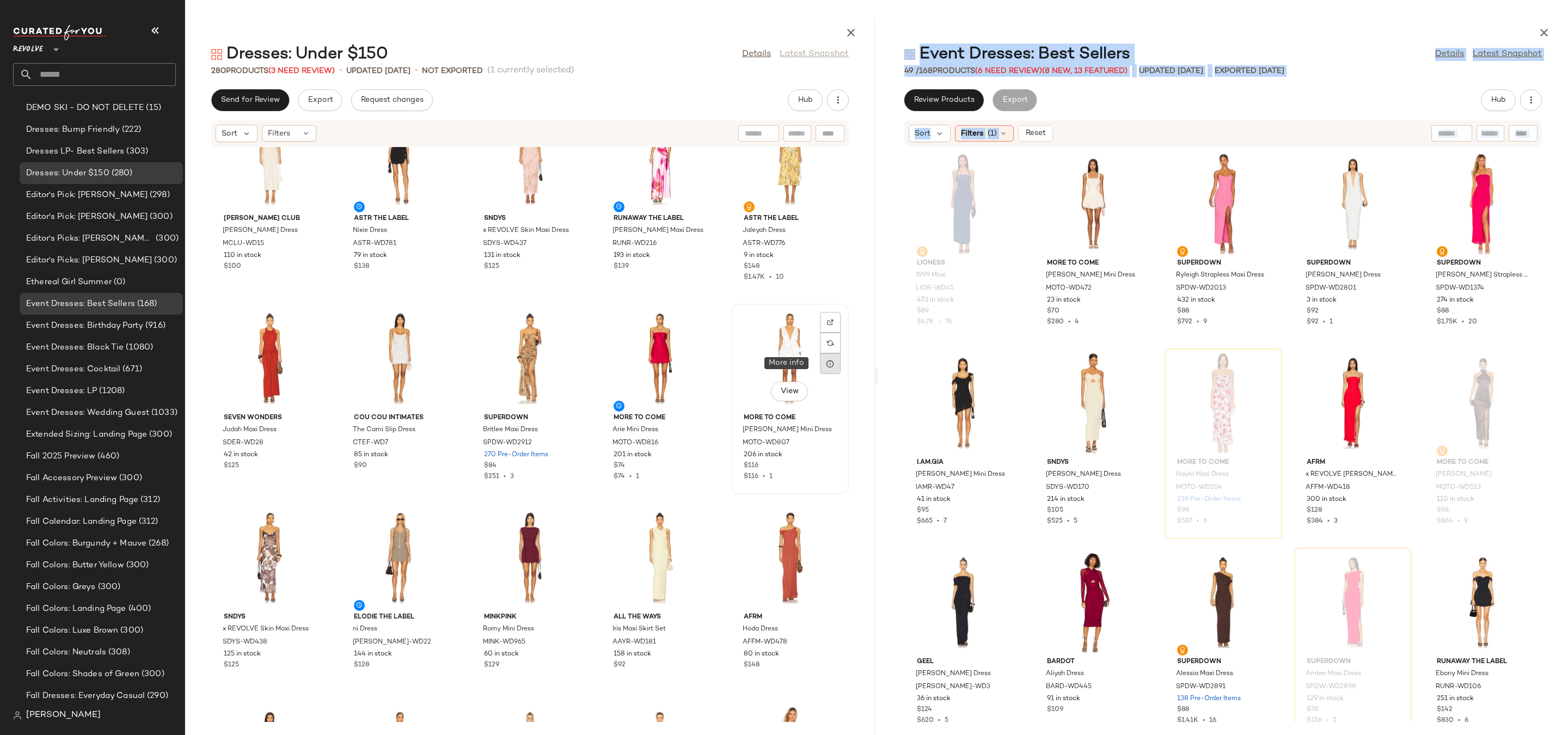
drag, startPoint x: 878, startPoint y: 372, endPoint x: 822, endPoint y: 374, distance: 56.0
click at [822, 374] on div "Dresses: Under $150 Details Latest Snapshot 280 Products (3 Need Review) • upda…" at bounding box center [877, 376] width 1383 height 718
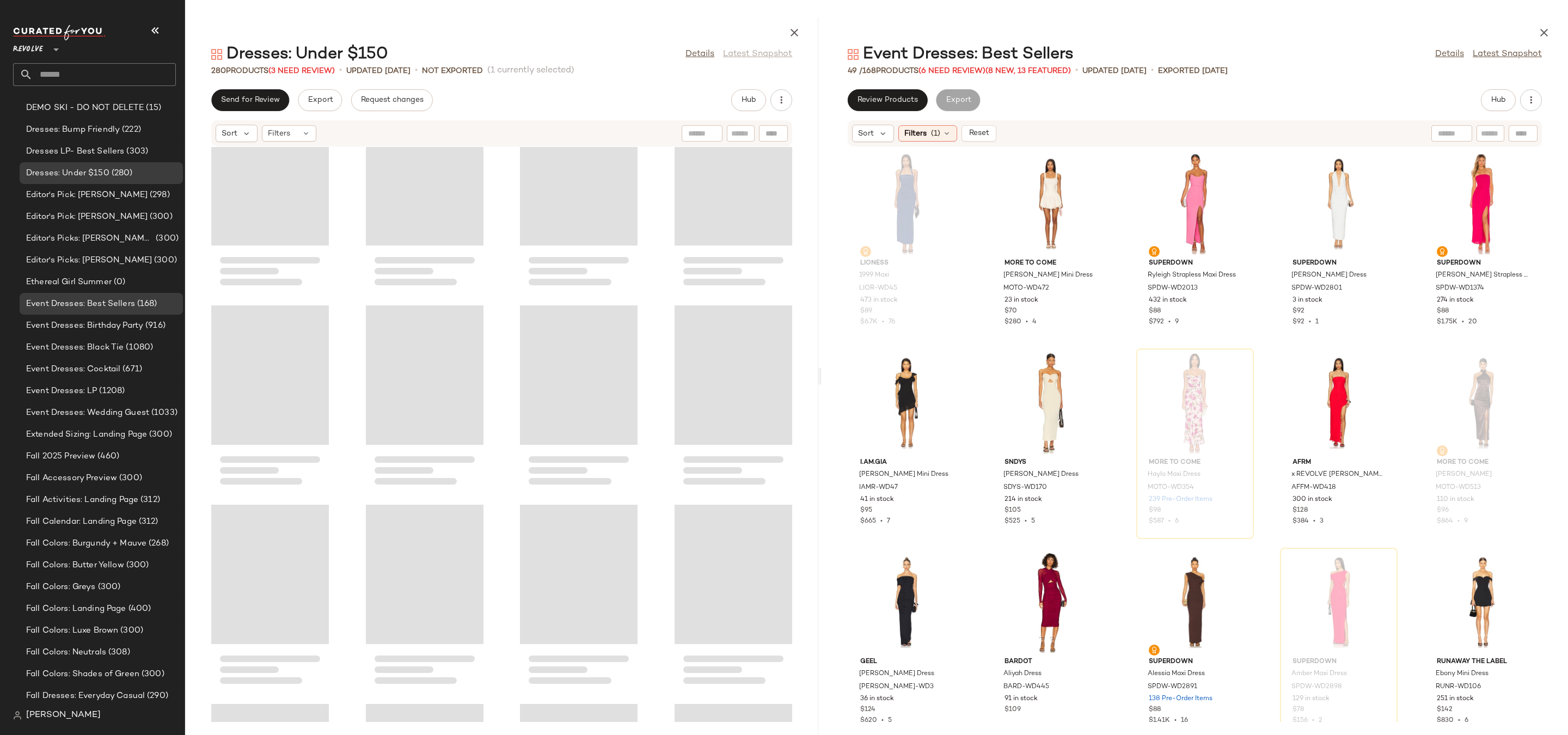
drag, startPoint x: 876, startPoint y: 375, endPoint x: 816, endPoint y: 377, distance: 60.0
click at [816, 377] on div "Dresses: Under $150 Details Latest Snapshot 280 Products (3 Need Review) • upda…" at bounding box center [877, 376] width 1383 height 718
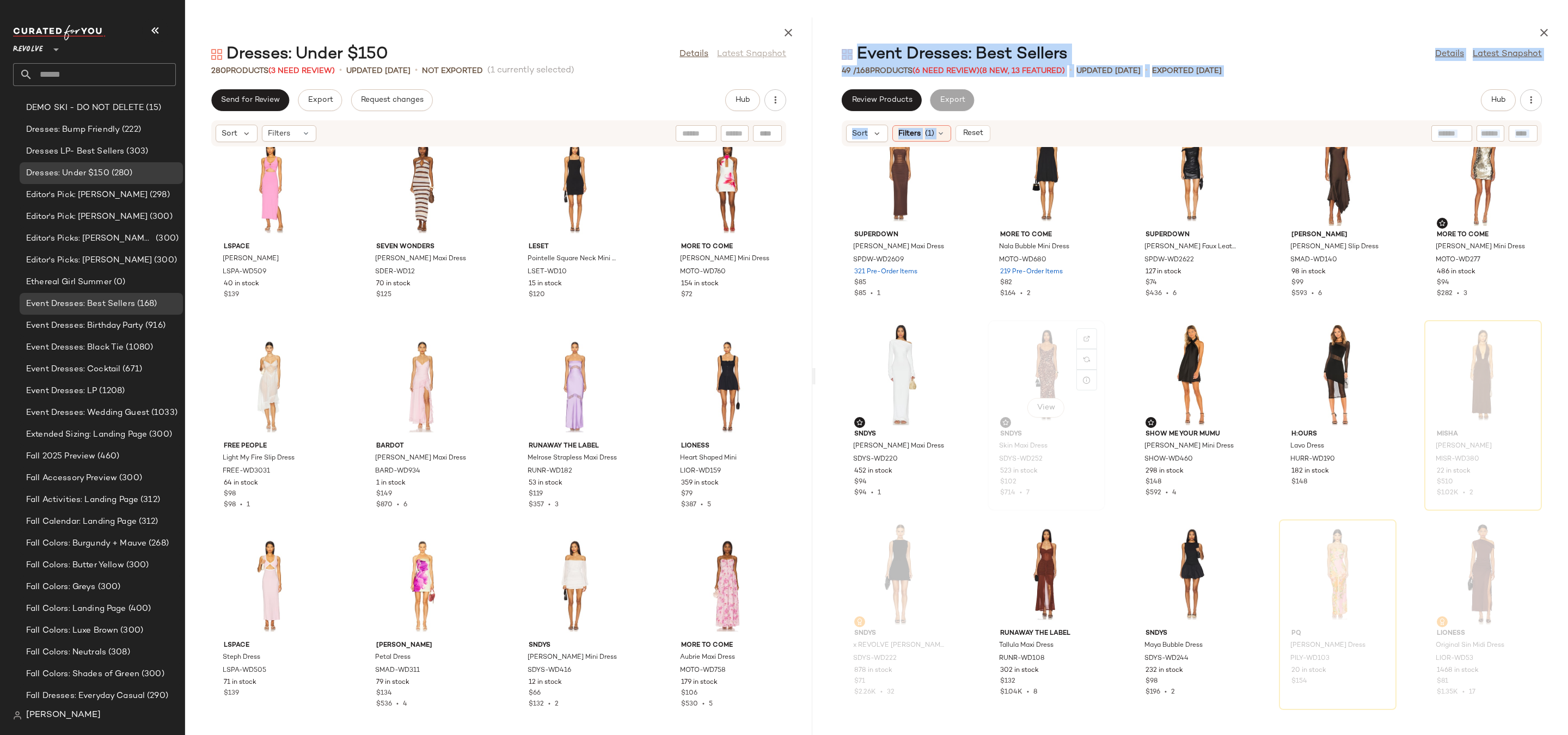
scroll to position [1420, 0]
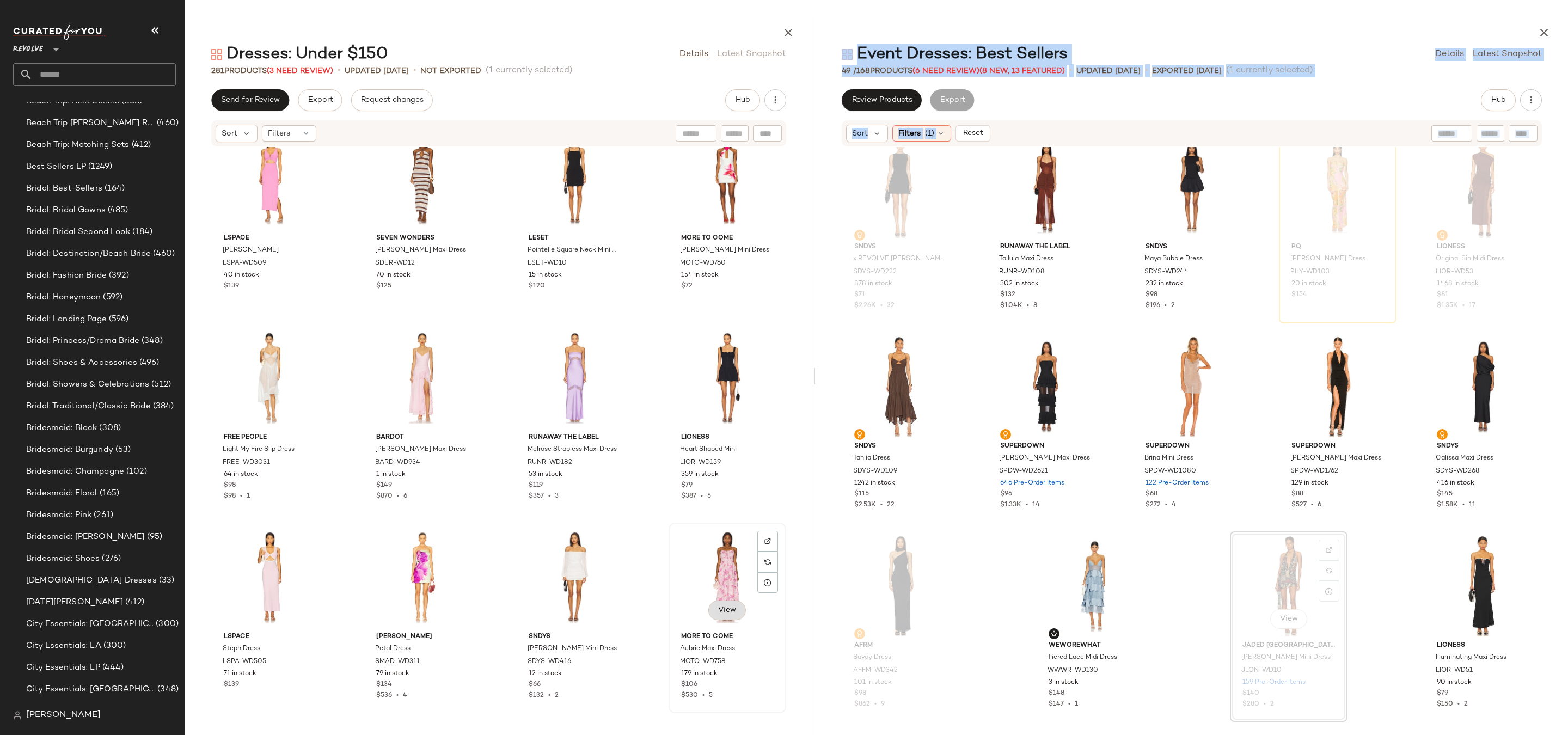
scroll to position [13578, 0]
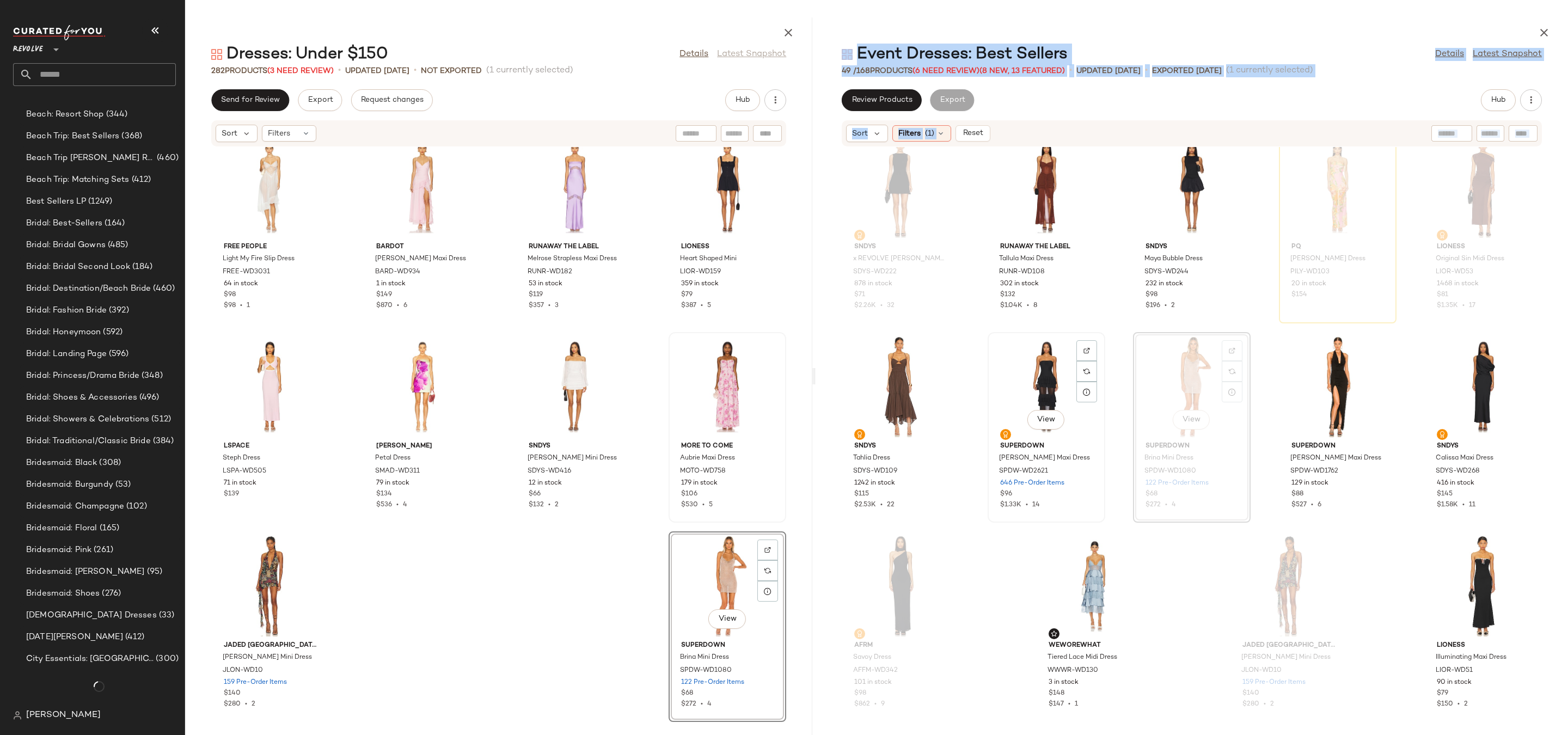
scroll to position [1739, 0]
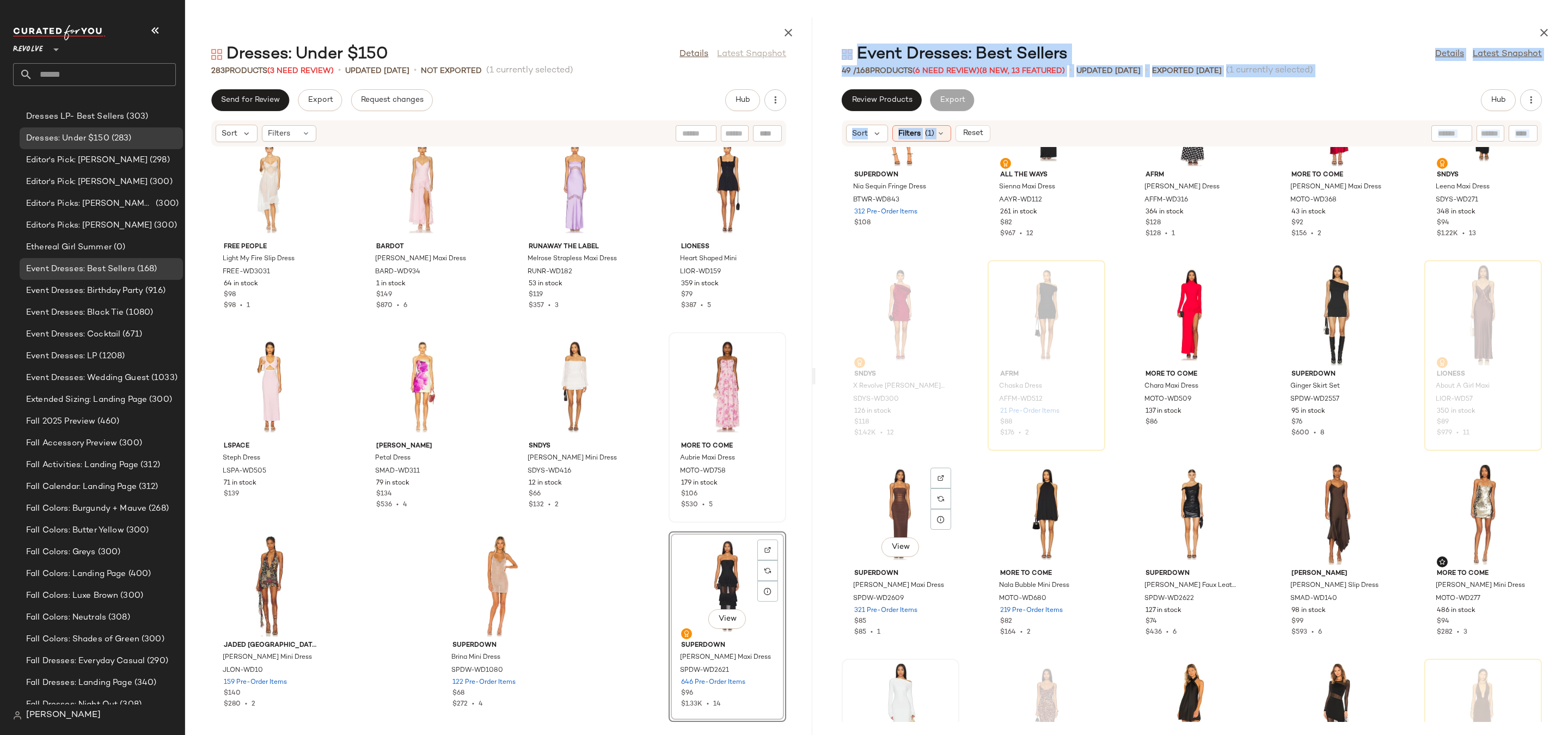
scroll to position [820, 0]
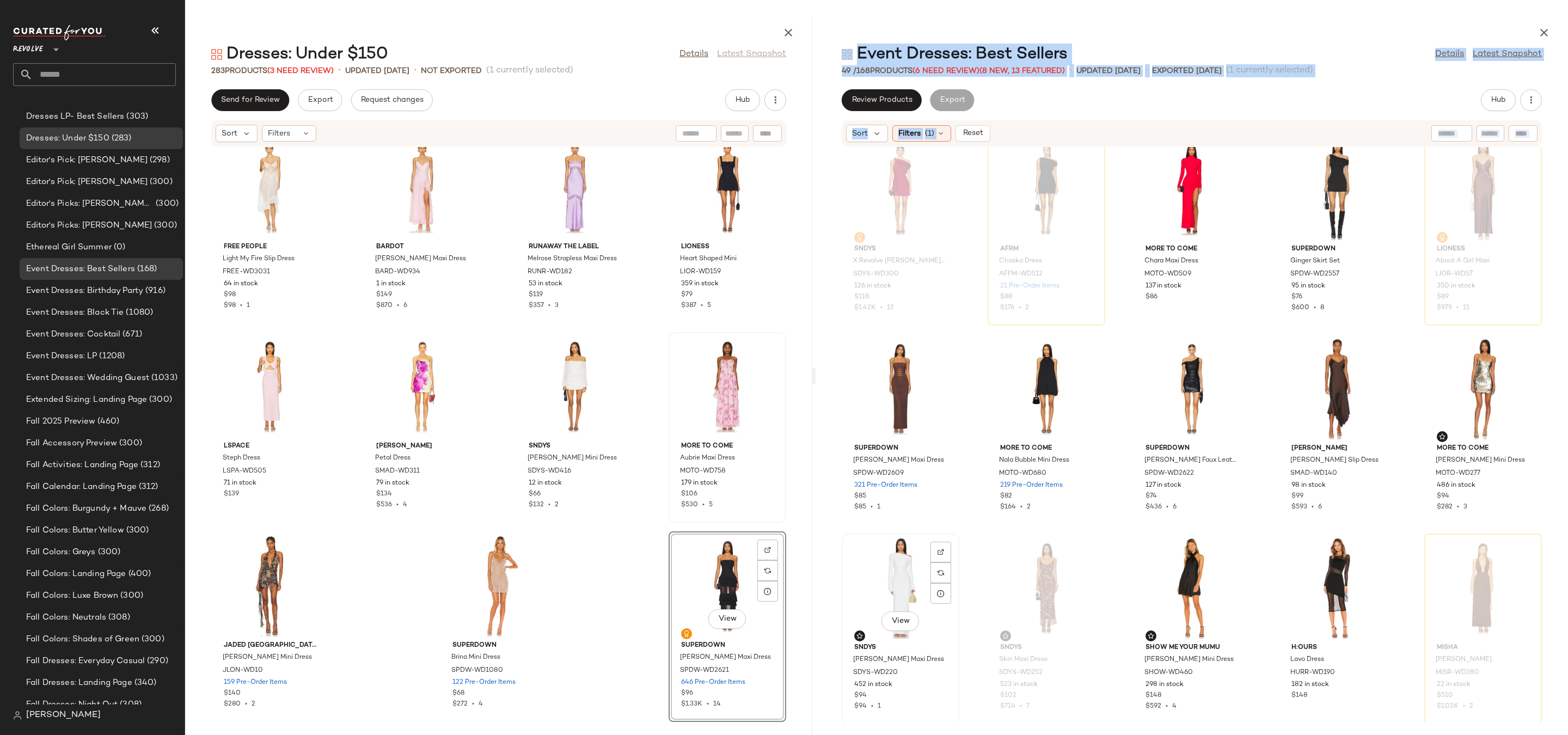
click at [881, 592] on div "View" at bounding box center [900, 588] width 110 height 101
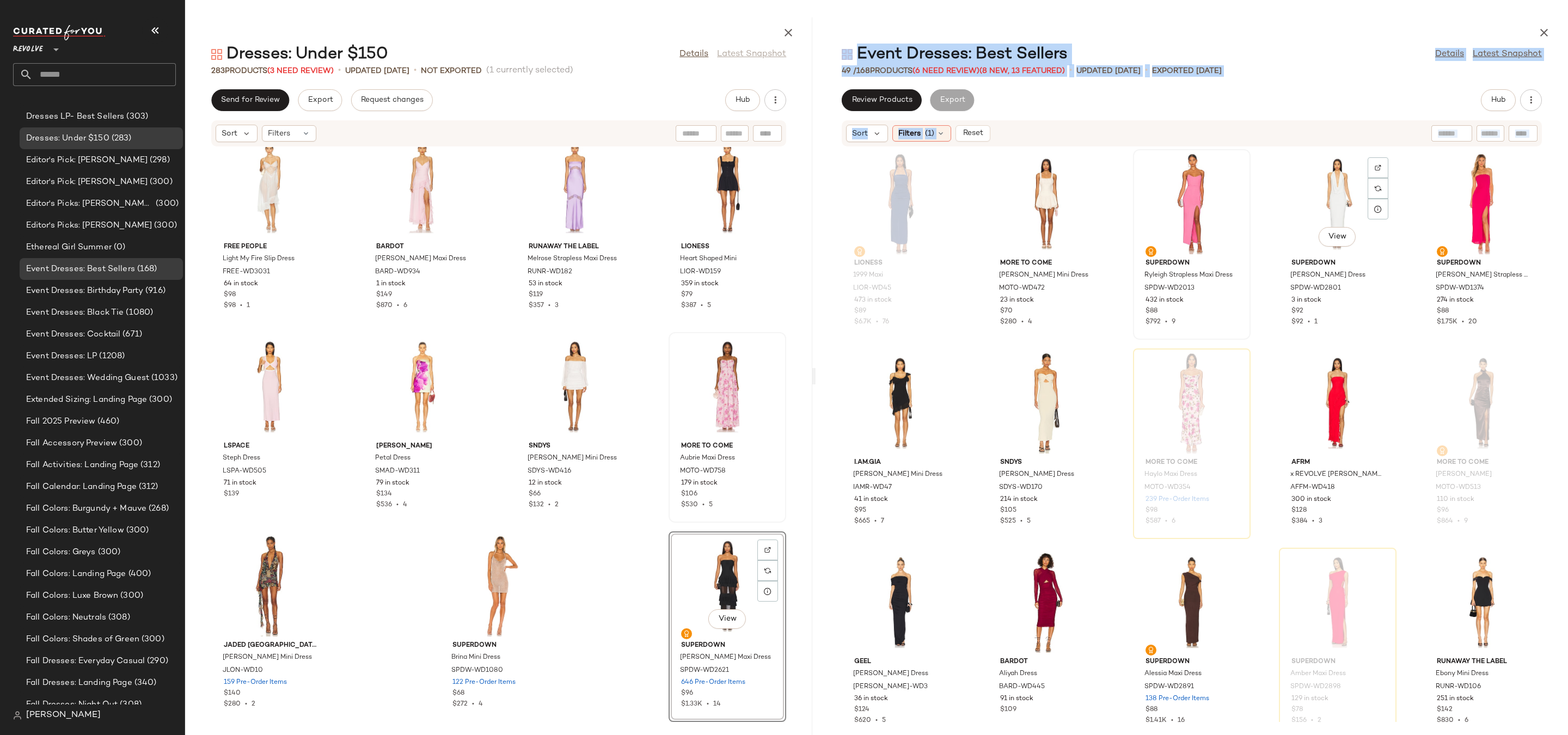
drag, startPoint x: 1323, startPoint y: 219, endPoint x: 1230, endPoint y: 232, distance: 93.9
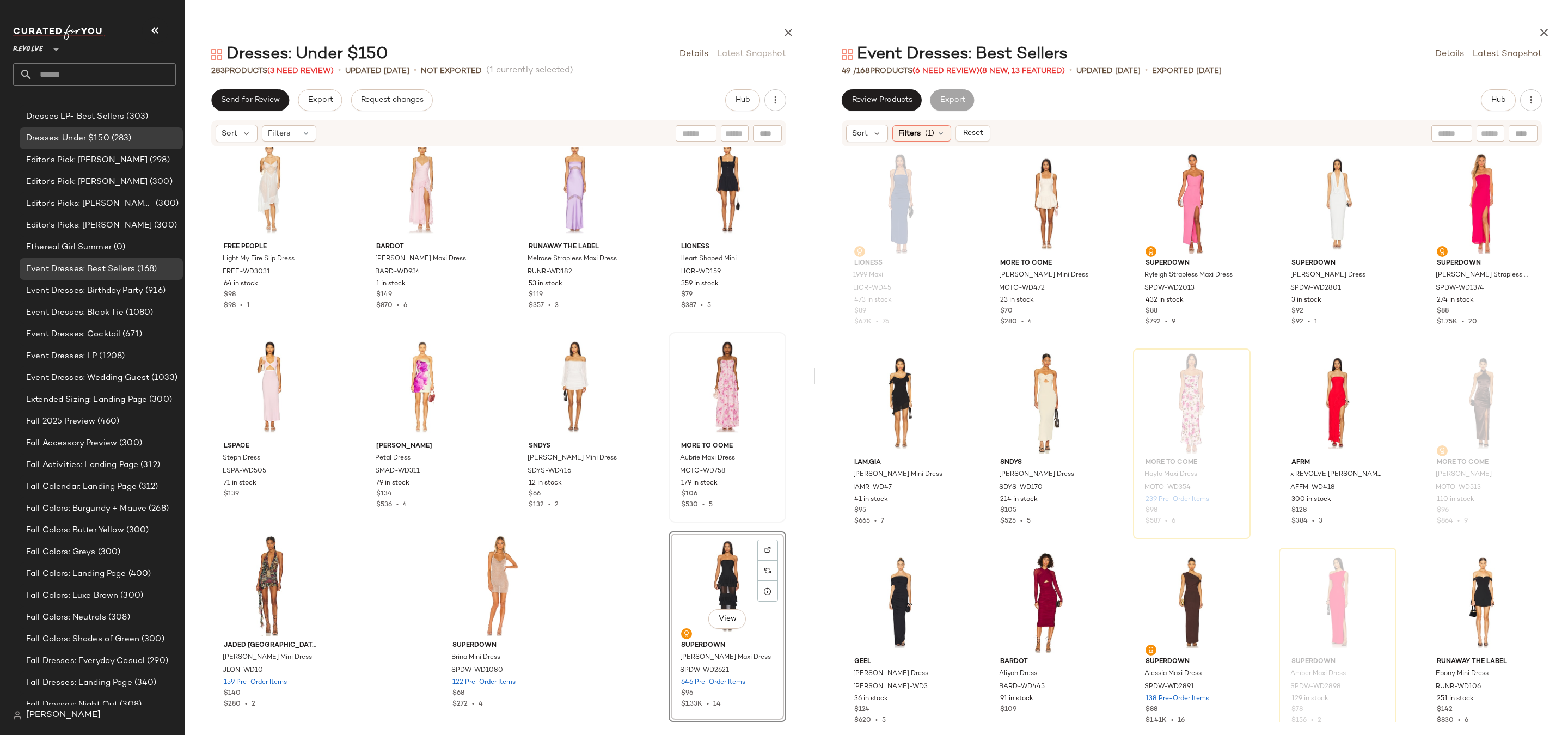
click at [1358, 18] on div at bounding box center [1192, 30] width 752 height 26
drag, startPoint x: 1321, startPoint y: 187, endPoint x: 1305, endPoint y: 194, distance: 17.5
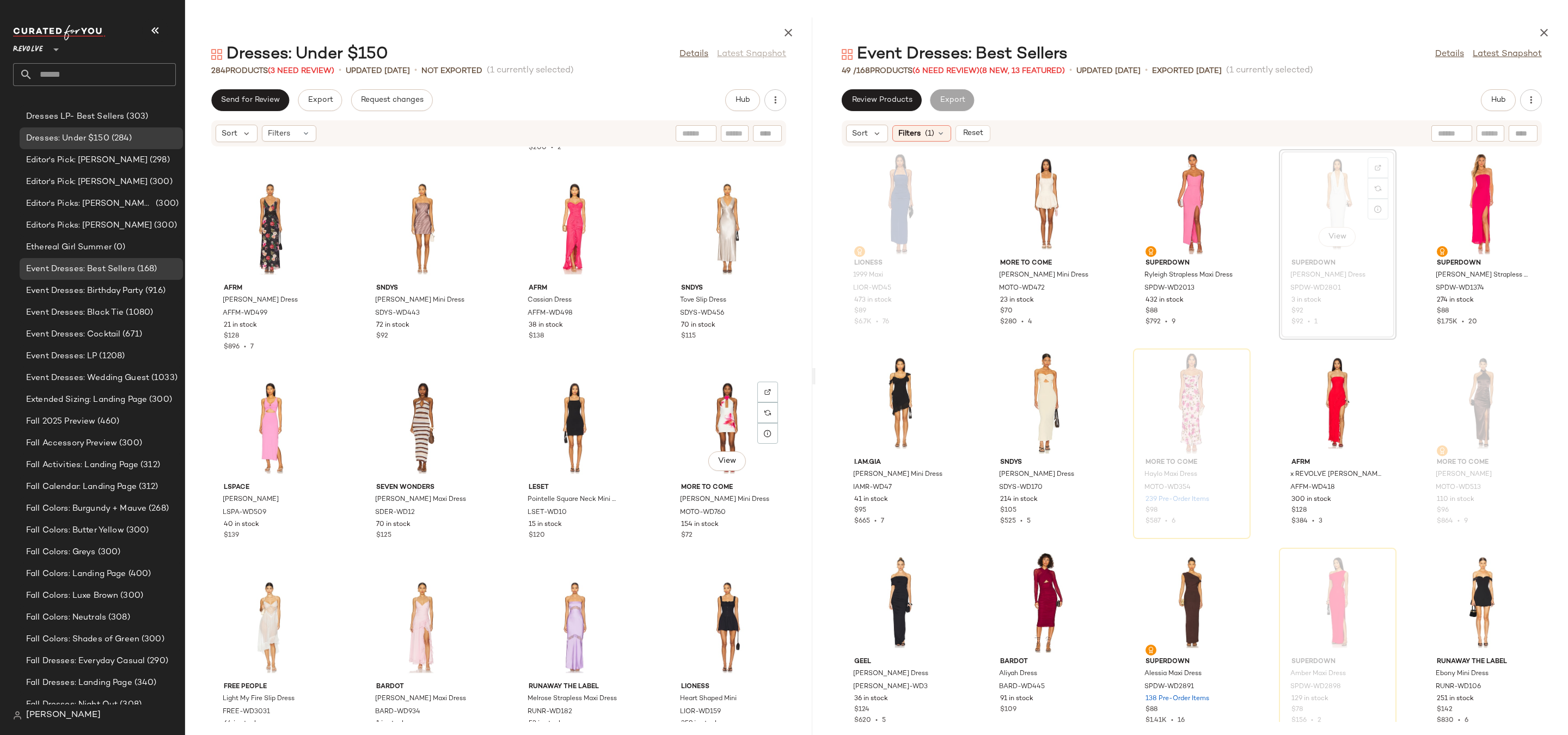
scroll to position [13578, 0]
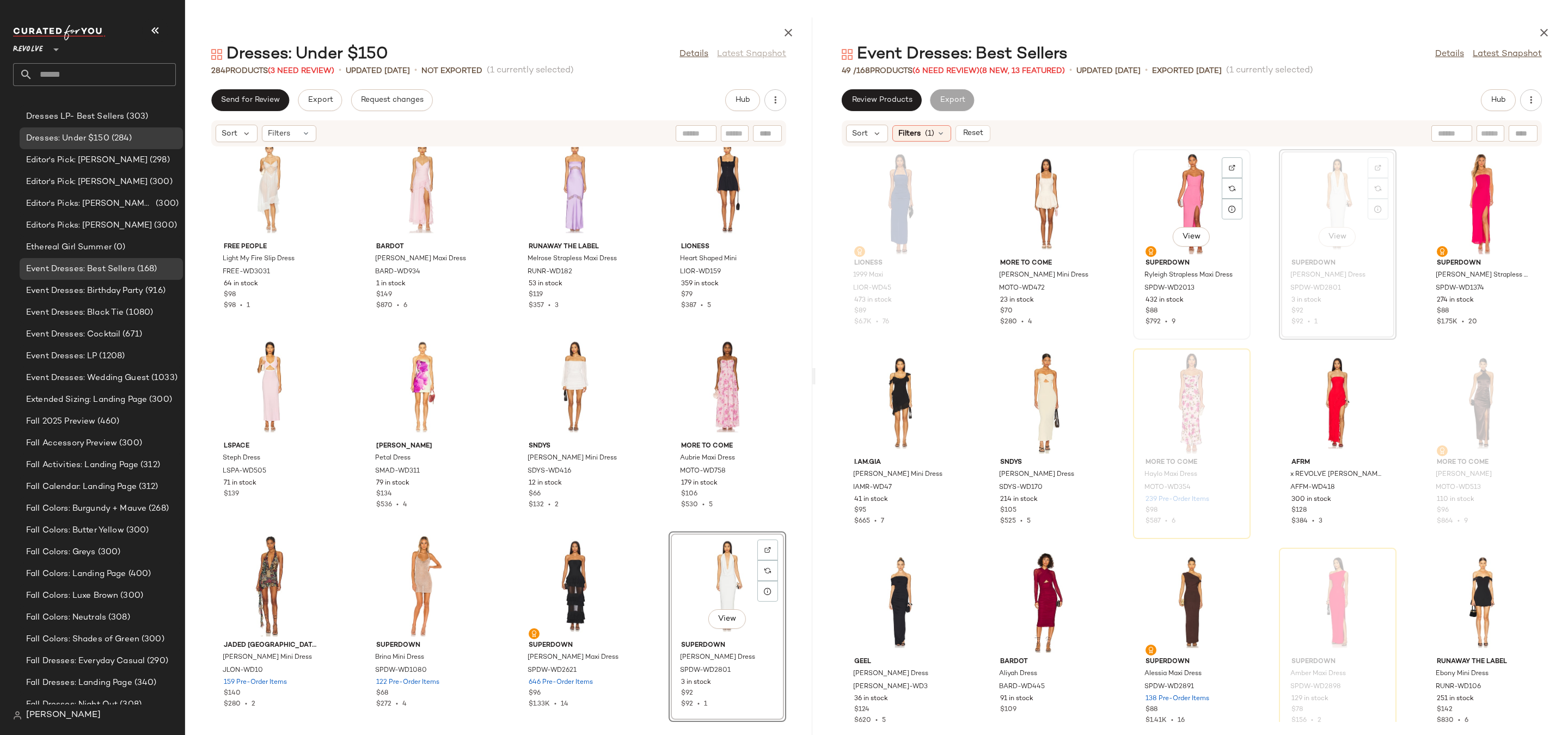
click at [1192, 193] on div "View" at bounding box center [1192, 203] width 110 height 101
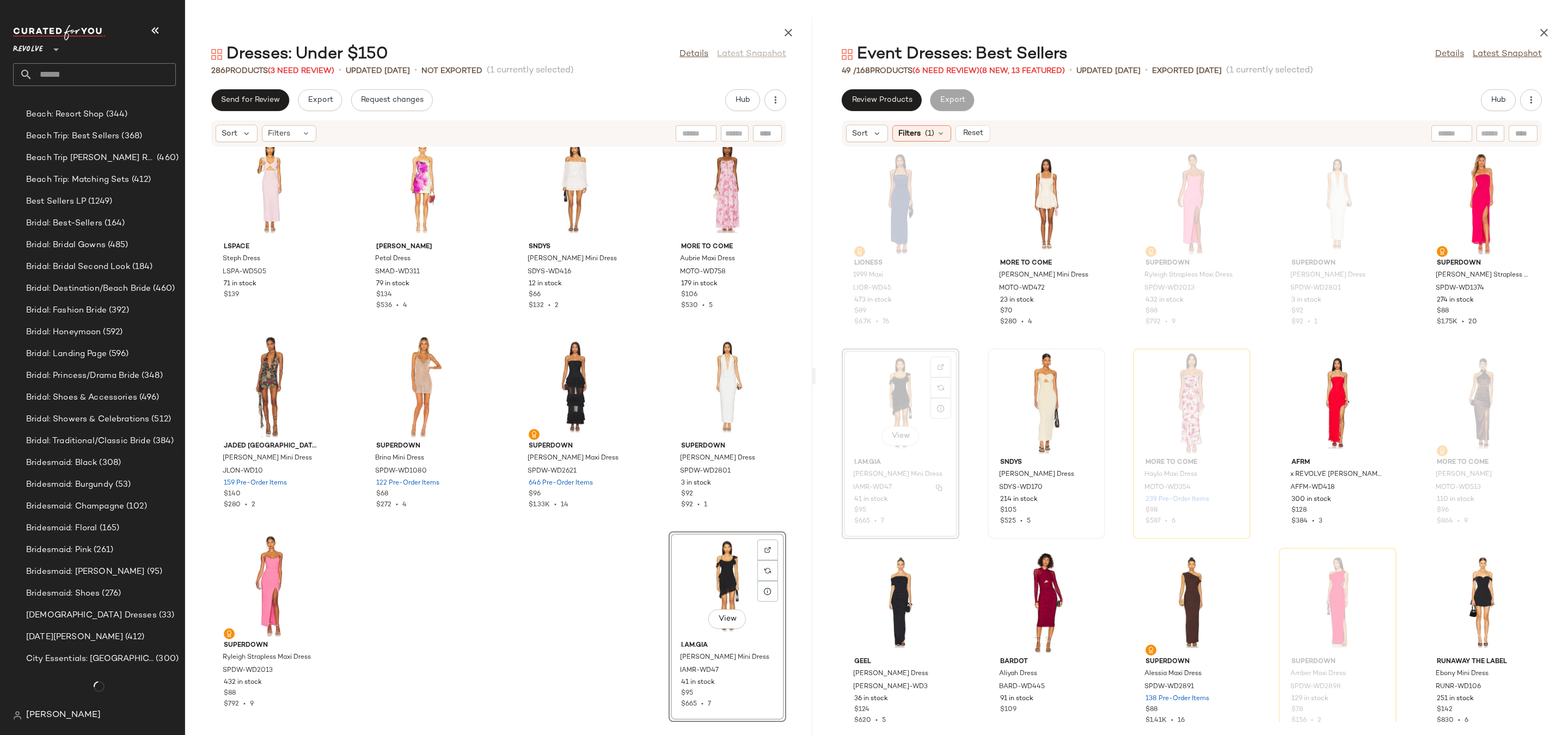
scroll to position [1739, 0]
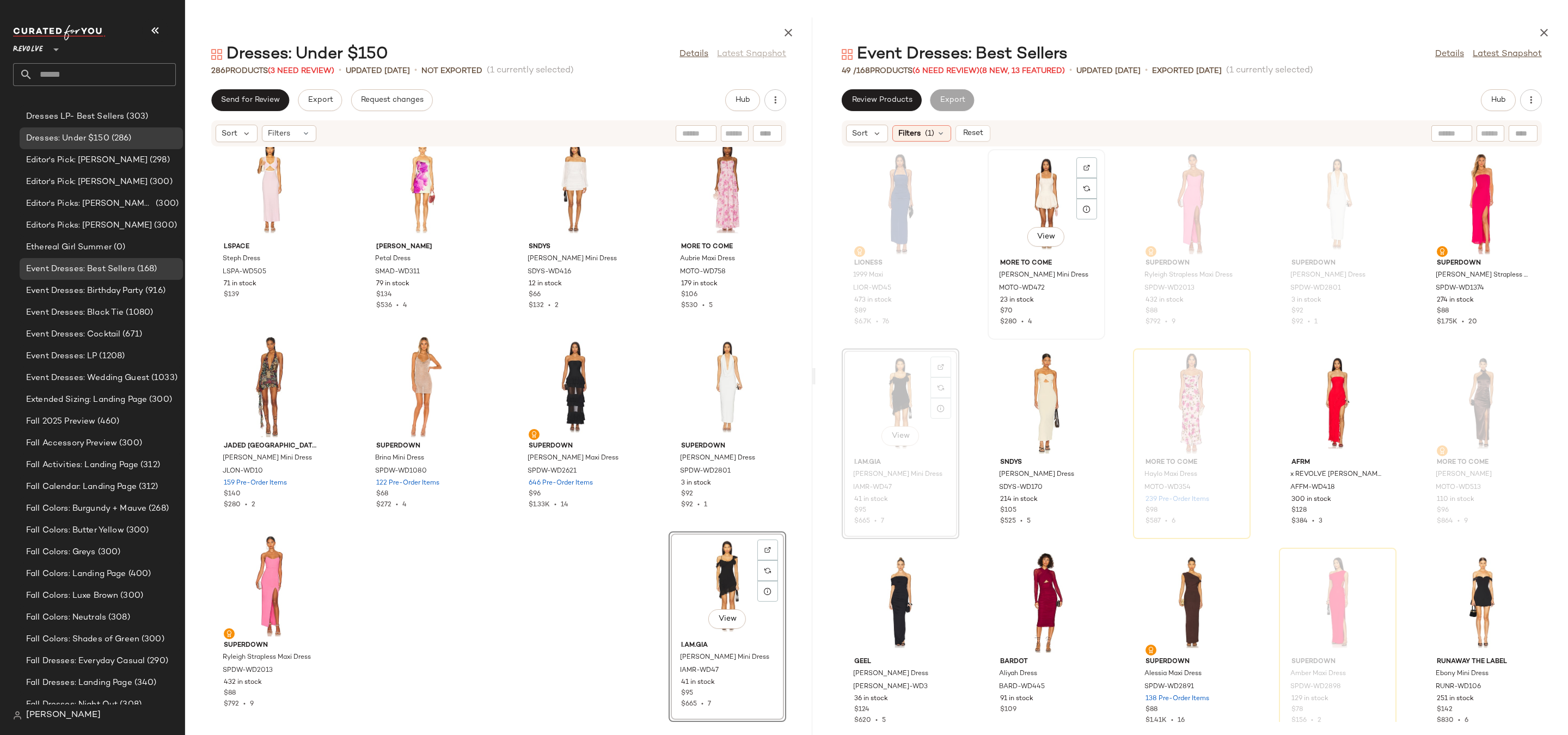
click at [1051, 186] on div "View" at bounding box center [1047, 203] width 110 height 101
drag, startPoint x: 1063, startPoint y: 184, endPoint x: 755, endPoint y: 629, distance: 541.2
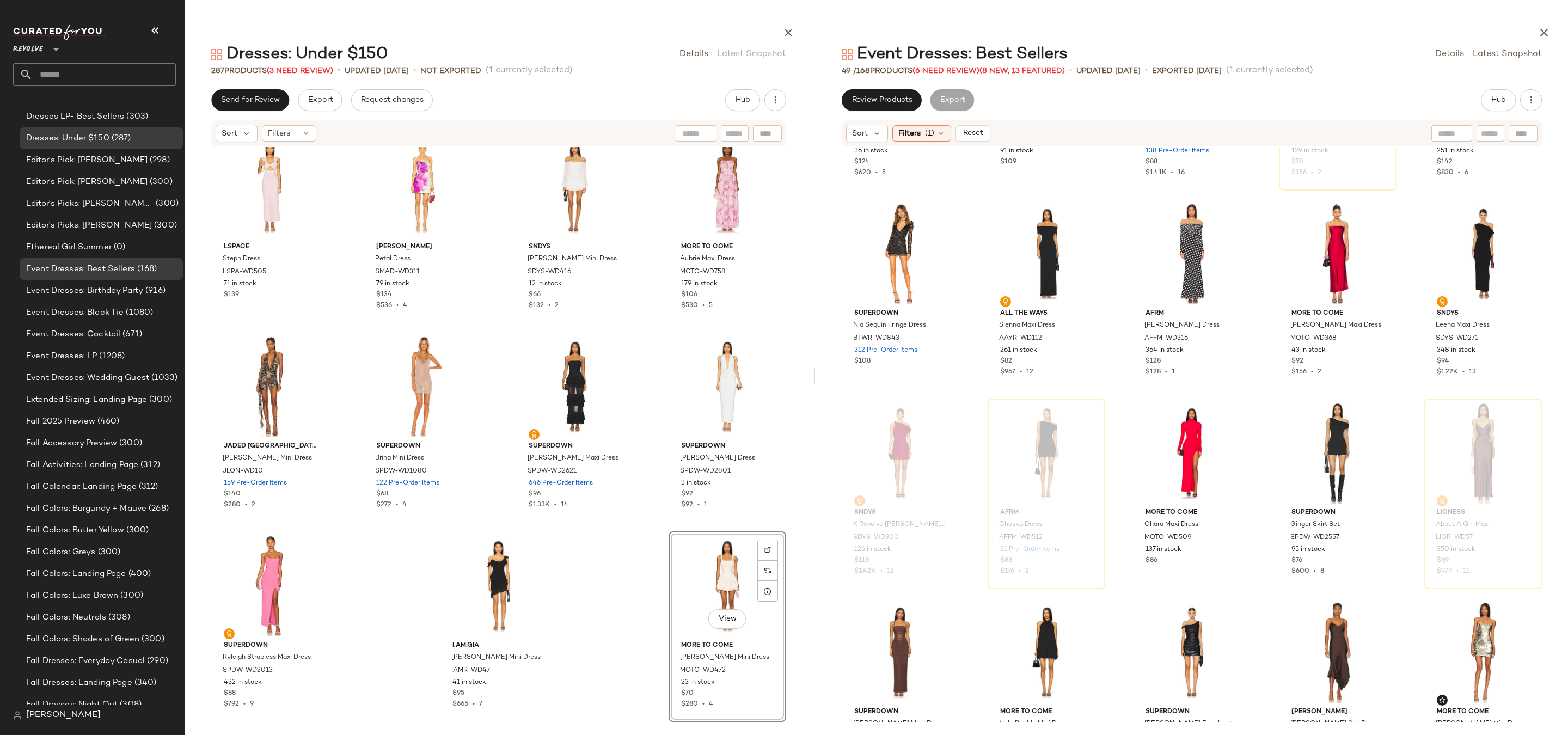
scroll to position [560, 0]
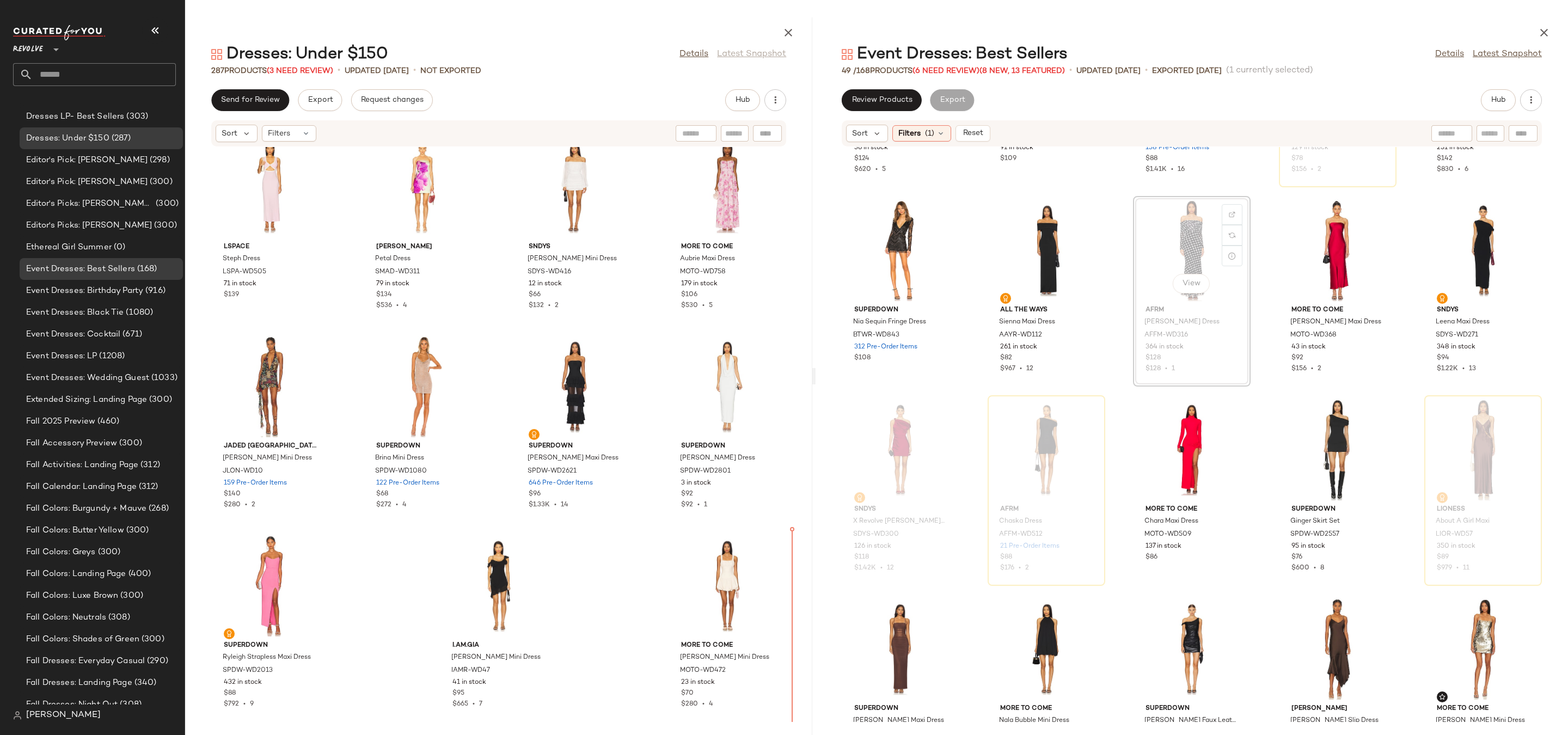
drag, startPoint x: 1170, startPoint y: 260, endPoint x: 1146, endPoint y: 286, distance: 35.4
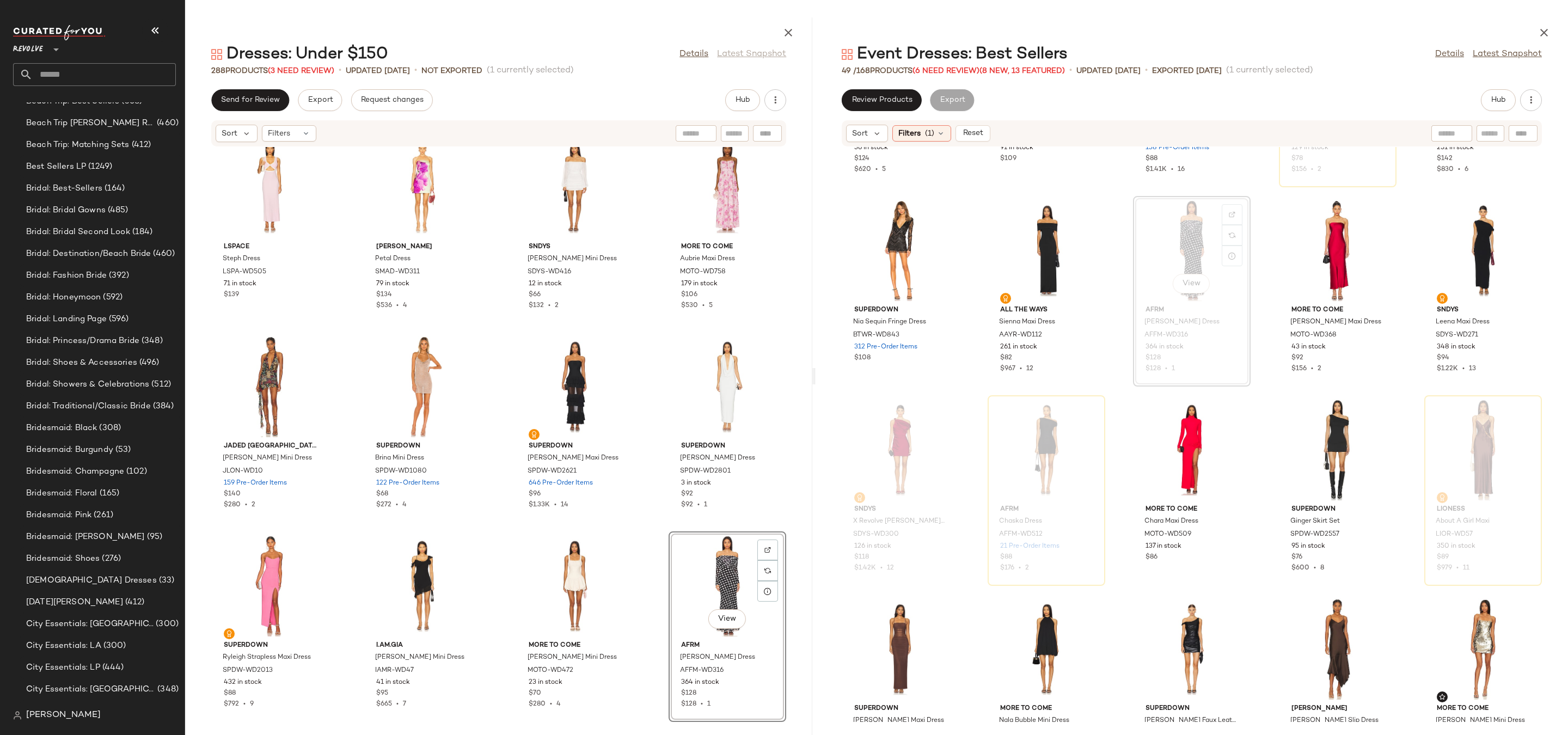
scroll to position [1739, 0]
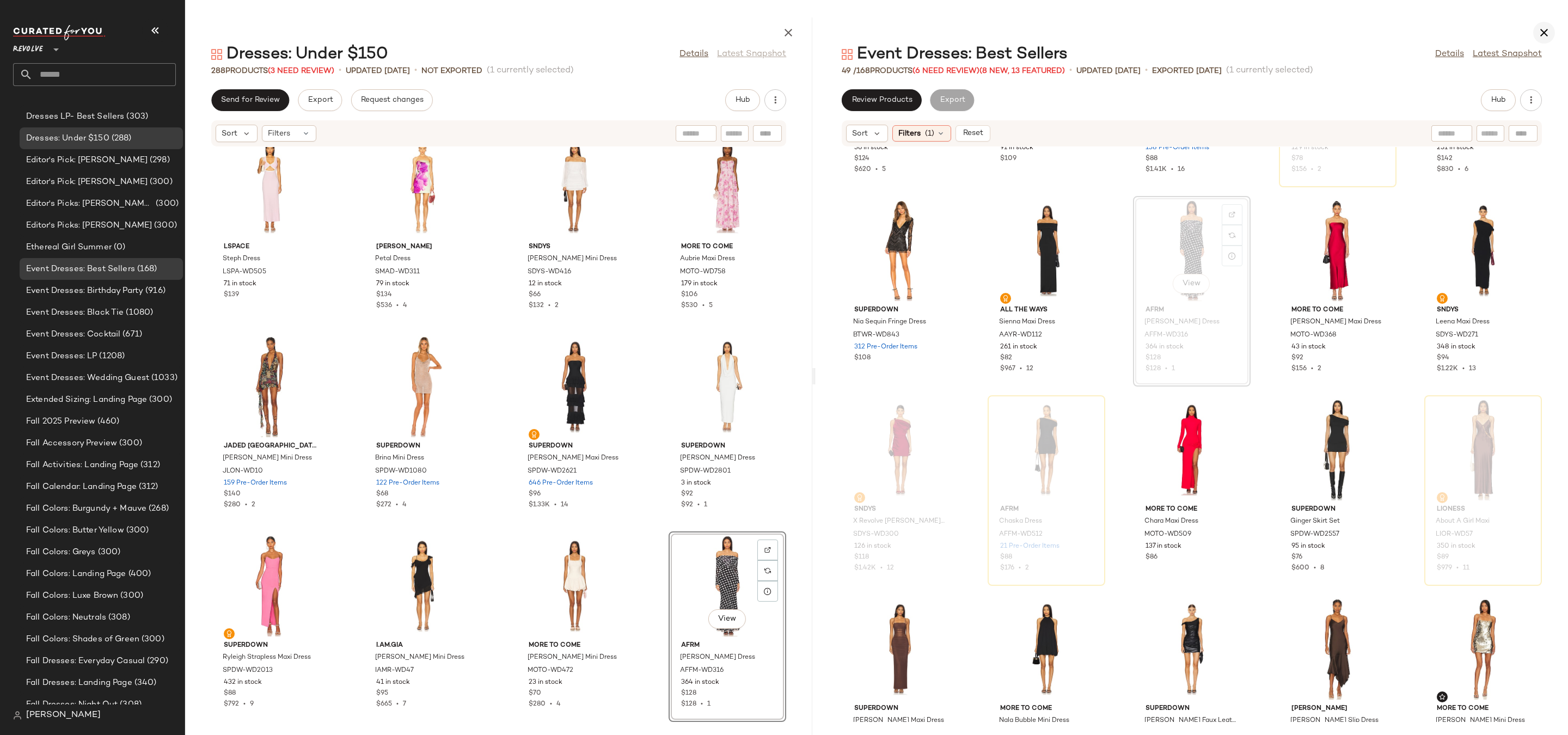
click at [1551, 28] on button "button" at bounding box center [1544, 32] width 22 height 22
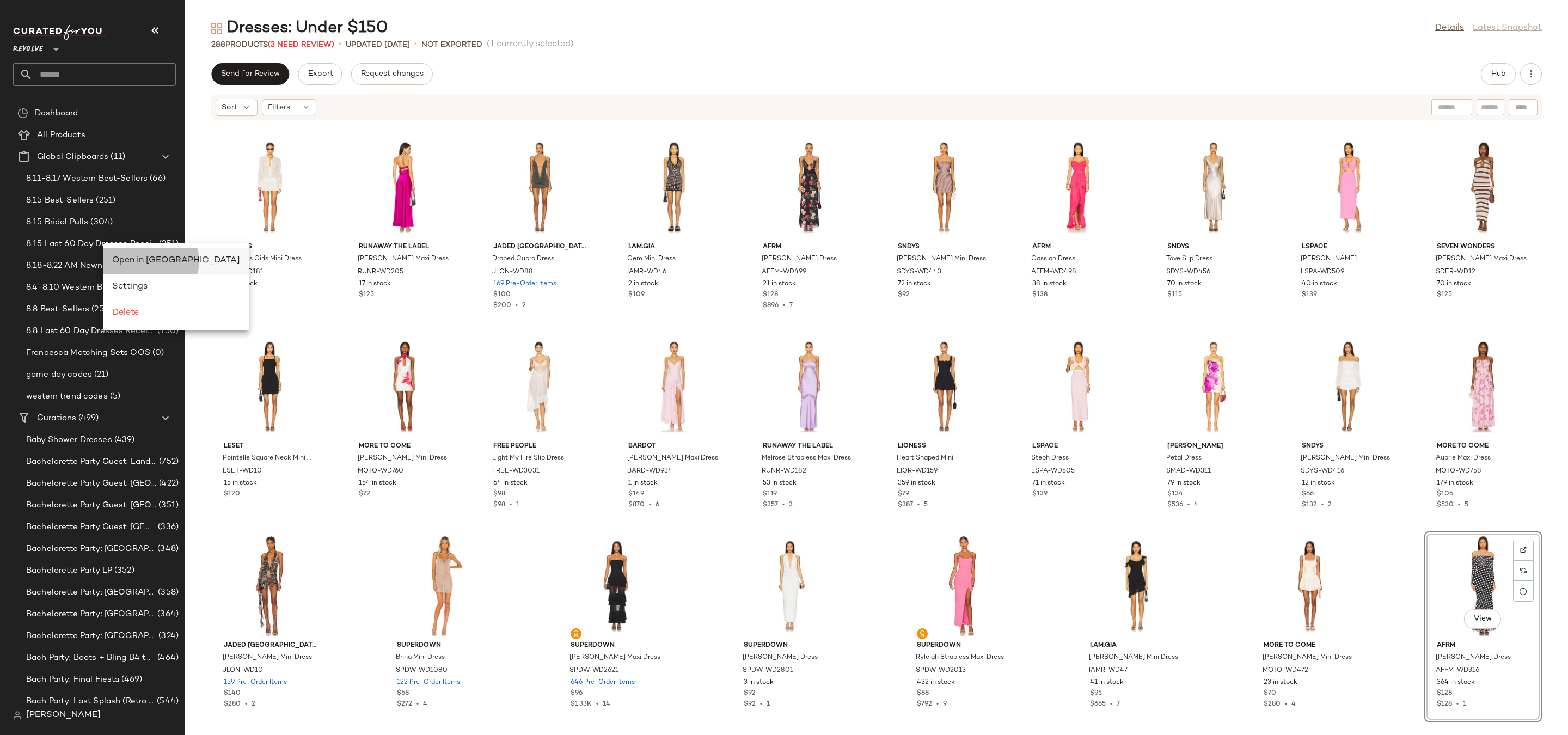
click at [115, 256] on span "Open in Split View" at bounding box center [176, 260] width 128 height 9
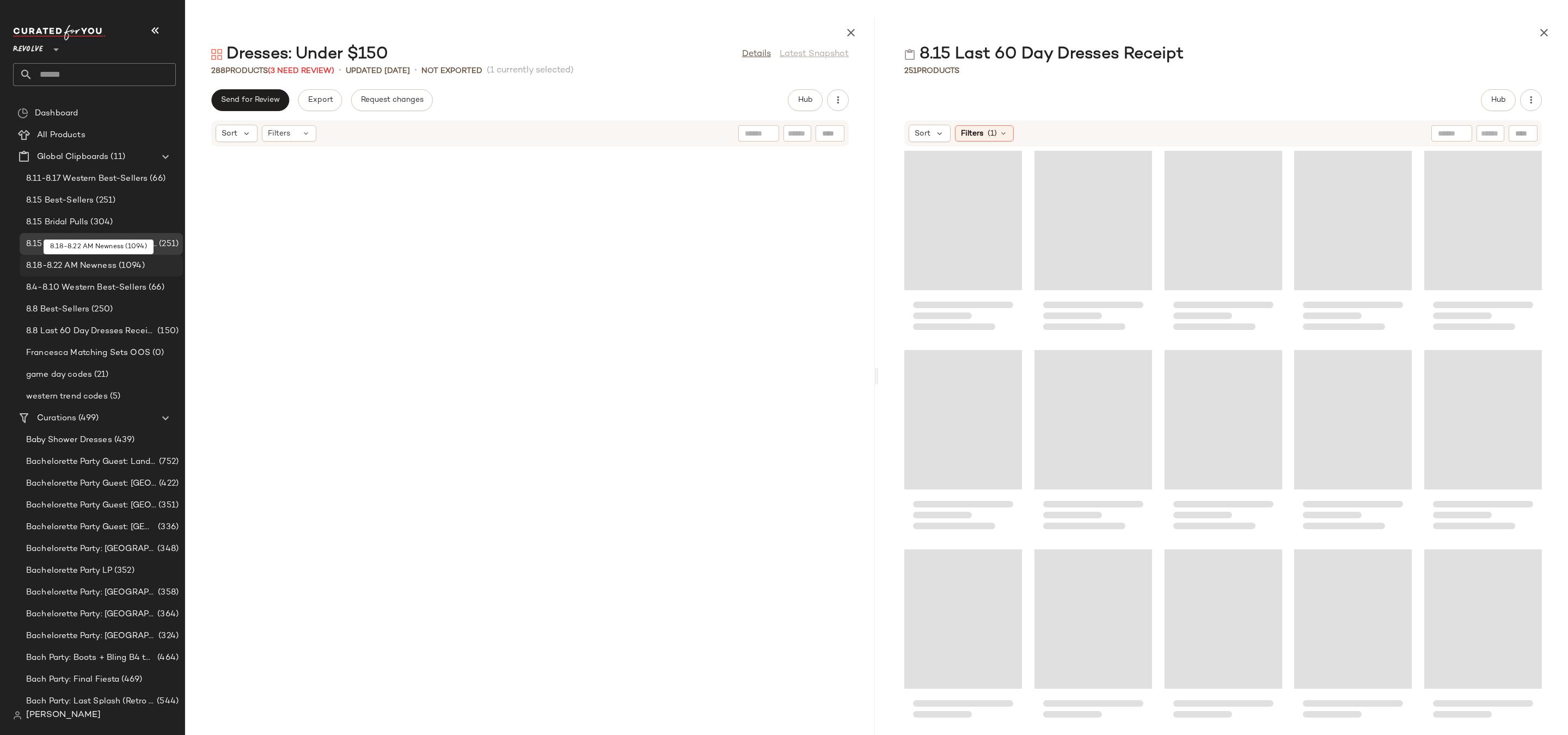
scroll to position [10164, 0]
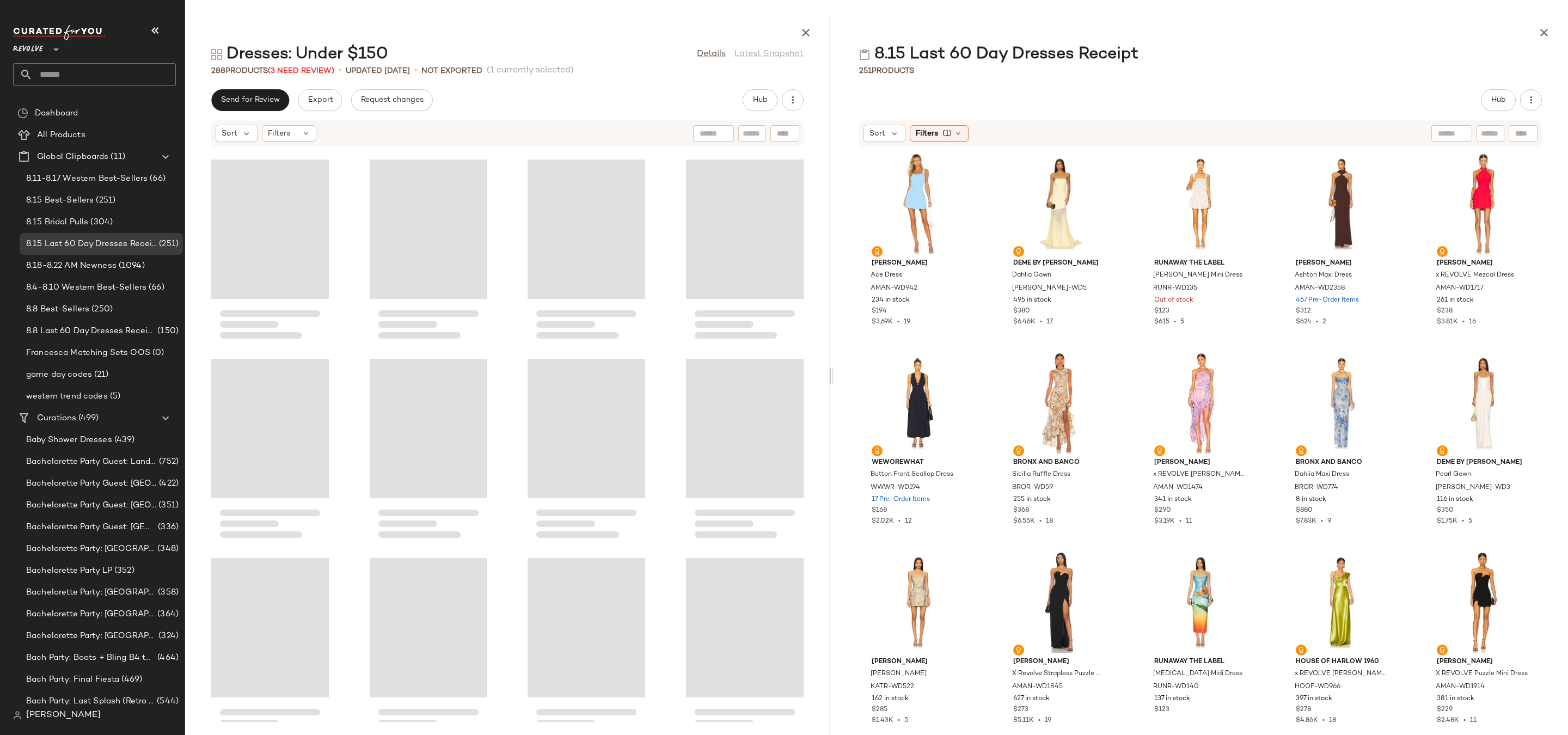
drag, startPoint x: 876, startPoint y: 374, endPoint x: 823, endPoint y: 374, distance: 53.0
click at [829, 374] on div at bounding box center [831, 376] width 4 height 718
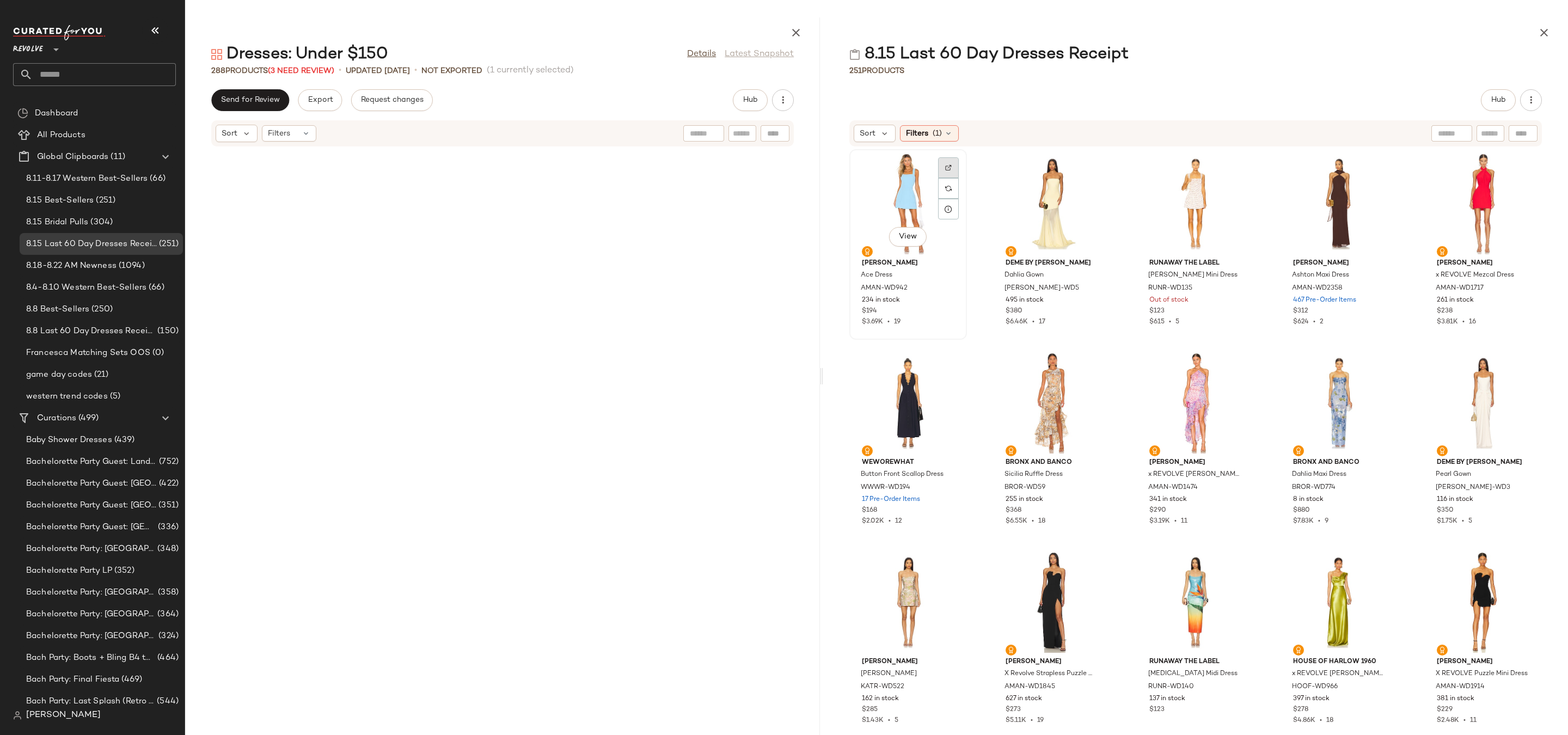
scroll to position [12357, 0]
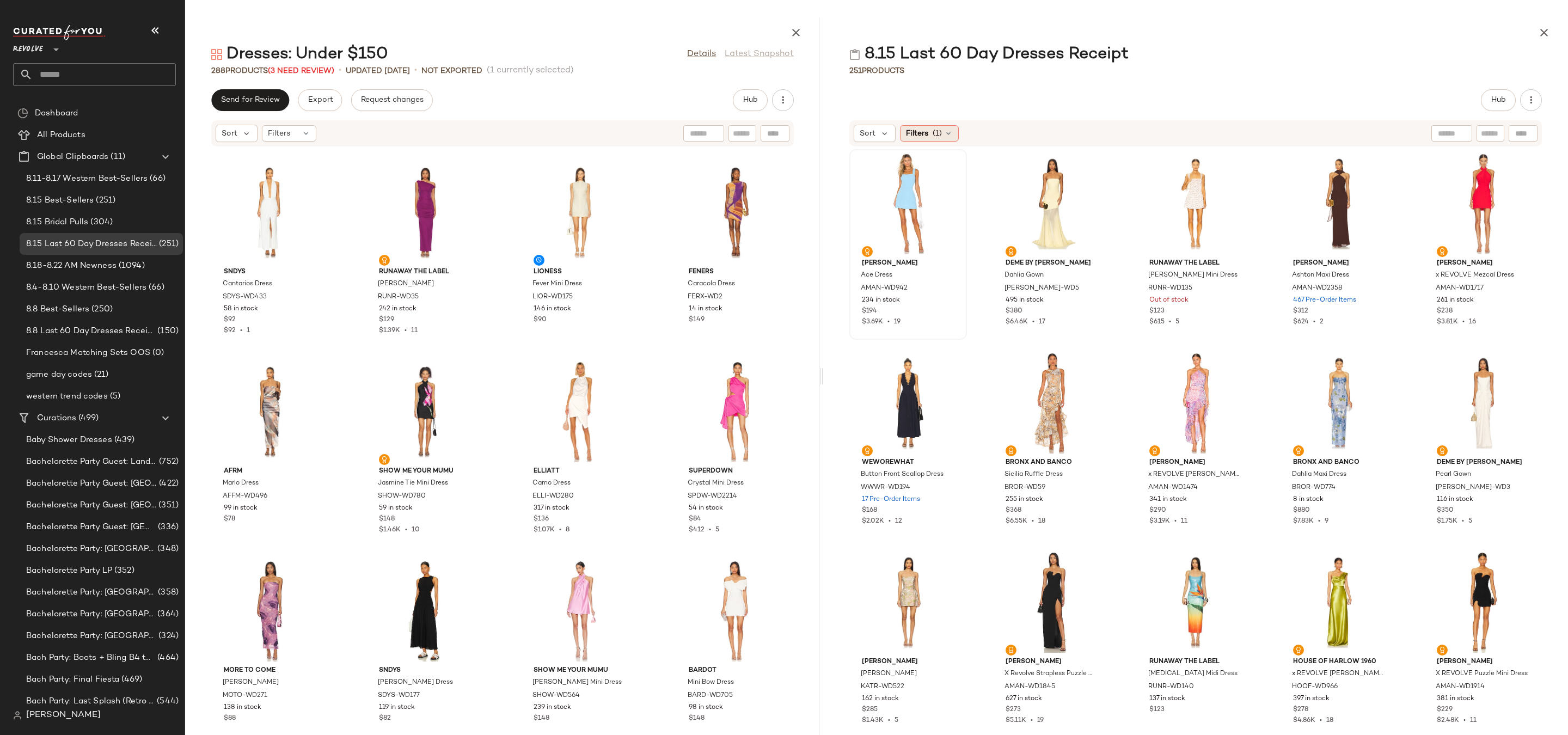
click at [936, 130] on span "(1)" at bounding box center [937, 133] width 9 height 12
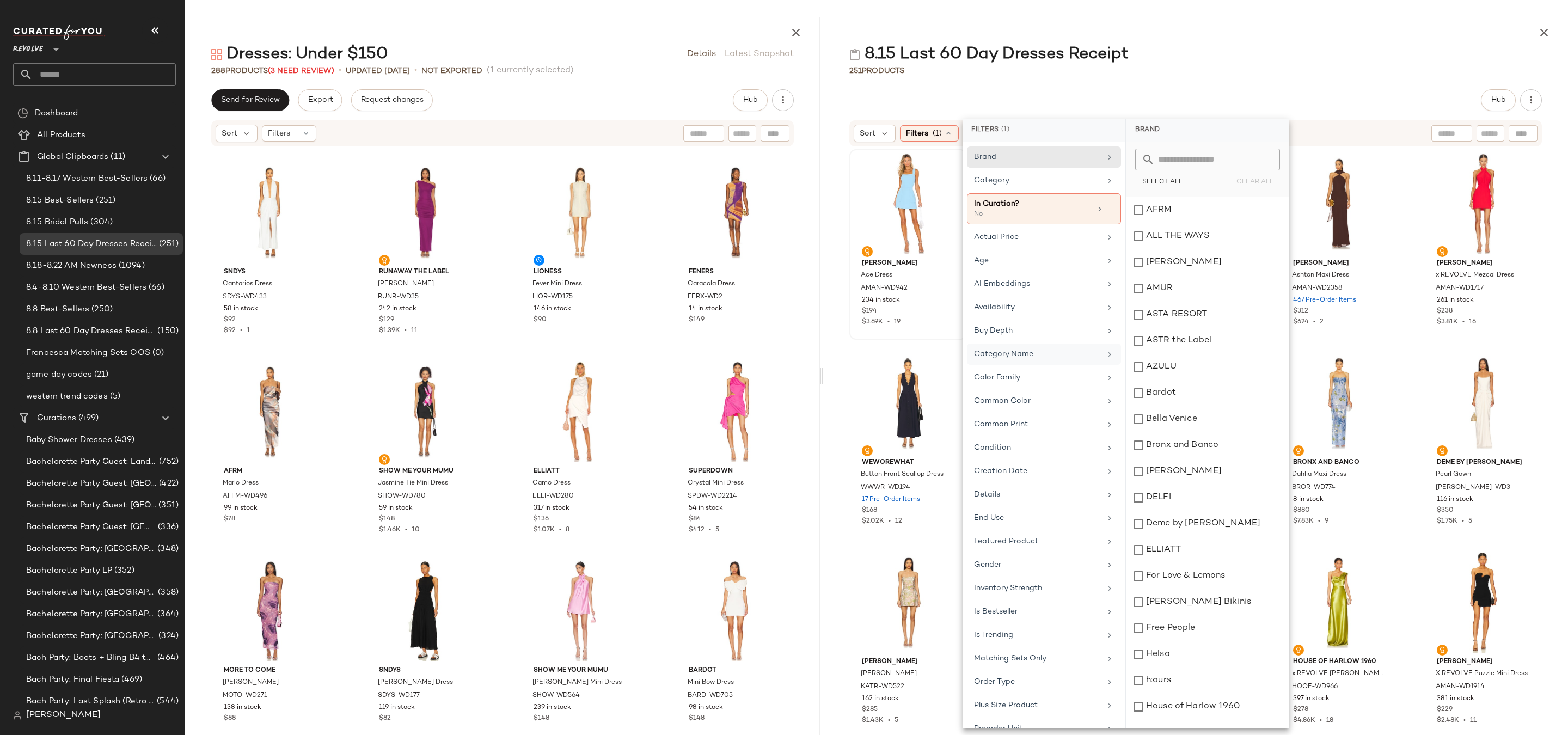
scroll to position [205, 0]
click at [1008, 550] on div "Price" at bounding box center [1038, 547] width 127 height 12
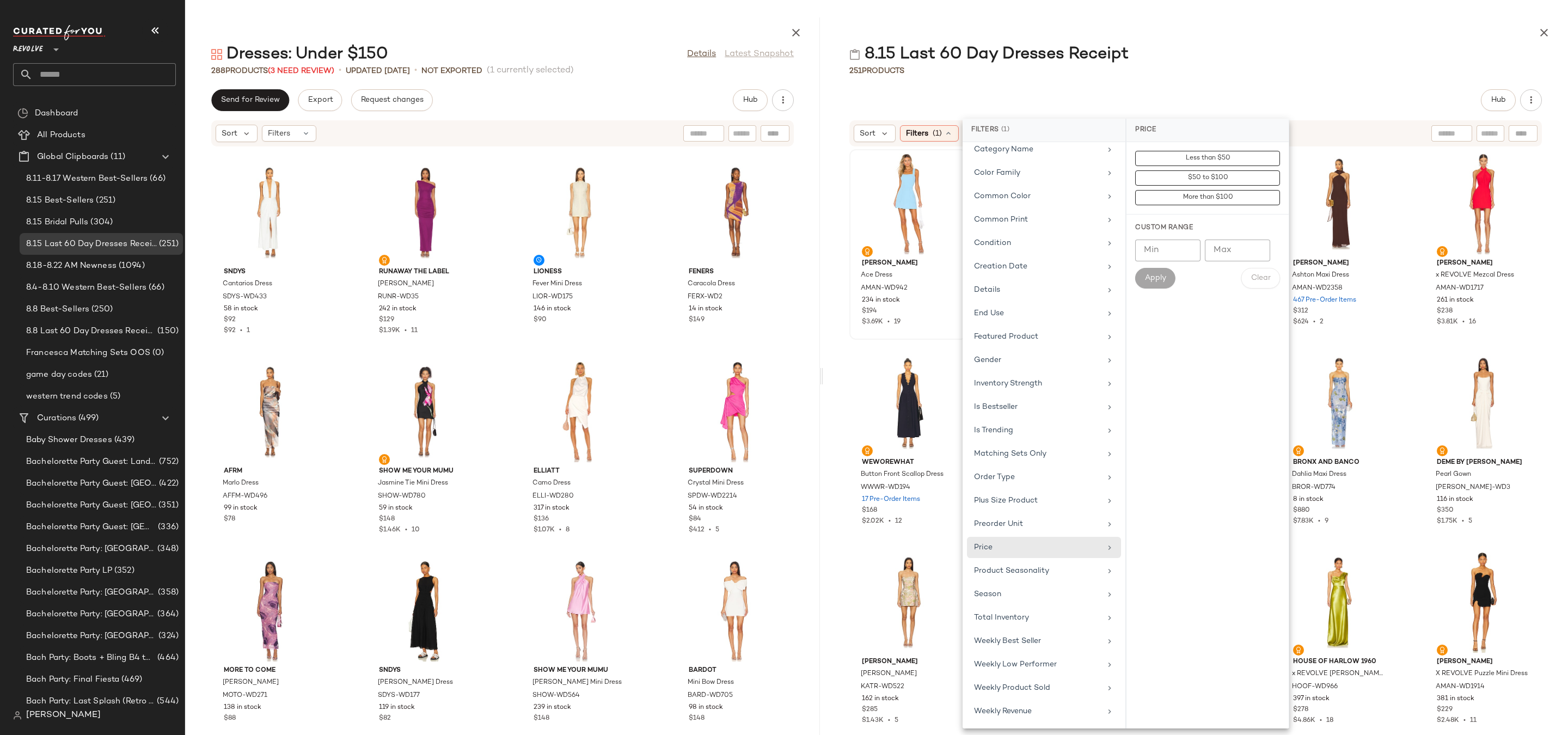
click at [1241, 251] on input "Max" at bounding box center [1238, 250] width 66 height 22
type input "***"
click at [1161, 281] on span "Apply" at bounding box center [1155, 278] width 22 height 9
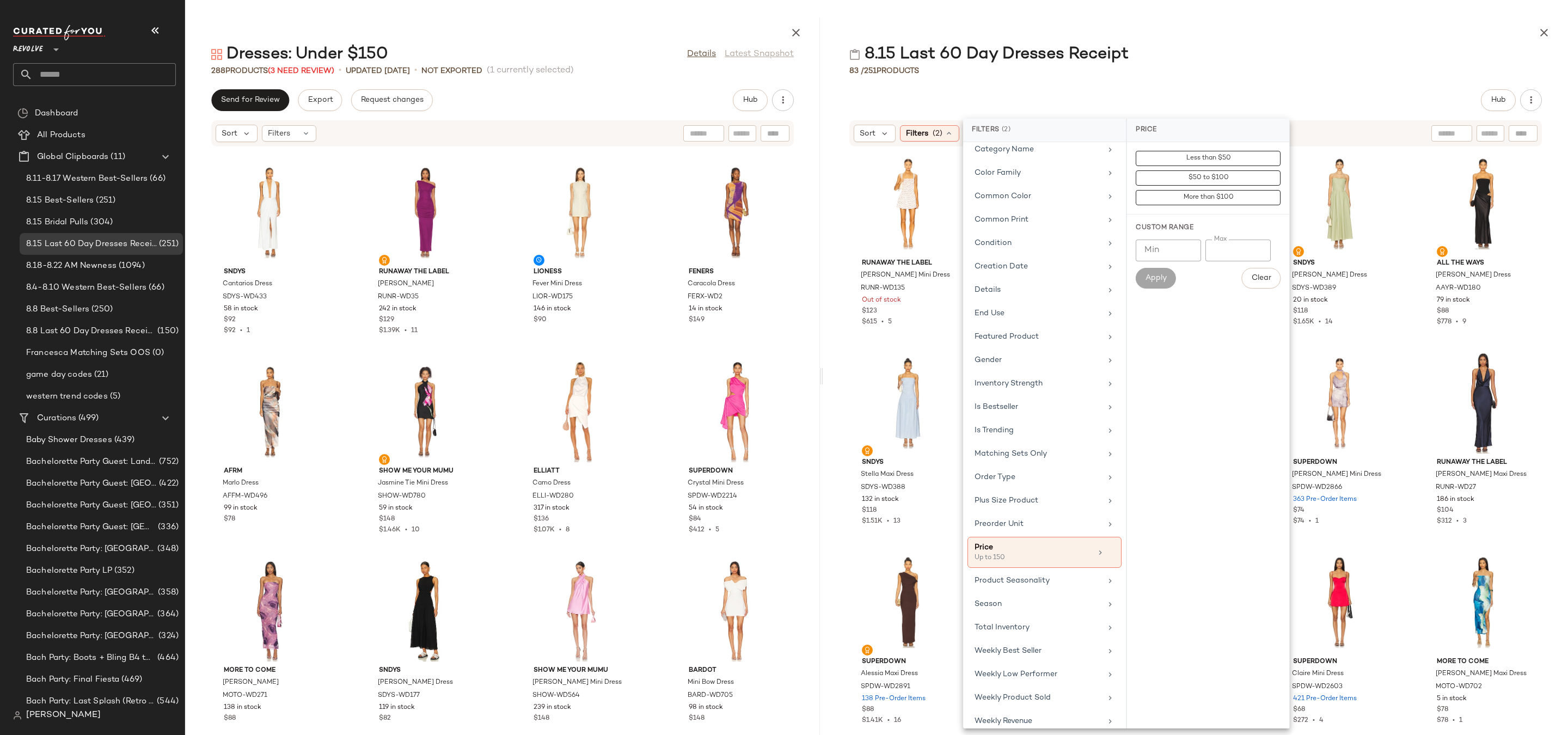
click at [1181, 50] on div "8.15 Last 60 Day Dresses Receipt" at bounding box center [1195, 54] width 745 height 22
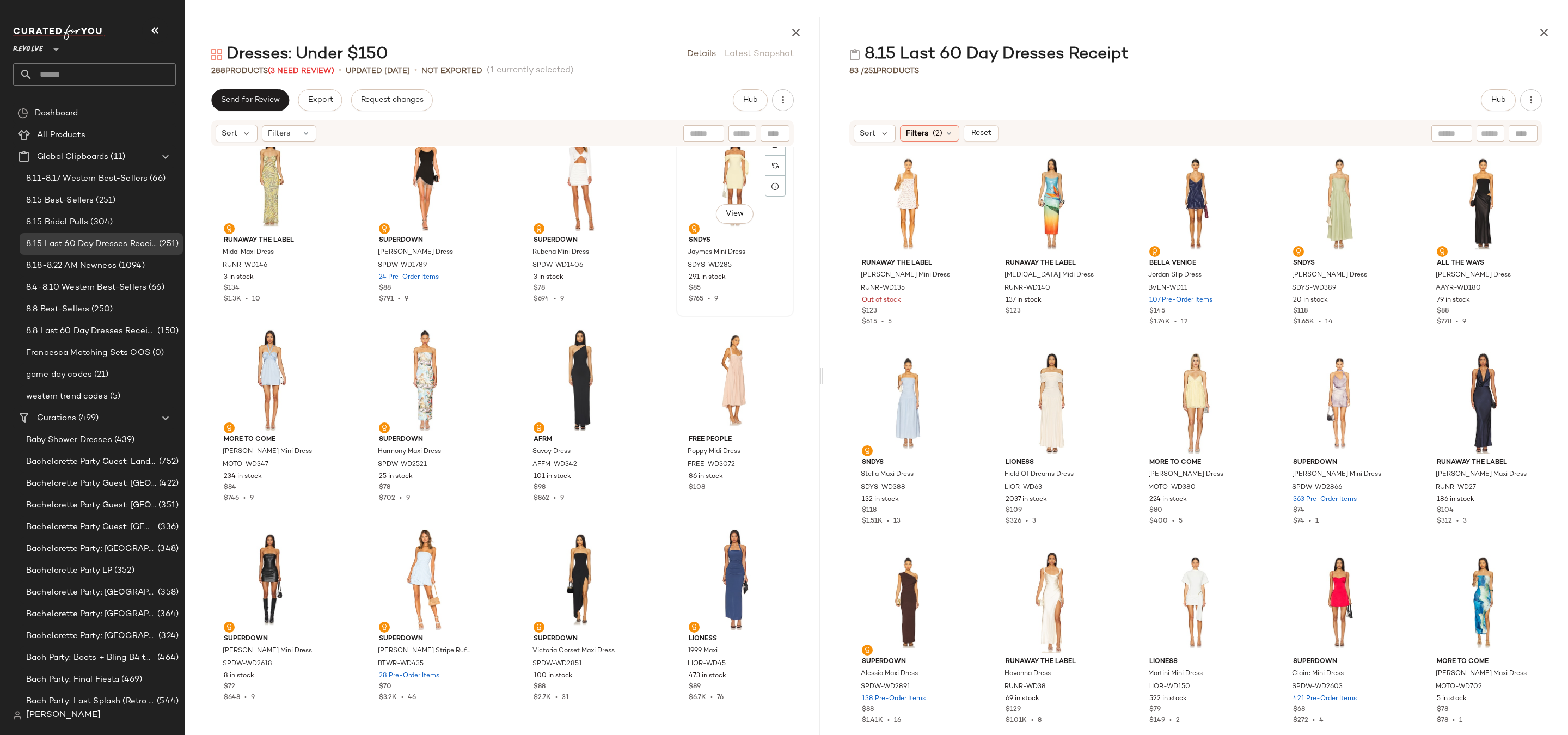
scroll to position [8493, 0]
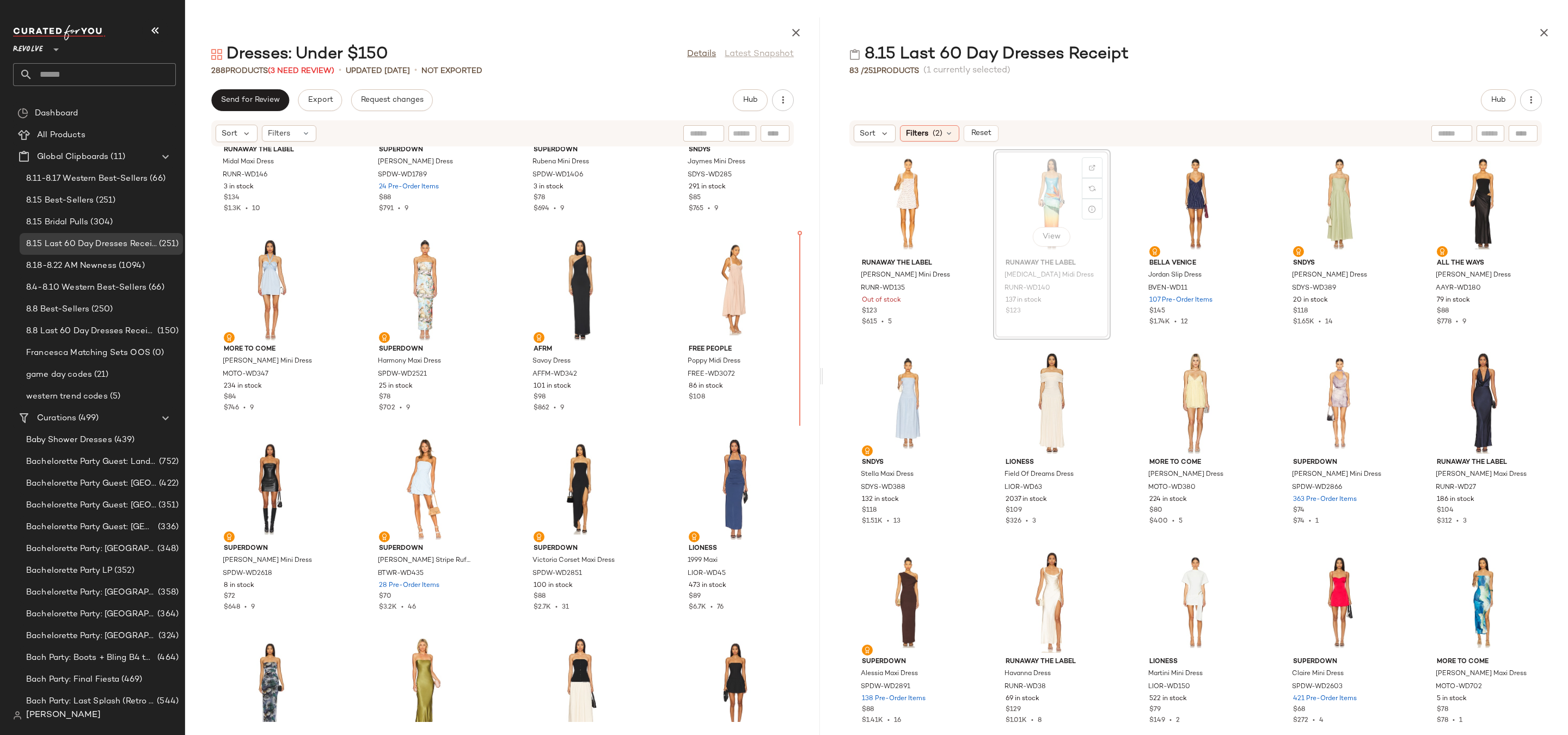
drag, startPoint x: 1016, startPoint y: 214, endPoint x: 1008, endPoint y: 216, distance: 8.2
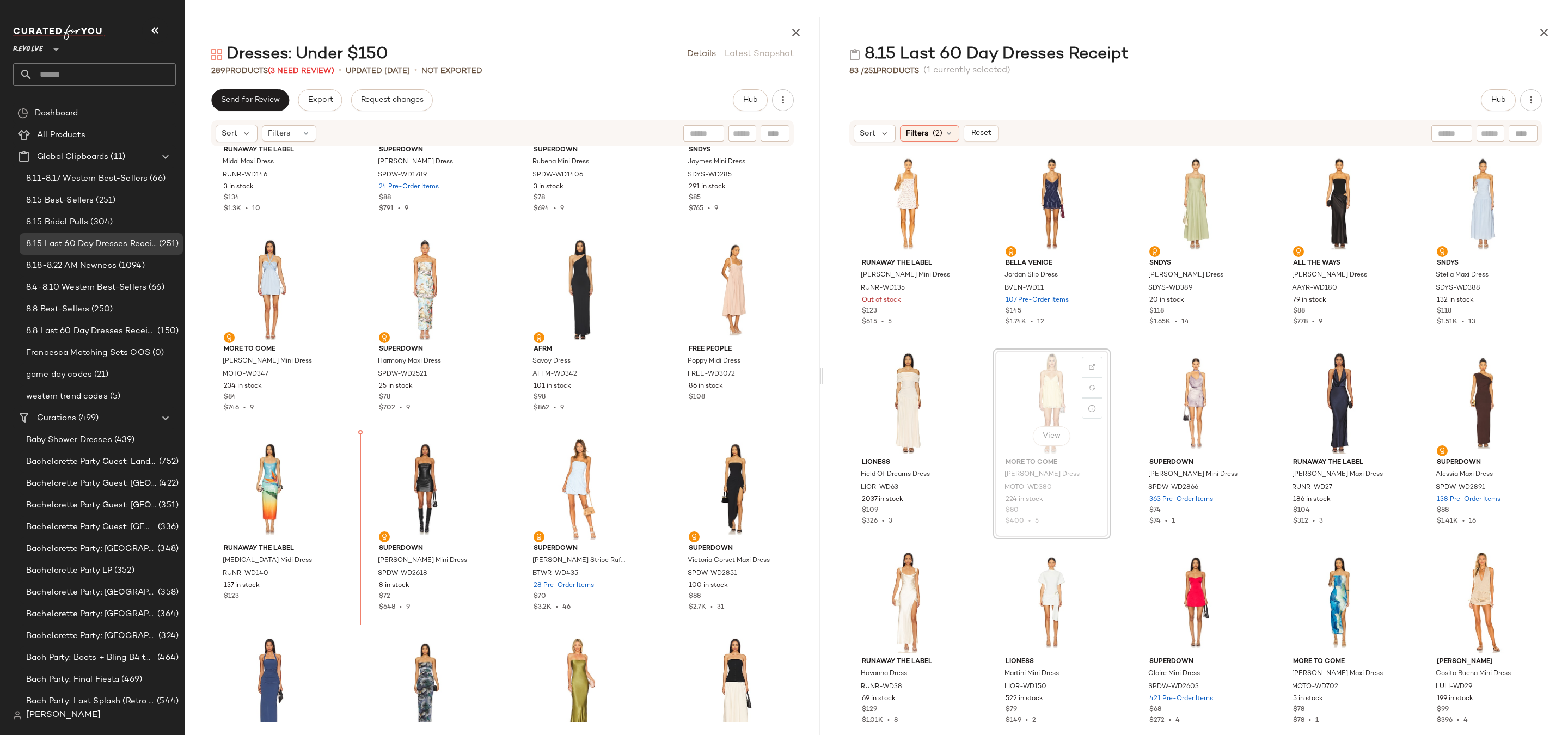
drag, startPoint x: 1054, startPoint y: 409, endPoint x: 1047, endPoint y: 409, distance: 7.0
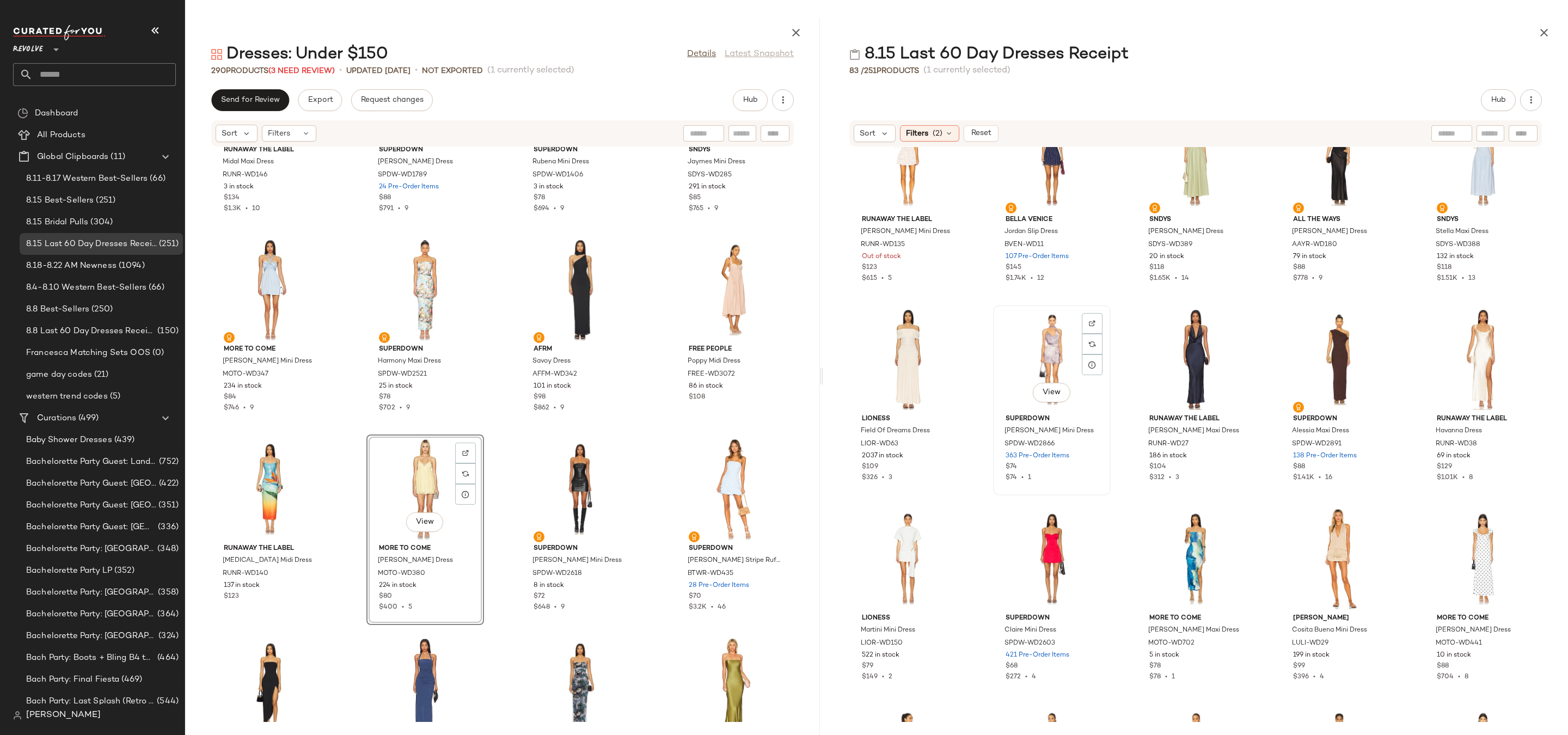
scroll to position [314, 0]
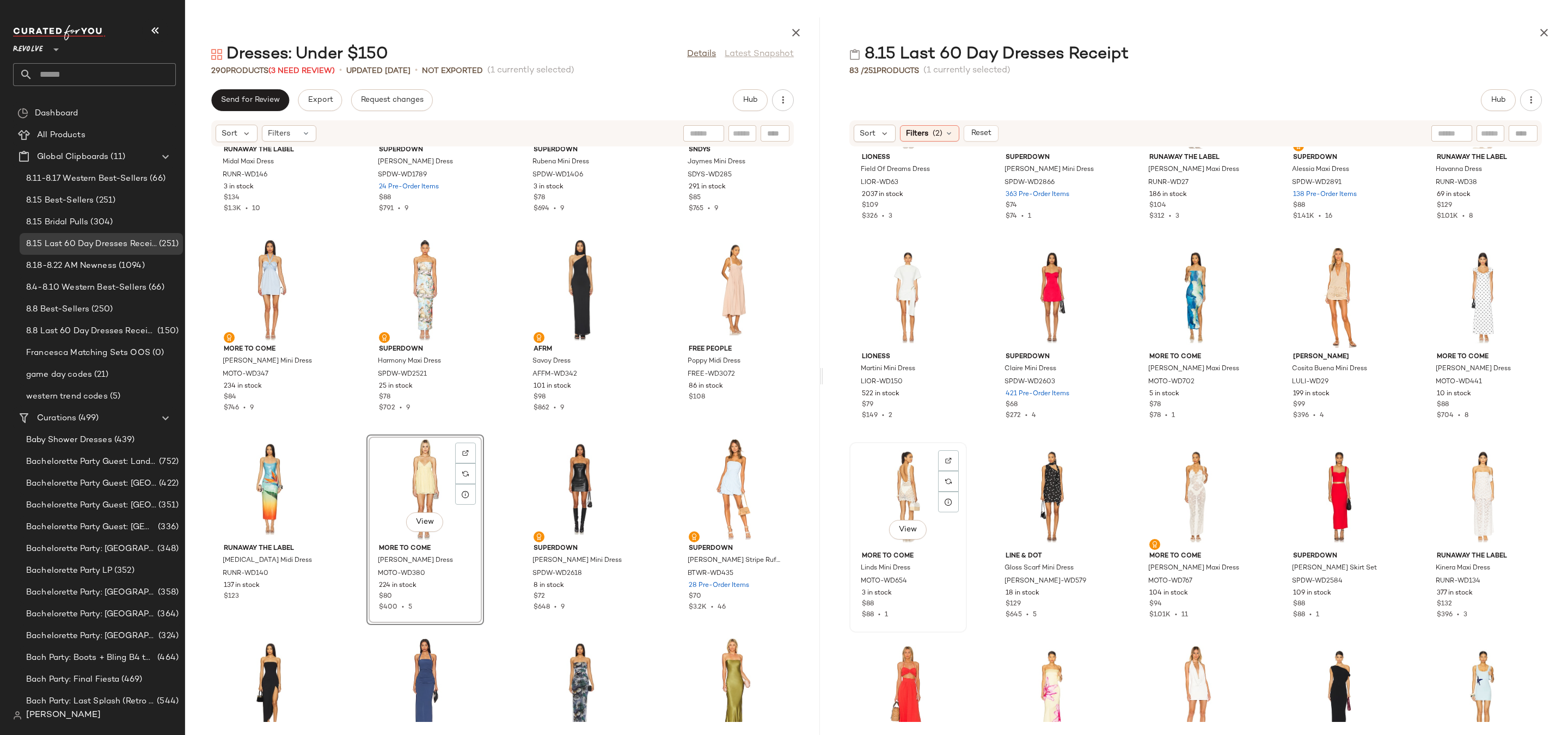
click at [909, 480] on div "View" at bounding box center [908, 496] width 110 height 101
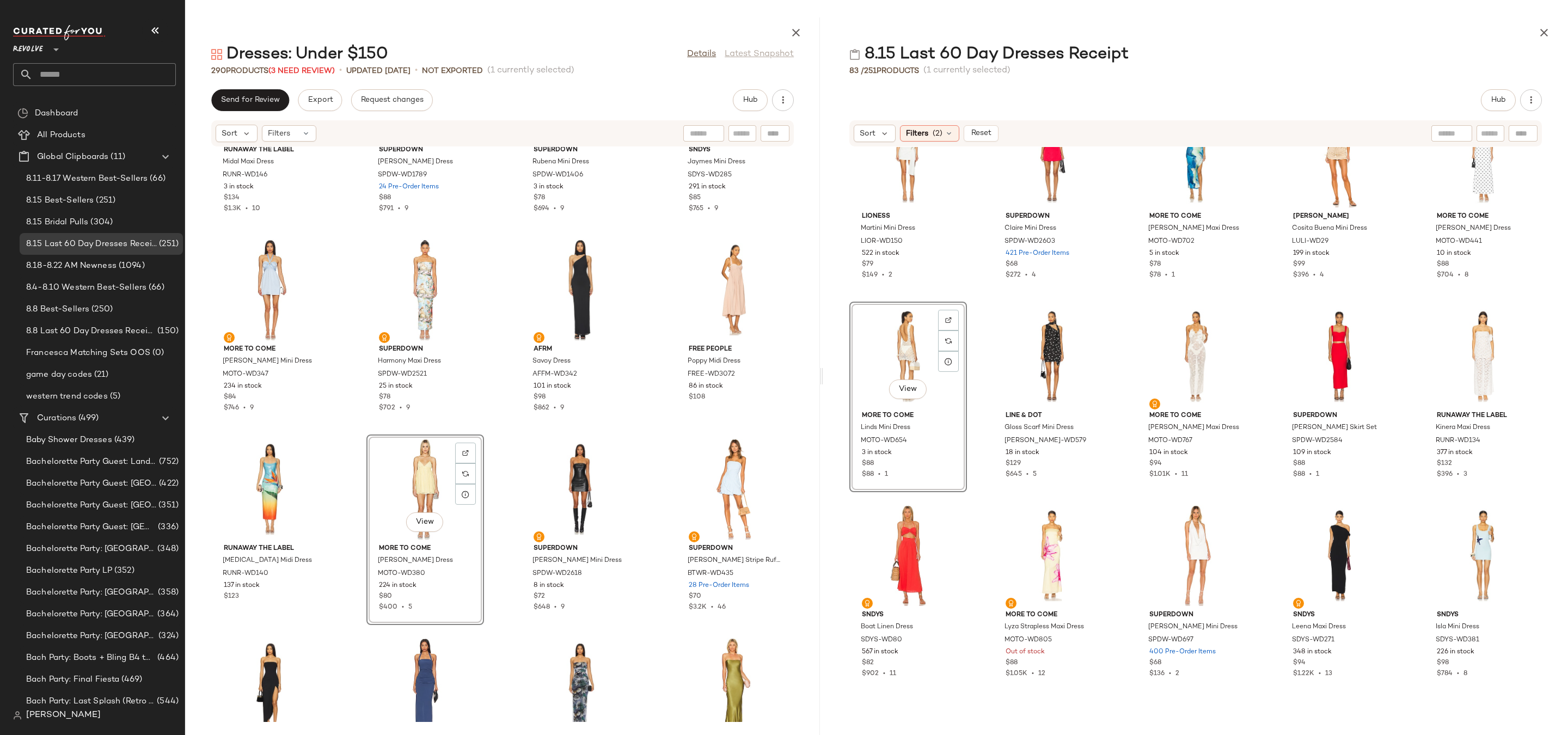
scroll to position [672, 0]
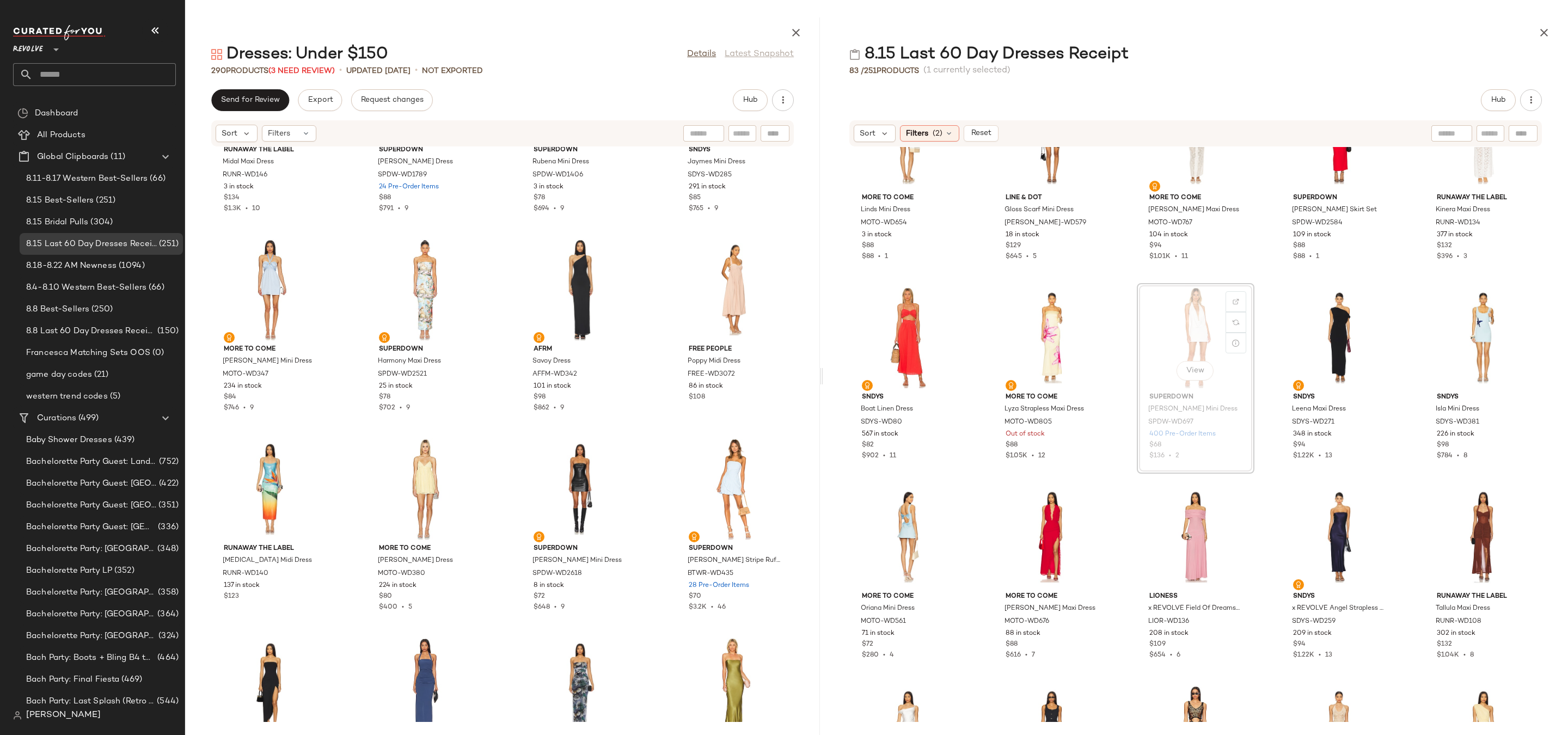
drag, startPoint x: 1169, startPoint y: 340, endPoint x: 1159, endPoint y: 340, distance: 10.0
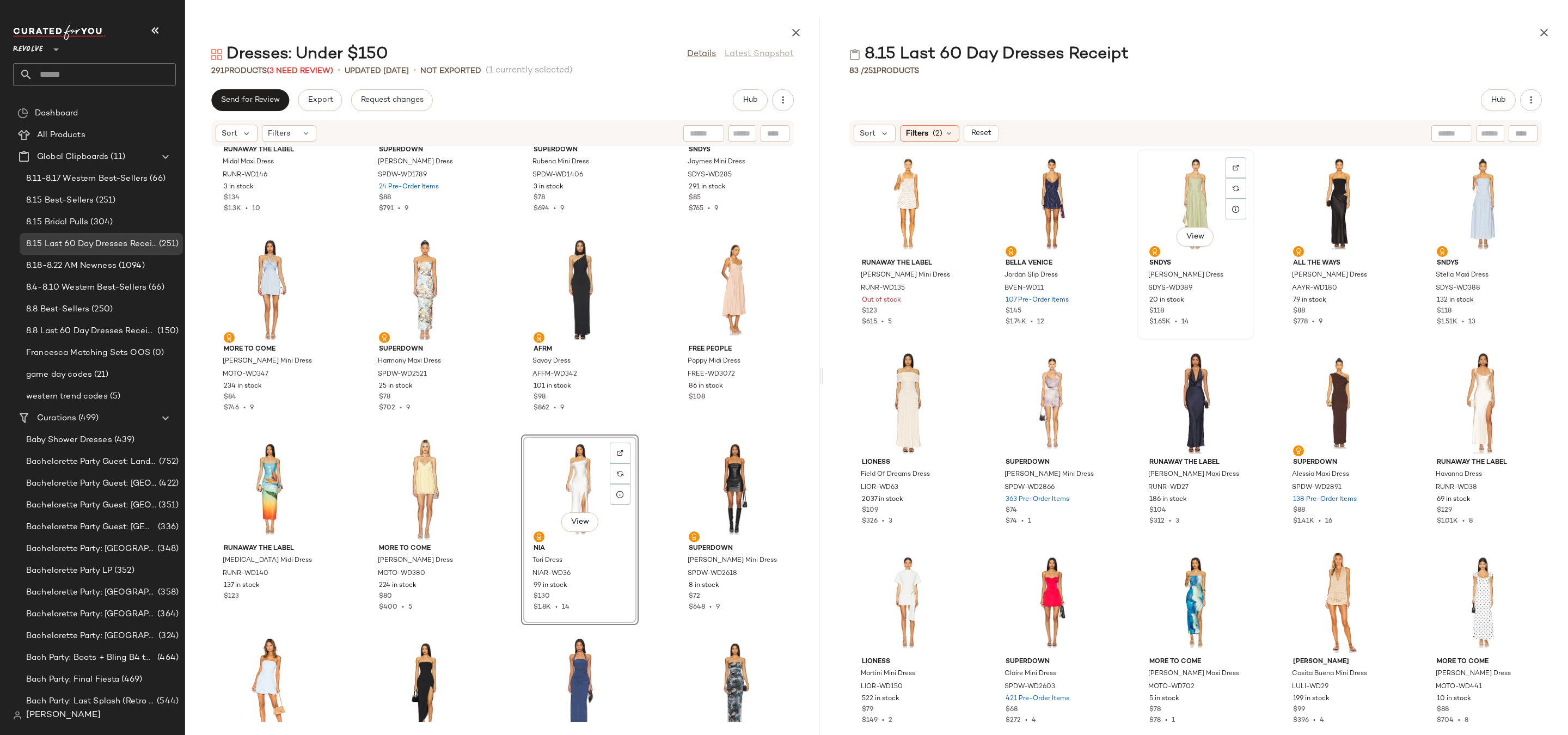
click at [1173, 206] on div "View" at bounding box center [1196, 203] width 110 height 101
drag, startPoint x: 1183, startPoint y: 207, endPoint x: 1170, endPoint y: 212, distance: 13.9
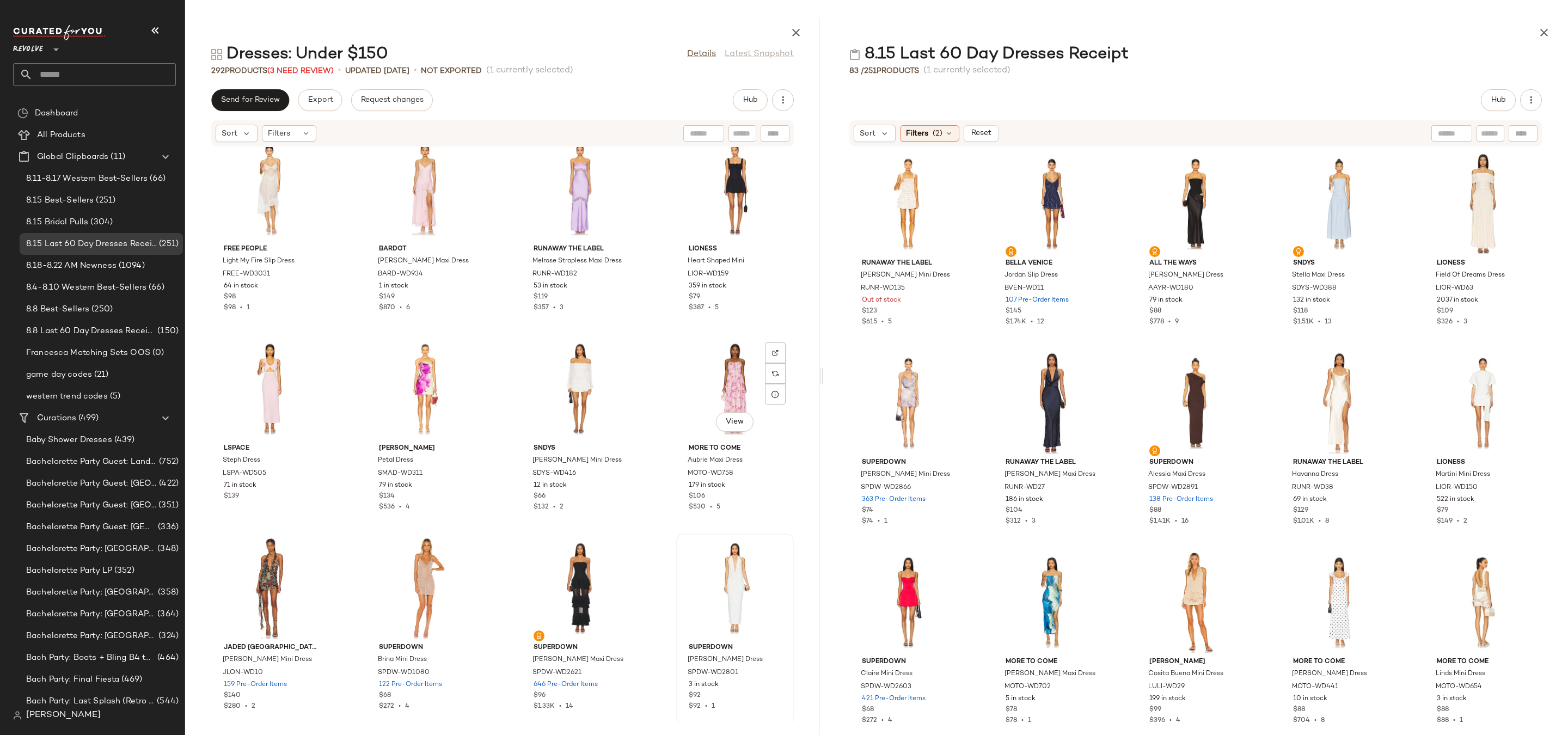
scroll to position [13768, 0]
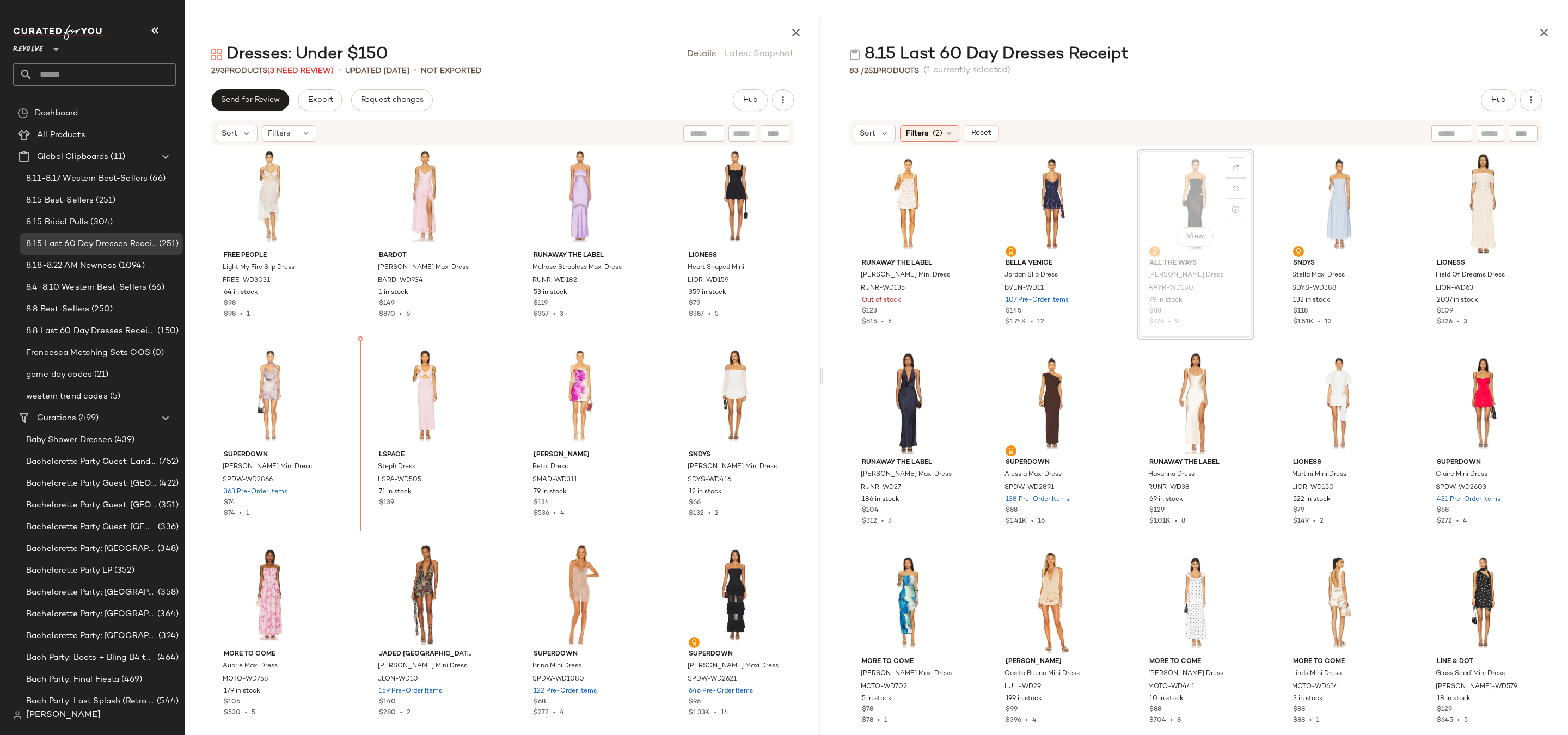
drag, startPoint x: 1194, startPoint y: 195, endPoint x: 1184, endPoint y: 195, distance: 10.0
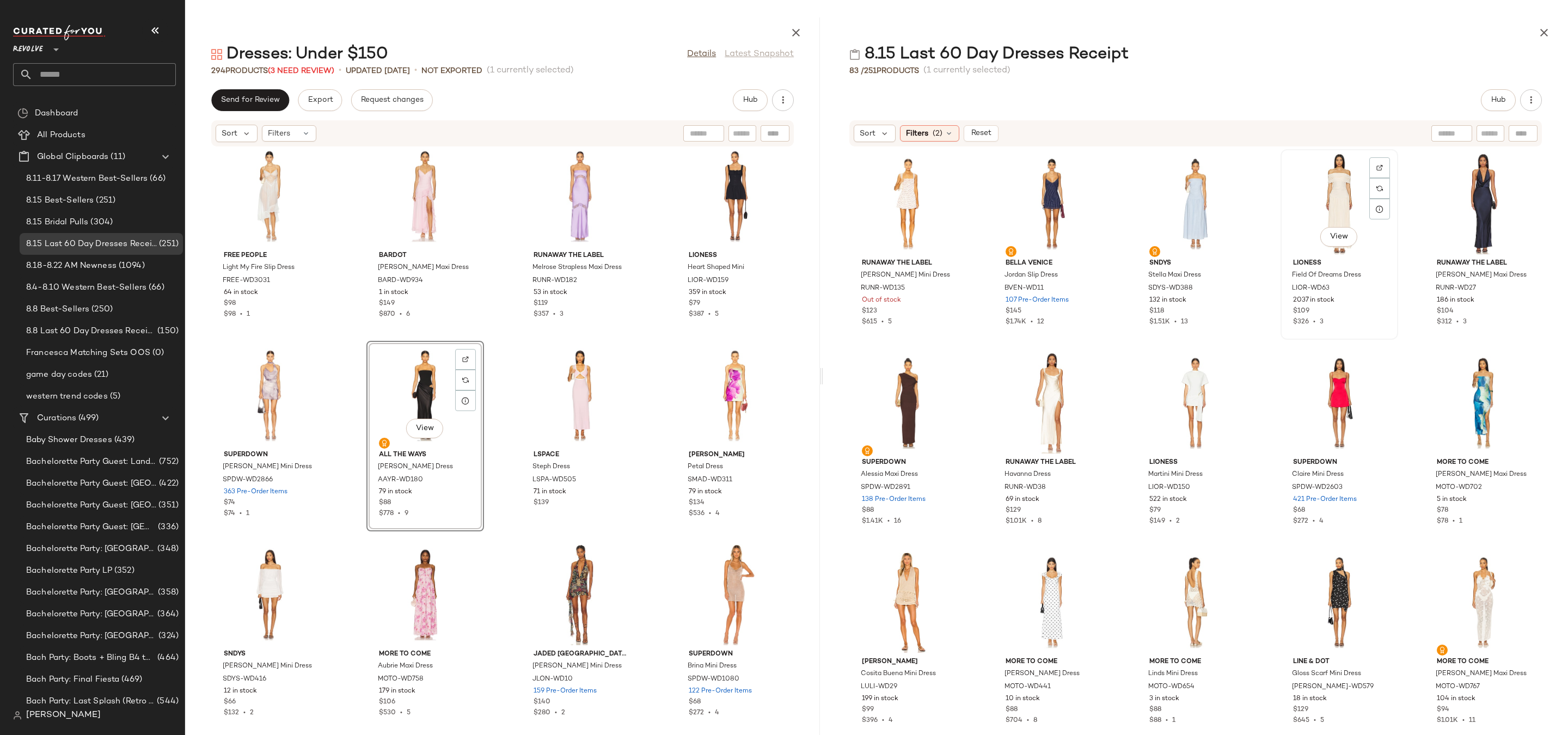
click at [1319, 208] on div "View" at bounding box center [1339, 203] width 110 height 101
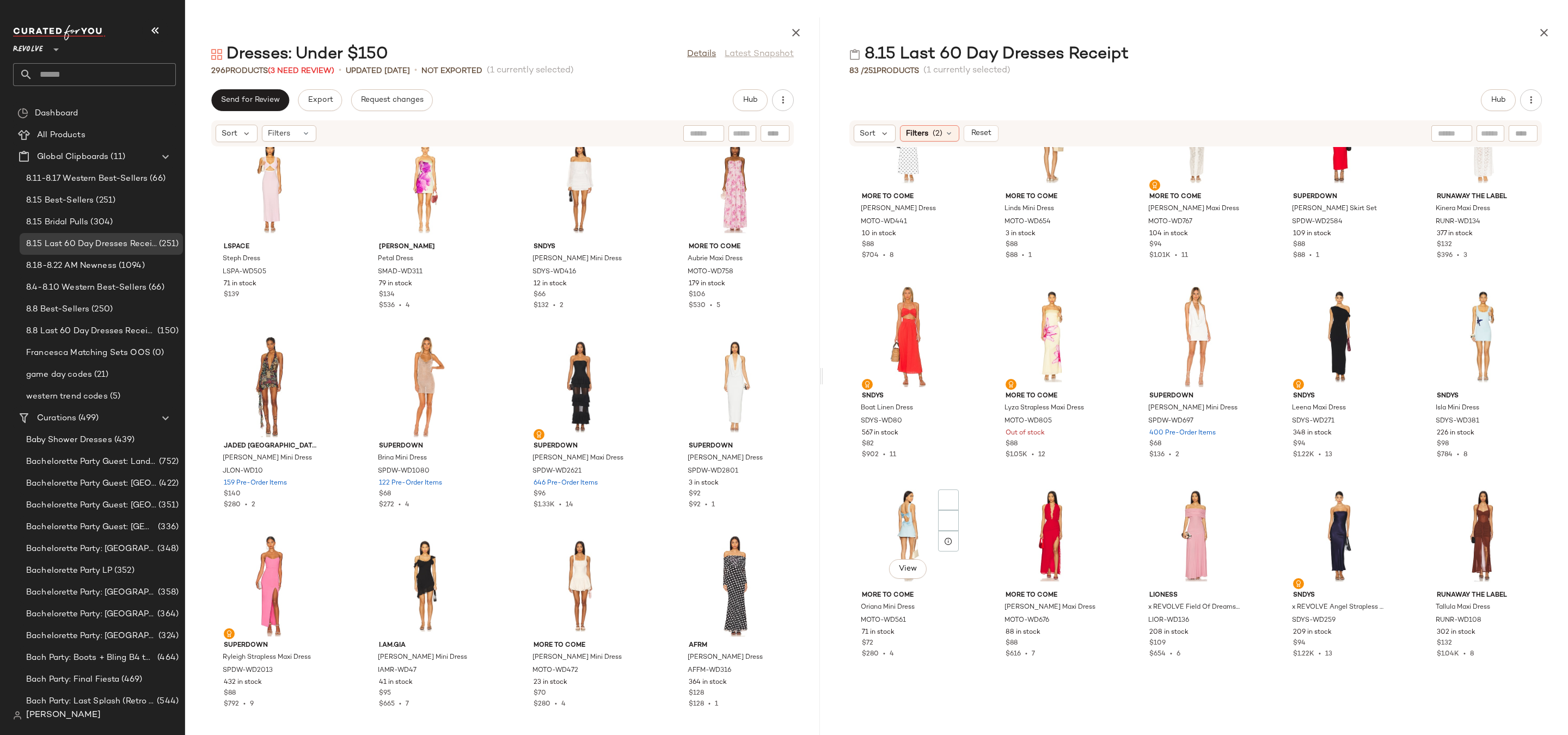
scroll to position [682, 0]
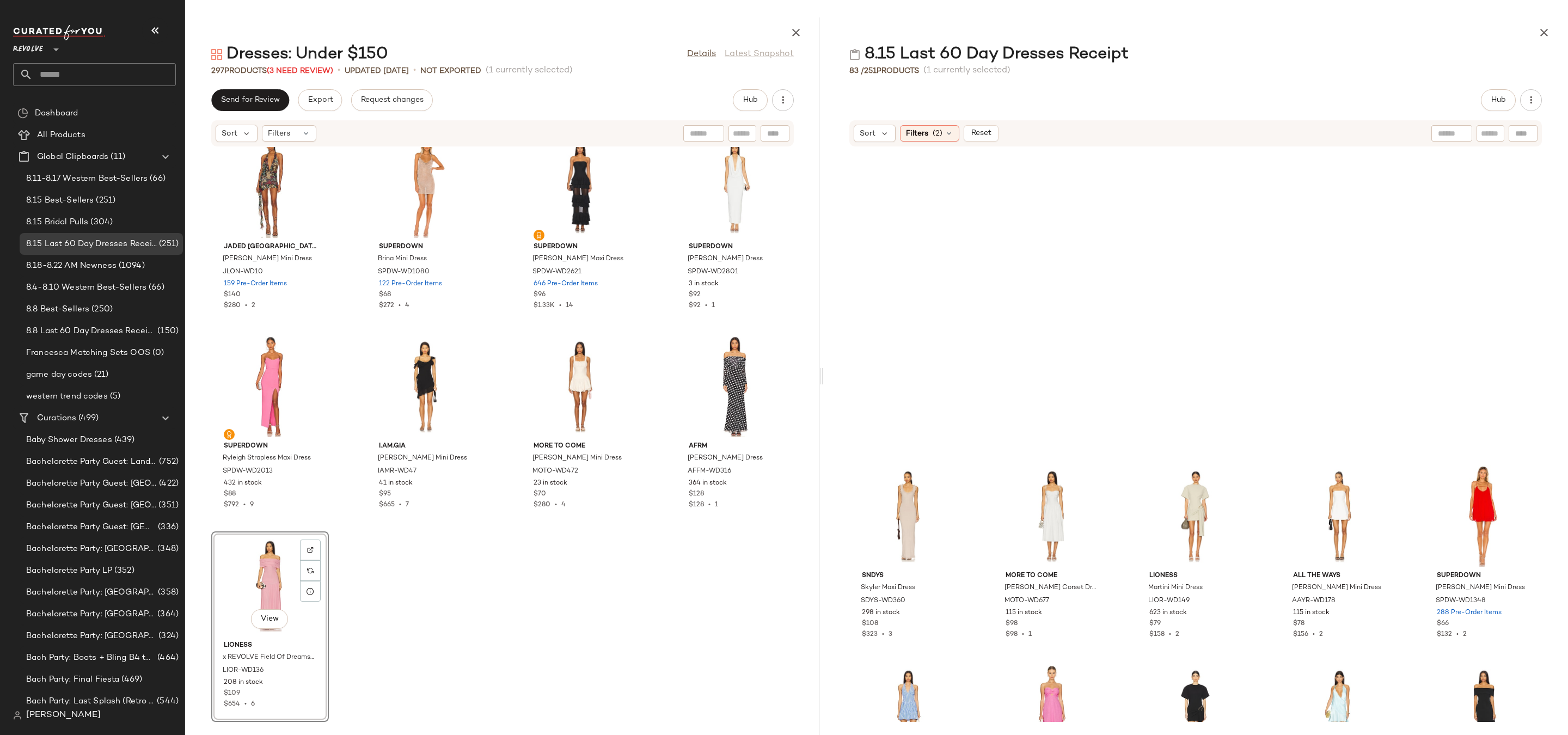
scroll to position [1256, 0]
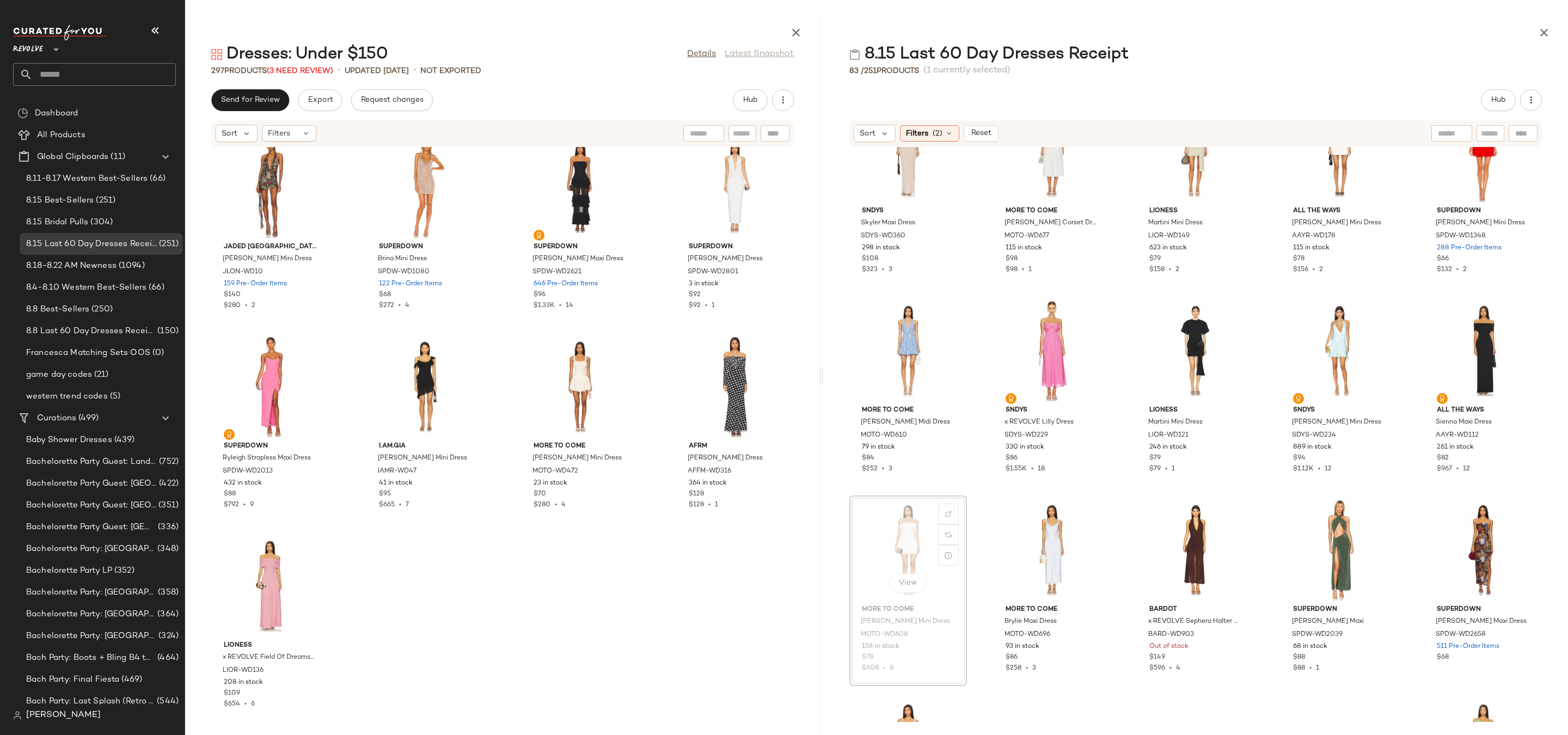
drag, startPoint x: 901, startPoint y: 542, endPoint x: 905, endPoint y: 517, distance: 25.3
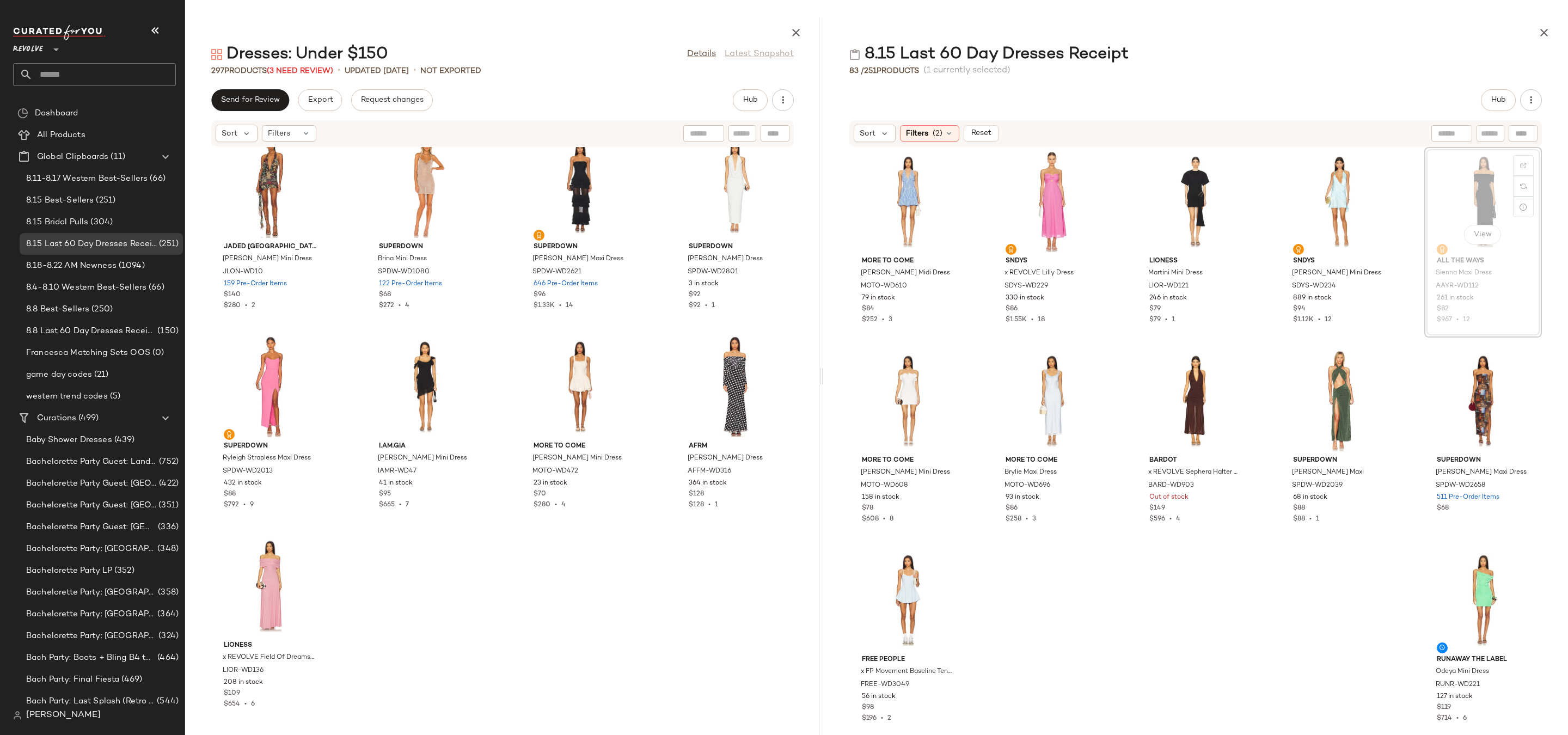
scroll to position [1405, 0]
drag, startPoint x: 1475, startPoint y: 208, endPoint x: 1466, endPoint y: 208, distance: 9.0
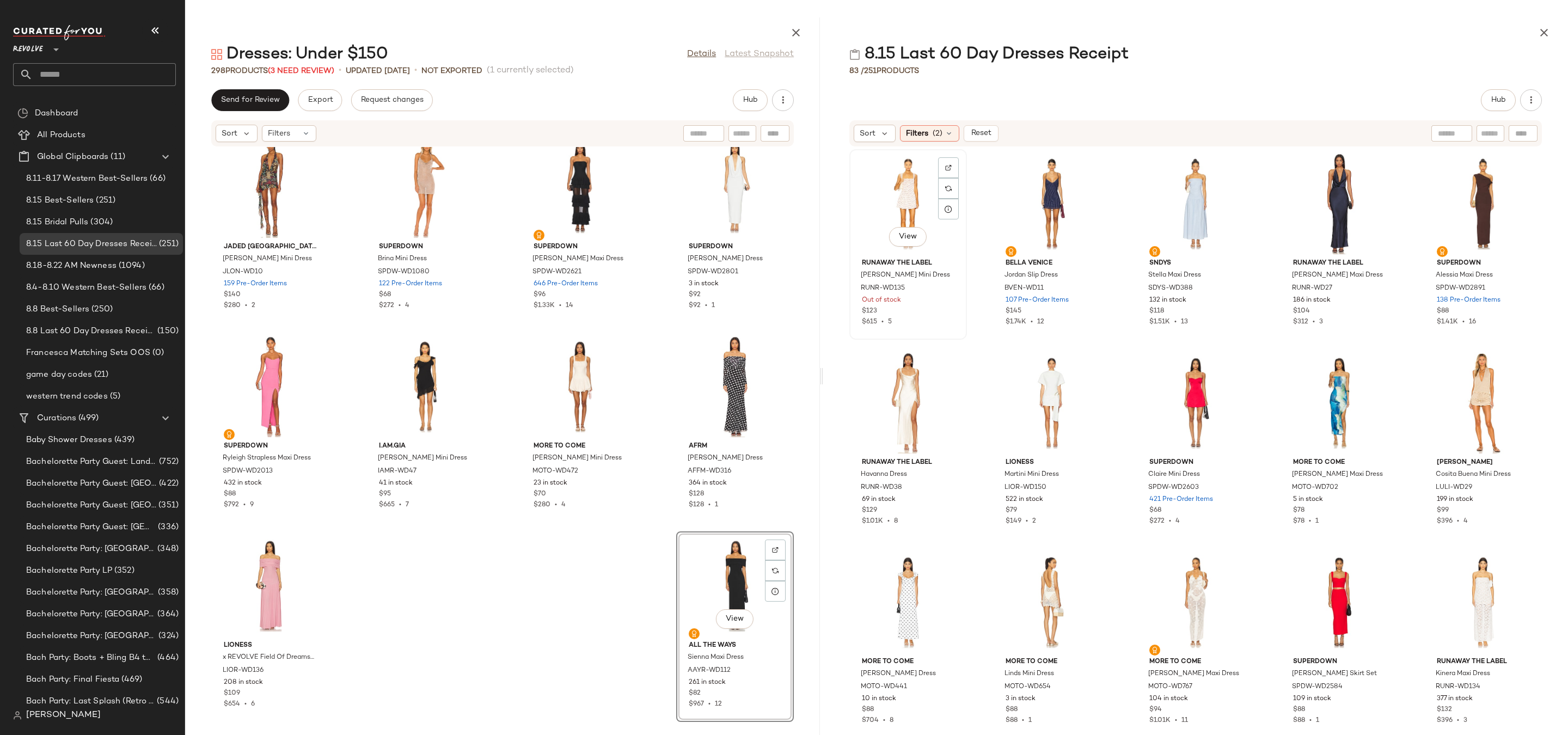
click at [894, 203] on div "View" at bounding box center [908, 203] width 110 height 101
click at [905, 406] on div "View" at bounding box center [908, 402] width 110 height 101
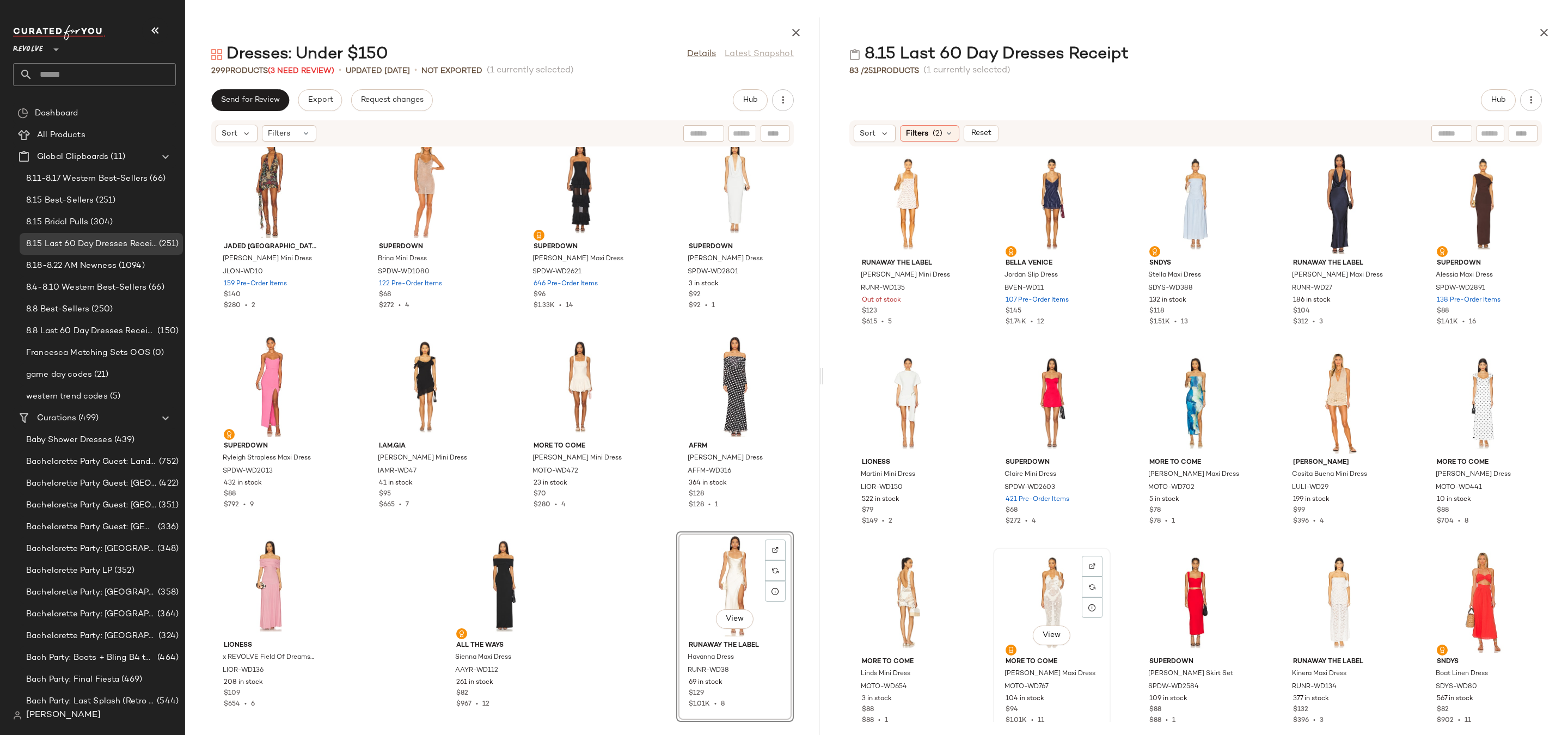
click at [1067, 592] on div "View" at bounding box center [1052, 602] width 110 height 101
click at [878, 381] on div "View" at bounding box center [908, 402] width 110 height 101
drag, startPoint x: 878, startPoint y: 381, endPoint x: 873, endPoint y: 387, distance: 7.8
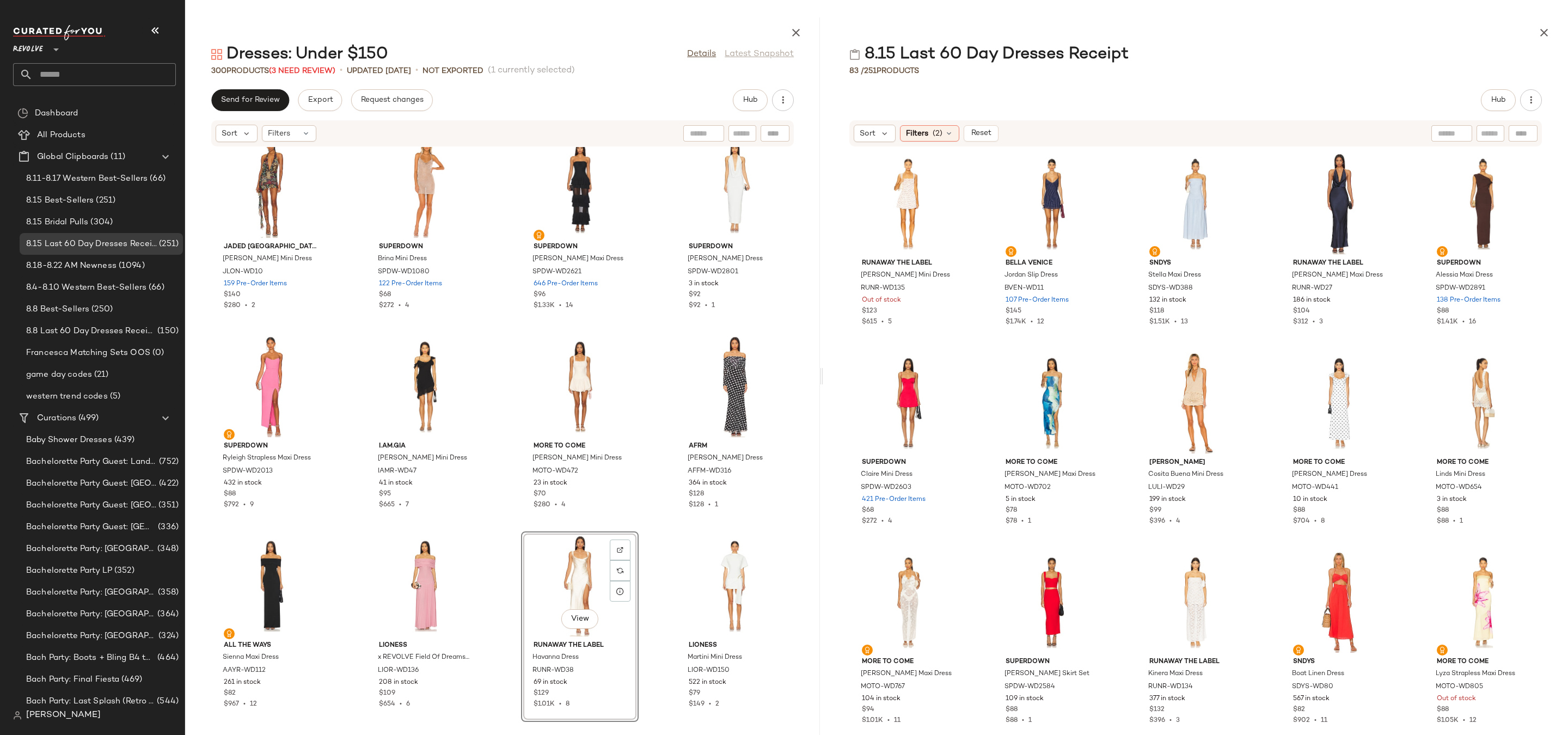
drag, startPoint x: 599, startPoint y: 578, endPoint x: 583, endPoint y: 578, distance: 16.0
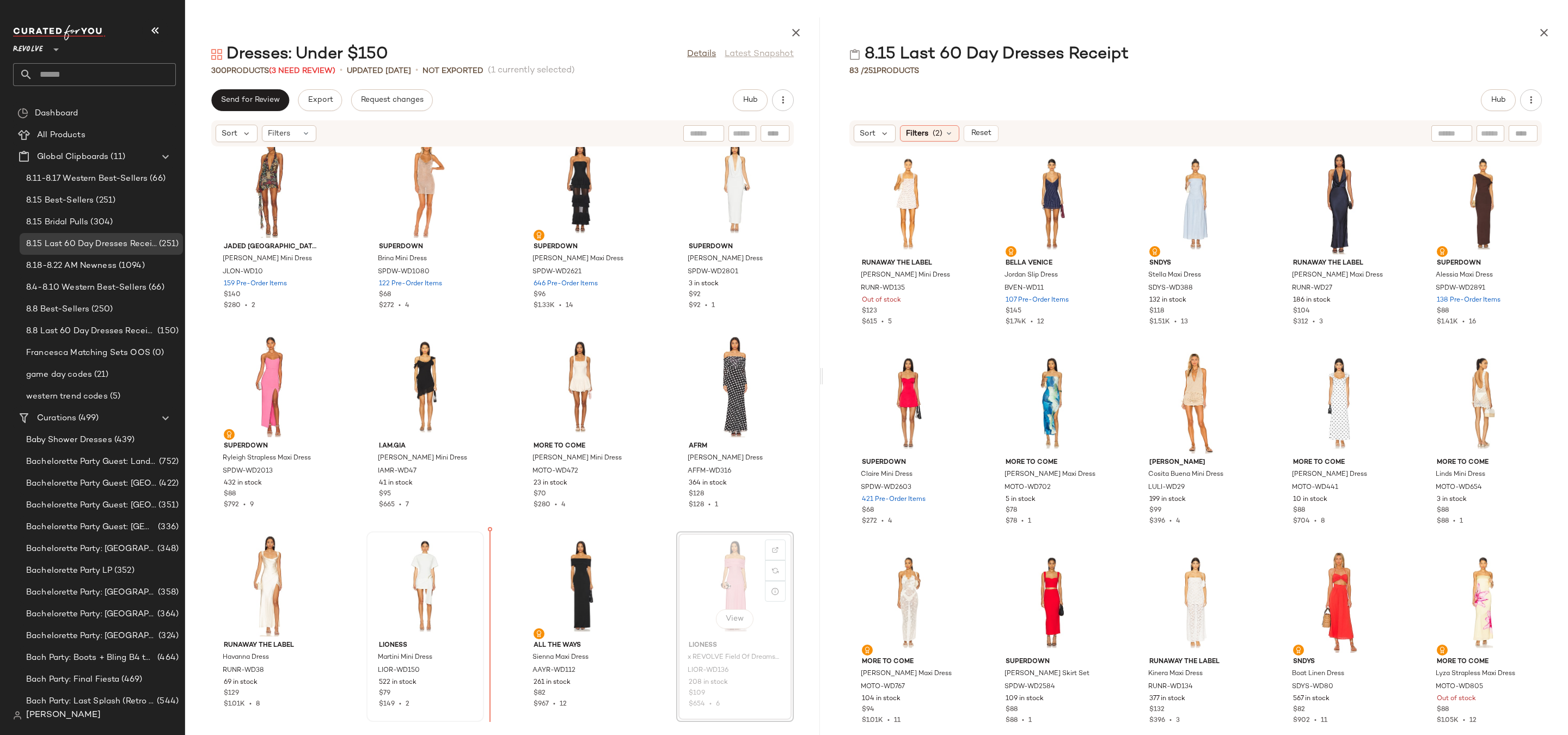
drag, startPoint x: 726, startPoint y: 582, endPoint x: 384, endPoint y: 584, distance: 342.0
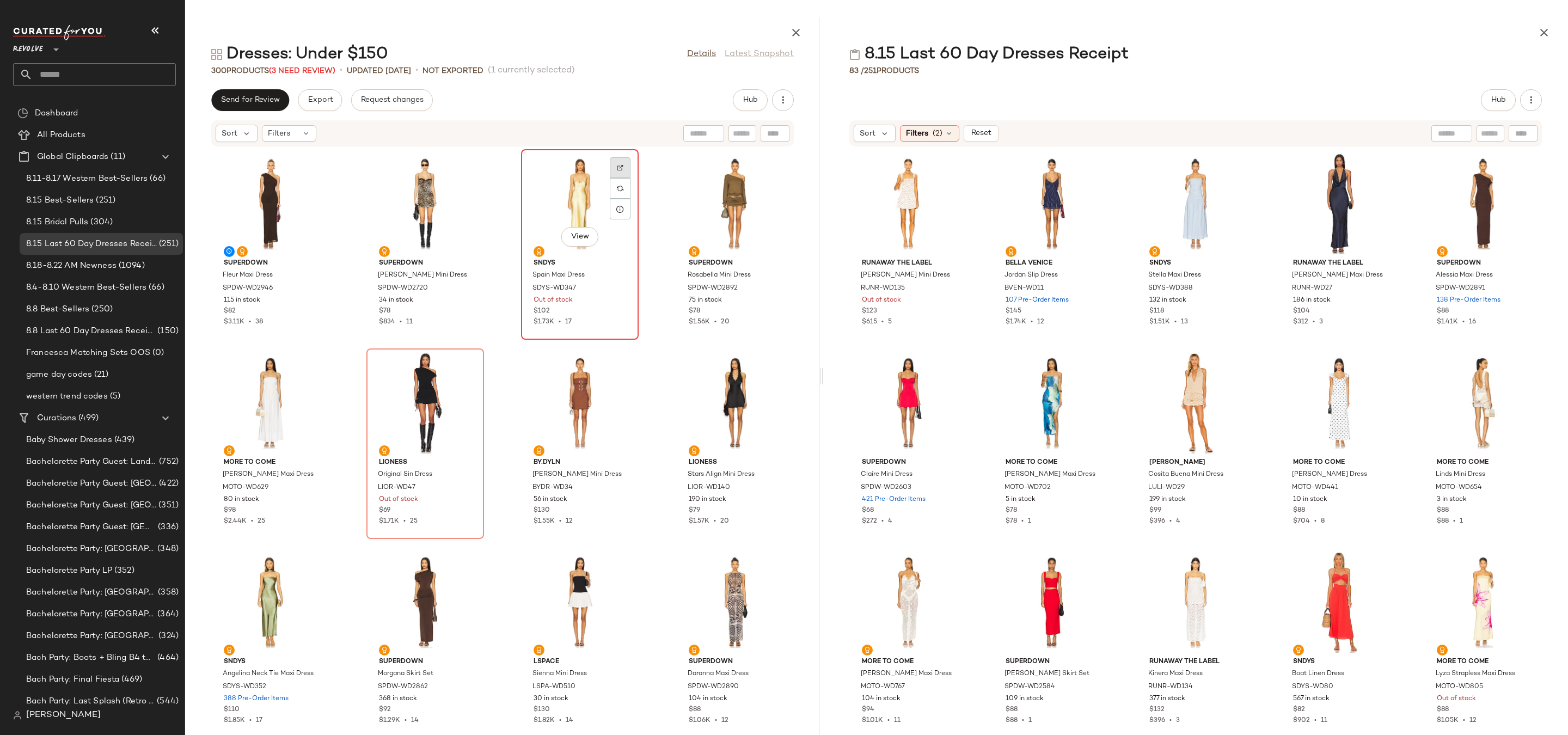
click at [610, 178] on div at bounding box center [620, 188] width 21 height 21
click at [1541, 31] on icon "button" at bounding box center [1544, 32] width 13 height 13
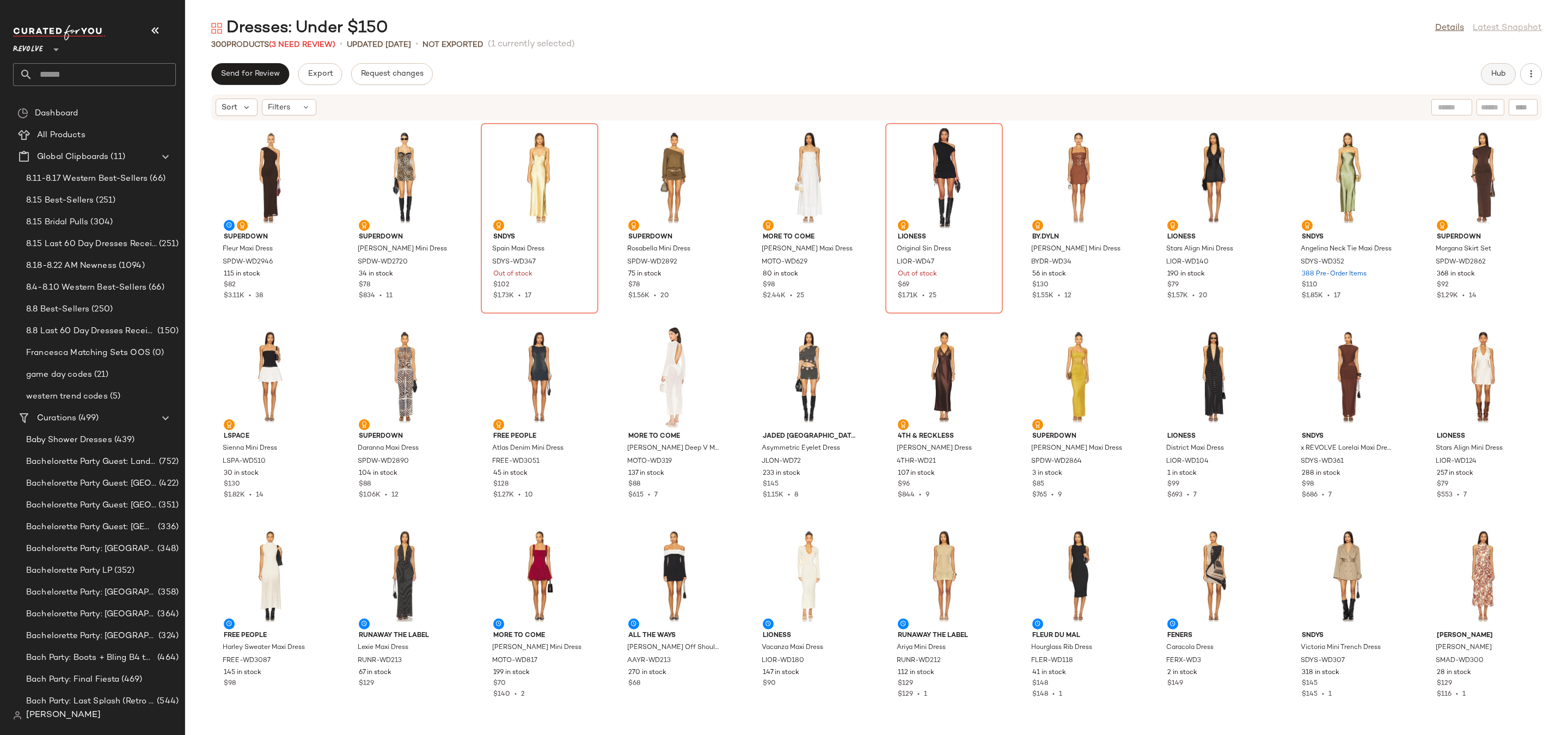
click at [1485, 79] on button "Hub" at bounding box center [1498, 74] width 35 height 22
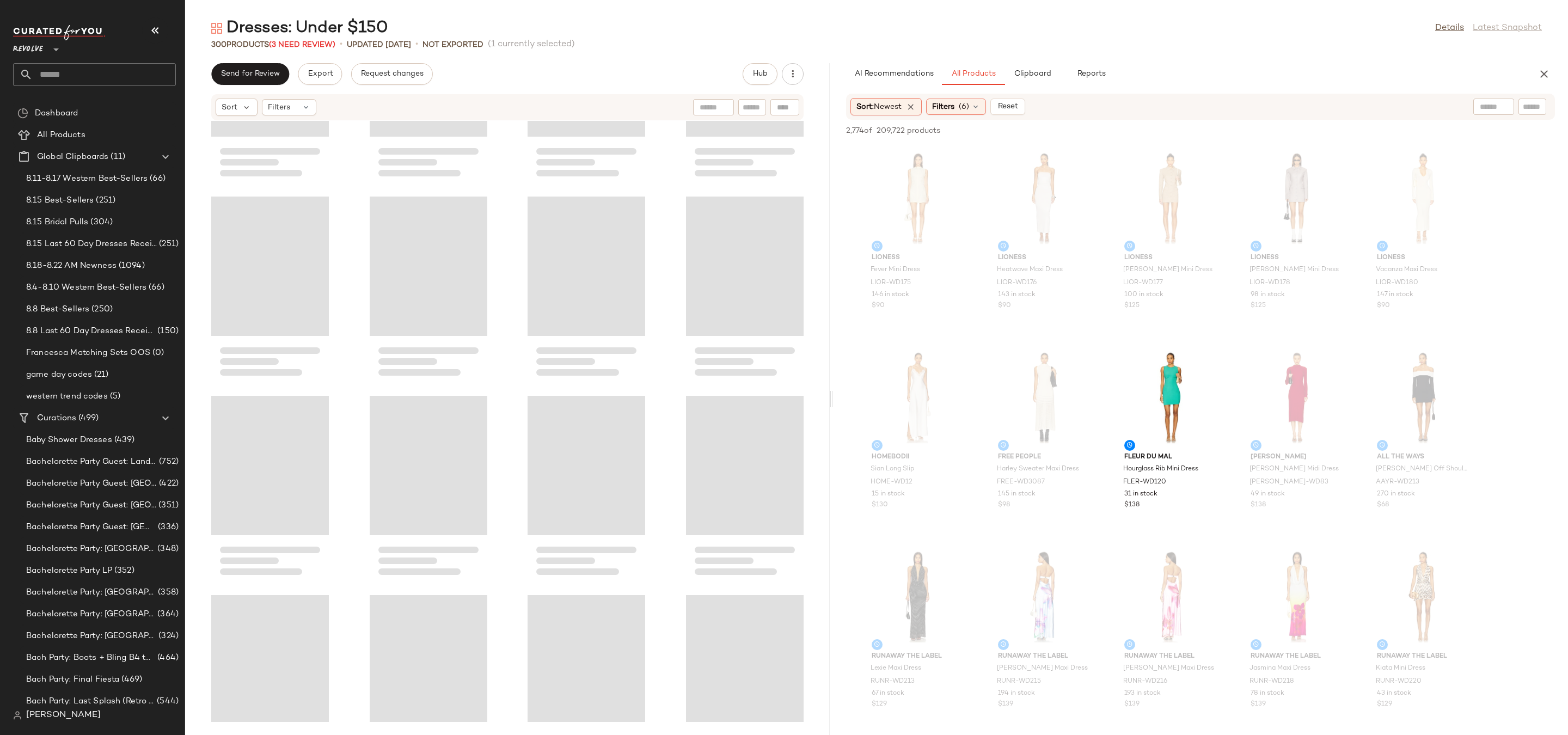
drag, startPoint x: 875, startPoint y: 400, endPoint x: 832, endPoint y: 401, distance: 43.0
click at [832, 401] on div "Dresses: Under $150 Details Latest Snapshot 300 Products (3 Need Review) • upda…" at bounding box center [877, 376] width 1383 height 718
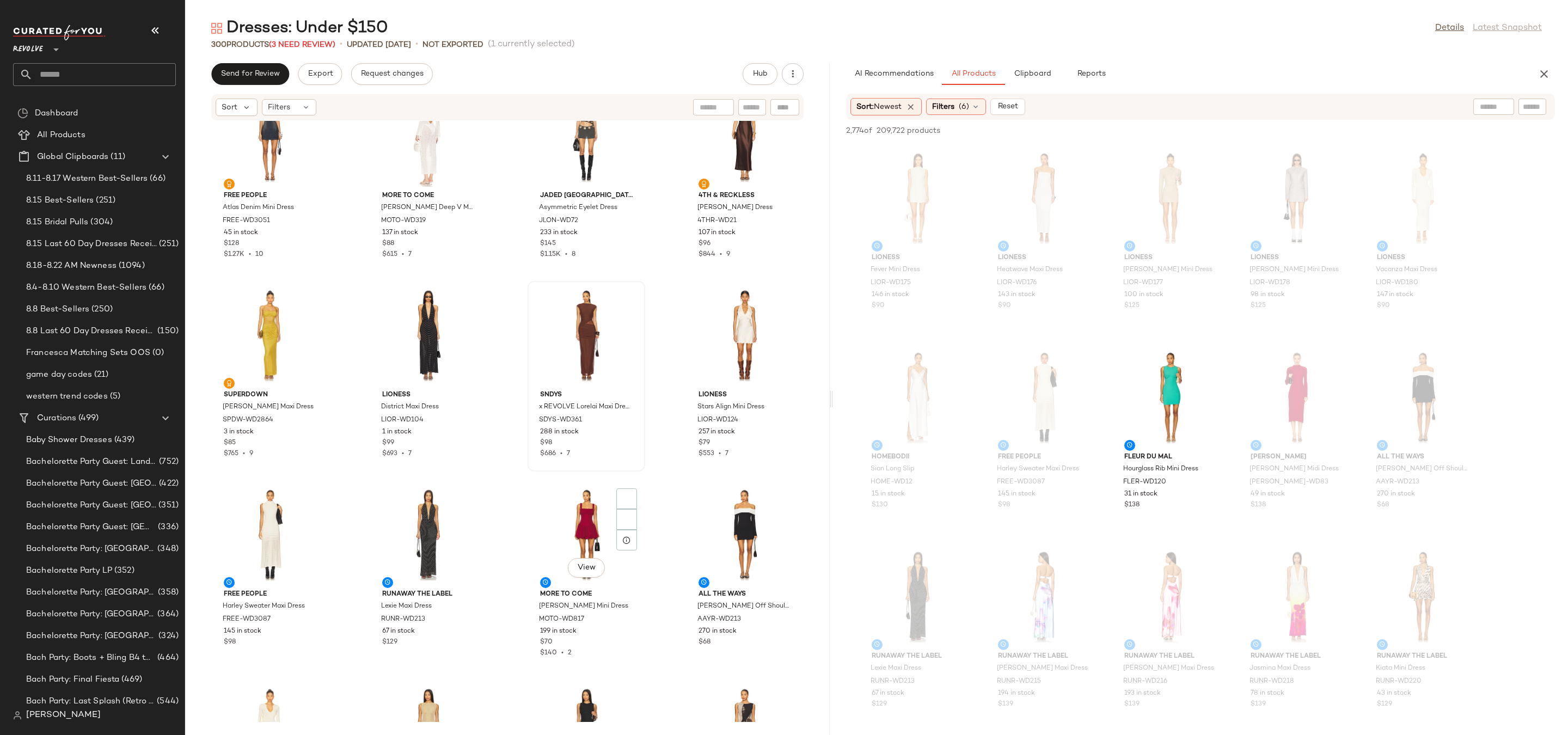
scroll to position [886, 0]
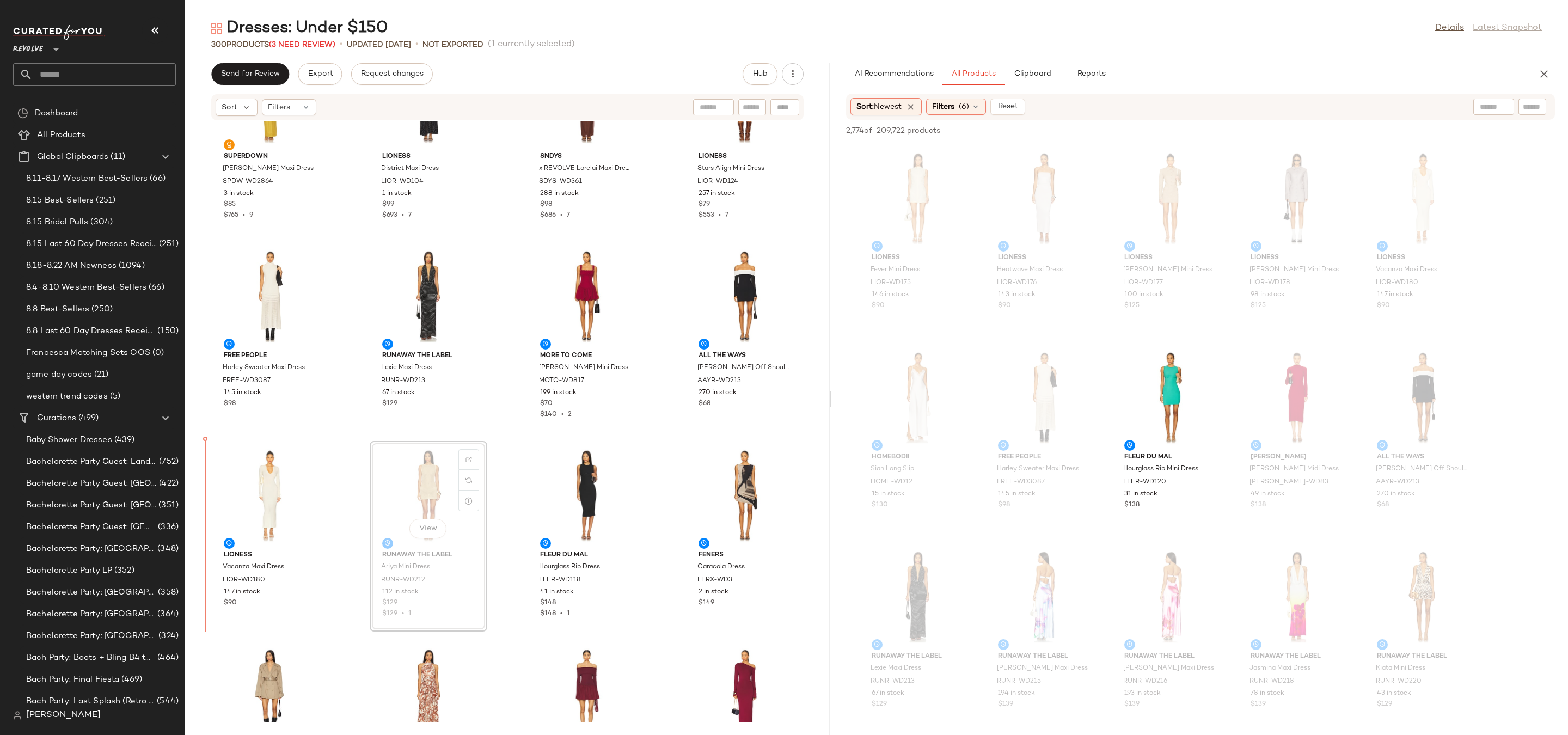
drag, startPoint x: 415, startPoint y: 487, endPoint x: 405, endPoint y: 487, distance: 10.0
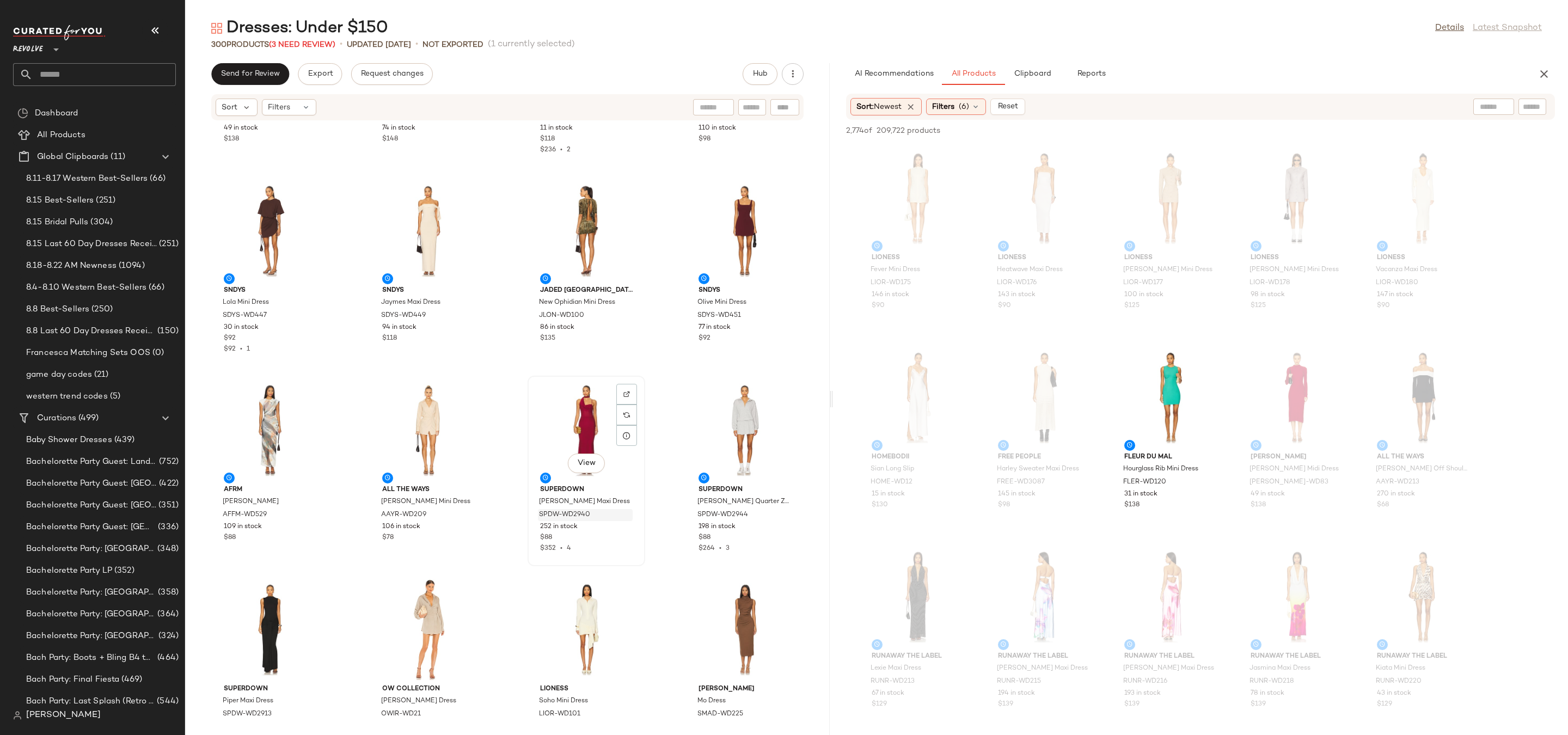
scroll to position [1751, 0]
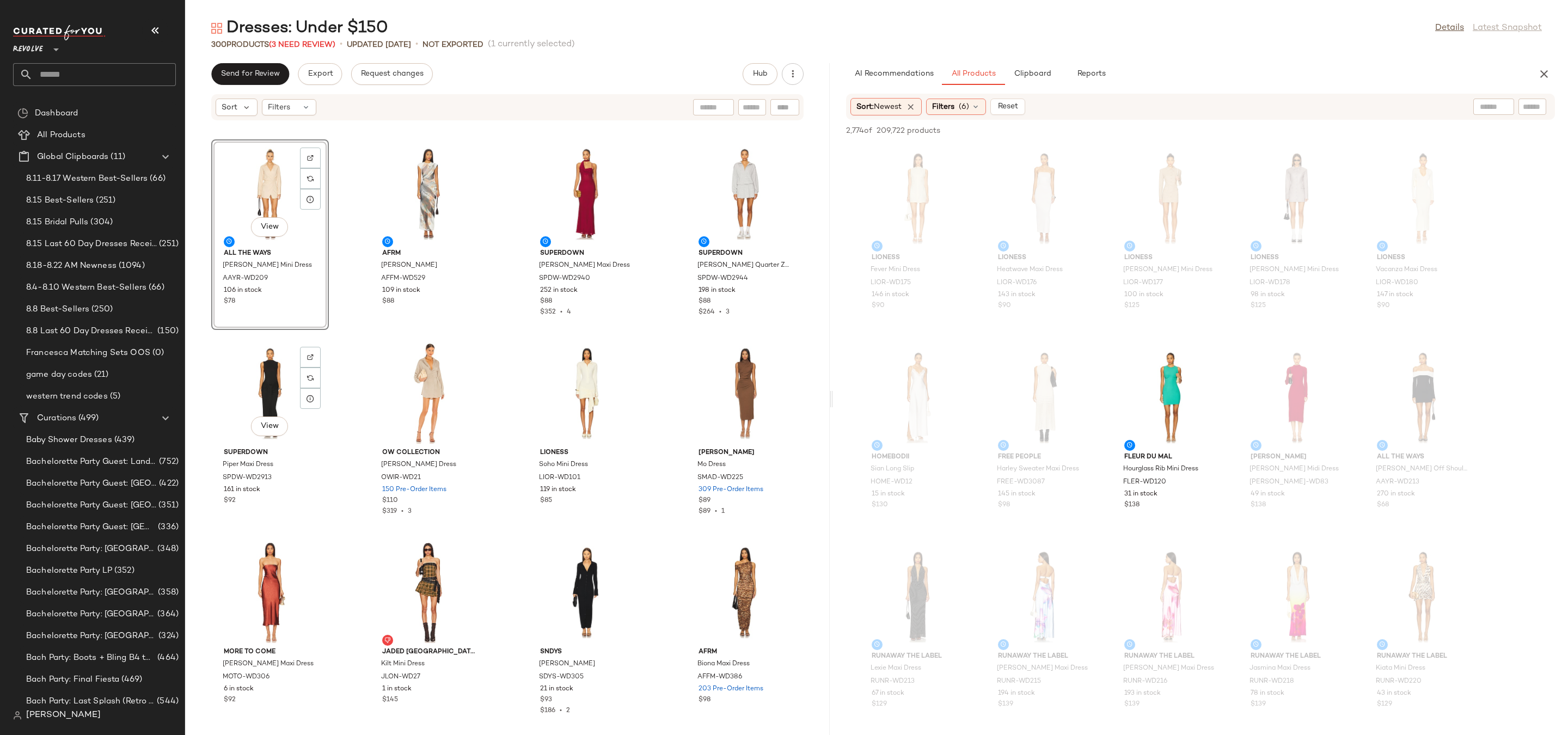
scroll to position [1990, 0]
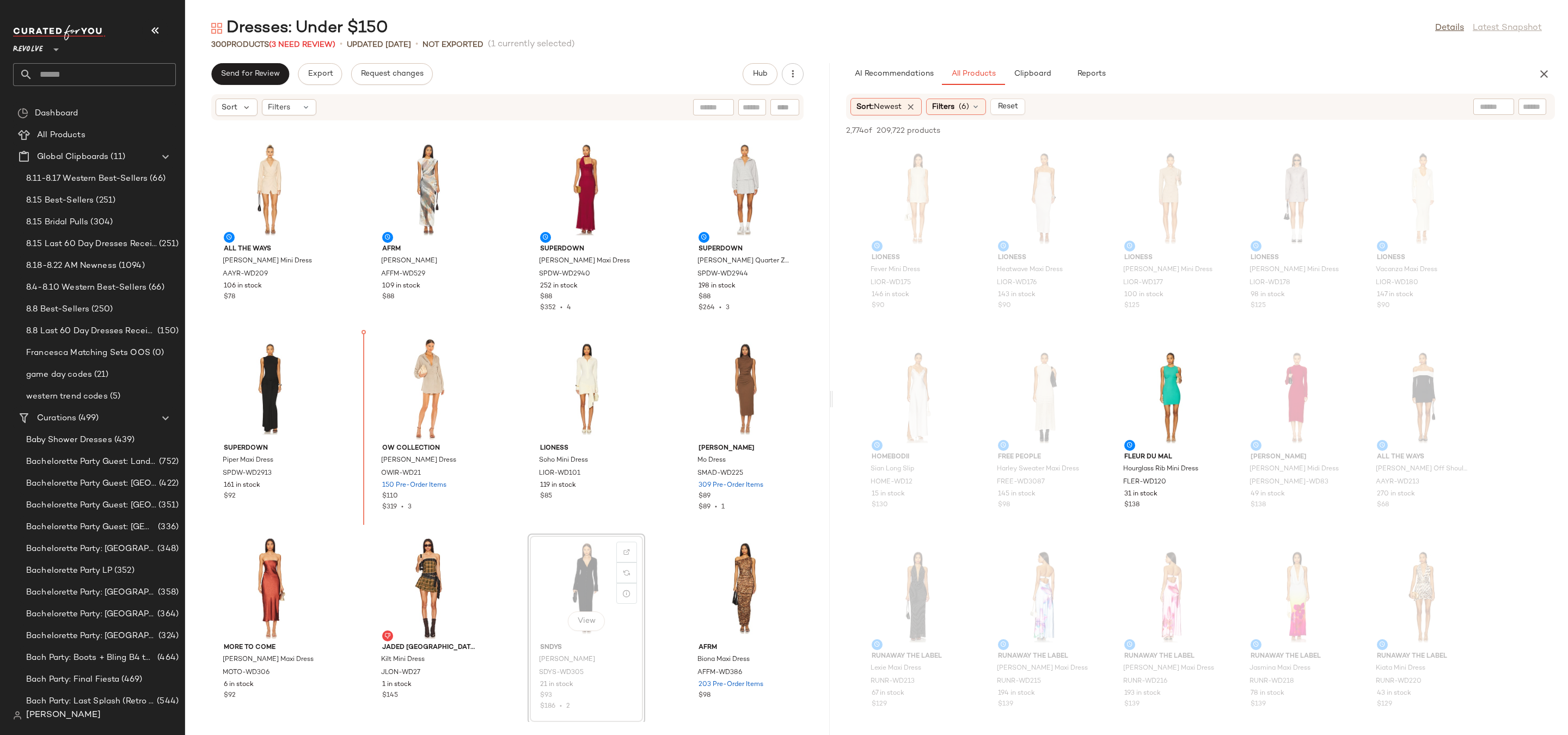
drag, startPoint x: 547, startPoint y: 567, endPoint x: 330, endPoint y: 439, distance: 251.9
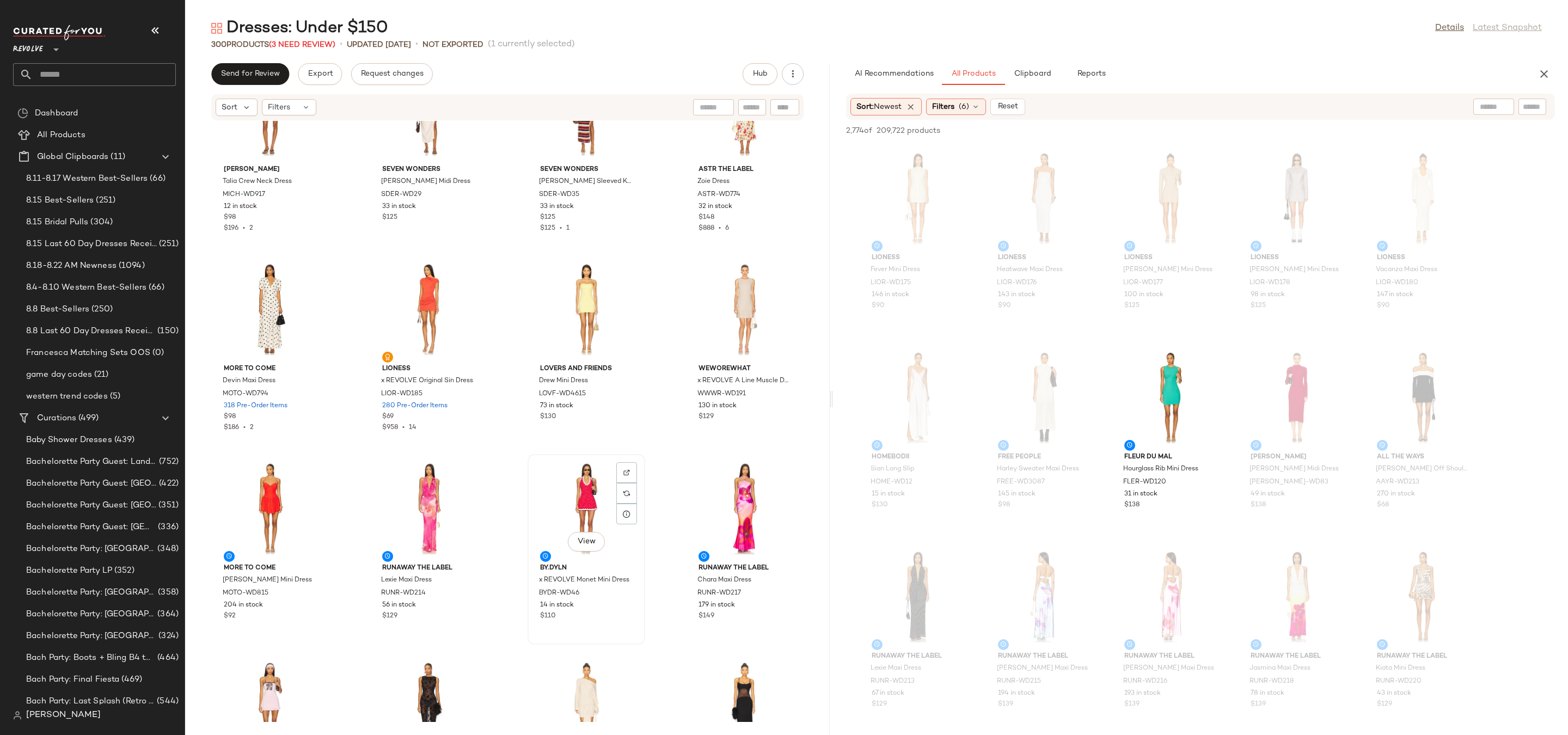
scroll to position [3865, 0]
drag, startPoint x: 257, startPoint y: 495, endPoint x: 265, endPoint y: 494, distance: 8.1
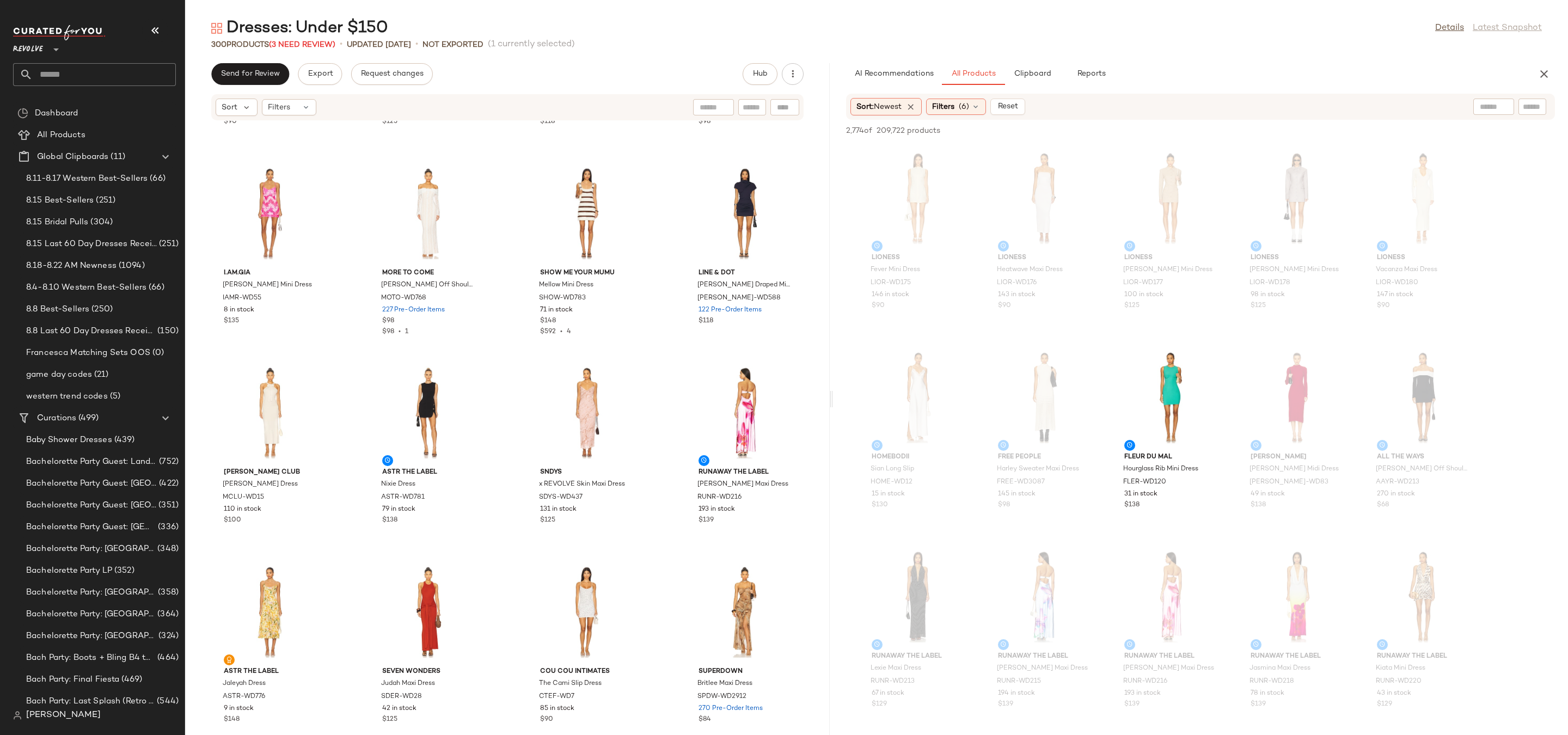
scroll to position [4759, 0]
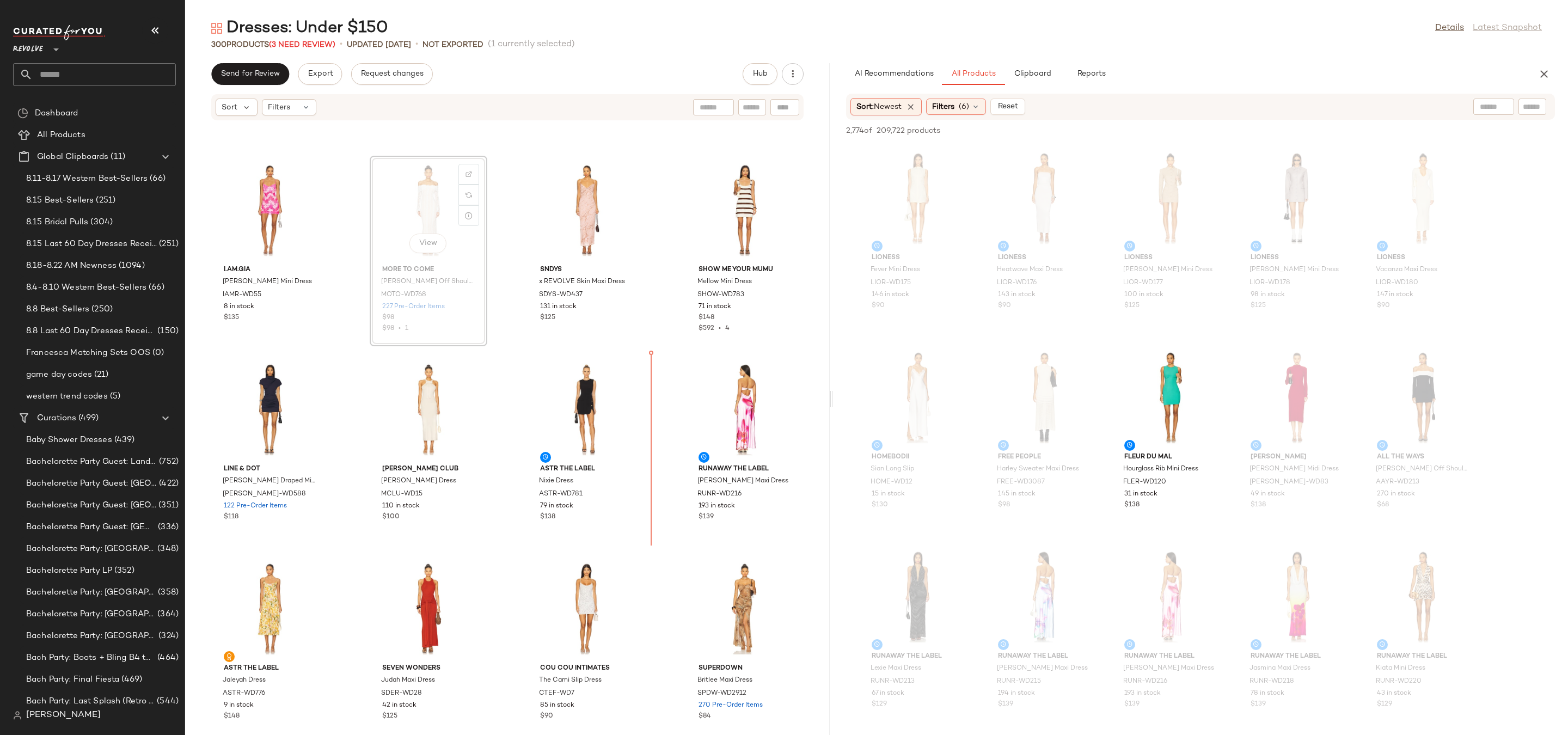
drag, startPoint x: 439, startPoint y: 220, endPoint x: 445, endPoint y: 225, distance: 7.8
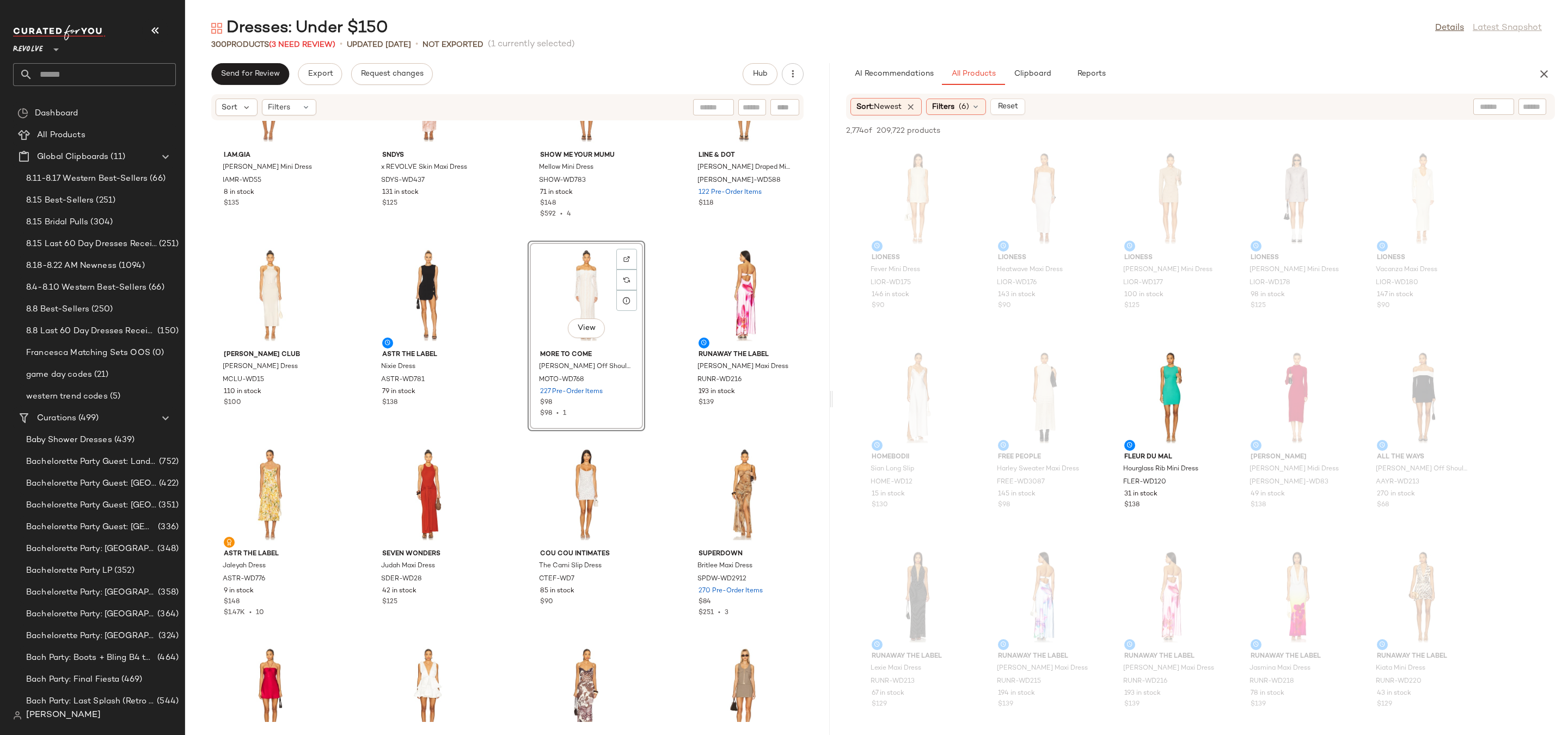
scroll to position [4880, 0]
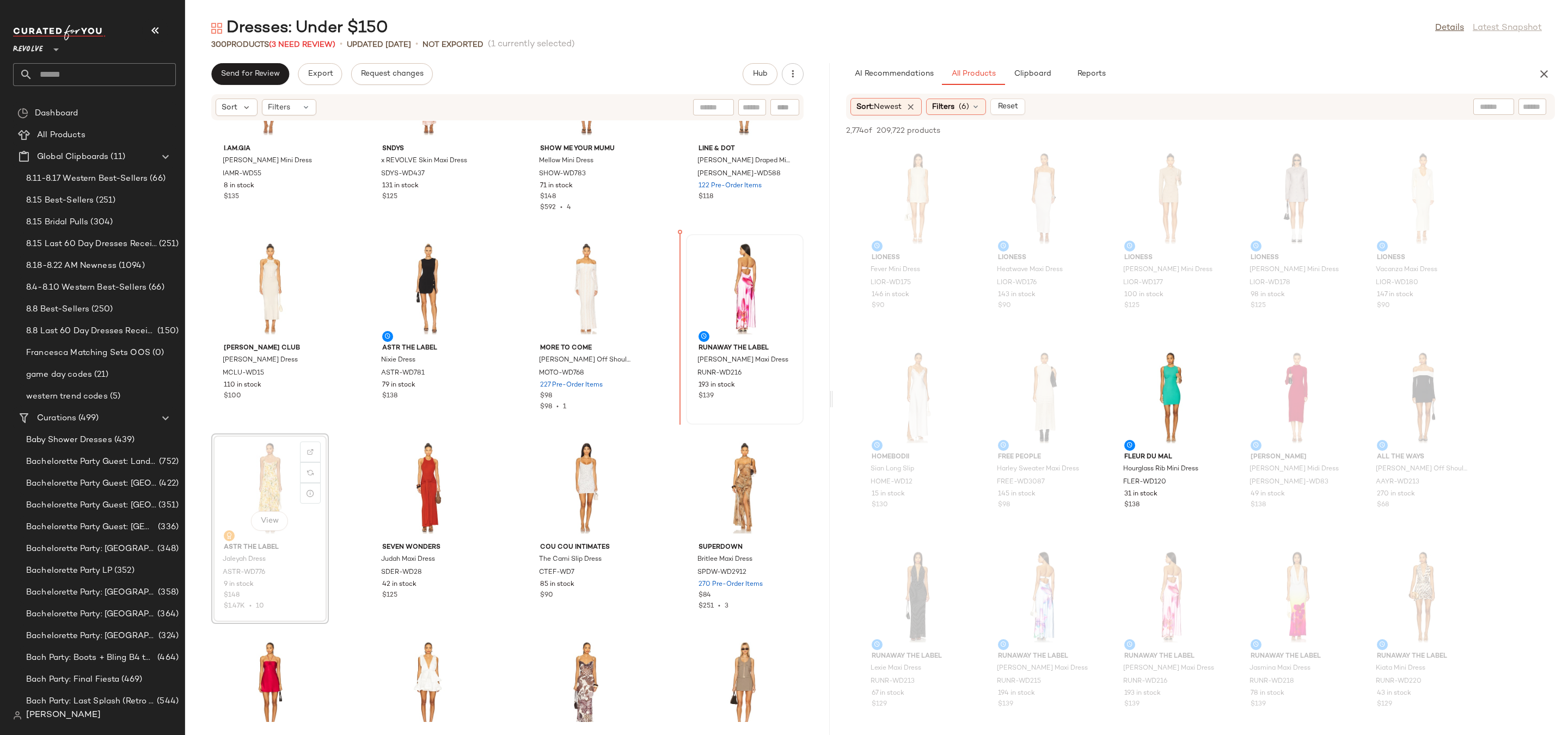
drag, startPoint x: 263, startPoint y: 497, endPoint x: 687, endPoint y: 331, distance: 455.3
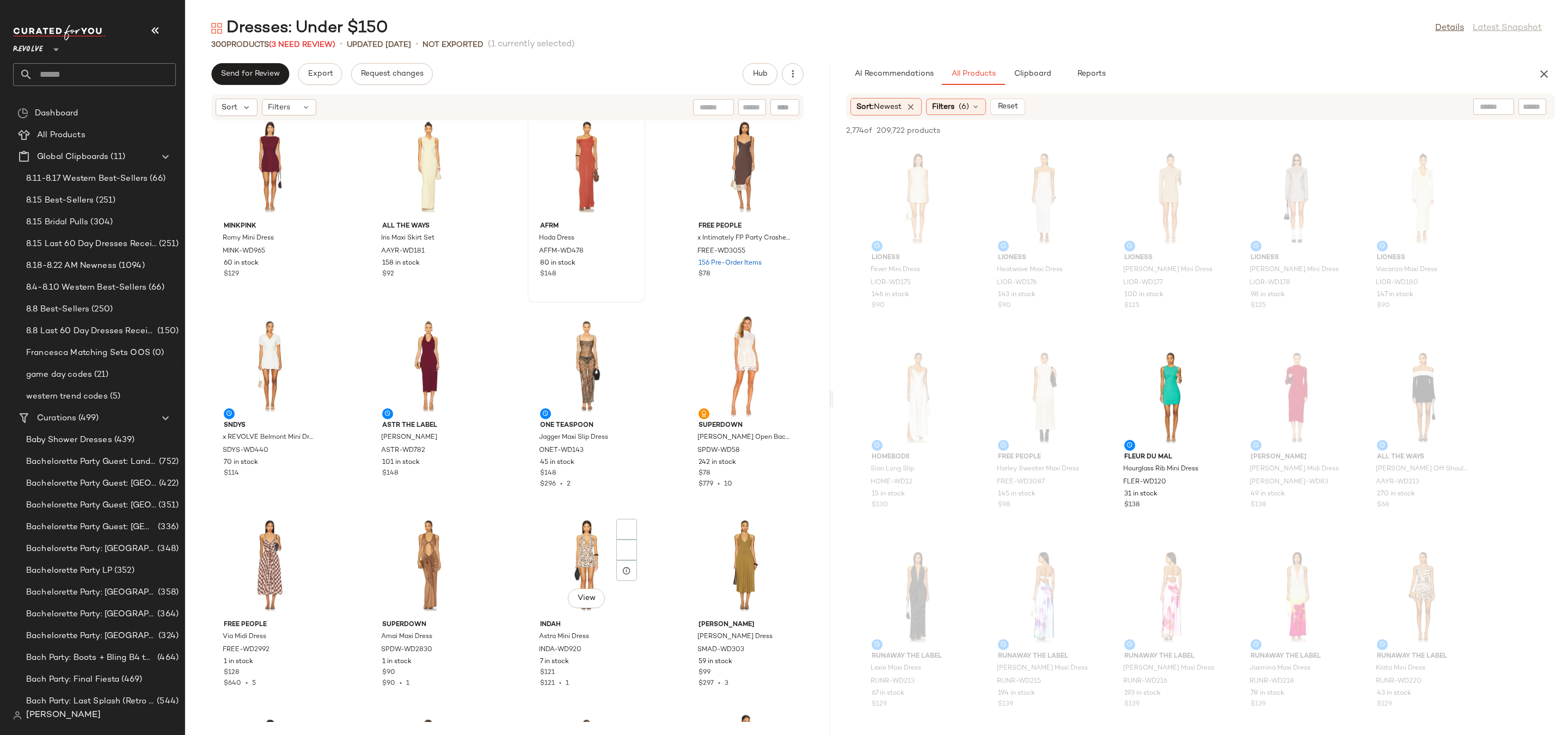
scroll to position [5780, 0]
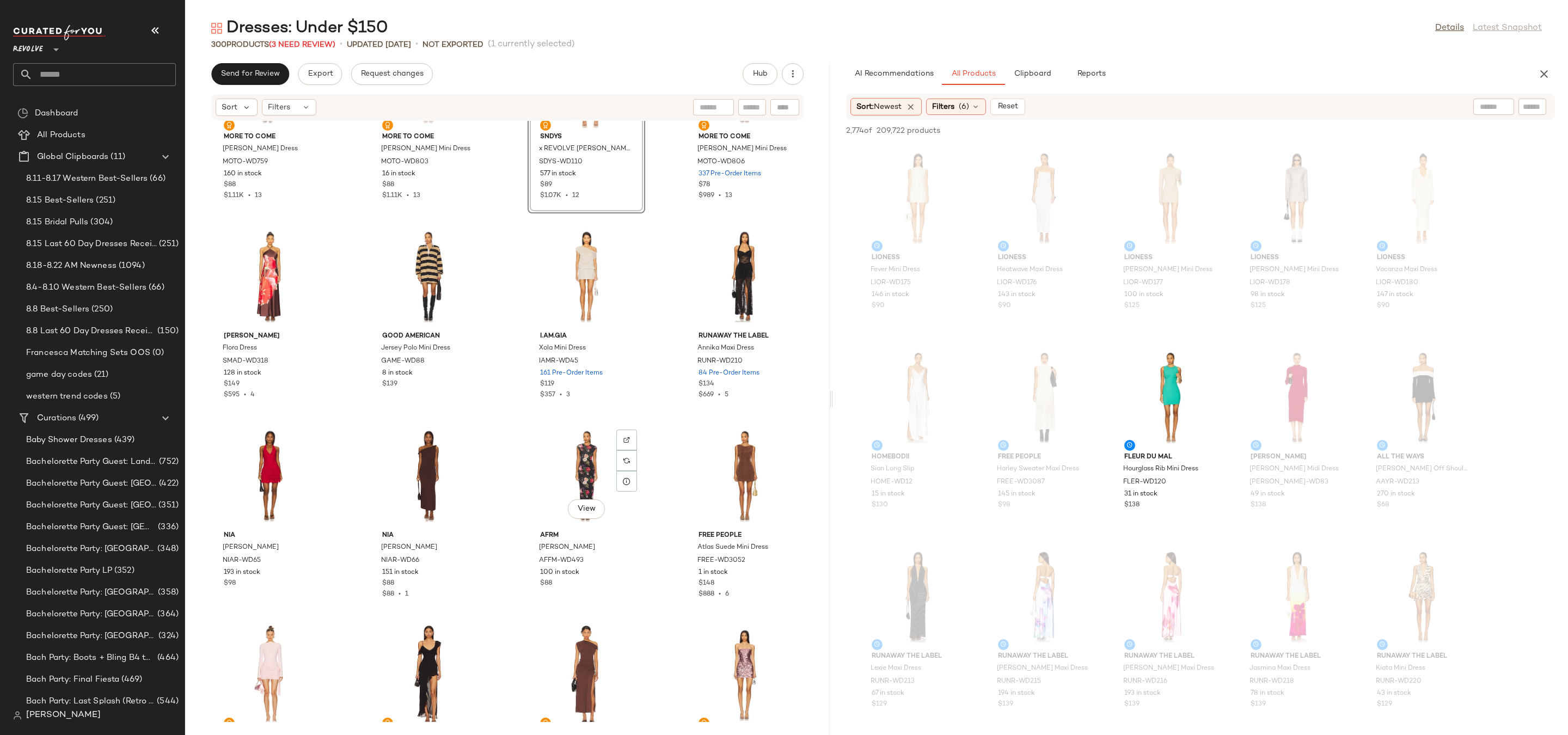
scroll to position [6296, 0]
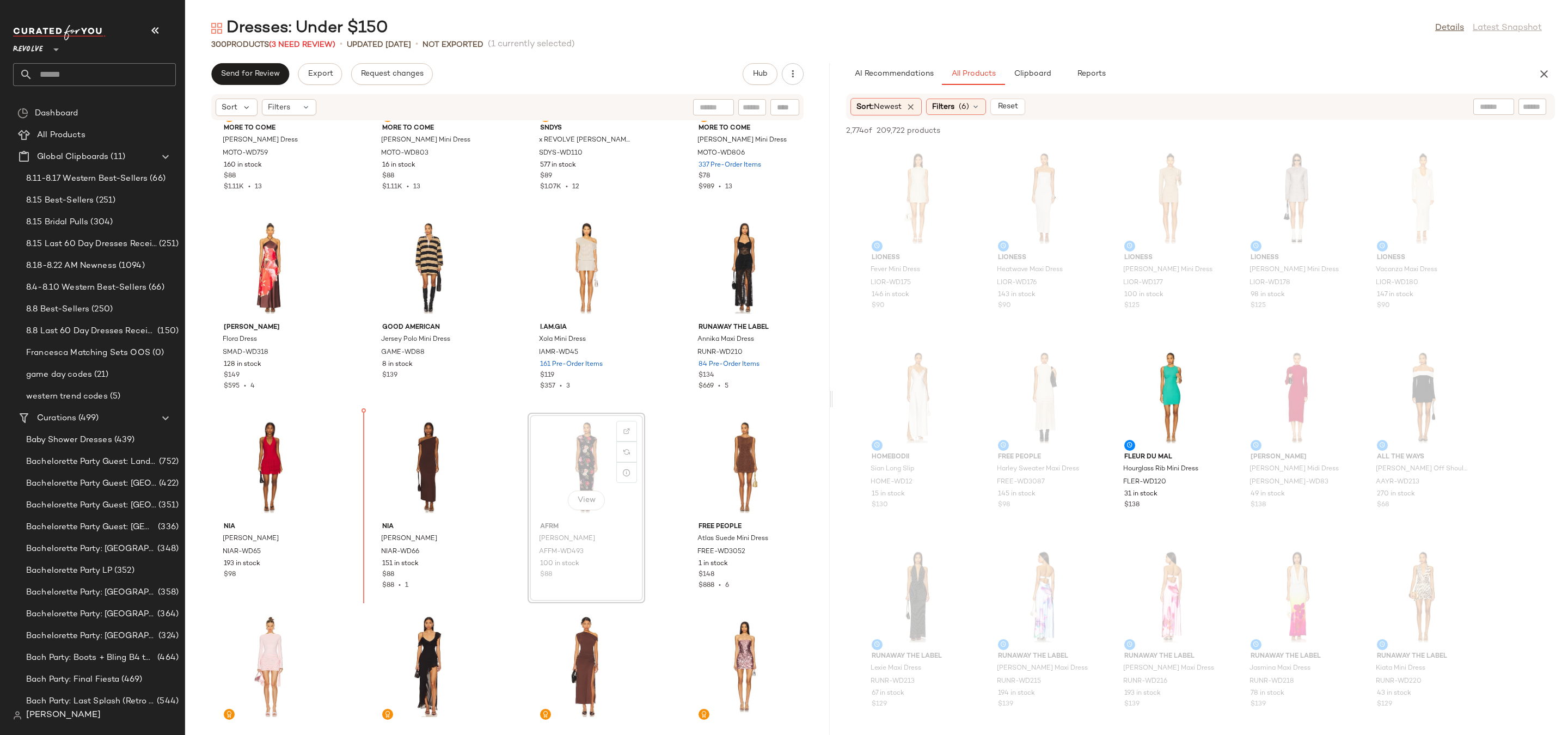
drag, startPoint x: 572, startPoint y: 446, endPoint x: 364, endPoint y: 444, distance: 208.0
drag, startPoint x: 759, startPoint y: 465, endPoint x: 401, endPoint y: 467, distance: 358.0
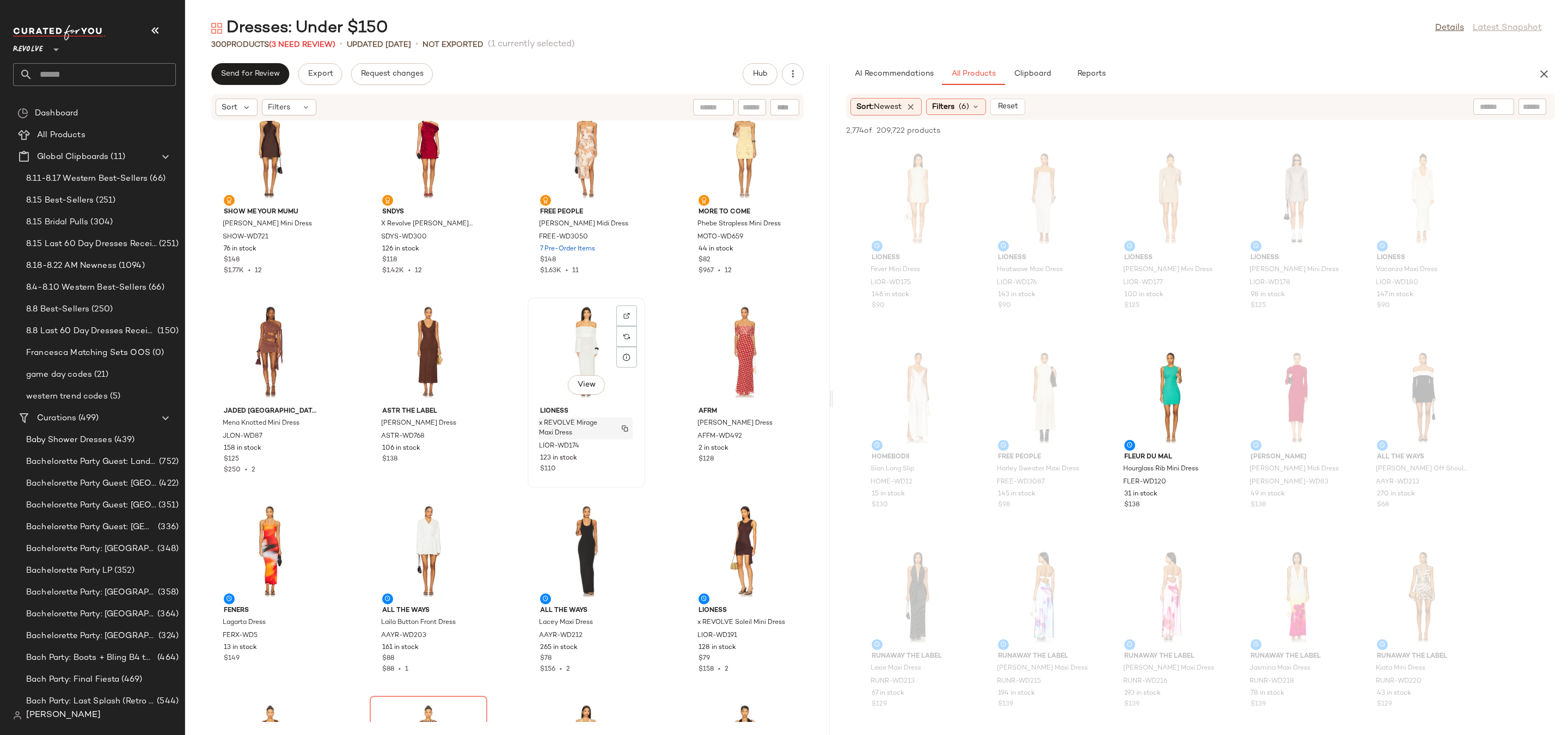
scroll to position [7399, 0]
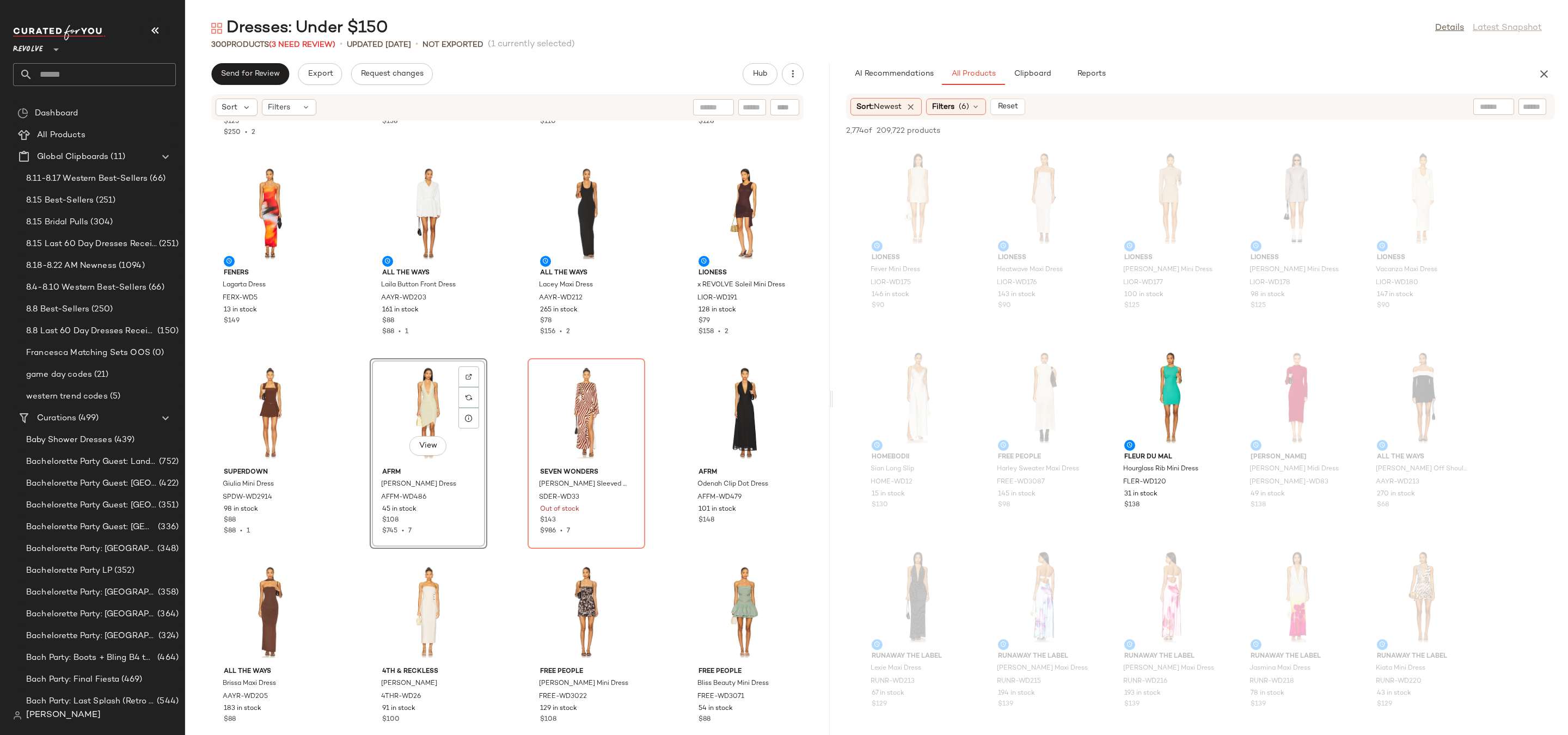
scroll to position [7553, 0]
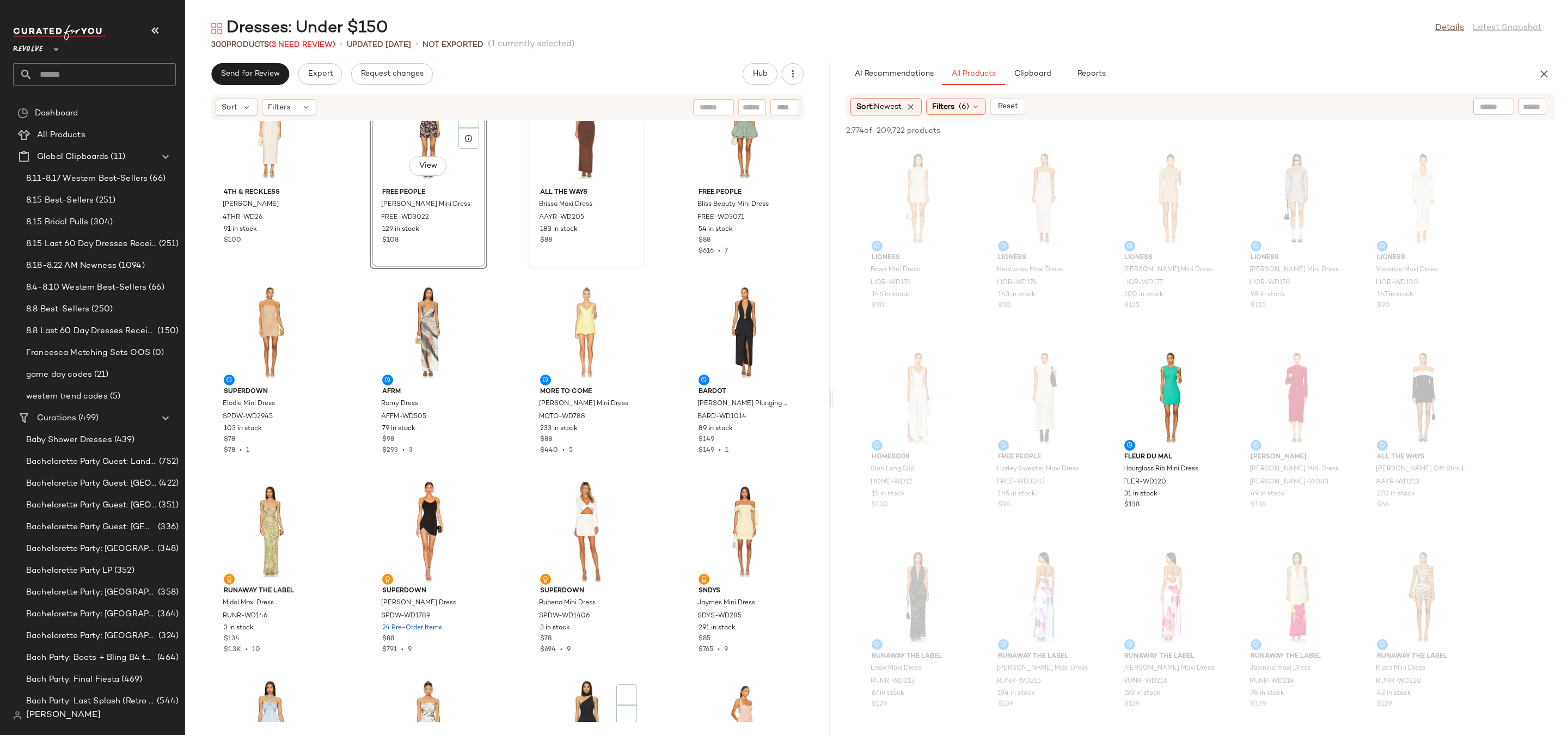
scroll to position [8166, 0]
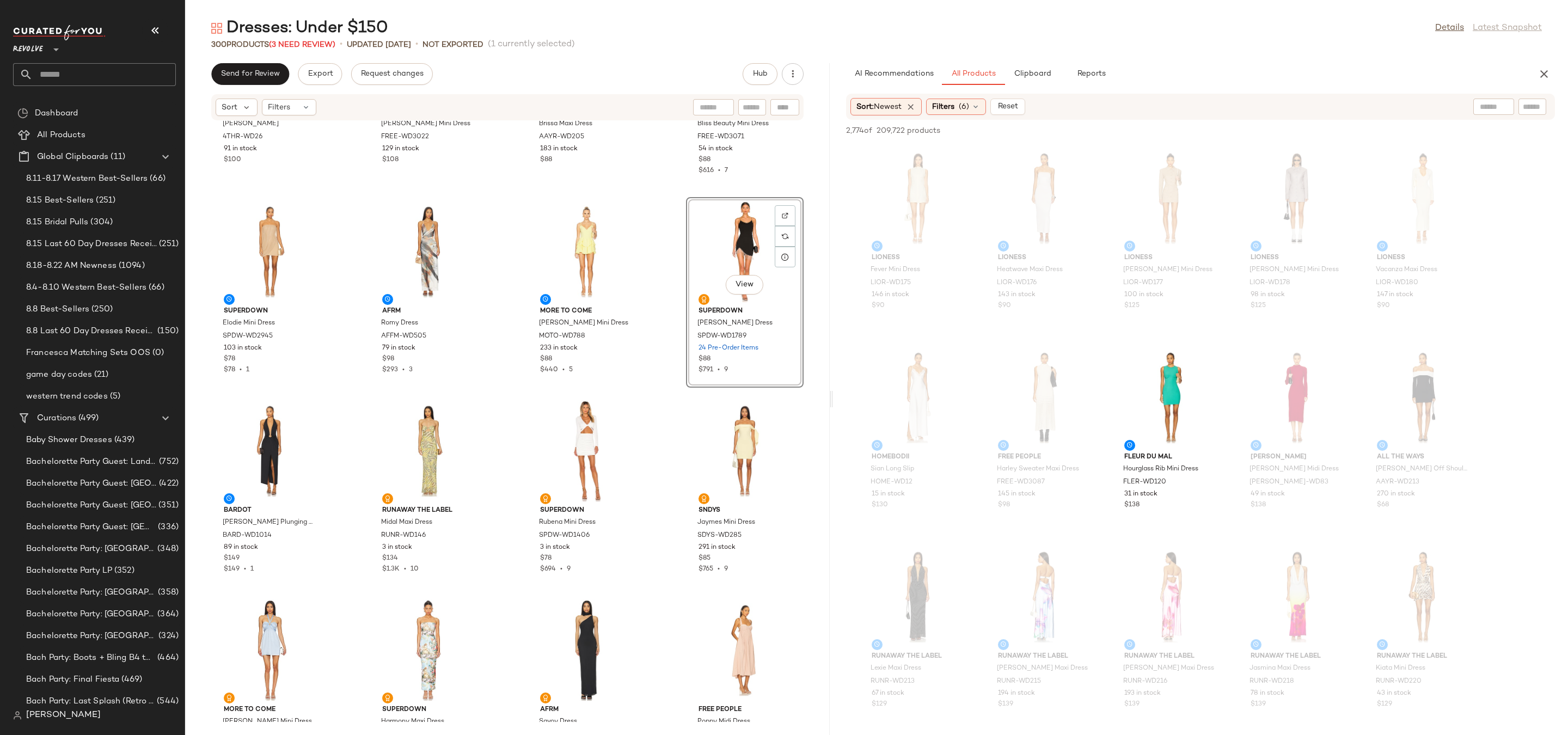
scroll to position [8012, 0]
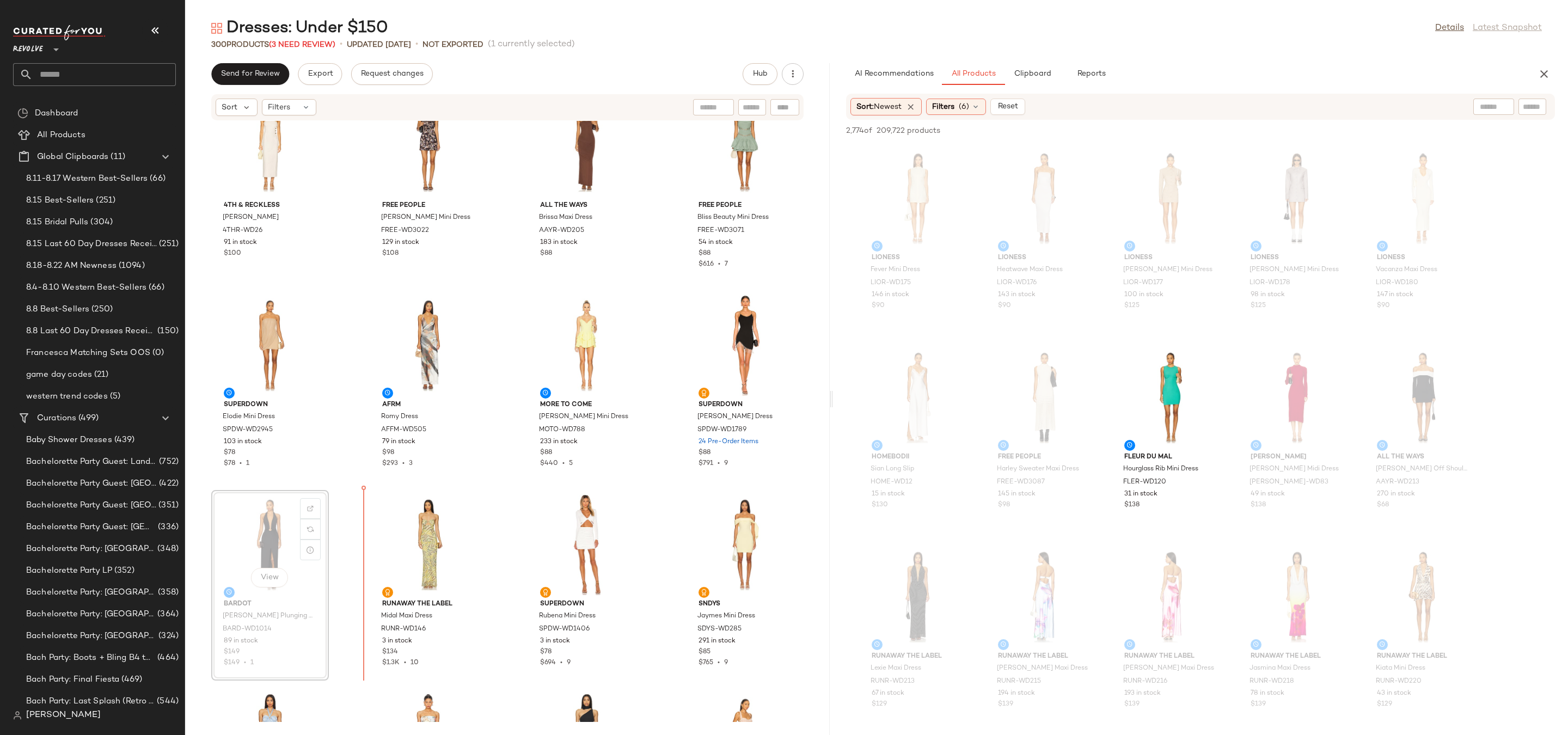
drag, startPoint x: 243, startPoint y: 542, endPoint x: 259, endPoint y: 542, distance: 16.0
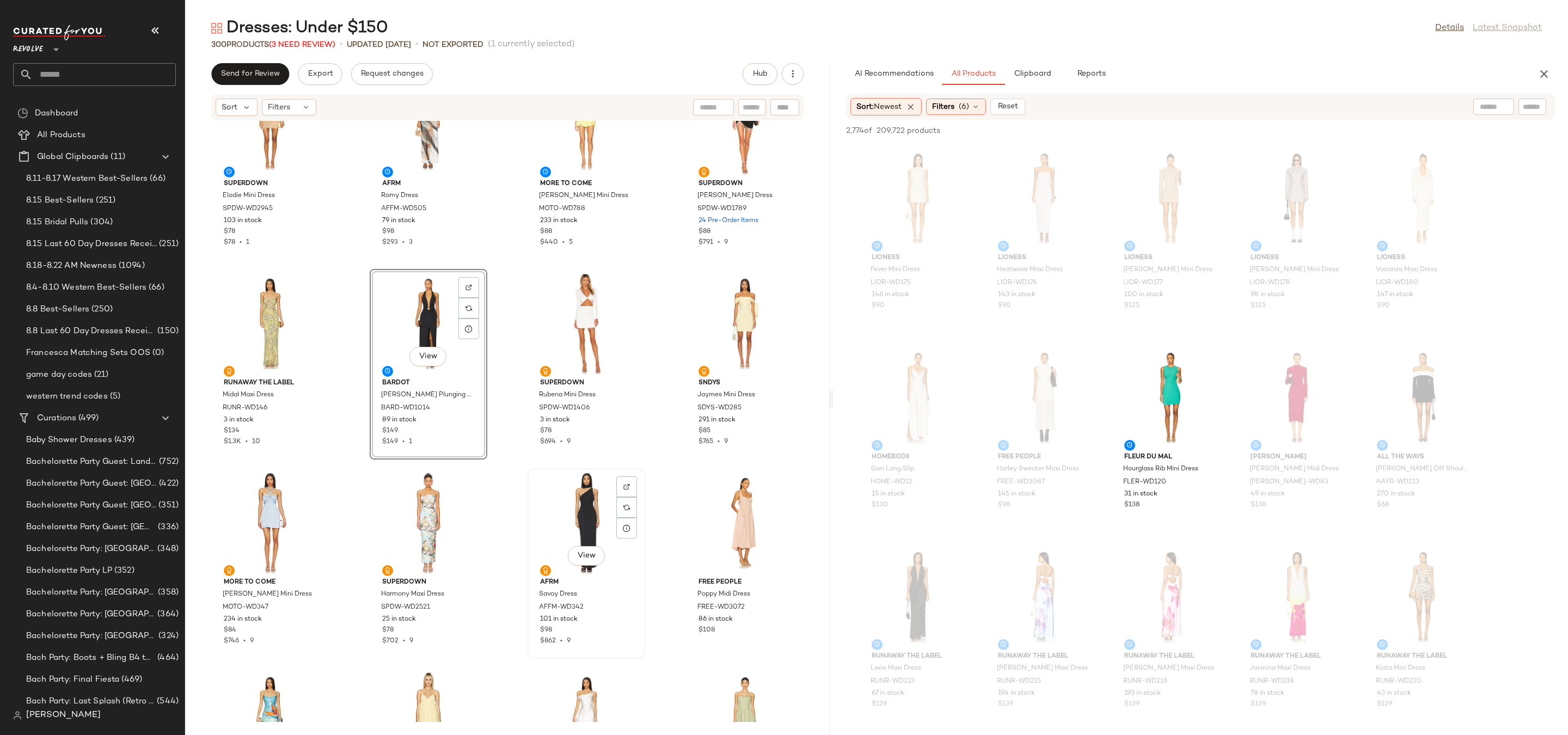
scroll to position [8231, 0]
click at [588, 335] on div "View" at bounding box center [586, 325] width 110 height 101
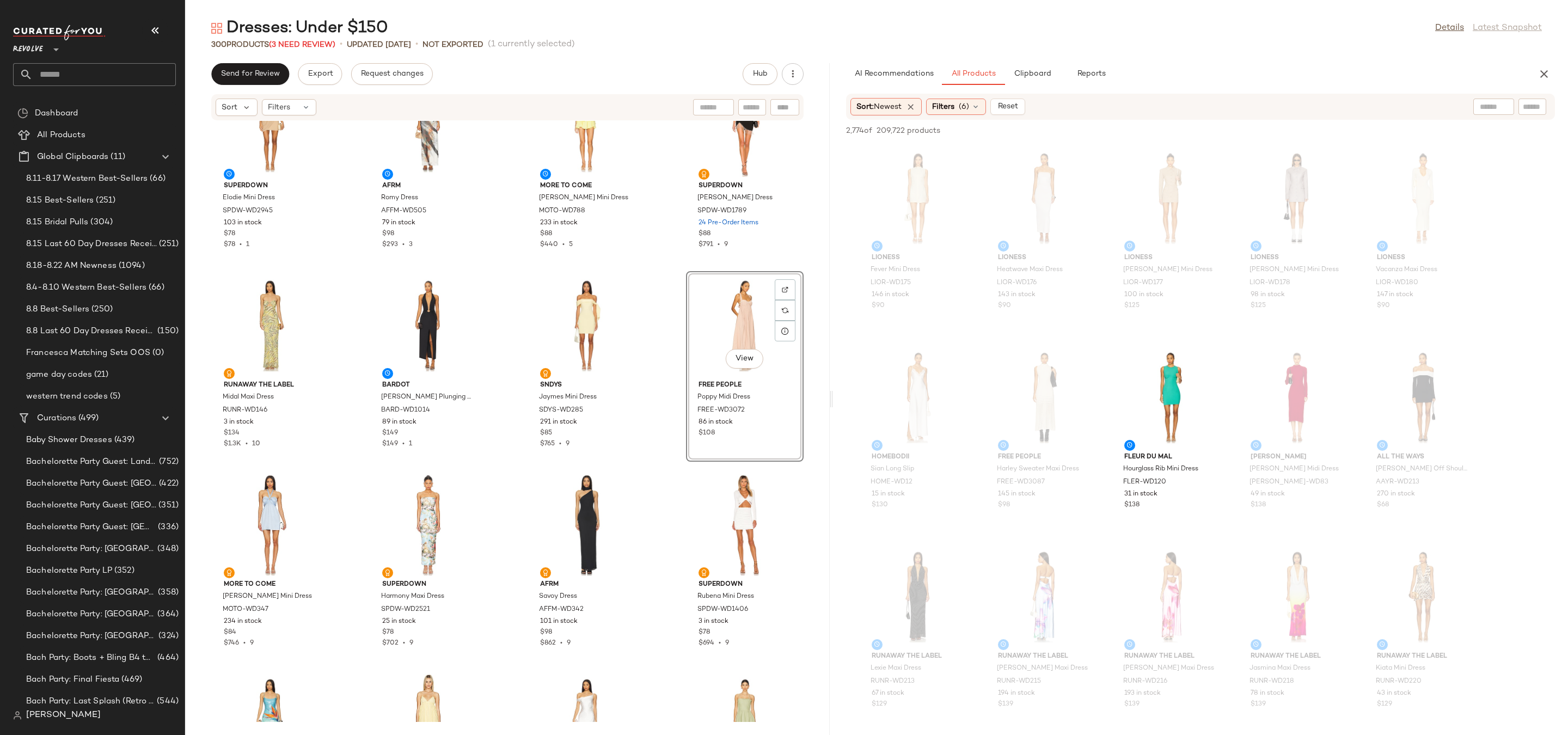
scroll to position [8257, 0]
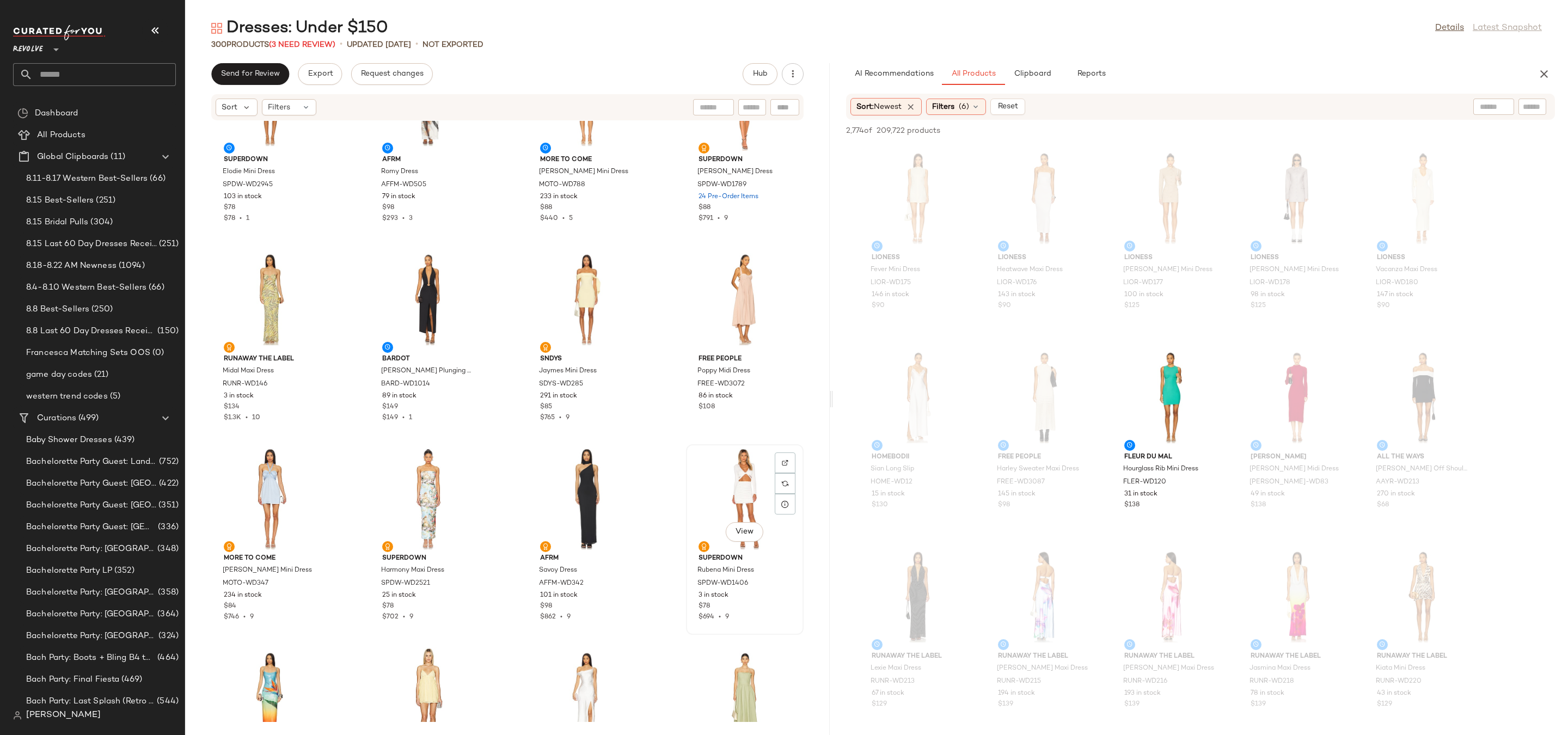
click at [716, 490] on div "View" at bounding box center [745, 498] width 110 height 101
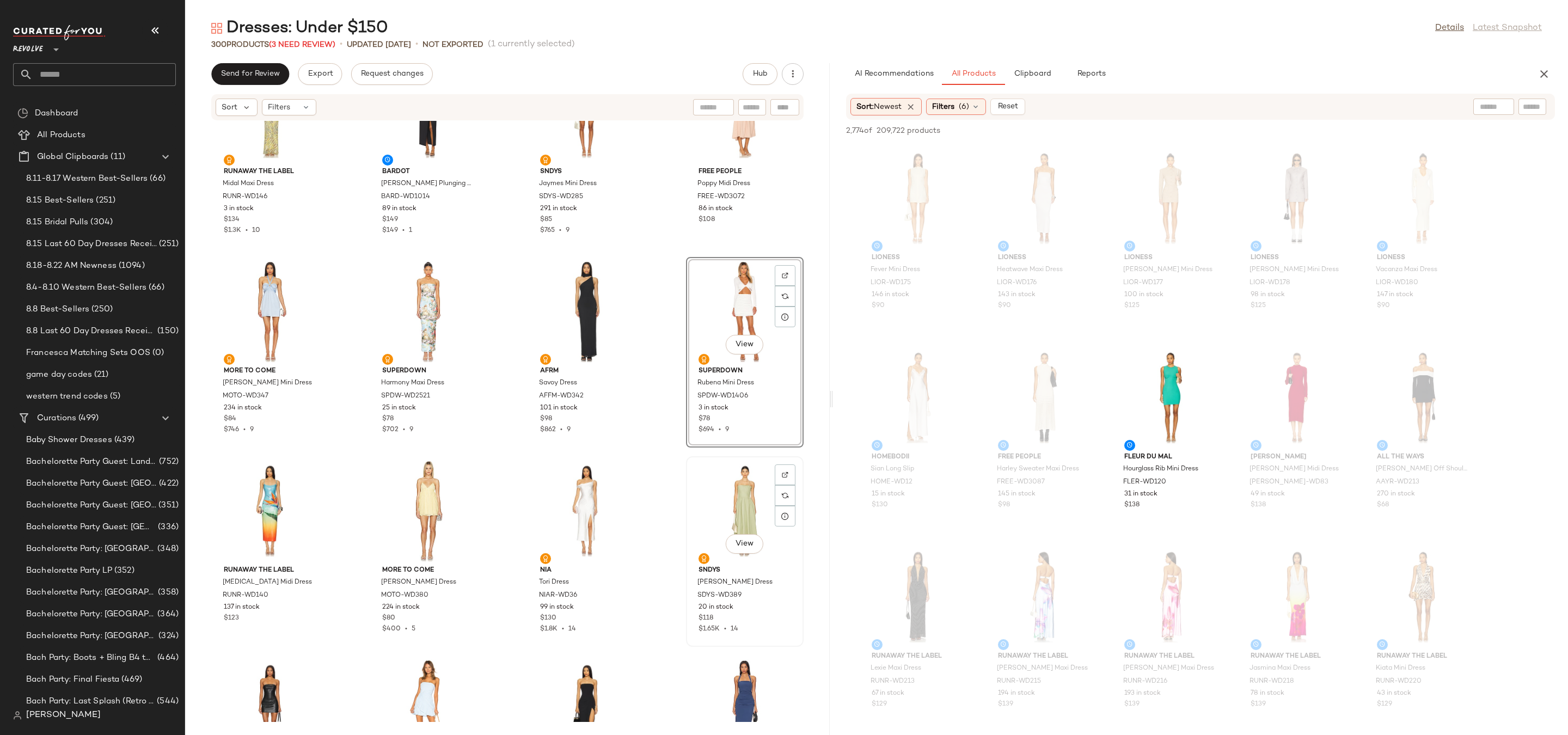
scroll to position [8441, 0]
click at [430, 495] on div "View" at bounding box center [428, 514] width 110 height 101
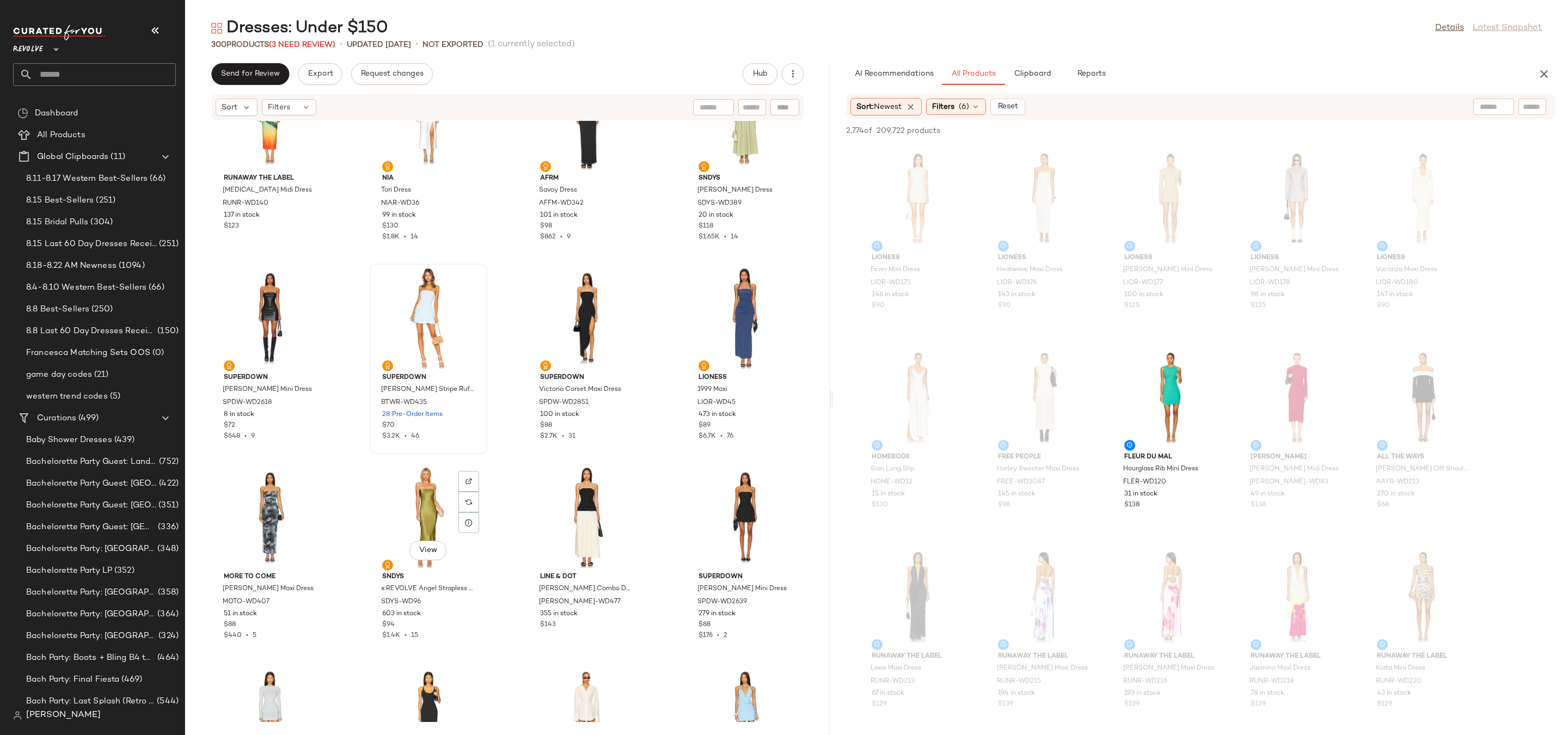
scroll to position [8830, 0]
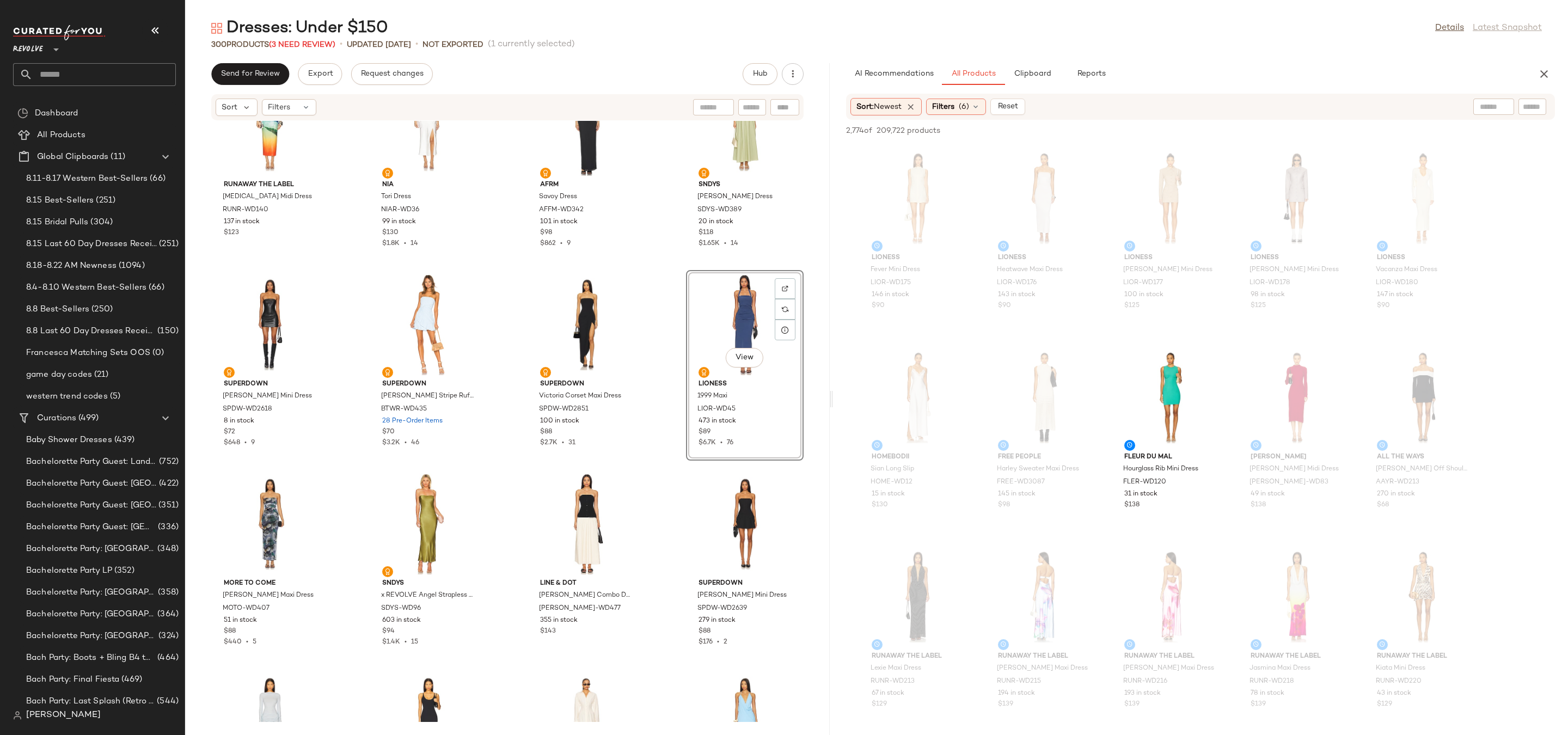
drag, startPoint x: 717, startPoint y: 367, endPoint x: 694, endPoint y: 367, distance: 23.0
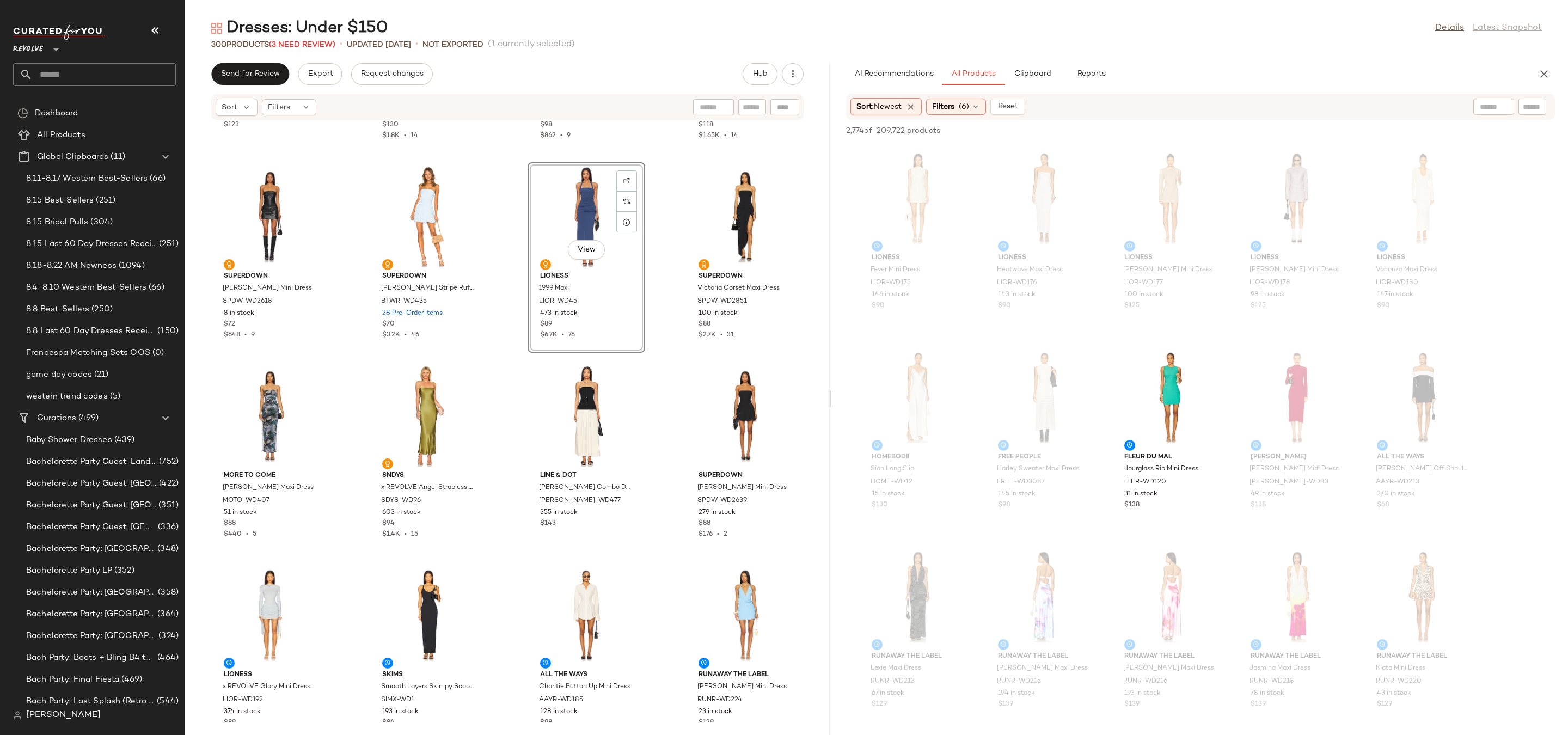
scroll to position [8940, 0]
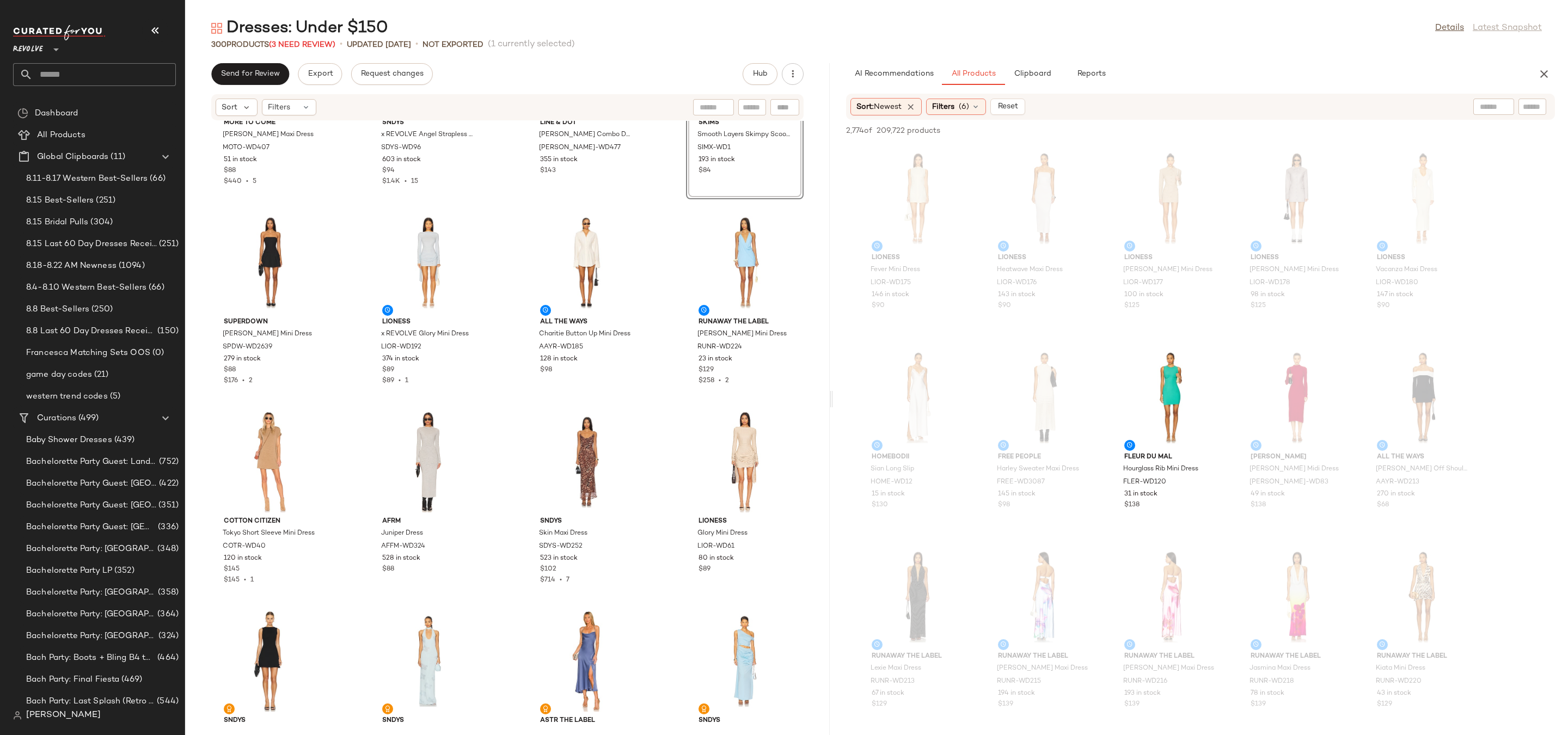
scroll to position [9304, 0]
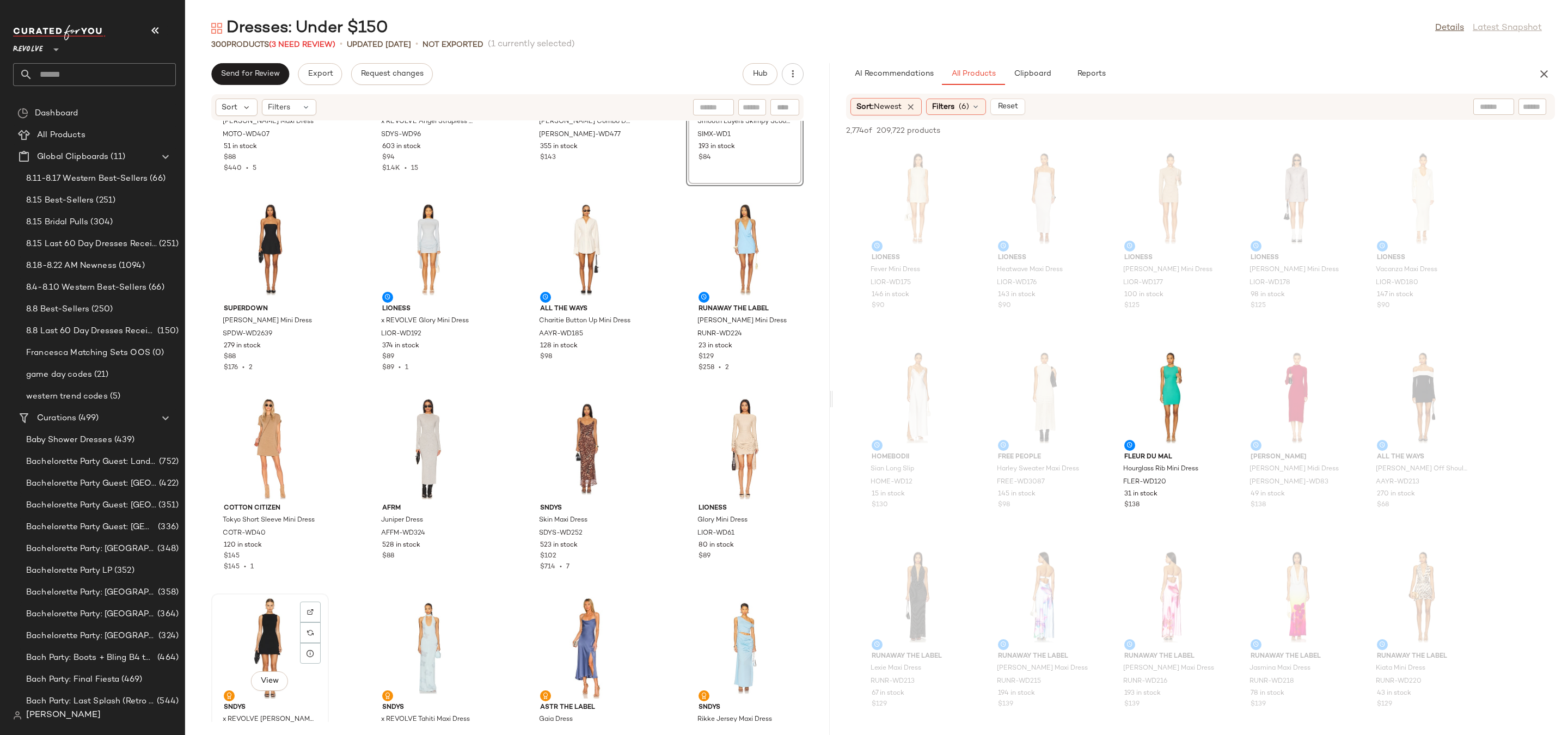
click at [283, 637] on div "View" at bounding box center [270, 648] width 110 height 101
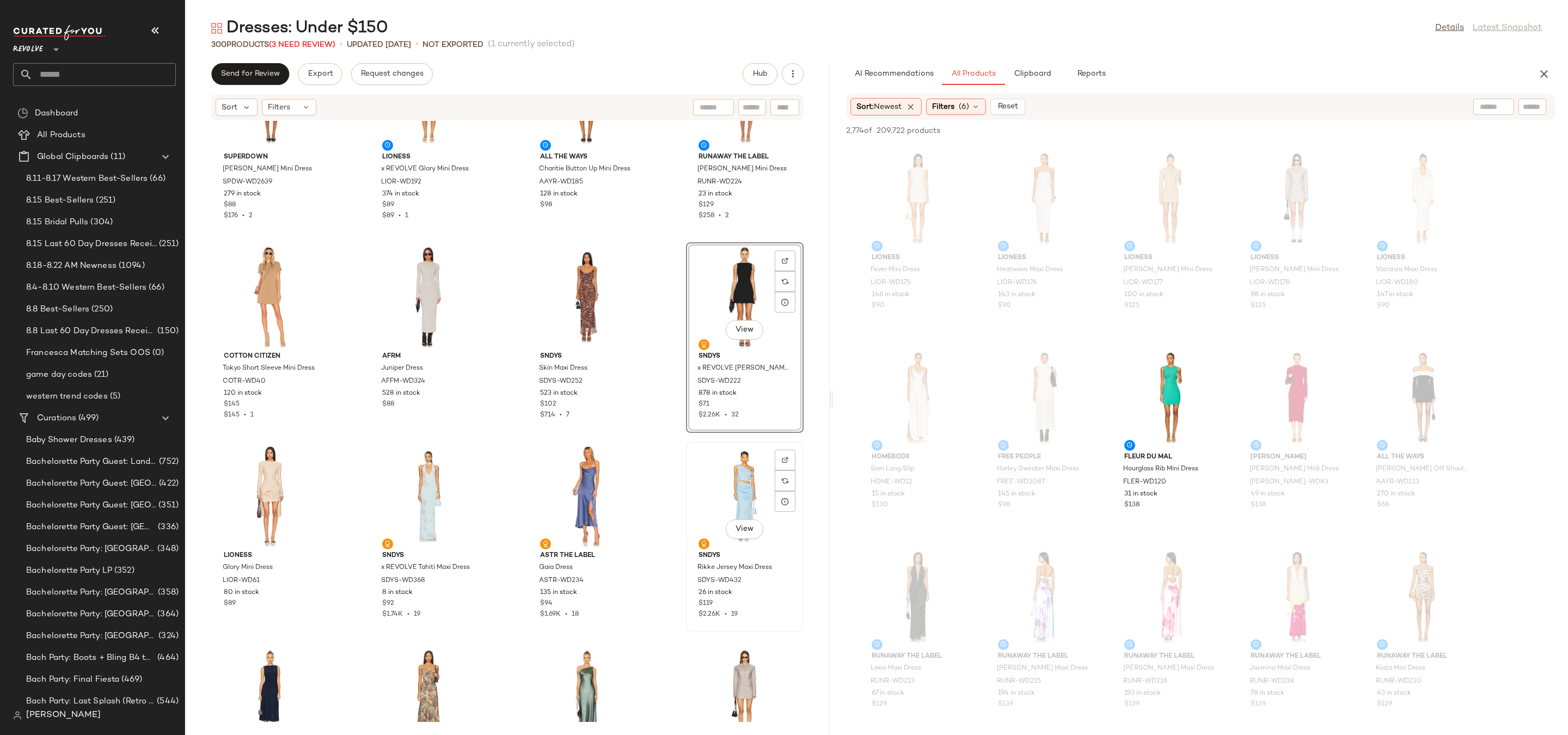
scroll to position [9554, 0]
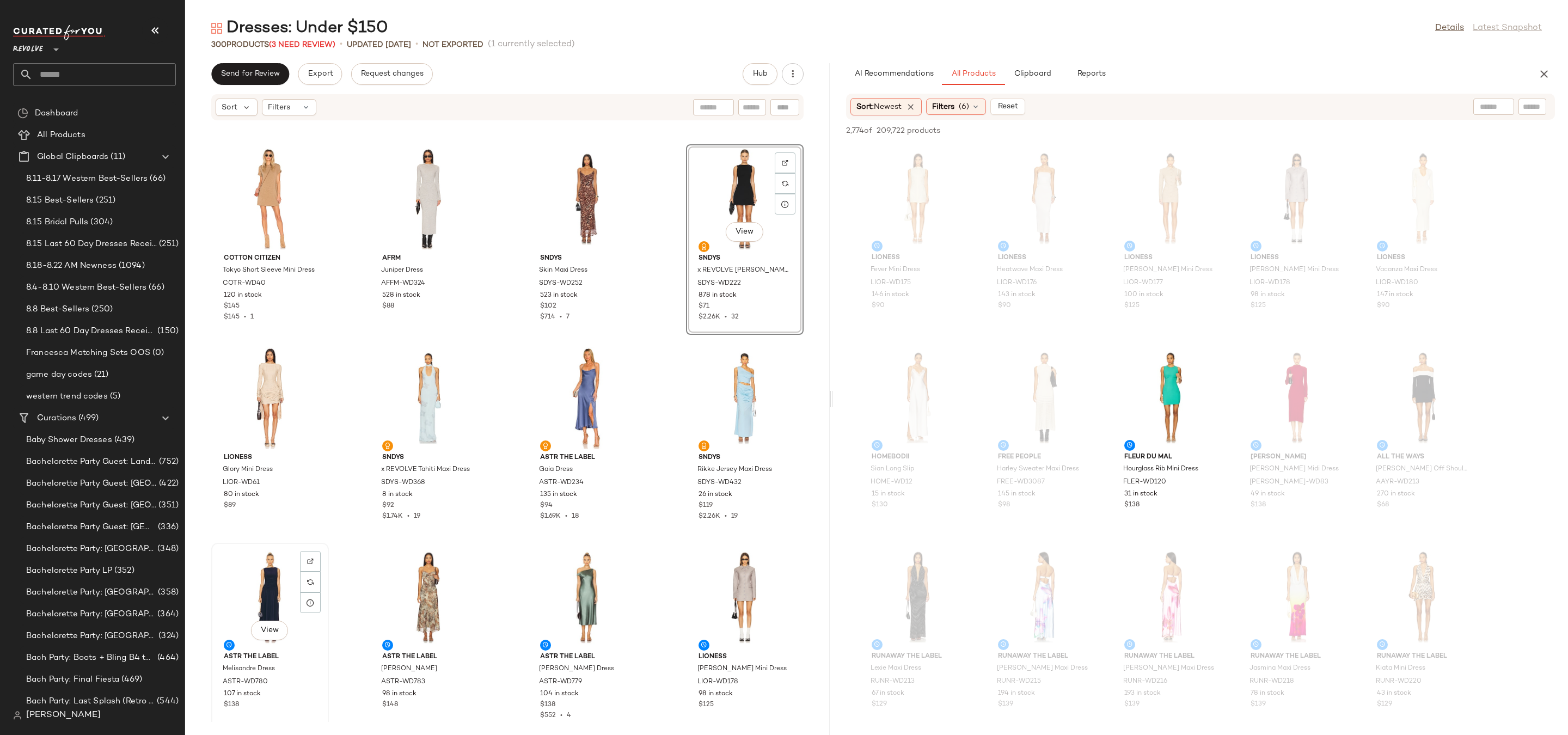
click at [261, 603] on div "View" at bounding box center [270, 597] width 110 height 101
click at [690, 589] on div "View" at bounding box center [745, 597] width 110 height 101
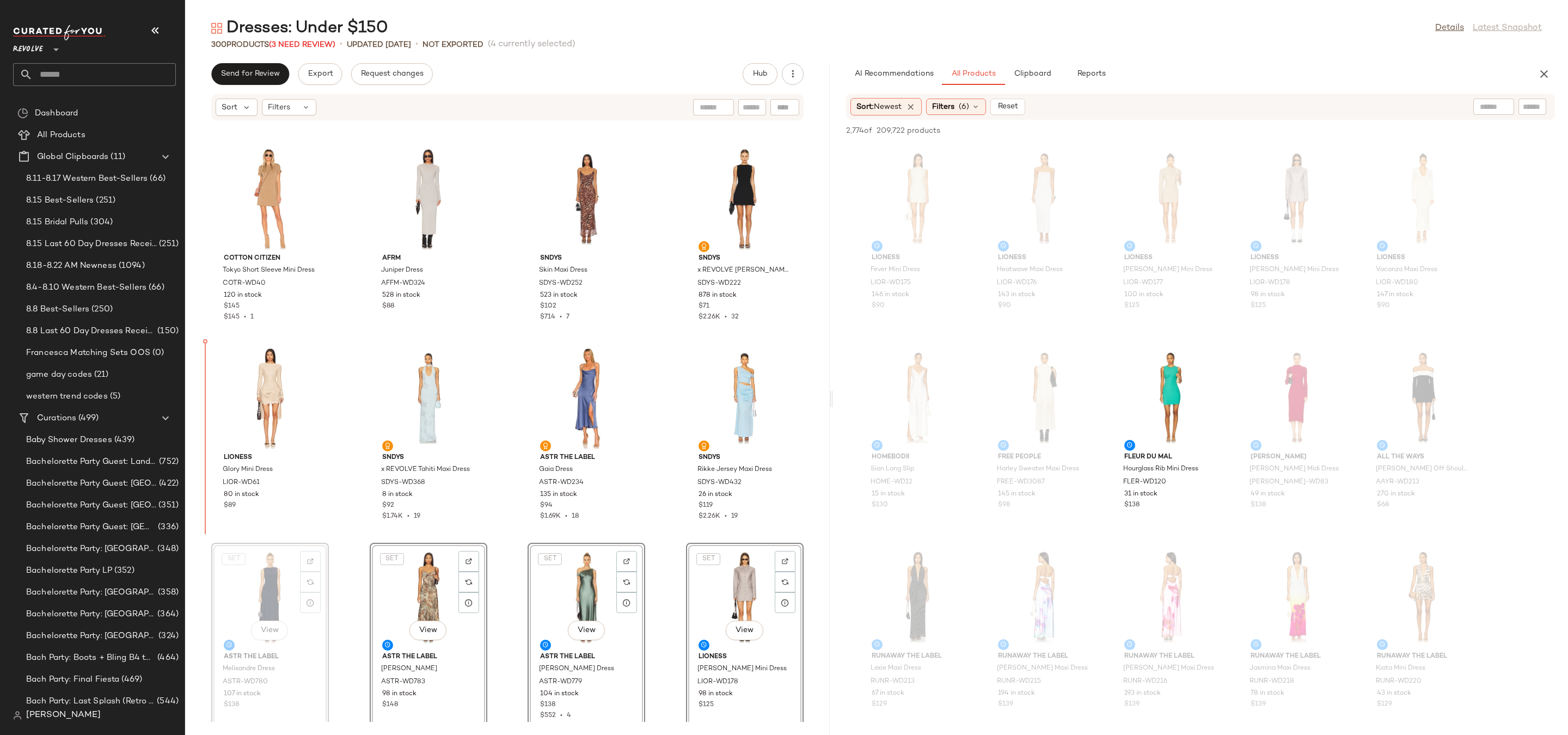
drag, startPoint x: 251, startPoint y: 594, endPoint x: 252, endPoint y: 586, distance: 8.1
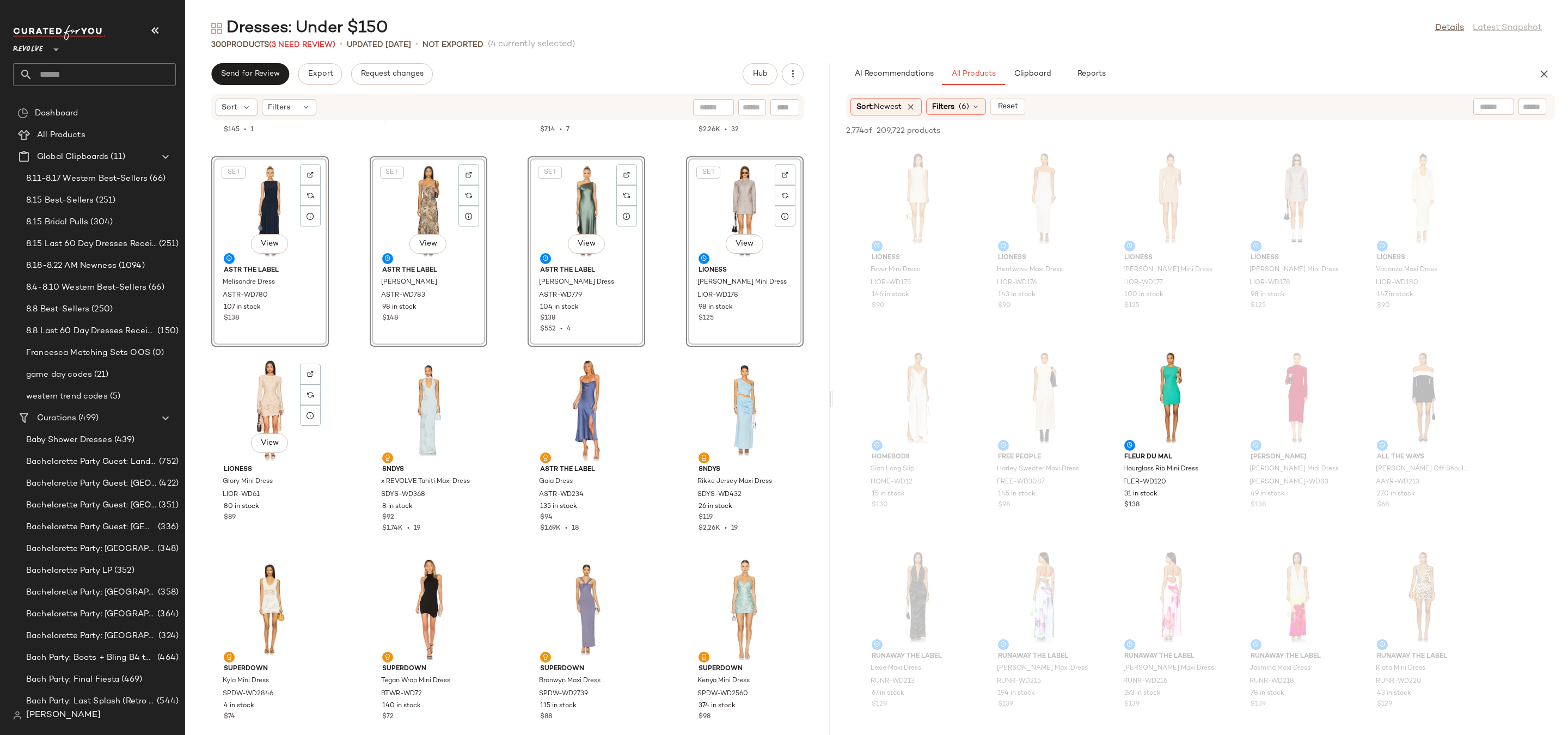
scroll to position [9771, 0]
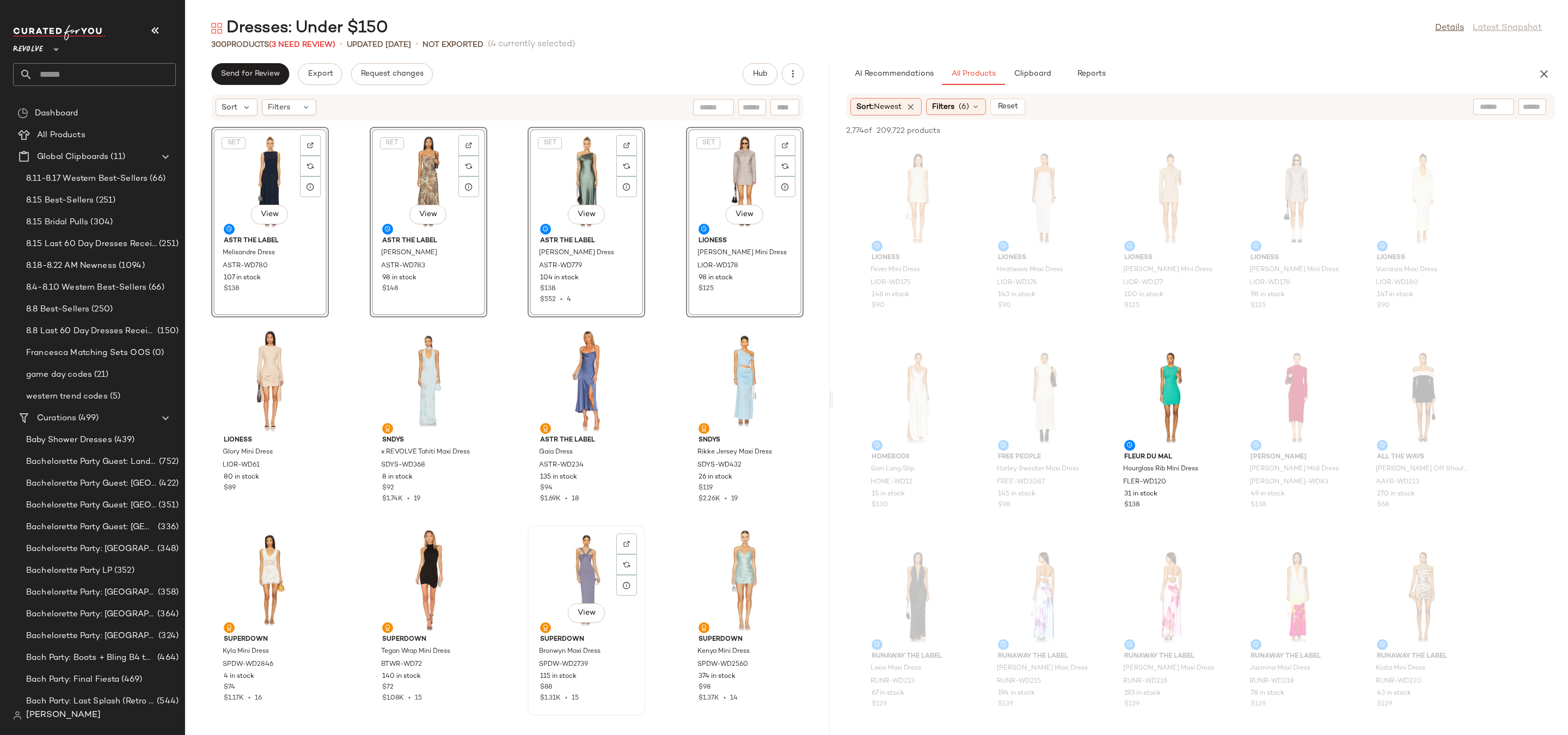
click at [572, 580] on div "View" at bounding box center [586, 580] width 110 height 101
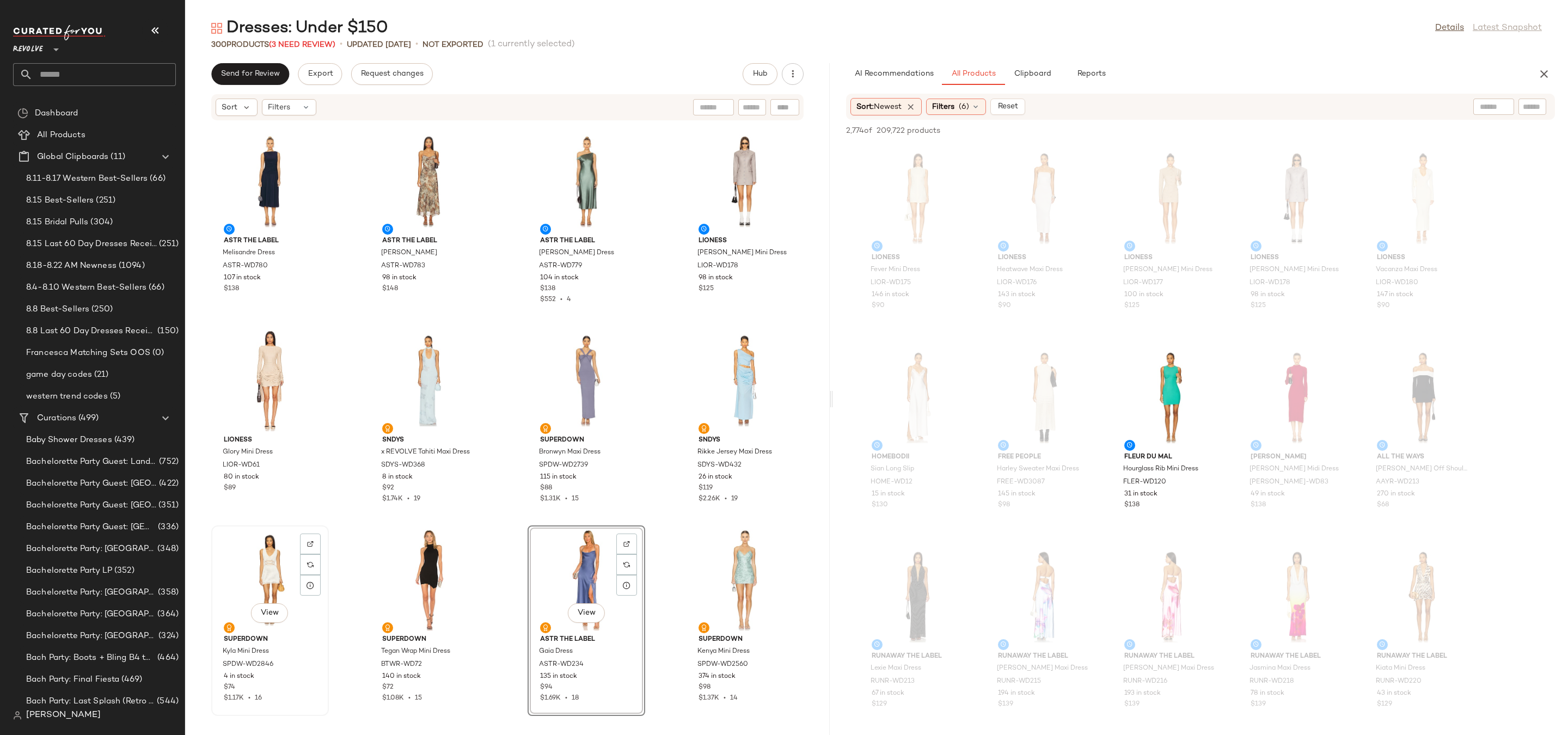
click at [273, 570] on div "View" at bounding box center [270, 580] width 110 height 101
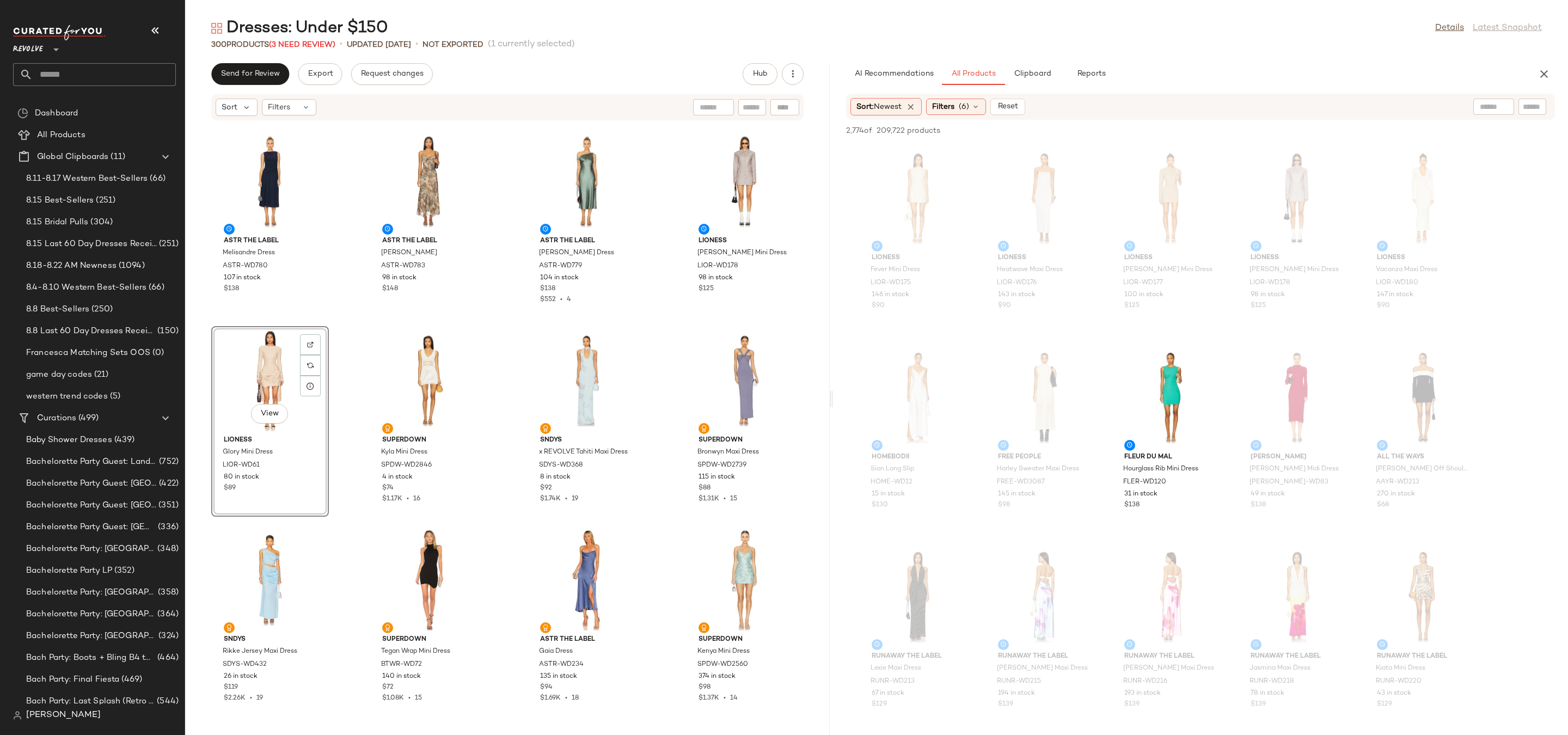
drag, startPoint x: 263, startPoint y: 378, endPoint x: 265, endPoint y: 384, distance: 6.3
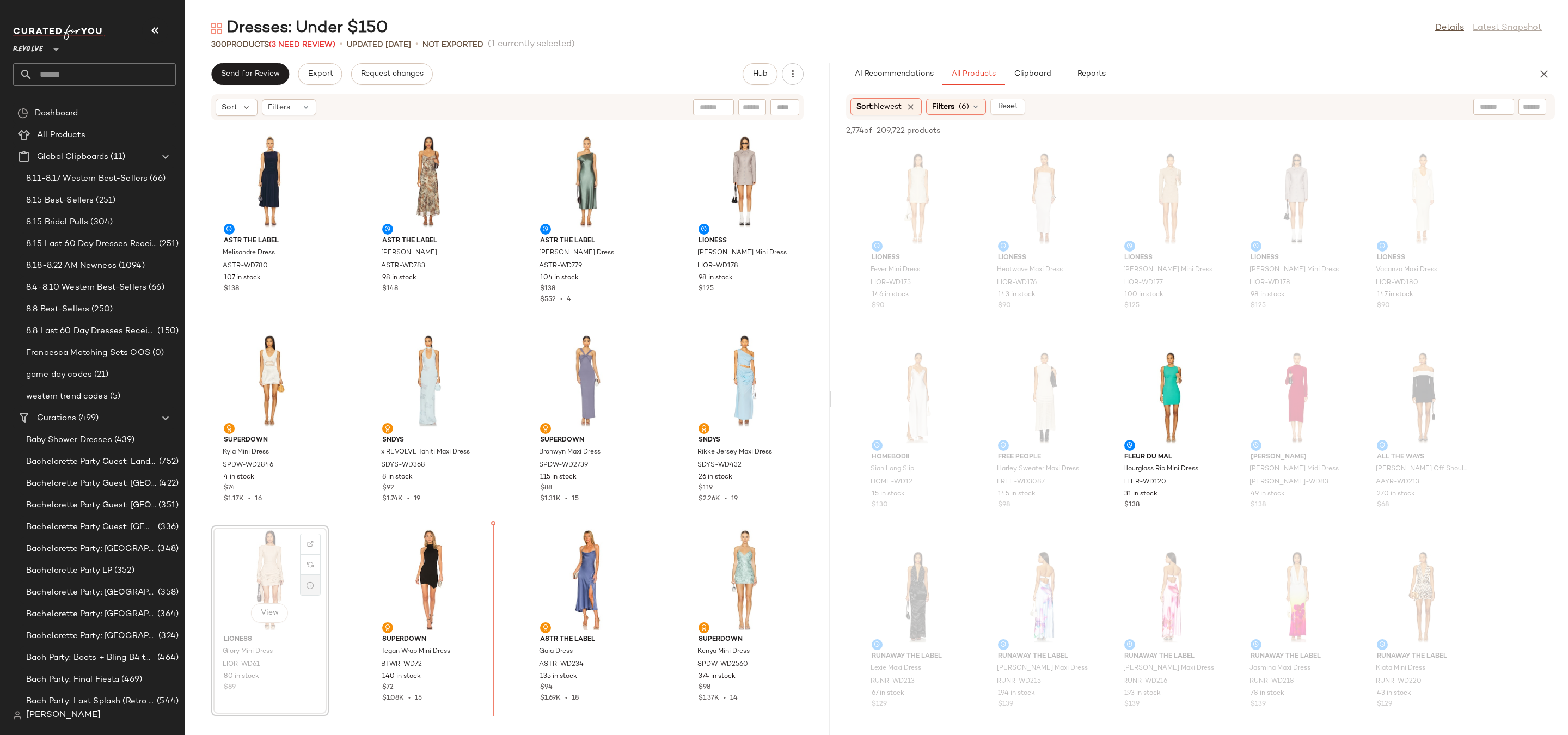
drag, startPoint x: 265, startPoint y: 384, endPoint x: 318, endPoint y: 593, distance: 215.6
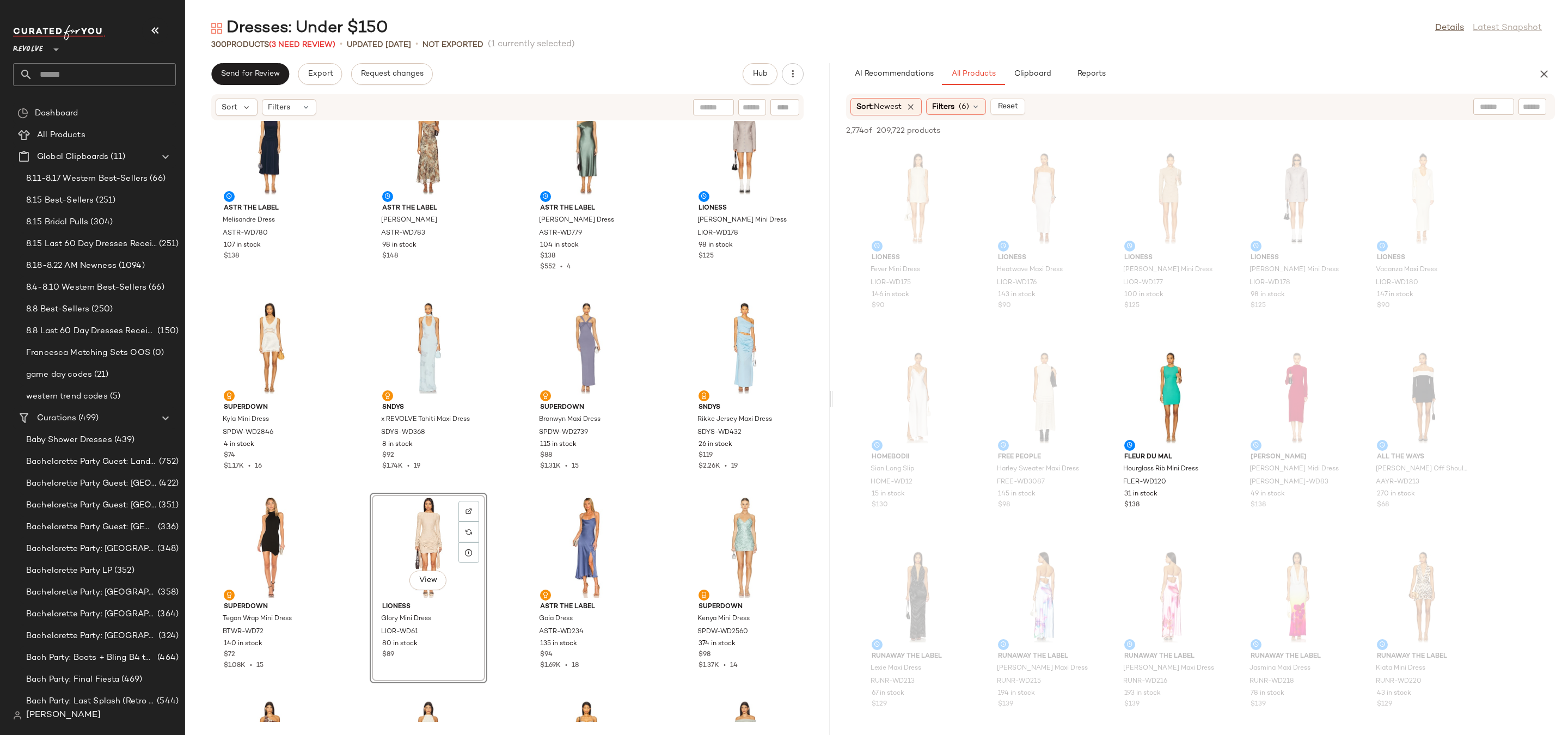
scroll to position [9805, 0]
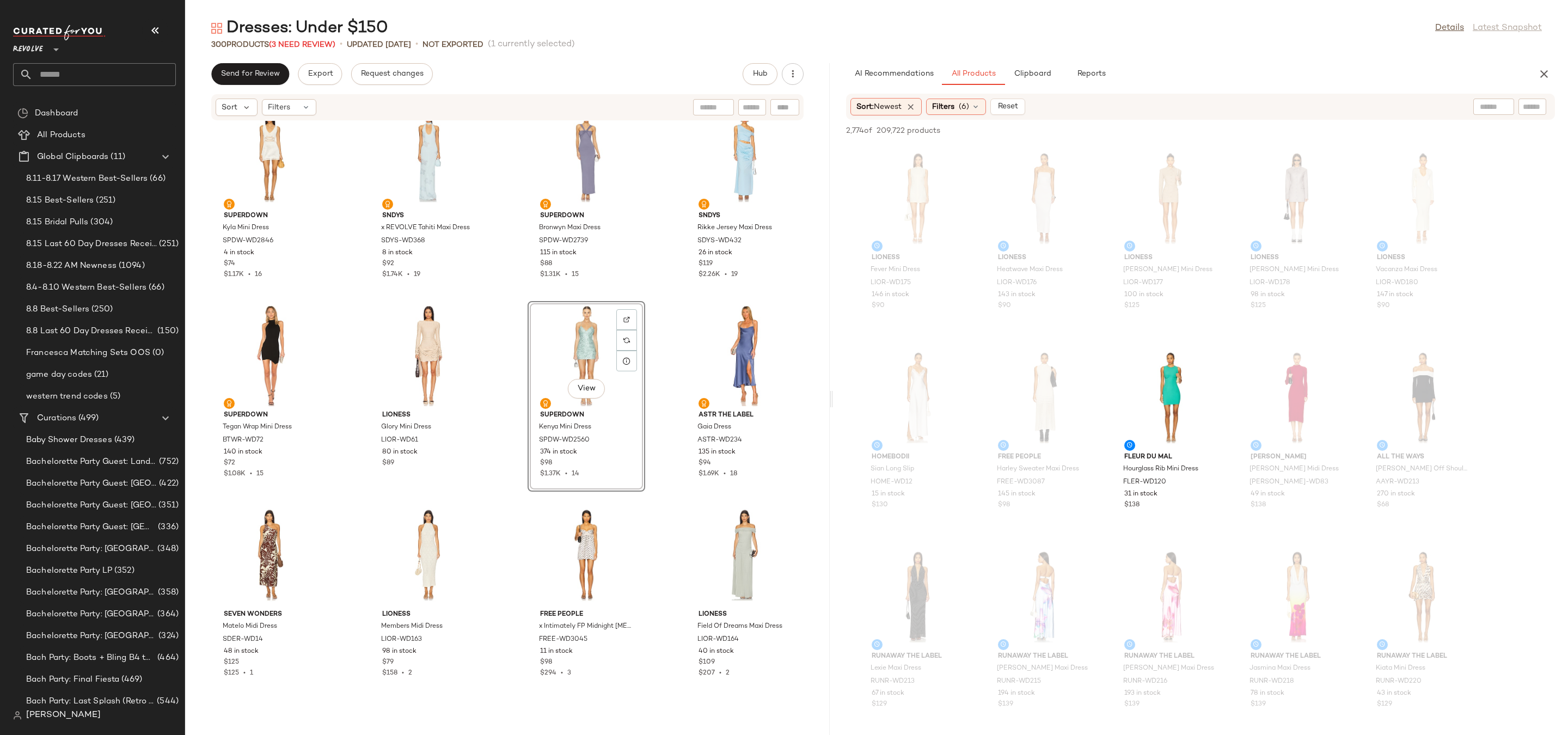
scroll to position [10004, 0]
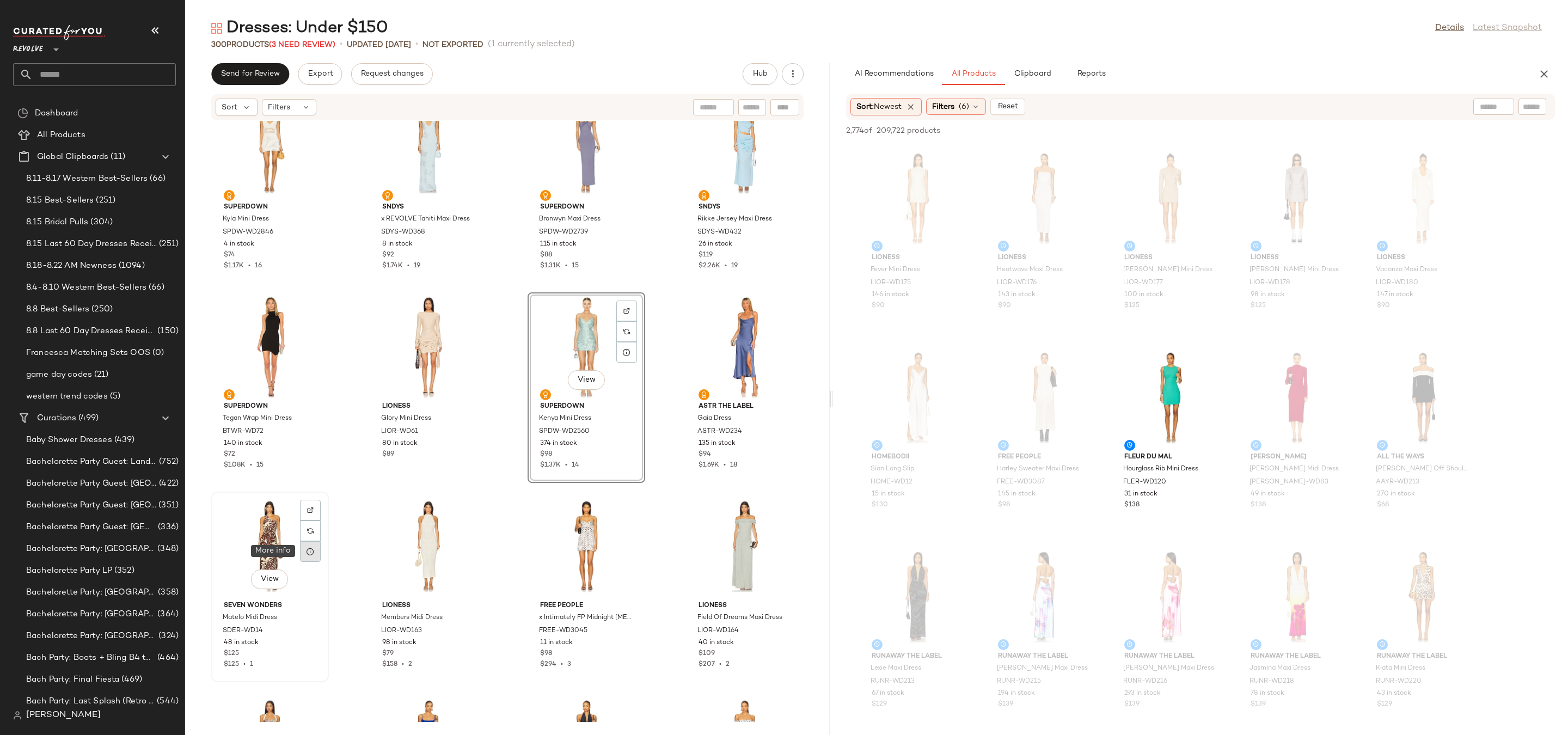
click at [304, 550] on div at bounding box center [310, 551] width 21 height 21
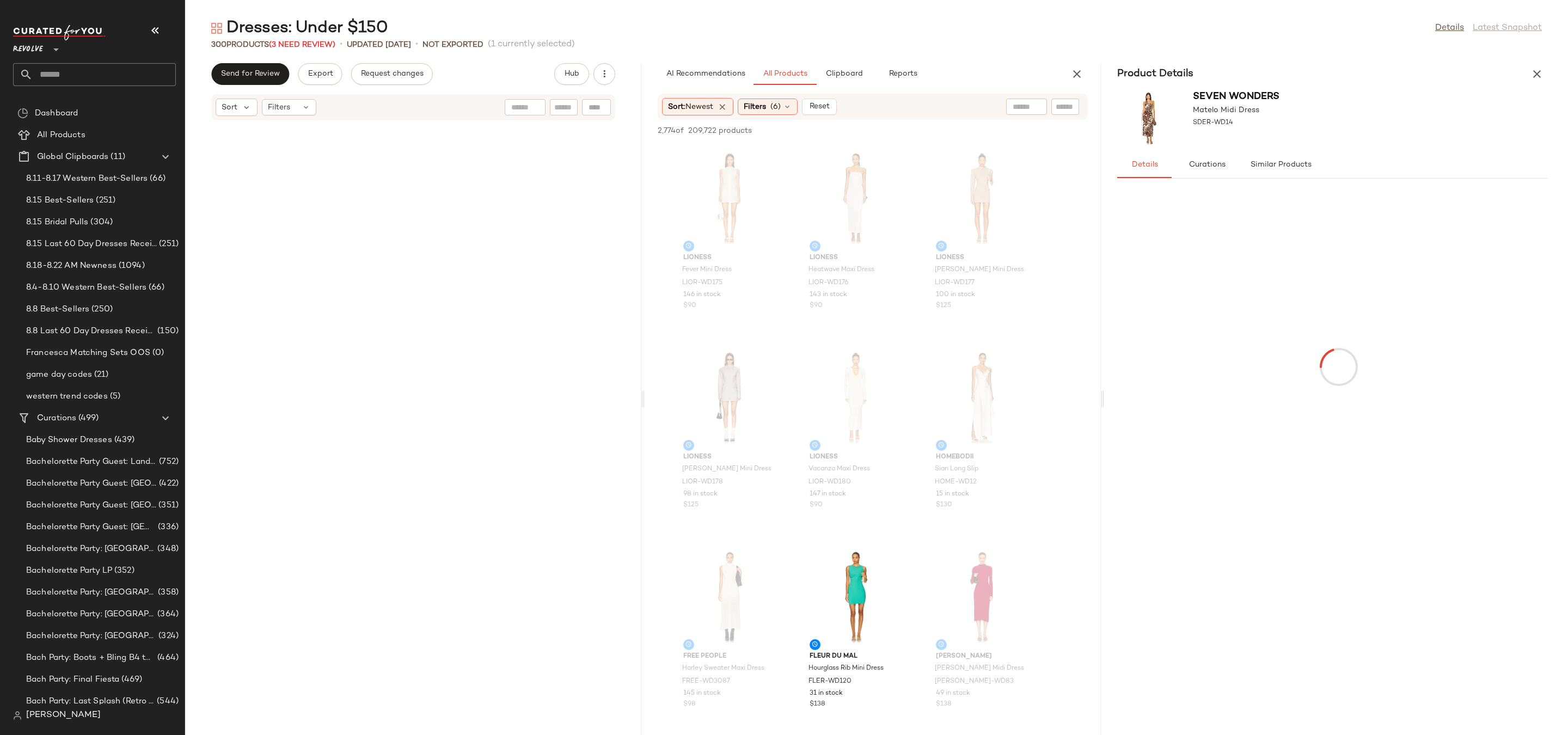
click at [304, 550] on div at bounding box center [413, 682] width 404 height 18734
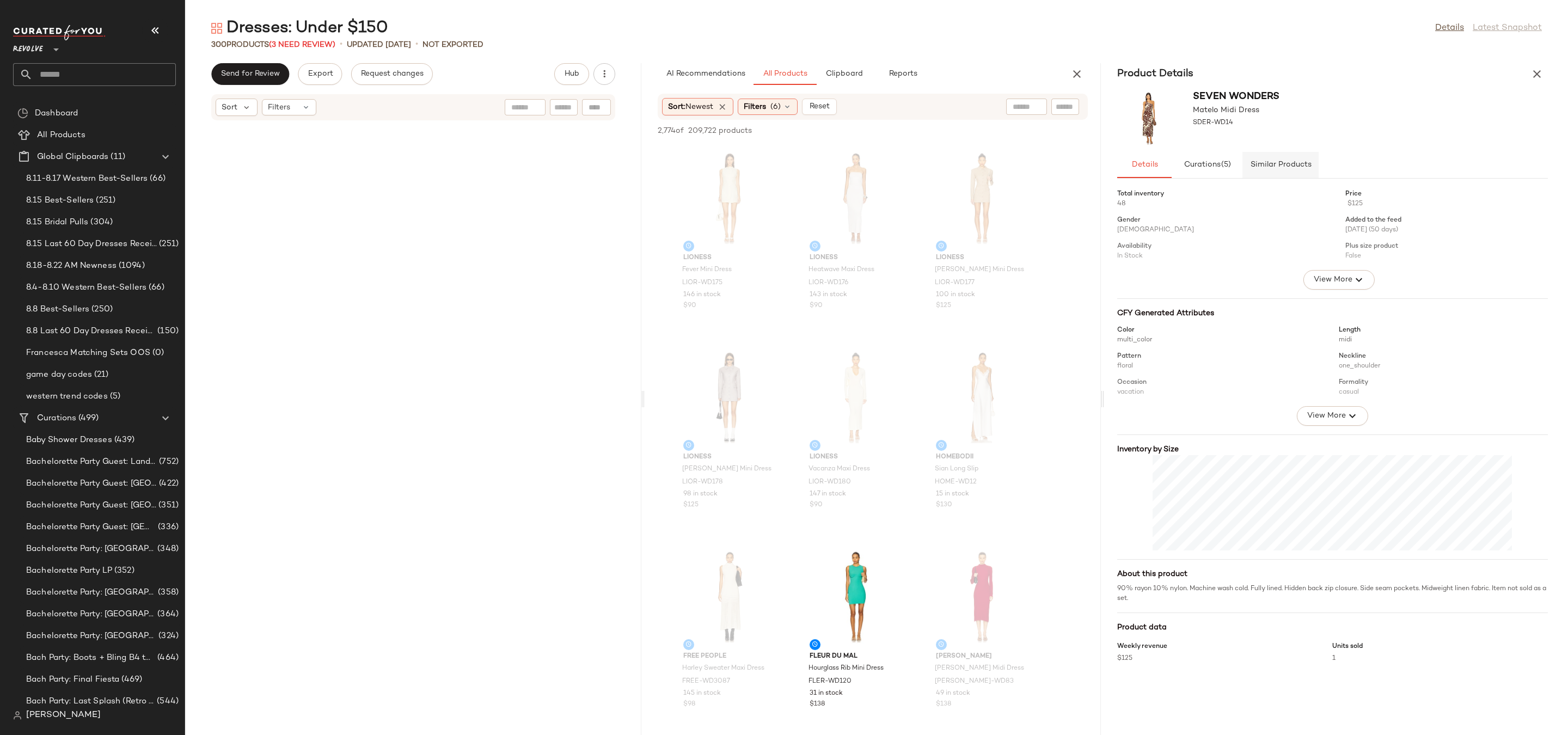
scroll to position [12954, 0]
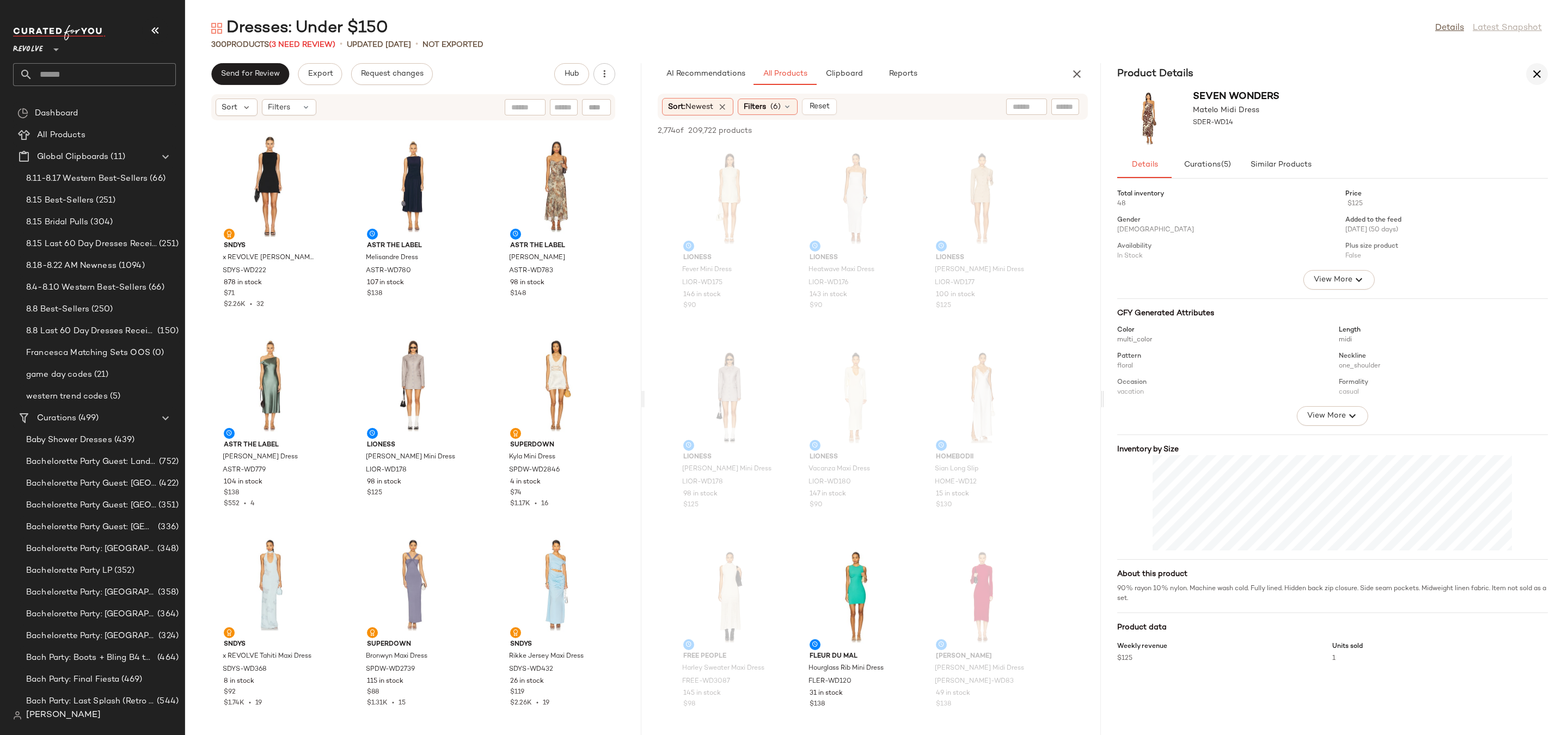
click at [1546, 75] on button "button" at bounding box center [1537, 74] width 22 height 22
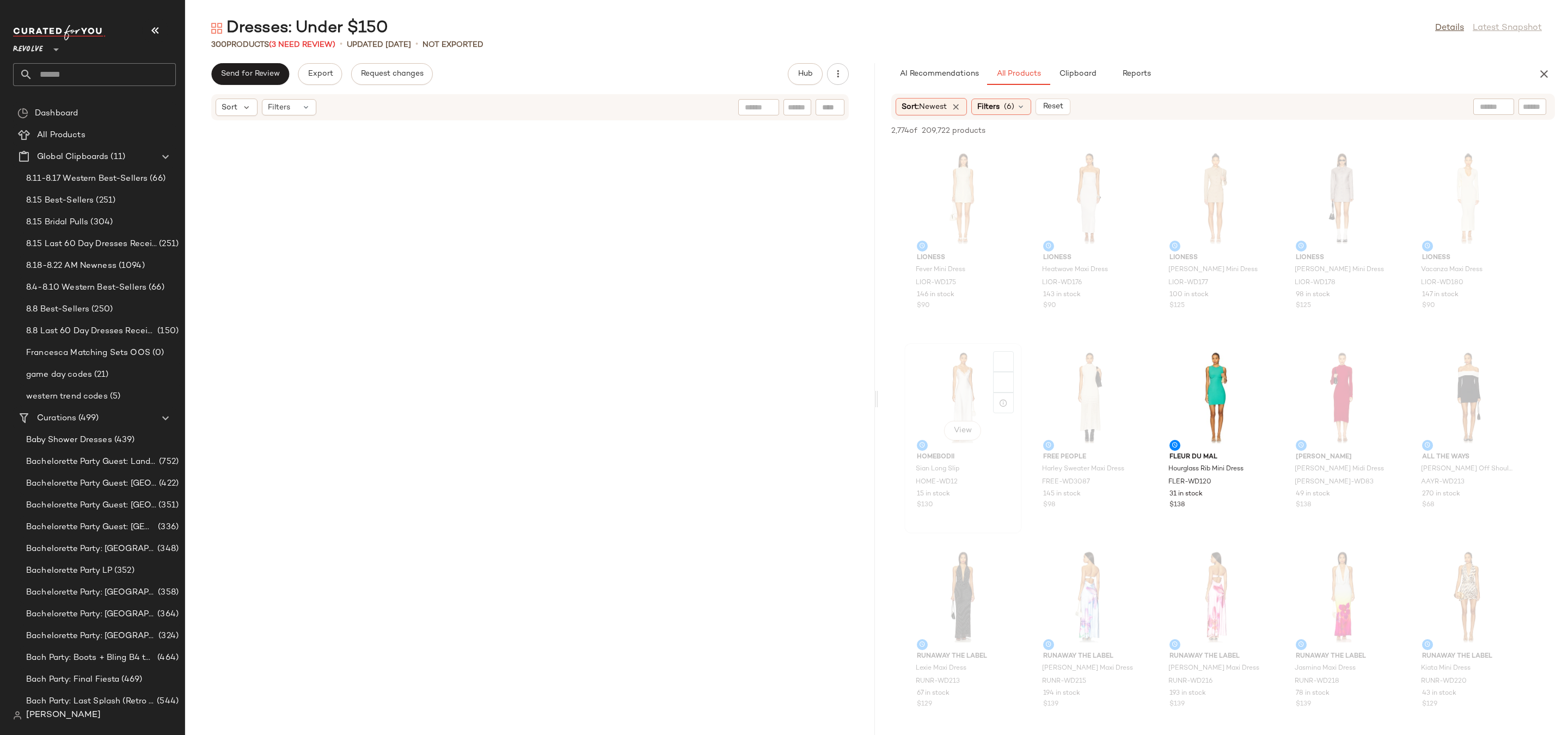
scroll to position [7574, 0]
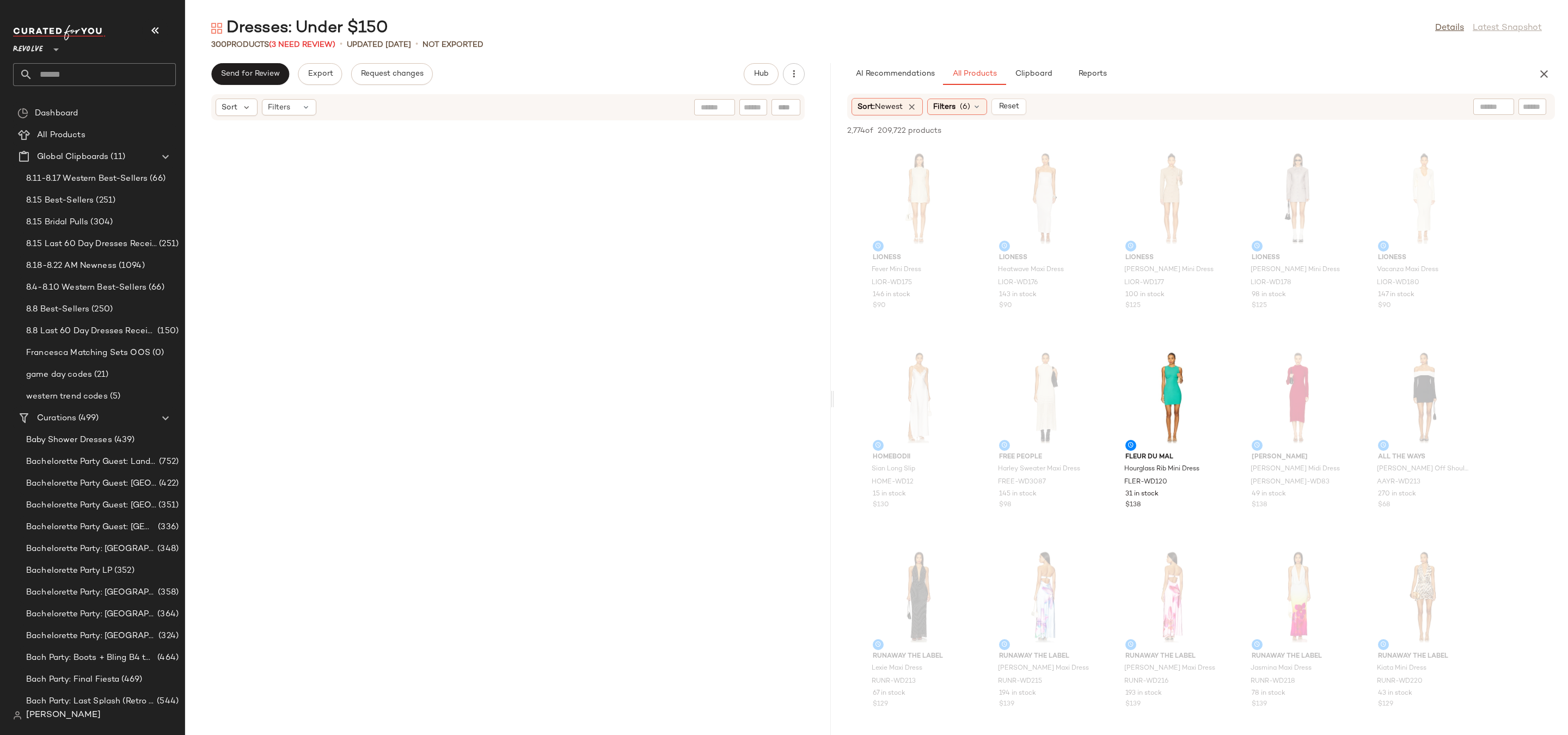
drag, startPoint x: 874, startPoint y: 398, endPoint x: 830, endPoint y: 398, distance: 44.0
click at [830, 398] on div "Dresses: Under $150 Details Latest Snapshot 300 Products (3 Need Review) • upda…" at bounding box center [877, 376] width 1383 height 718
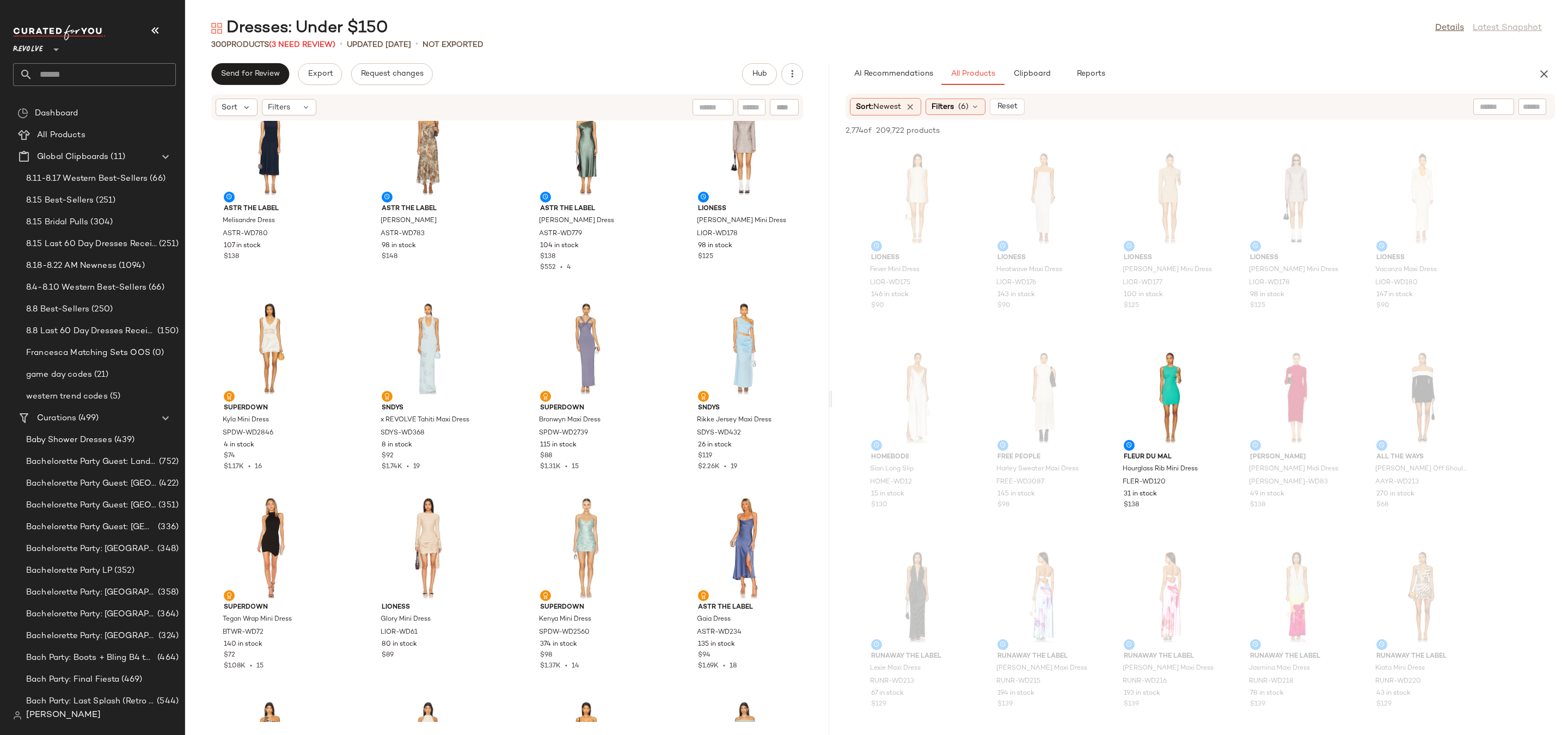
scroll to position [9954, 0]
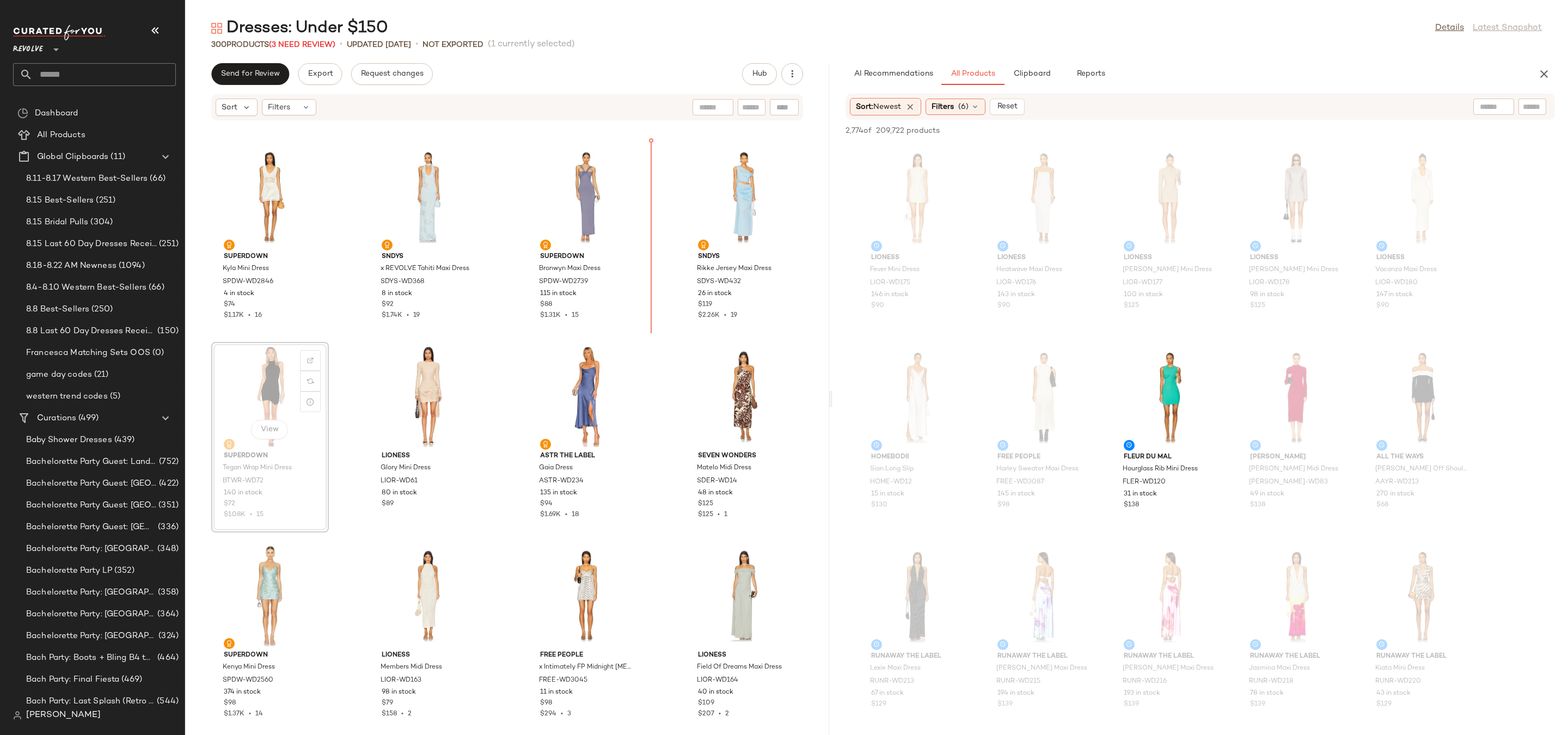
drag, startPoint x: 263, startPoint y: 395, endPoint x: 653, endPoint y: 269, distance: 409.8
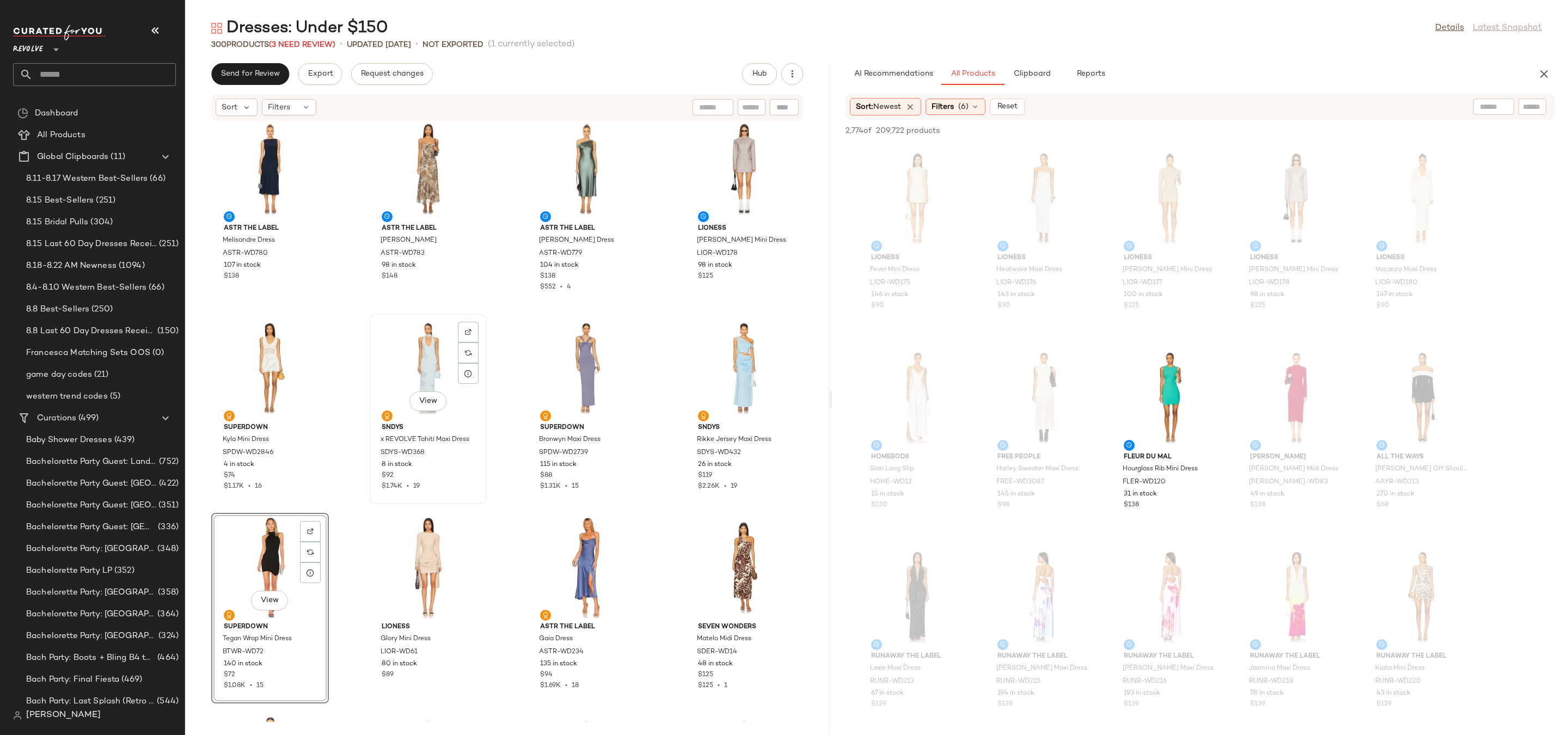
scroll to position [9695, 0]
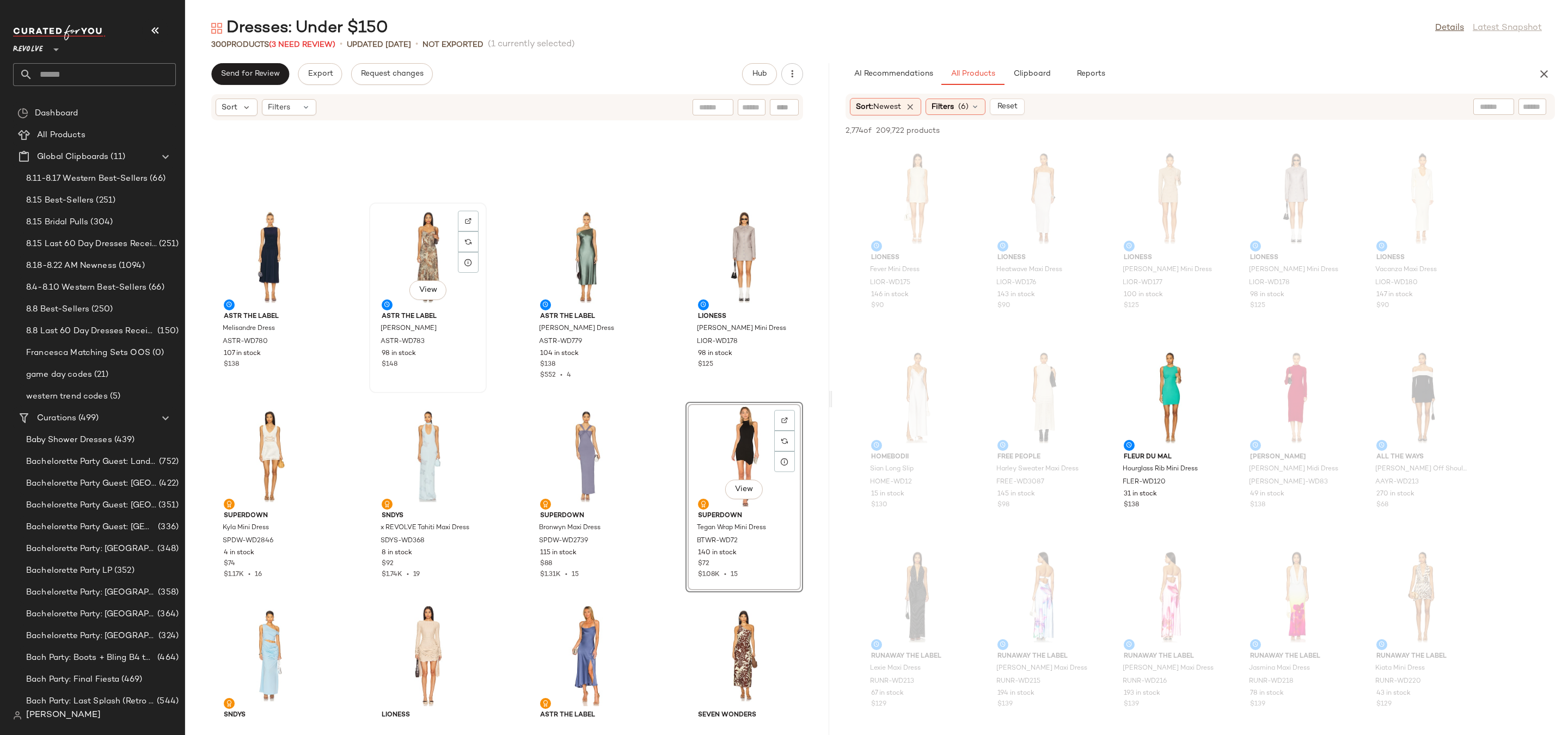
scroll to position [9987, 0]
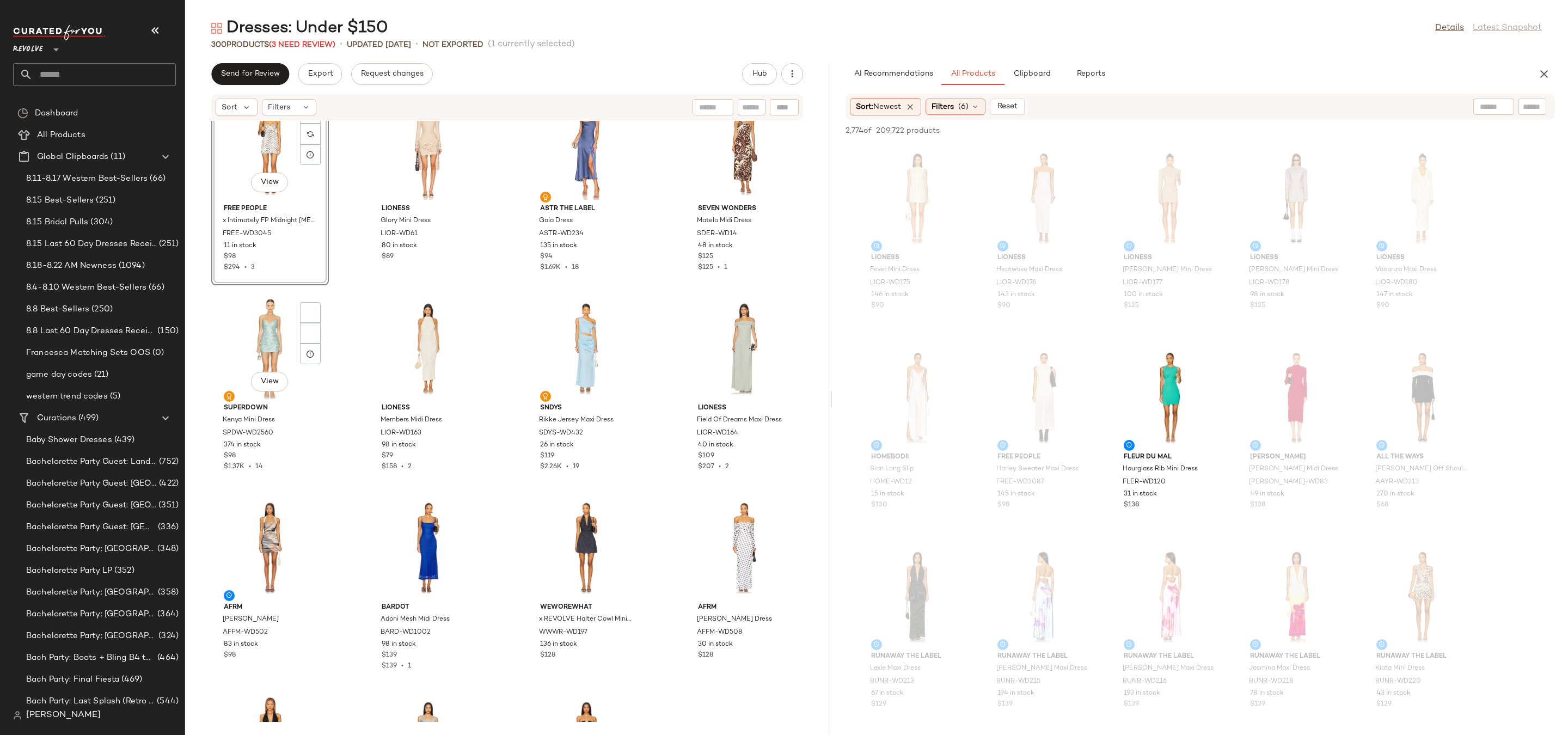
scroll to position [10205, 0]
drag, startPoint x: 441, startPoint y: 369, endPoint x: 245, endPoint y: 369, distance: 196.0
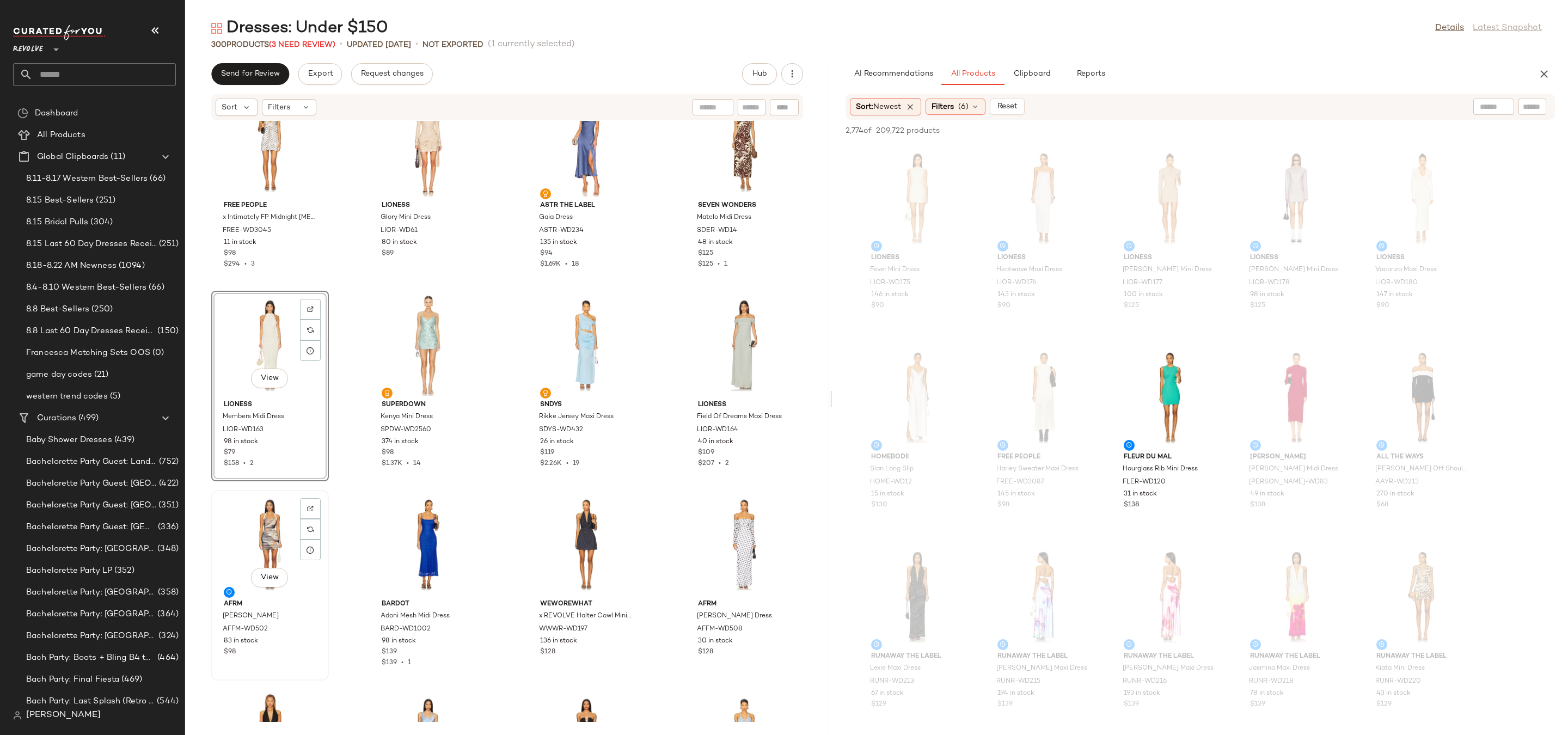
click at [252, 509] on div "View" at bounding box center [270, 545] width 110 height 101
click at [734, 542] on div "View" at bounding box center [744, 545] width 110 height 101
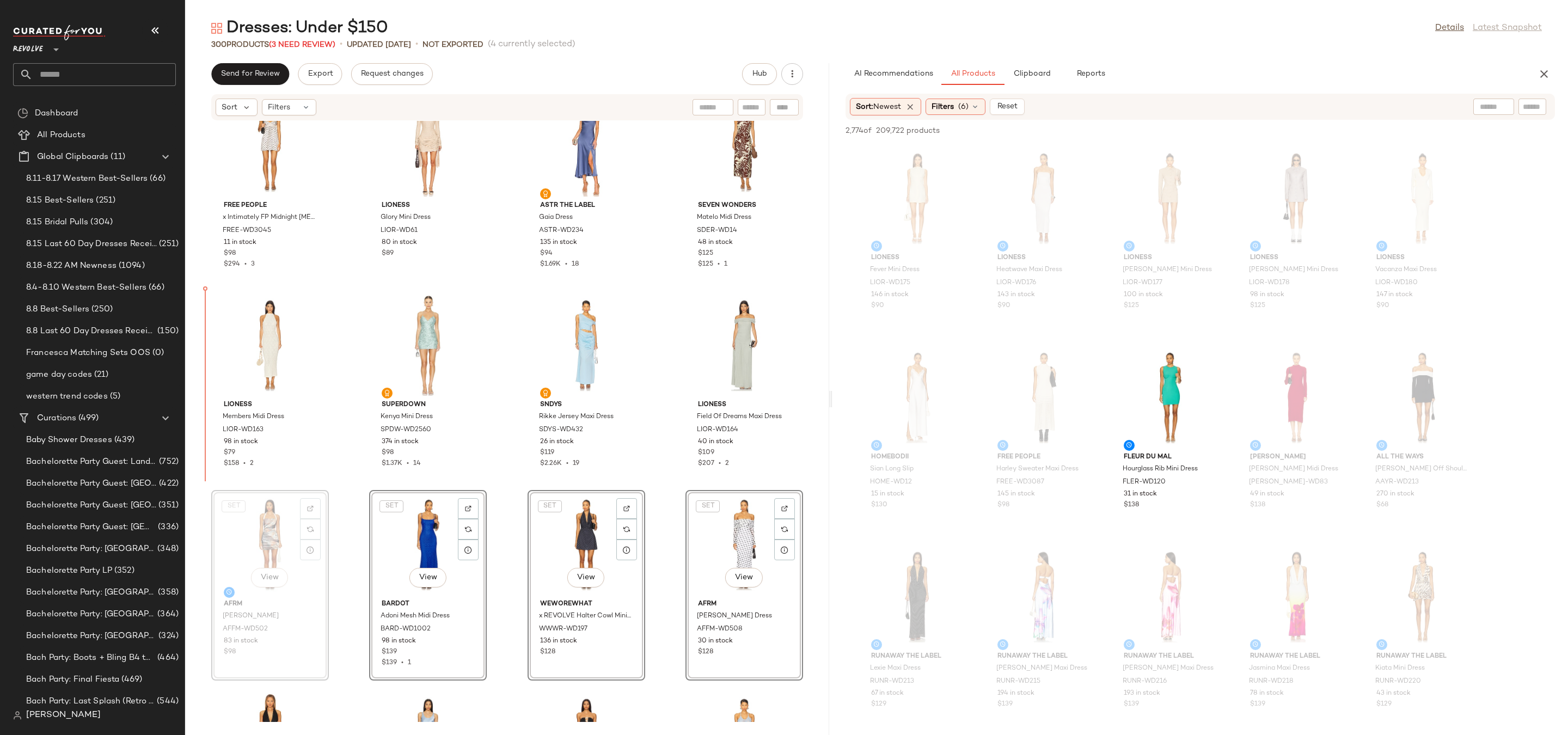
drag, startPoint x: 255, startPoint y: 537, endPoint x: 255, endPoint y: 528, distance: 9.0
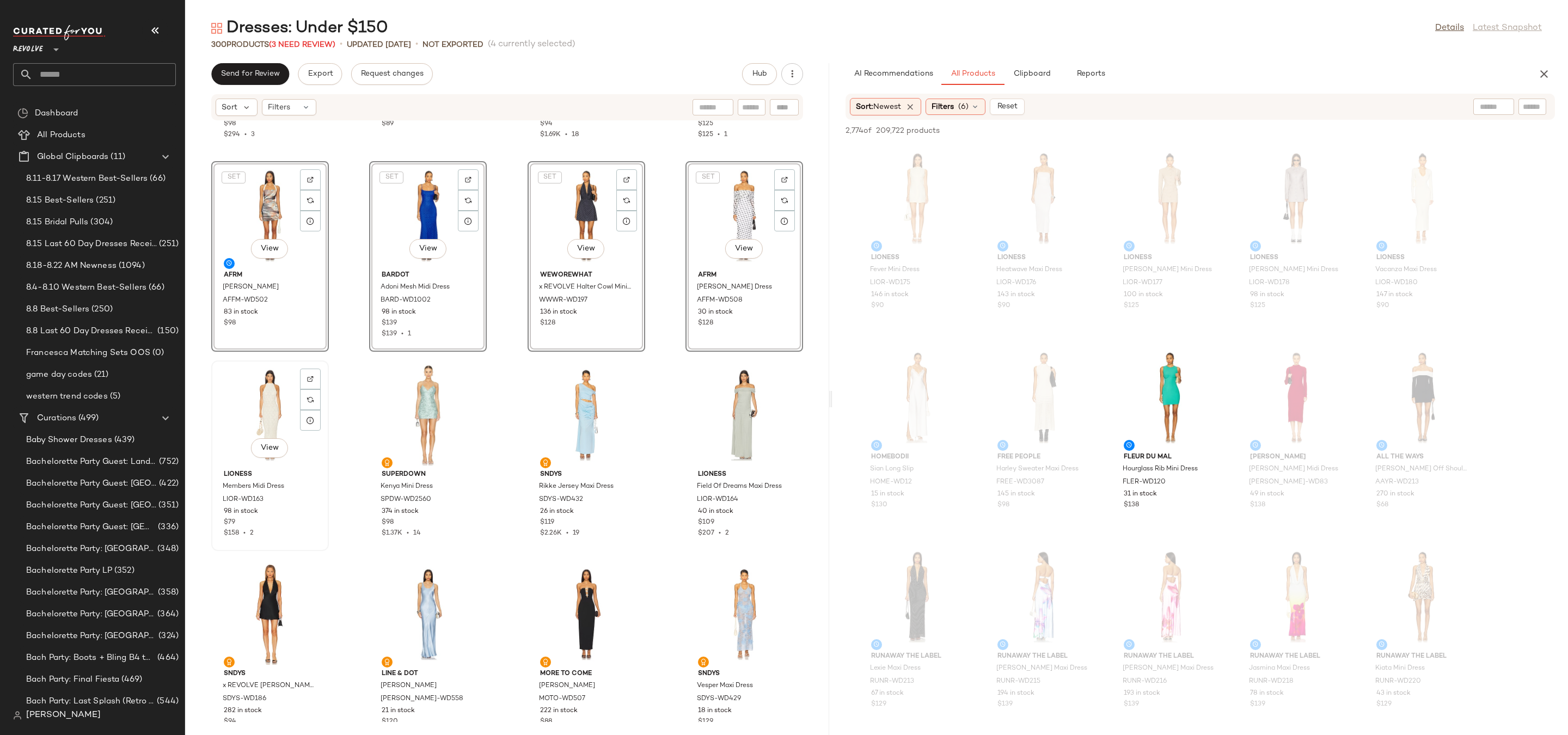
scroll to position [10542, 0]
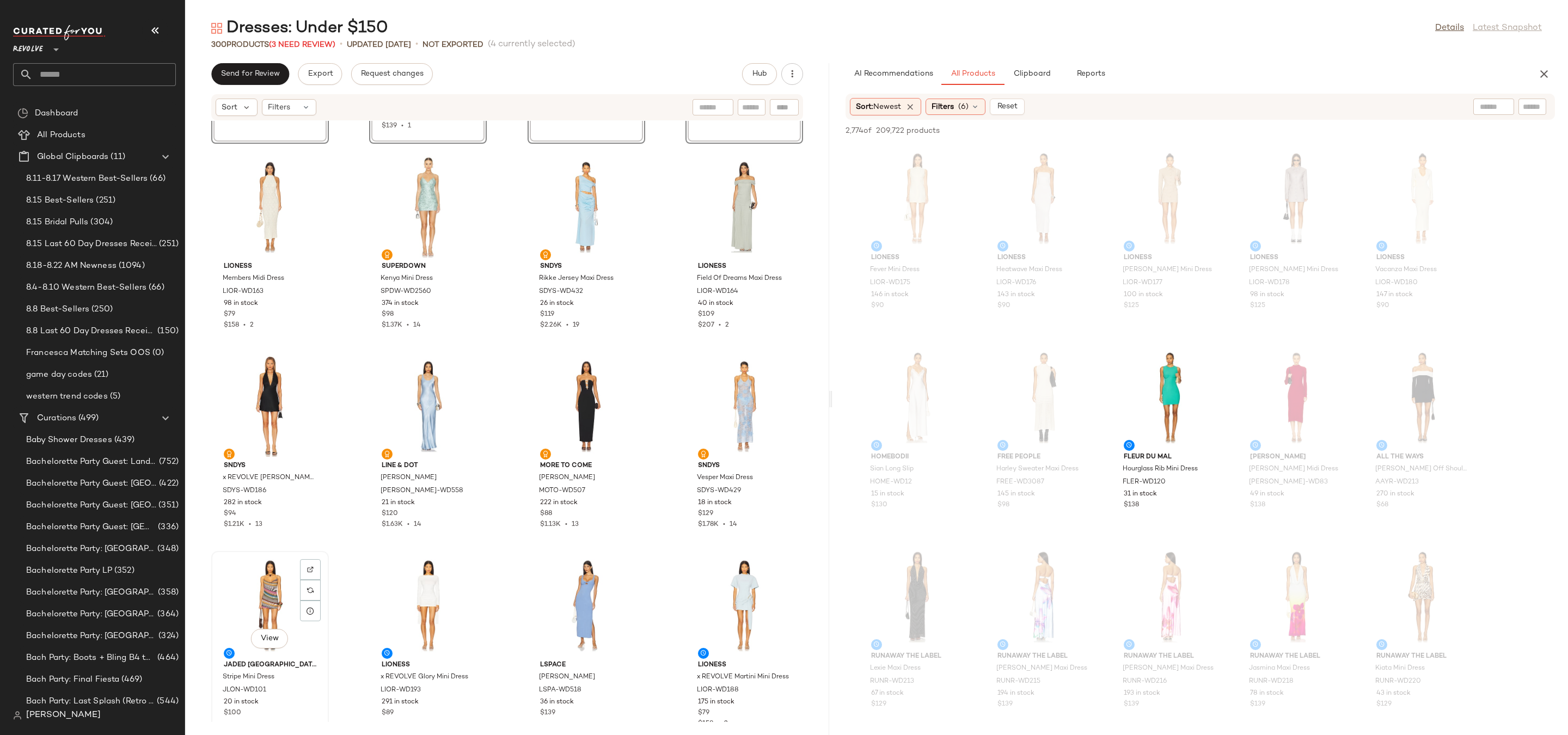
click at [246, 609] on div "View" at bounding box center [270, 605] width 110 height 101
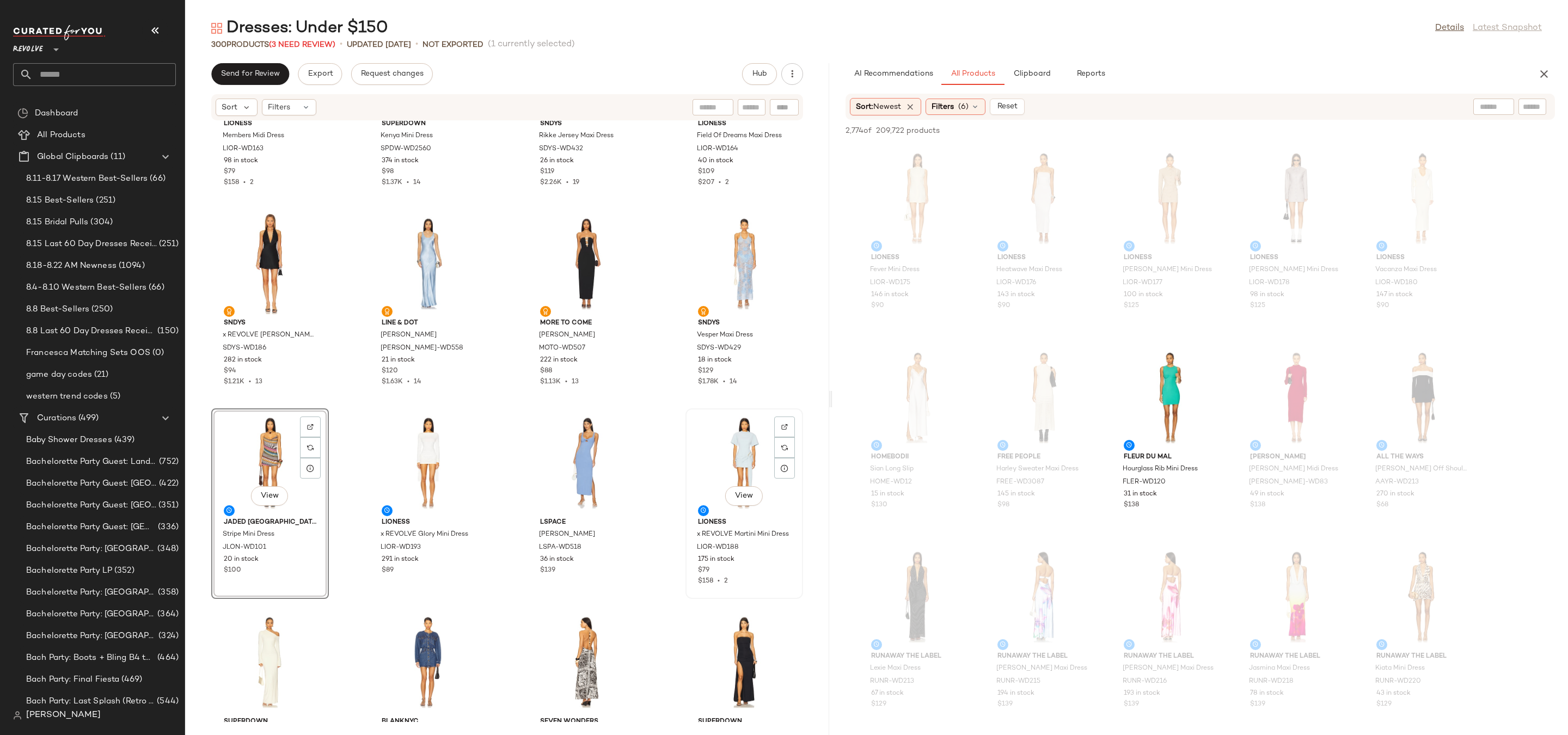
scroll to position [10686, 0]
click at [247, 646] on div "View" at bounding box center [270, 661] width 110 height 101
click at [705, 645] on div "View" at bounding box center [744, 661] width 110 height 101
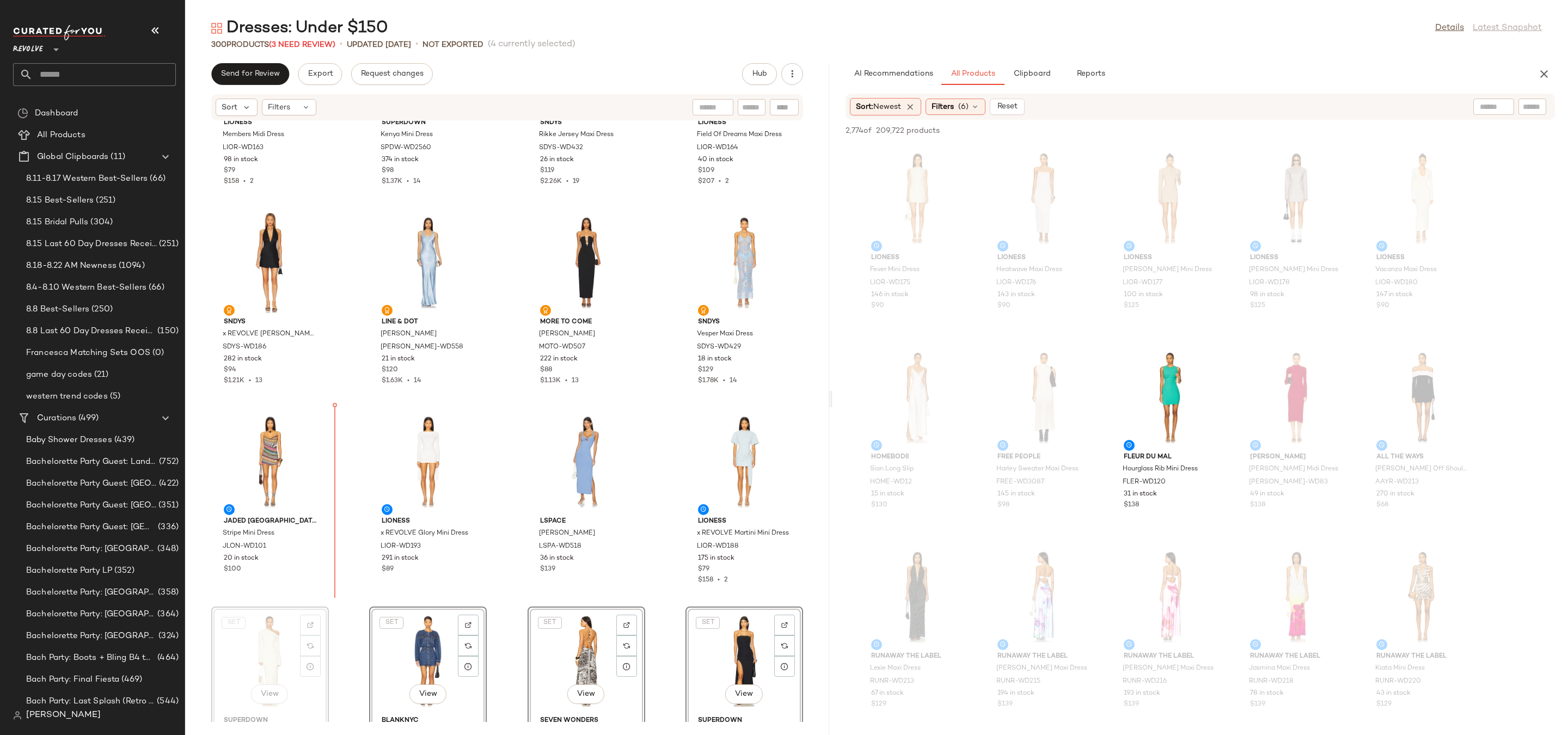
scroll to position [10687, 0]
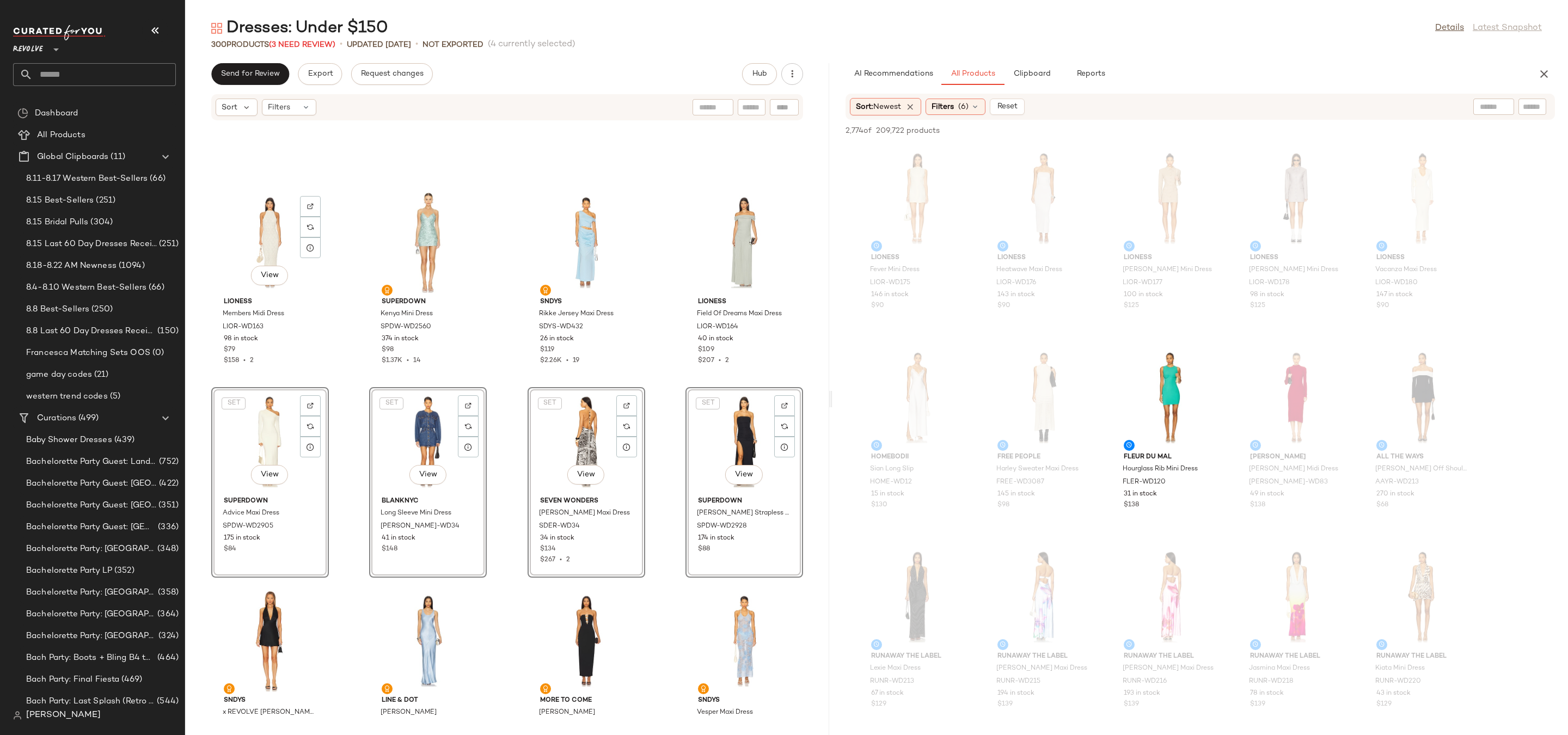
scroll to position [10554, 0]
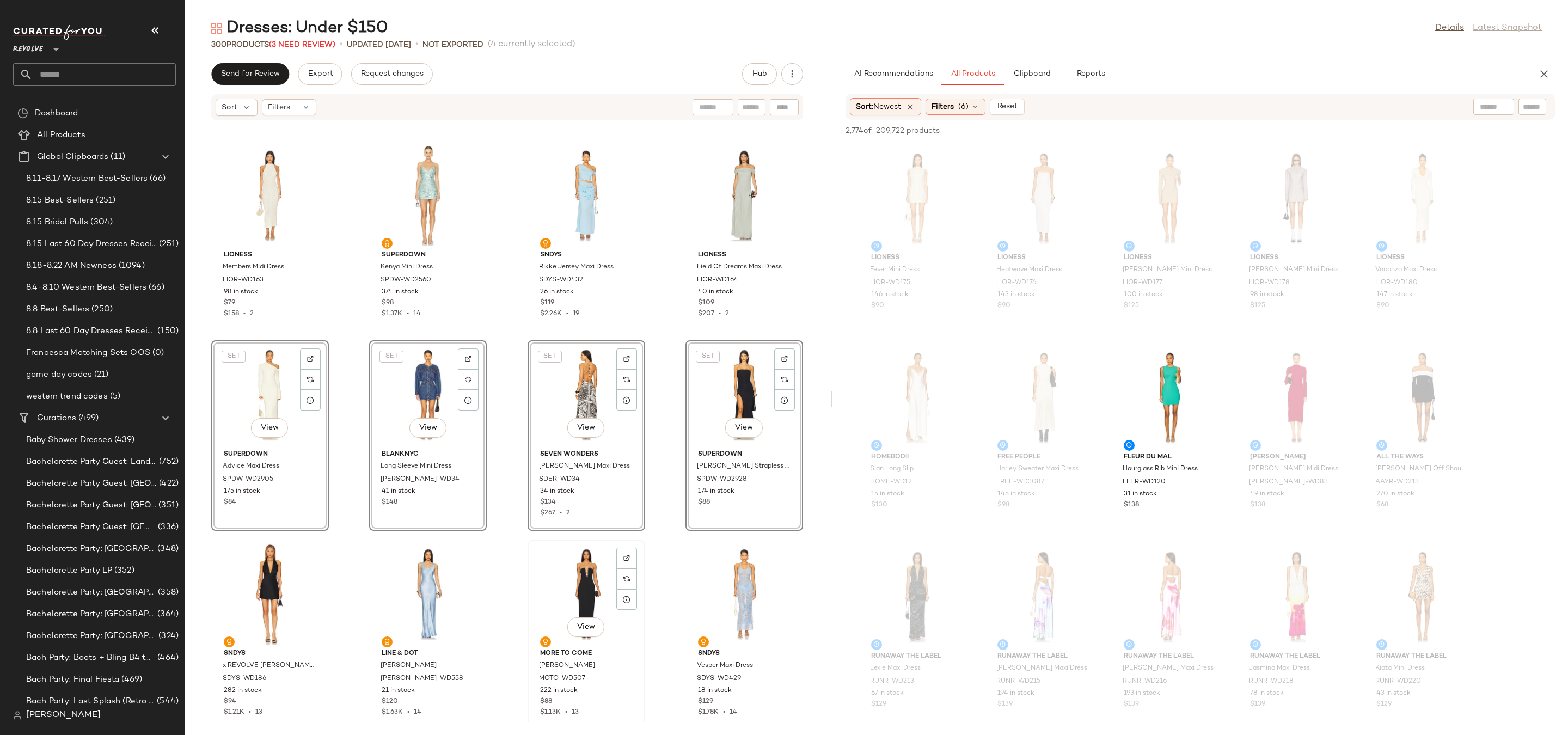
click at [574, 599] on div "View" at bounding box center [586, 594] width 110 height 101
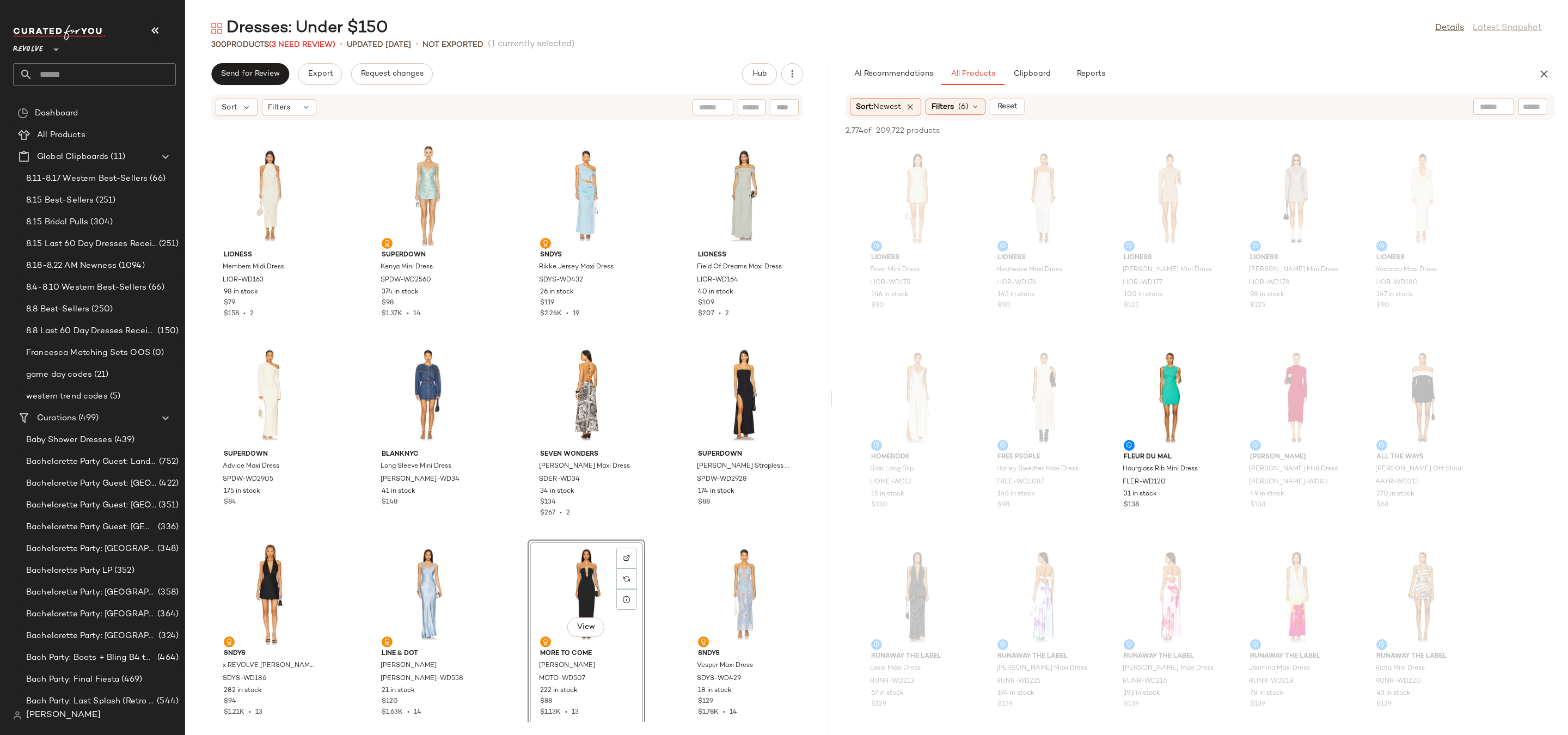
drag, startPoint x: 583, startPoint y: 614, endPoint x: 662, endPoint y: 445, distance: 186.6
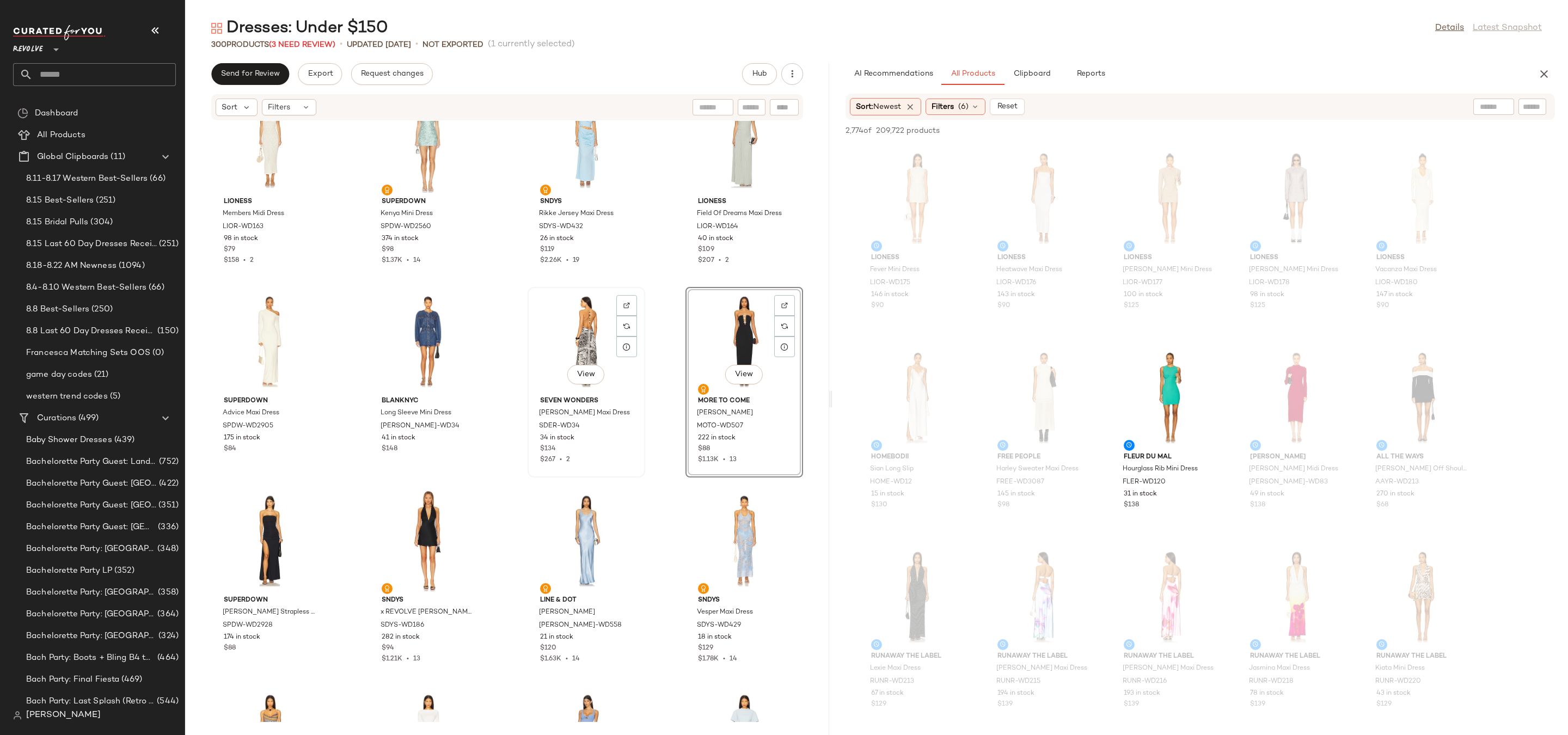
scroll to position [10619, 0]
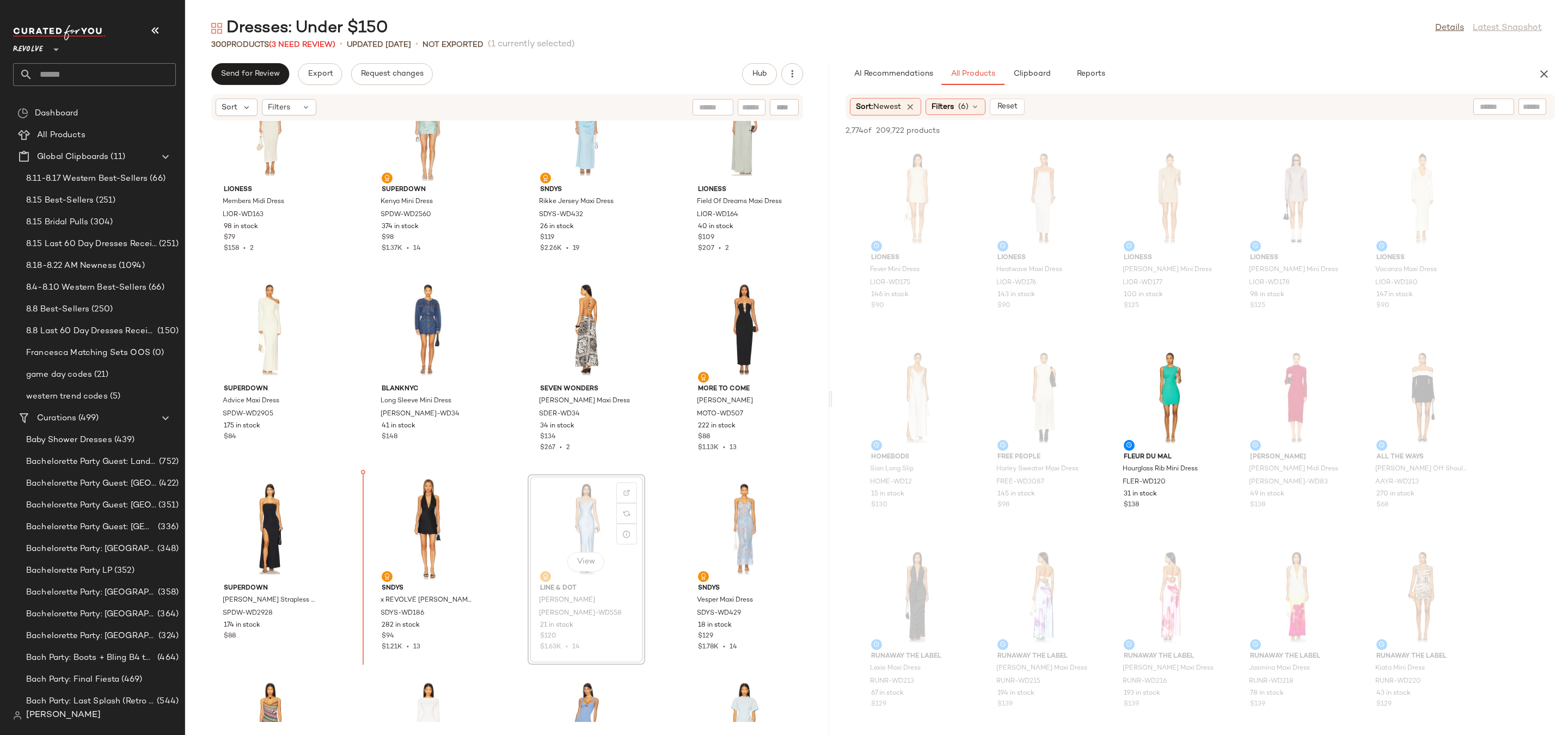
drag, startPoint x: 587, startPoint y: 524, endPoint x: 565, endPoint y: 524, distance: 22.0
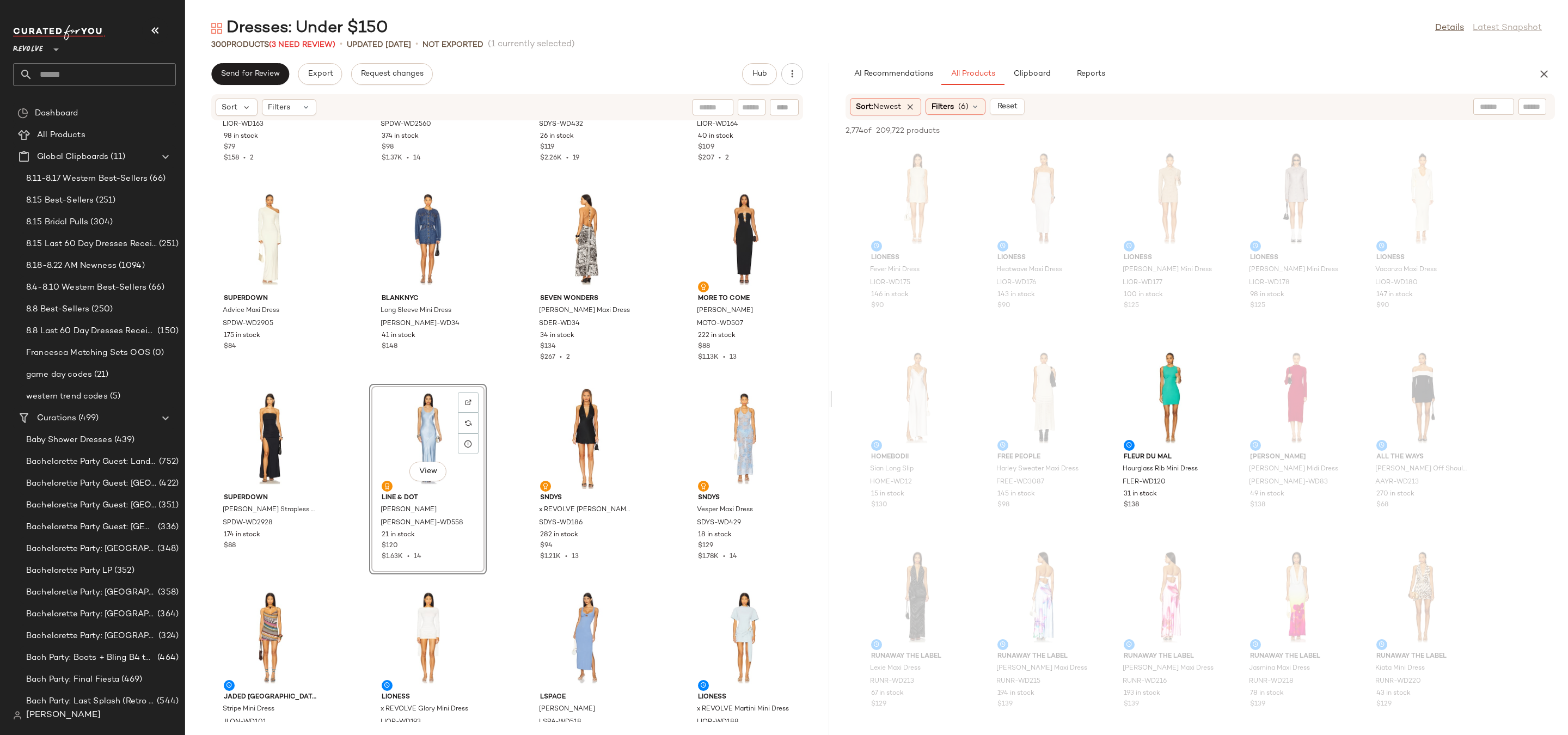
scroll to position [10725, 0]
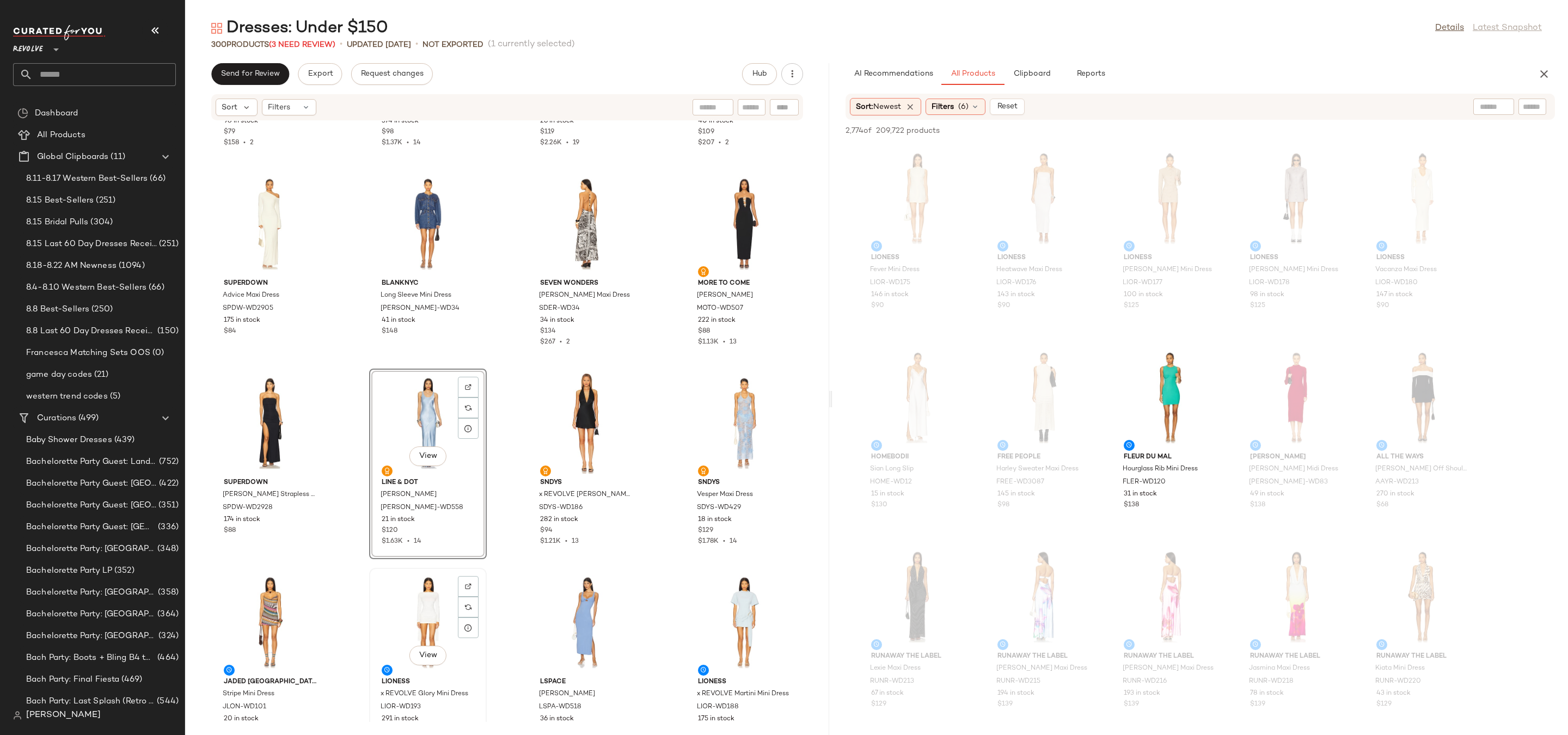
click at [410, 615] on div "View" at bounding box center [428, 622] width 110 height 101
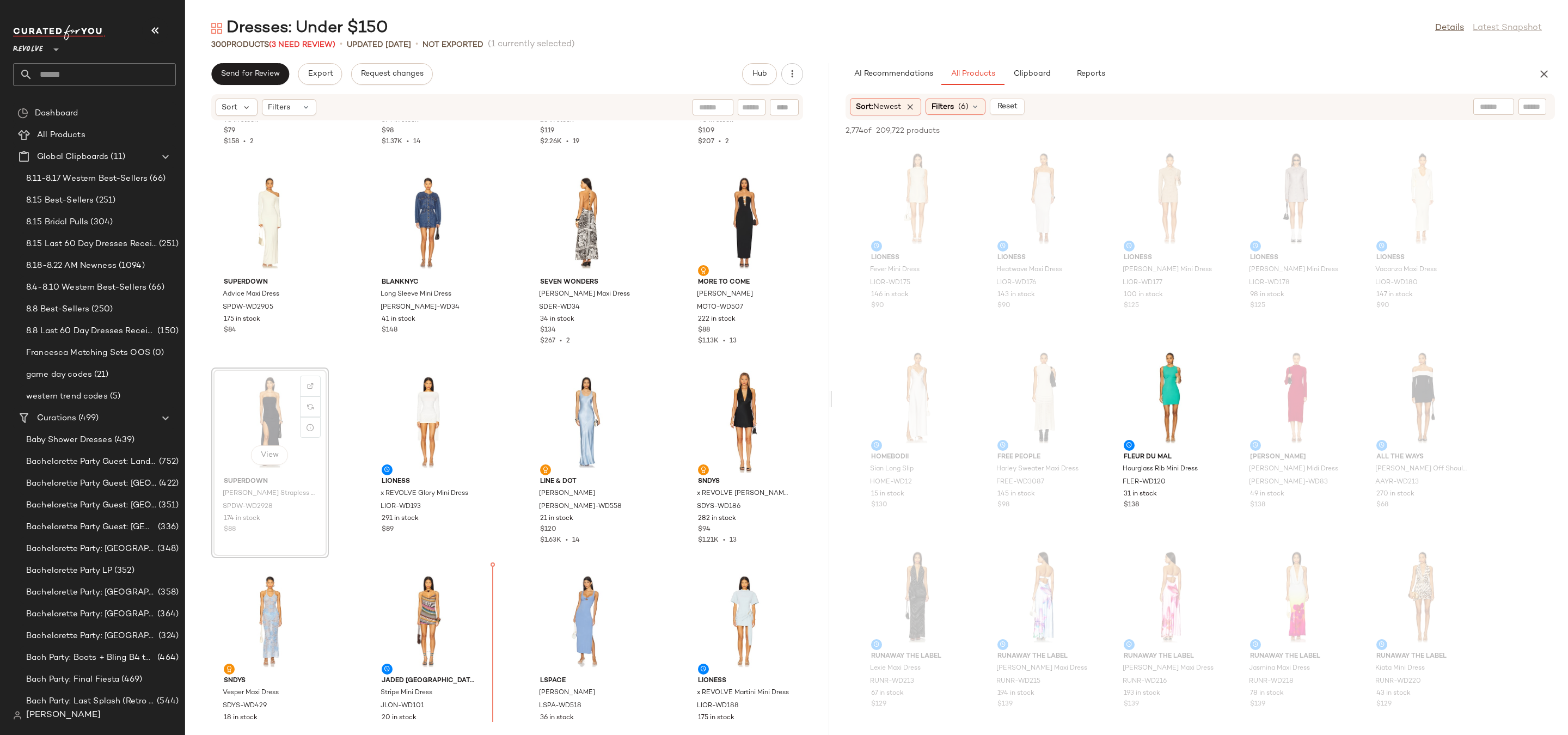
scroll to position [10734, 0]
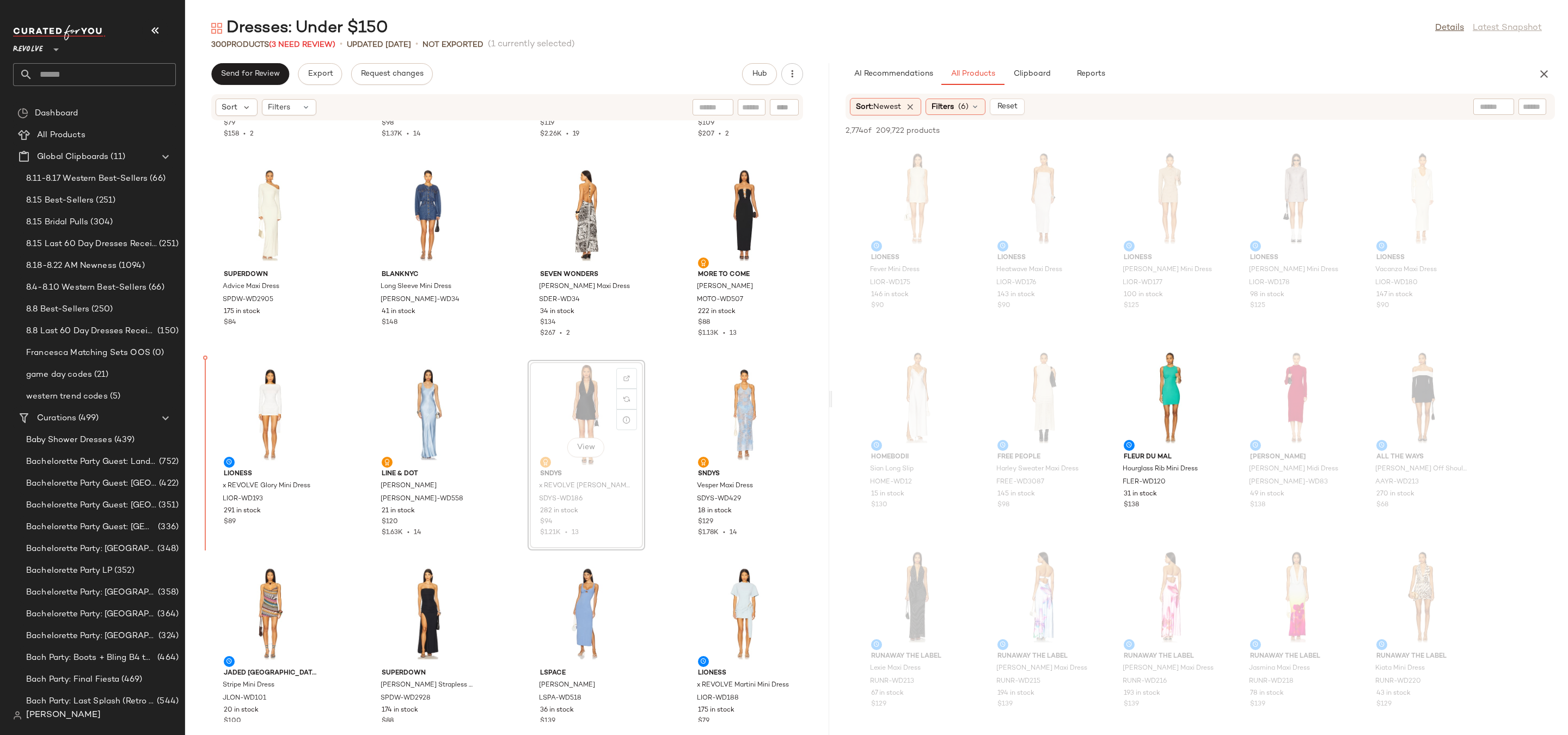
drag, startPoint x: 561, startPoint y: 402, endPoint x: 551, endPoint y: 402, distance: 10.0
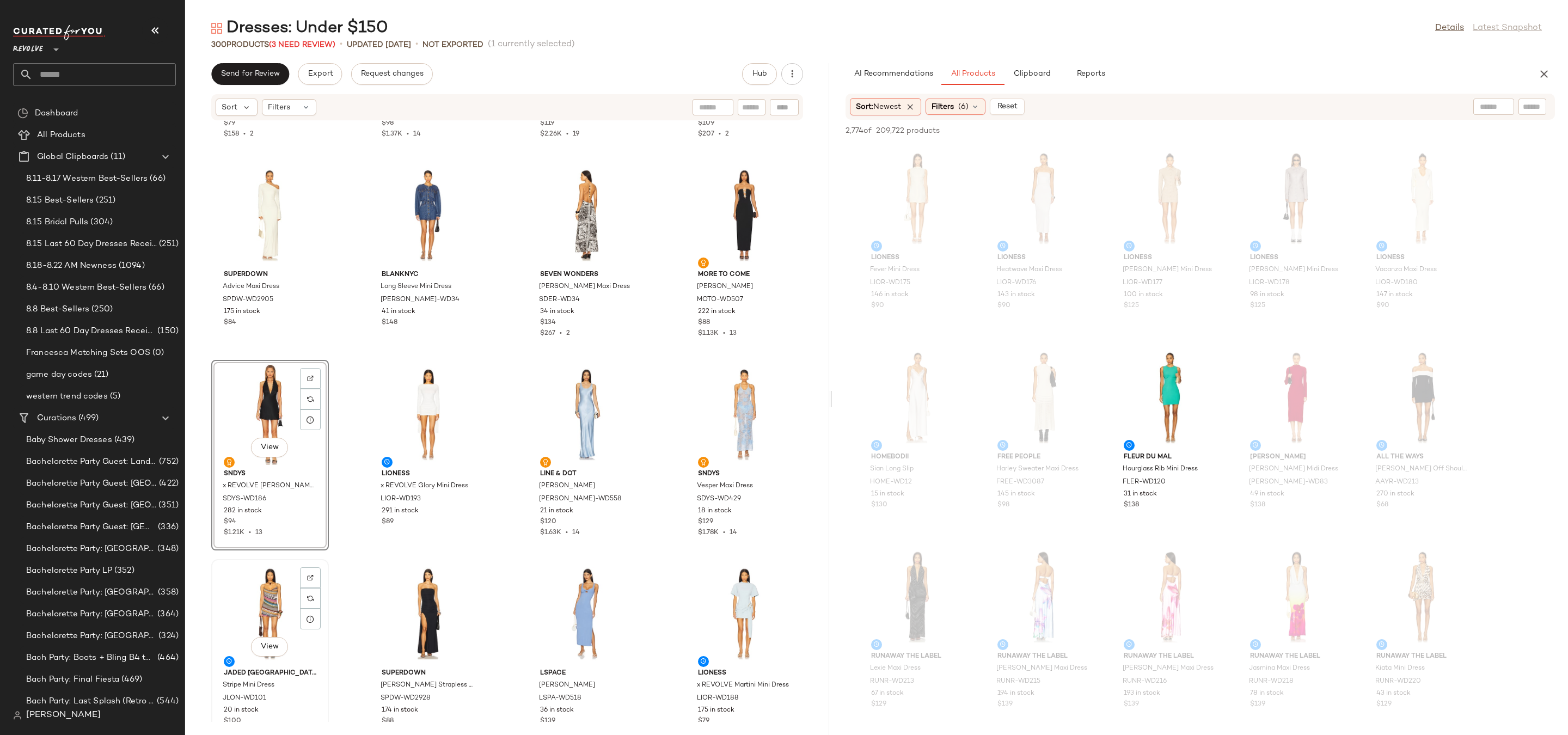
click at [278, 620] on div "View" at bounding box center [270, 614] width 110 height 101
drag, startPoint x: 278, startPoint y: 620, endPoint x: 290, endPoint y: 614, distance: 13.4
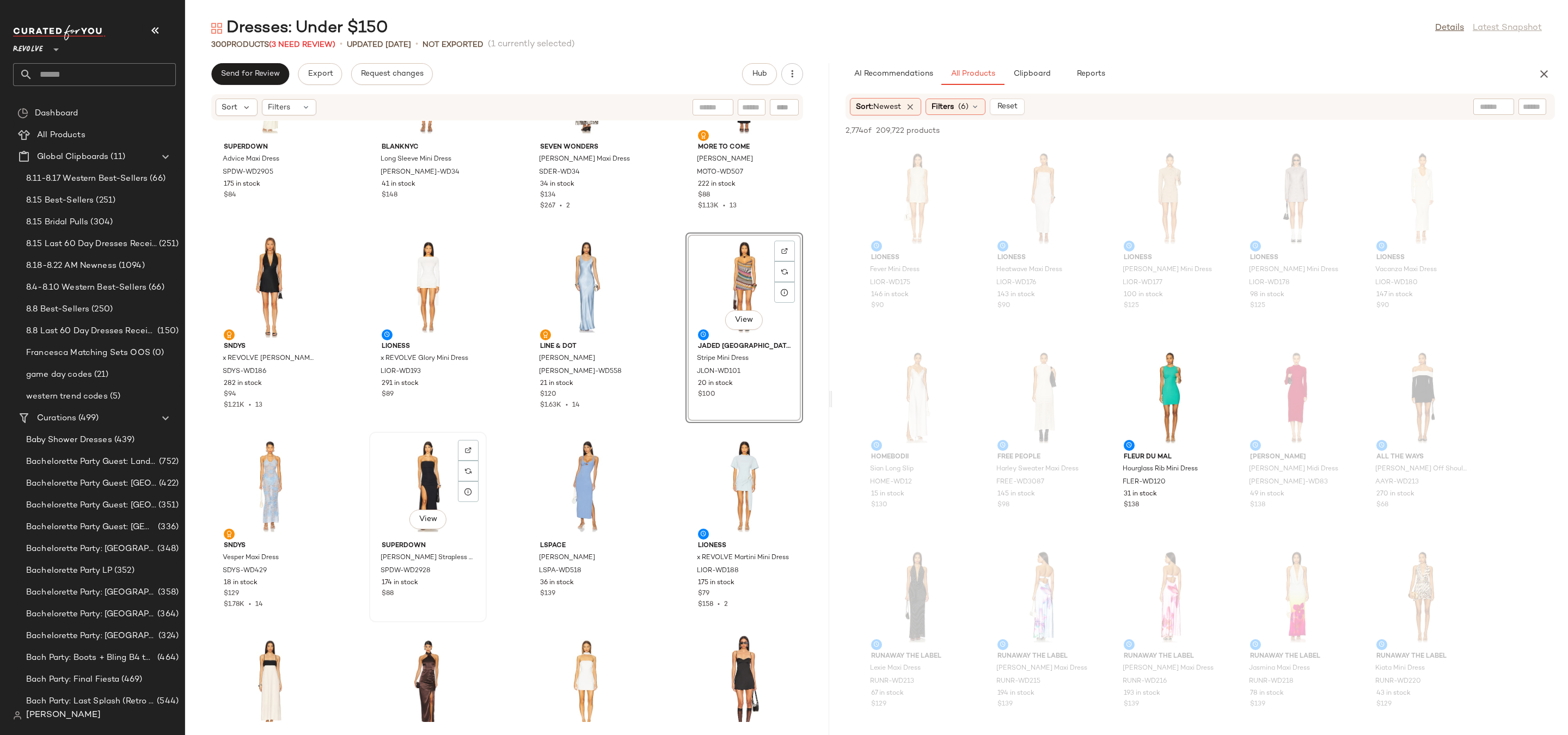
scroll to position [10892, 0]
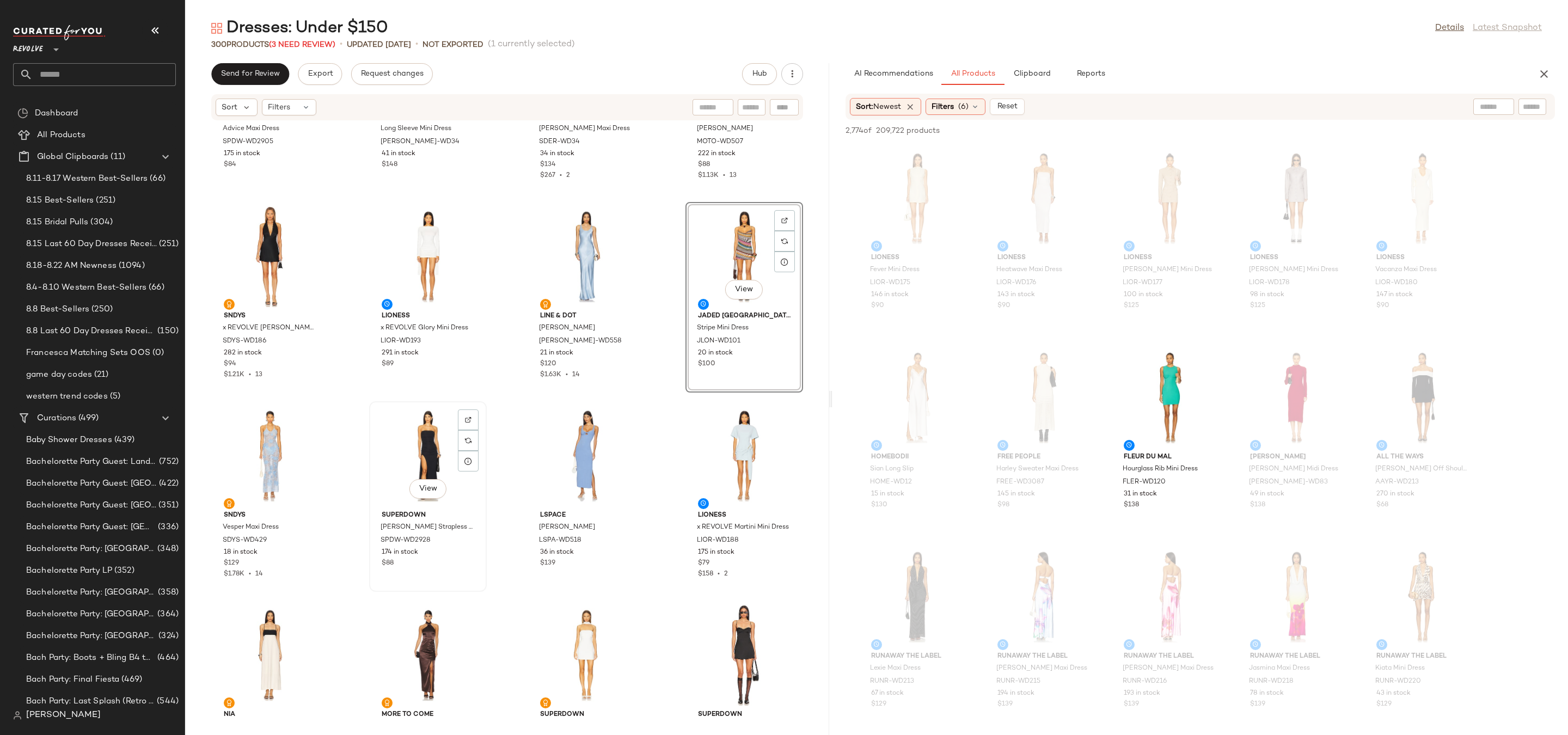
click at [416, 444] on div "View" at bounding box center [428, 456] width 110 height 101
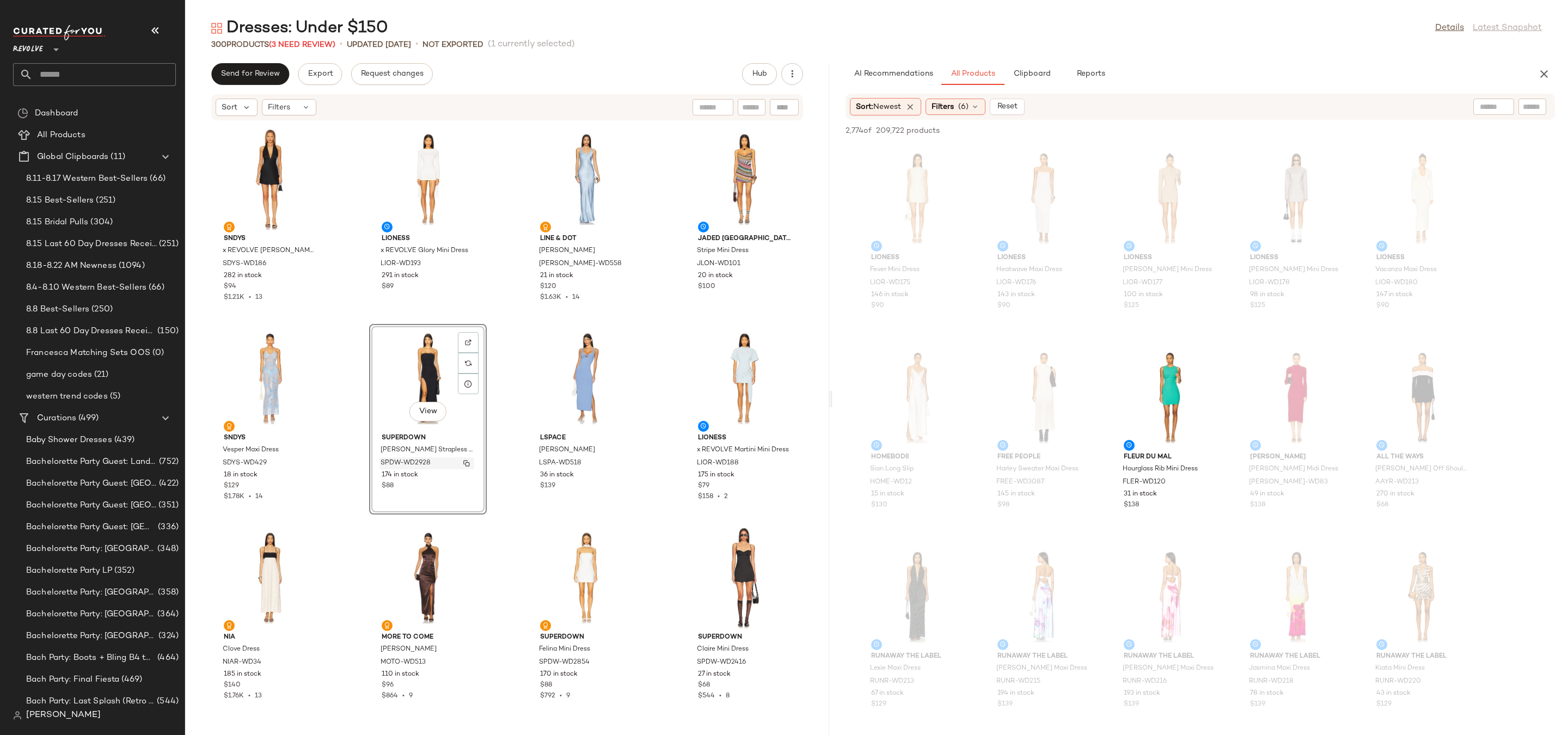
scroll to position [10974, 0]
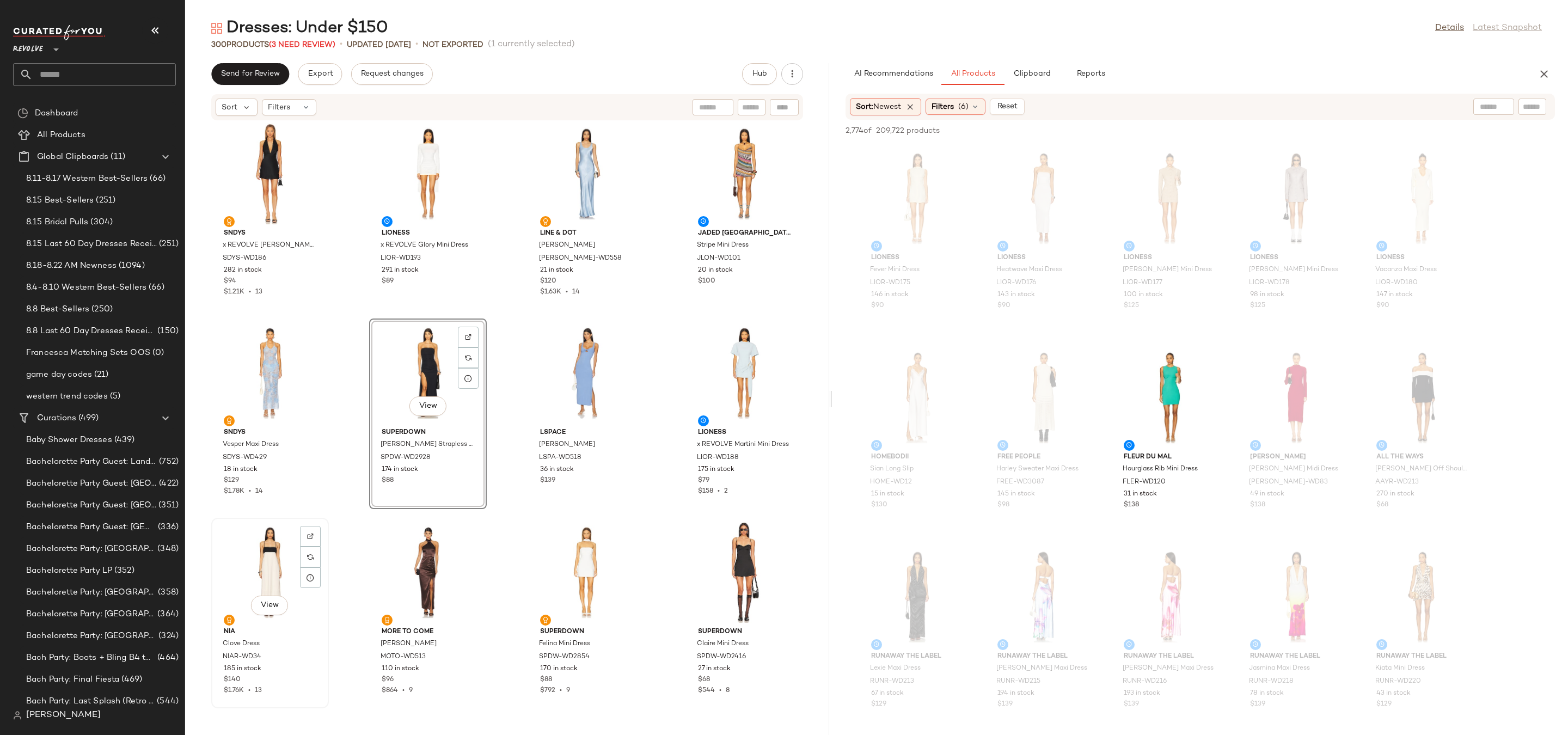
click at [281, 567] on div "View" at bounding box center [270, 572] width 110 height 101
click at [723, 557] on div "View" at bounding box center [744, 572] width 110 height 101
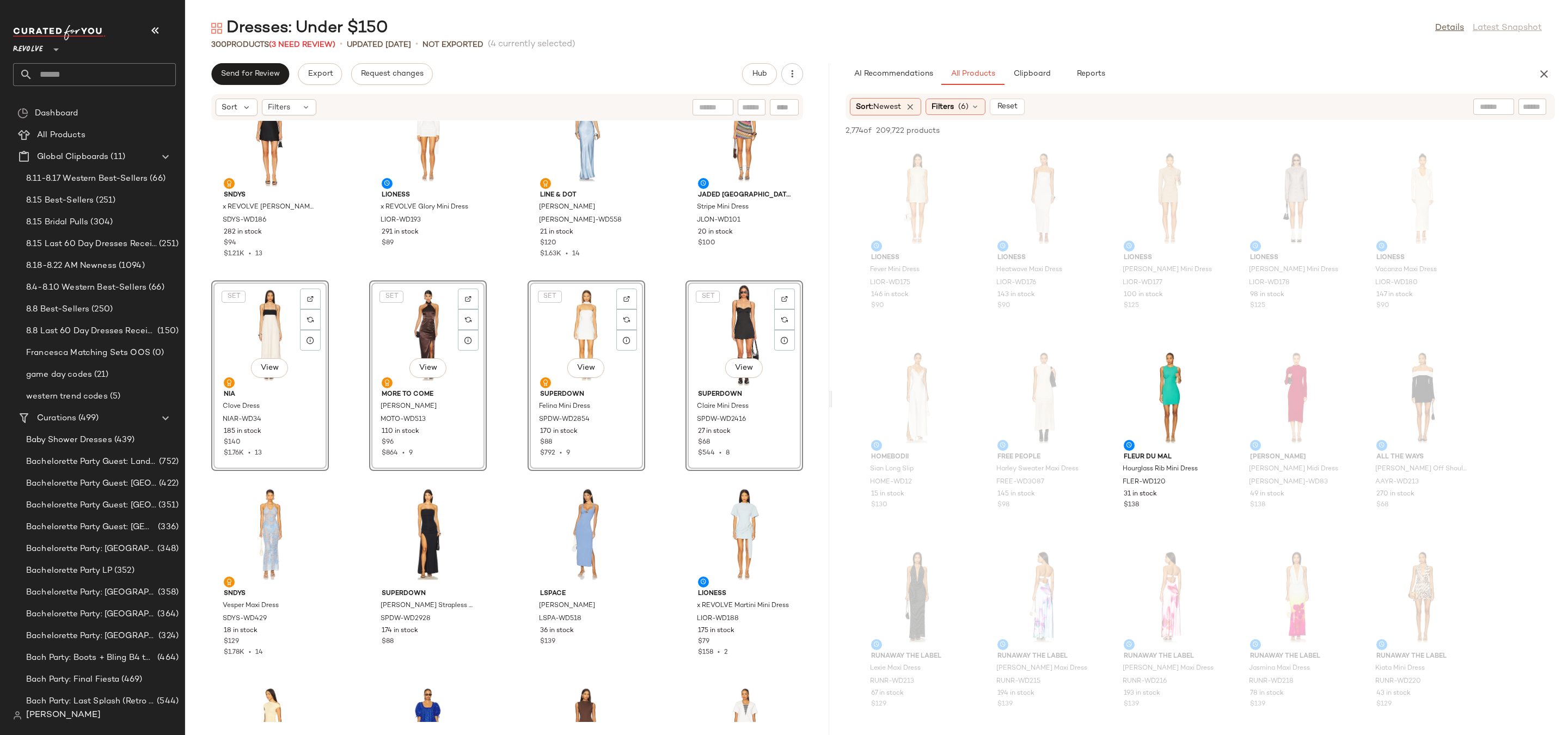
scroll to position [11016, 0]
click at [915, 27] on div "Dresses: Under $150 Details Latest Snapshot" at bounding box center [877, 28] width 1383 height 22
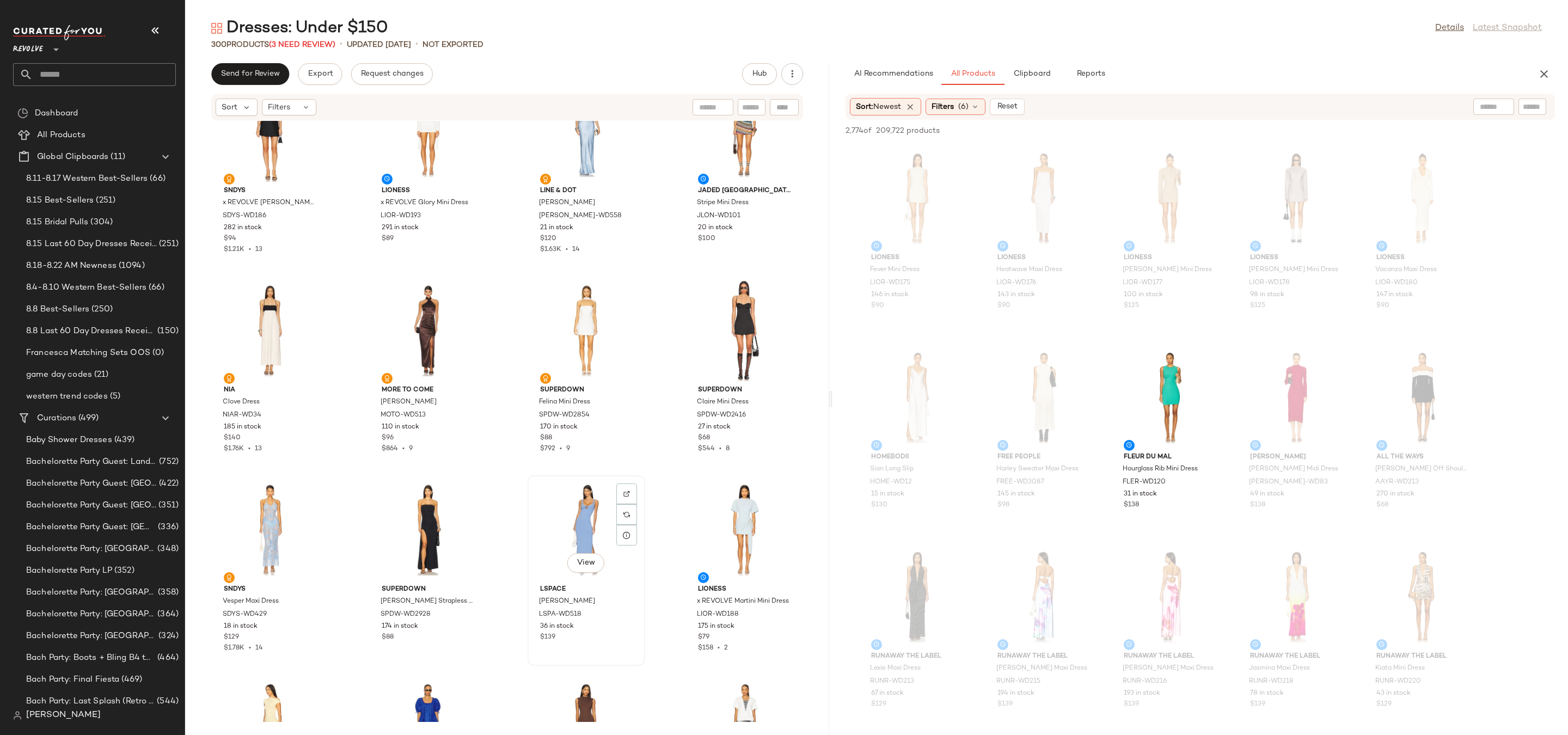
click at [579, 515] on div "View" at bounding box center [586, 529] width 110 height 101
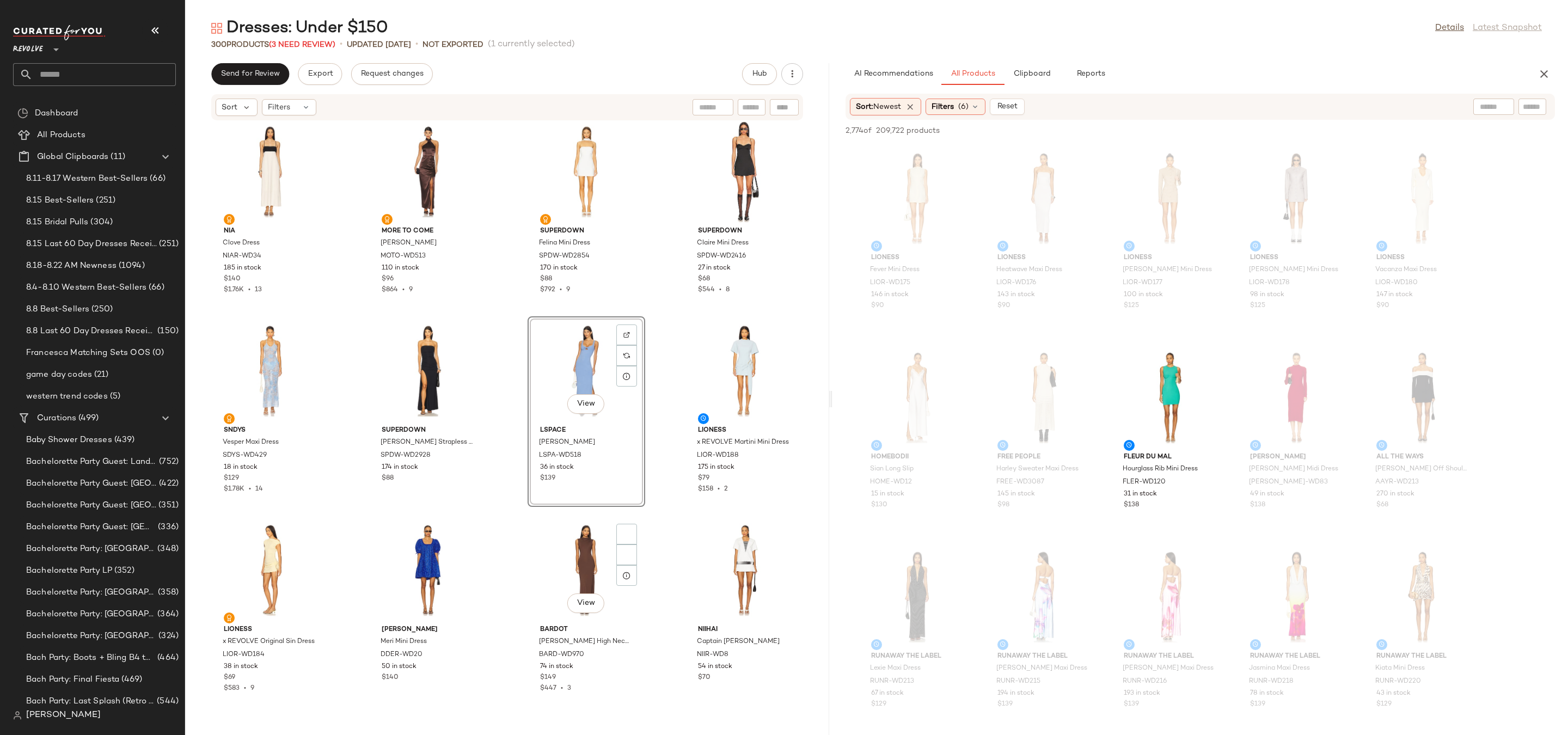
scroll to position [11193, 0]
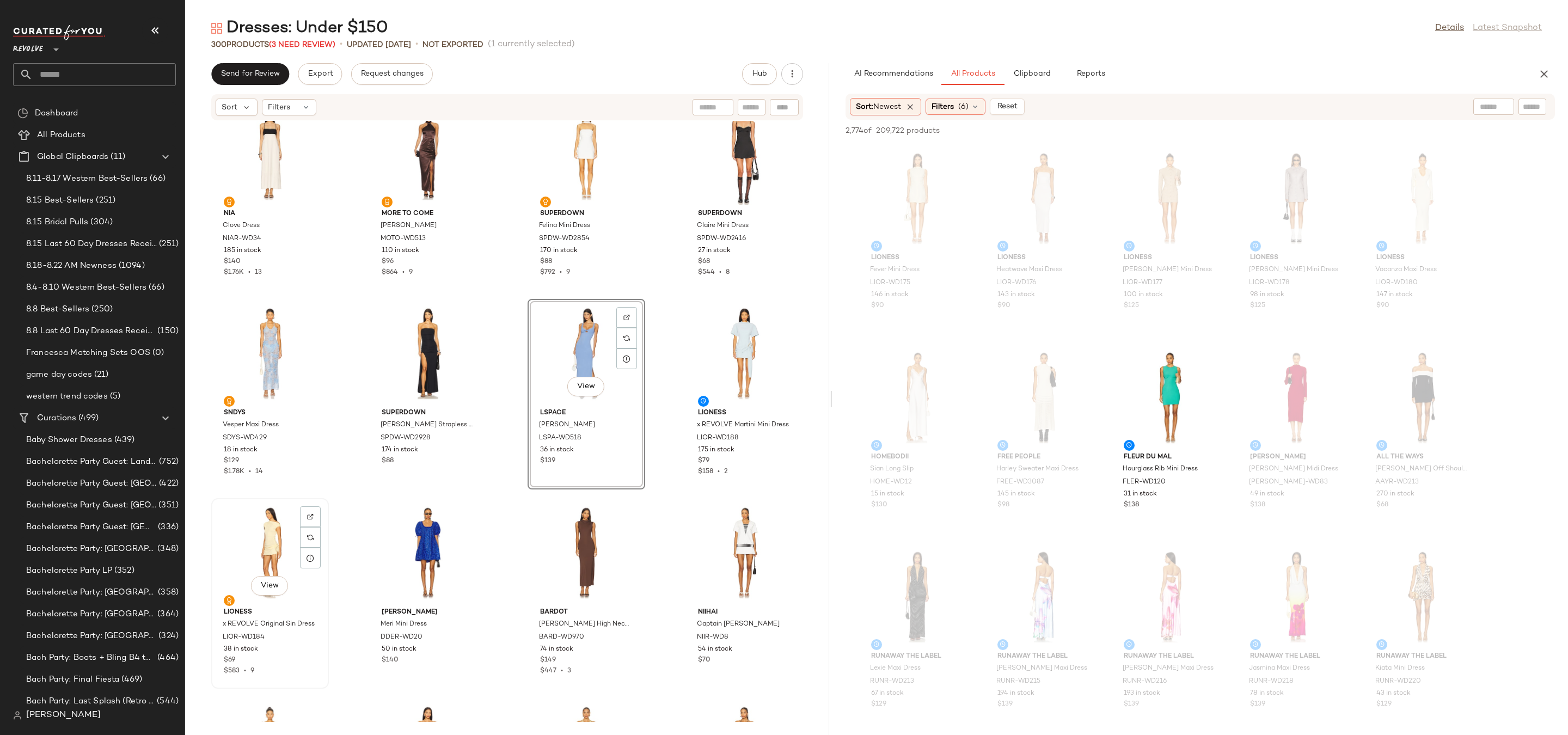
click at [266, 537] on div "View" at bounding box center [270, 553] width 110 height 101
click at [700, 527] on div "View" at bounding box center [744, 553] width 110 height 101
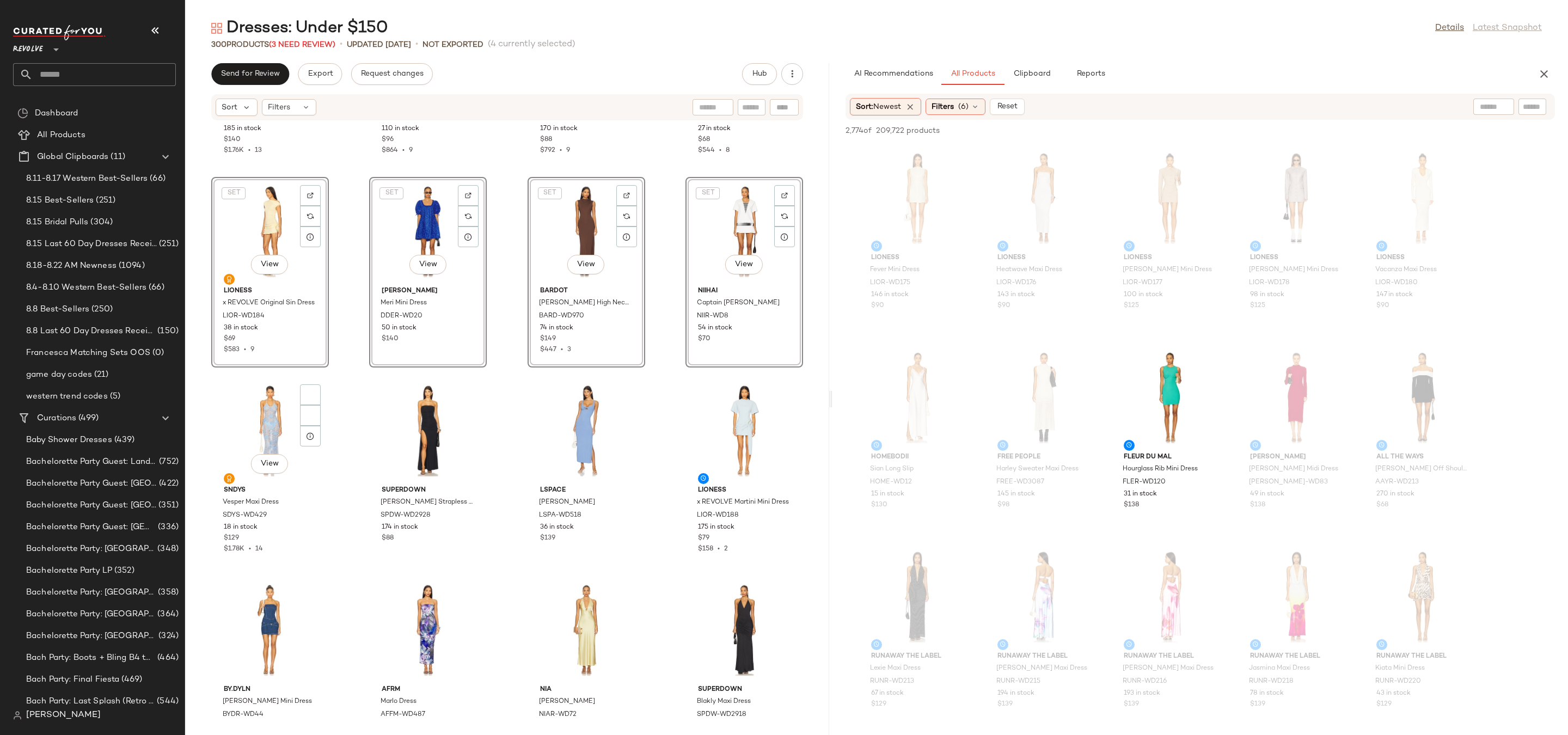
scroll to position [11376, 0]
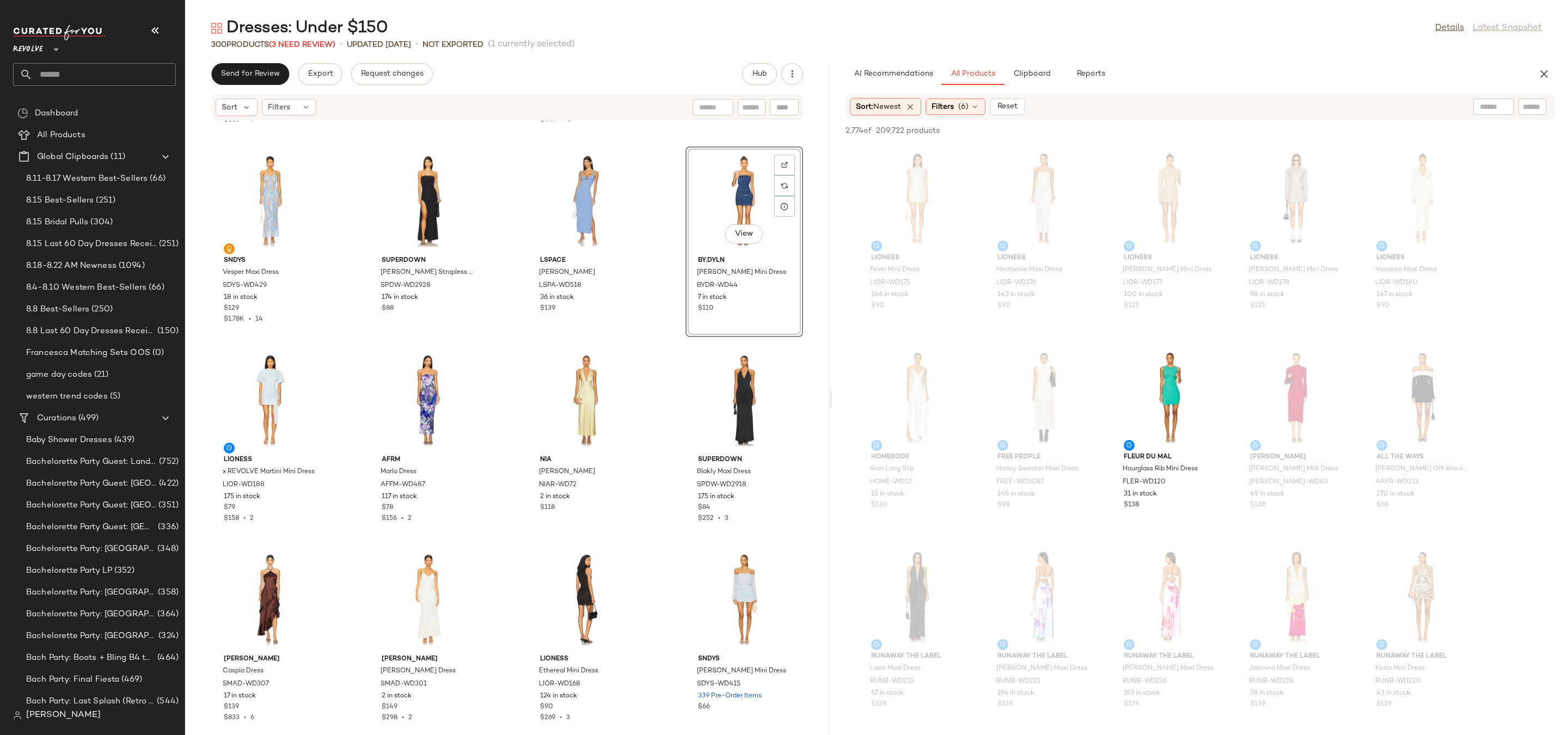
scroll to position [11544, 0]
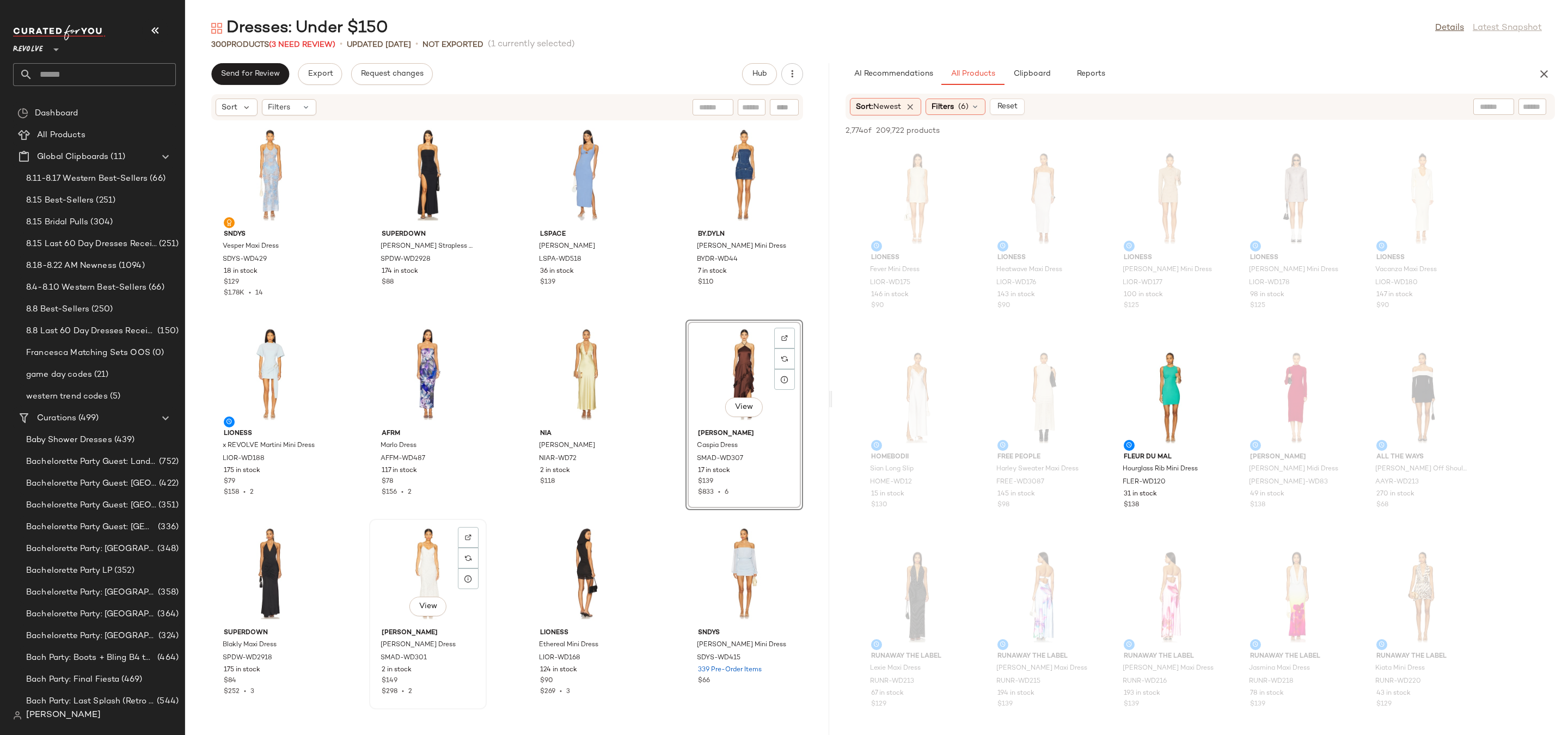
scroll to position [11580, 0]
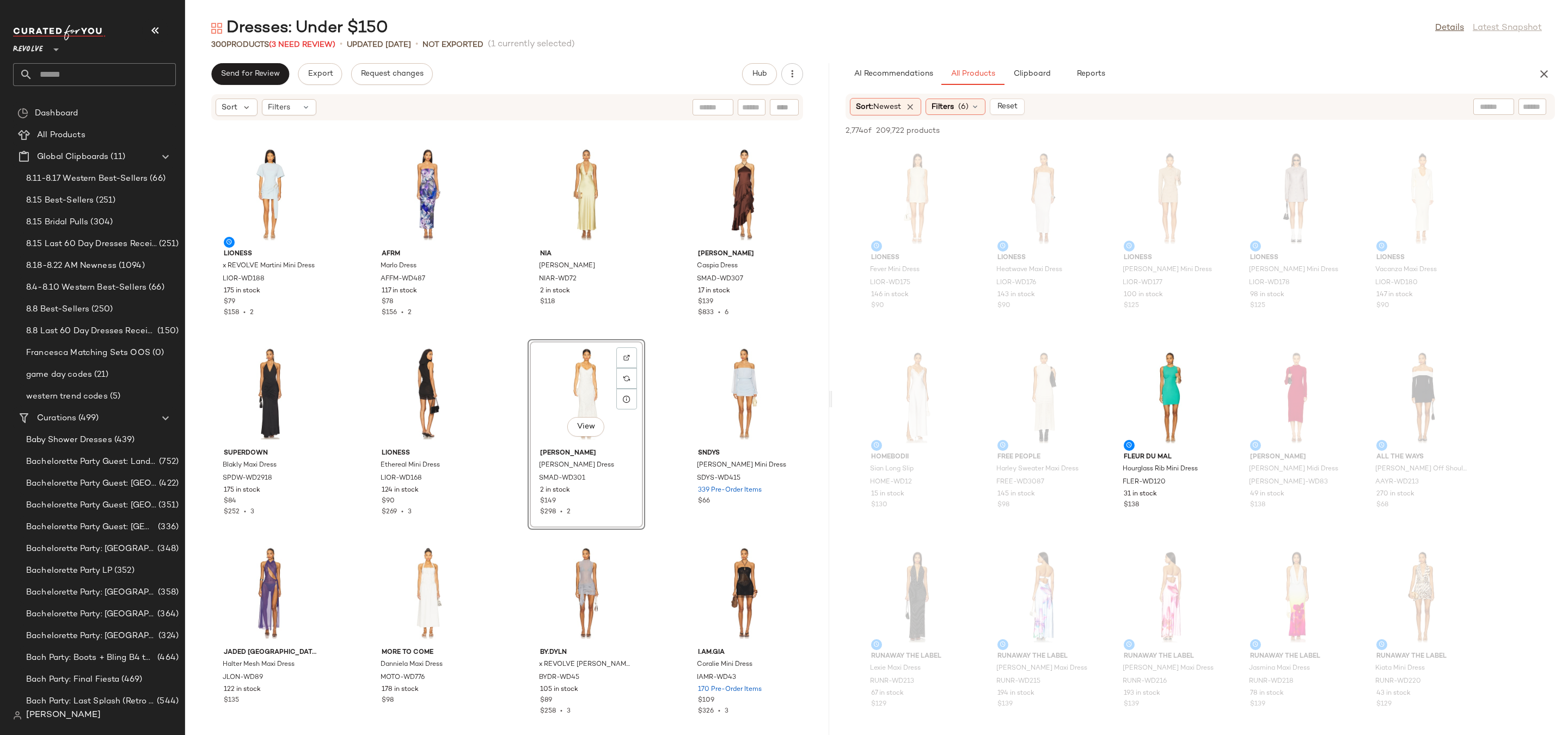
scroll to position [11770, 0]
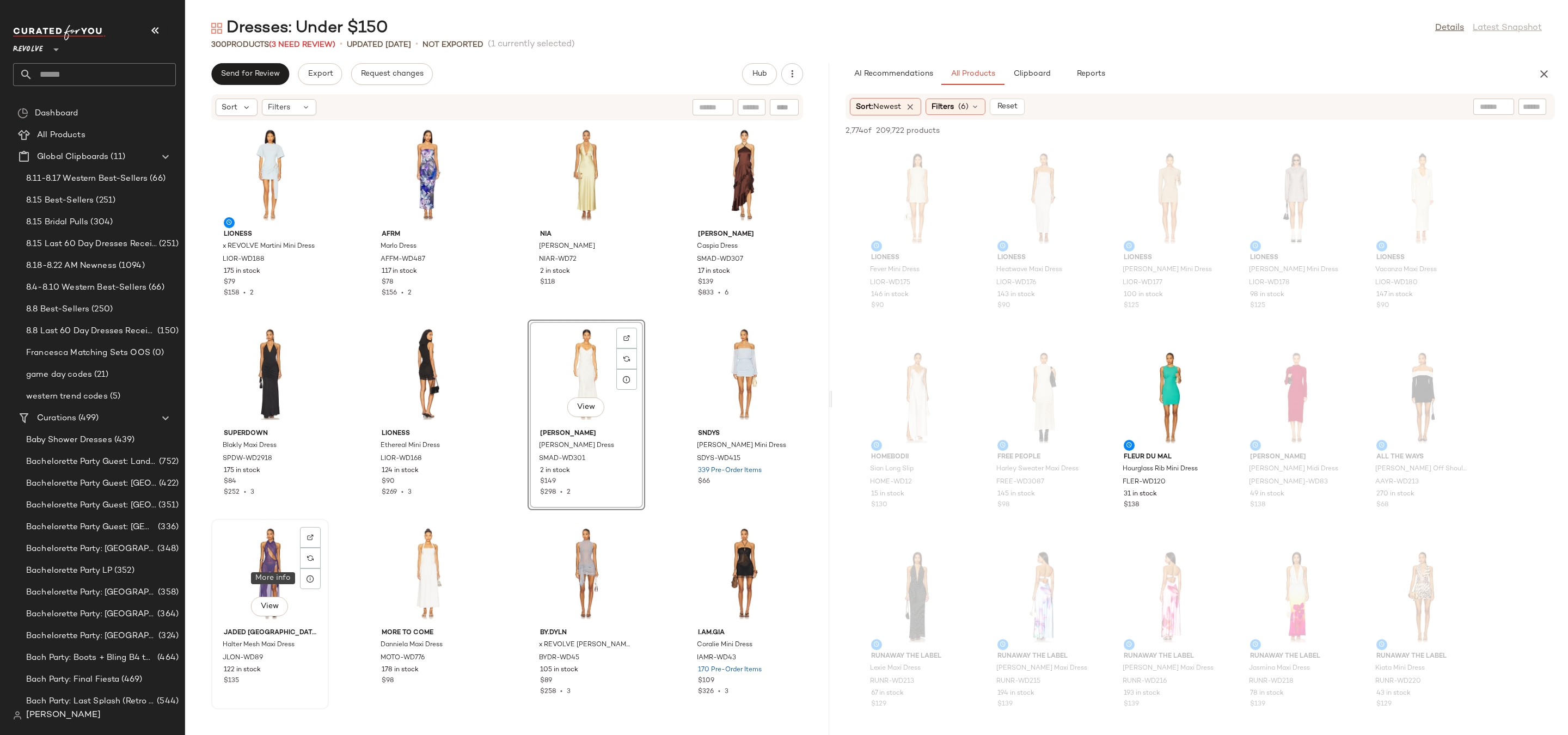
click at [296, 573] on div "View" at bounding box center [270, 573] width 110 height 101
click at [750, 561] on div "View" at bounding box center [744, 573] width 110 height 101
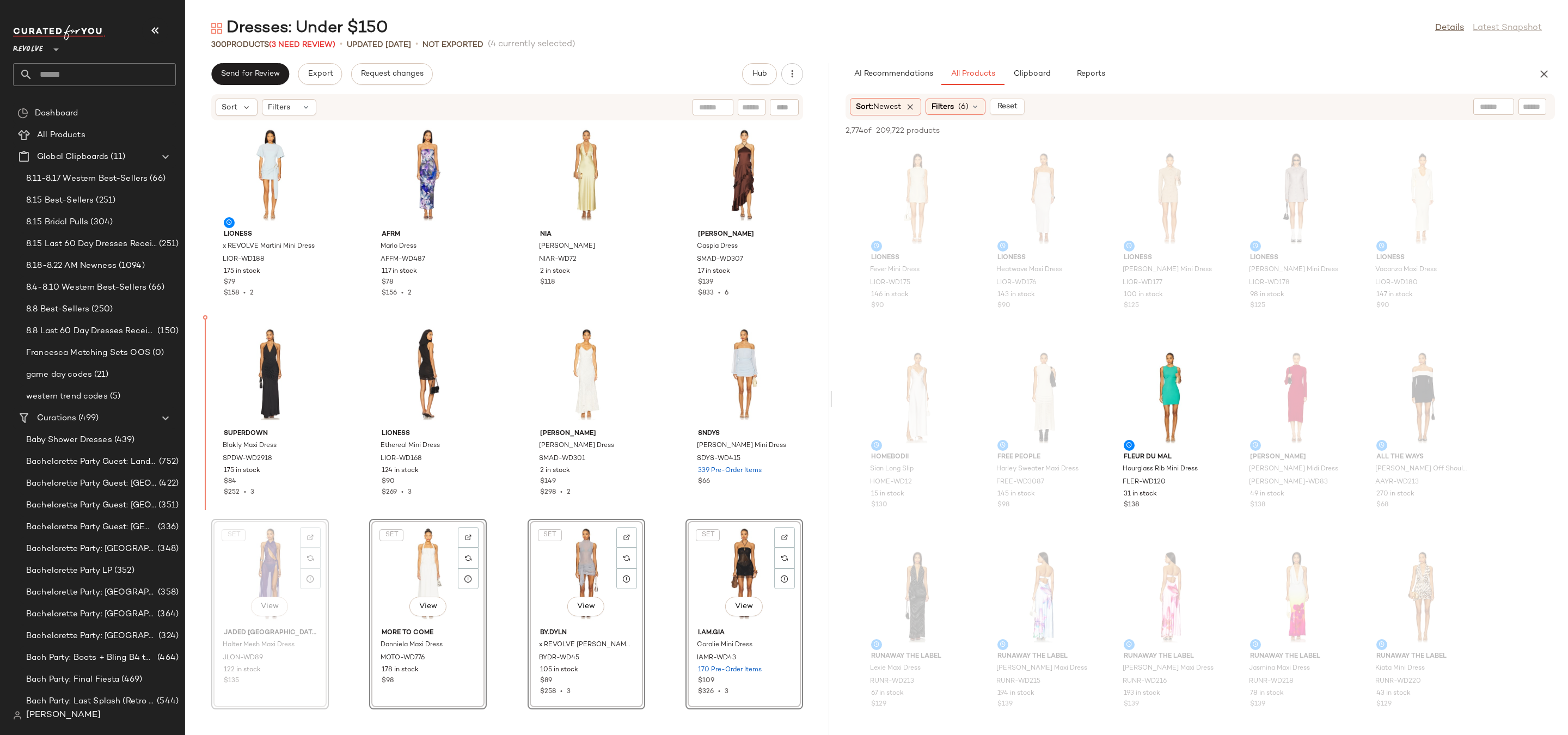
drag, startPoint x: 276, startPoint y: 580, endPoint x: 276, endPoint y: 569, distance: 11.0
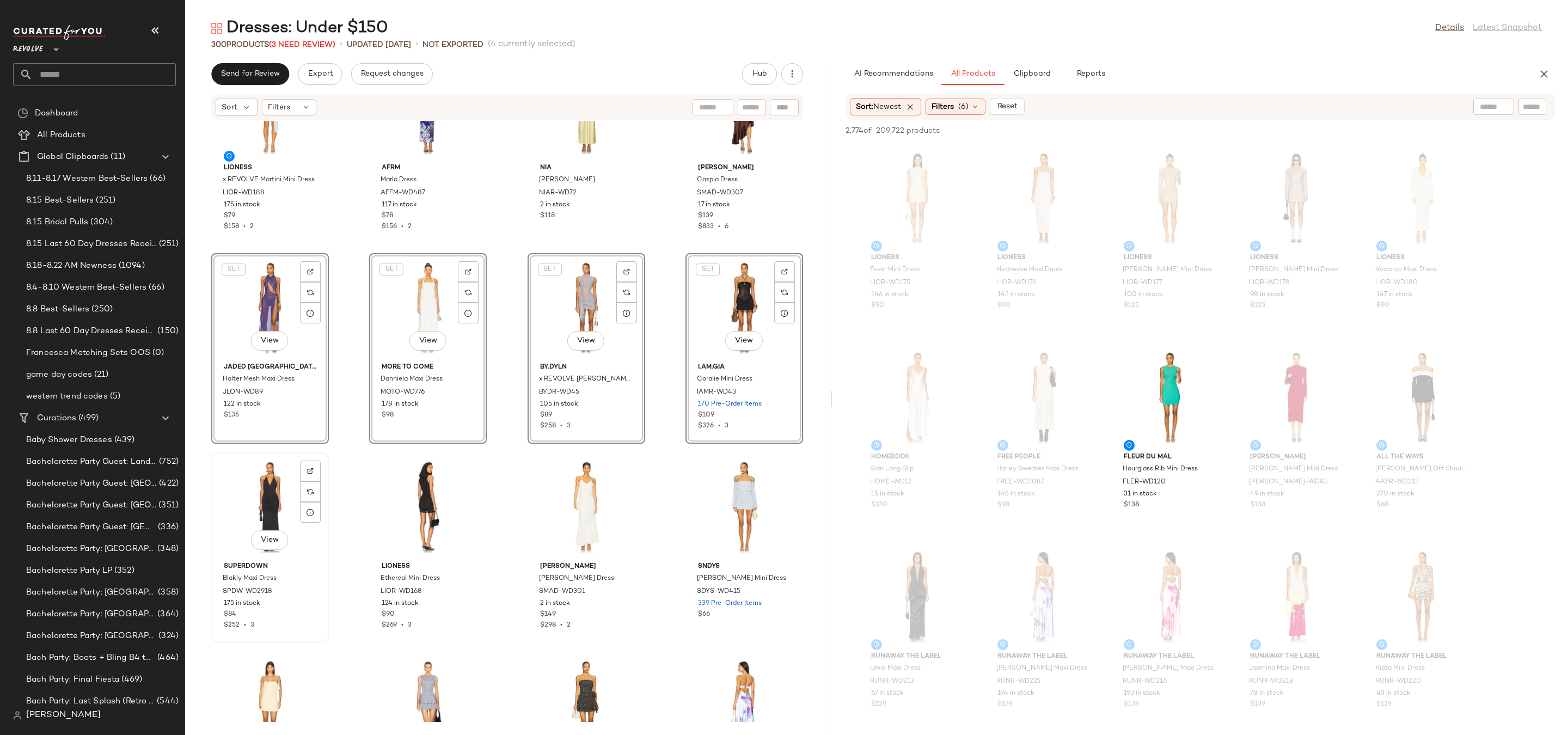
scroll to position [11834, 0]
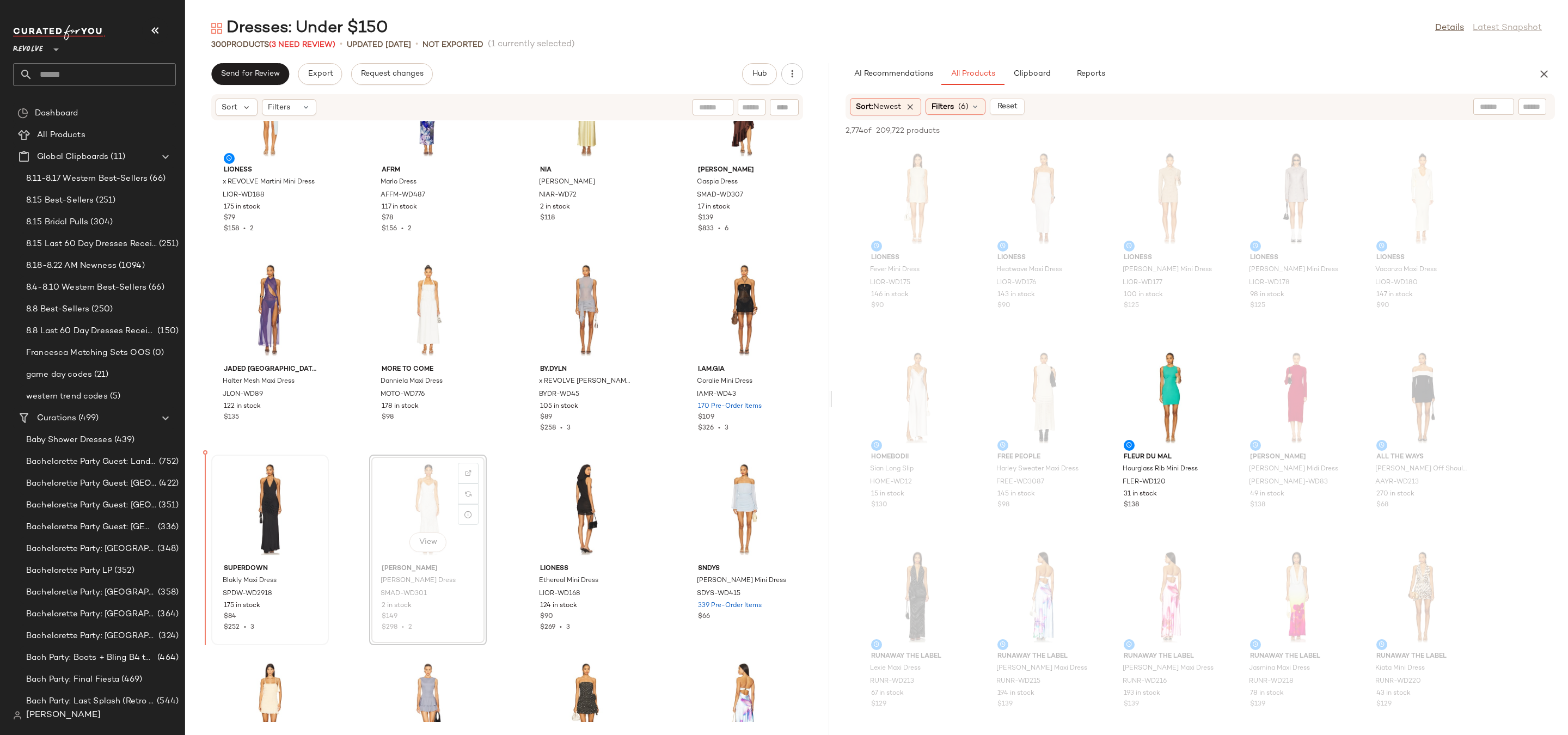
drag, startPoint x: 443, startPoint y: 513, endPoint x: 237, endPoint y: 513, distance: 206.0
drag, startPoint x: 728, startPoint y: 495, endPoint x: 508, endPoint y: 493, distance: 220.0
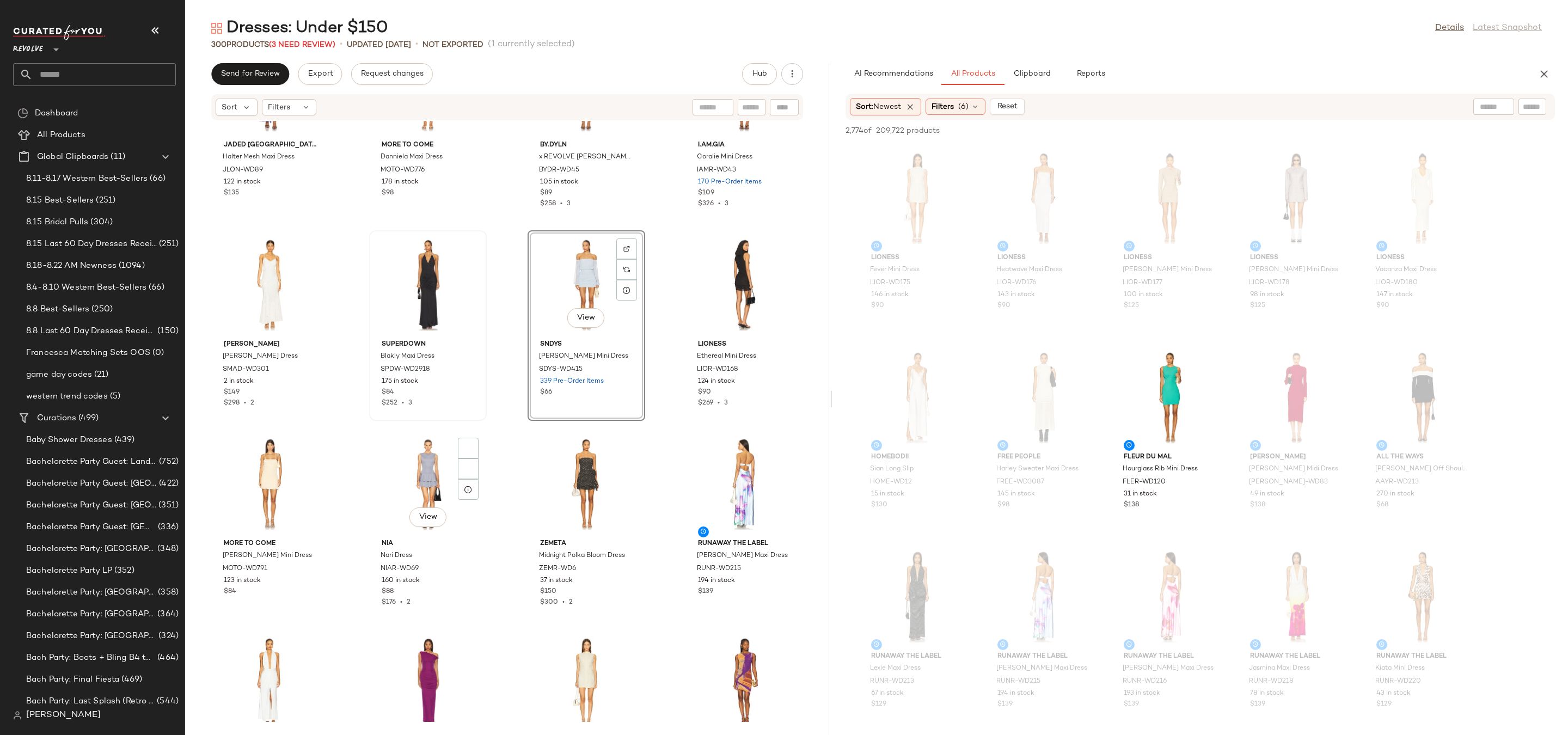
scroll to position [12058, 0]
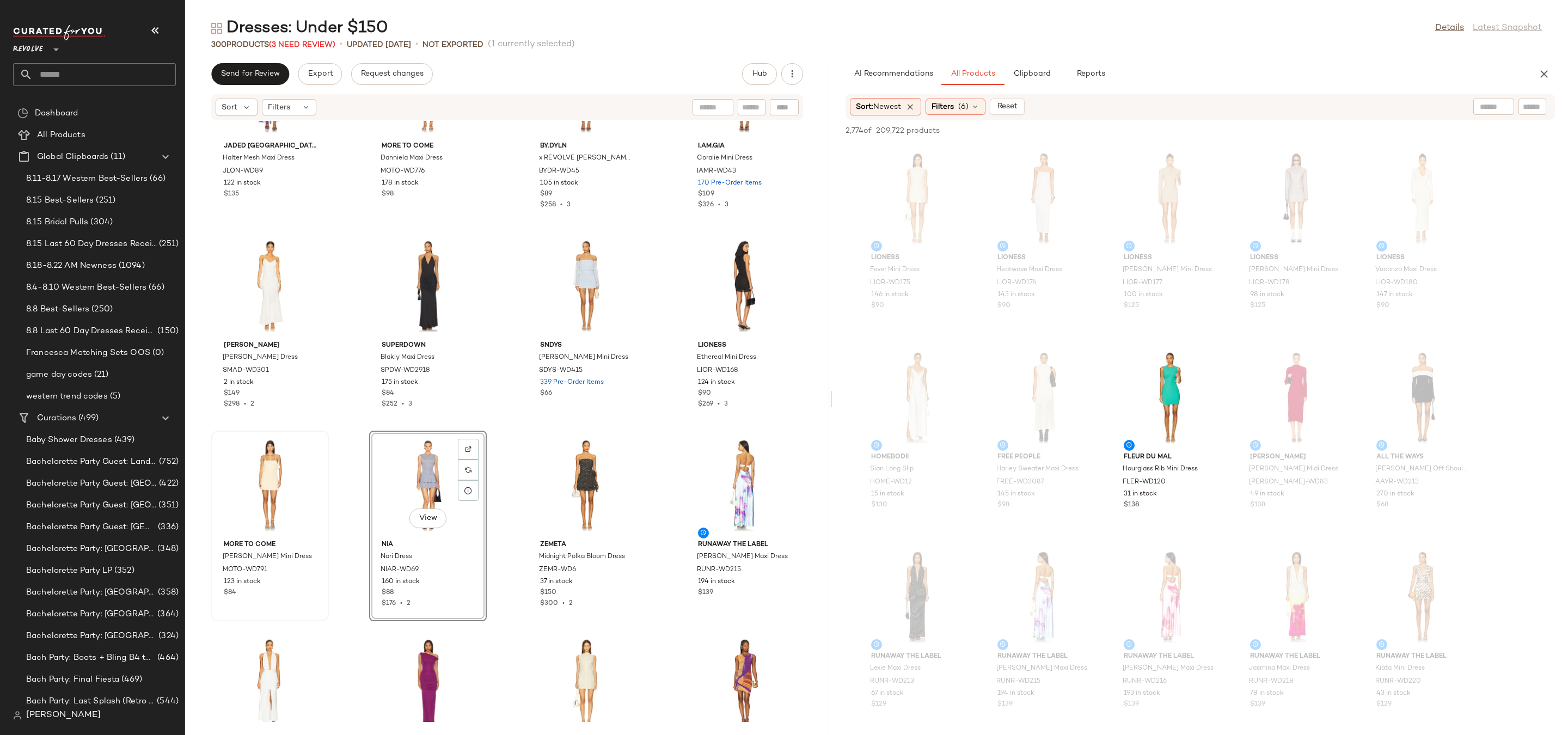
drag, startPoint x: 428, startPoint y: 488, endPoint x: 265, endPoint y: 488, distance: 163.0
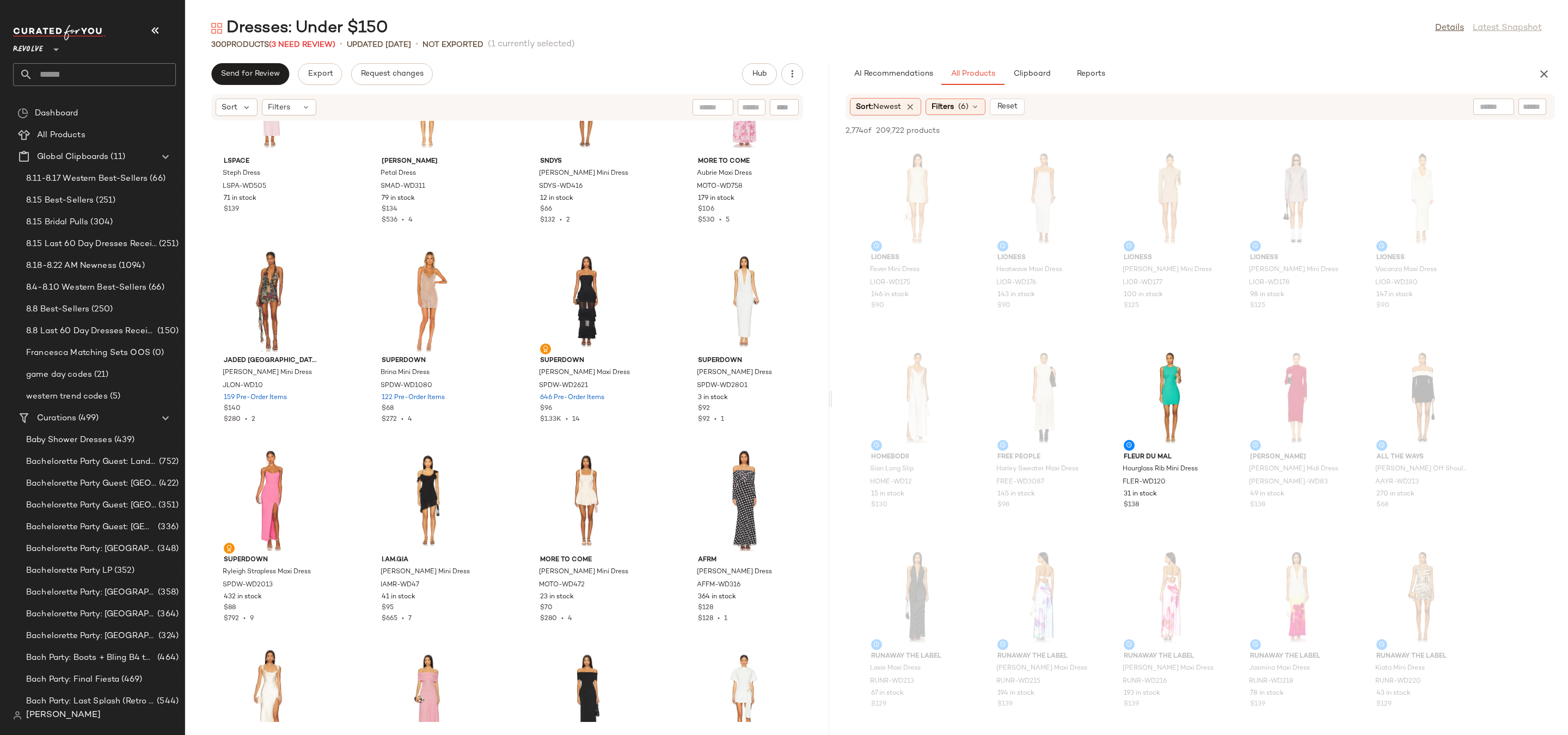
scroll to position [14349, 0]
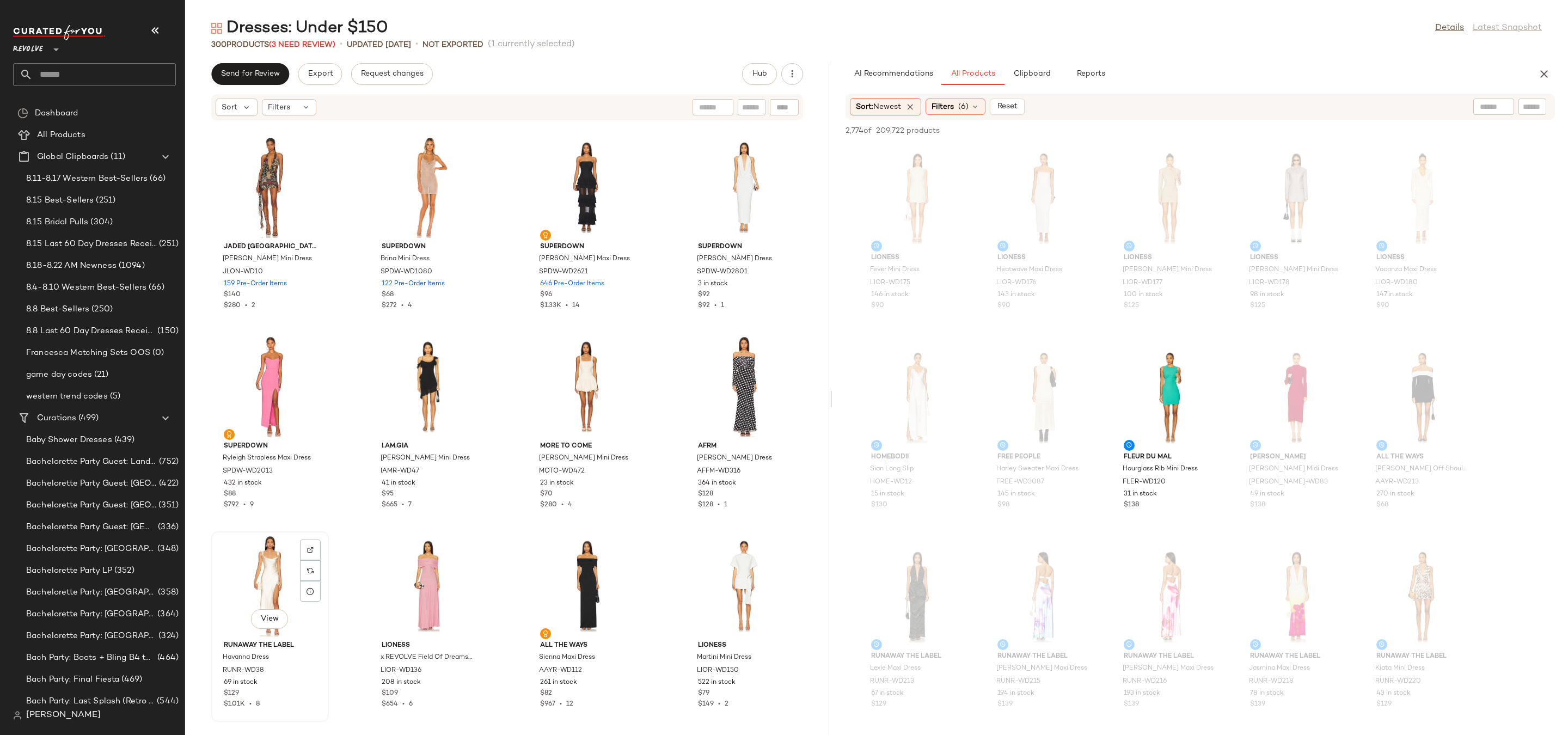
click at [257, 567] on div "View" at bounding box center [270, 586] width 110 height 101
click at [734, 558] on div "View" at bounding box center [744, 586] width 110 height 101
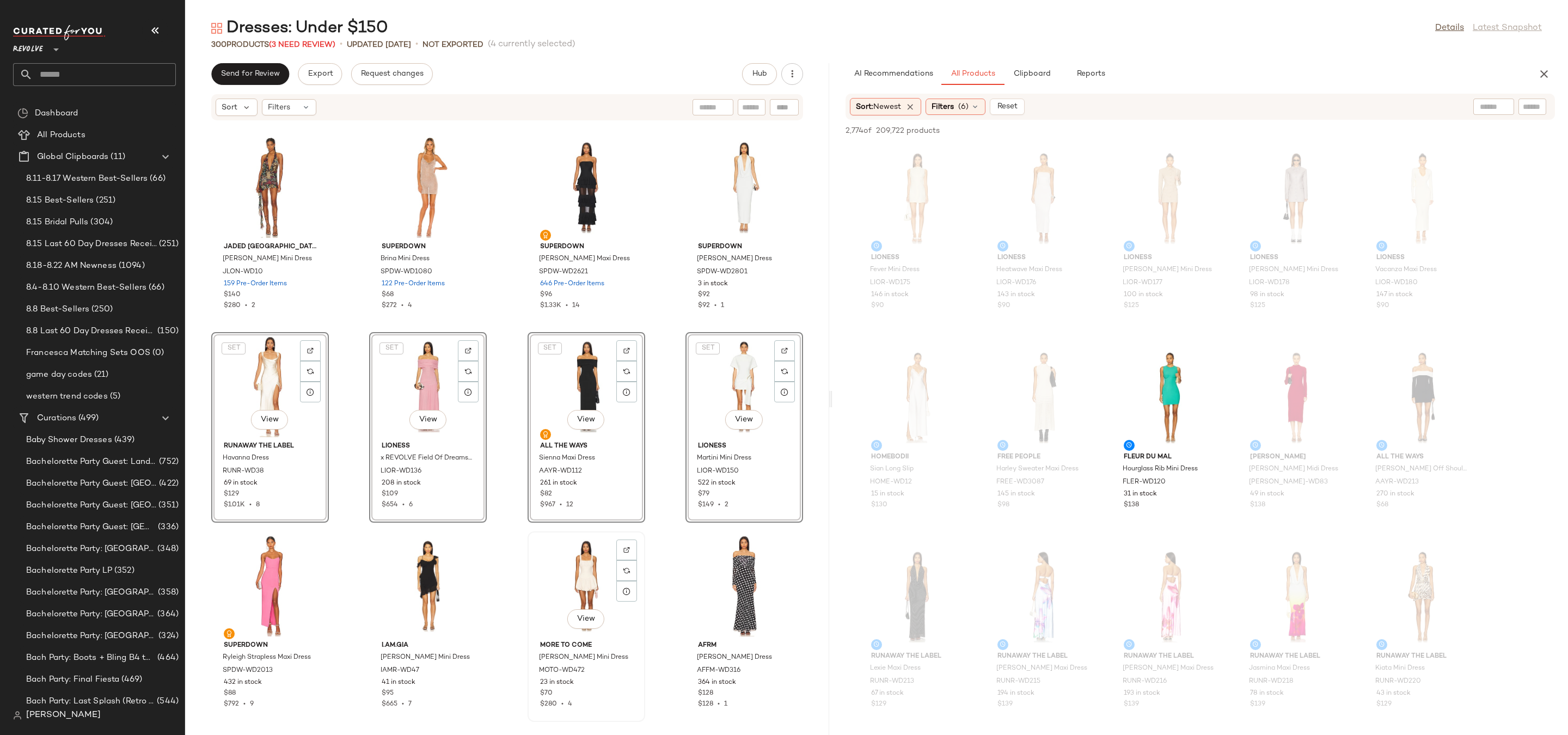
click at [562, 557] on div "View" at bounding box center [586, 586] width 110 height 101
